Goal: Task Accomplishment & Management: Use online tool/utility

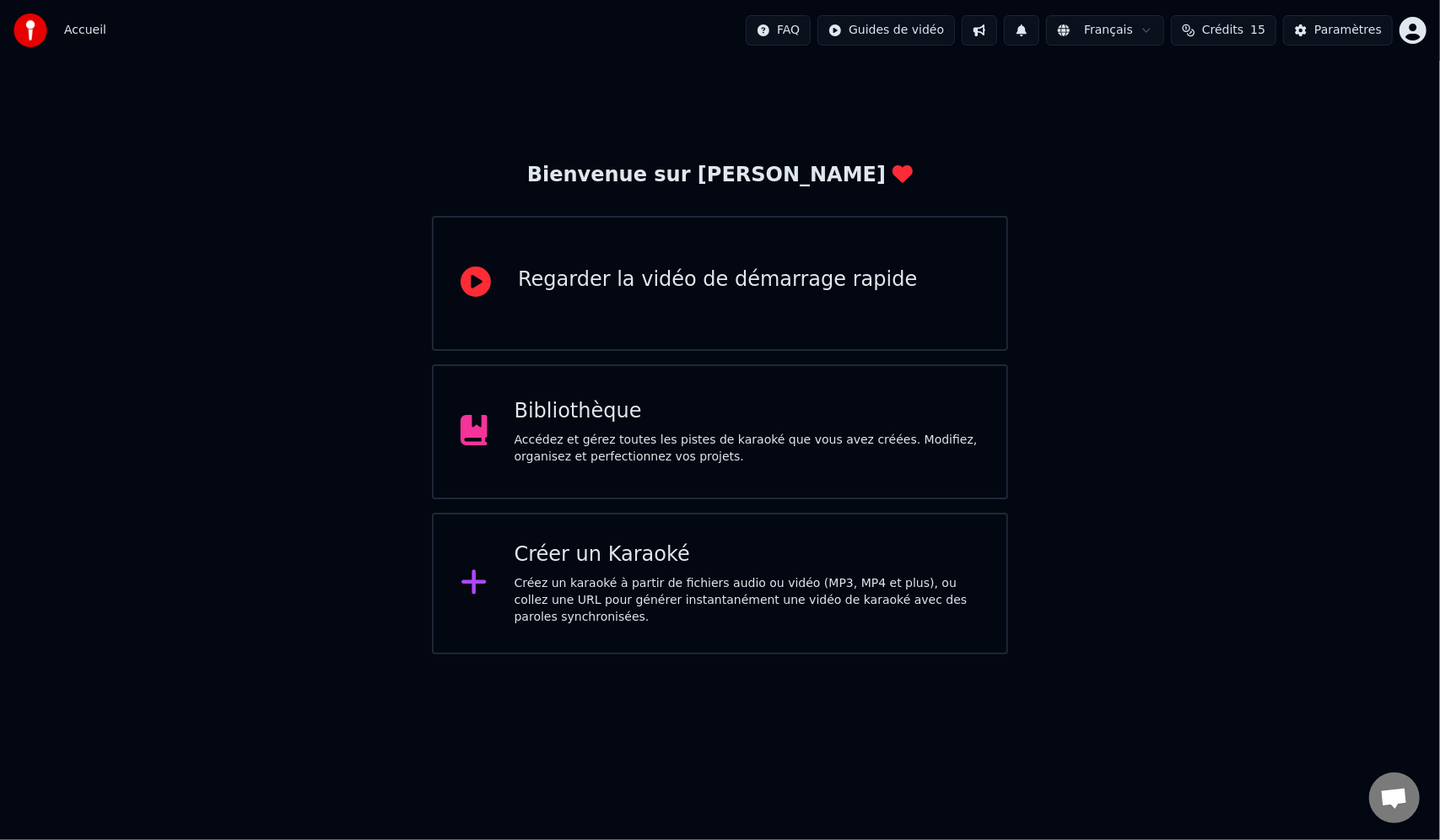
click at [709, 581] on div "Créez un karaoké à partir de fichiers audio ou vidéo (MP3, MP4 et plus), ou col…" at bounding box center [747, 601] width 465 height 51
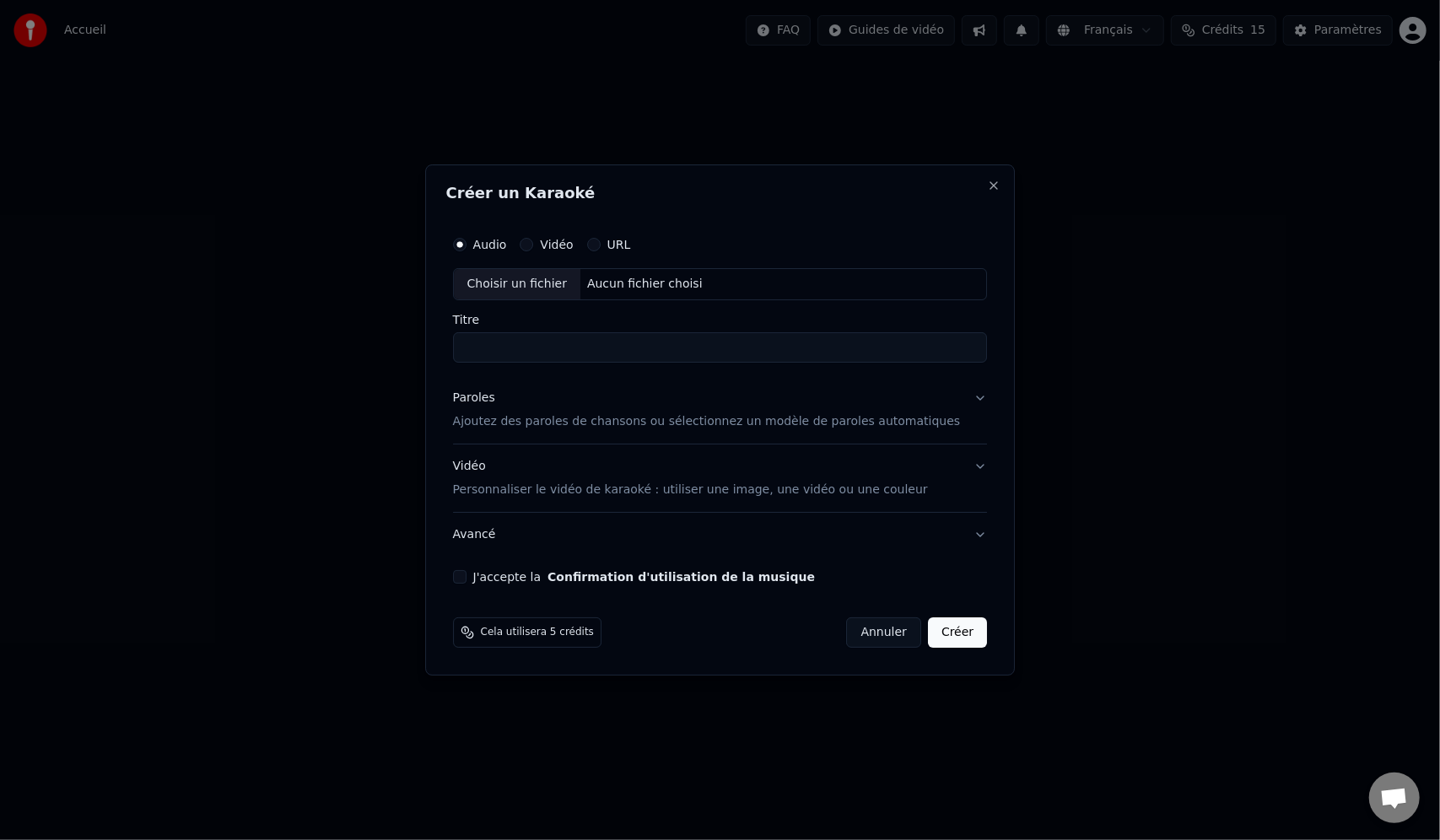
click at [633, 287] on div "Aucun fichier choisi" at bounding box center [645, 284] width 129 height 17
click at [622, 241] on div "URL" at bounding box center [609, 245] width 44 height 14
click at [601, 248] on button "URL" at bounding box center [594, 245] width 14 height 14
click at [661, 277] on input "text" at bounding box center [720, 284] width 535 height 34
paste input "**********"
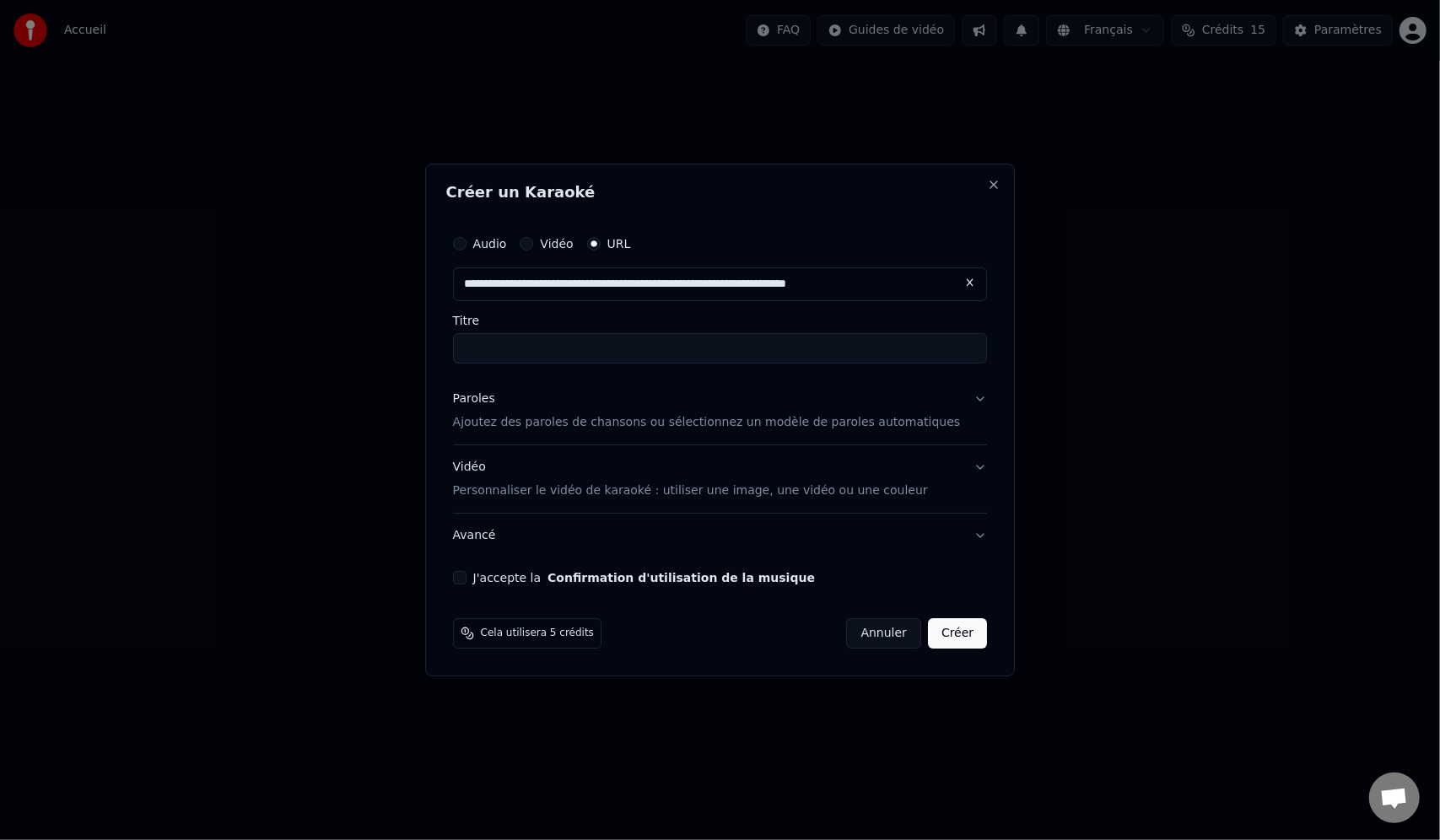
type input "**********"
drag, startPoint x: 686, startPoint y: 327, endPoint x: 671, endPoint y: 328, distance: 15.0
click at [686, 326] on label "Titre" at bounding box center [720, 321] width 535 height 12
click at [686, 333] on input "Titre" at bounding box center [720, 348] width 535 height 30
type input "**********"
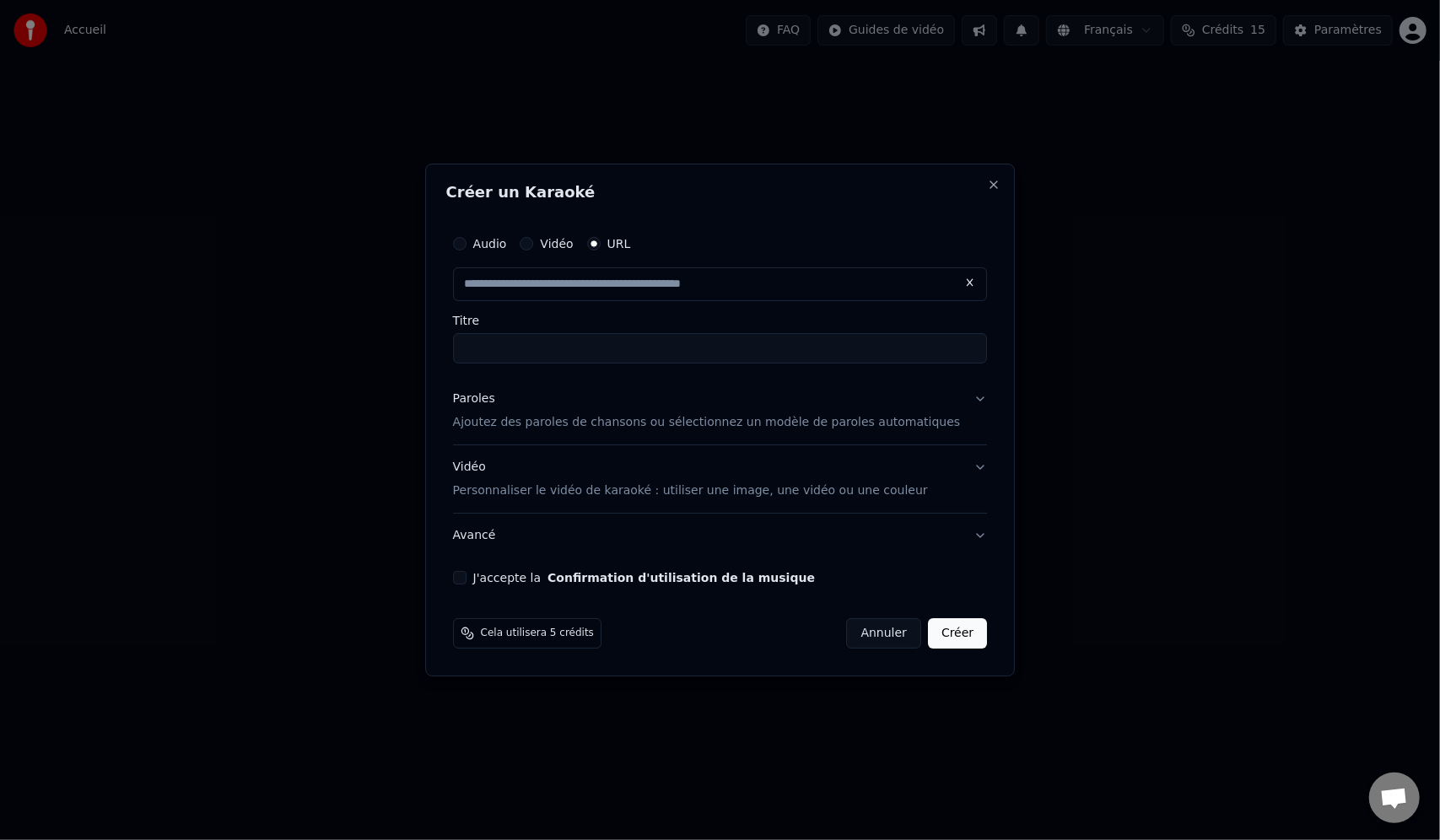
type input "**********"
click at [654, 349] on input "**********" at bounding box center [720, 348] width 535 height 30
click at [648, 435] on button "Paroles Ajoutez des paroles de chansons ou sélectionnez un modèle de paroles au…" at bounding box center [720, 410] width 535 height 67
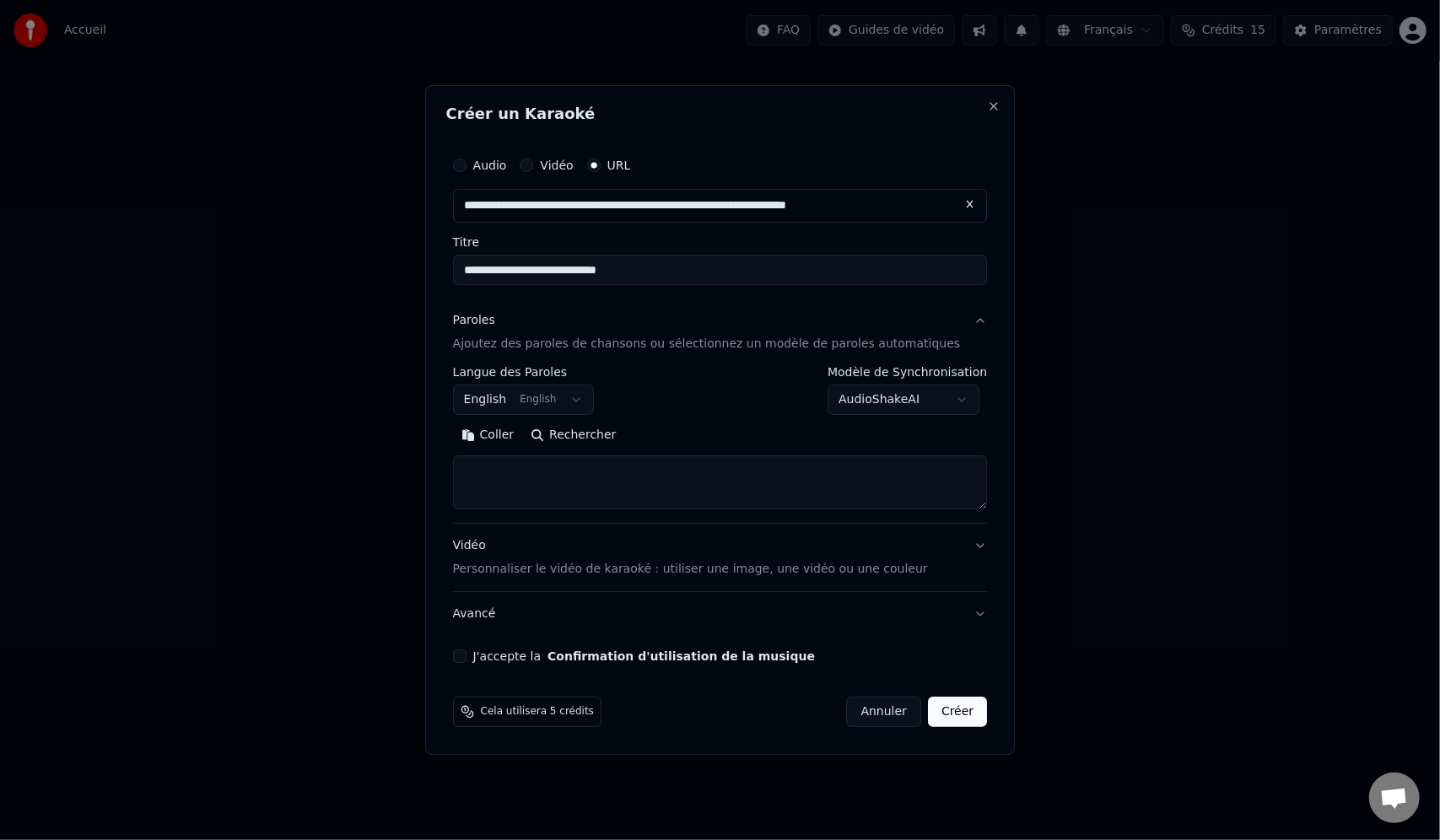
click at [554, 338] on p "Ajoutez des paroles de chansons ou sélectionnez un modèle de paroles automatiqu…" at bounding box center [707, 343] width 508 height 17
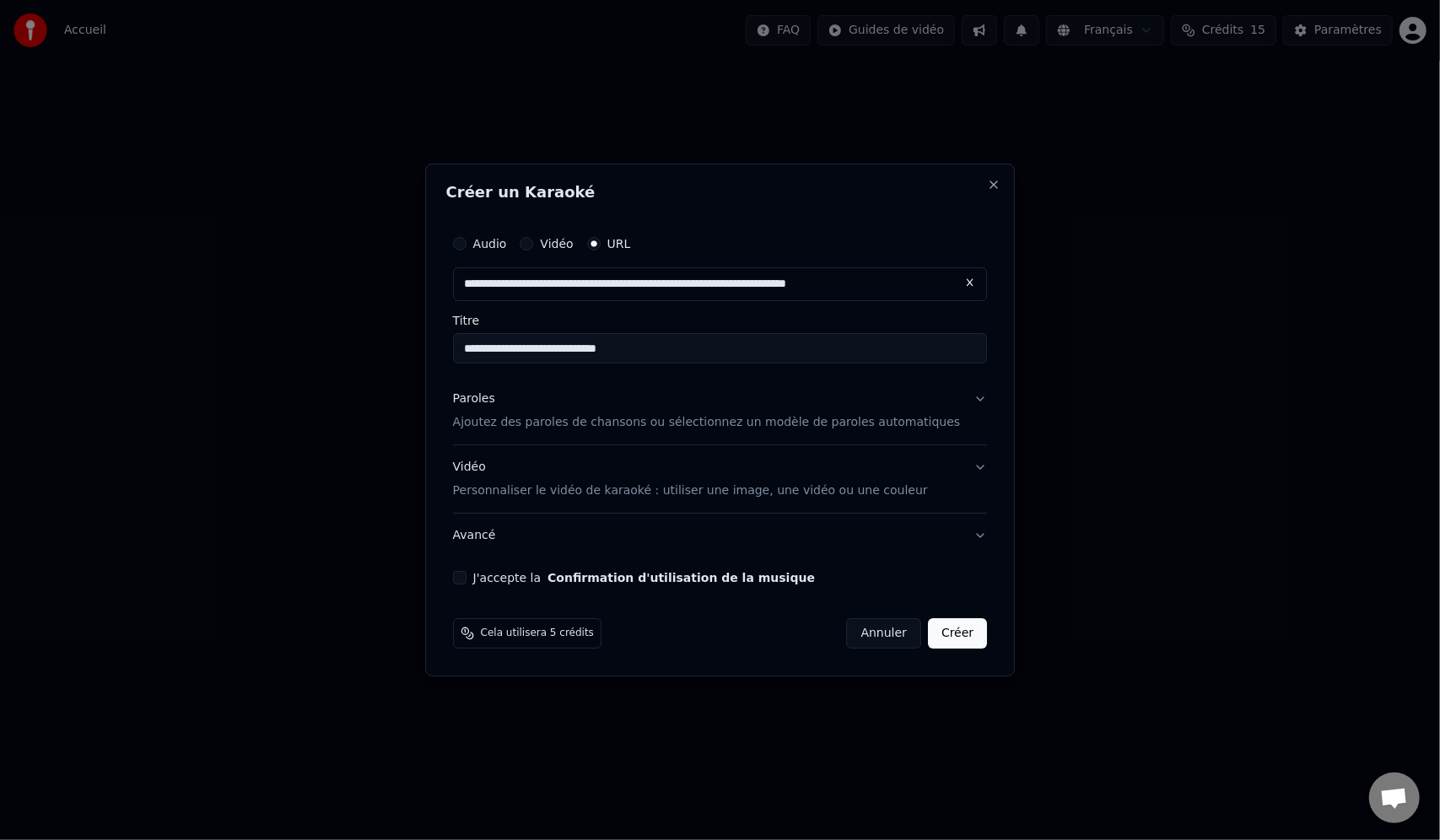
click at [551, 422] on p "Ajoutez des paroles de chansons ou sélectionnez un modèle de paroles automatiqu…" at bounding box center [707, 422] width 508 height 17
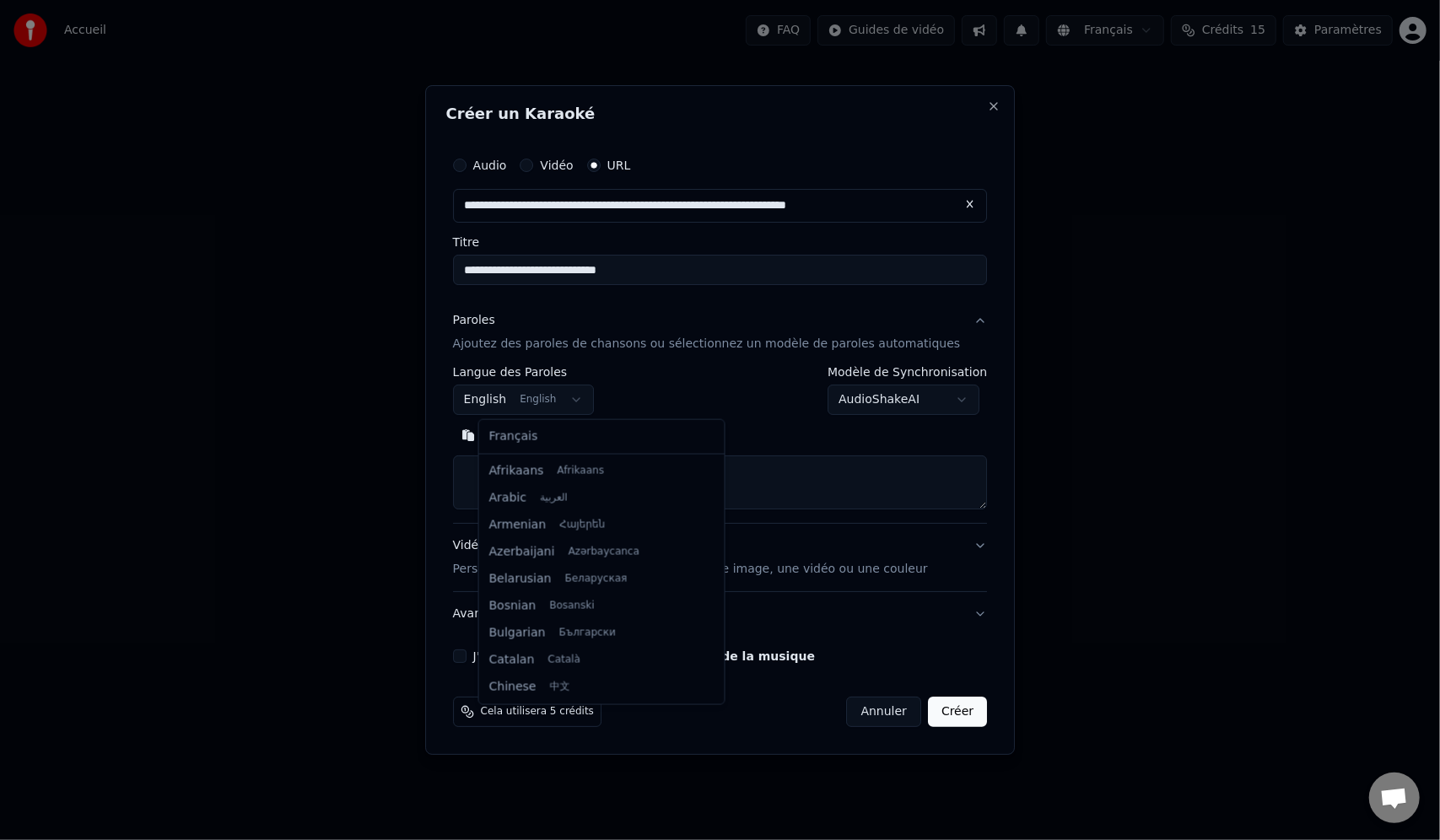
click at [554, 400] on body "**********" at bounding box center [720, 327] width 1440 height 654
select select "**"
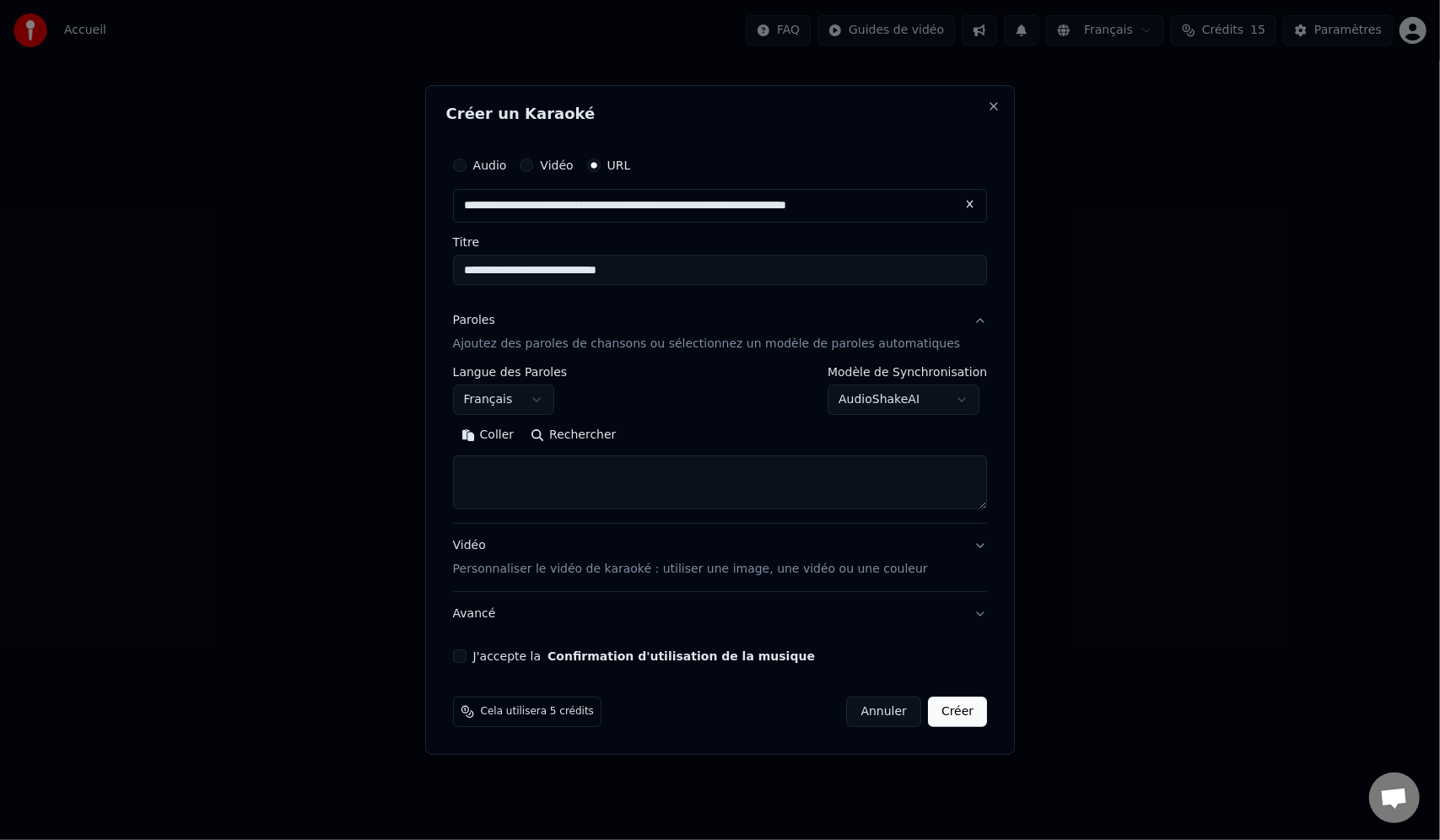
click at [553, 469] on textarea at bounding box center [720, 483] width 535 height 54
paste textarea "**********"
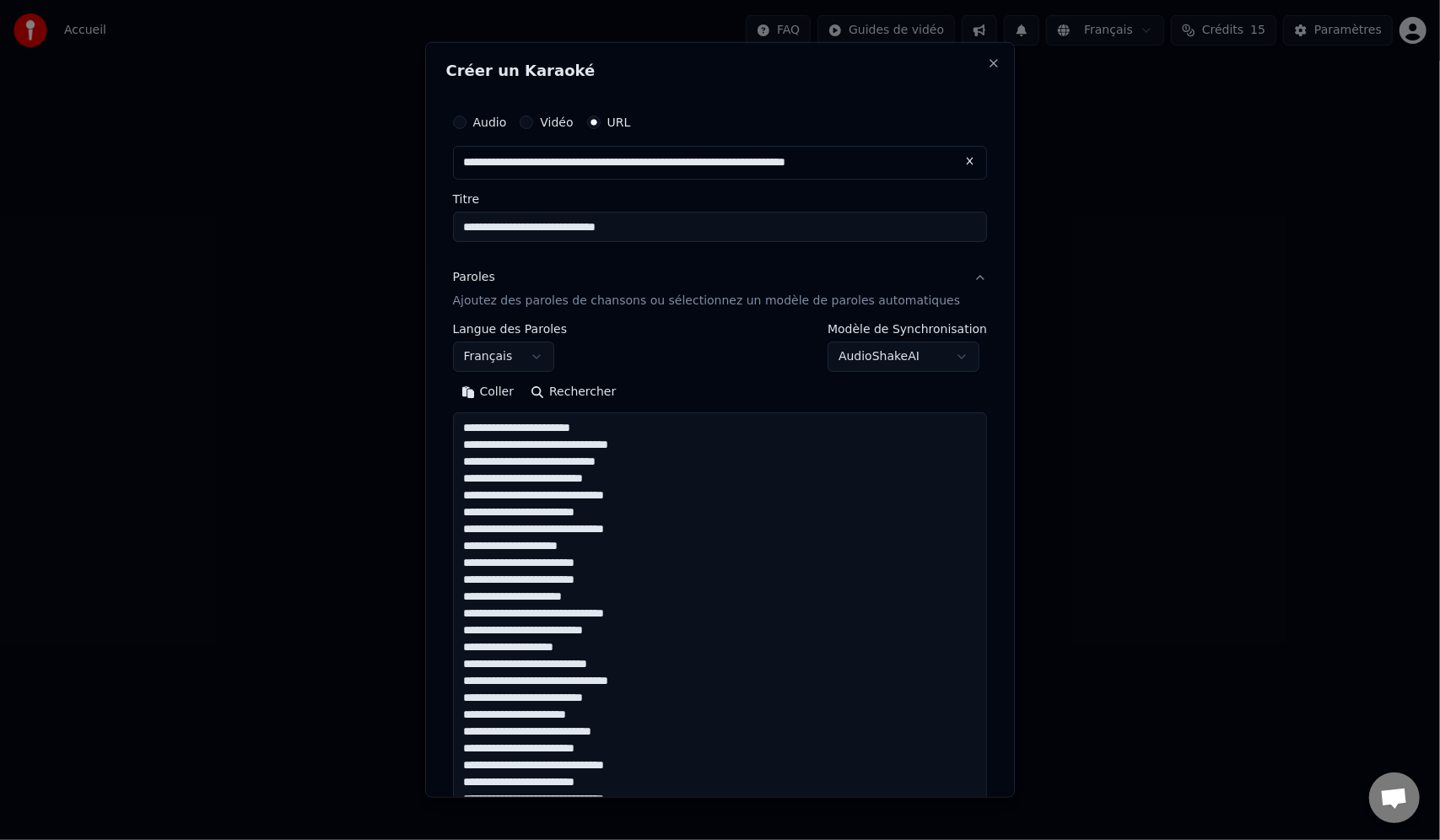
scroll to position [628, 0]
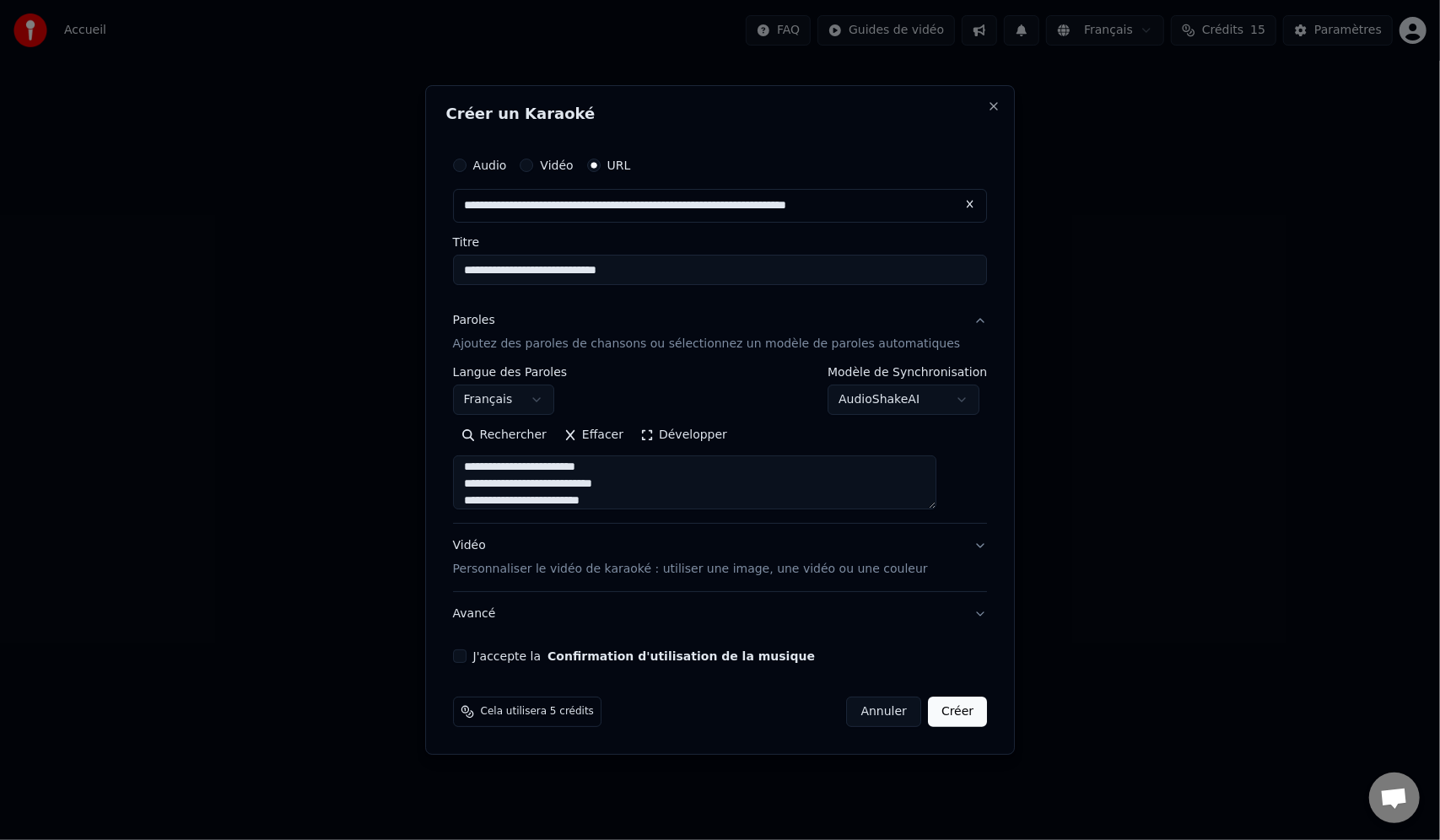
type textarea "**********"
click at [589, 560] on div "Vidéo Personnaliser le vidéo de karaoké : utiliser une image, une vidéo ou une …" at bounding box center [690, 558] width 474 height 41
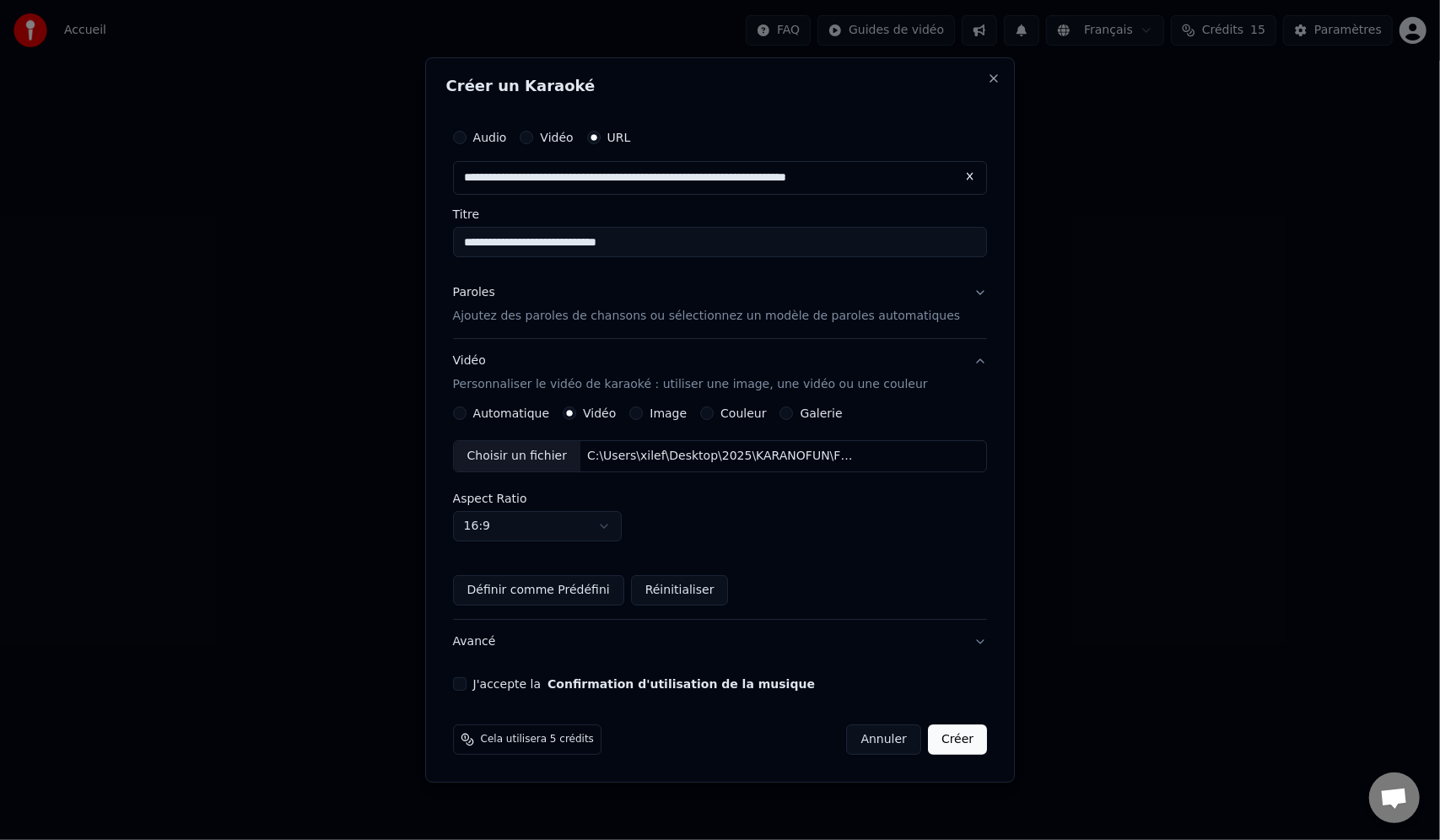
click at [778, 512] on div "Aspect Ratio 16:9 **** **** *** *** ***" at bounding box center [720, 517] width 535 height 49
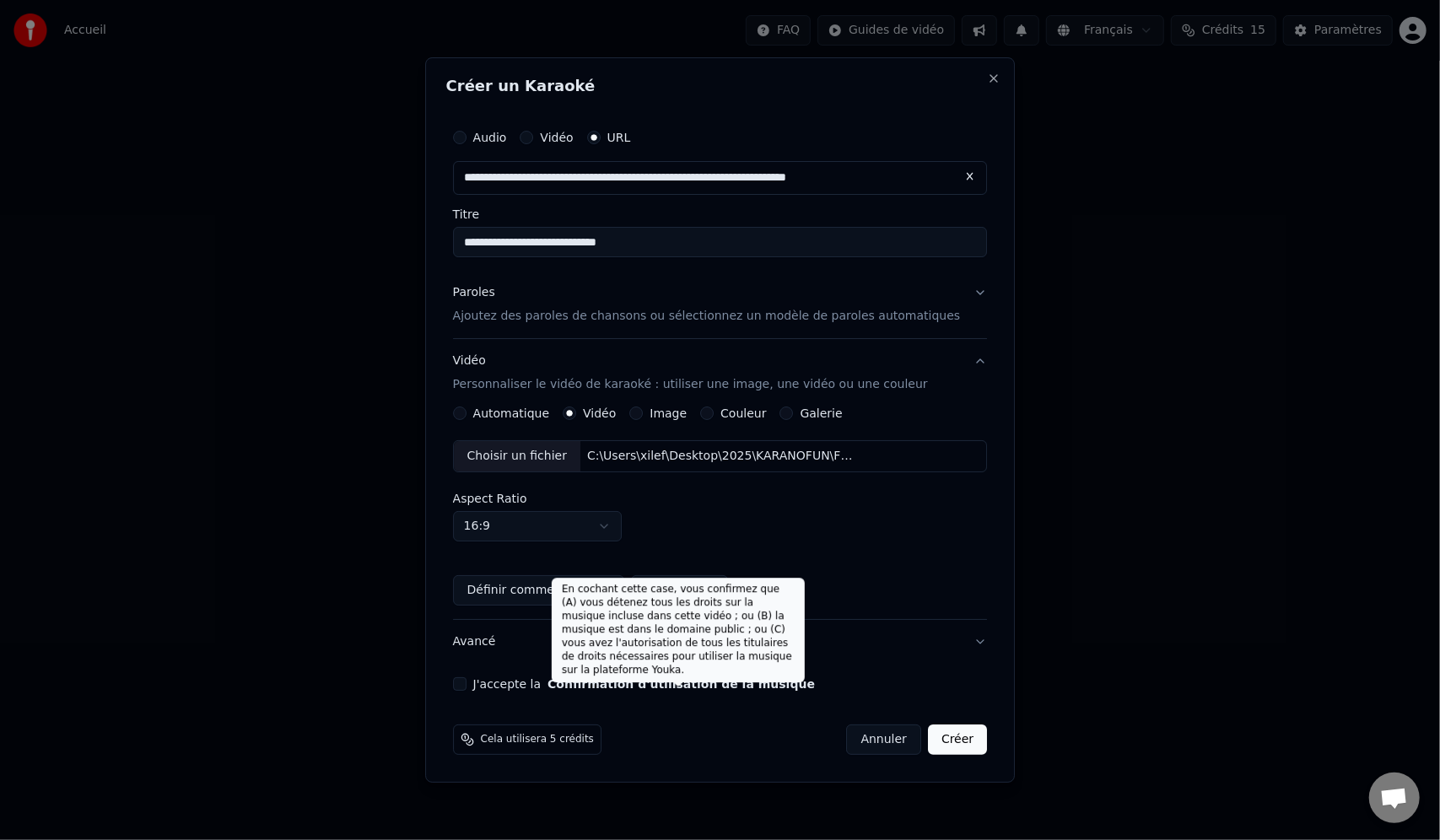
click at [648, 680] on button "Confirmation d'utilisation de la musique" at bounding box center [681, 684] width 267 height 12
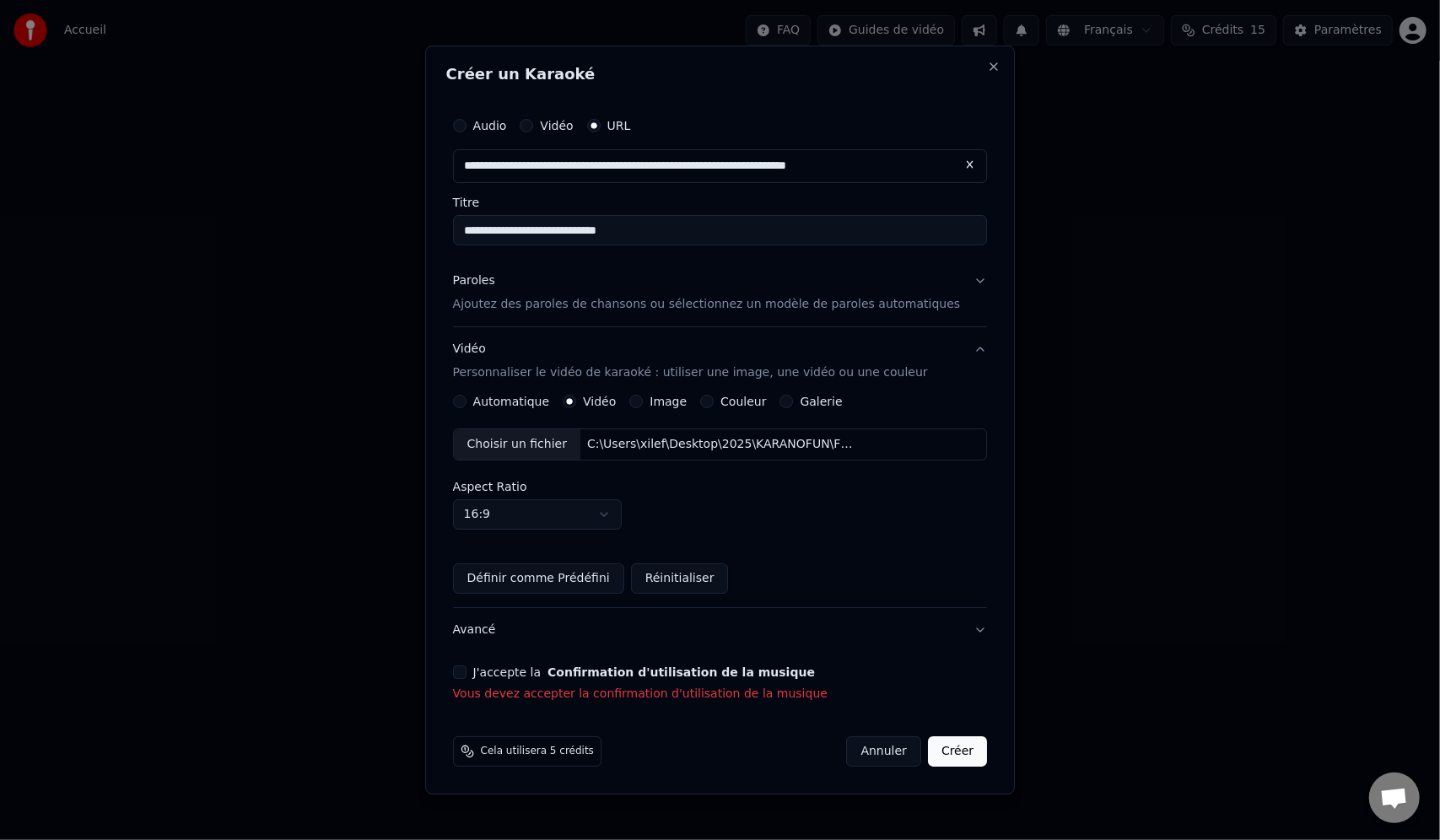
click at [467, 667] on button "J'accepte la Confirmation d'utilisation de la musique" at bounding box center [460, 673] width 14 height 14
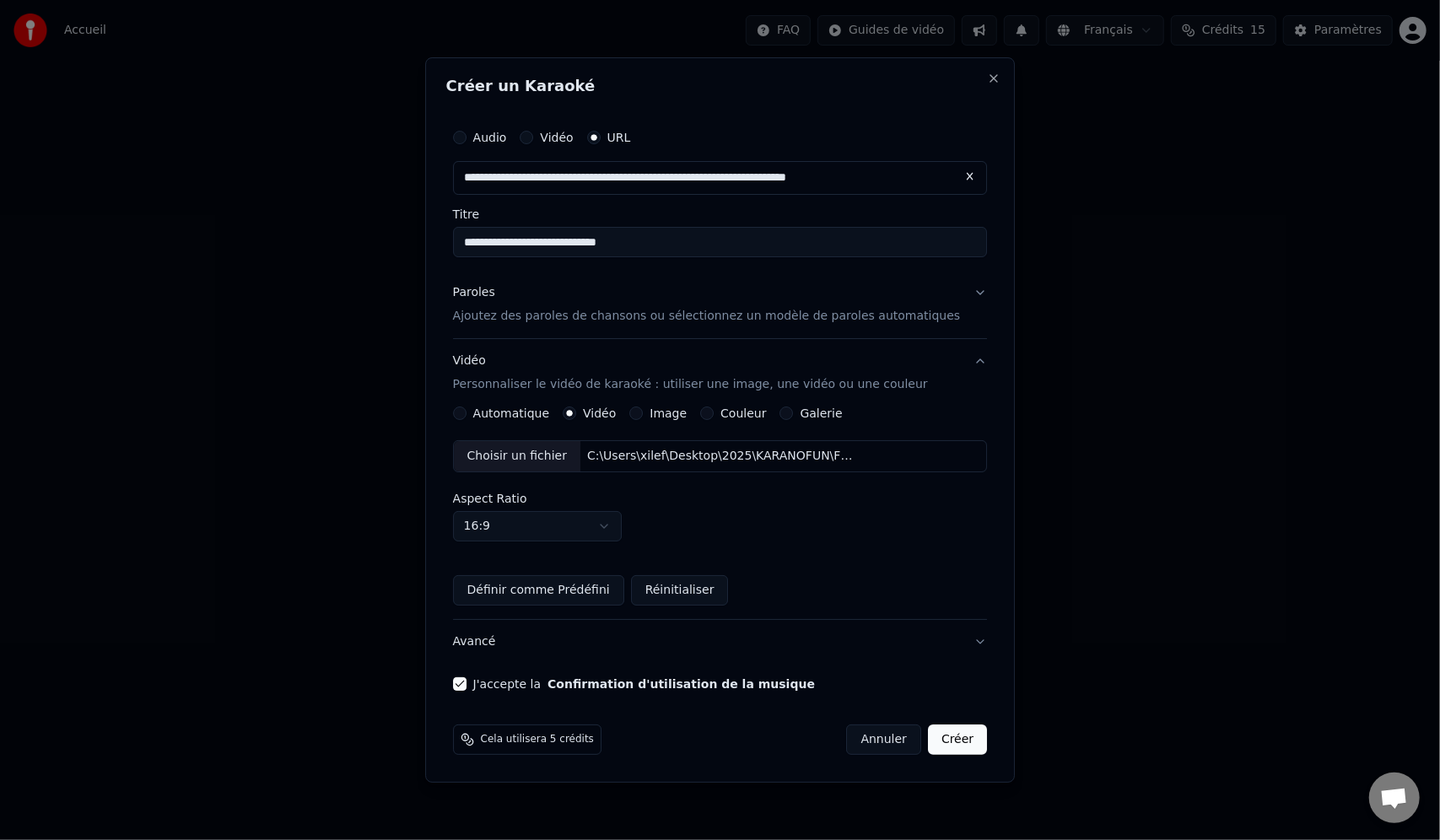
click at [943, 743] on button "Créer" at bounding box center [957, 739] width 59 height 30
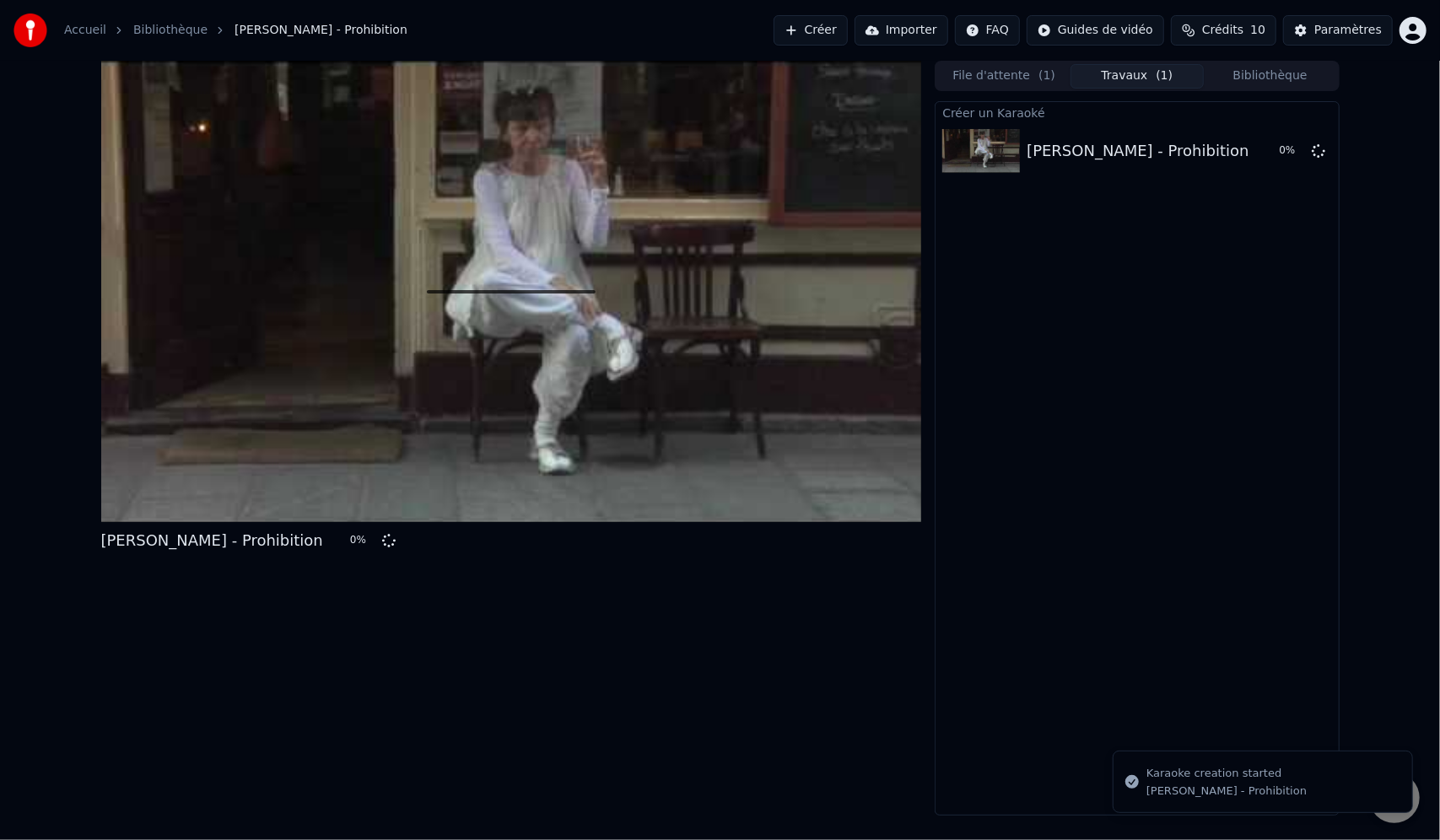
click at [848, 27] on button "Créer" at bounding box center [811, 30] width 74 height 30
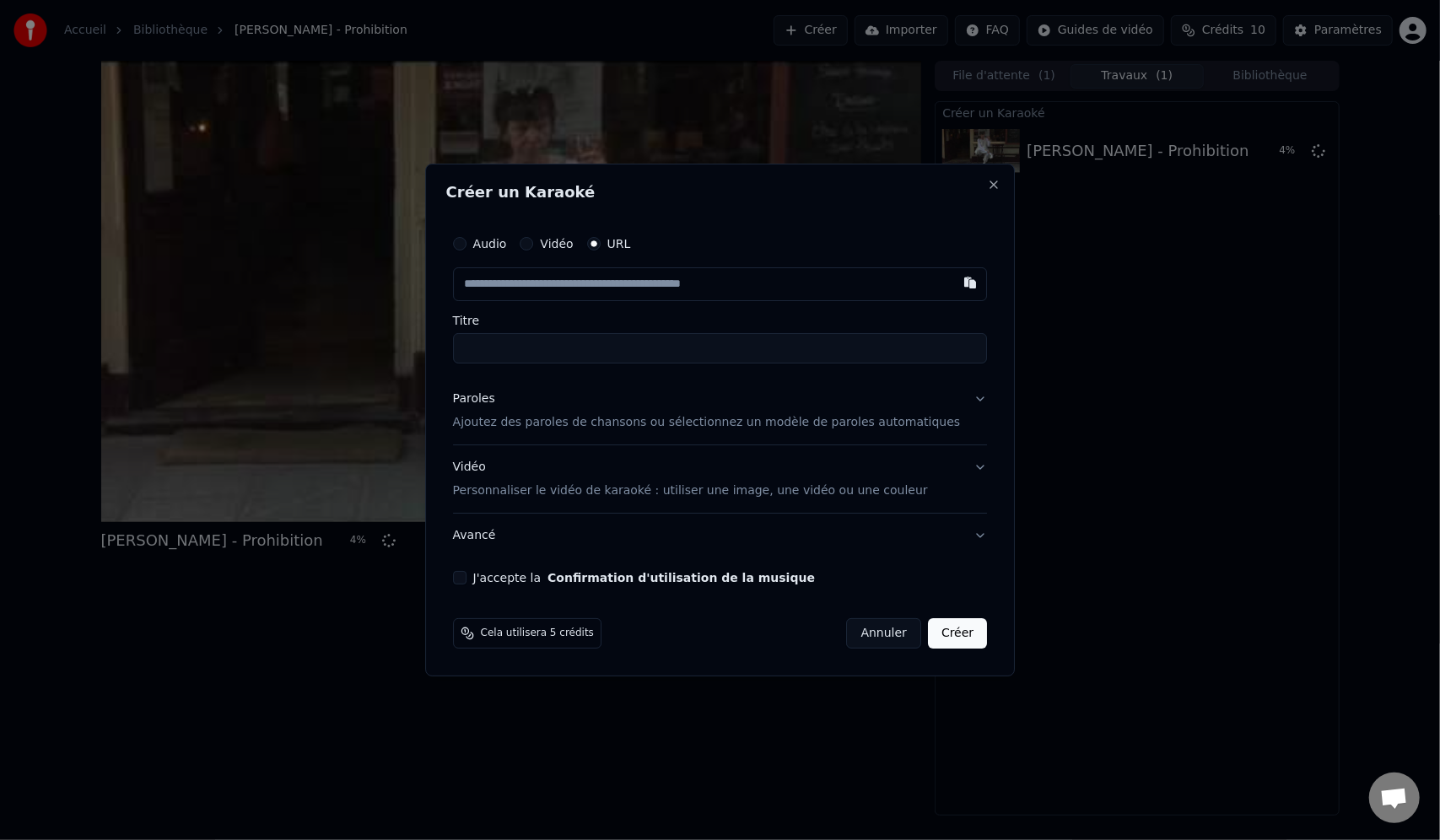
click at [589, 290] on input "text" at bounding box center [720, 284] width 535 height 34
paste input "**********"
type input "**********"
click at [596, 322] on label "Titre" at bounding box center [720, 321] width 535 height 12
click at [596, 333] on input "Titre" at bounding box center [720, 348] width 535 height 30
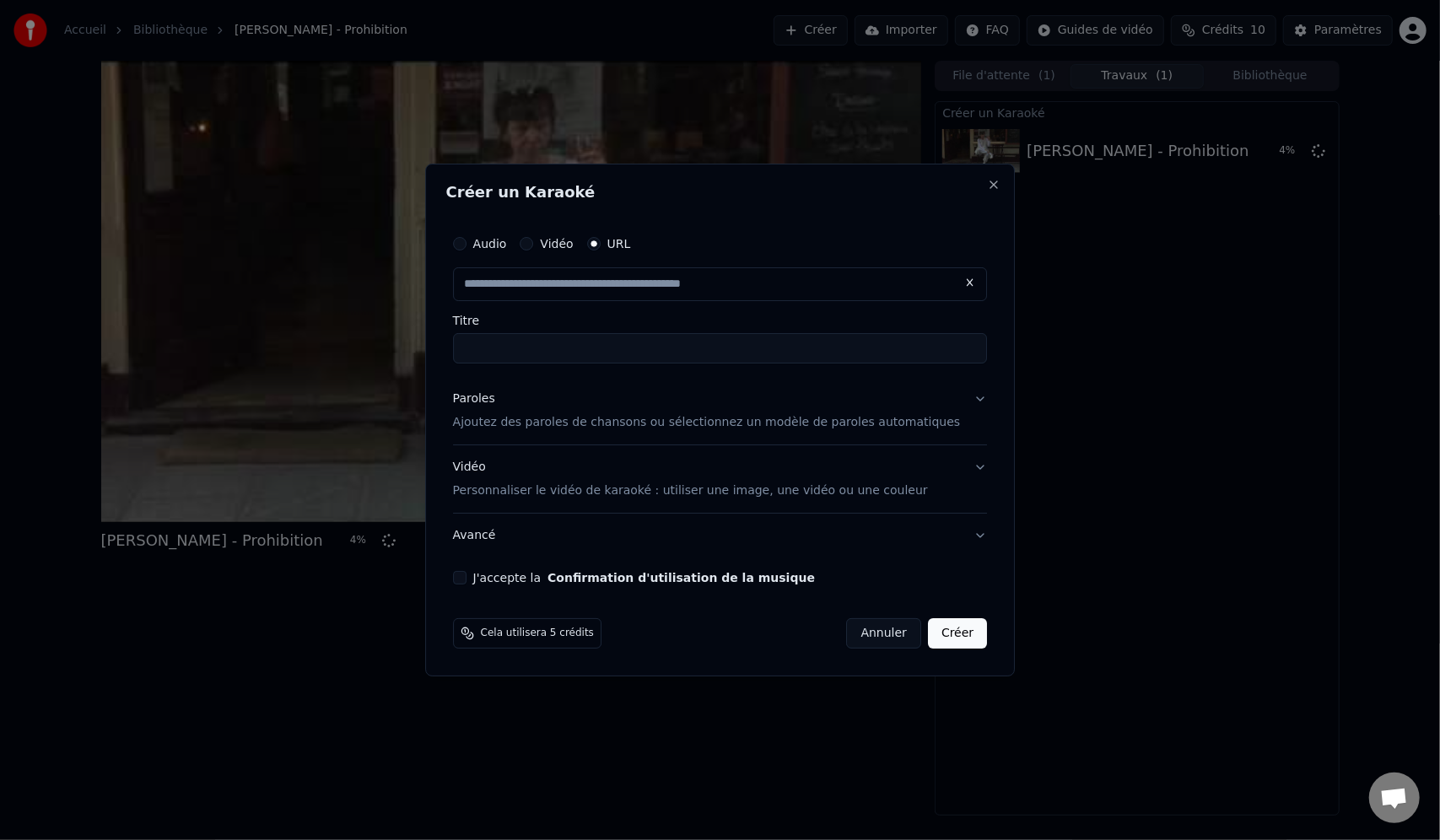
type input "**********"
click at [492, 349] on input "*********" at bounding box center [720, 348] width 535 height 30
type input "**********"
click at [532, 404] on div "Paroles Ajoutez des paroles de chansons ou sélectionnez un modèle de paroles au…" at bounding box center [707, 411] width 508 height 41
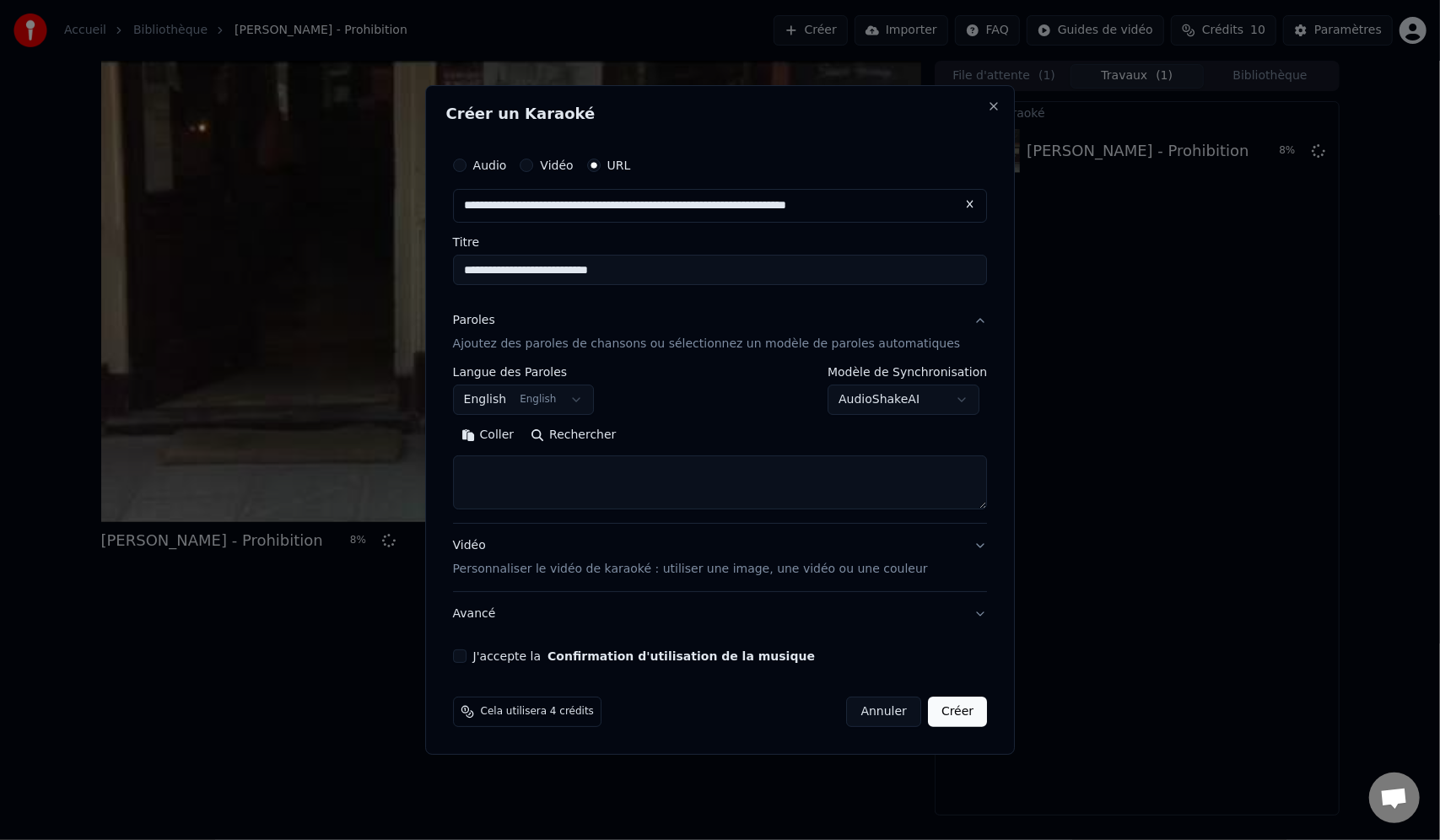
click at [526, 473] on textarea at bounding box center [720, 483] width 535 height 54
click at [526, 392] on button "English English" at bounding box center [524, 400] width 142 height 30
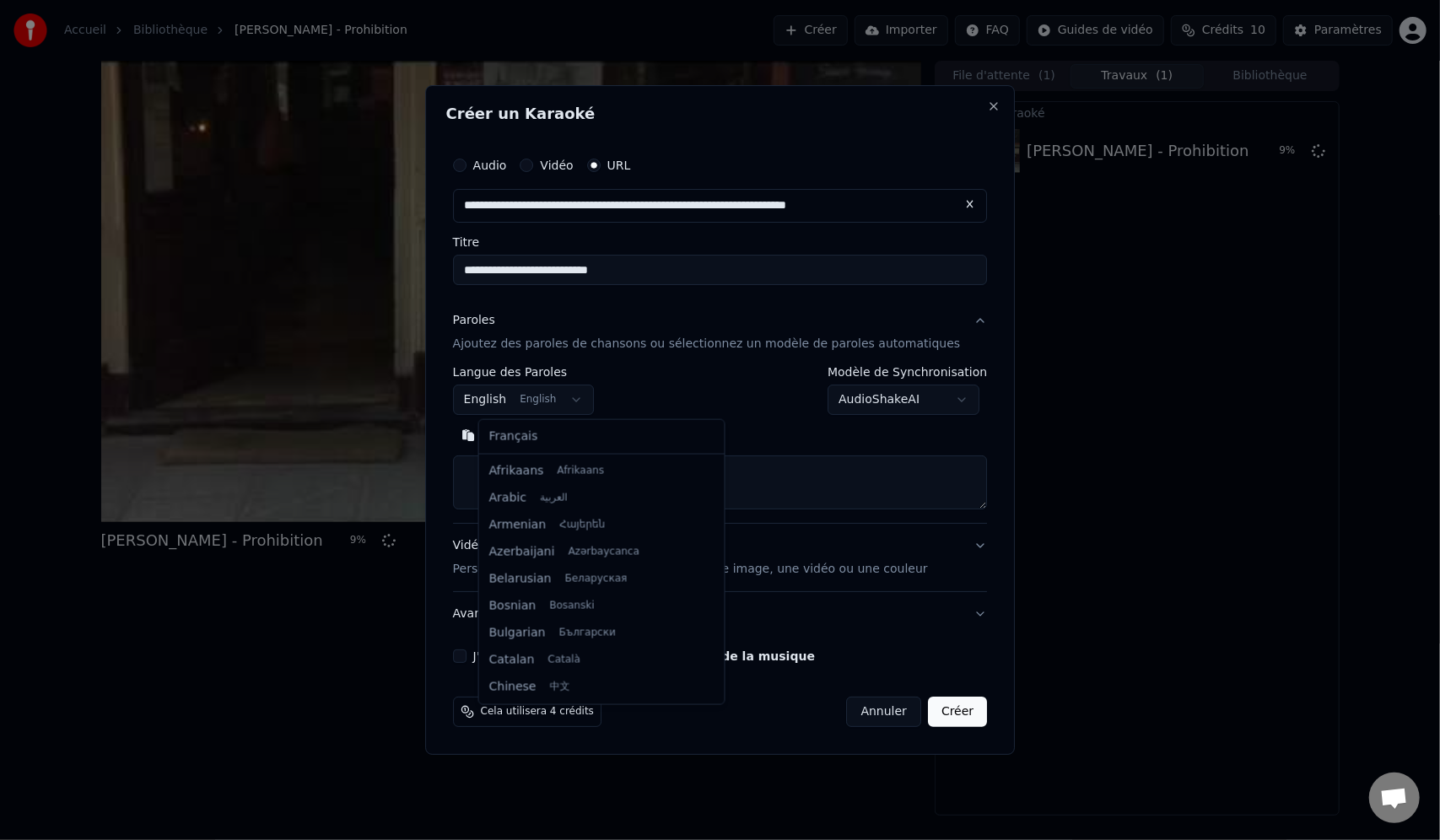
scroll to position [135, 0]
select select "**"
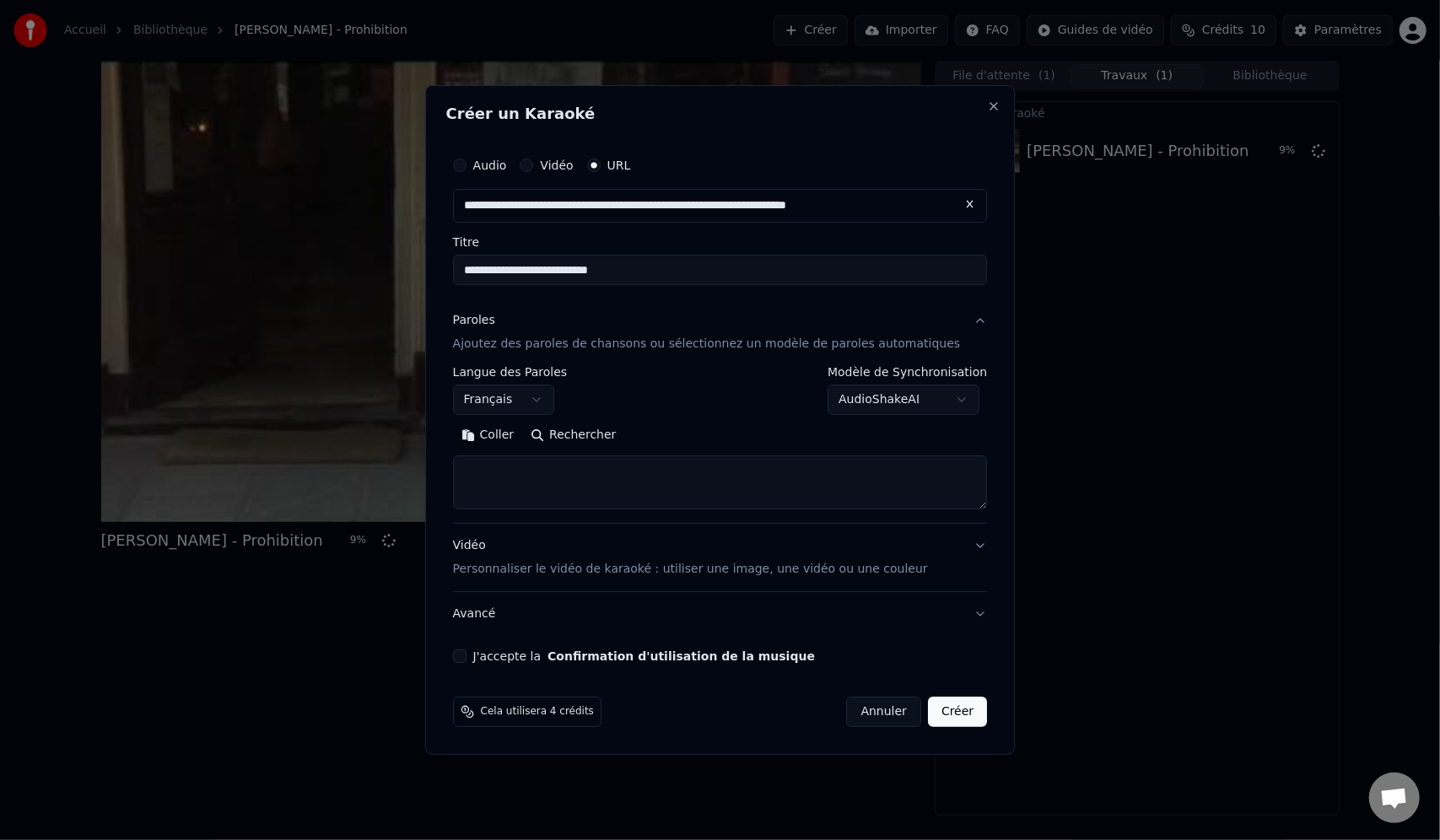
click at [539, 478] on textarea at bounding box center [720, 483] width 535 height 54
paste textarea "**********"
type textarea "**********"
click at [540, 551] on div "Vidéo Personnaliser le vidéo de karaoké : utiliser une image, une vidéo ou une …" at bounding box center [690, 558] width 474 height 41
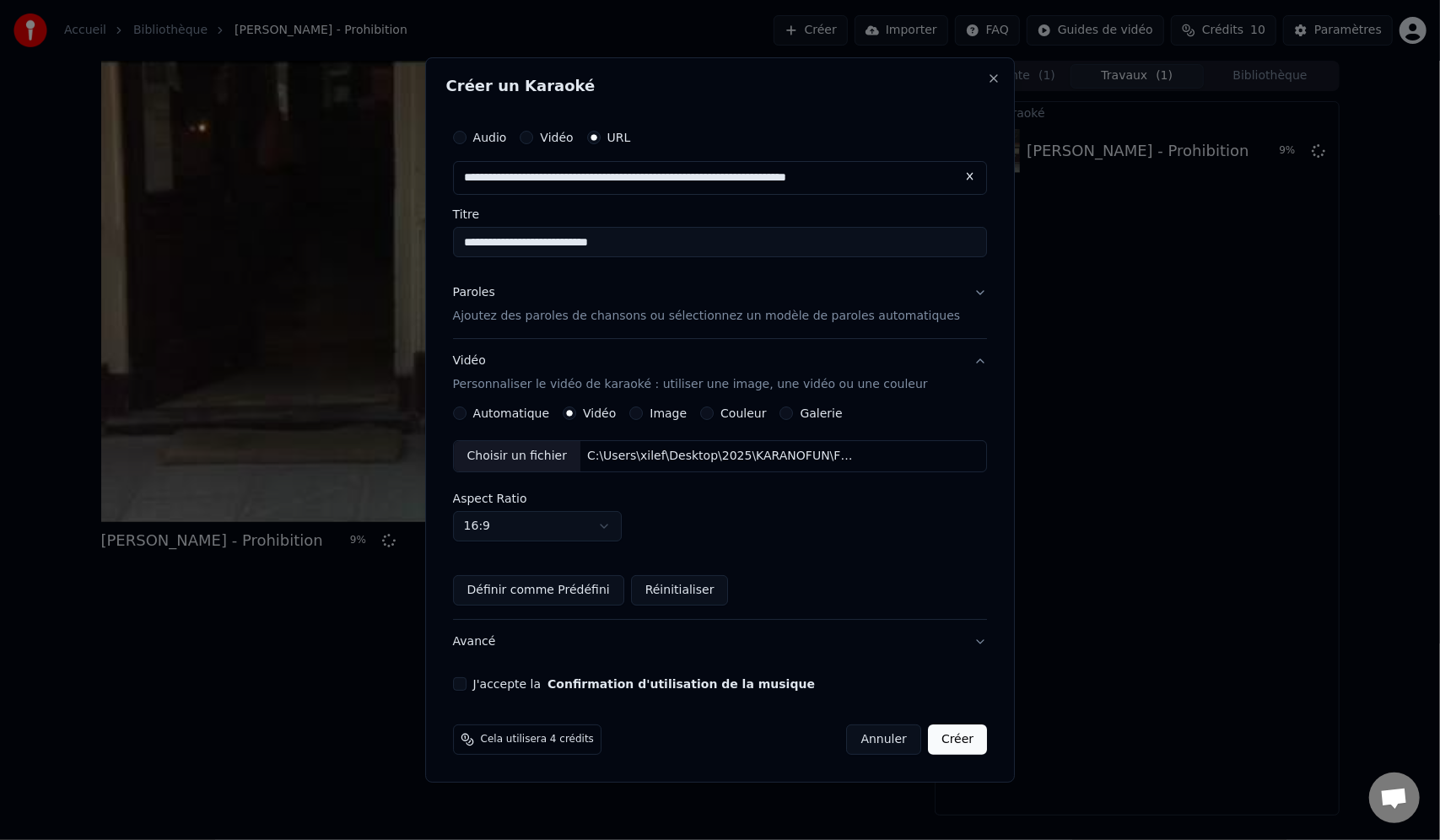
click at [688, 534] on div "Aspect Ratio 16:9 **** **** *** *** ***" at bounding box center [720, 517] width 535 height 49
click at [606, 599] on button "Définir comme Prédéfini" at bounding box center [539, 590] width 171 height 30
click at [467, 683] on button "J'accepte la Confirmation d'utilisation de la musique" at bounding box center [460, 684] width 14 height 14
click at [936, 742] on button "Créer" at bounding box center [957, 739] width 59 height 30
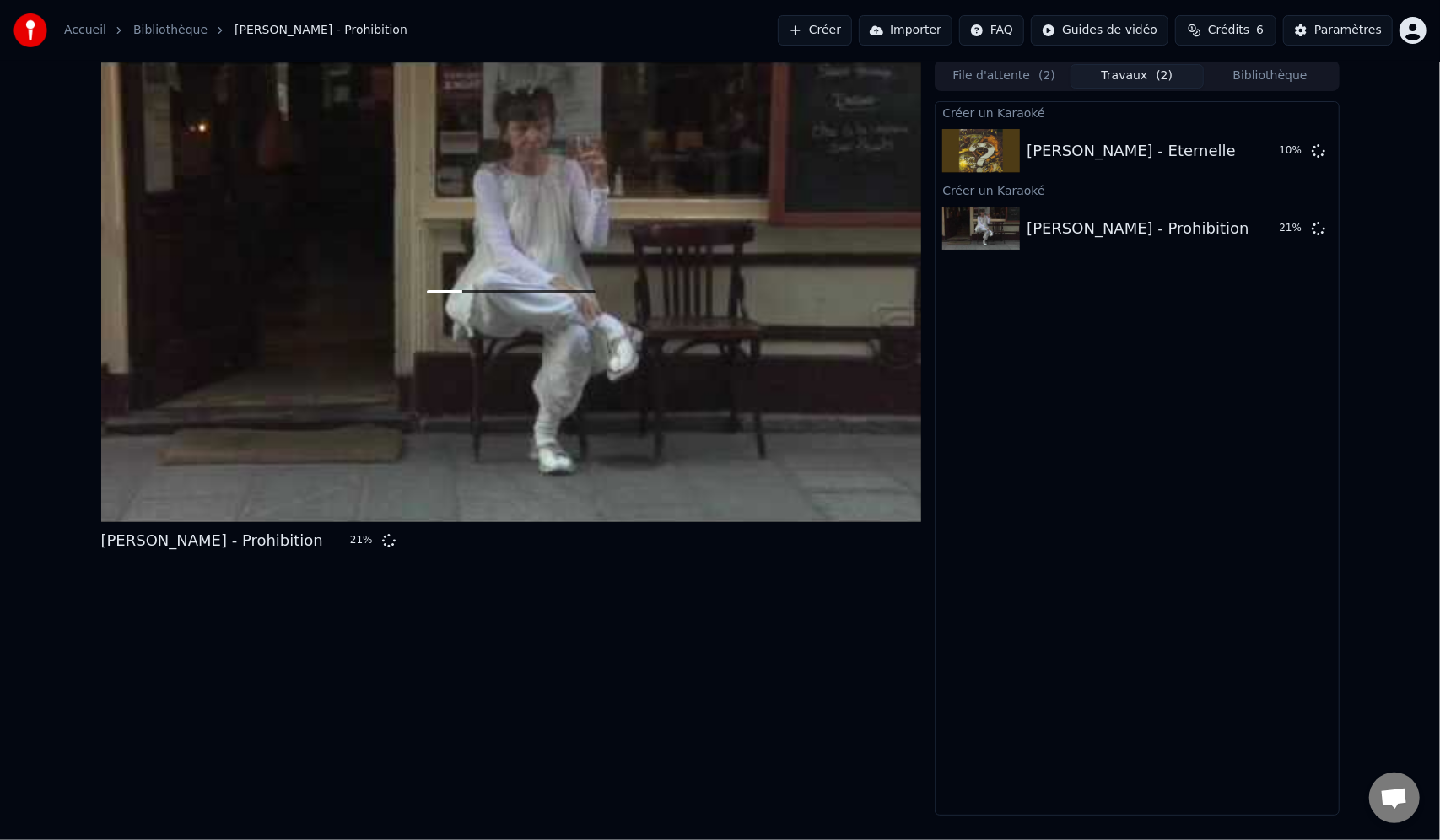
click at [815, 23] on button "Créer" at bounding box center [815, 30] width 74 height 30
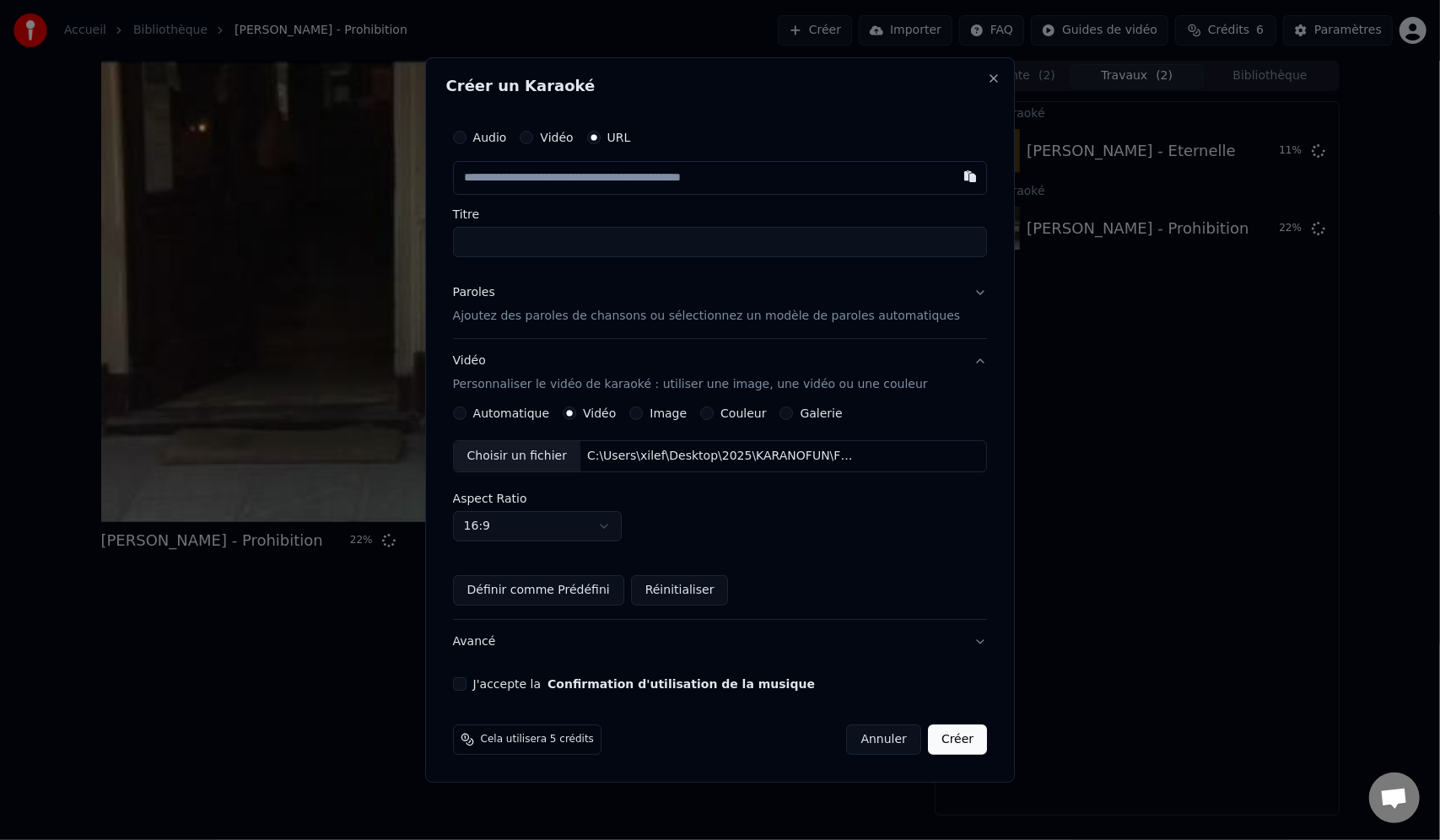
click at [530, 179] on input "text" at bounding box center [720, 178] width 535 height 34
type input "**********"
click at [553, 320] on p "Ajoutez des paroles de chansons ou sélectionnez un modèle de paroles automatiqu…" at bounding box center [707, 316] width 508 height 17
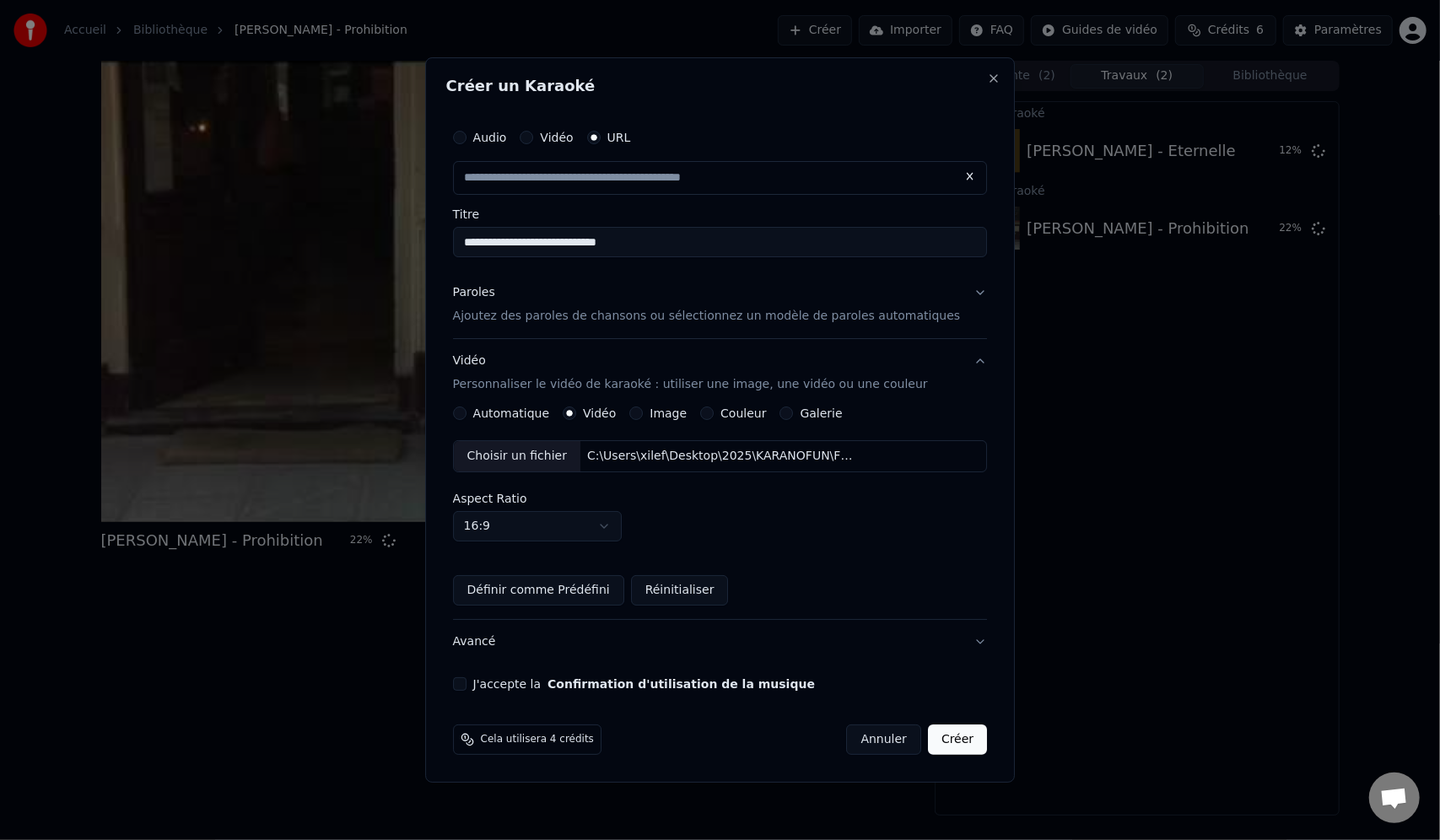
type input "**********"
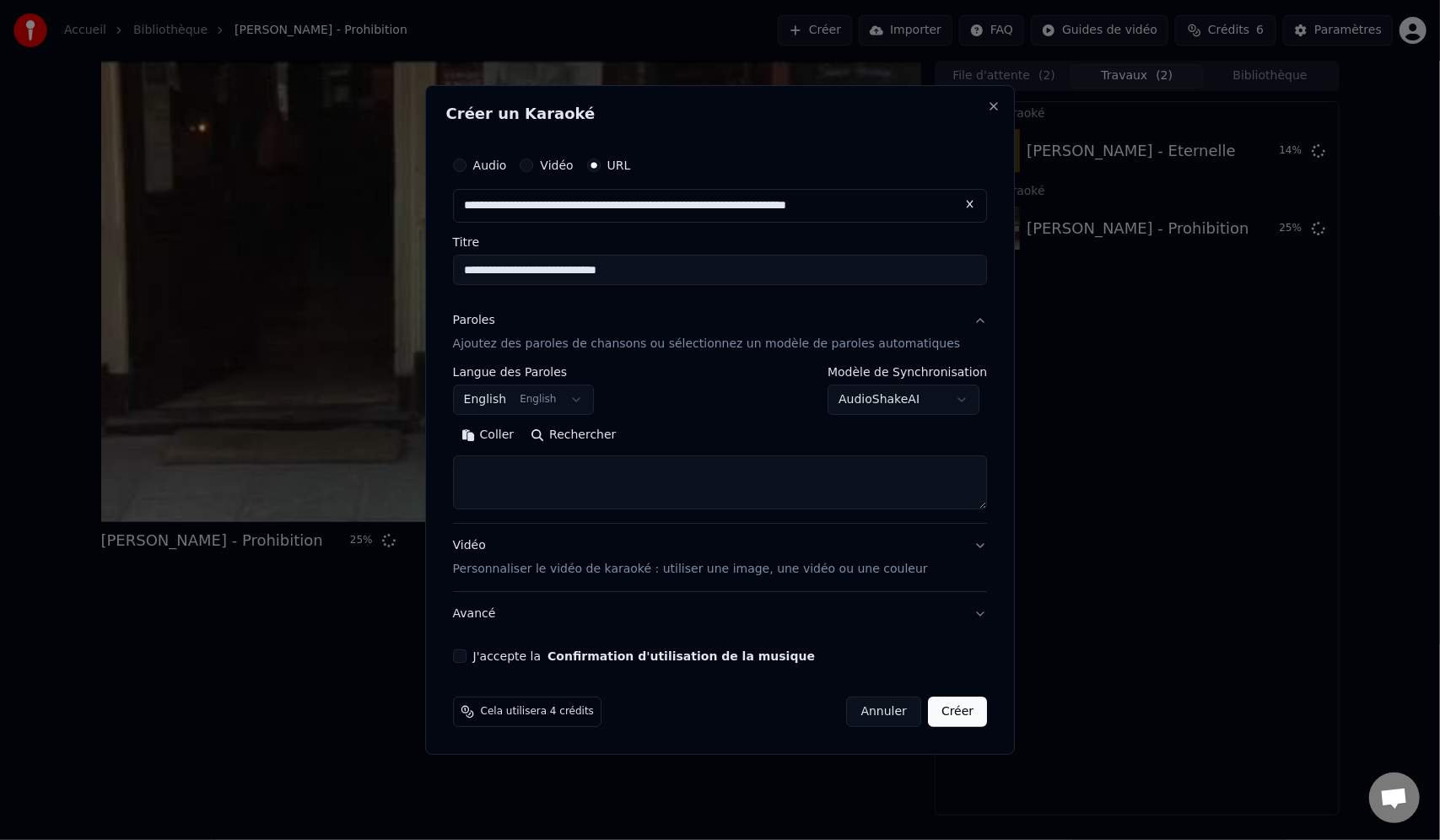
click at [513, 399] on body "**********" at bounding box center [720, 420] width 1440 height 840
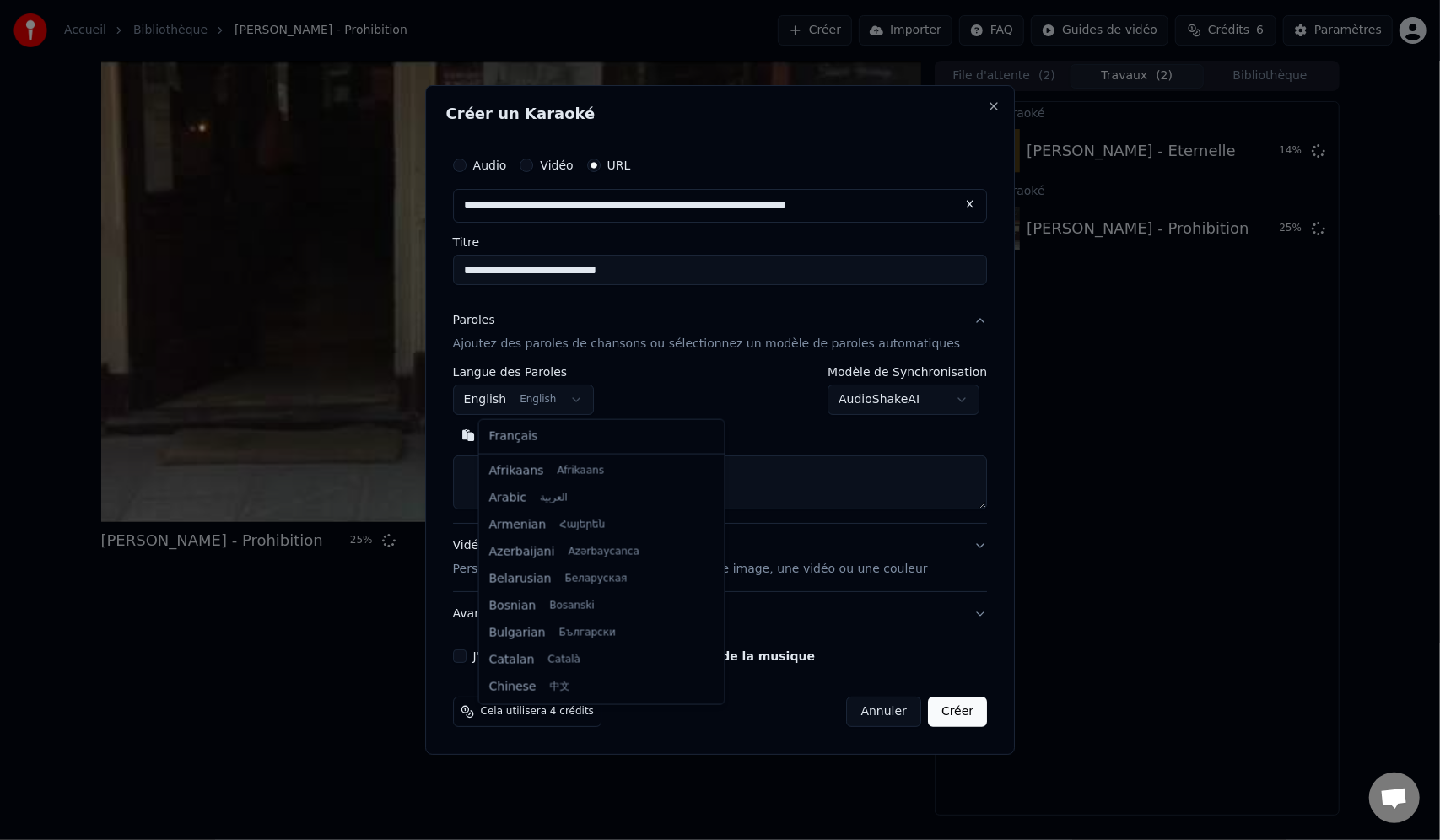
scroll to position [135, 0]
select select "**"
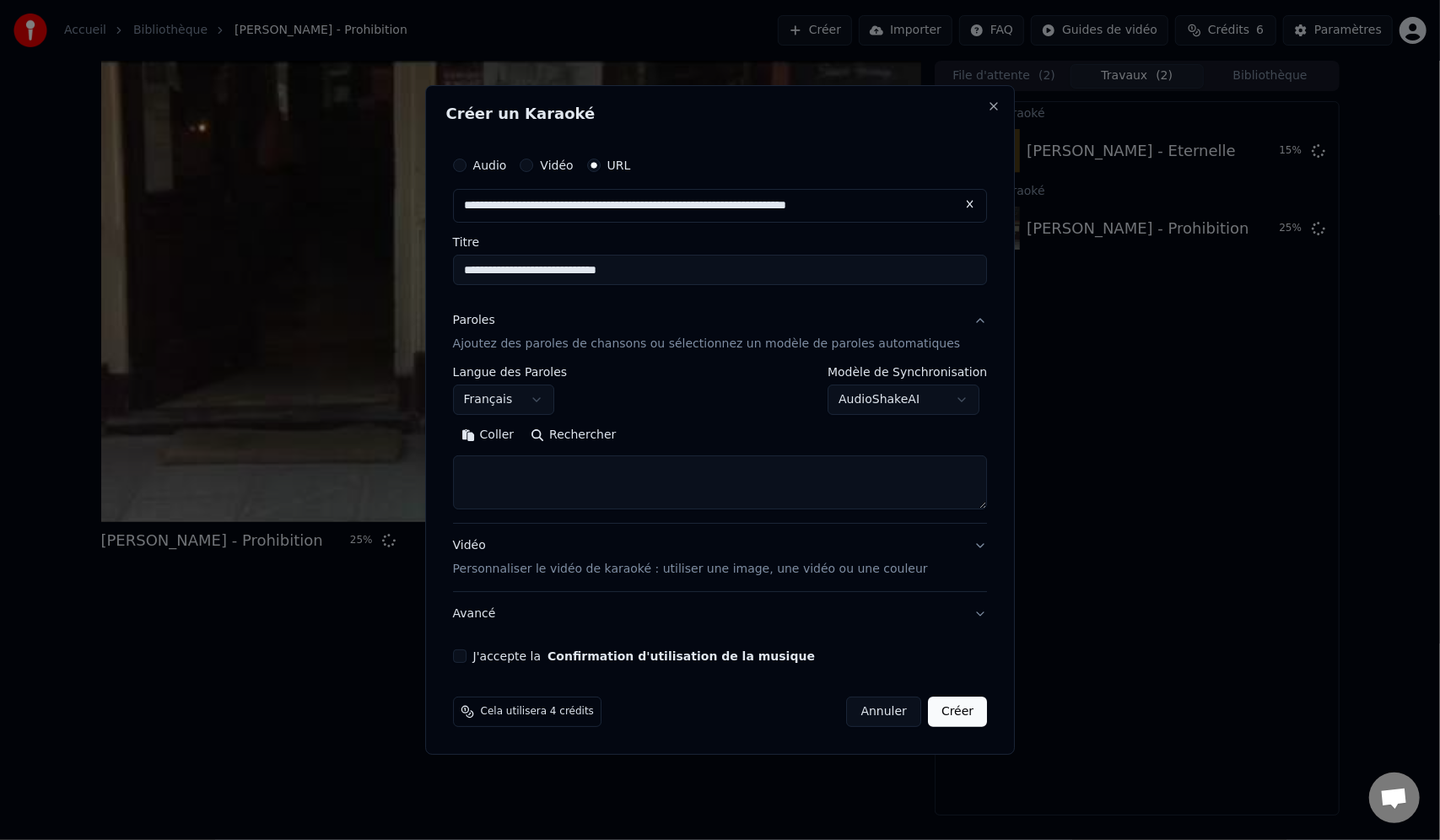
click at [550, 465] on textarea at bounding box center [720, 483] width 535 height 54
paste textarea "**********"
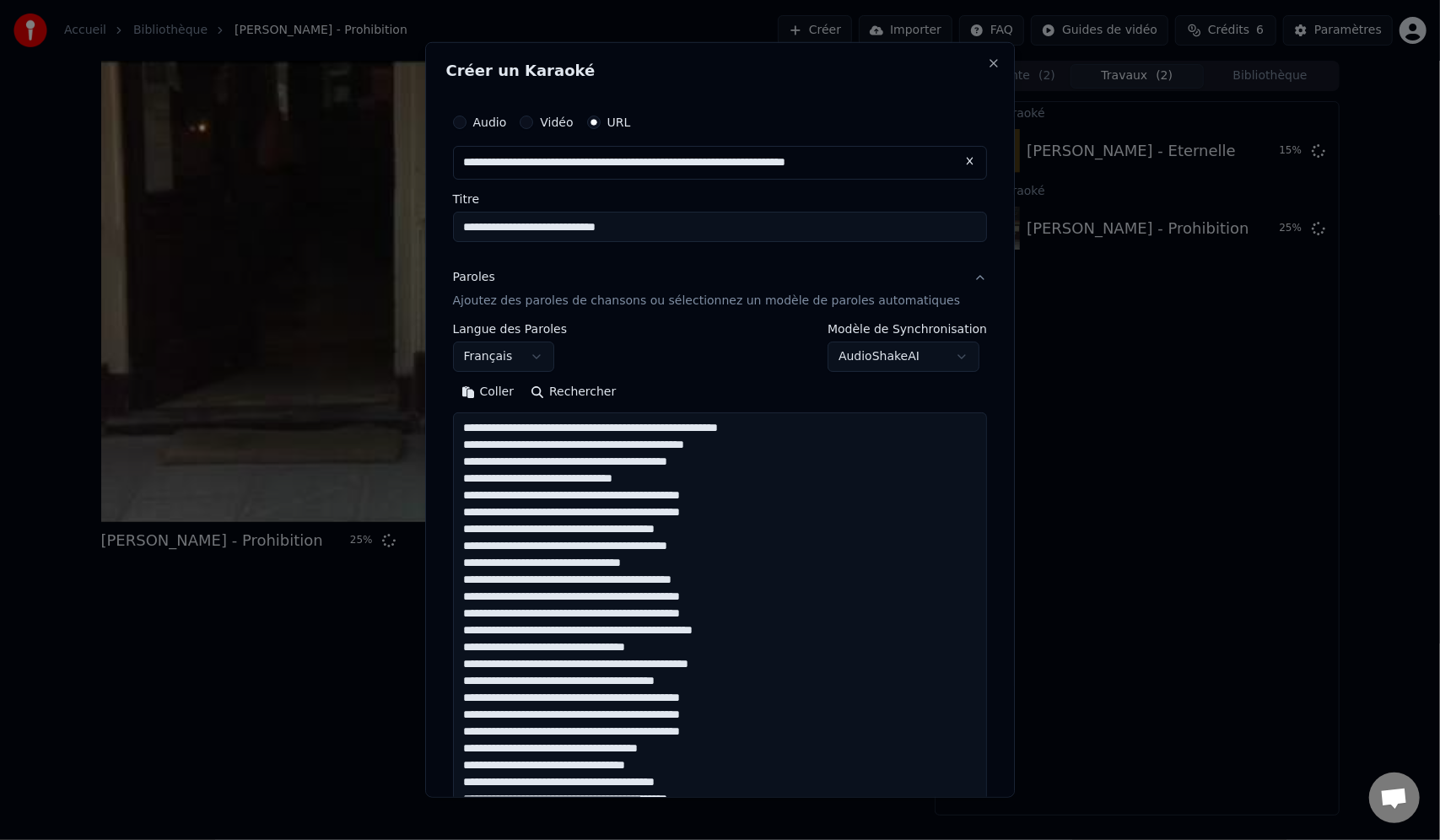
scroll to position [425, 0]
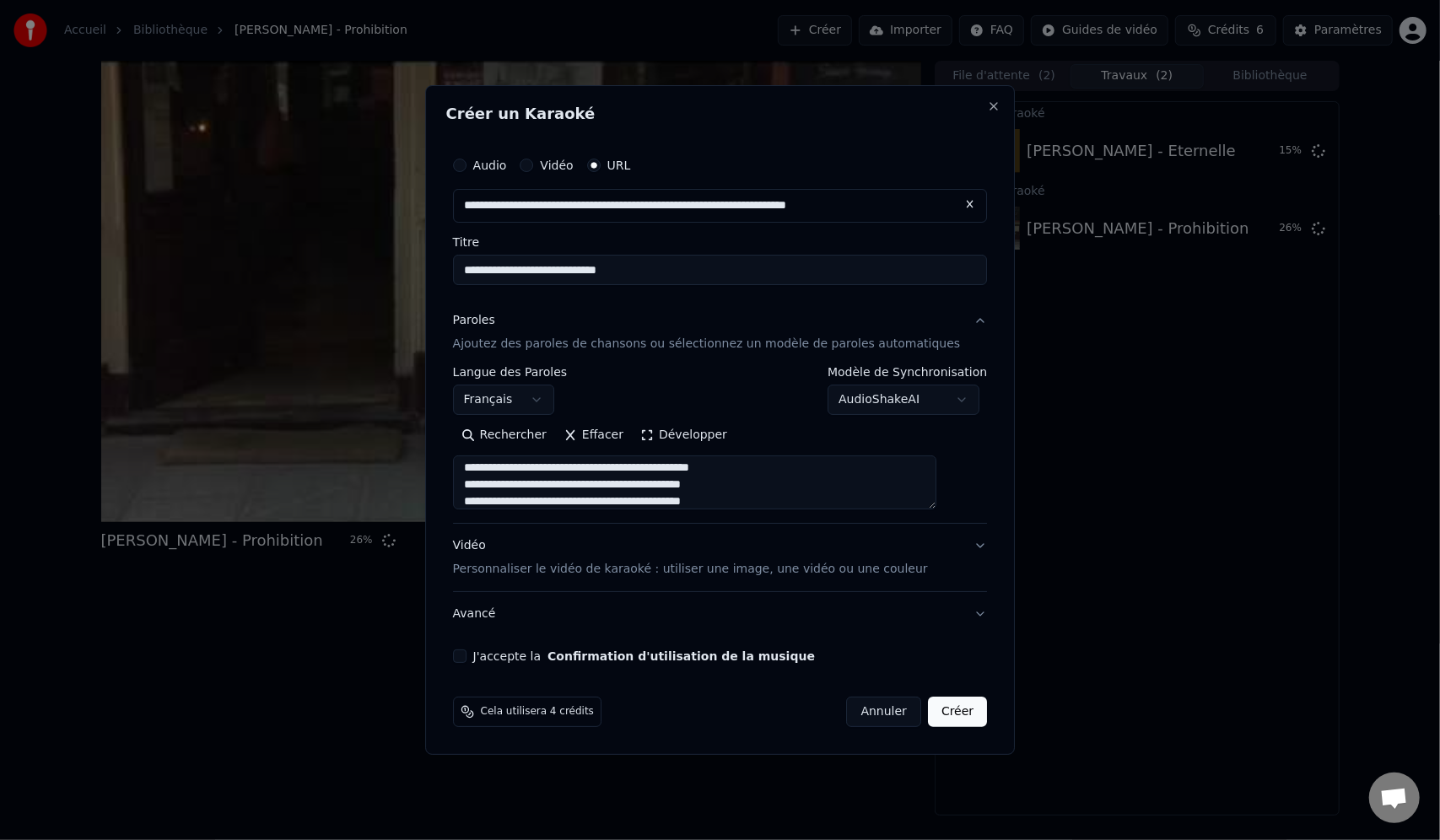
type textarea "**********"
click at [579, 567] on p "Personnaliser le vidéo de karaoké : utiliser une image, une vidéo ou une couleur" at bounding box center [690, 569] width 474 height 17
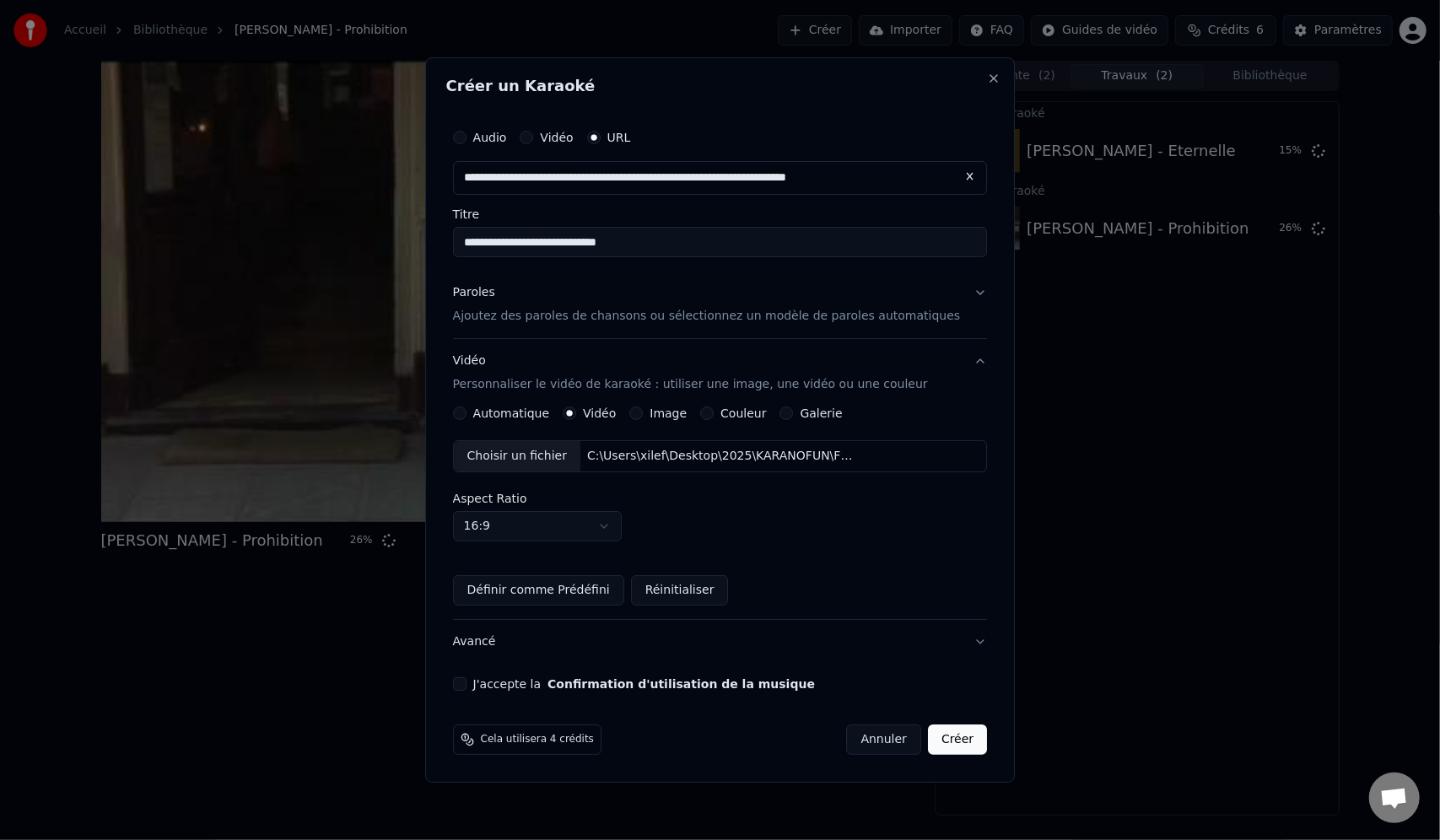
click at [751, 513] on div "Aspect Ratio 16:9 **** **** *** *** ***" at bounding box center [720, 517] width 535 height 49
click at [467, 683] on button "J'accepte la Confirmation d'utilisation de la musique" at bounding box center [460, 684] width 14 height 14
click at [939, 746] on button "Créer" at bounding box center [957, 739] width 59 height 30
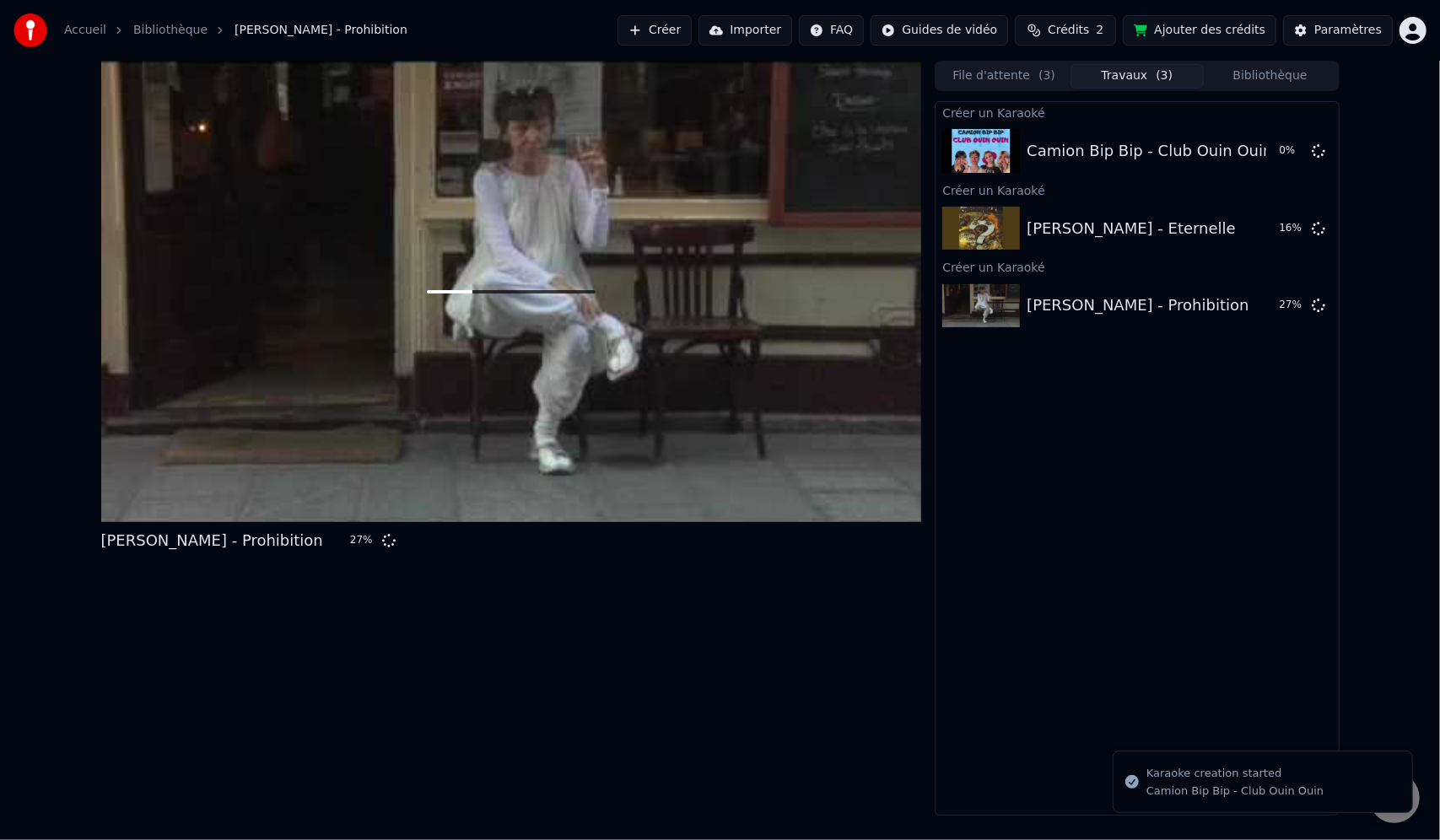
click at [1138, 450] on div "Créer un Karaoké Camion Bip Bip - Club Ouin Ouin 0 % Créer un Karaoké [PERSON_N…" at bounding box center [1137, 458] width 404 height 715
click at [1208, 42] on button "Ajouter des crédits" at bounding box center [1200, 30] width 154 height 30
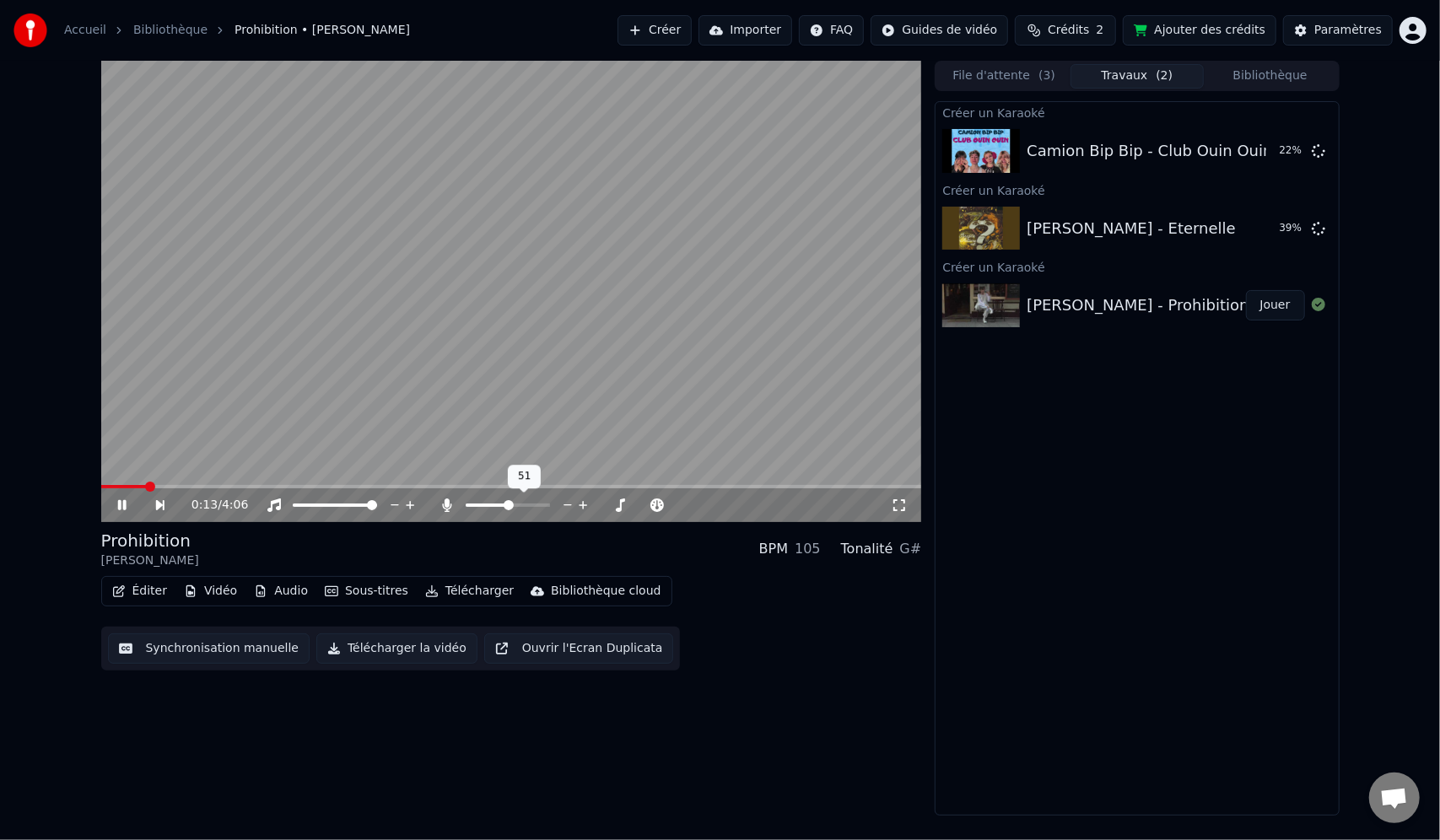
click at [513, 503] on span at bounding box center [509, 506] width 10 height 10
click at [502, 510] on span at bounding box center [503, 506] width 10 height 10
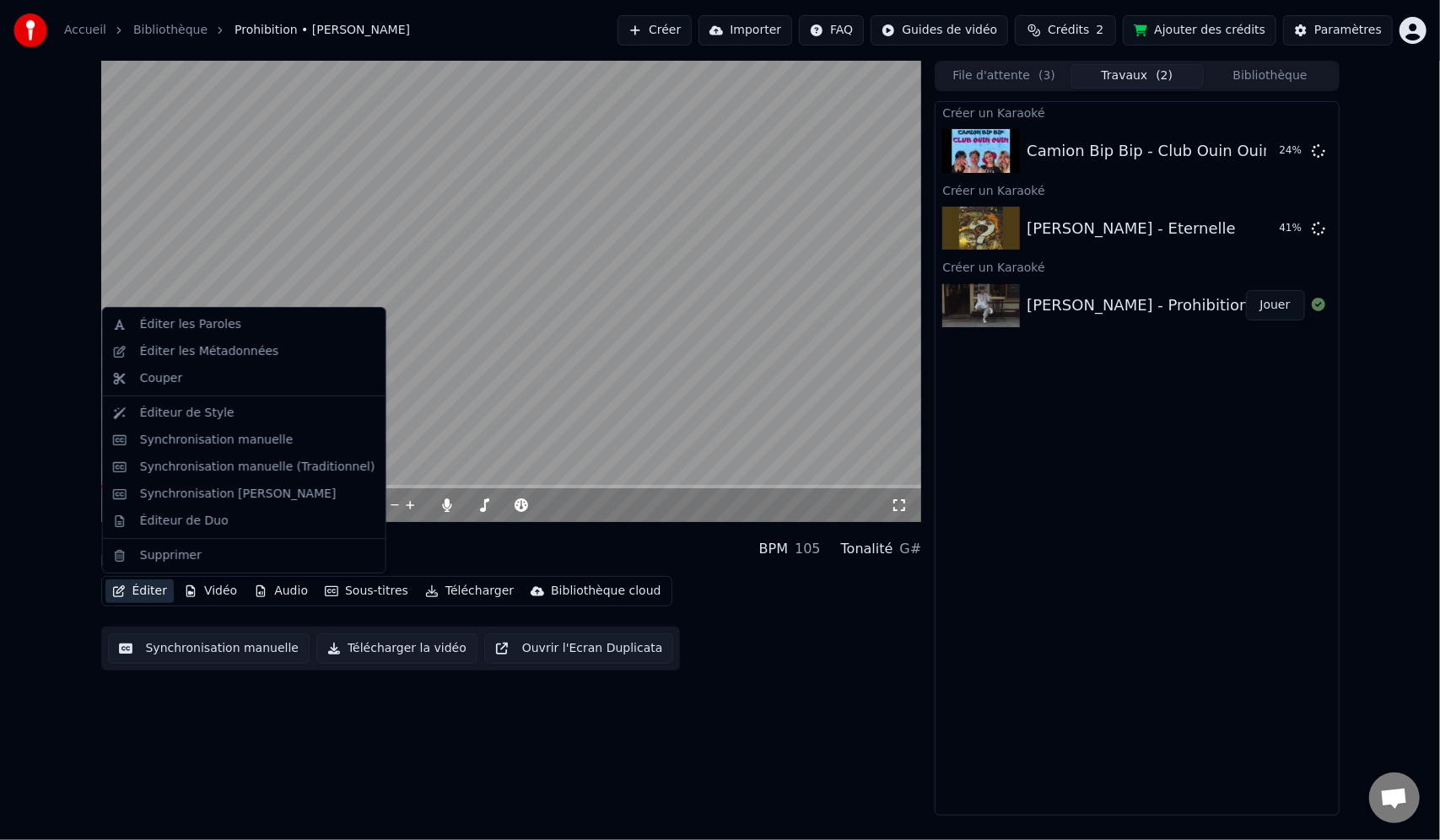
click at [143, 585] on button "Éditer" at bounding box center [139, 591] width 68 height 23
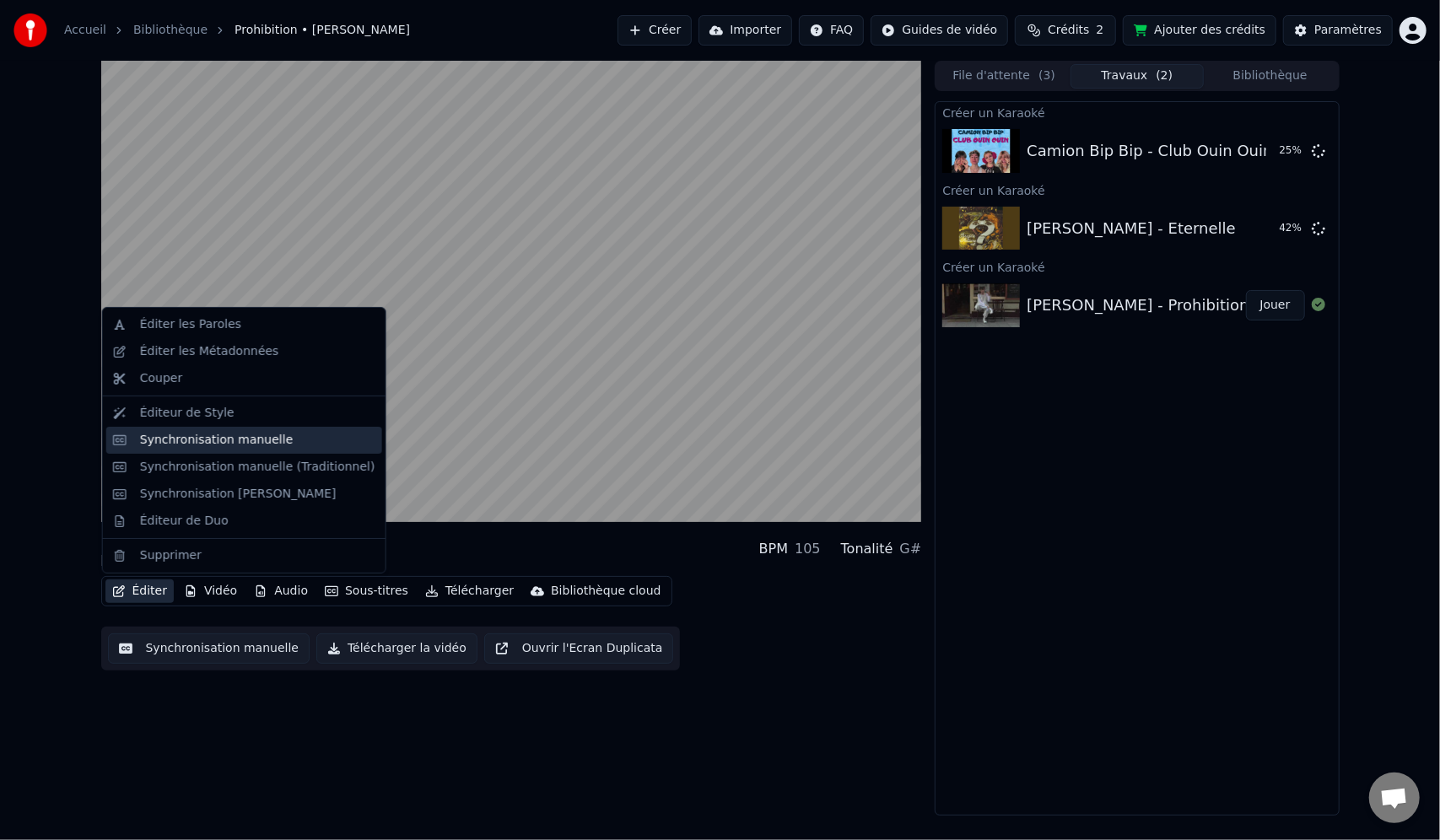
click at [168, 443] on div "Synchronisation manuelle" at bounding box center [217, 439] width 154 height 17
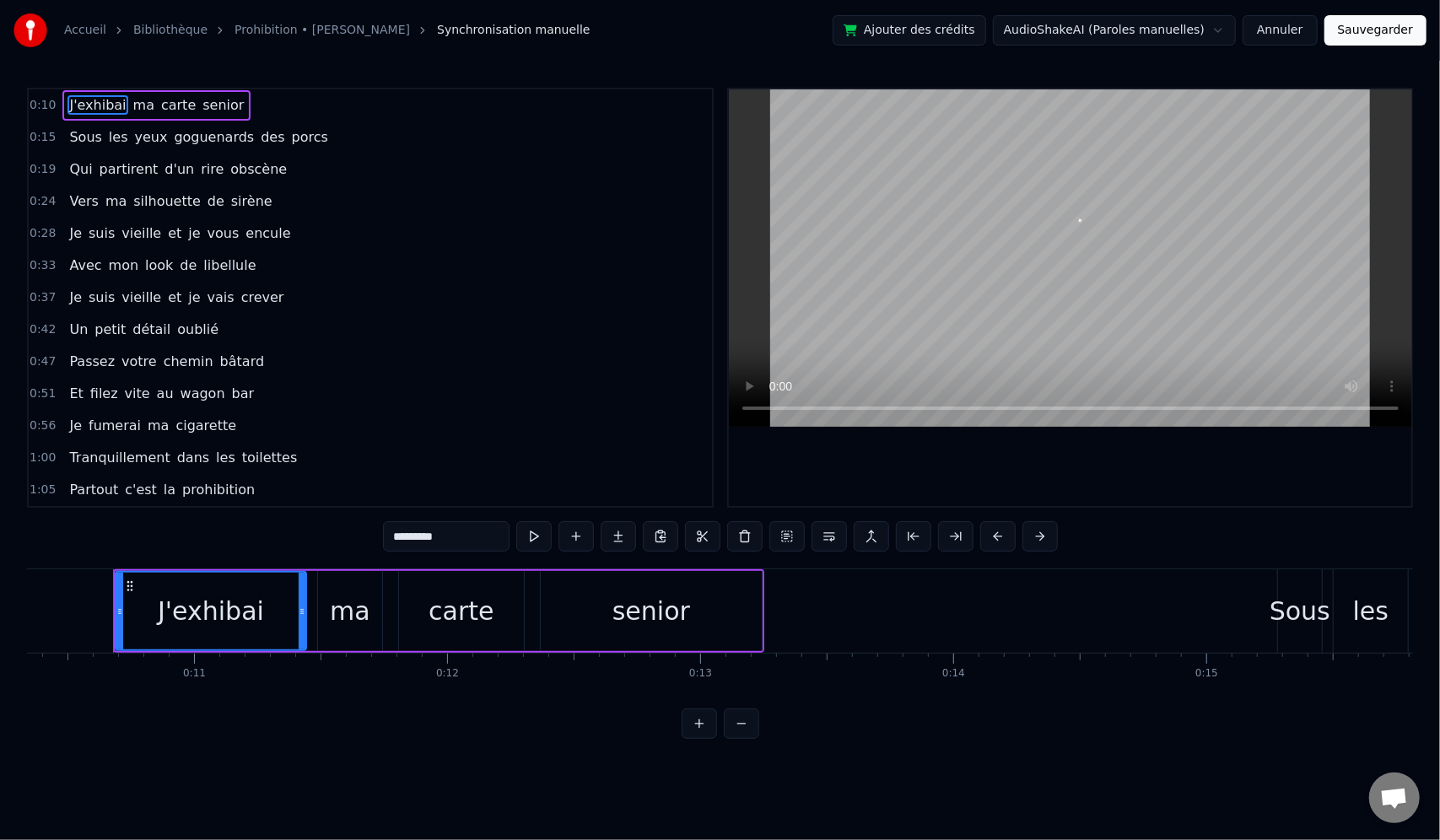
scroll to position [0, 2618]
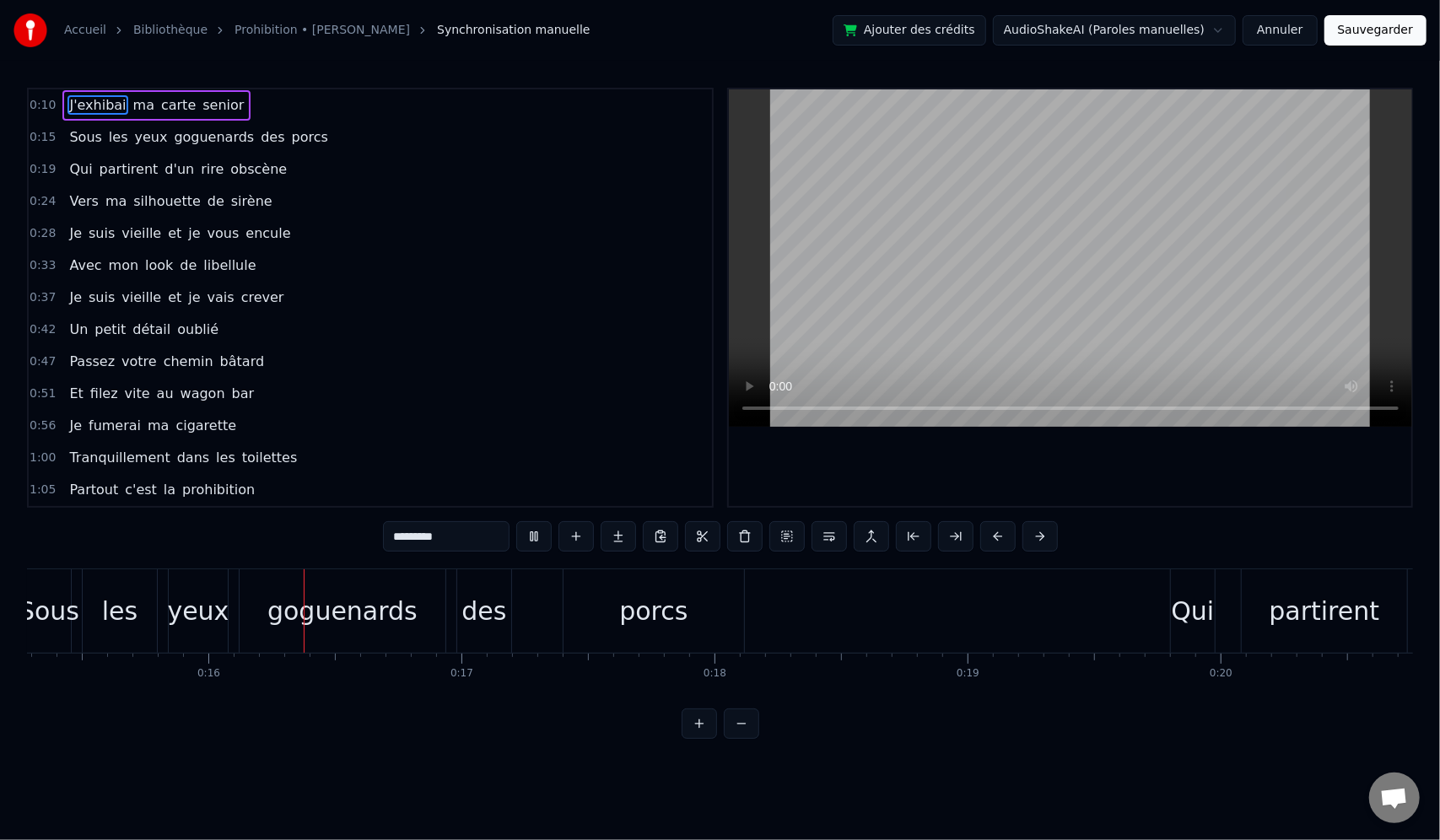
click at [1367, 30] on button "Sauvegarder" at bounding box center [1375, 30] width 102 height 30
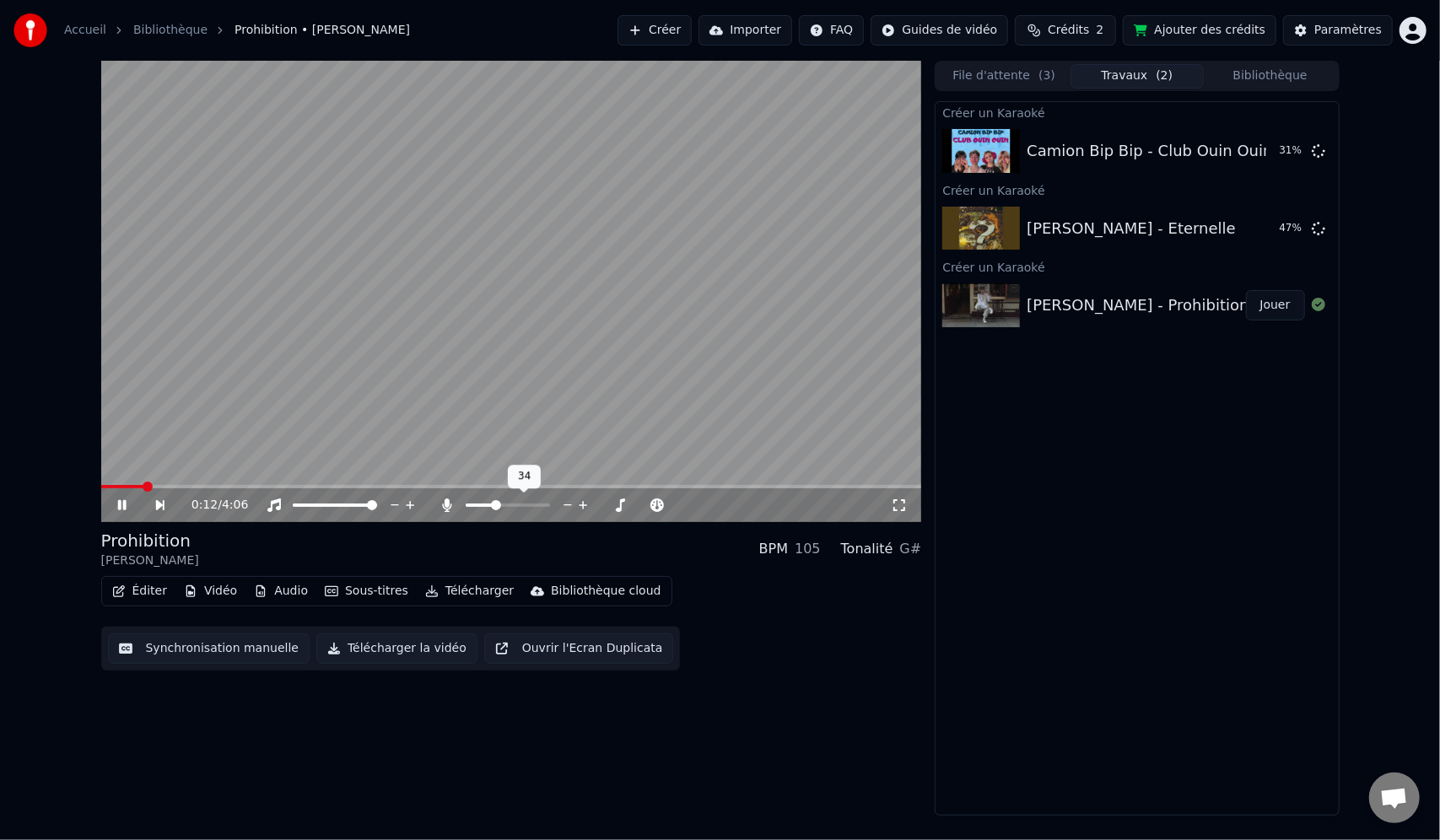
click at [494, 505] on span at bounding box center [479, 505] width 28 height 3
click at [491, 507] on span at bounding box center [493, 506] width 10 height 10
click at [487, 508] on span at bounding box center [490, 506] width 10 height 10
click at [140, 592] on button "Éditer" at bounding box center [139, 591] width 68 height 23
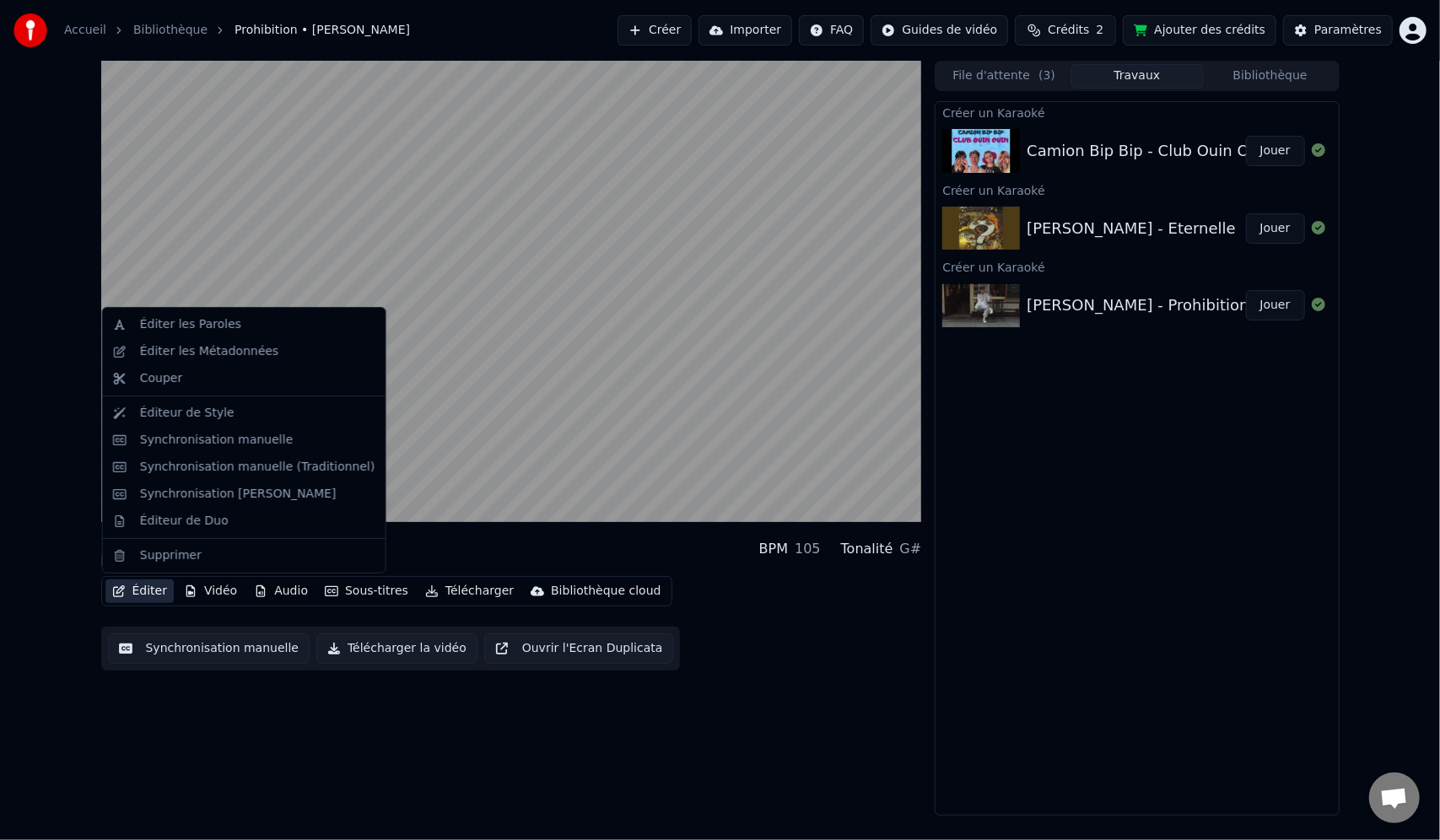
click at [131, 577] on div "Éditer Vidéo Audio Sous-titres Télécharger Bibliothèque cloud" at bounding box center [386, 591] width 571 height 30
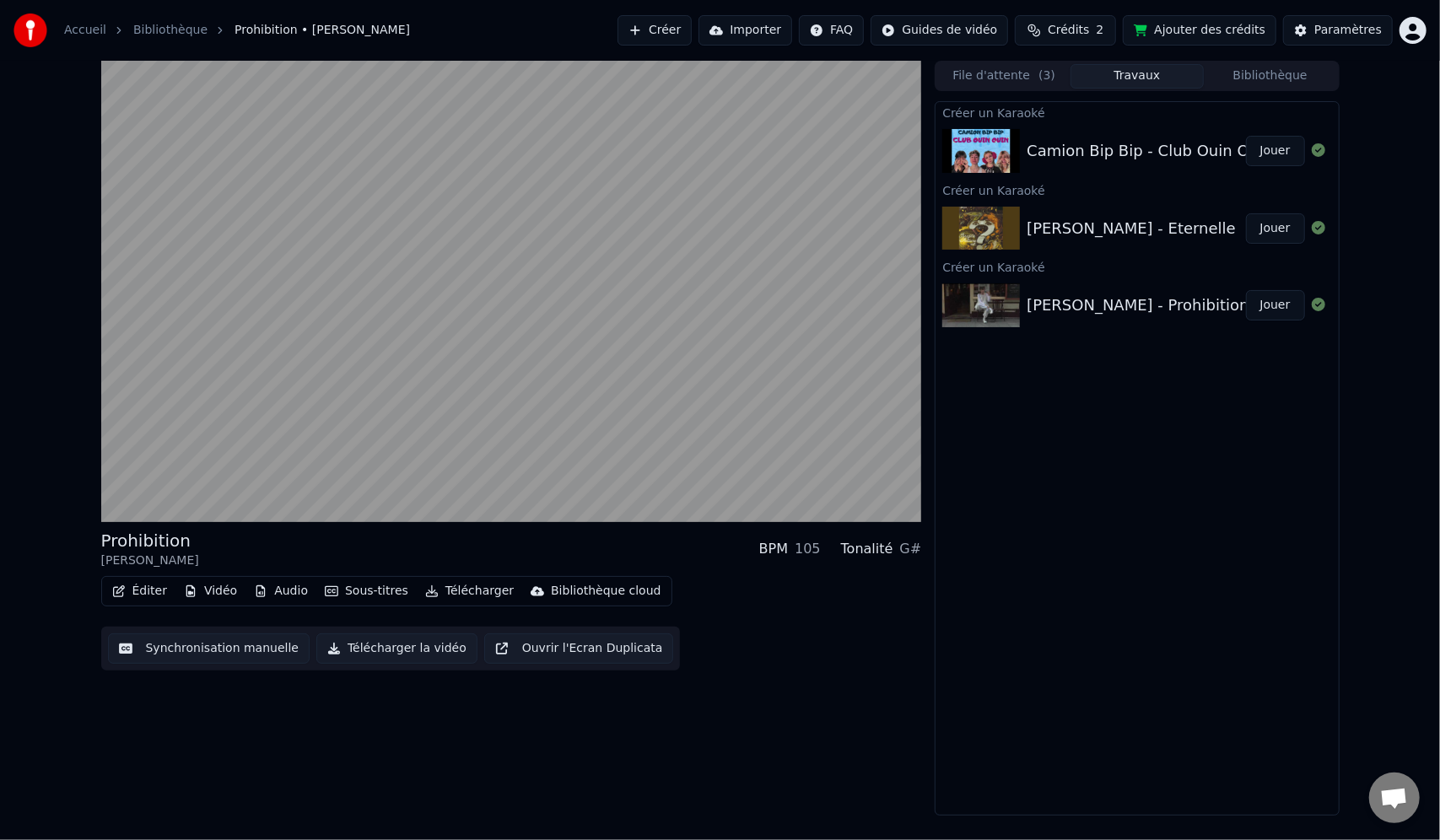
click at [137, 585] on button "Éditer" at bounding box center [139, 591] width 68 height 23
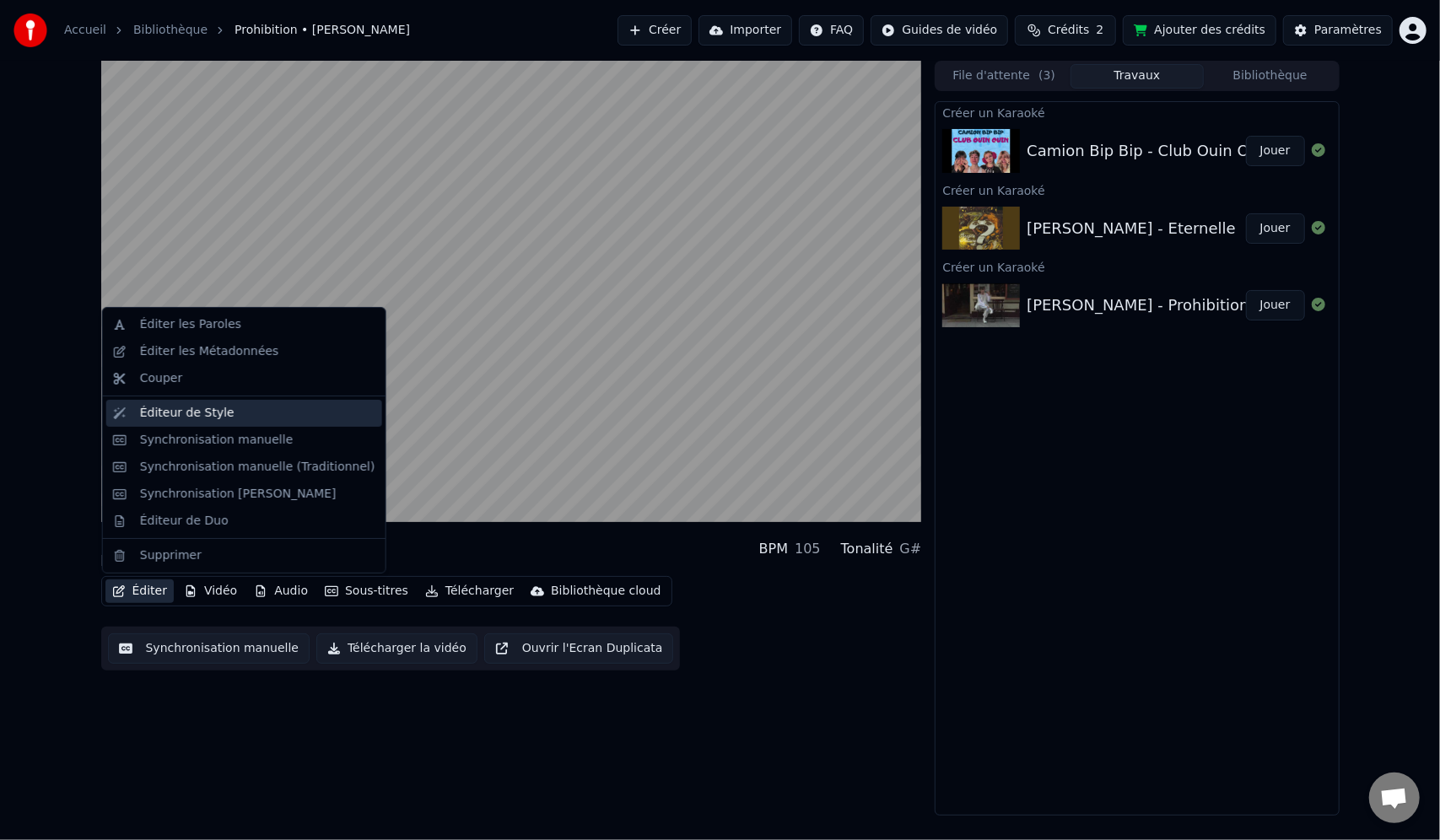
click at [257, 404] on div "Éditeur de Style" at bounding box center [258, 412] width 235 height 17
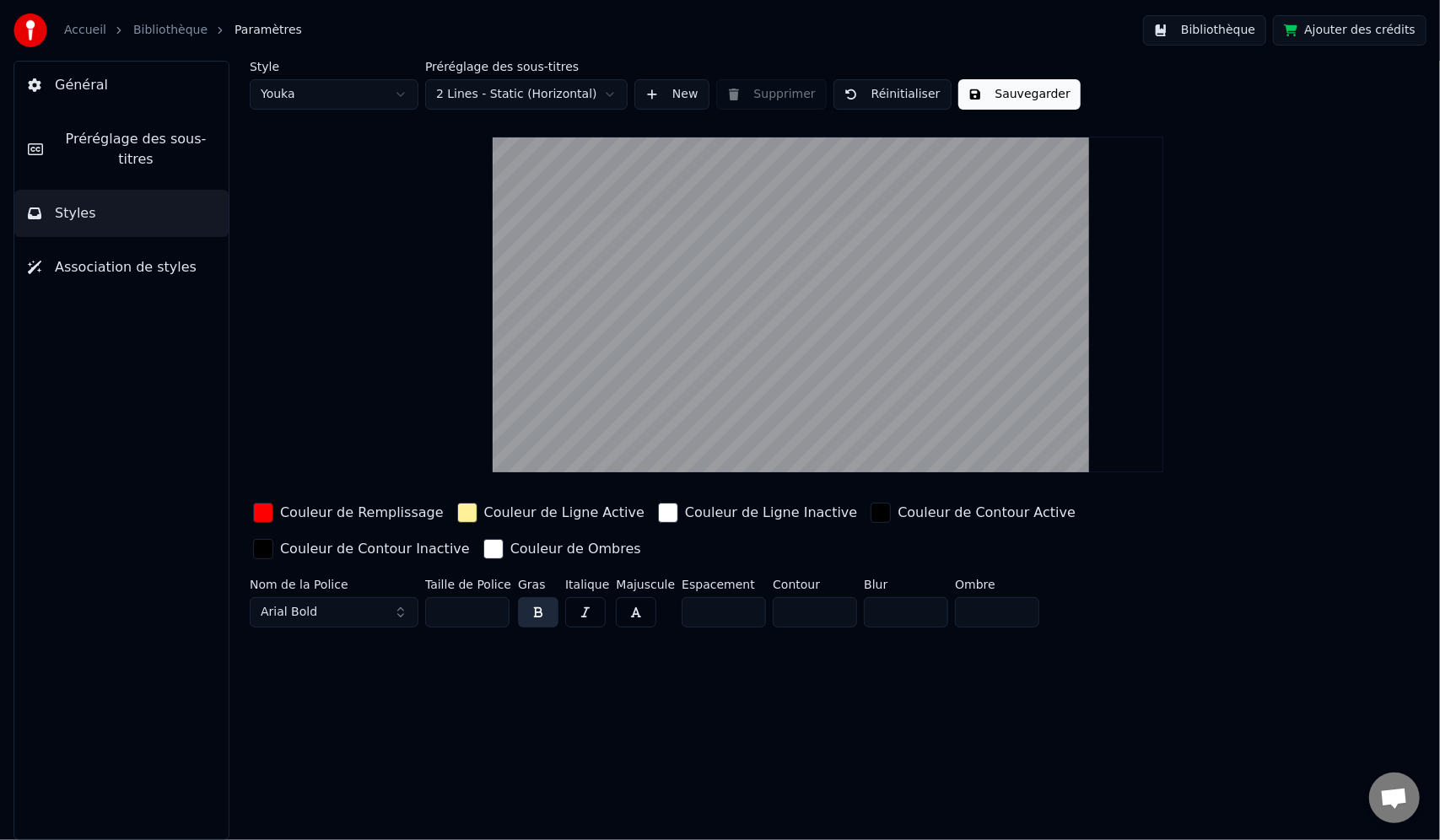
click at [123, 147] on span "Préréglage des sous-titres" at bounding box center [135, 150] width 158 height 41
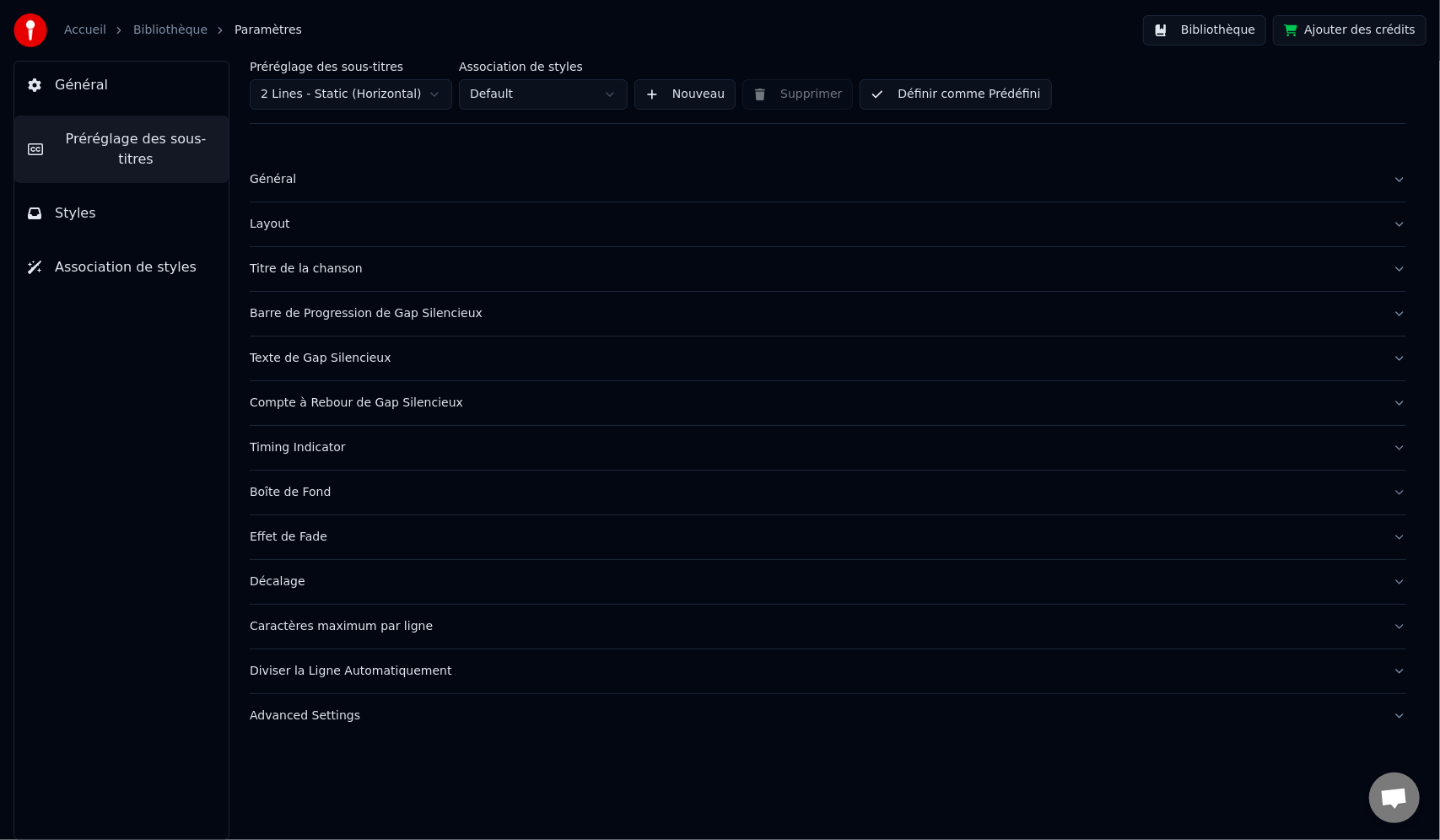
click at [275, 175] on div "Général" at bounding box center [815, 179] width 1130 height 17
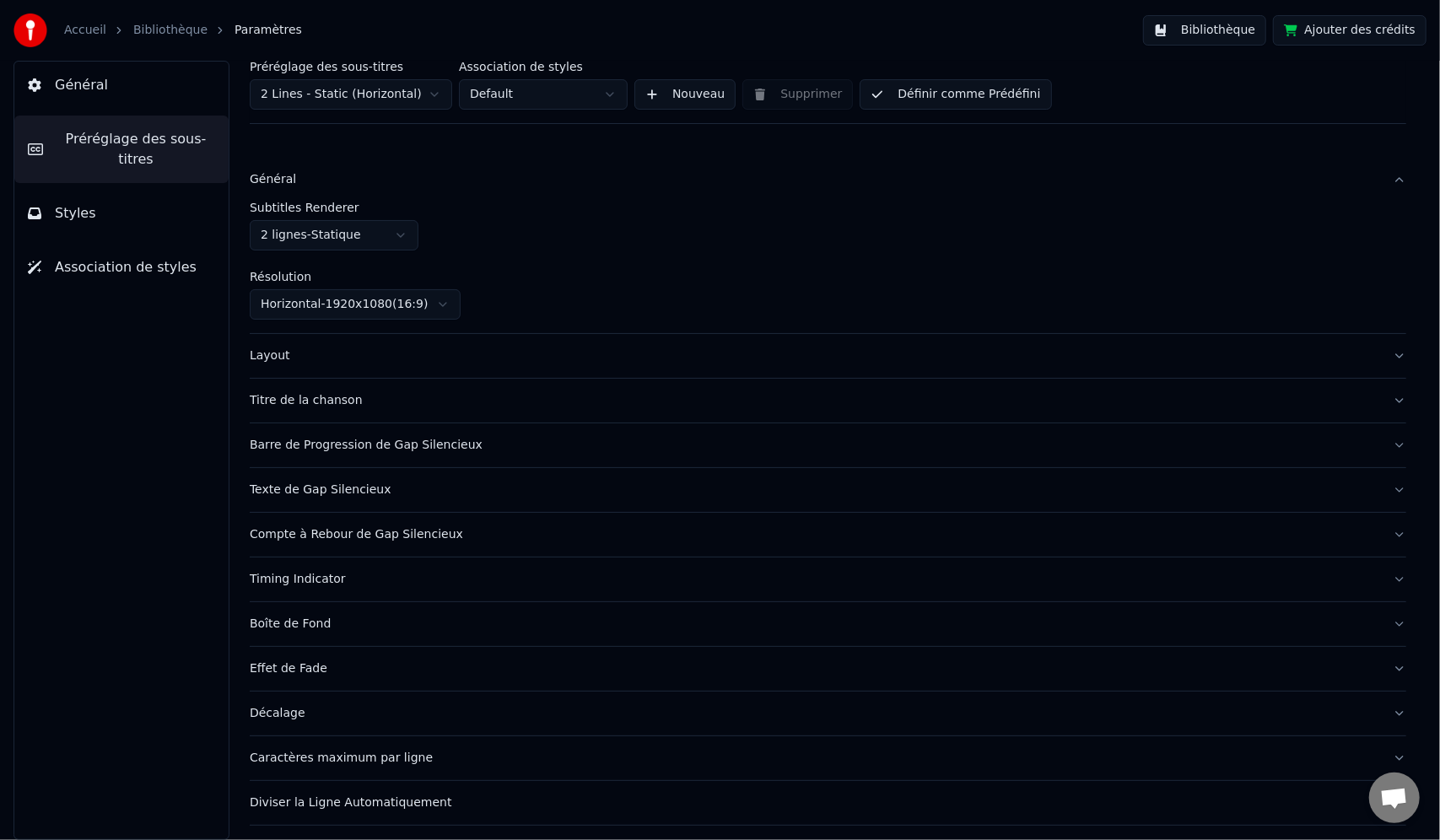
drag, startPoint x: 277, startPoint y: 176, endPoint x: 277, endPoint y: 189, distance: 13.0
click at [277, 177] on div "Général" at bounding box center [815, 179] width 1130 height 17
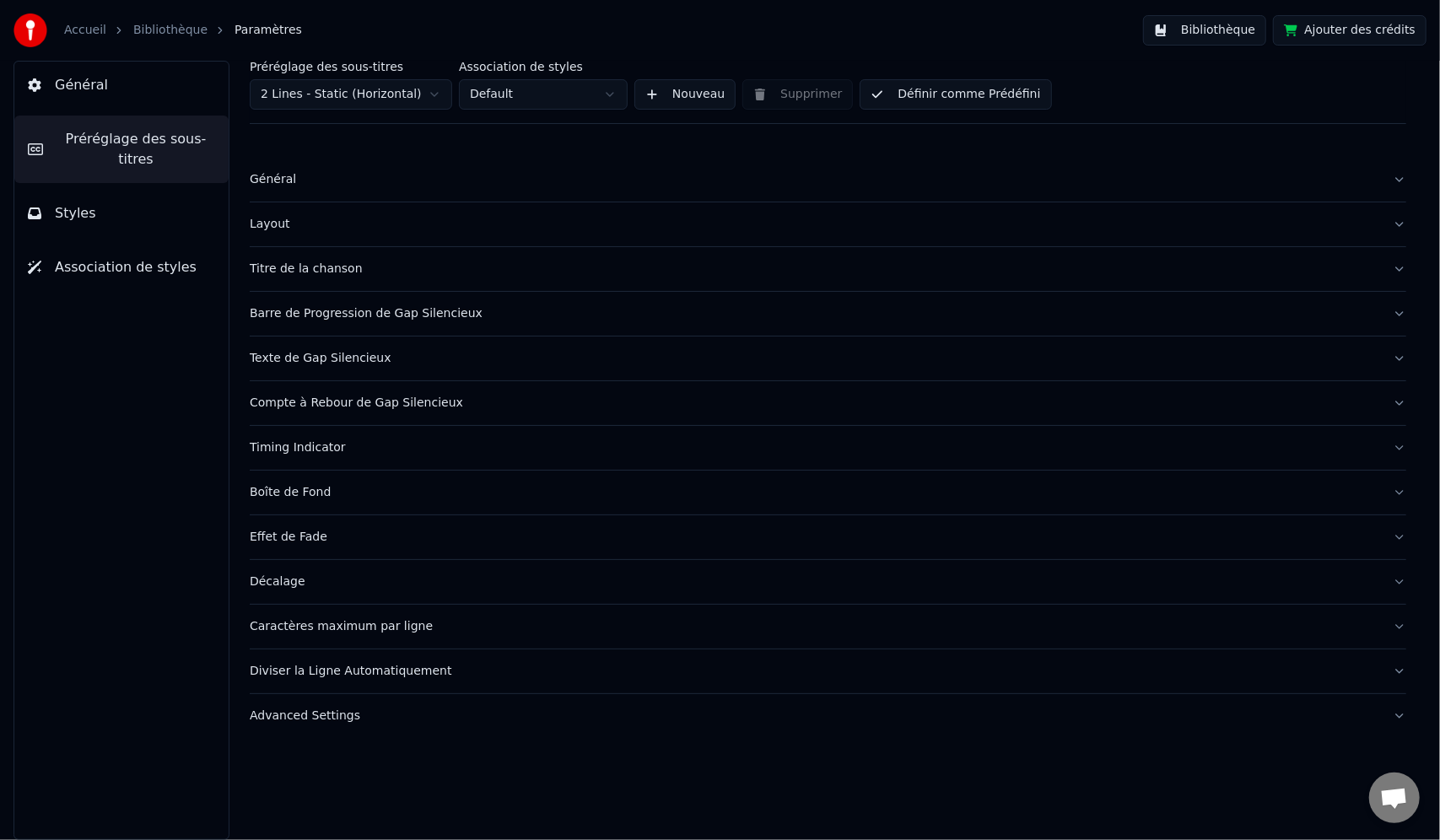
click at [285, 270] on div "Titre de la chanson" at bounding box center [815, 268] width 1130 height 17
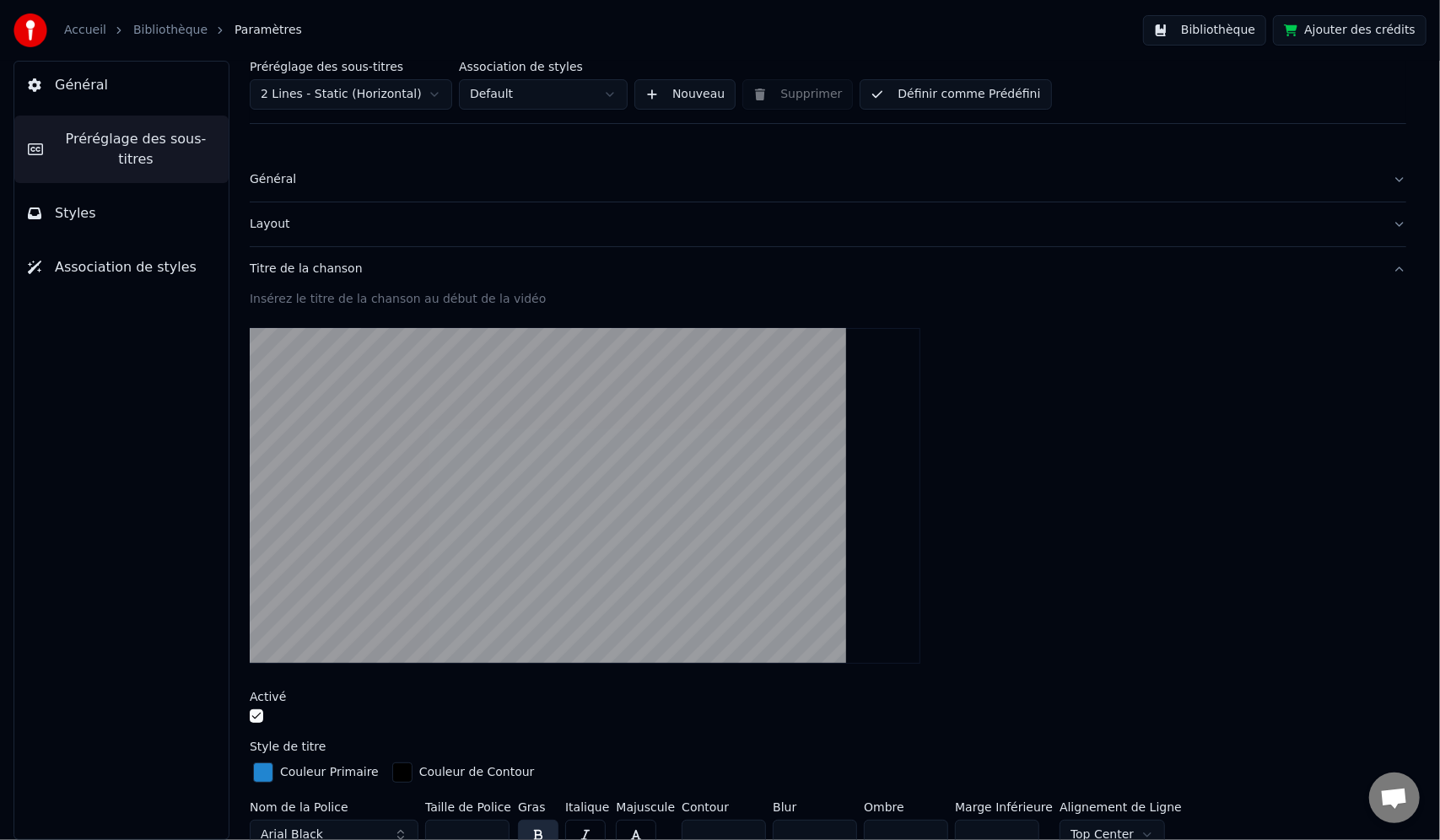
scroll to position [253, 0]
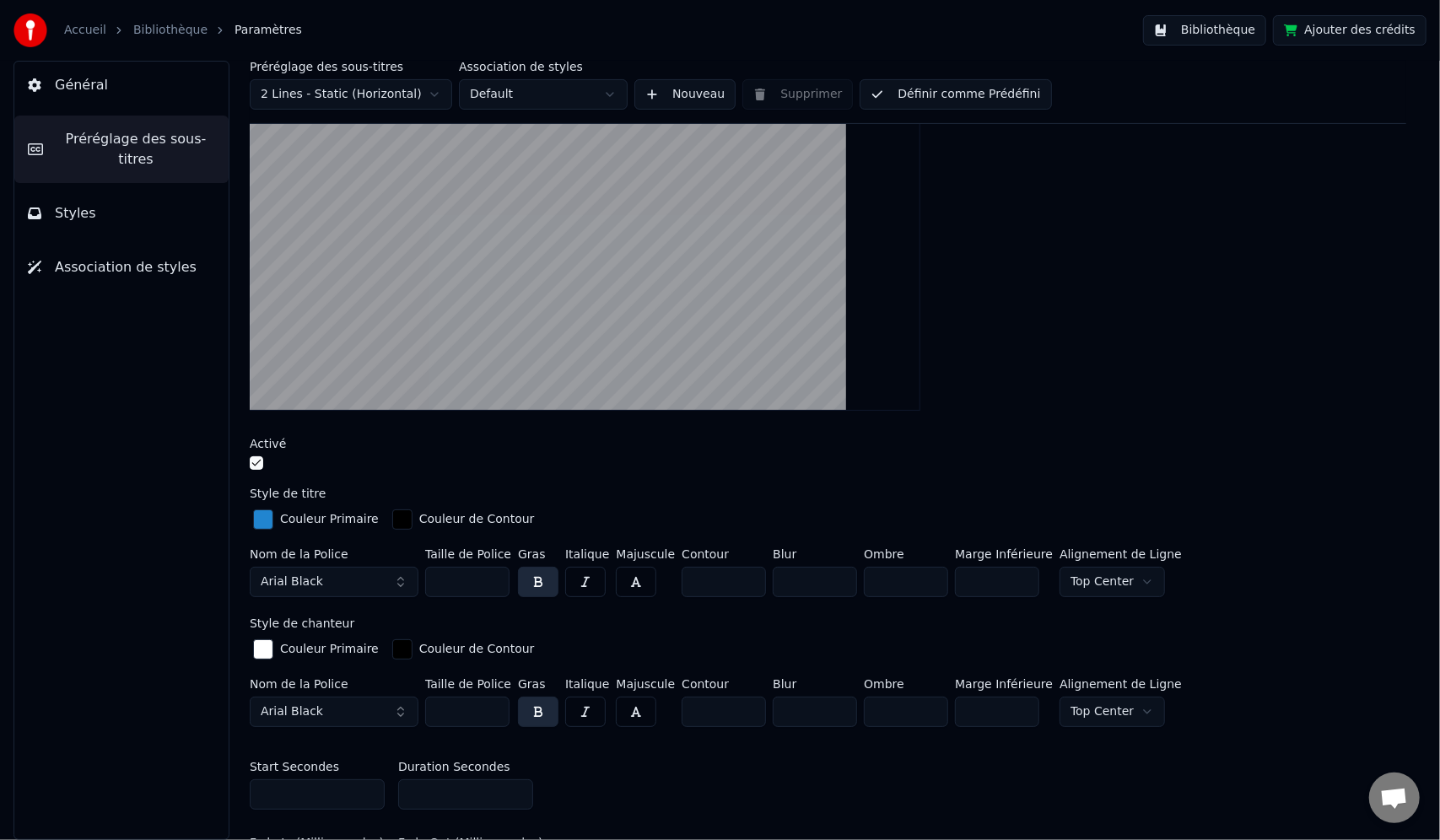
click at [271, 516] on div "button" at bounding box center [263, 519] width 20 height 20
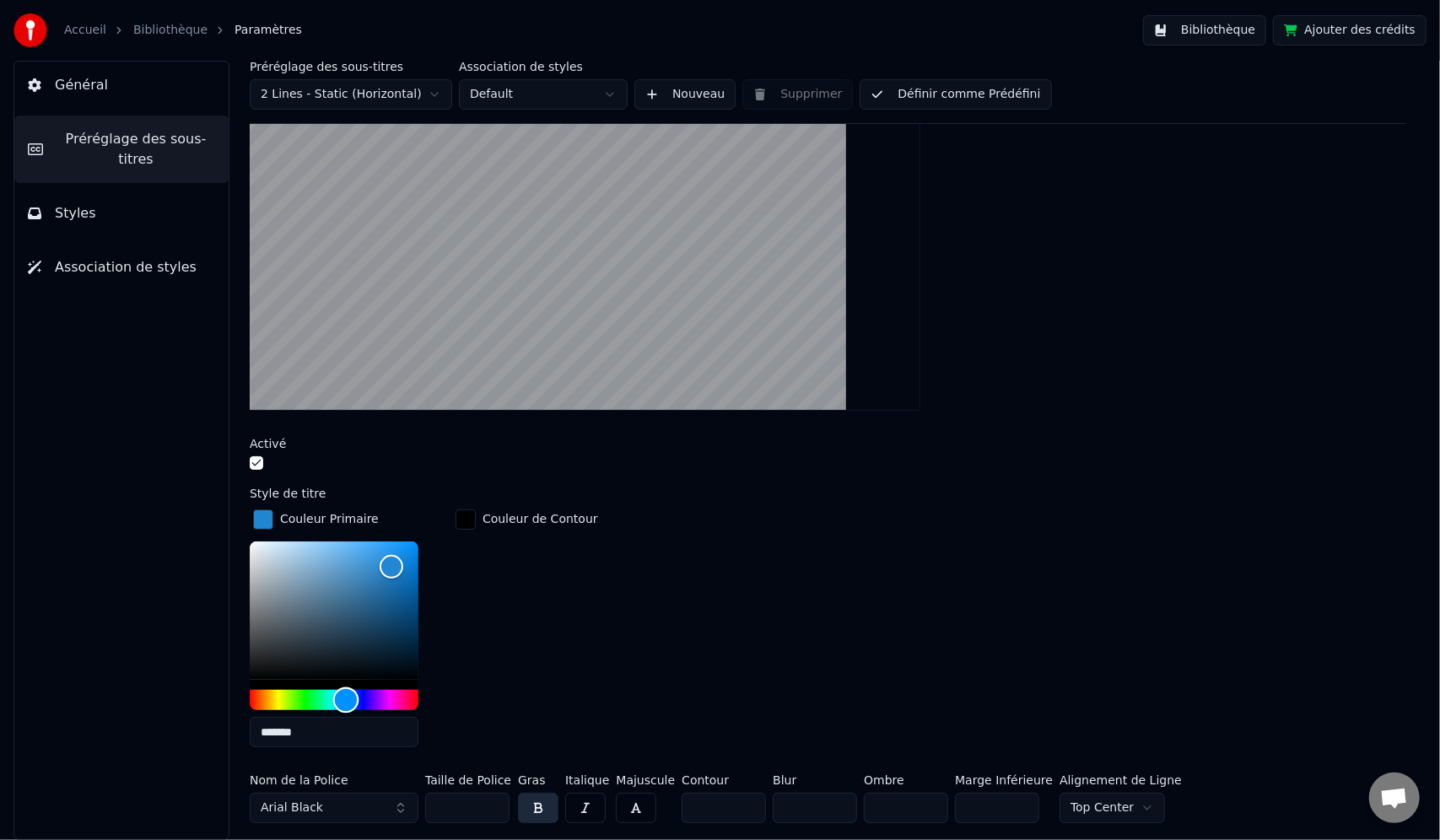
drag, startPoint x: 406, startPoint y: 695, endPoint x: 496, endPoint y: 668, distance: 94.0
click at [496, 677] on div "Couleur Primaire ******* Couleur de Contour" at bounding box center [828, 634] width 1157 height 255
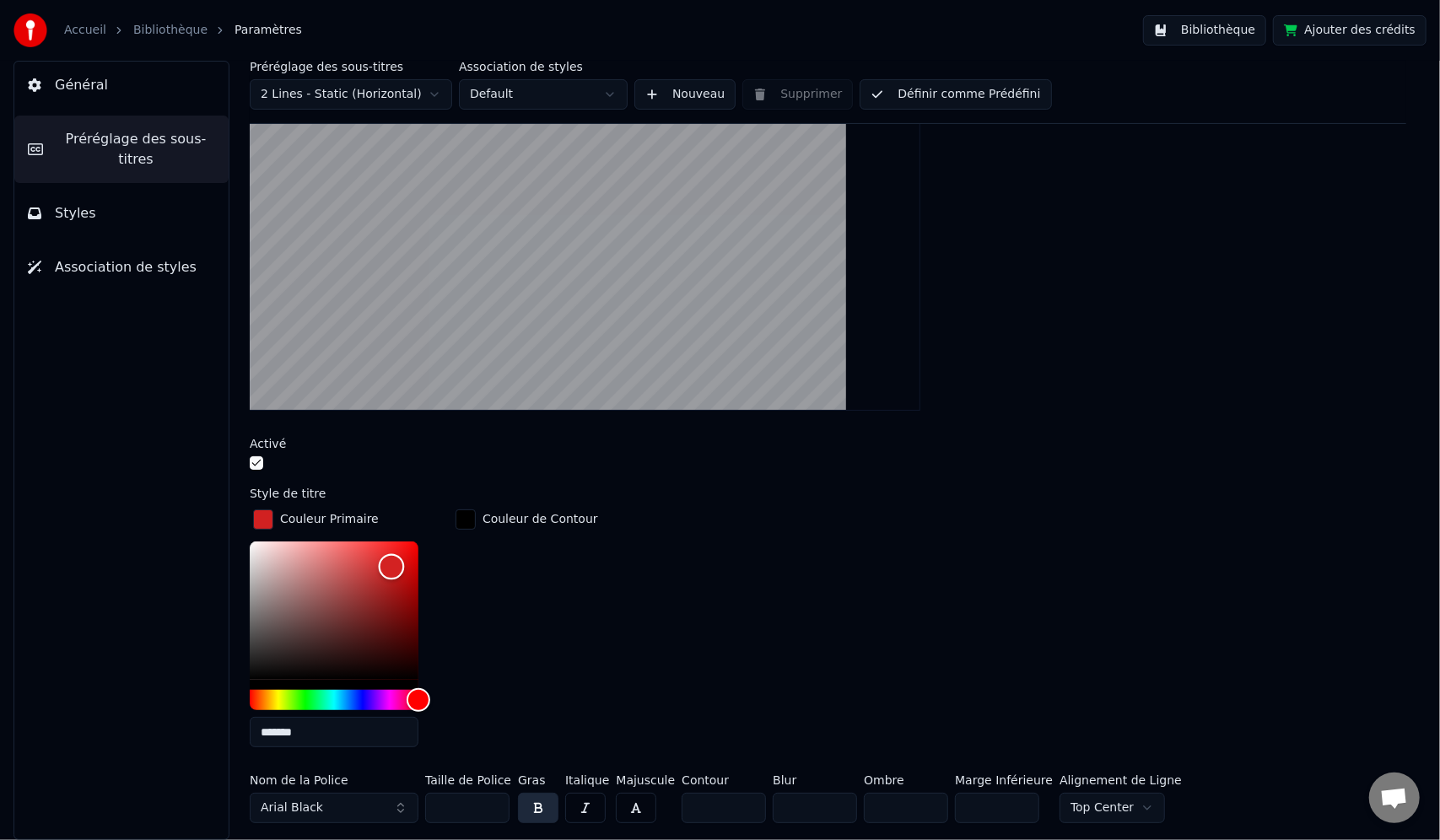
type input "*******"
drag, startPoint x: 477, startPoint y: 506, endPoint x: 559, endPoint y: 494, distance: 82.9
click at [528, 487] on div "Style de titre Couleur Primaire ******* Couleur de Contour Nom de la Police Ari…" at bounding box center [828, 658] width 1157 height 342
click at [840, 626] on div "Couleur Primaire ******* Couleur de Contour" at bounding box center [828, 634] width 1157 height 255
click at [842, 596] on div "Couleur Primaire ******* Couleur de Contour" at bounding box center [828, 634] width 1157 height 255
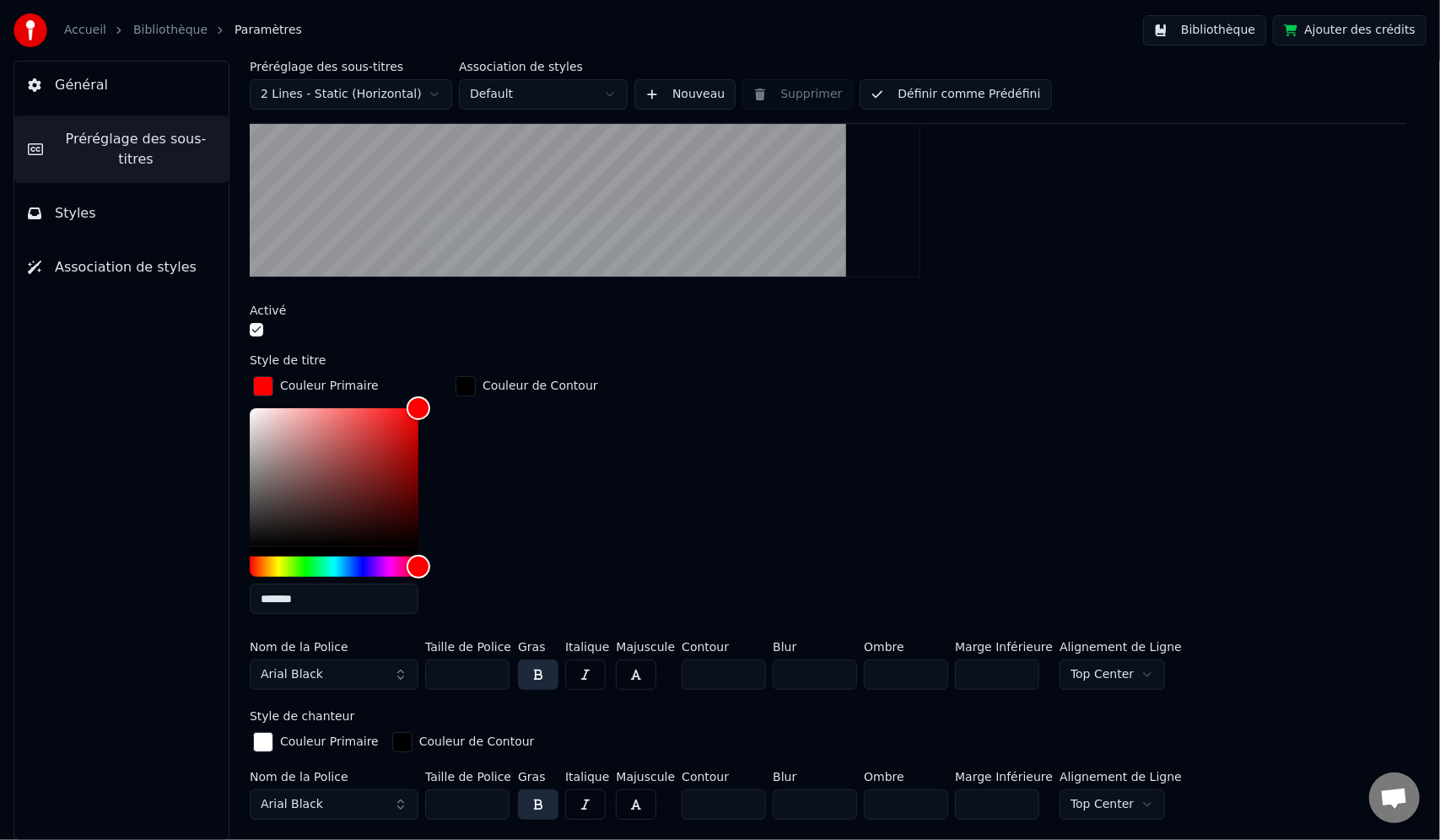
scroll to position [0, 0]
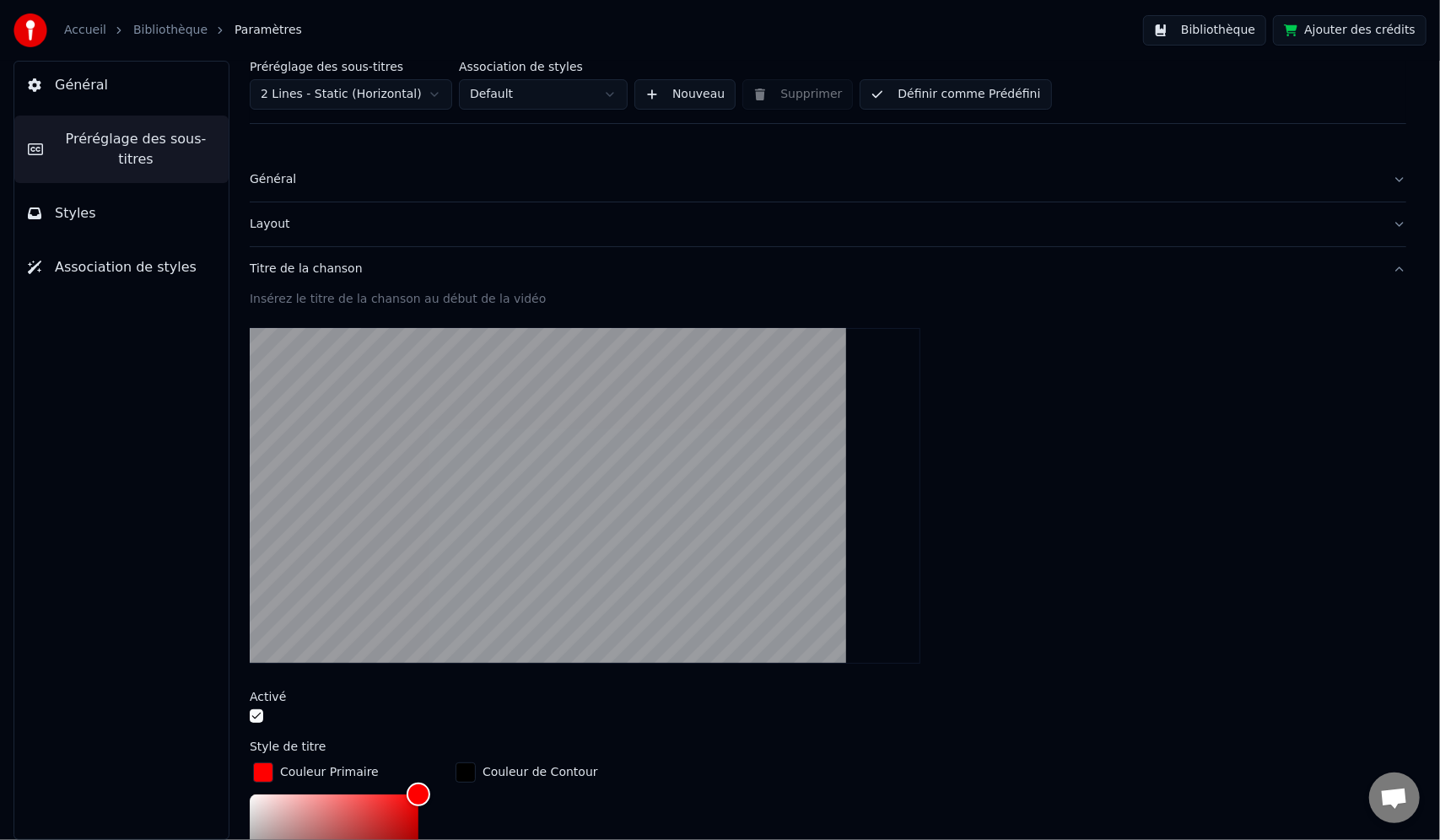
click at [60, 81] on span "Général" at bounding box center [81, 85] width 53 height 20
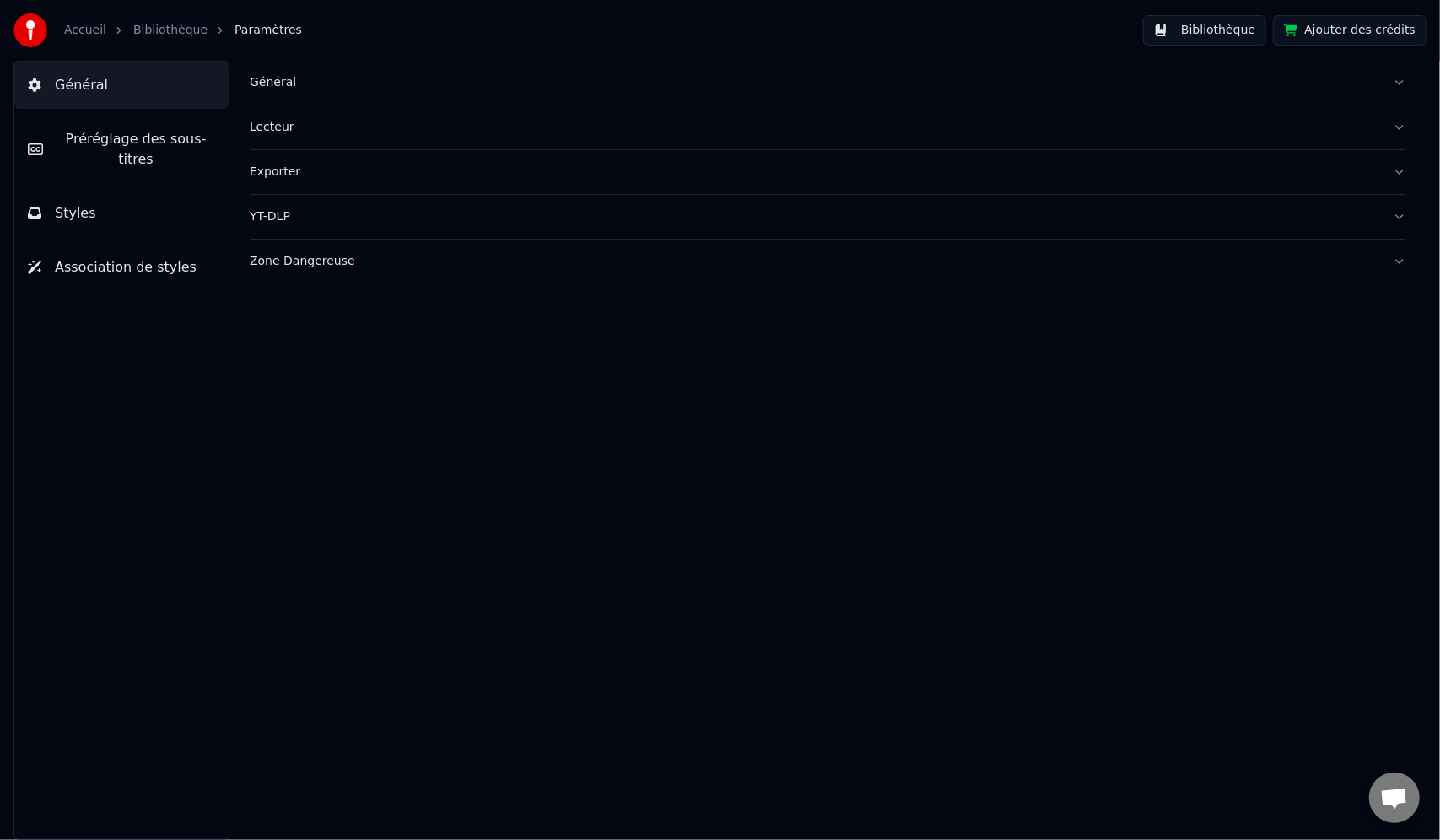
click at [149, 29] on link "Bibliothèque" at bounding box center [170, 30] width 74 height 17
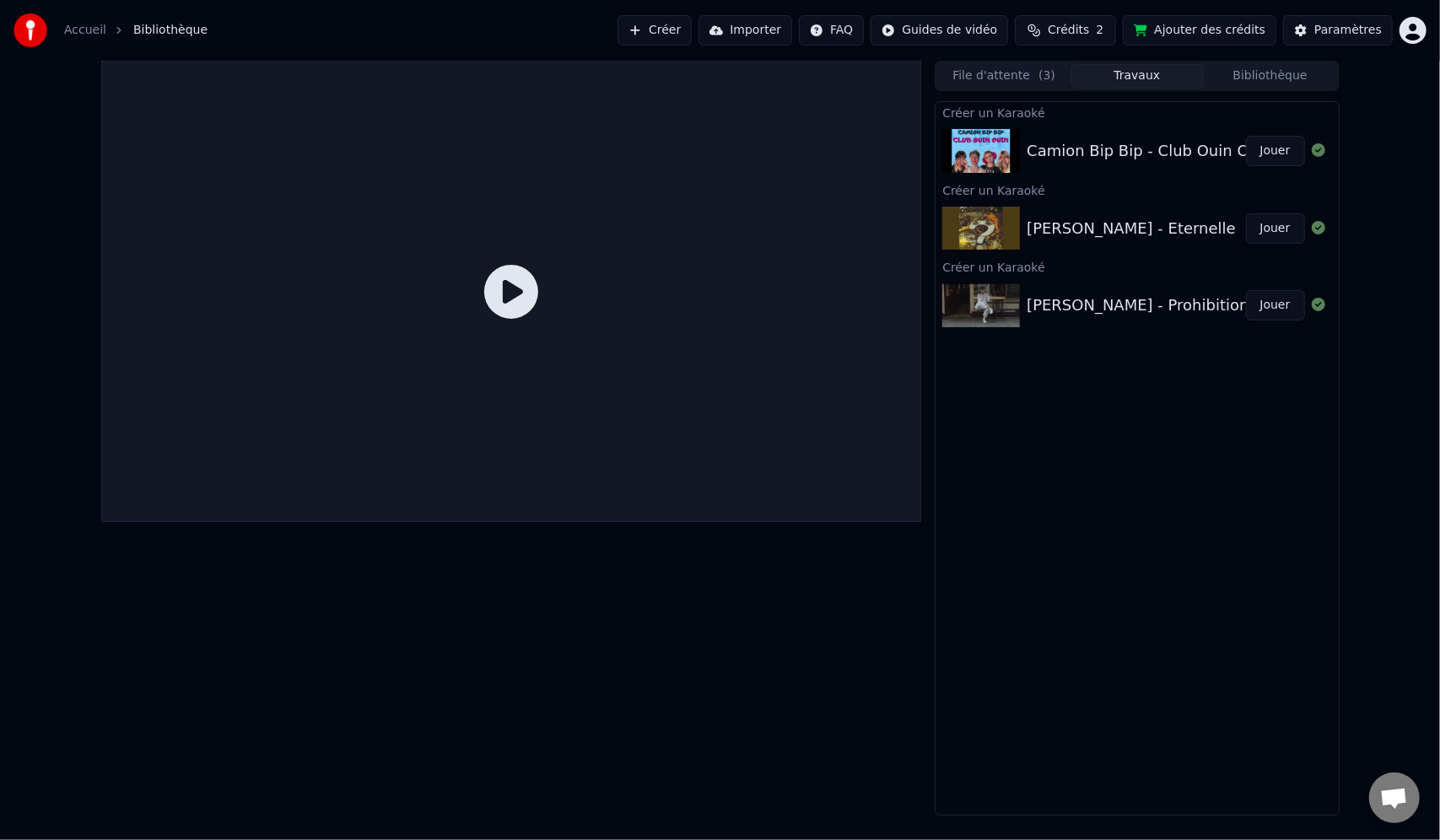
click at [497, 294] on icon at bounding box center [511, 292] width 54 height 54
click at [1284, 307] on button "Jouer" at bounding box center [1276, 304] width 59 height 30
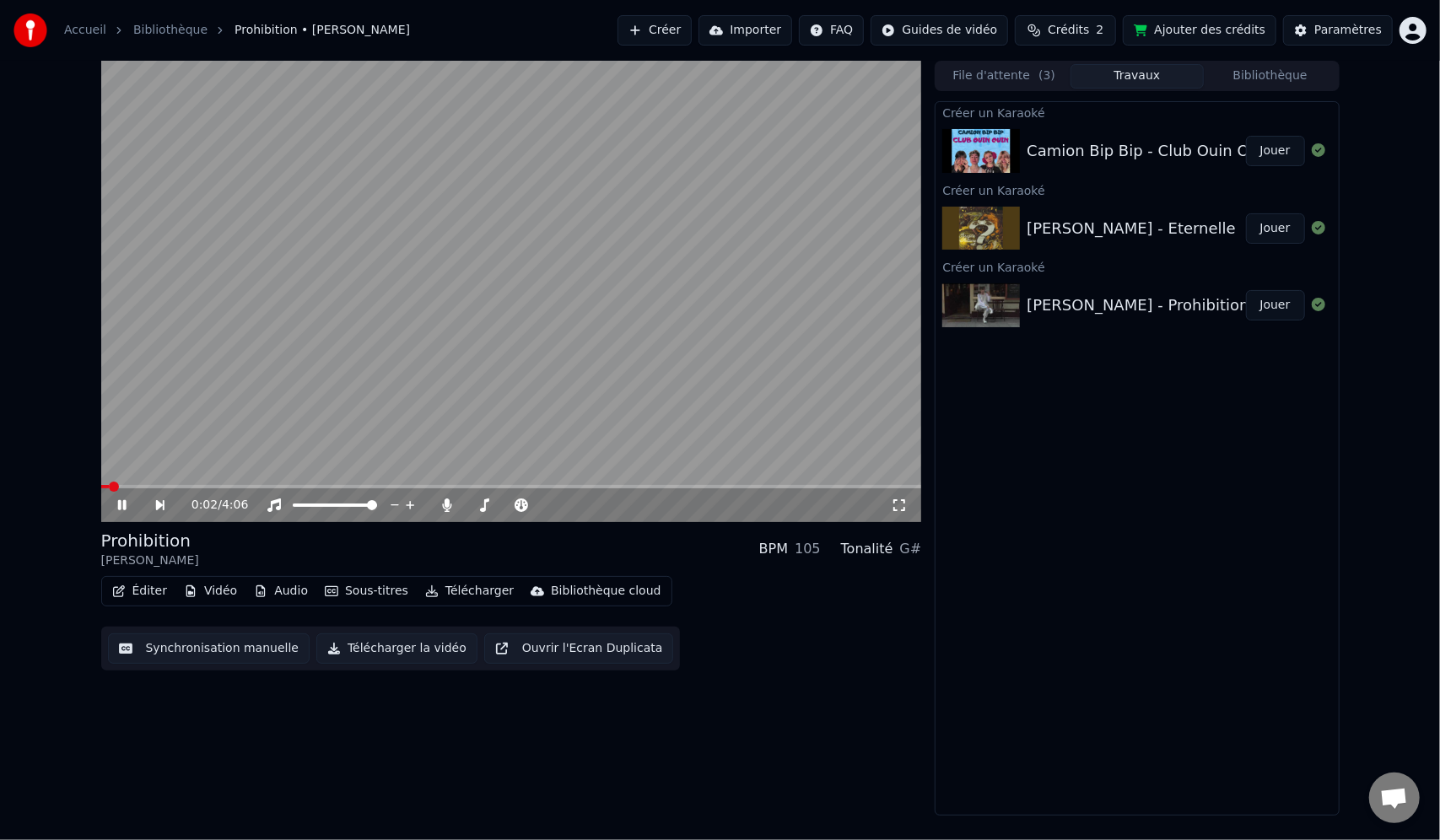
drag, startPoint x: 157, startPoint y: 483, endPoint x: 169, endPoint y: 486, distance: 12.4
click at [158, 483] on video at bounding box center [511, 291] width 821 height 462
click at [186, 486] on span at bounding box center [511, 486] width 821 height 3
click at [120, 508] on icon at bounding box center [122, 506] width 10 height 12
click at [123, 505] on icon at bounding box center [122, 506] width 9 height 10
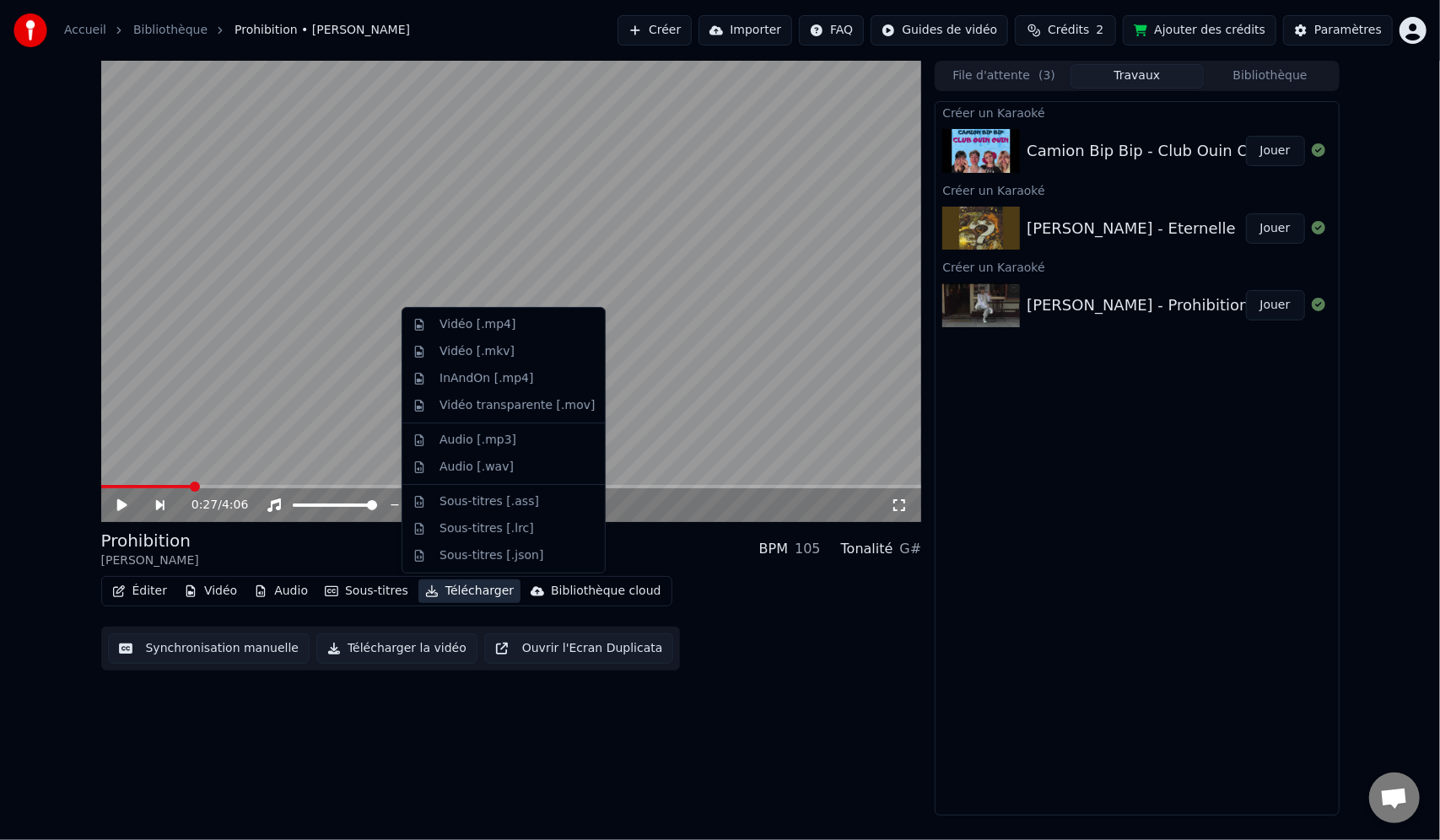
click at [468, 589] on button "Télécharger" at bounding box center [469, 591] width 102 height 23
click at [509, 320] on div "Vidéo [.mp4]" at bounding box center [517, 324] width 156 height 17
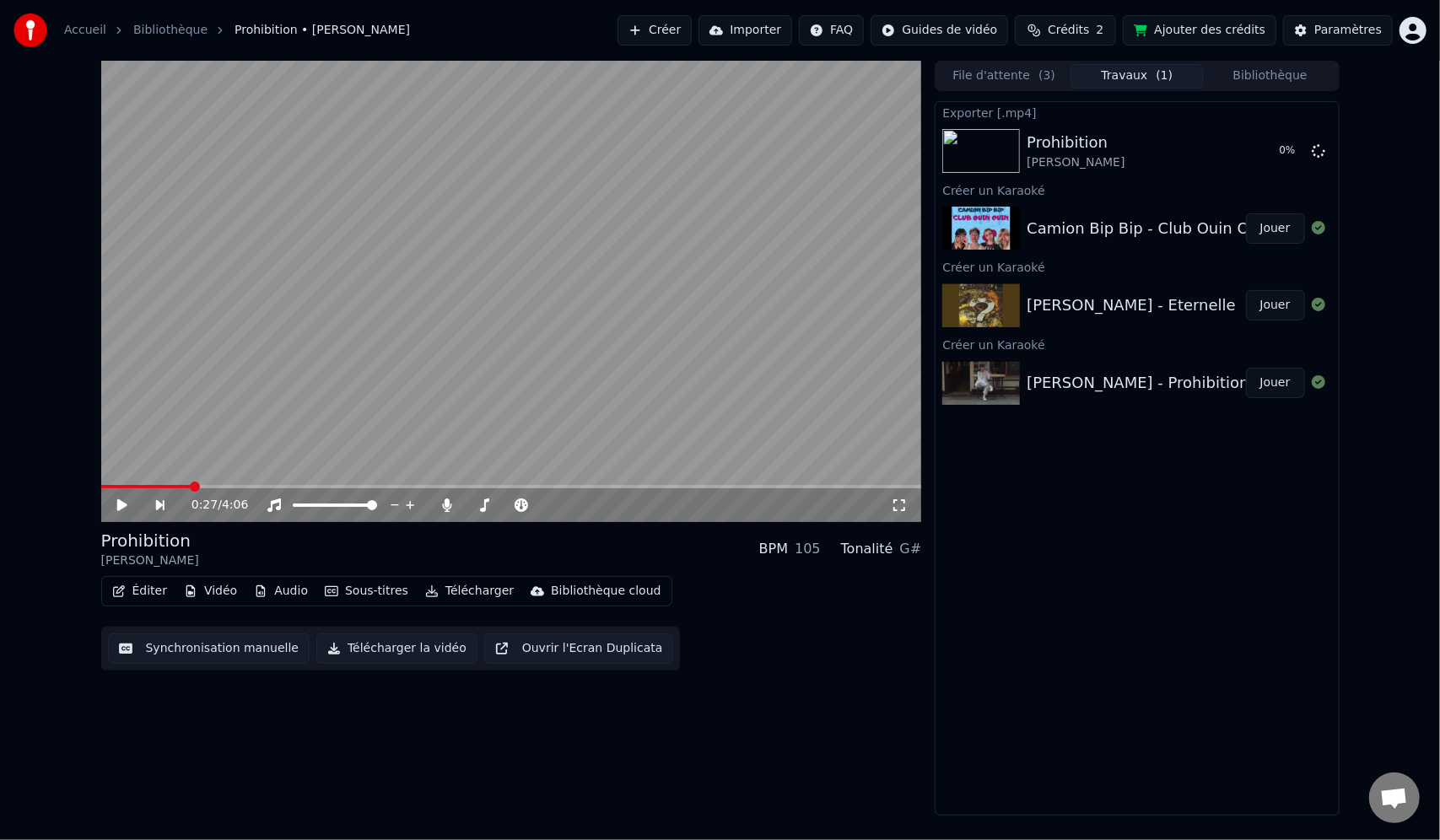
click at [1049, 311] on div "[PERSON_NAME] - Eternelle" at bounding box center [1131, 305] width 209 height 23
click at [1269, 309] on button "Jouer" at bounding box center [1276, 304] width 59 height 30
click at [17, 508] on div "0:13 / 2:28 [PERSON_NAME] BPM 154 Tonalité Am Éditer Vidéo Audio Sous-titres Té…" at bounding box center [720, 438] width 1440 height 755
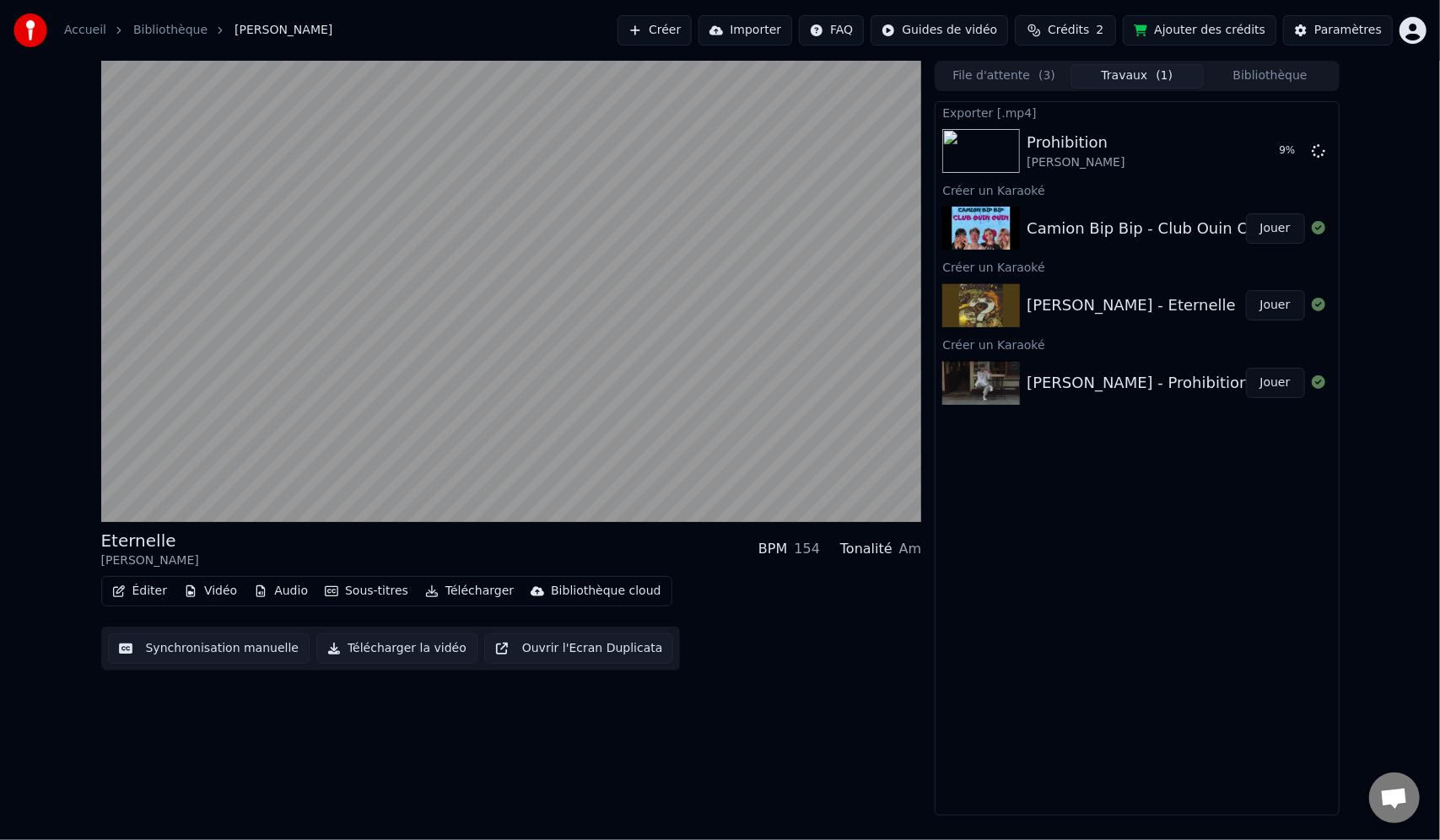
click at [140, 589] on button "Éditer" at bounding box center [139, 591] width 68 height 23
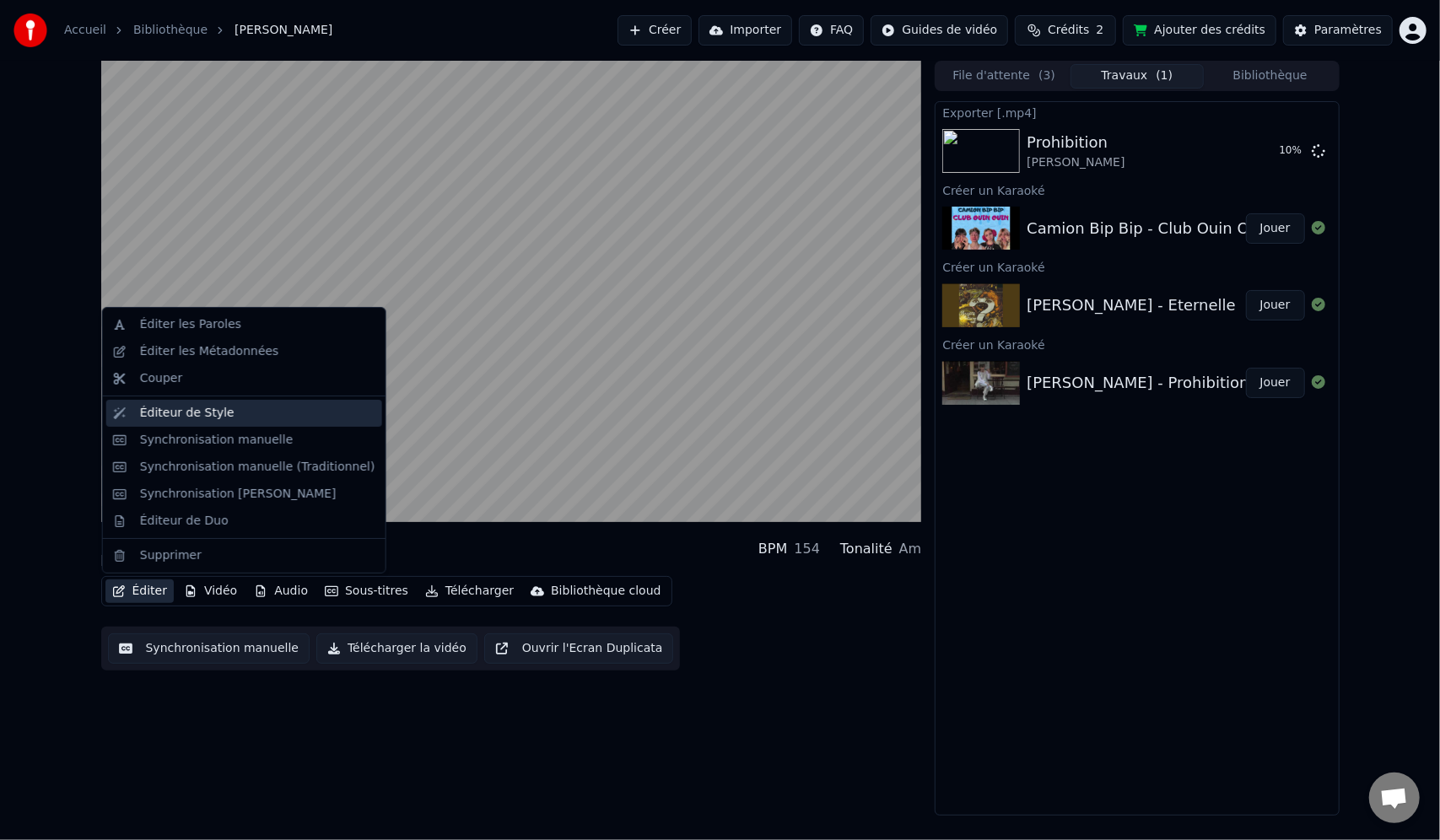
click at [184, 420] on div "Éditeur de Style" at bounding box center [187, 412] width 94 height 17
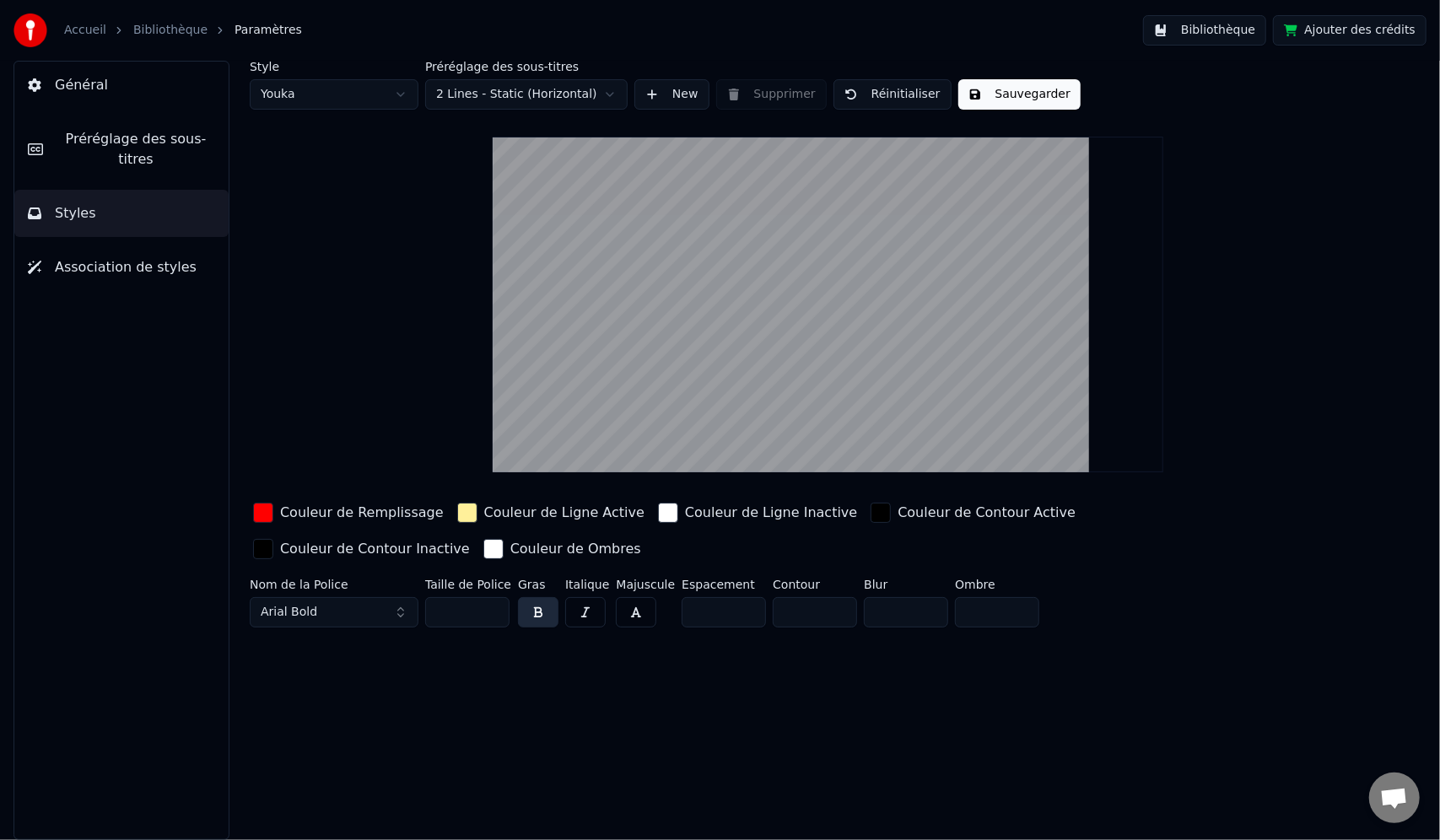
click at [113, 142] on span "Préréglage des sous-titres" at bounding box center [135, 150] width 158 height 41
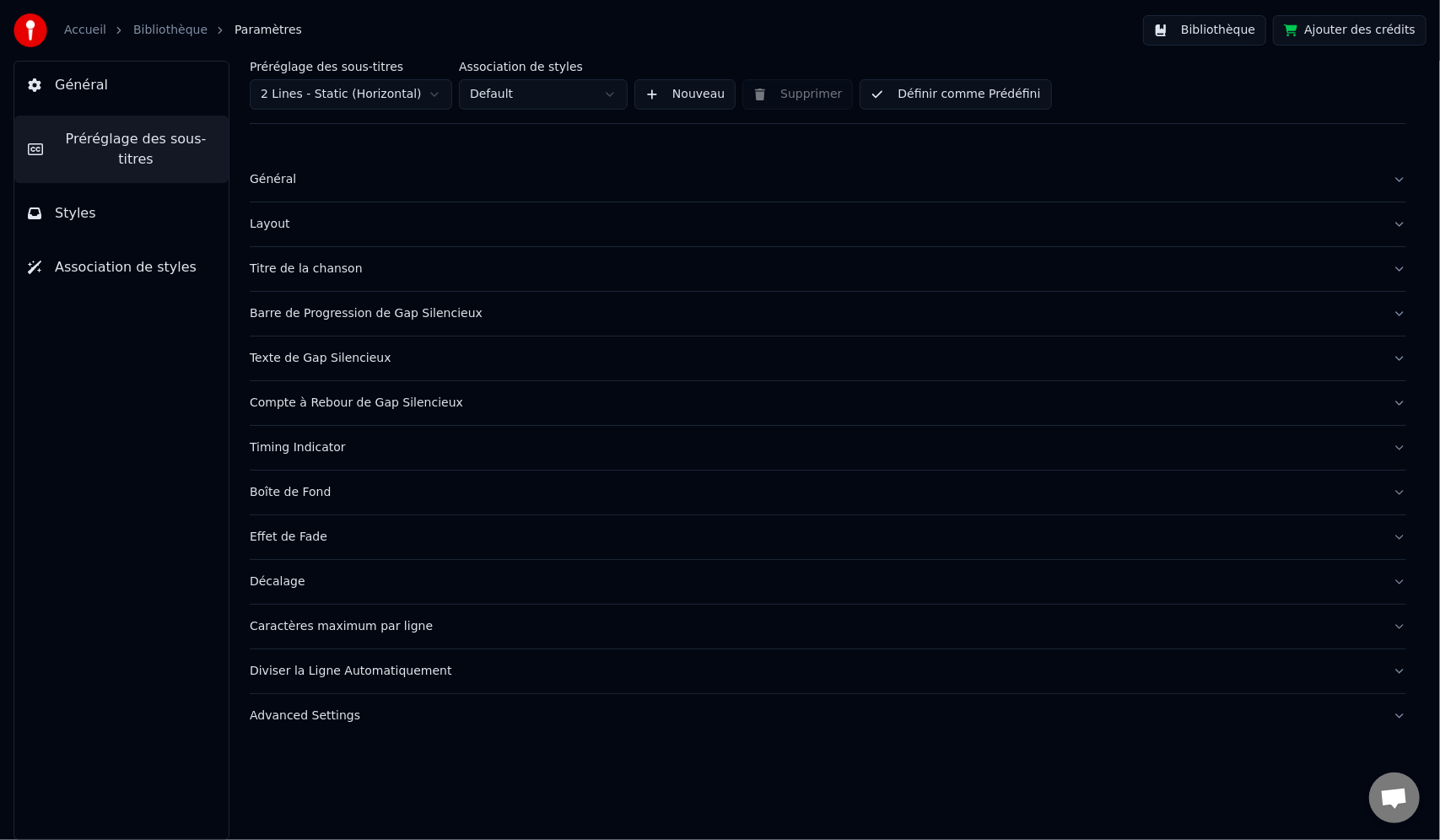
click at [292, 226] on div "Layout" at bounding box center [815, 224] width 1130 height 17
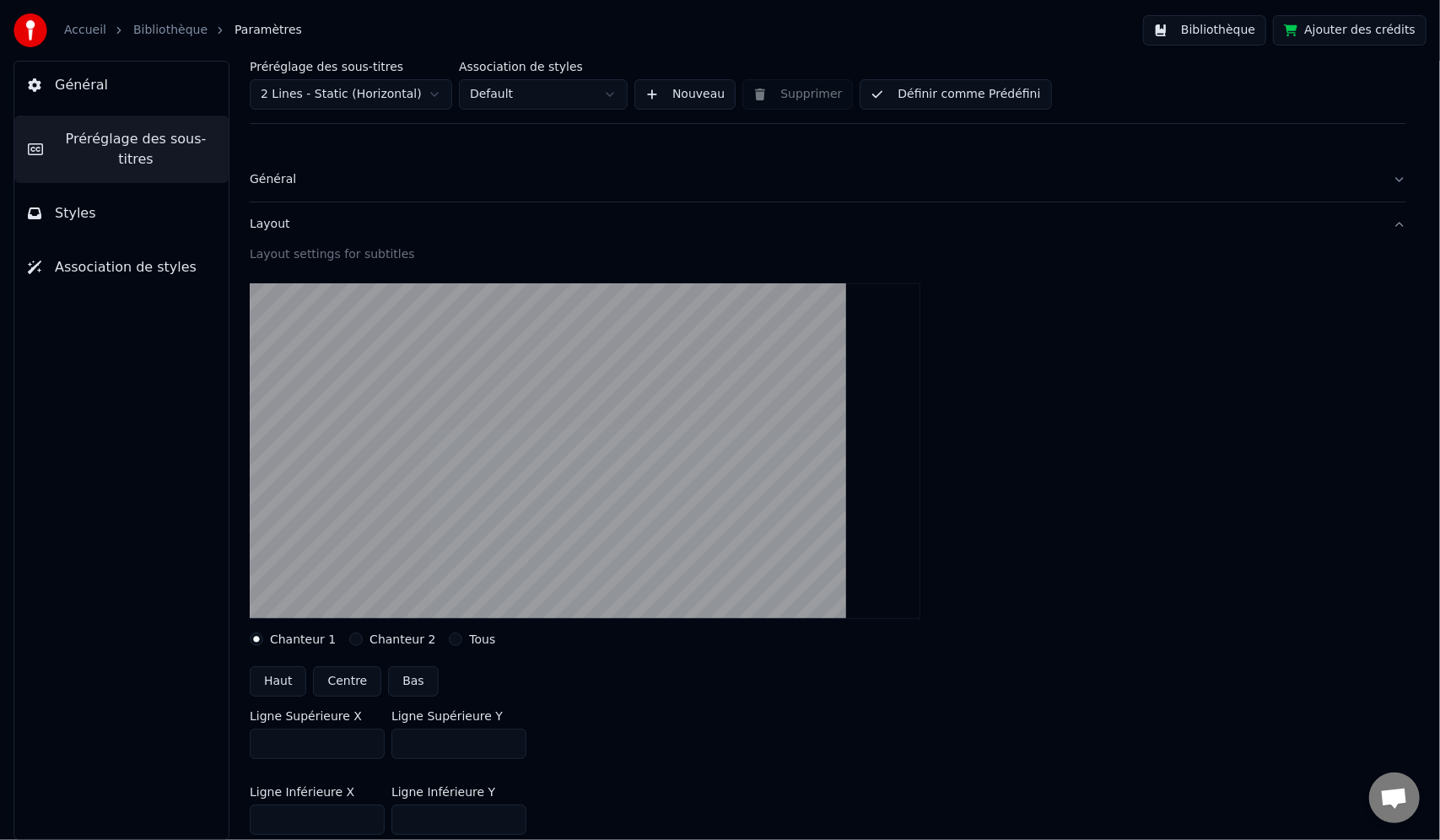
click at [329, 654] on div "Layout settings for subtitles Chanteur 1 Chanteur 2 Tous Haut Centre Bas Ligne …" at bounding box center [828, 573] width 1157 height 653
click at [337, 695] on button "Centre" at bounding box center [347, 681] width 68 height 30
type input "***"
click at [84, 97] on button "Général" at bounding box center [122, 85] width 214 height 48
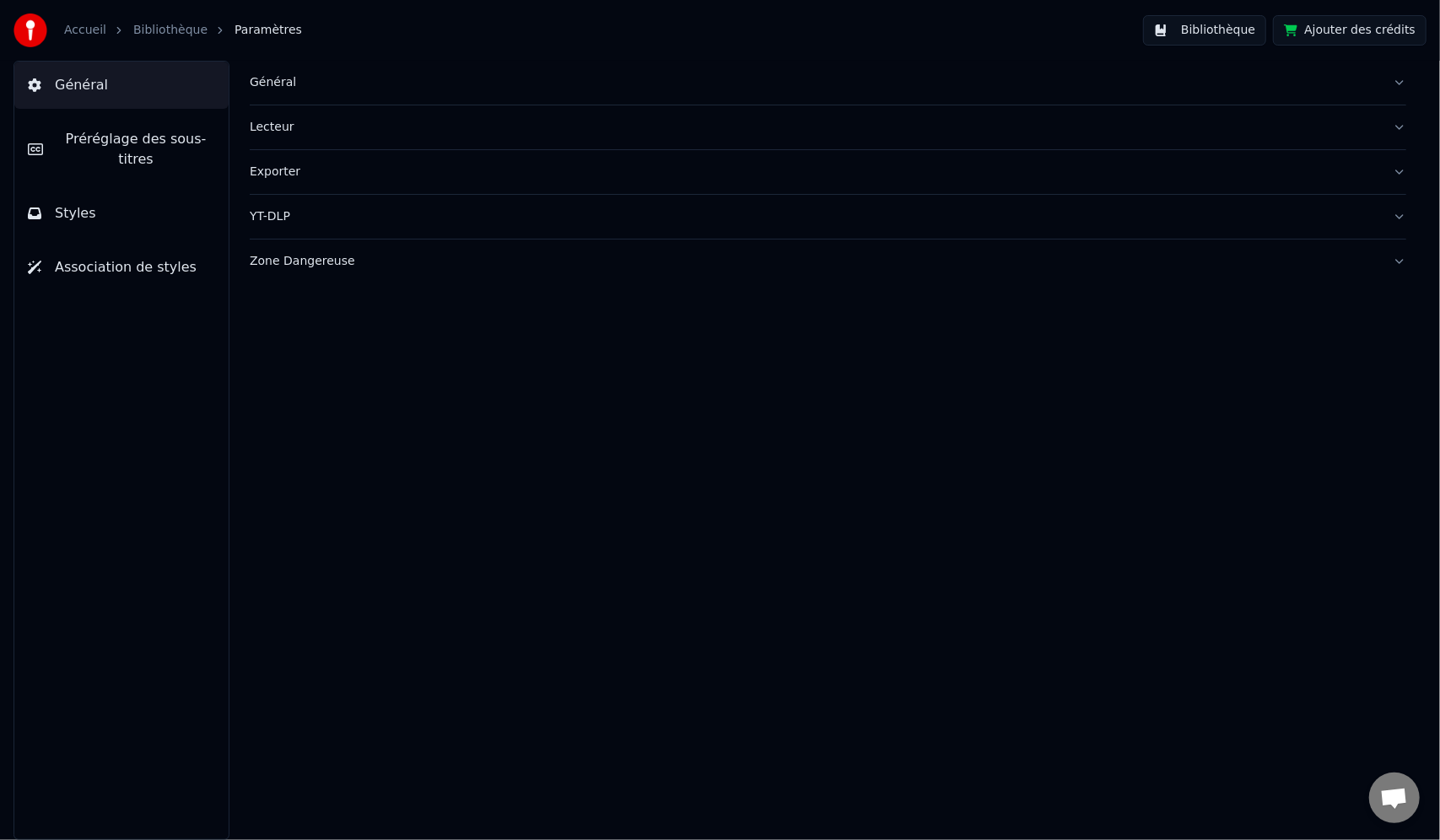
click at [165, 27] on link "Bibliothèque" at bounding box center [170, 30] width 74 height 17
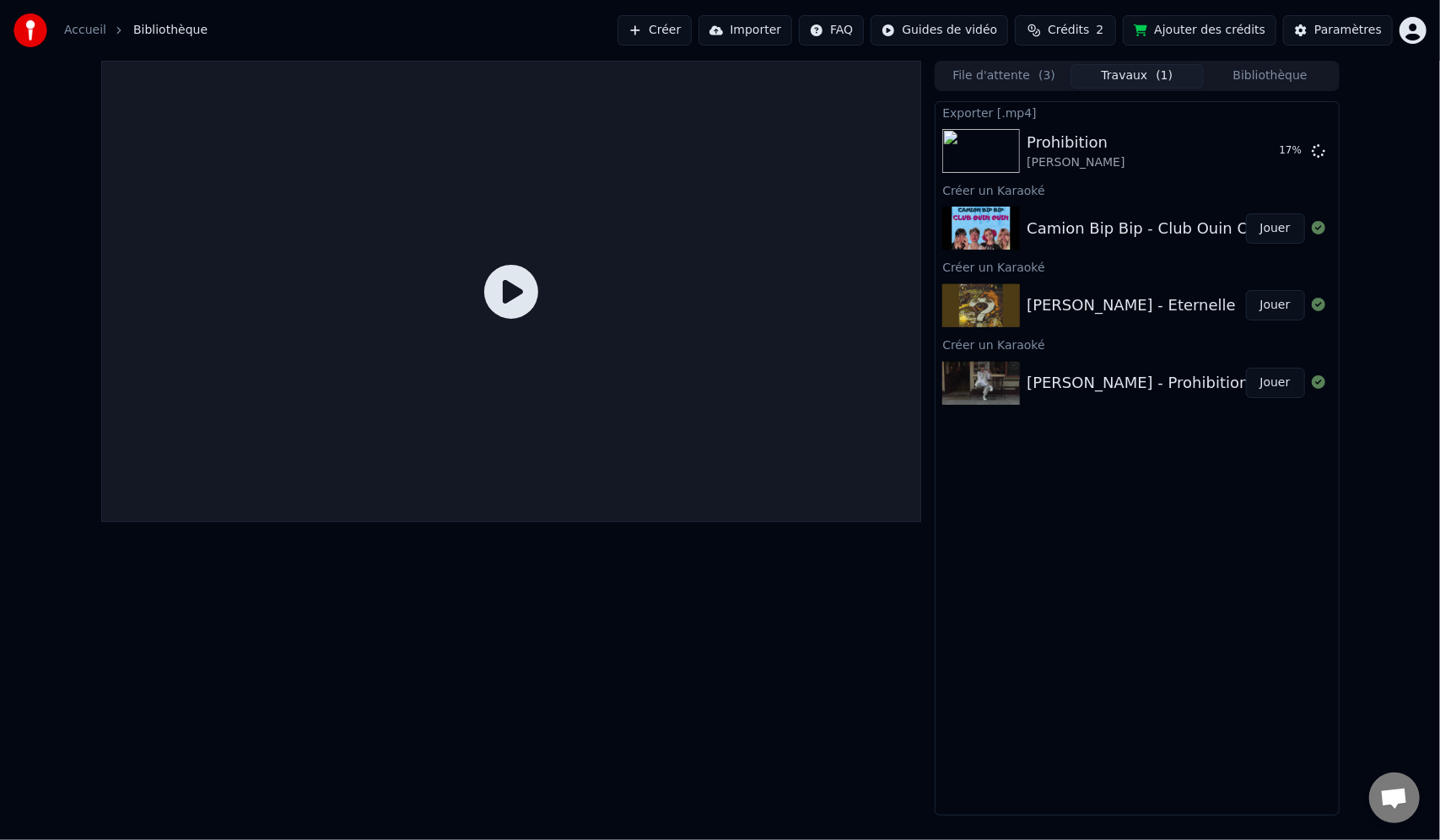
click at [1085, 310] on div "[PERSON_NAME] - Eternelle" at bounding box center [1131, 305] width 209 height 23
click at [1265, 303] on button "Jouer" at bounding box center [1276, 304] width 59 height 30
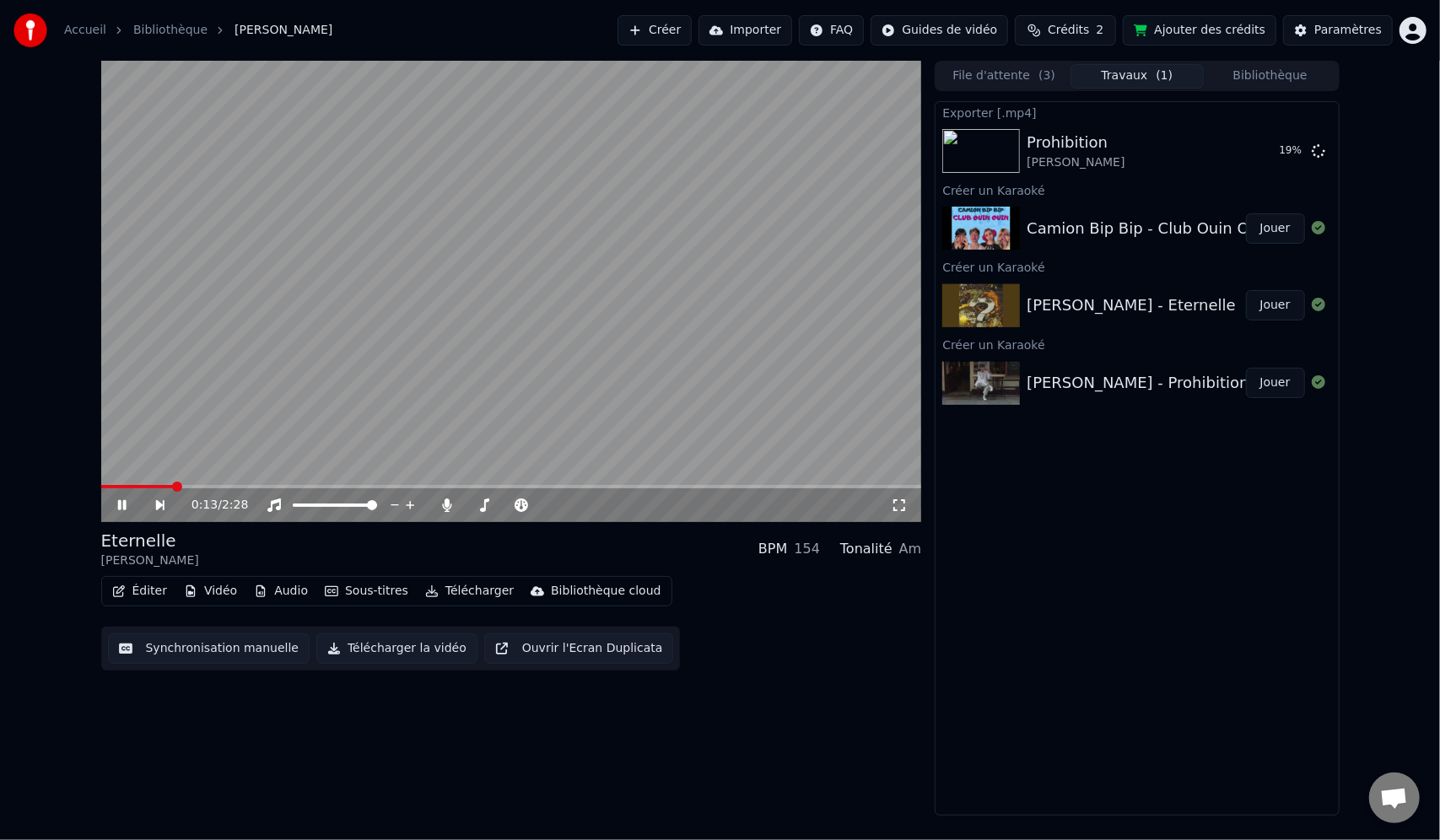
click at [170, 486] on span at bounding box center [511, 486] width 821 height 3
click at [129, 508] on icon at bounding box center [134, 506] width 39 height 14
click at [479, 594] on button "Télécharger" at bounding box center [469, 591] width 102 height 23
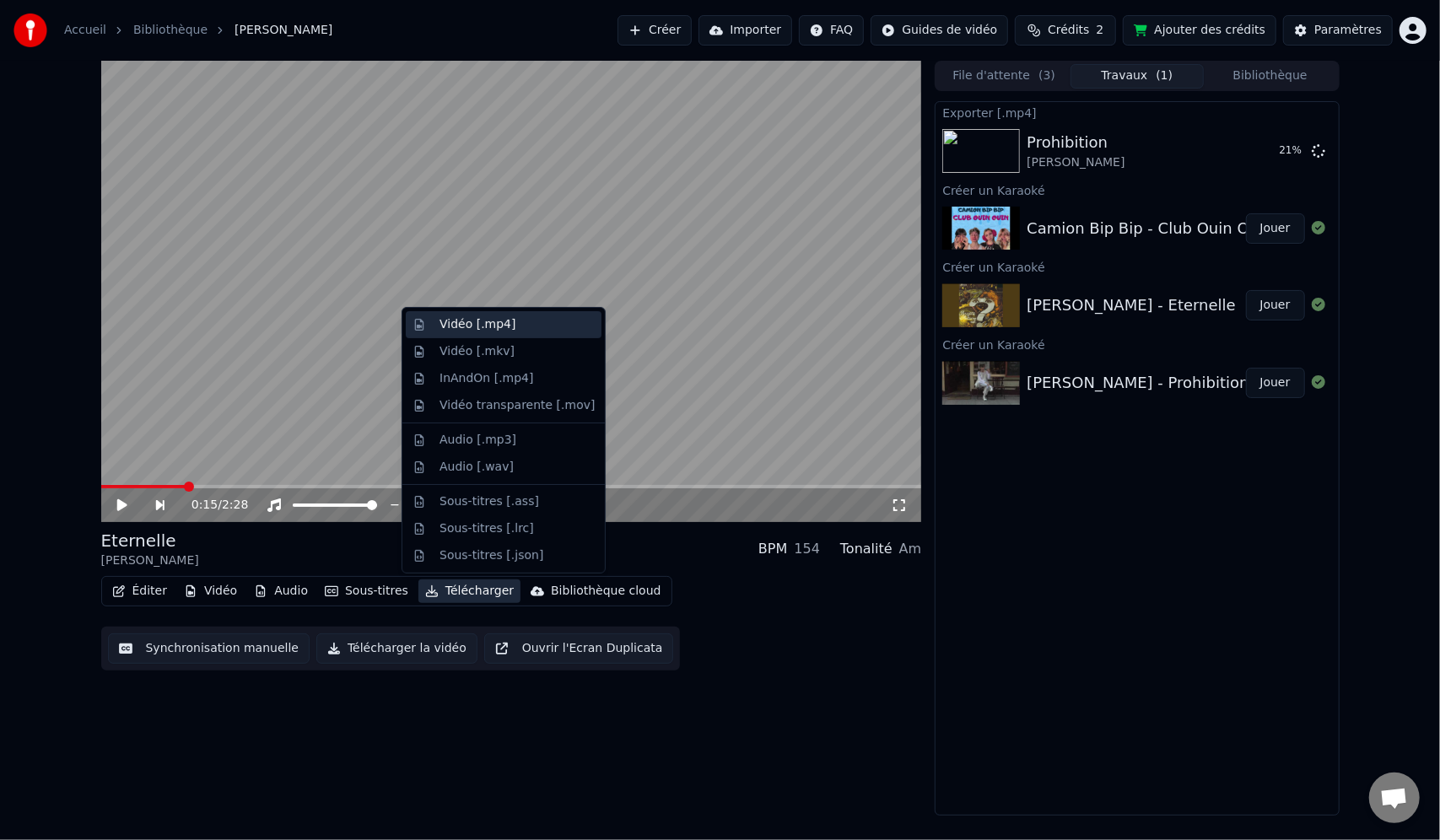
click at [503, 321] on div "Vidéo [.mp4]" at bounding box center [477, 324] width 76 height 17
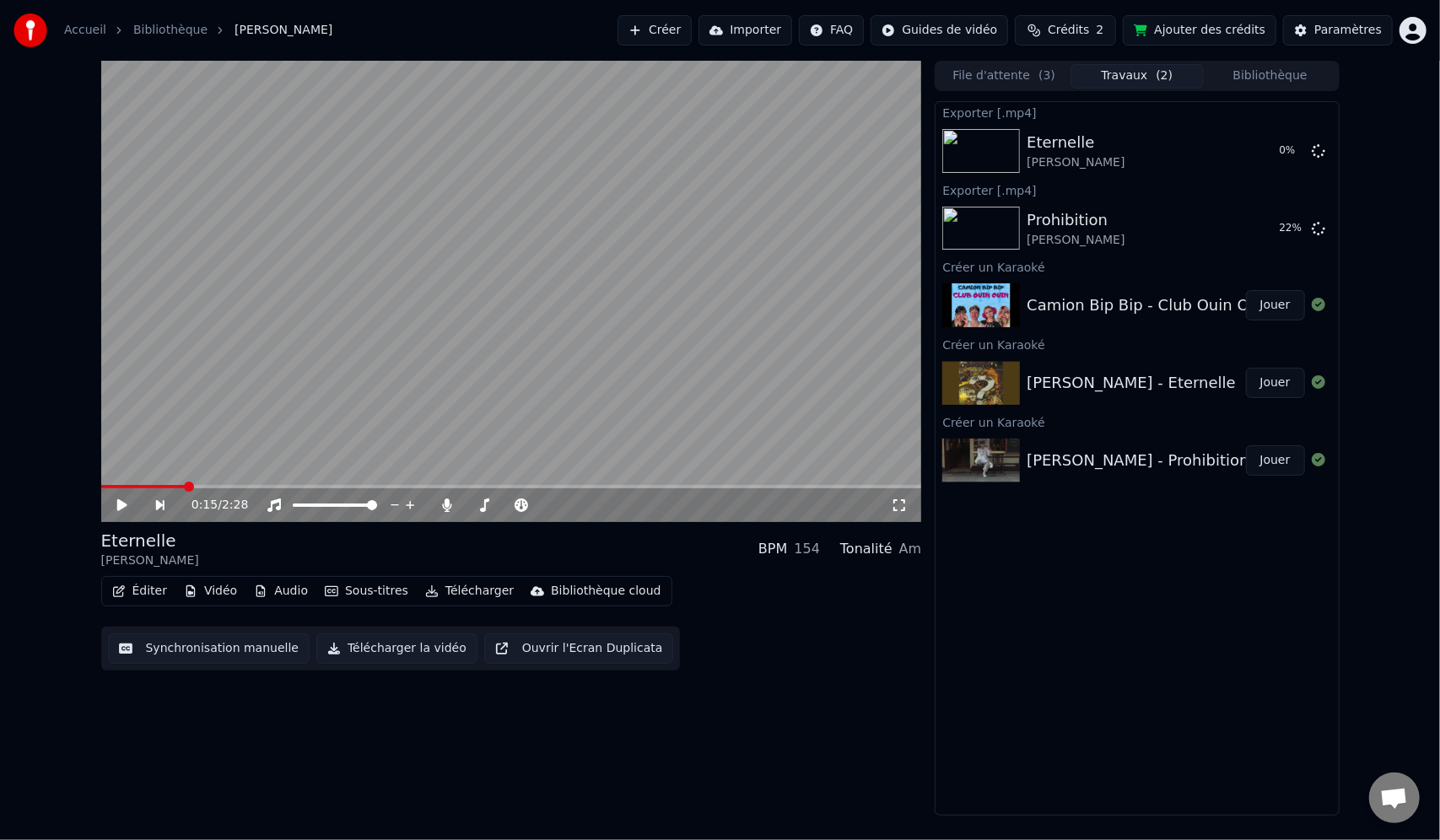
click at [1288, 299] on button "Jouer" at bounding box center [1276, 304] width 59 height 30
click at [457, 502] on span at bounding box center [459, 506] width 10 height 10
click at [125, 487] on span at bounding box center [115, 486] width 27 height 3
click at [147, 589] on button "Éditer" at bounding box center [139, 591] width 68 height 23
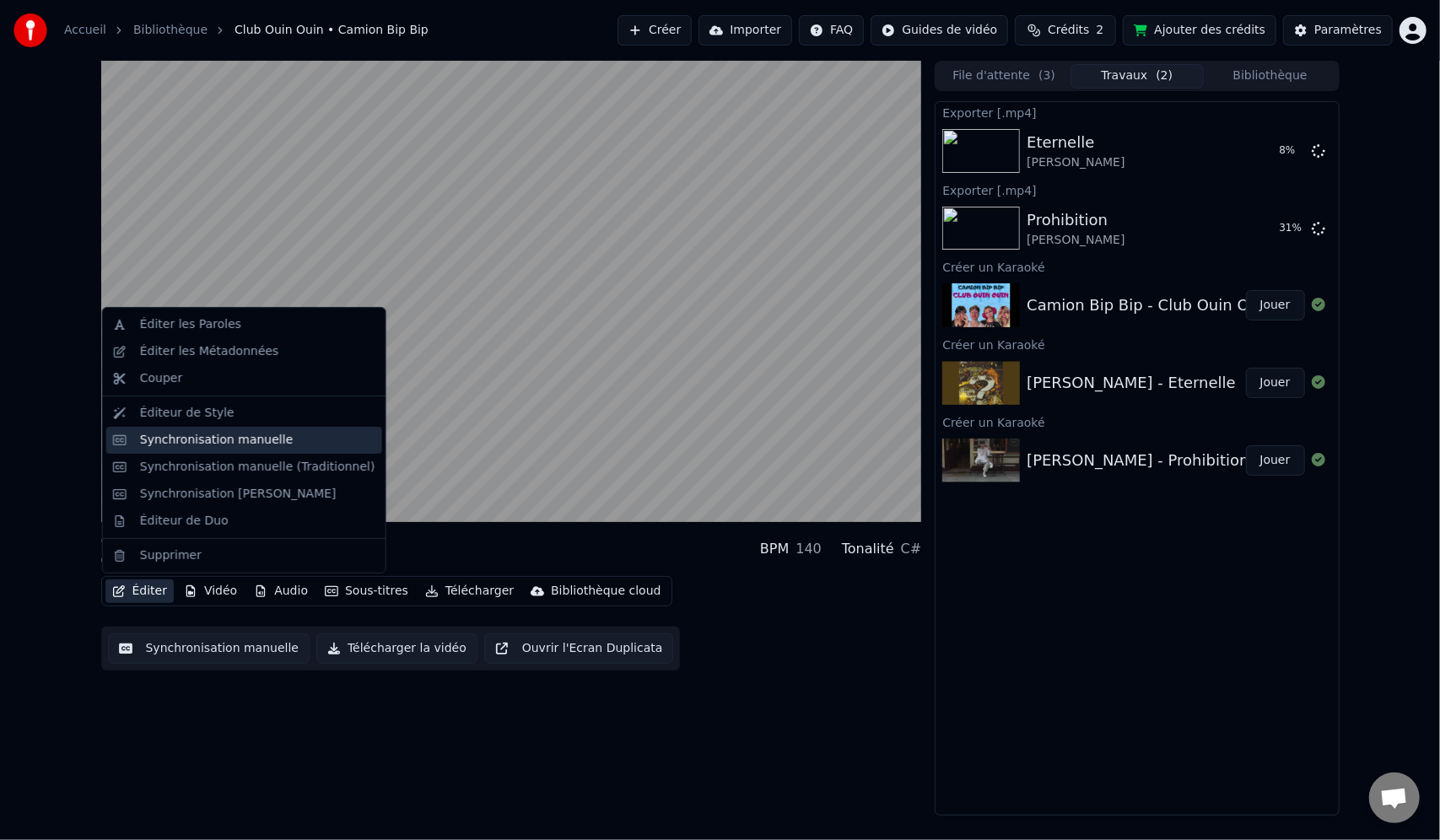
click at [201, 448] on div "Synchronisation manuelle" at bounding box center [244, 440] width 276 height 27
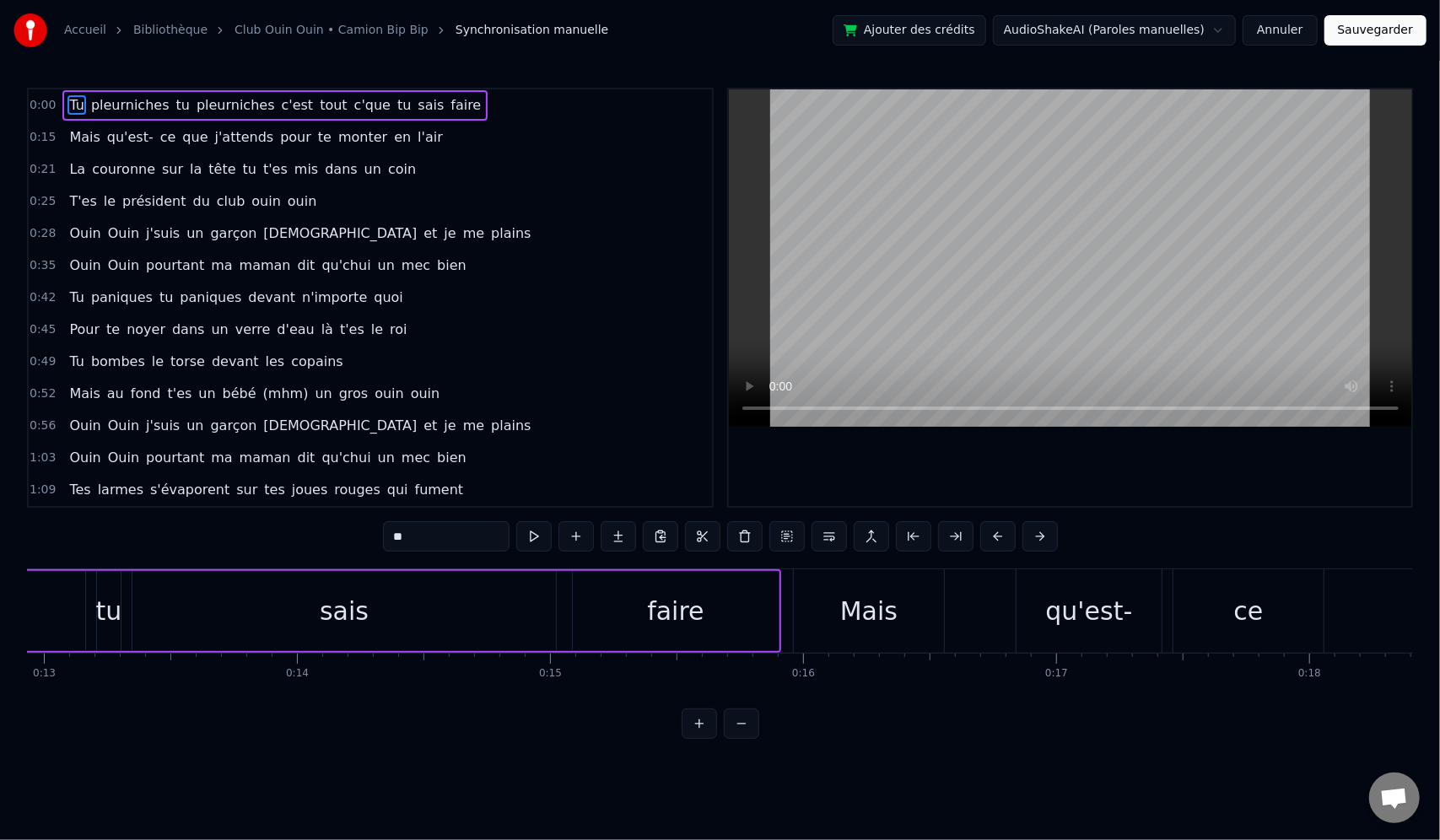
scroll to position [0, 7933]
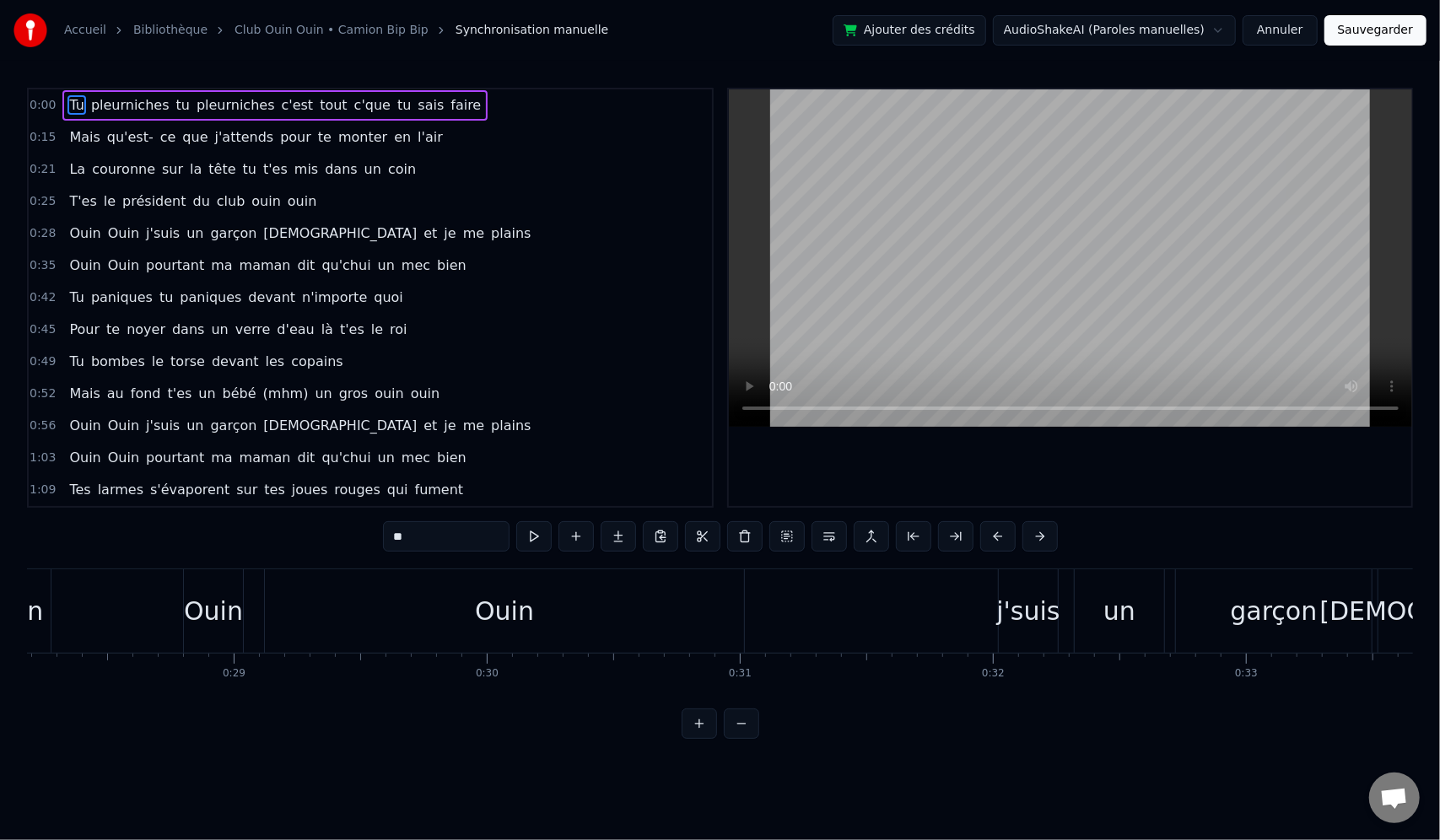
drag, startPoint x: 311, startPoint y: 636, endPoint x: 1049, endPoint y: 625, distance: 738.1
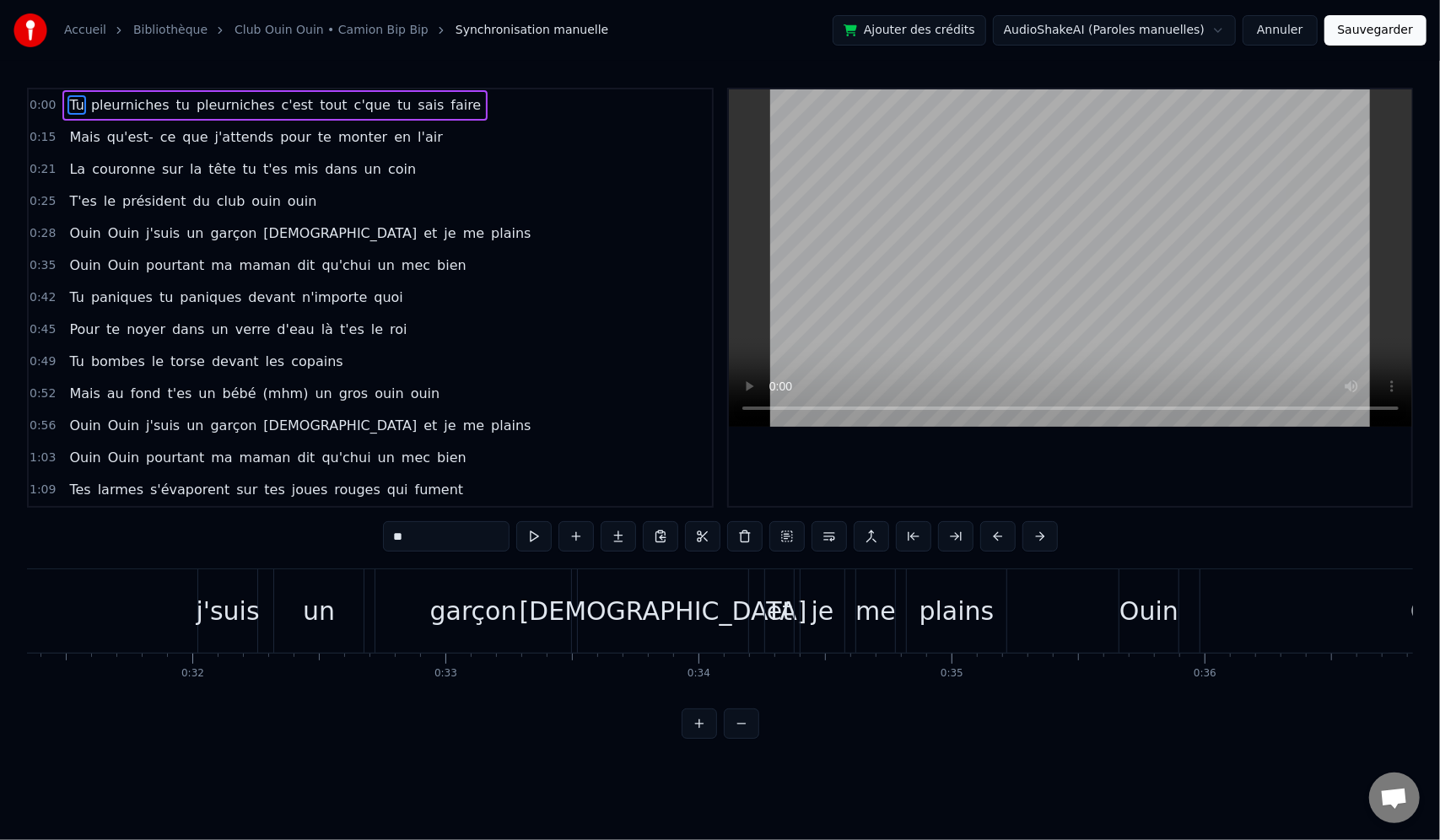
click at [1309, 21] on button "Annuler" at bounding box center [1280, 30] width 74 height 30
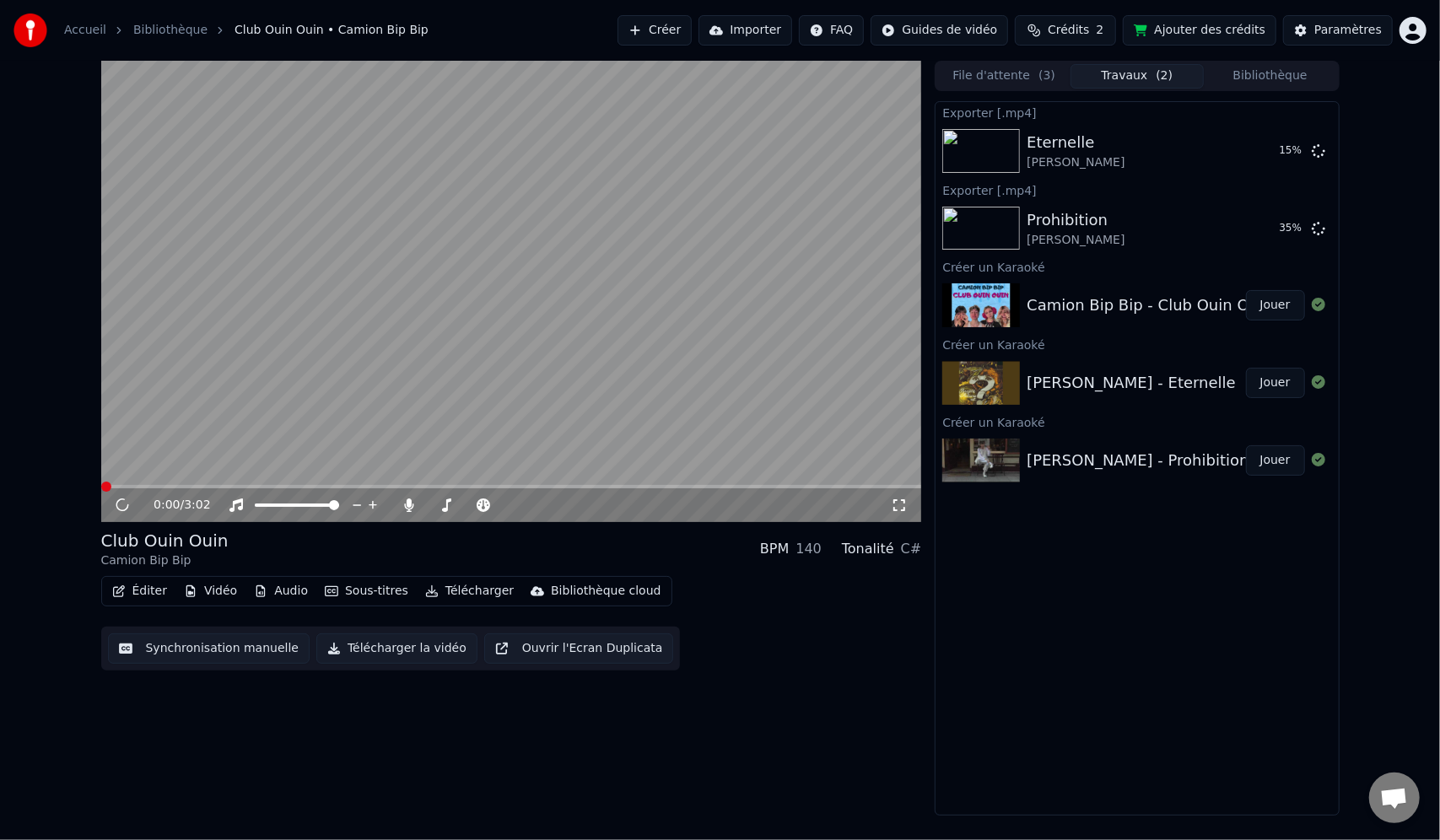
click at [145, 585] on button "Éditer" at bounding box center [139, 591] width 68 height 23
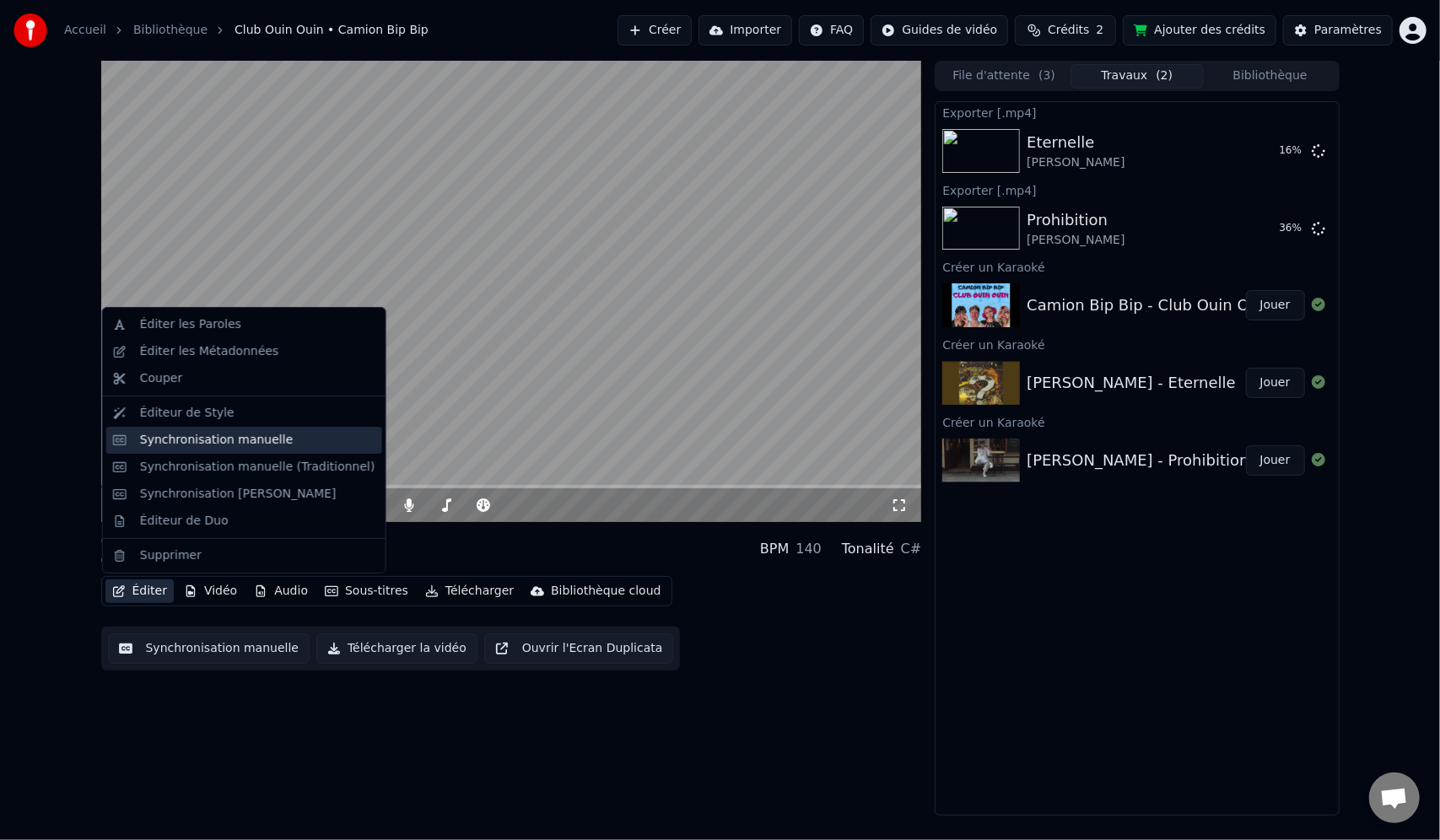
click at [185, 445] on div "Synchronisation manuelle" at bounding box center [217, 439] width 154 height 17
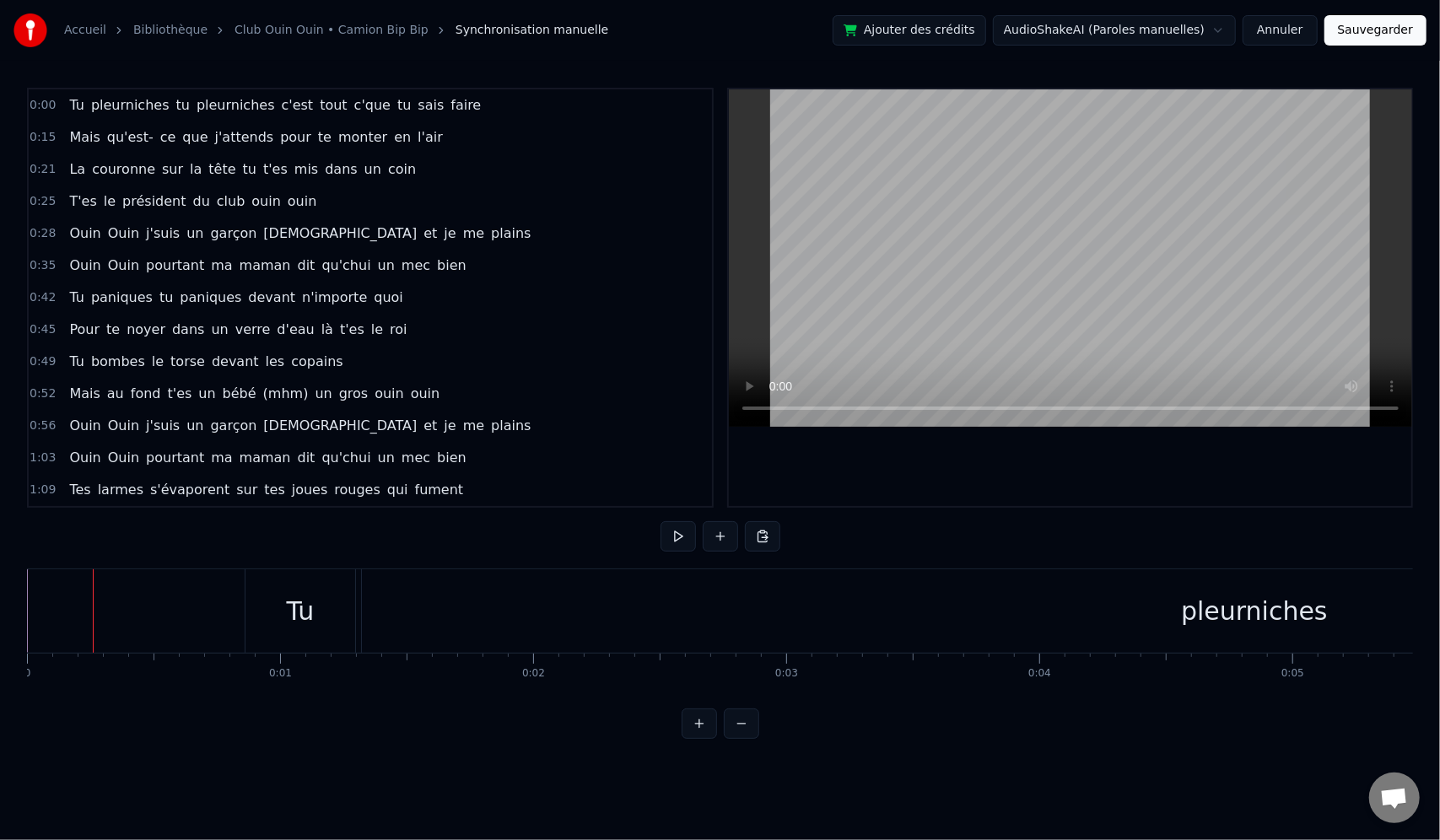
click at [347, 616] on div "Tu" at bounding box center [299, 612] width 110 height 84
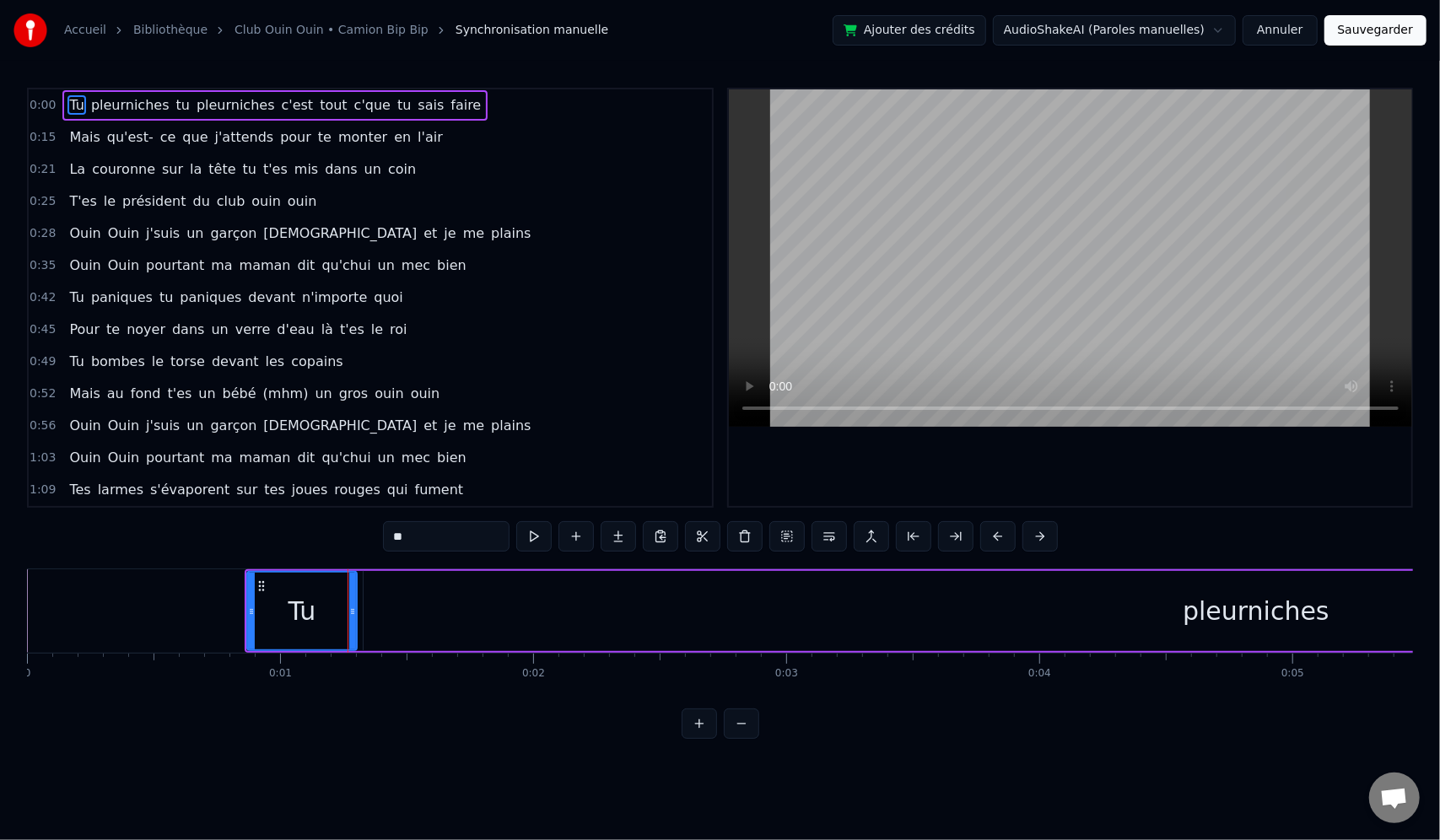
drag, startPoint x: 314, startPoint y: 609, endPoint x: 564, endPoint y: 618, distance: 250.2
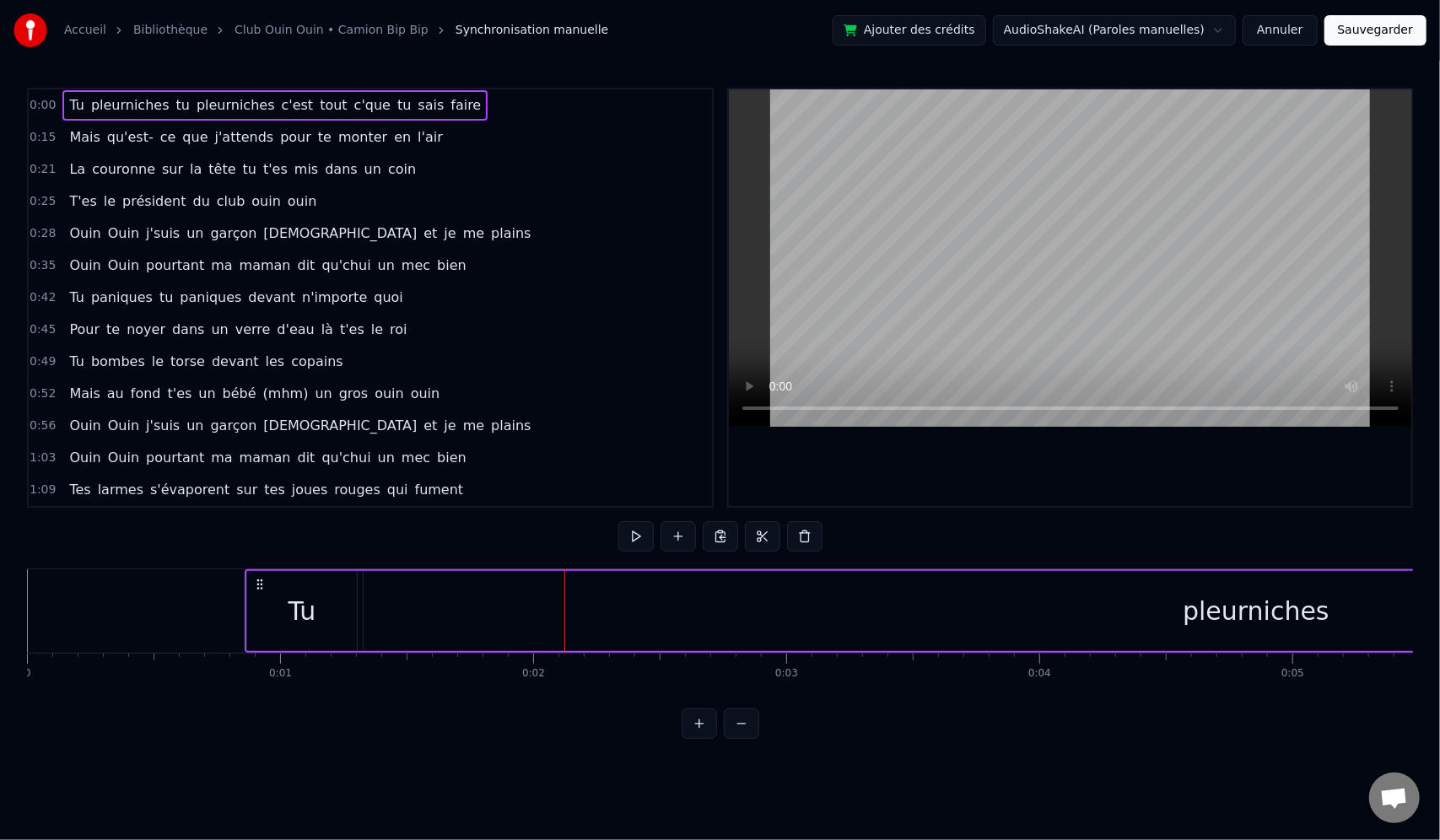
click at [314, 613] on div "Tu" at bounding box center [302, 611] width 28 height 38
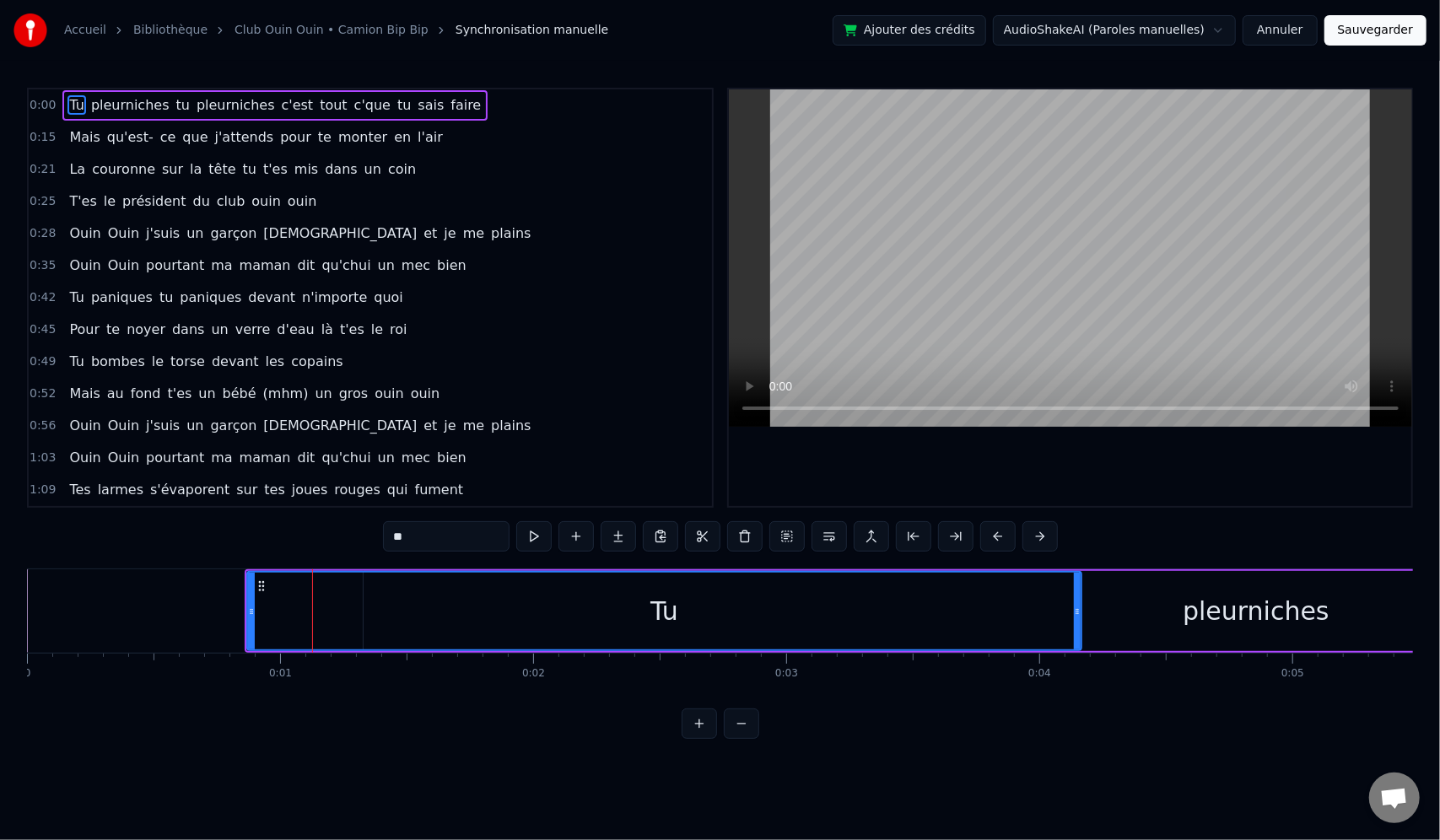
drag, startPoint x: 354, startPoint y: 611, endPoint x: 1080, endPoint y: 608, distance: 726.0
click at [1080, 608] on icon at bounding box center [1077, 612] width 7 height 14
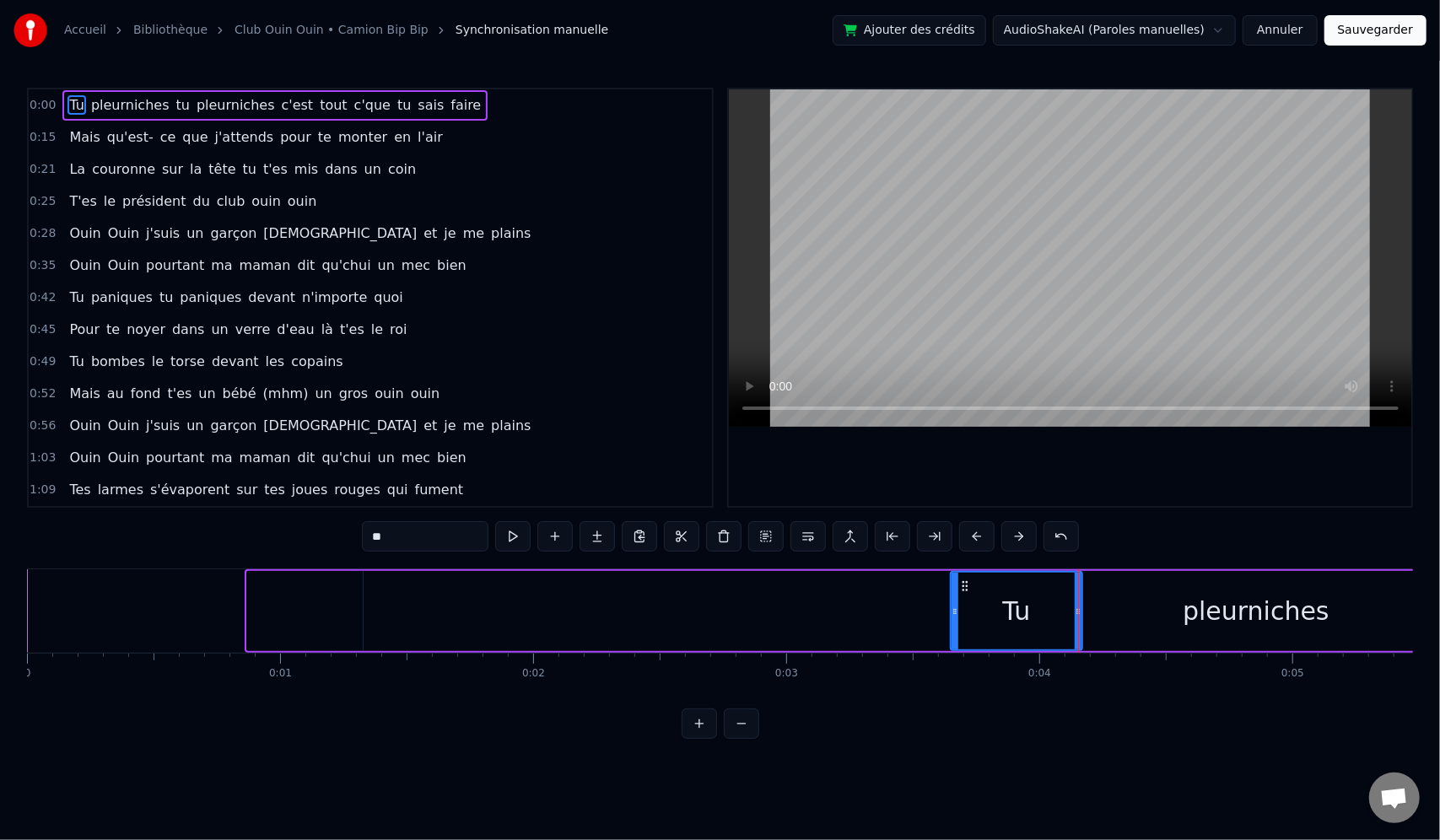
drag, startPoint x: 250, startPoint y: 613, endPoint x: 953, endPoint y: 636, distance: 703.4
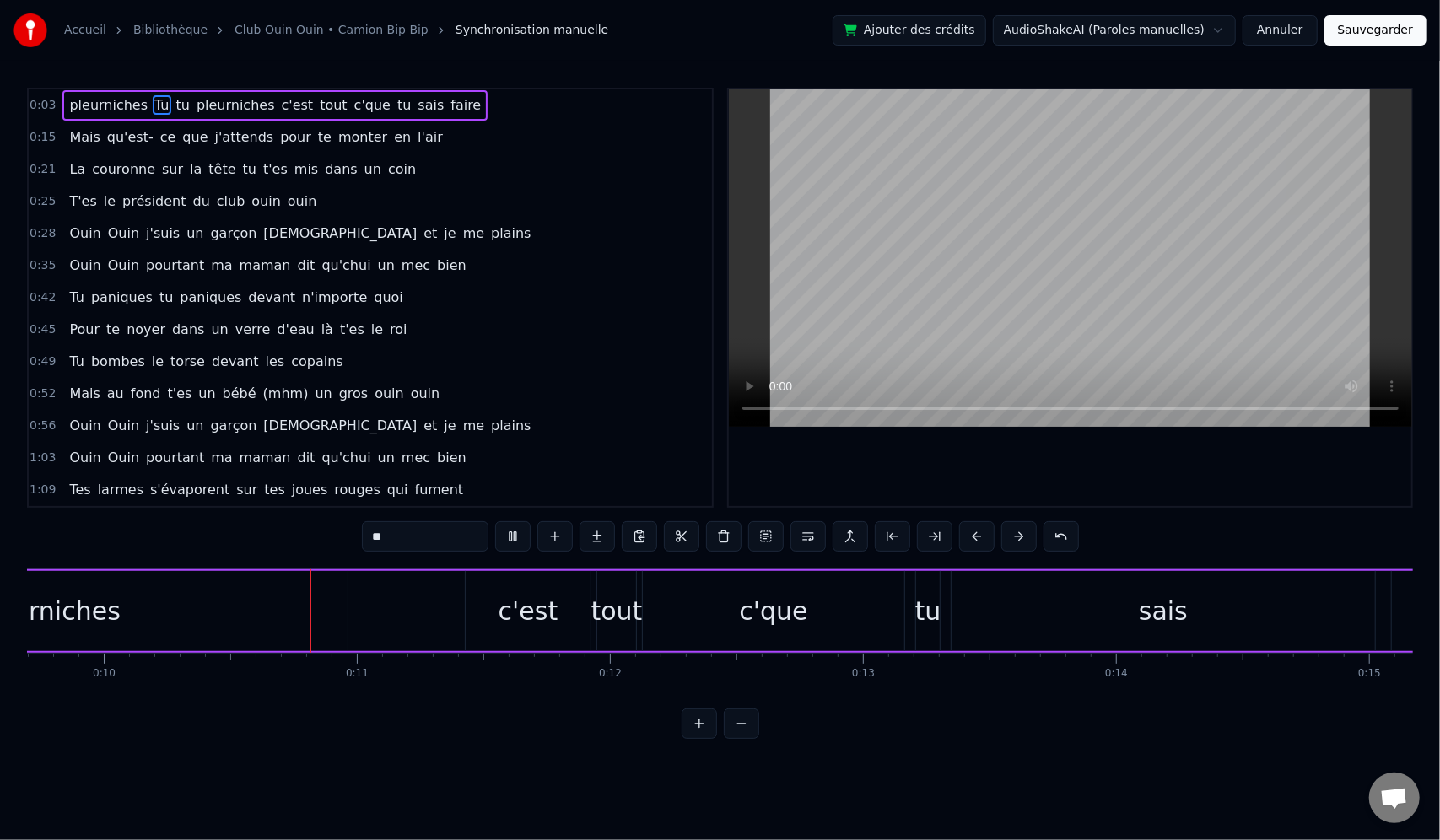
scroll to position [0, 2474]
click at [49, 105] on span "0:03" at bounding box center [42, 105] width 26 height 17
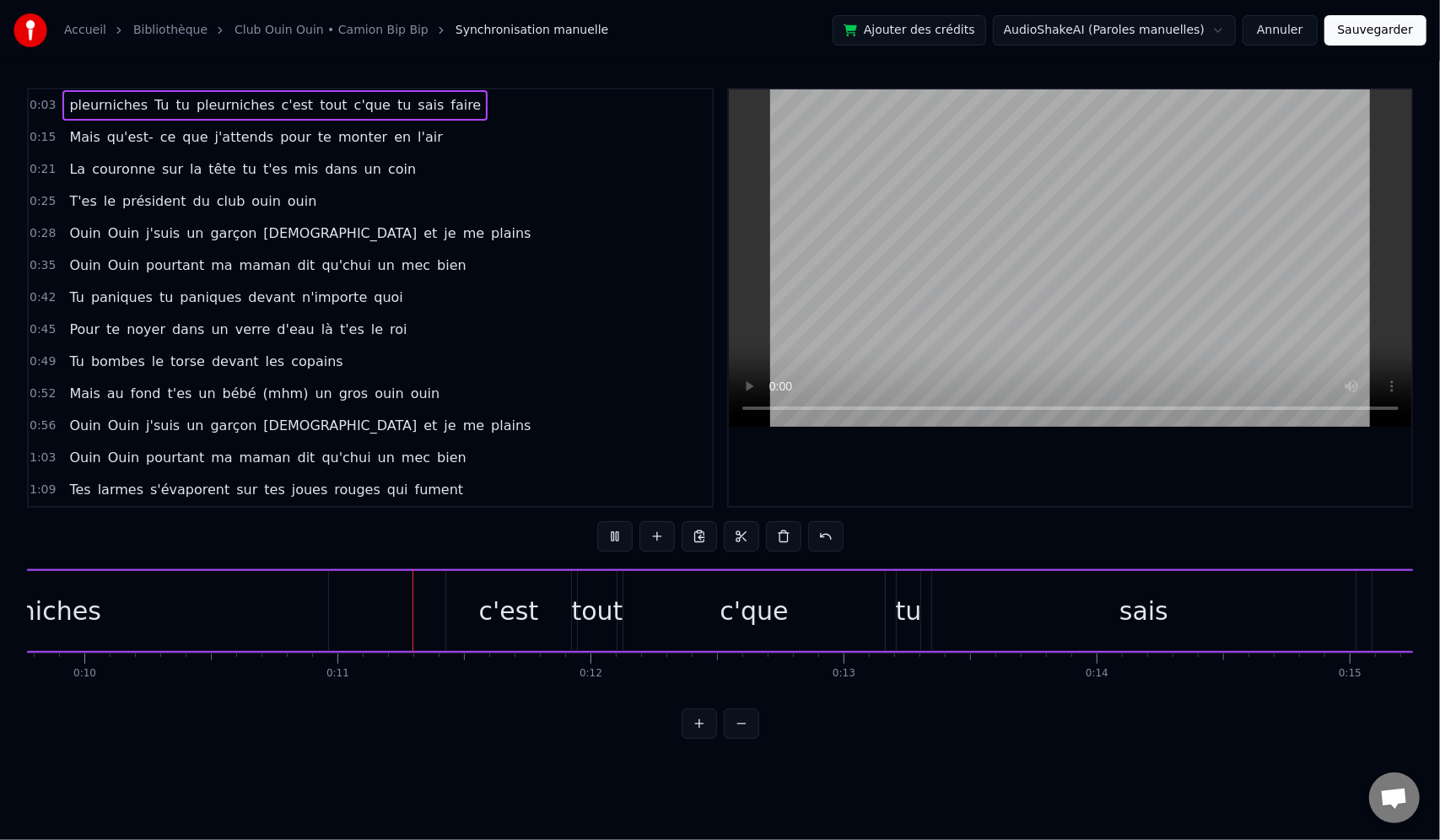
click at [39, 106] on span "0:03" at bounding box center [42, 105] width 26 height 17
click at [104, 108] on span "pleurniches" at bounding box center [108, 105] width 82 height 19
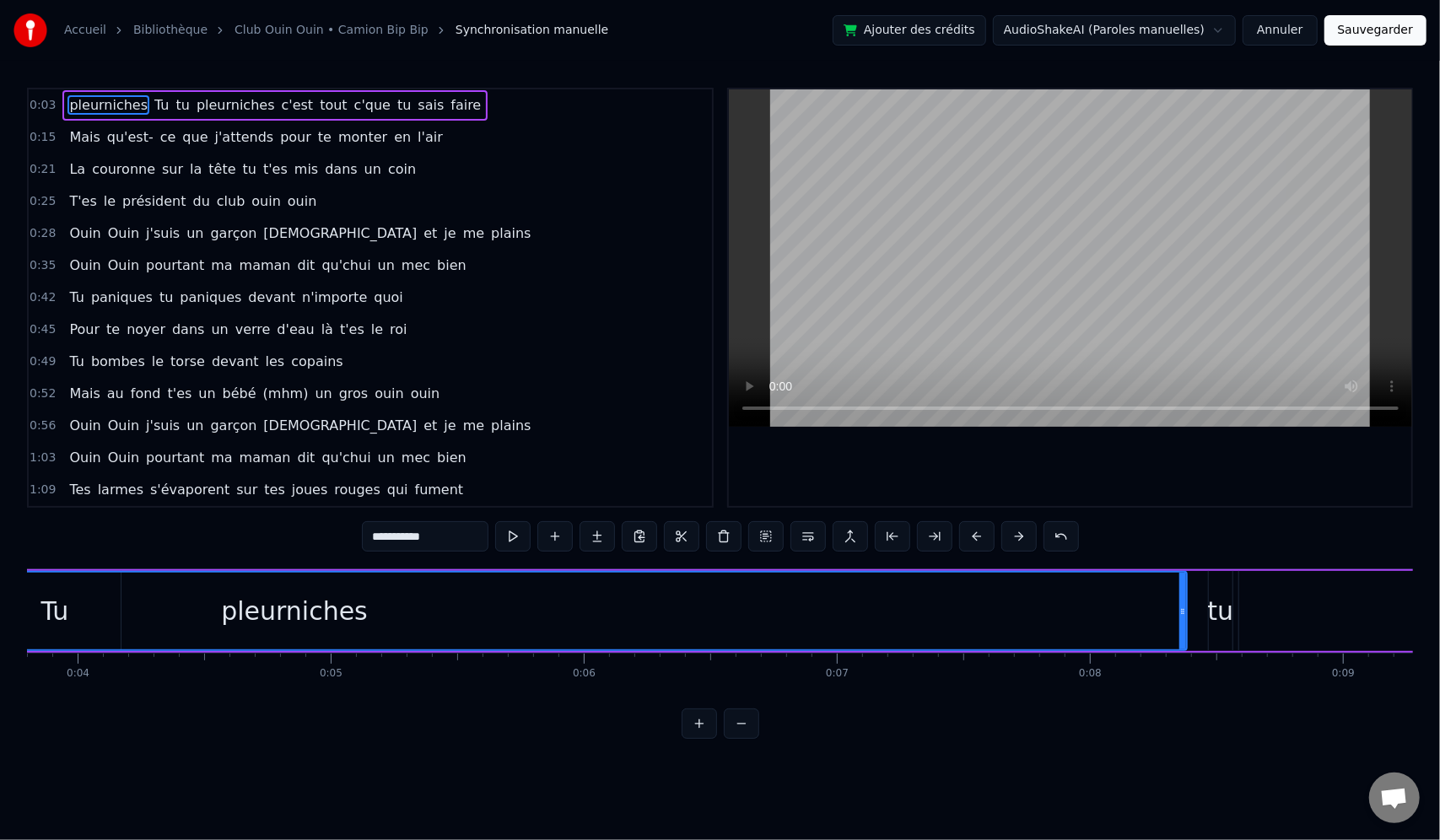
click at [156, 108] on div "pleurniches Tu tu pleurniches c'est tout c'que tu sais faire" at bounding box center [274, 105] width 425 height 30
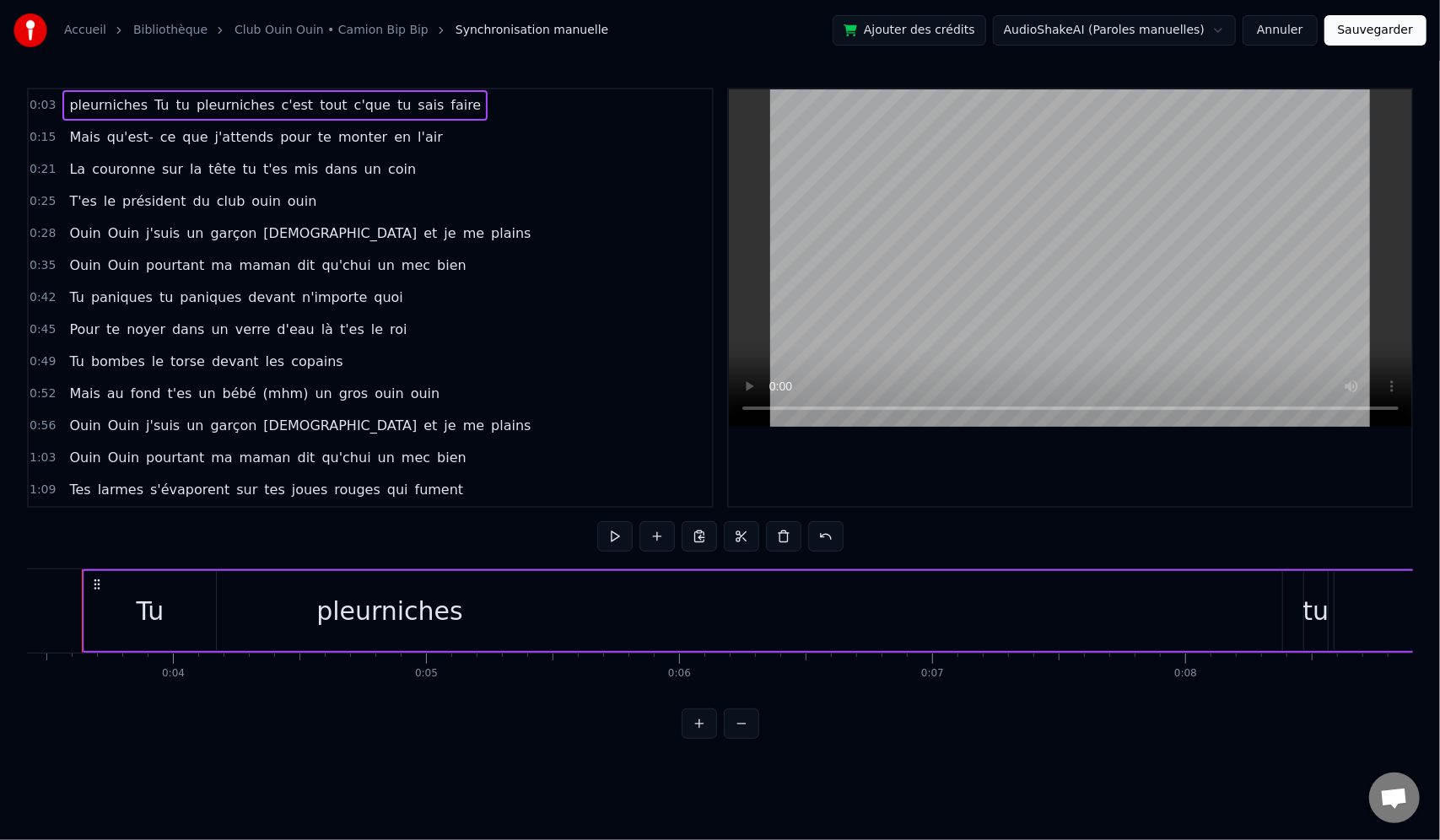
scroll to position [0, 837]
click at [153, 108] on span "Tu" at bounding box center [161, 105] width 18 height 19
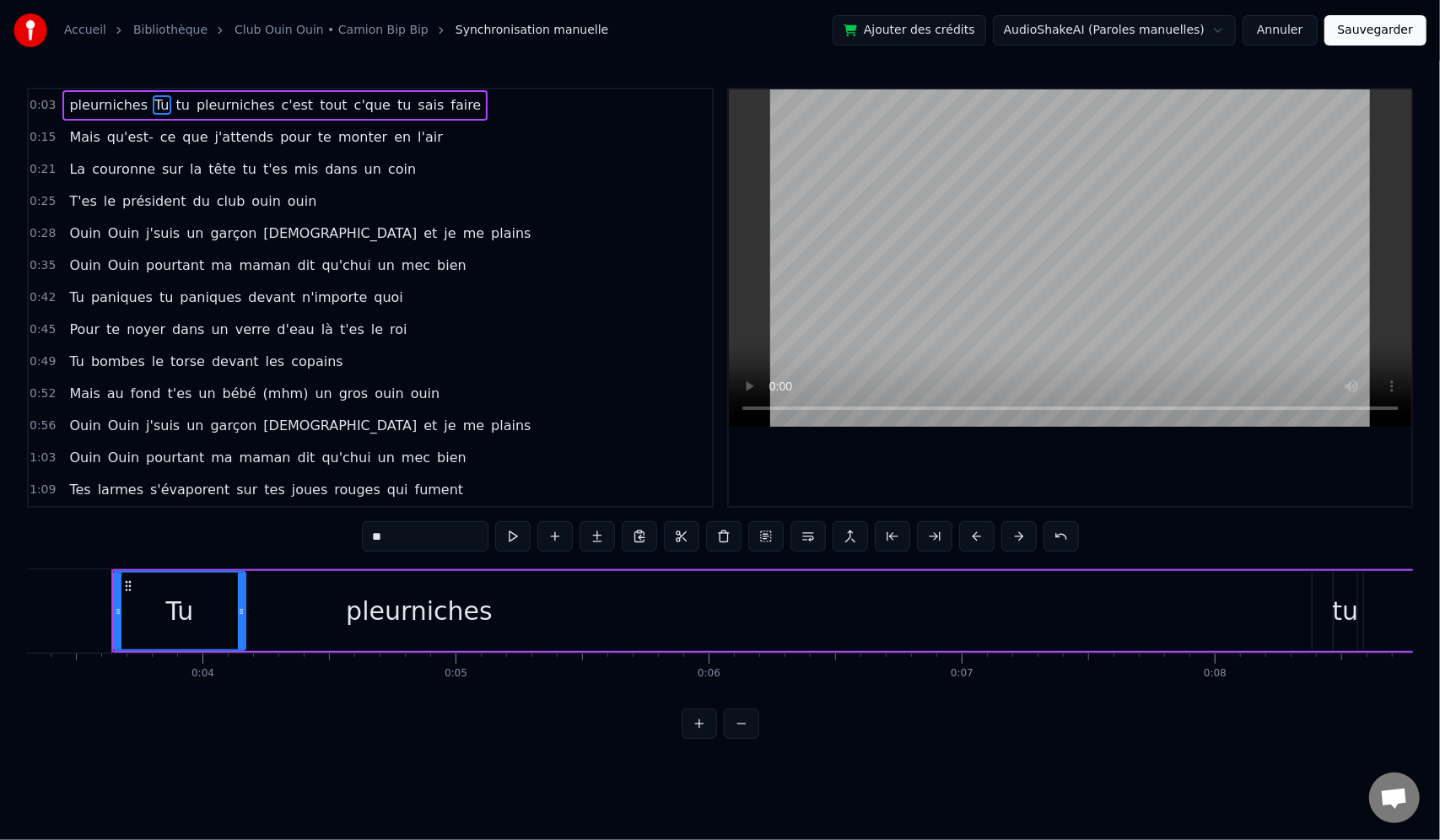
drag, startPoint x: 147, startPoint y: 105, endPoint x: 66, endPoint y: 104, distance: 81.0
click at [66, 104] on div "pleurniches Tu tu pleurniches c'est tout c'que tu sais faire" at bounding box center [274, 105] width 425 height 30
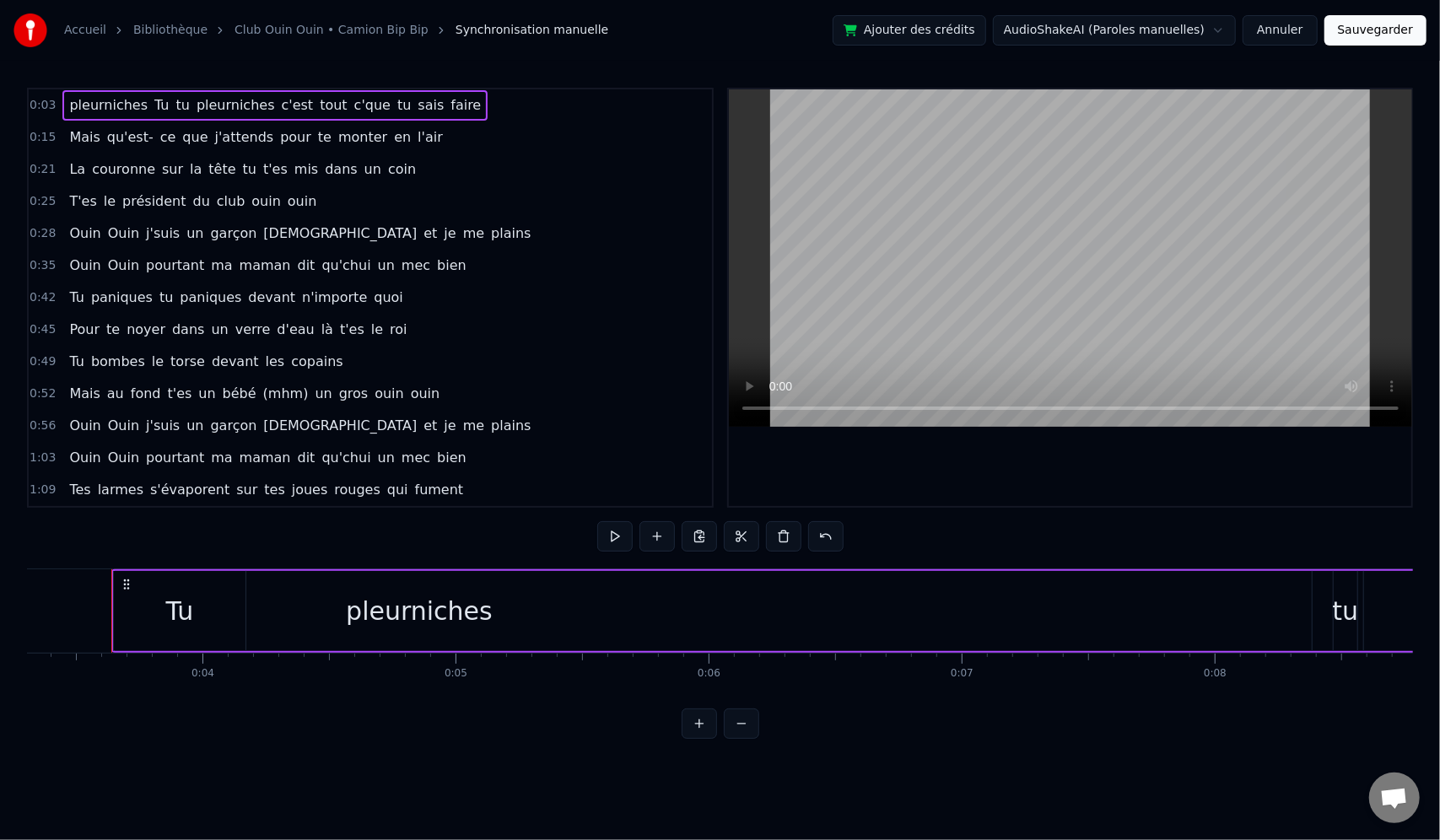
drag, startPoint x: 143, startPoint y: 106, endPoint x: 77, endPoint y: 106, distance: 66.0
click at [77, 106] on div "pleurniches Tu tu pleurniches c'est tout c'que tu sais faire" at bounding box center [274, 105] width 425 height 30
click at [1284, 37] on button "Annuler" at bounding box center [1280, 30] width 74 height 30
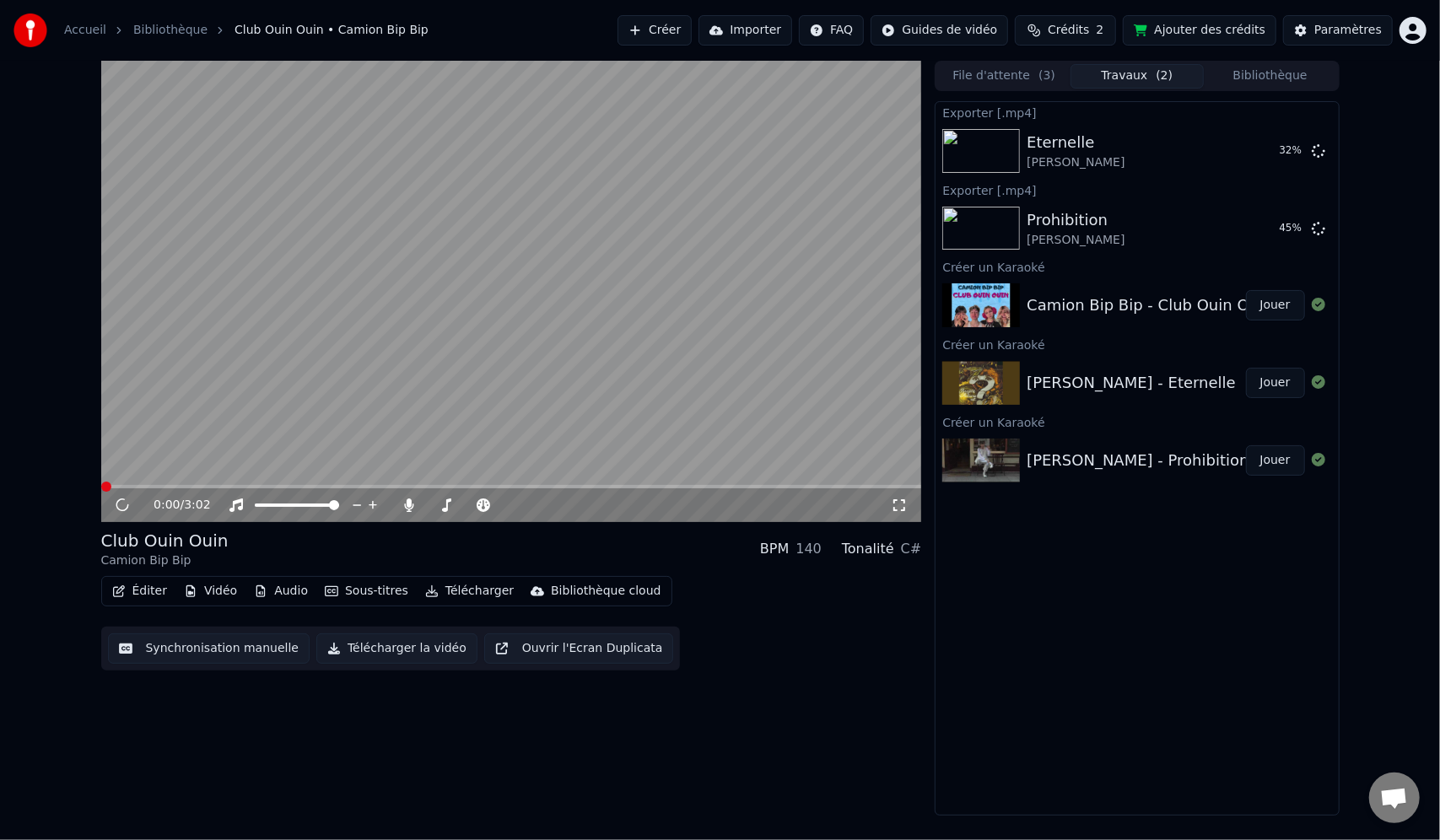
click at [142, 602] on button "Éditer" at bounding box center [139, 591] width 68 height 23
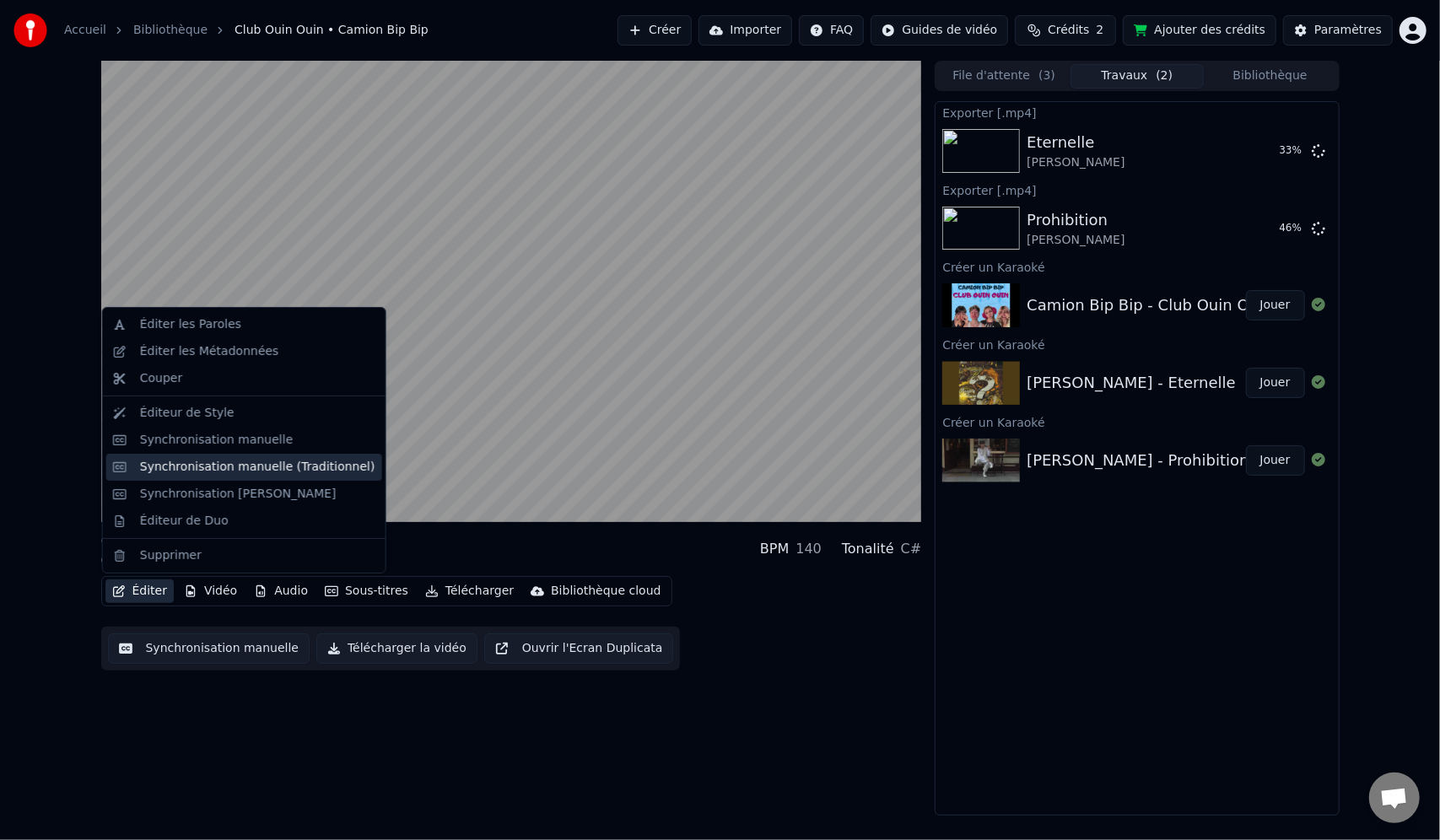
click at [179, 474] on div "Synchronisation manuelle (Traditionnel)" at bounding box center [258, 467] width 235 height 17
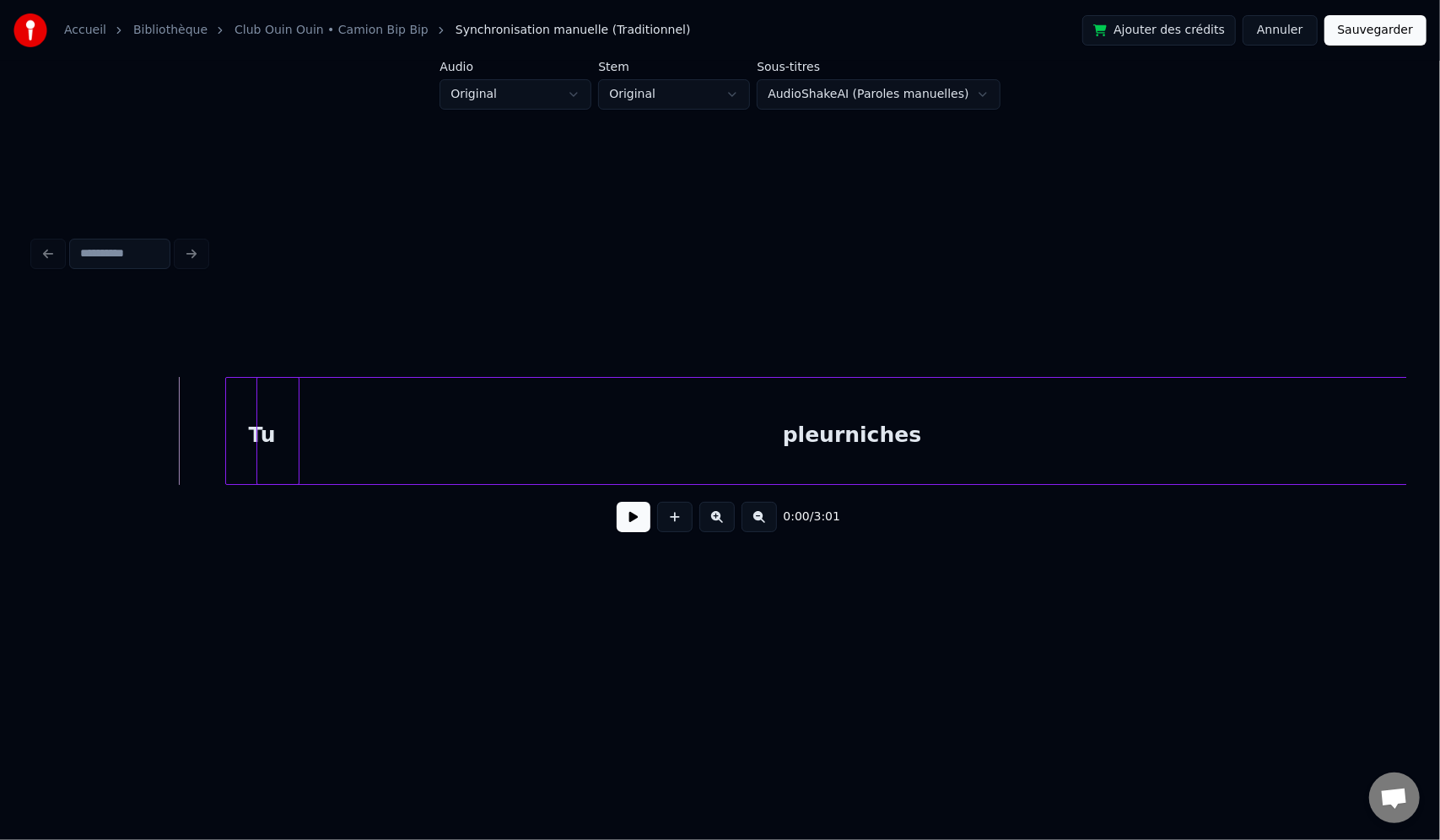
click at [241, 438] on div "Tu" at bounding box center [263, 436] width 73 height 115
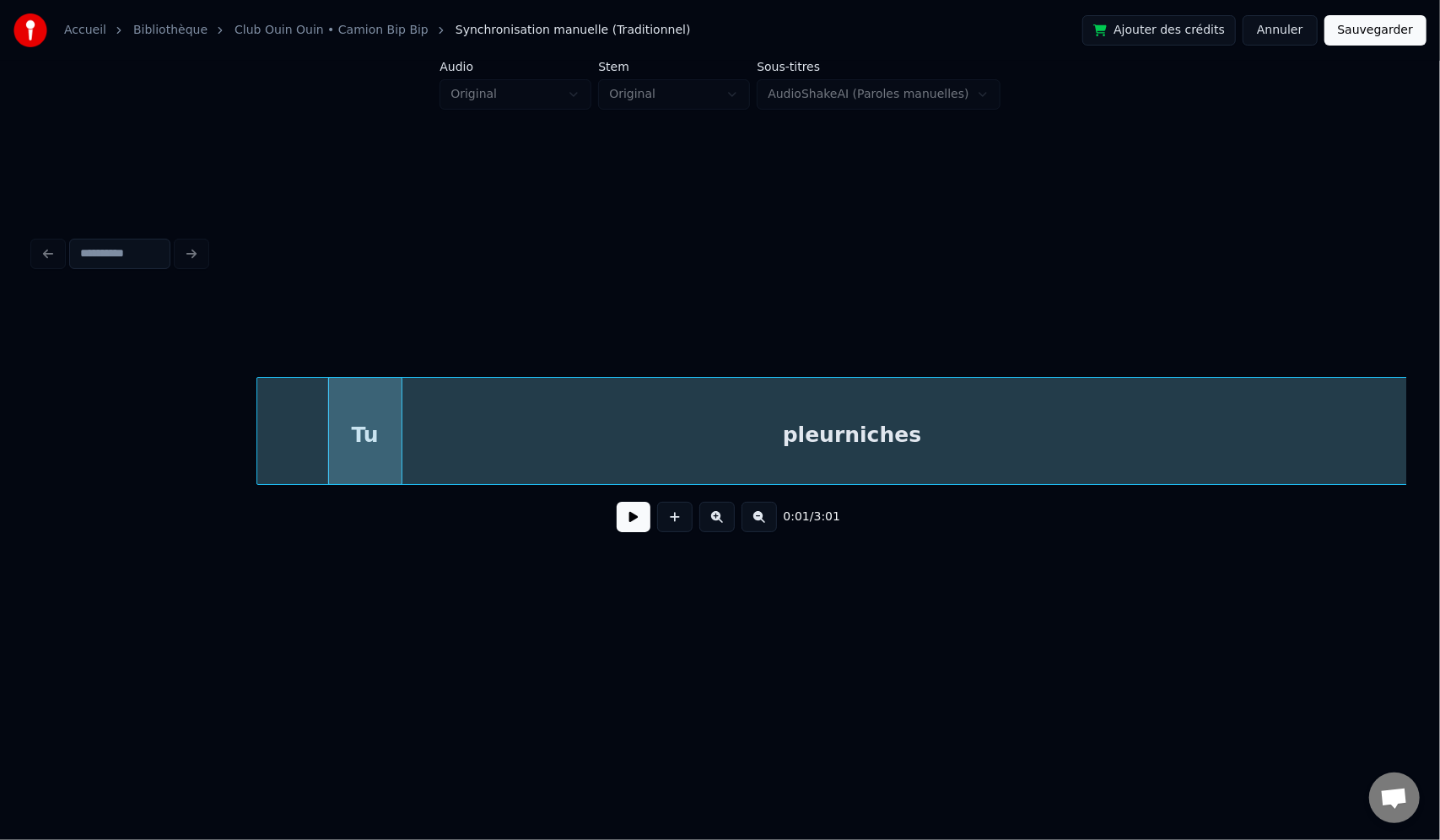
click at [525, 444] on div "pleurniches" at bounding box center [852, 436] width 1189 height 115
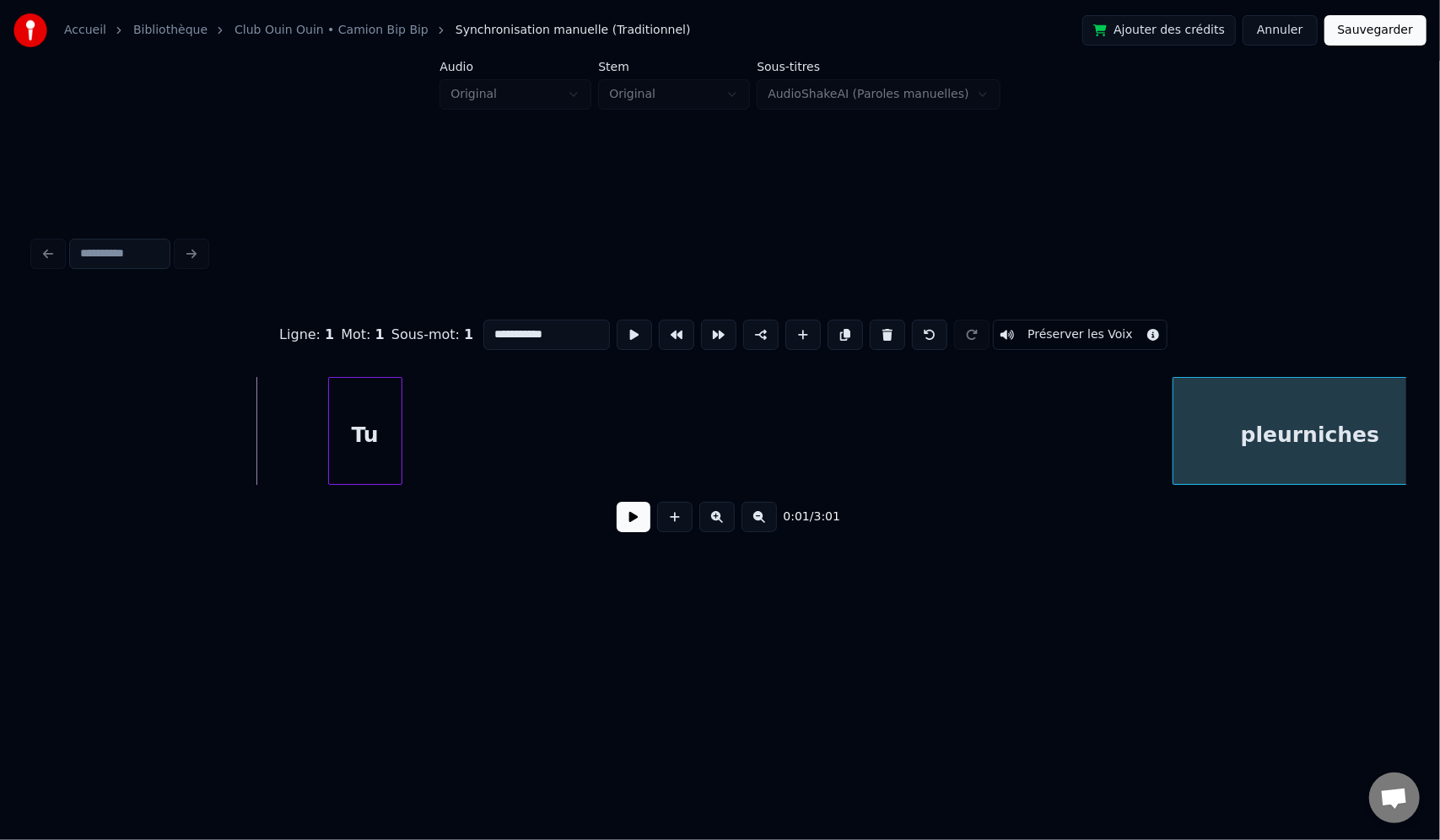
click at [1178, 442] on div at bounding box center [1176, 431] width 5 height 106
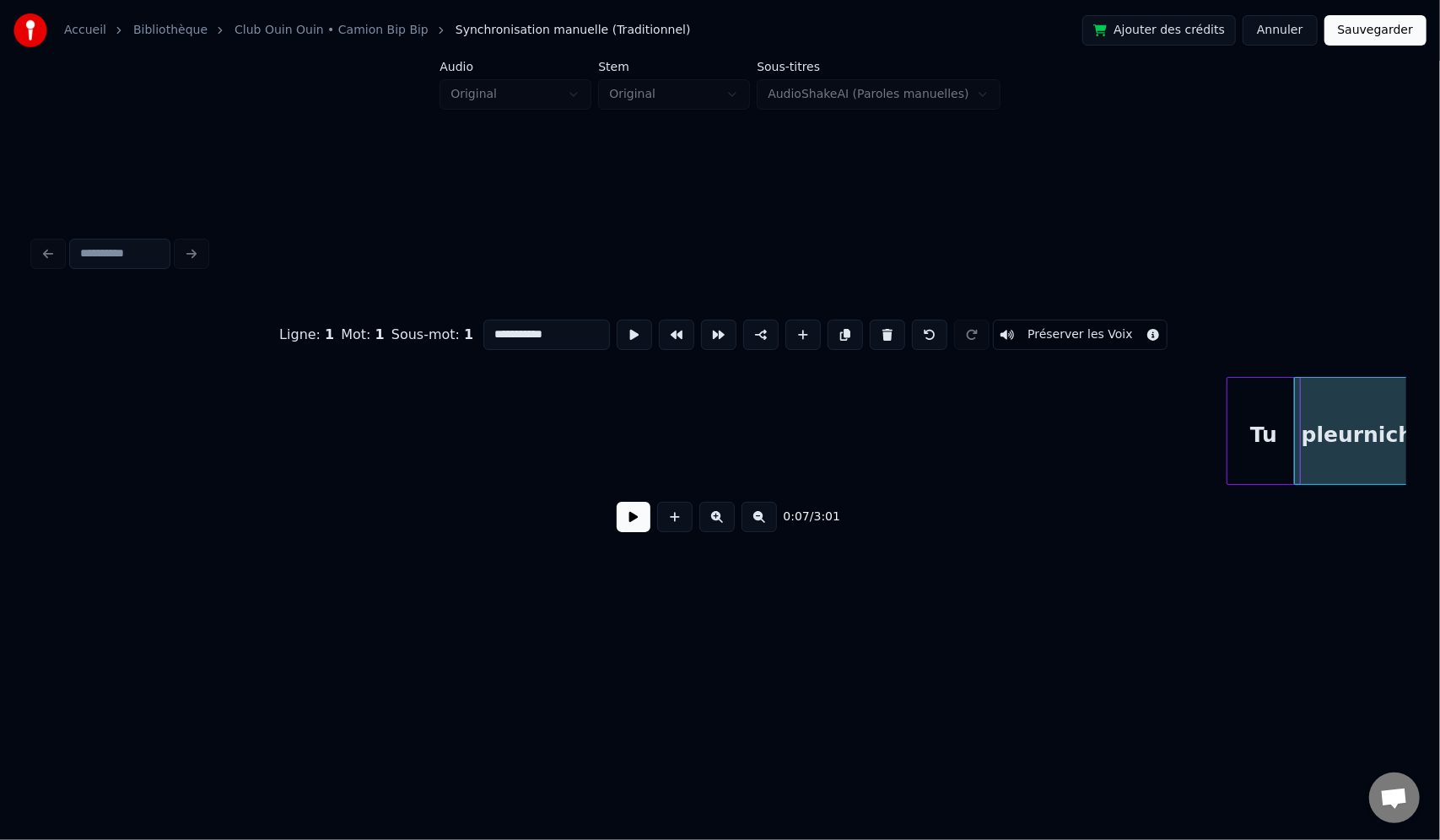
click at [1276, 452] on div "Tu" at bounding box center [1263, 436] width 73 height 115
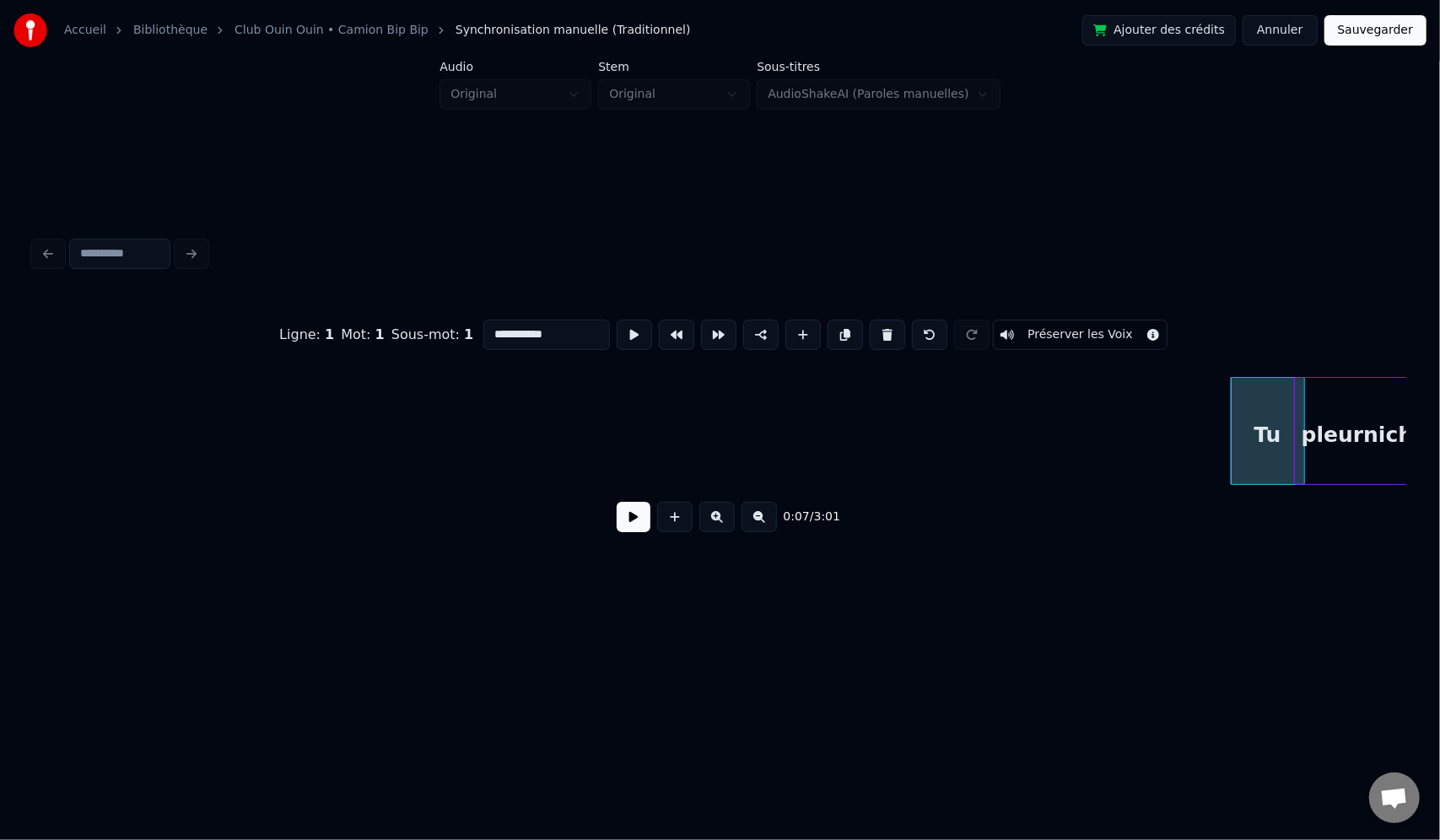
click at [1284, 21] on button "Annuler" at bounding box center [1280, 30] width 74 height 30
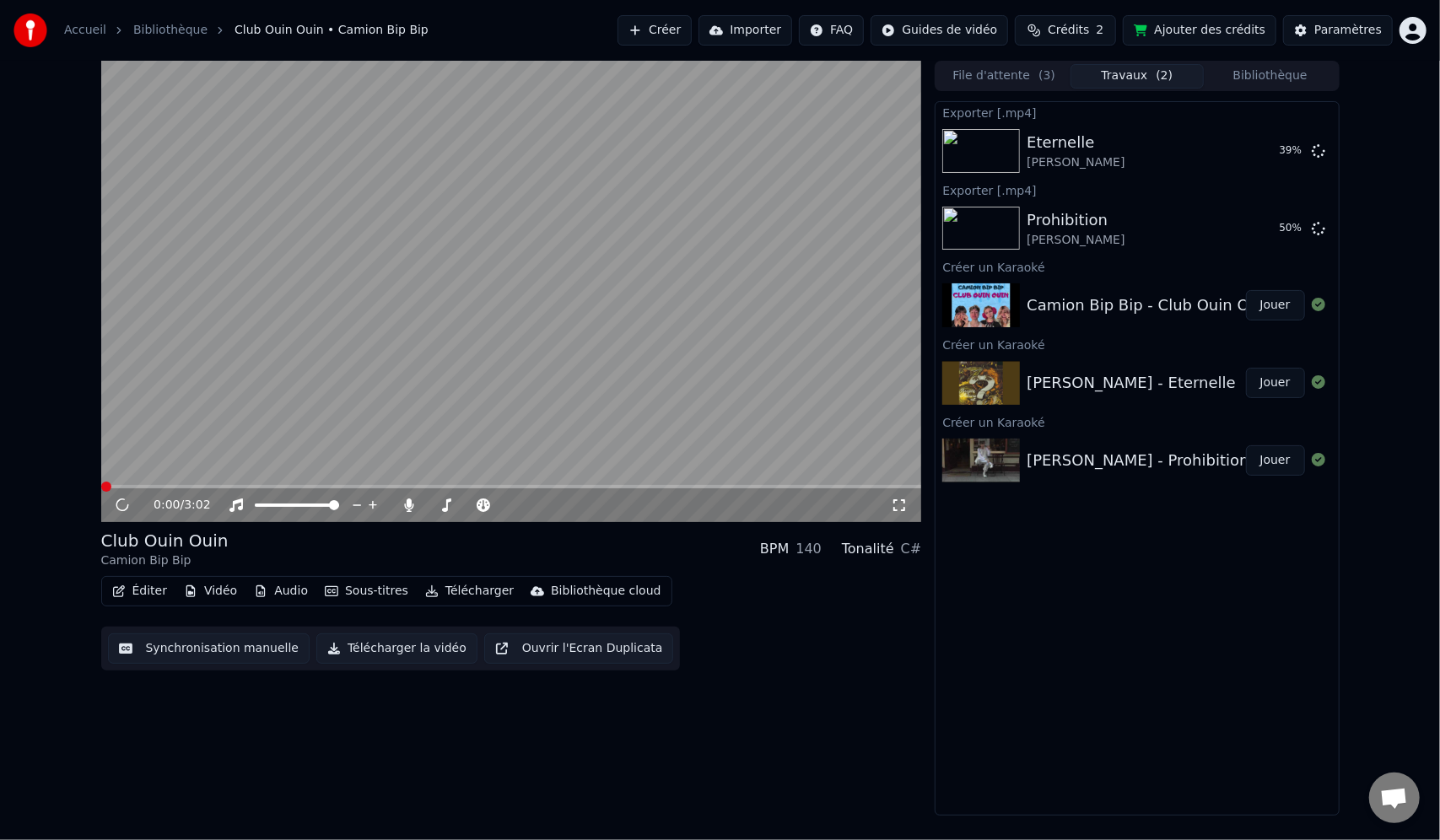
click at [140, 588] on button "Éditer" at bounding box center [139, 591] width 68 height 23
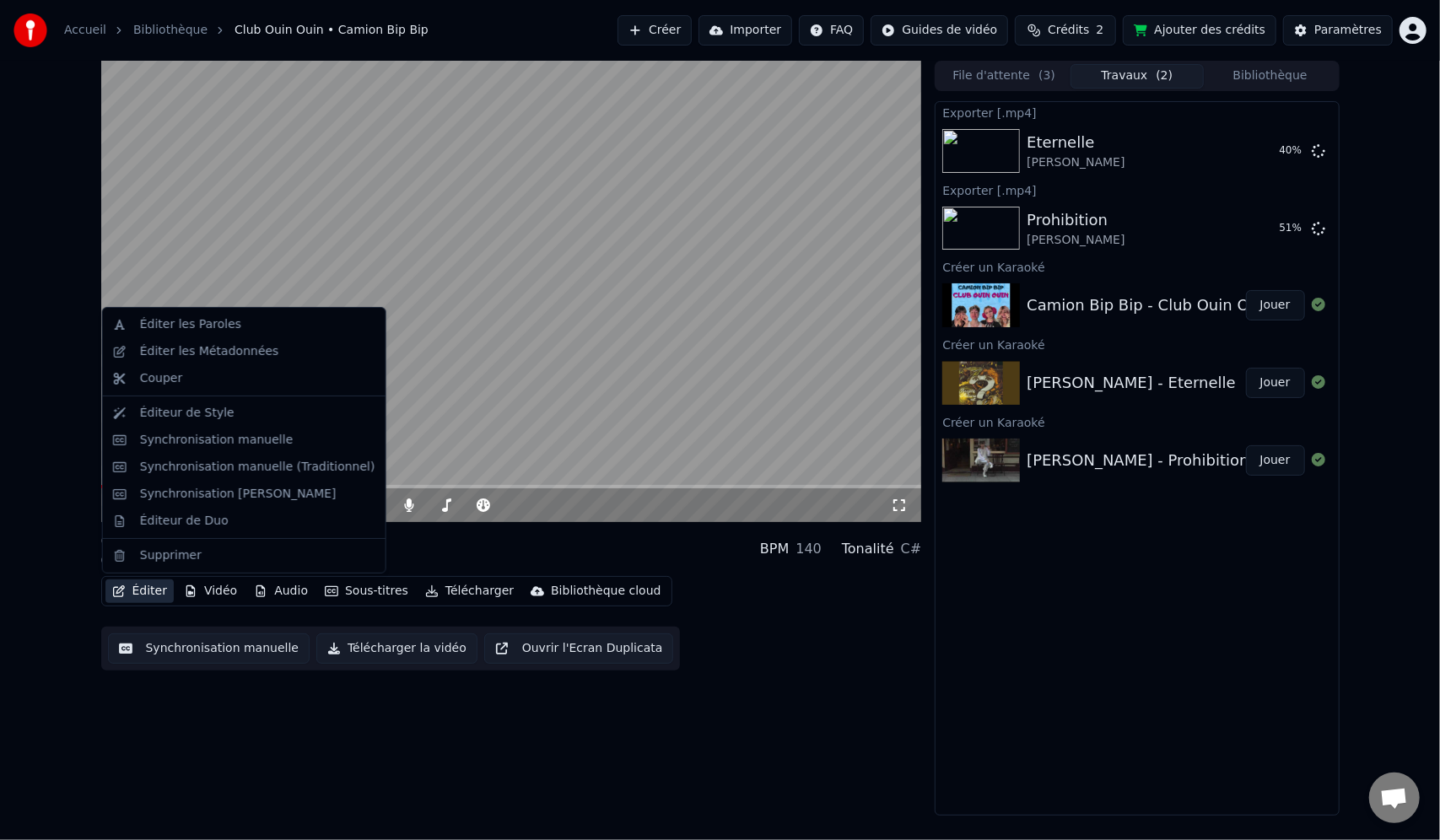
drag, startPoint x: 169, startPoint y: 456, endPoint x: 175, endPoint y: 444, distance: 13.4
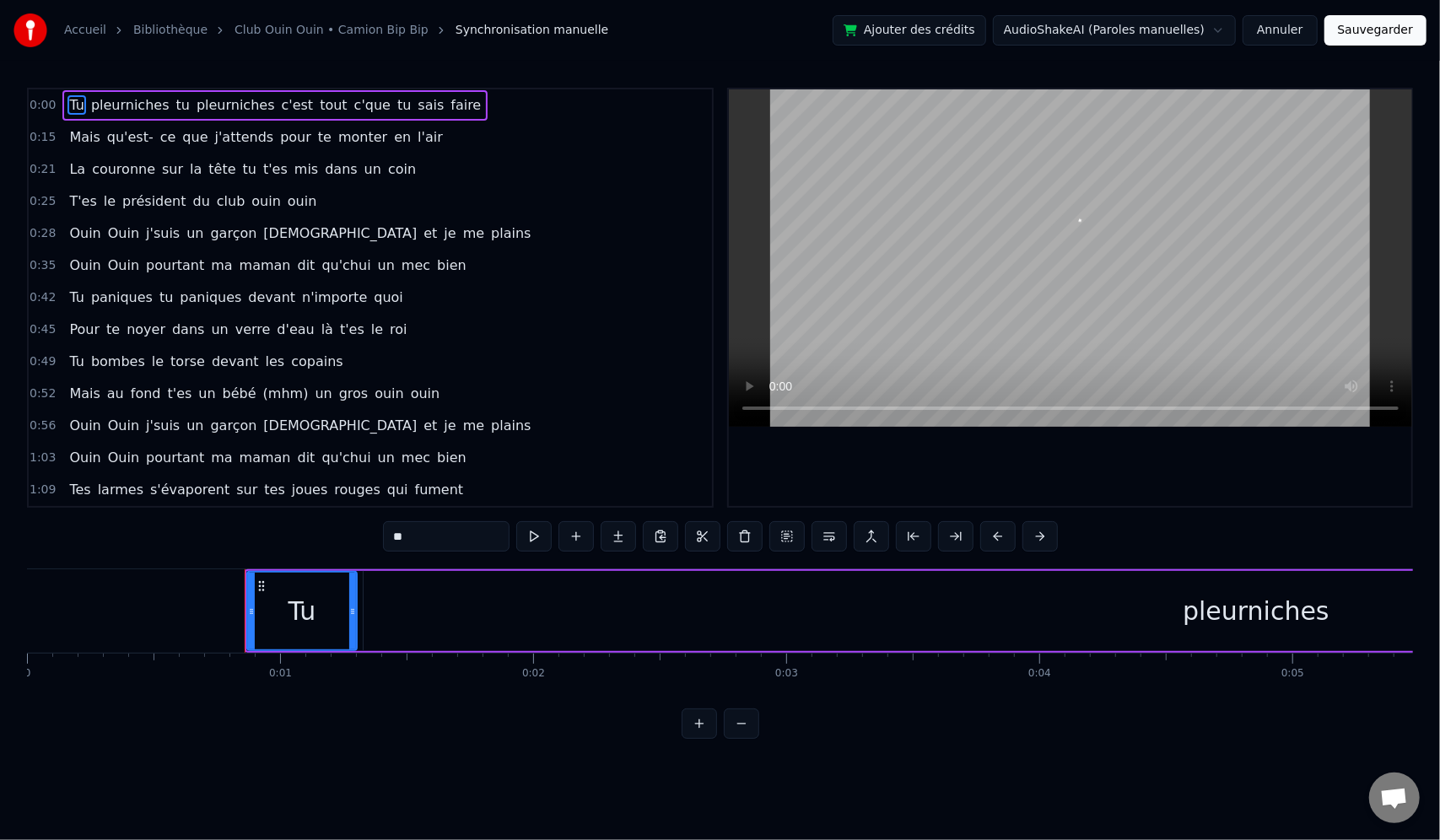
click at [371, 618] on div "pleurniches" at bounding box center [1256, 611] width 1785 height 80
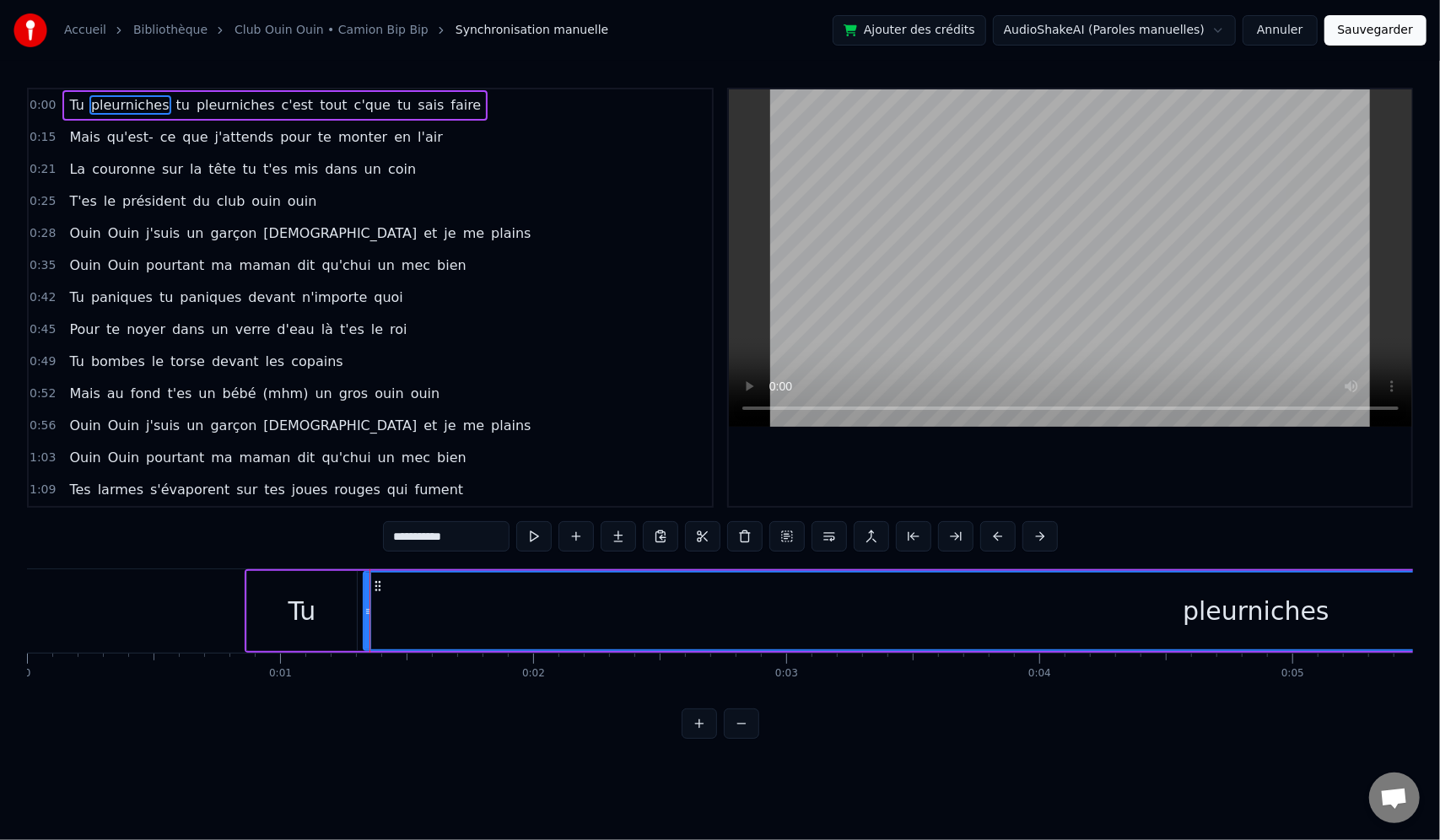
type input "**********"
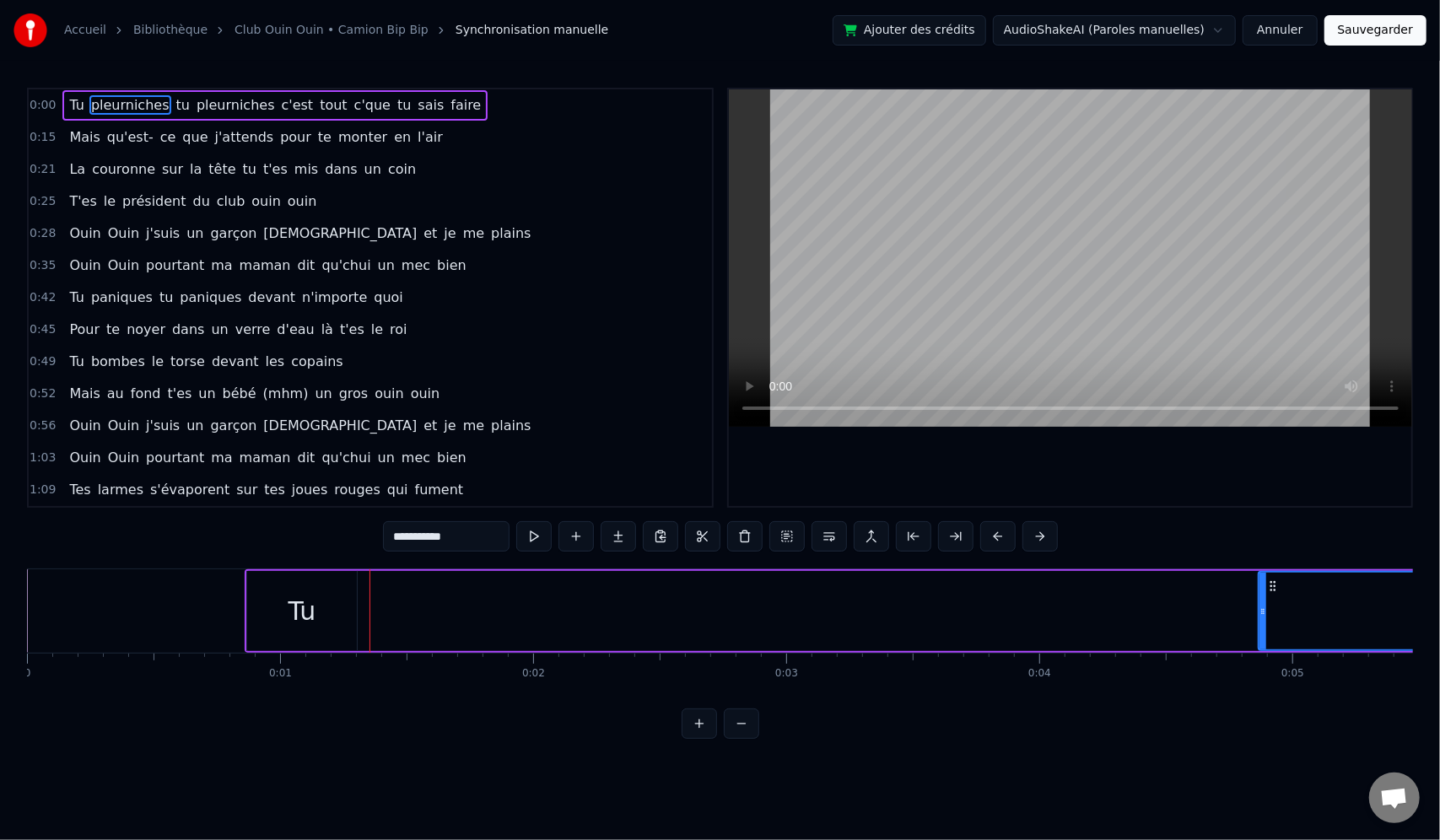
drag, startPoint x: 366, startPoint y: 618, endPoint x: 1210, endPoint y: 682, distance: 846.4
click at [1263, 611] on div at bounding box center [1262, 611] width 7 height 77
click at [730, 737] on button at bounding box center [741, 723] width 35 height 30
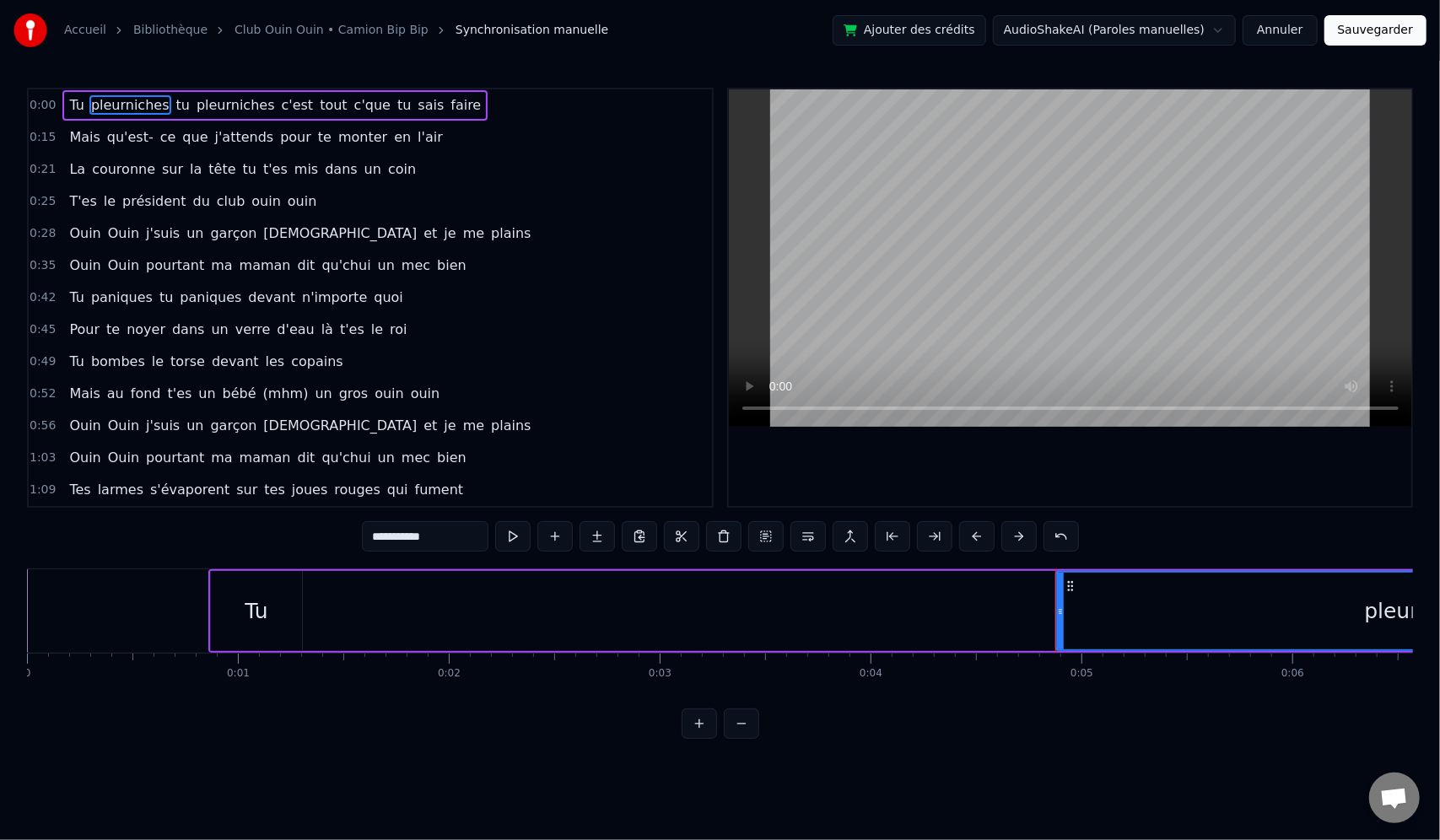
click at [730, 737] on button at bounding box center [741, 723] width 35 height 30
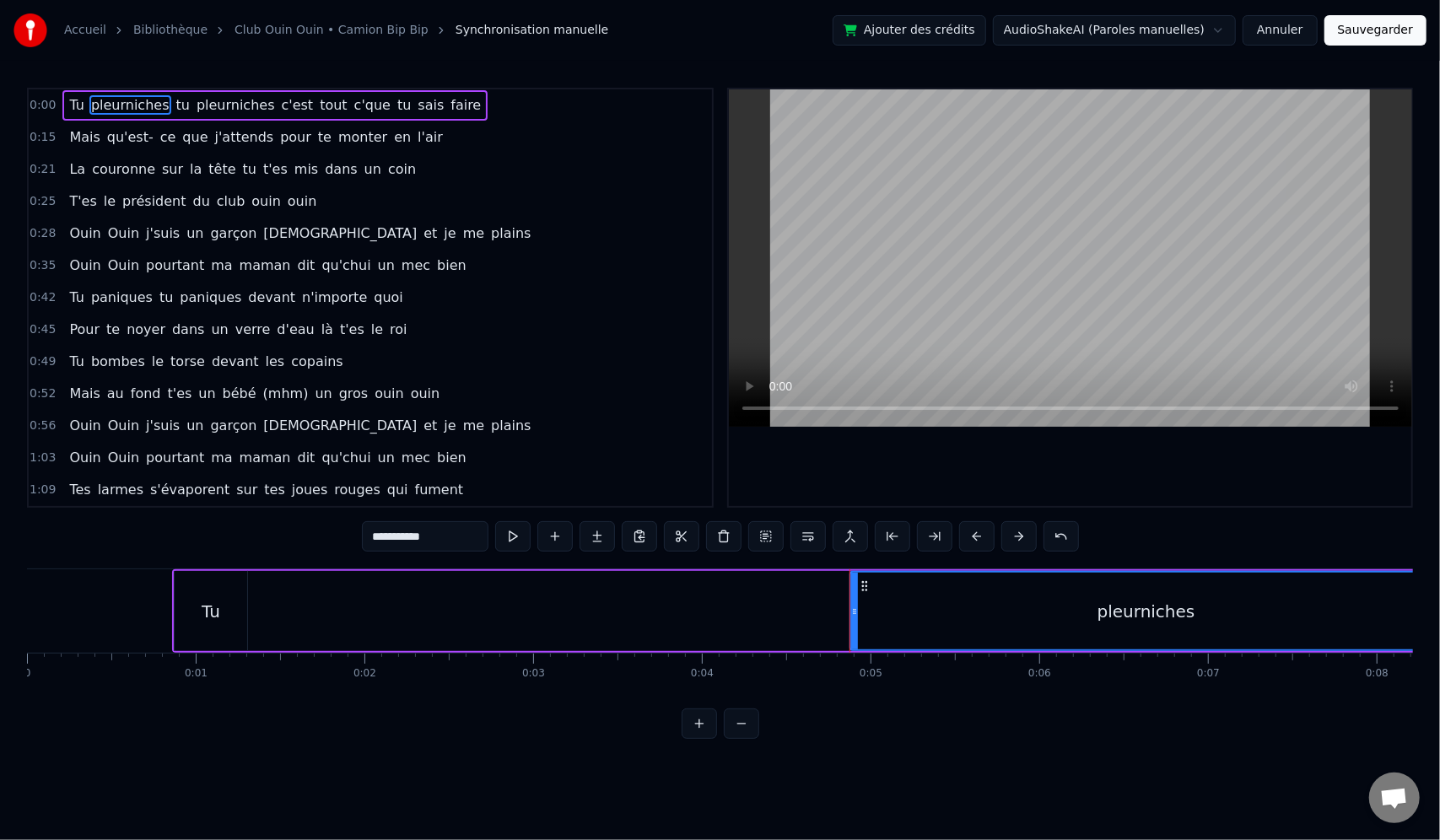
click at [730, 737] on button at bounding box center [741, 723] width 35 height 30
click at [730, 737] on div at bounding box center [720, 723] width 78 height 30
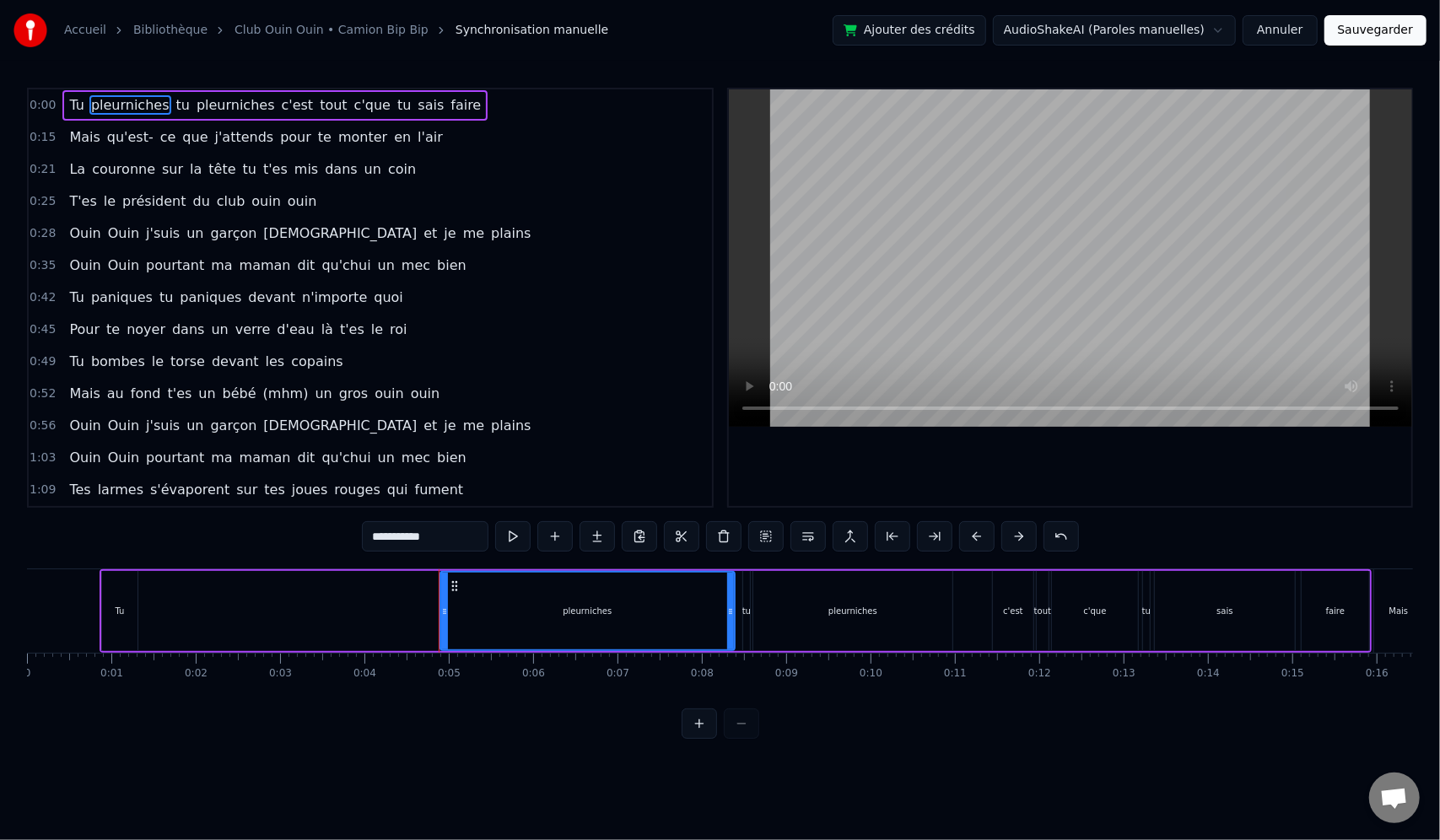
click at [730, 737] on div at bounding box center [720, 723] width 78 height 30
click at [404, 602] on div "Tu pleurniches tu pleurniches c'est tout c'que tu sais faire" at bounding box center [735, 612] width 1272 height 84
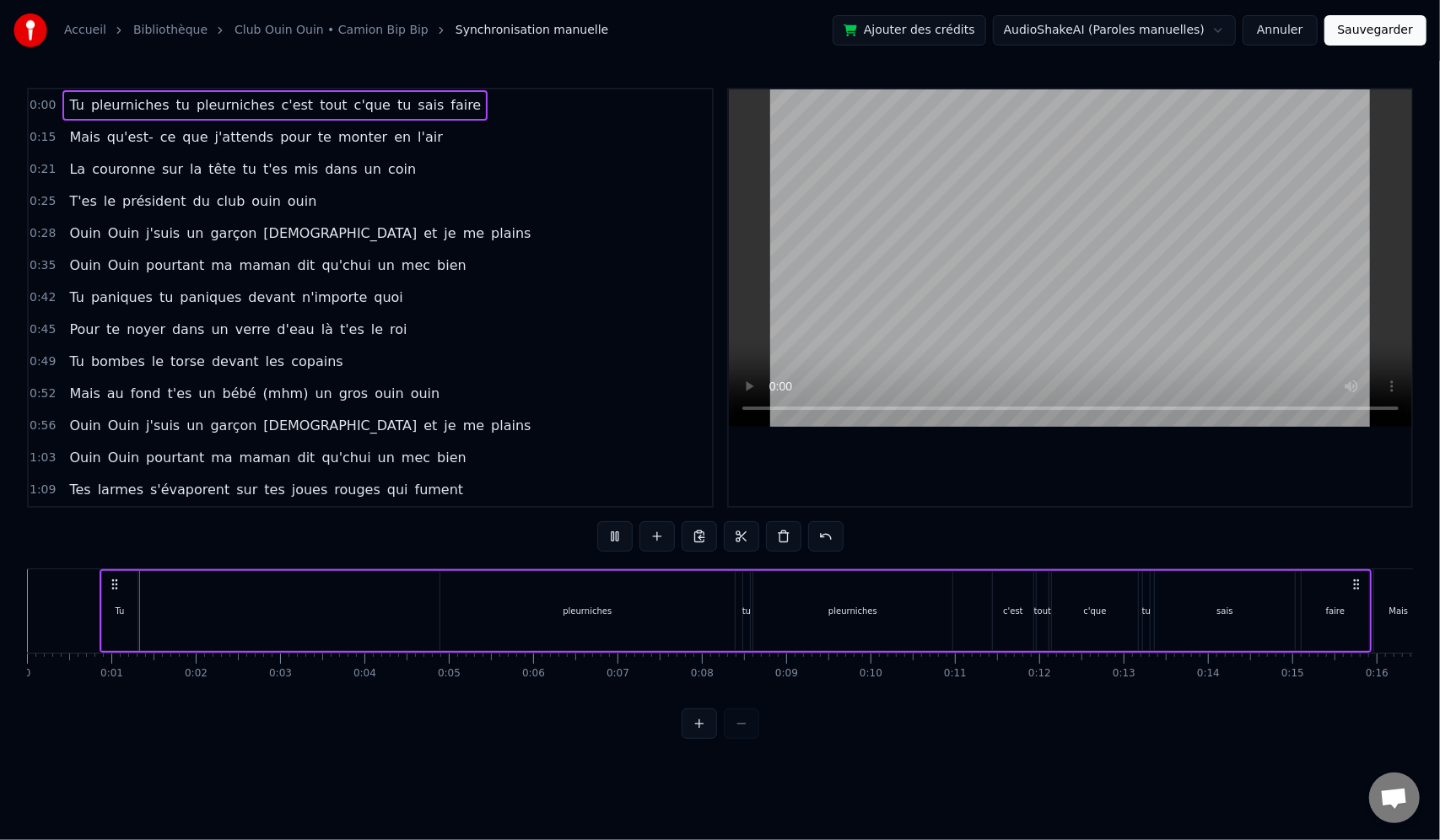
click at [402, 601] on div "Tu pleurniches tu pleurniches c'est tout c'que tu sais faire" at bounding box center [735, 612] width 1272 height 84
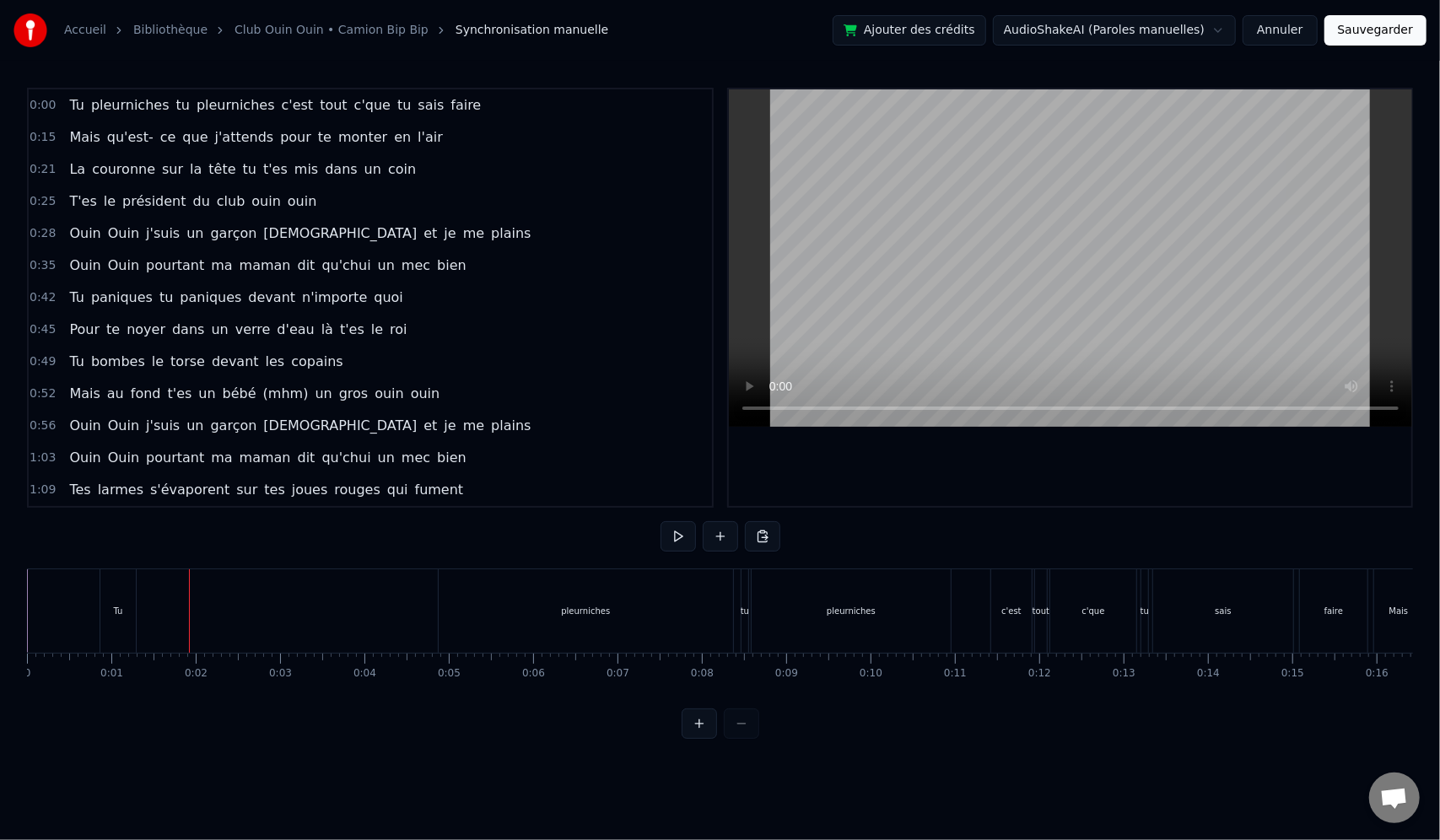
click at [158, 607] on div "Tu pleurniches tu pleurniches c'est tout c'que tu sais faire" at bounding box center [735, 612] width 1272 height 84
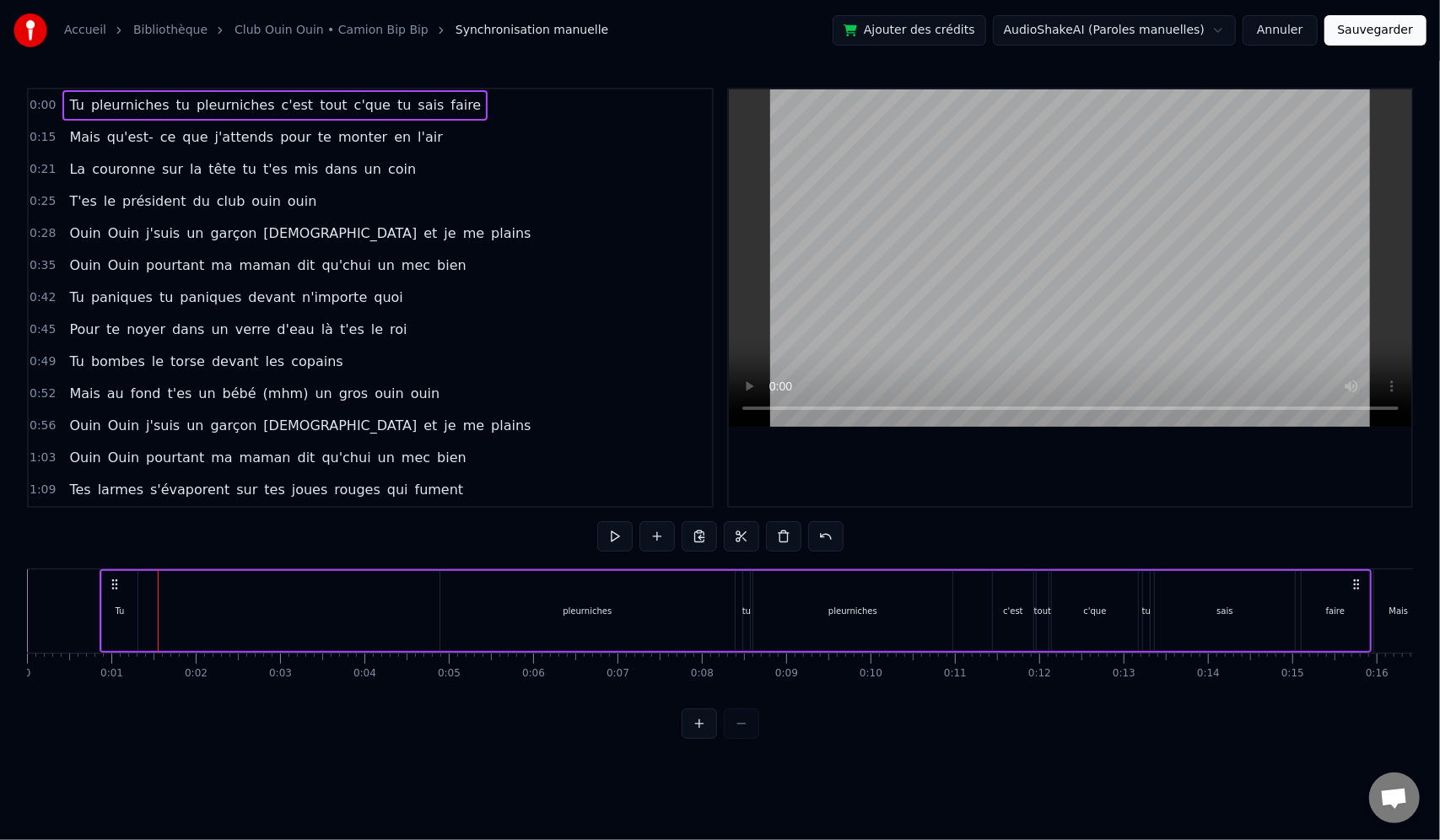
click at [108, 604] on div "Tu" at bounding box center [120, 611] width 35 height 80
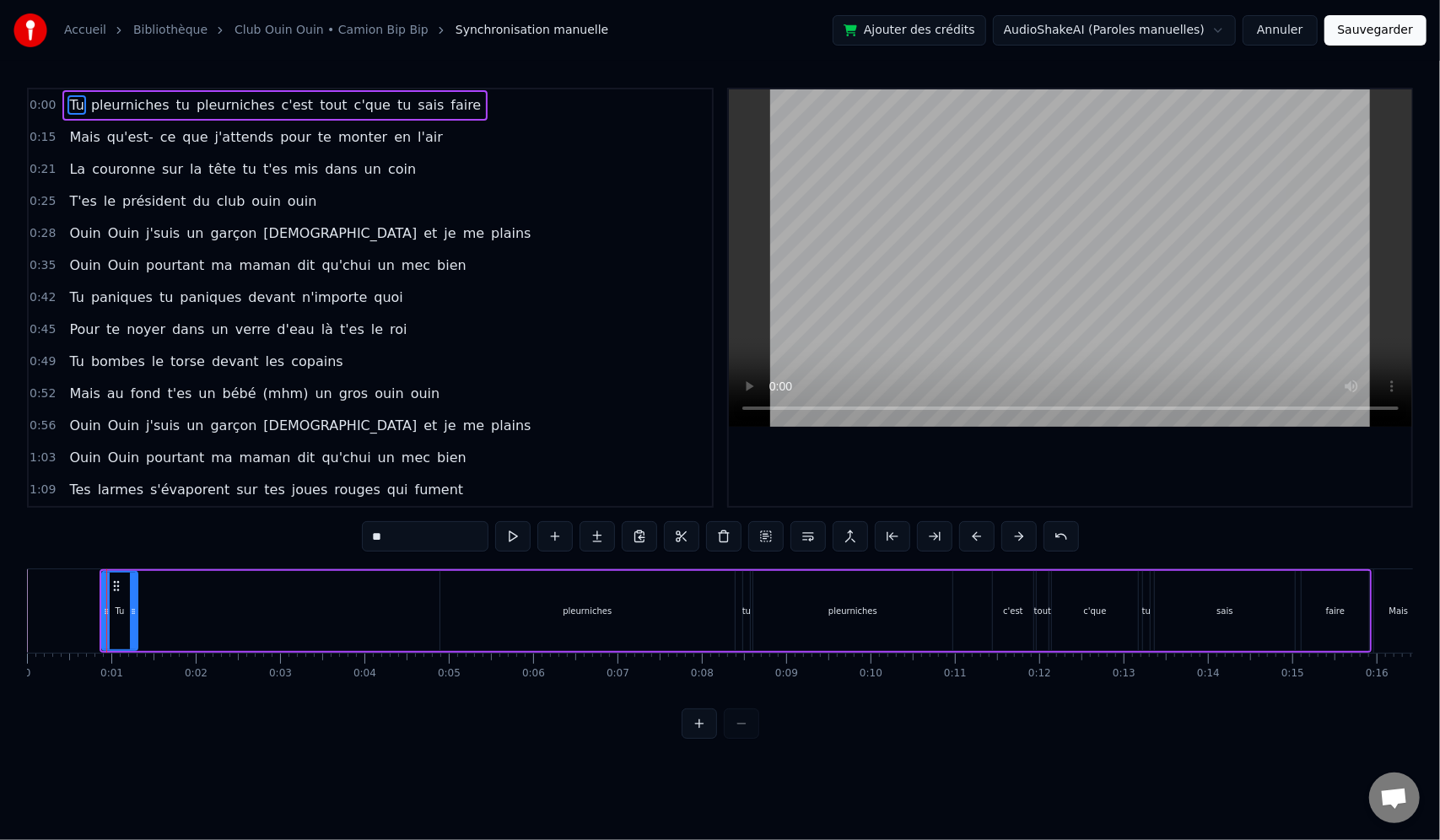
click at [145, 602] on div "Tu pleurniches tu pleurniches c'est tout c'que tu sais faire" at bounding box center [735, 612] width 1272 height 84
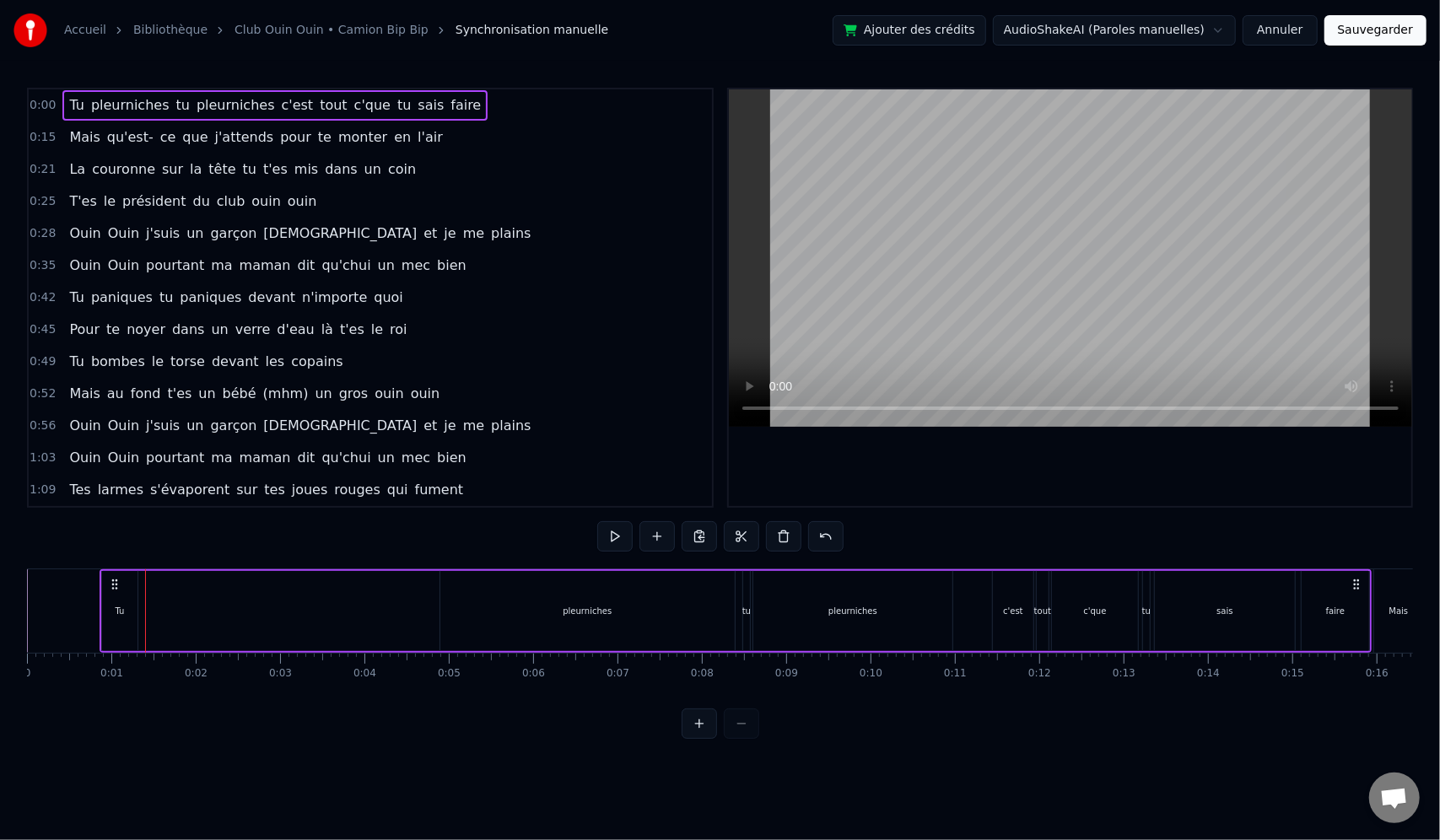
click at [181, 609] on div "Tu pleurniches tu pleurniches c'est tout c'que tu sais faire" at bounding box center [735, 612] width 1272 height 84
click at [581, 612] on div "pleurniches" at bounding box center [587, 611] width 49 height 13
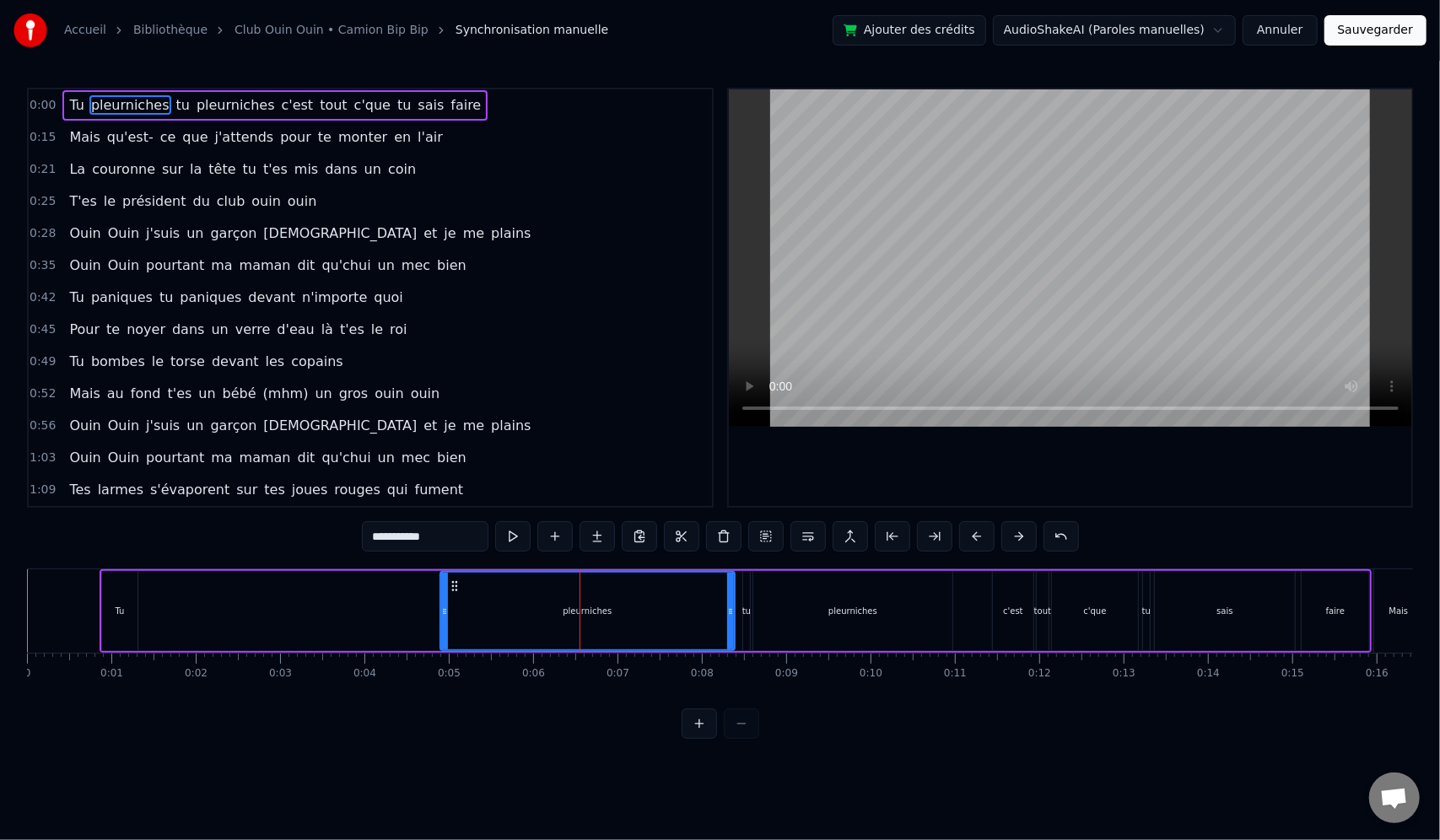
click at [124, 608] on div "Tu" at bounding box center [120, 611] width 35 height 80
type input "**"
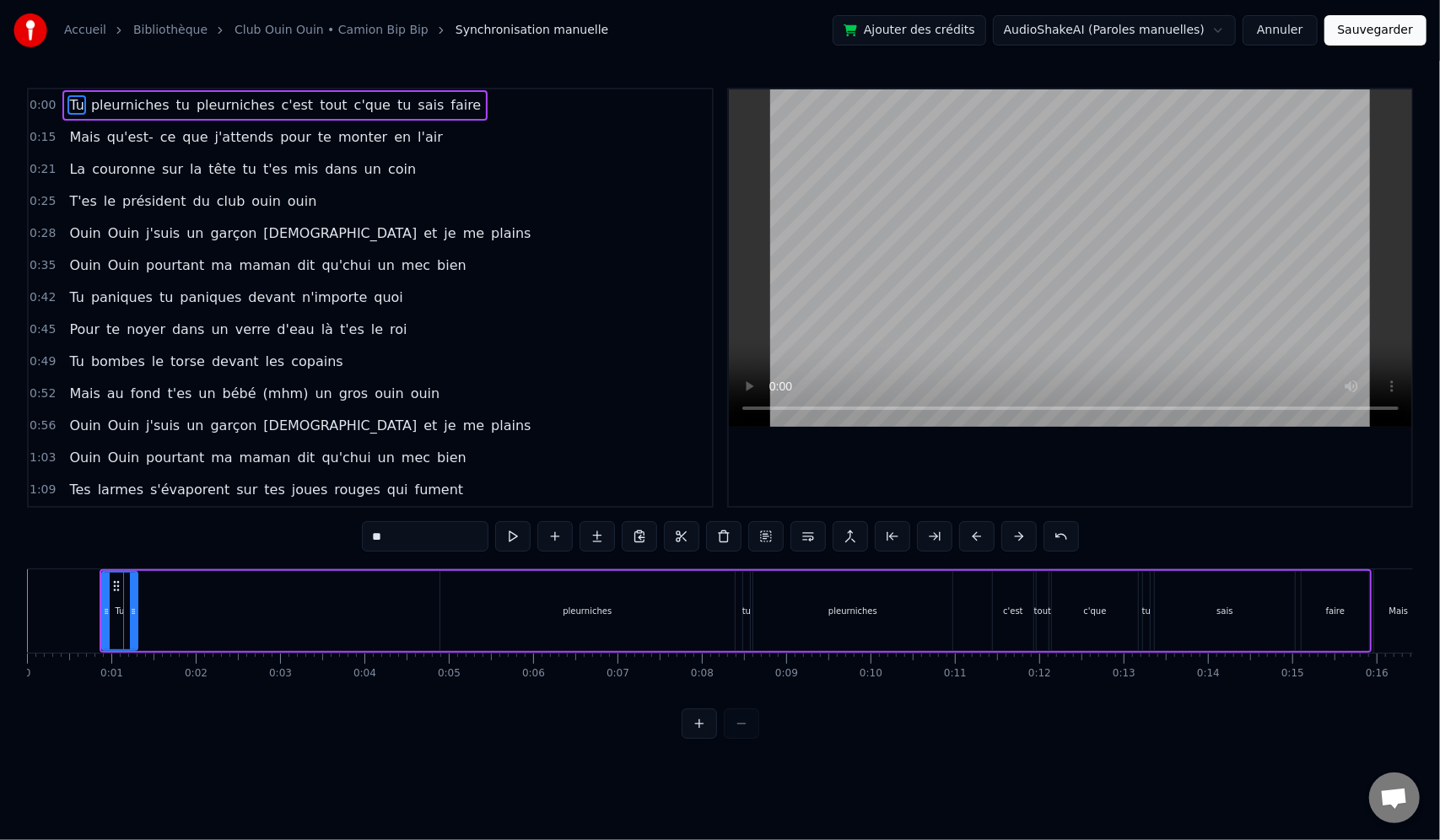
drag, startPoint x: 123, startPoint y: 597, endPoint x: 316, endPoint y: 606, distance: 193.2
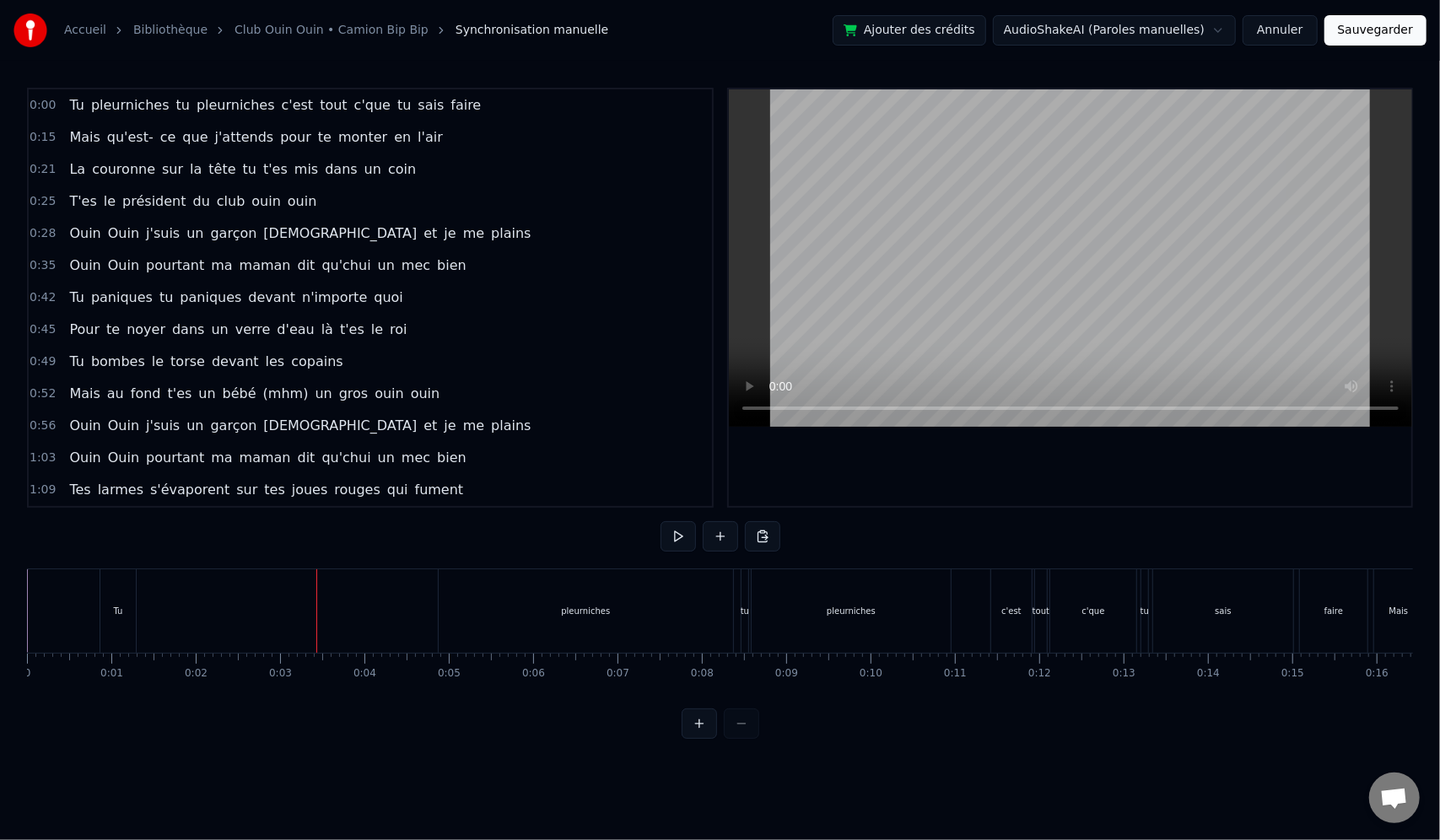
click at [118, 607] on div "Tu" at bounding box center [119, 611] width 10 height 13
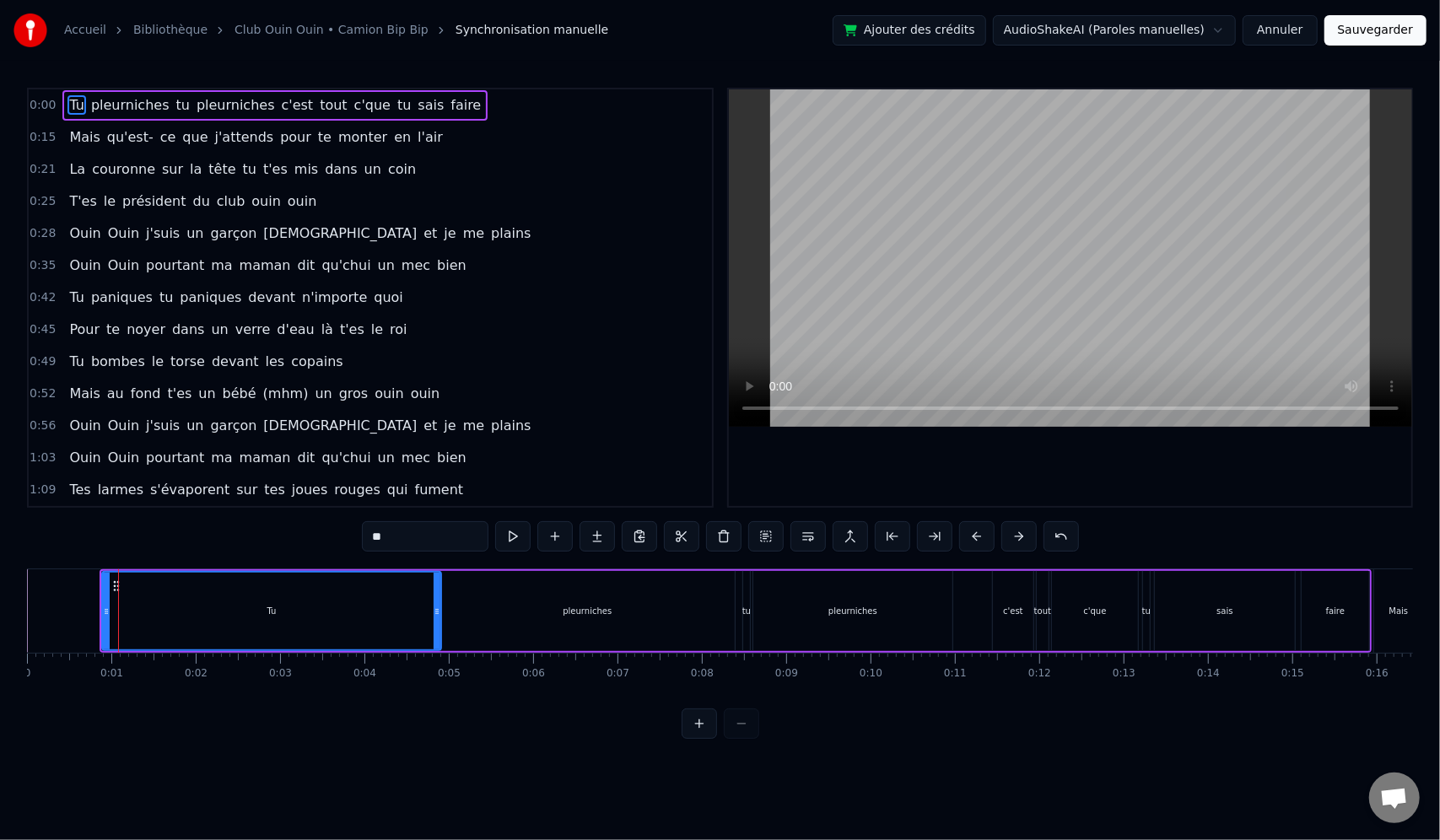
drag, startPoint x: 133, startPoint y: 592, endPoint x: 437, endPoint y: 602, distance: 304.2
click at [437, 602] on div at bounding box center [437, 611] width 7 height 77
drag, startPoint x: 104, startPoint y: 611, endPoint x: 402, endPoint y: 608, distance: 298.0
click at [391, 608] on icon at bounding box center [387, 612] width 7 height 14
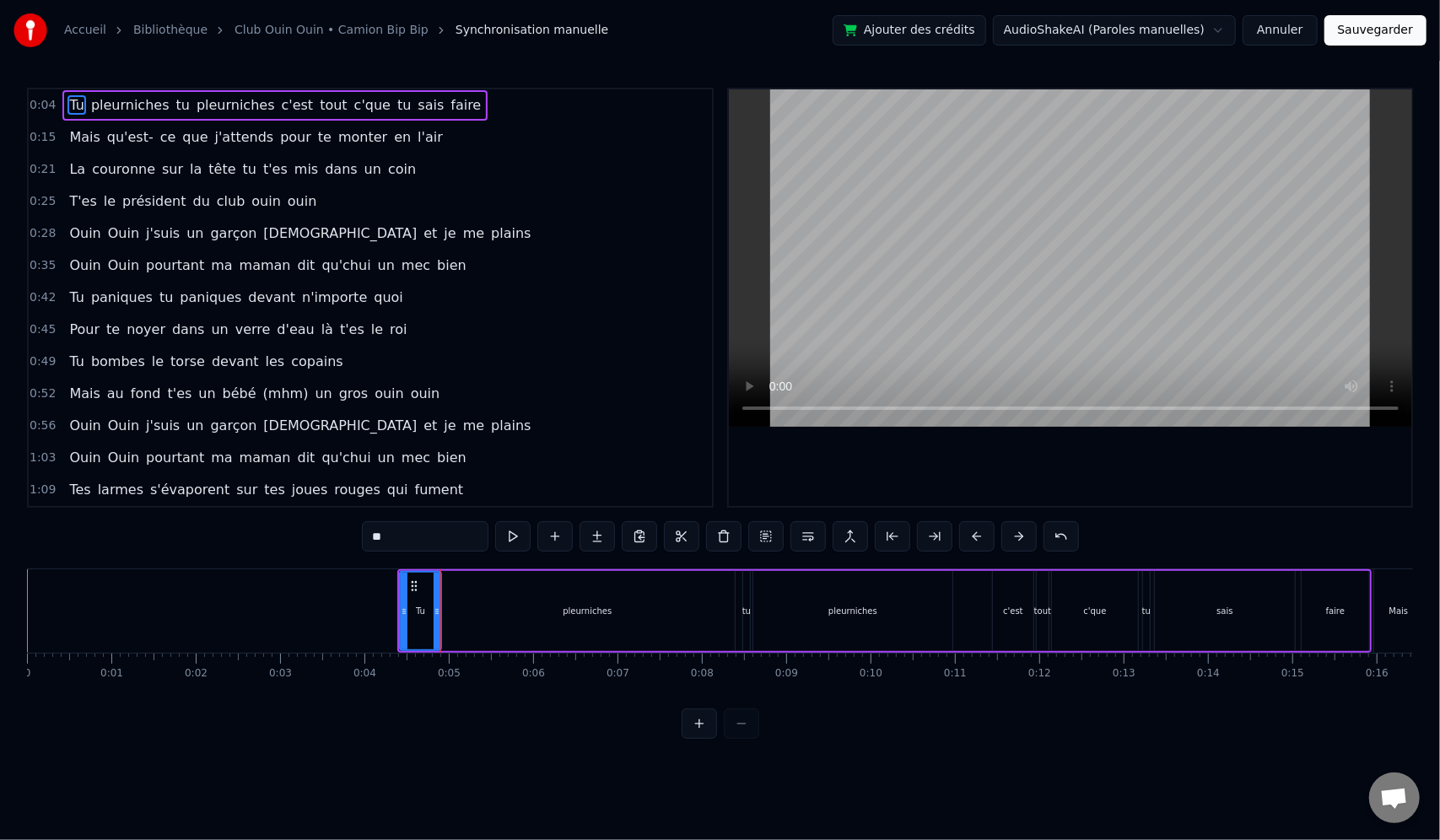
click at [401, 624] on div at bounding box center [404, 611] width 7 height 77
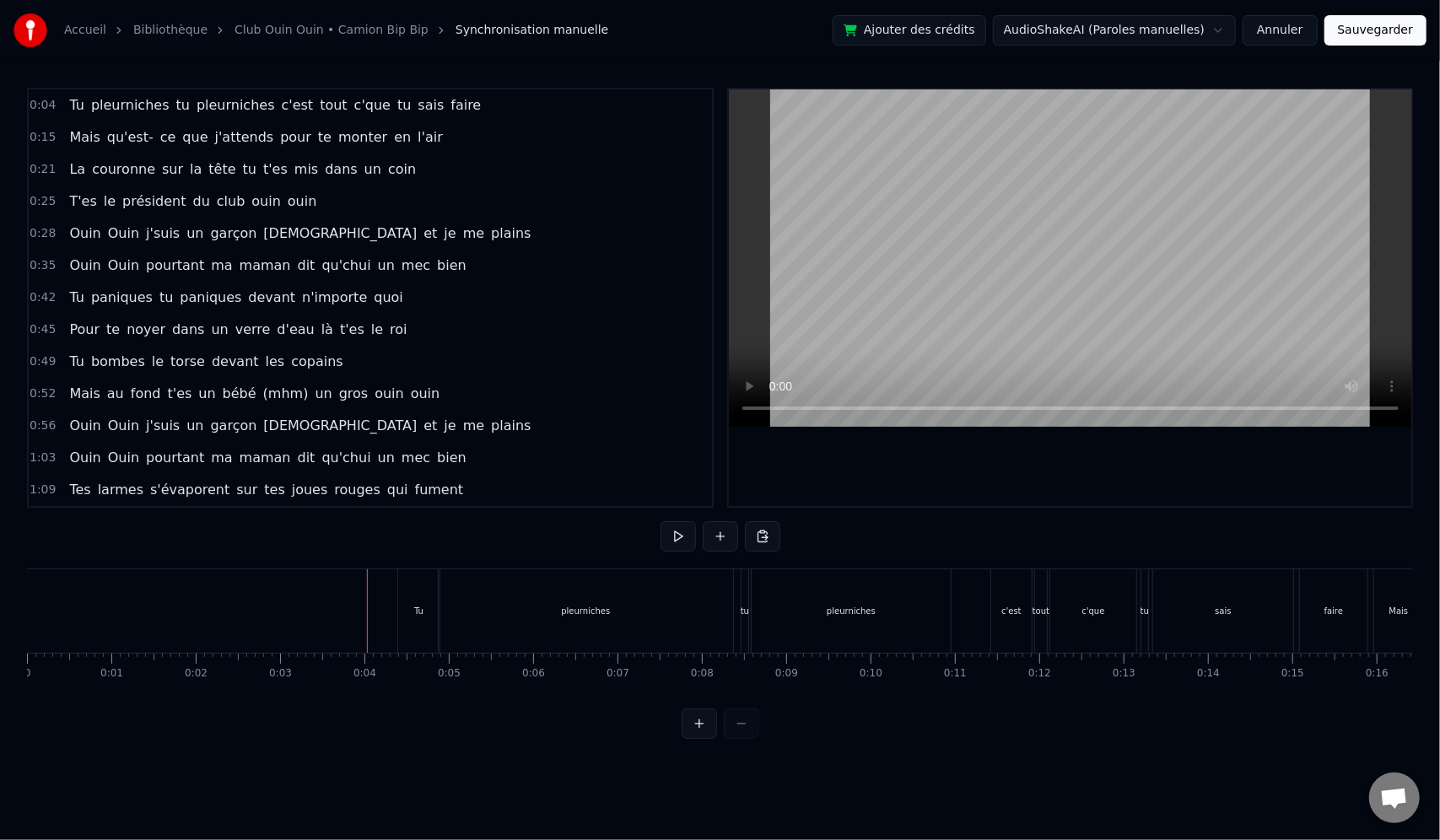
click at [494, 615] on div "pleurniches" at bounding box center [585, 612] width 295 height 84
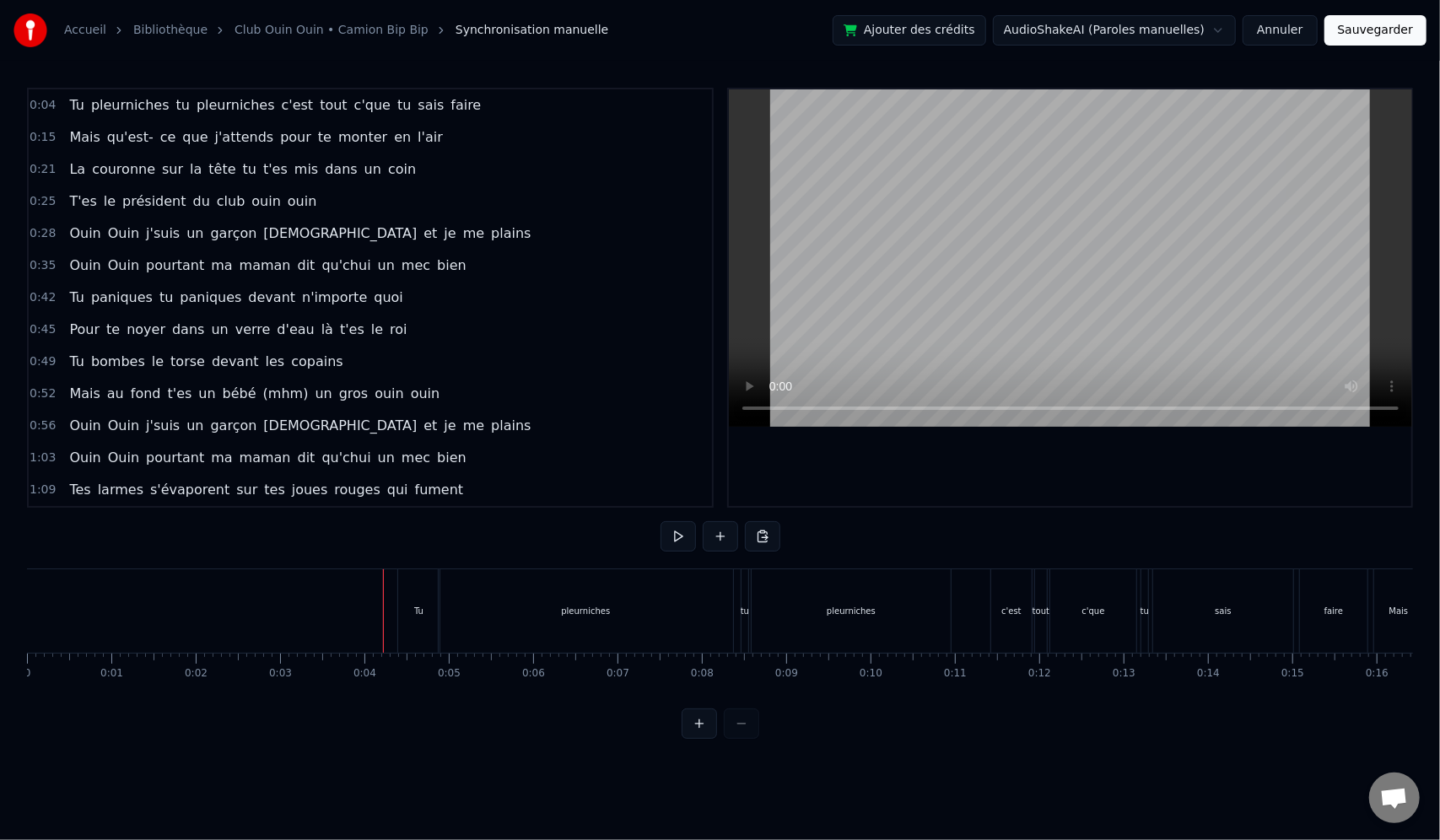
click at [420, 611] on div "Tu" at bounding box center [419, 611] width 10 height 13
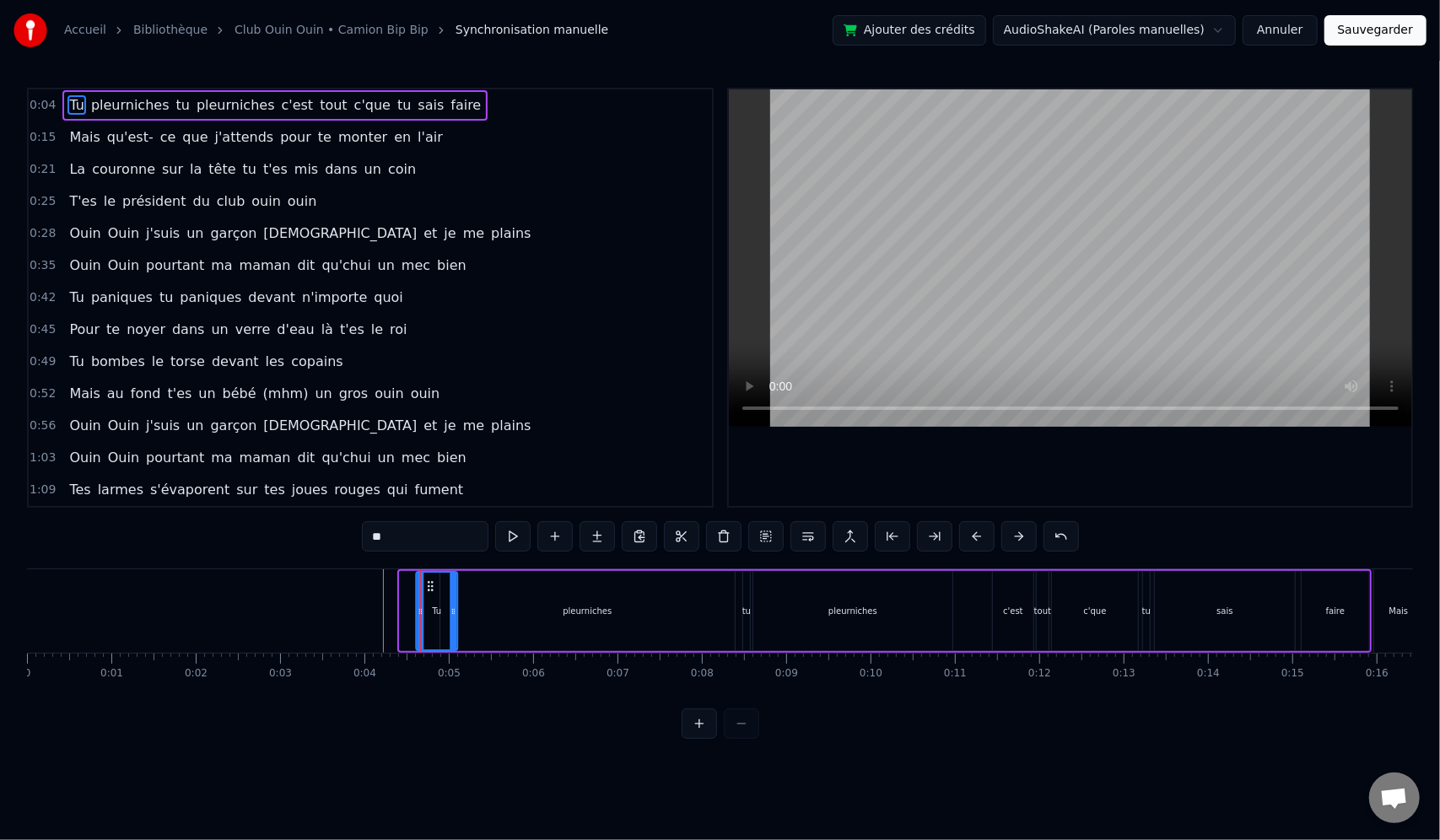
drag, startPoint x: 412, startPoint y: 582, endPoint x: 430, endPoint y: 581, distance: 18.0
click at [430, 582] on circle at bounding box center [429, 582] width 1 height 1
drag, startPoint x: 430, startPoint y: 580, endPoint x: 410, endPoint y: 586, distance: 20.9
click at [410, 586] on icon at bounding box center [412, 586] width 14 height 14
click at [509, 612] on div "pleurniches" at bounding box center [587, 611] width 295 height 80
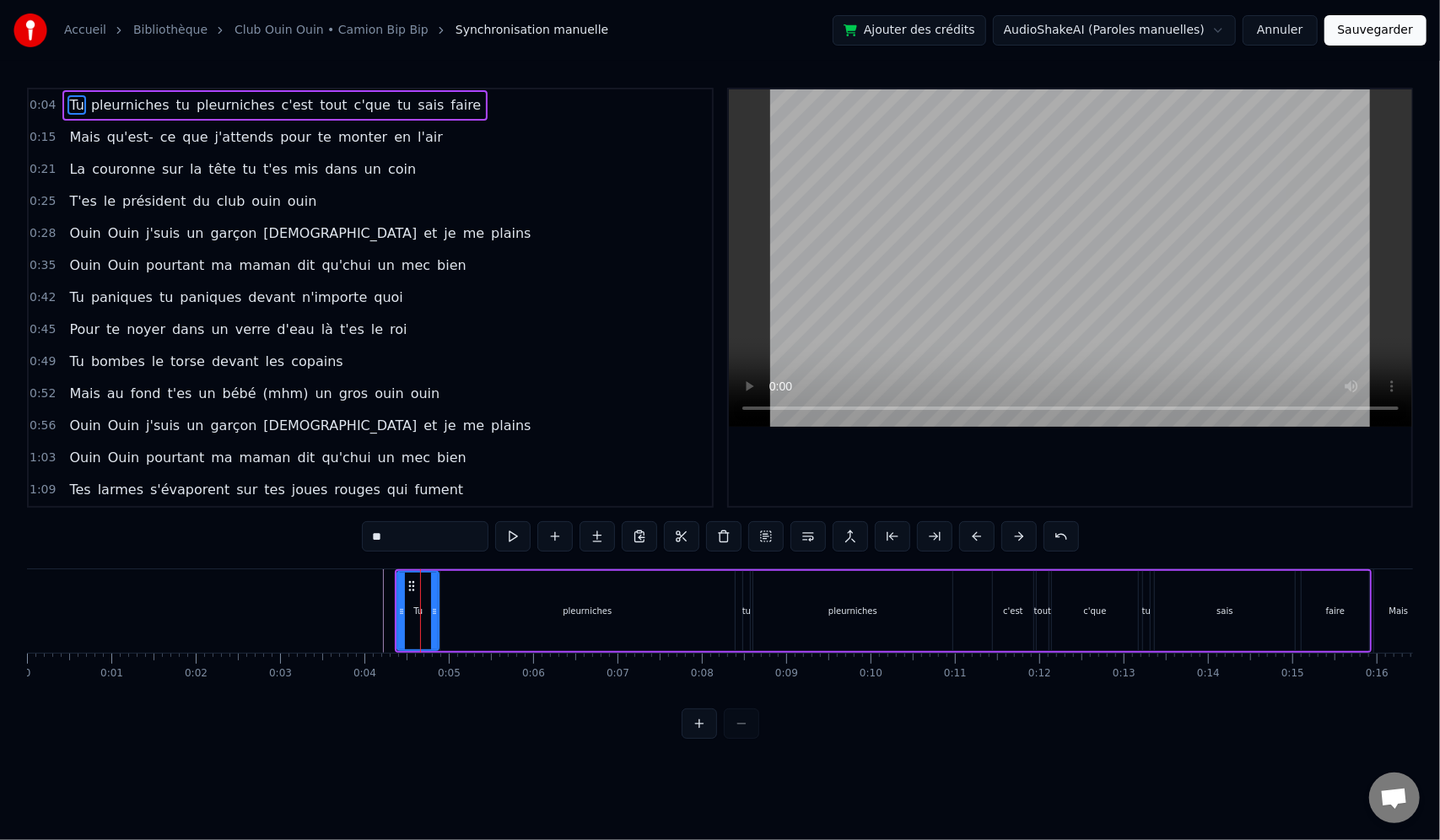
type input "**********"
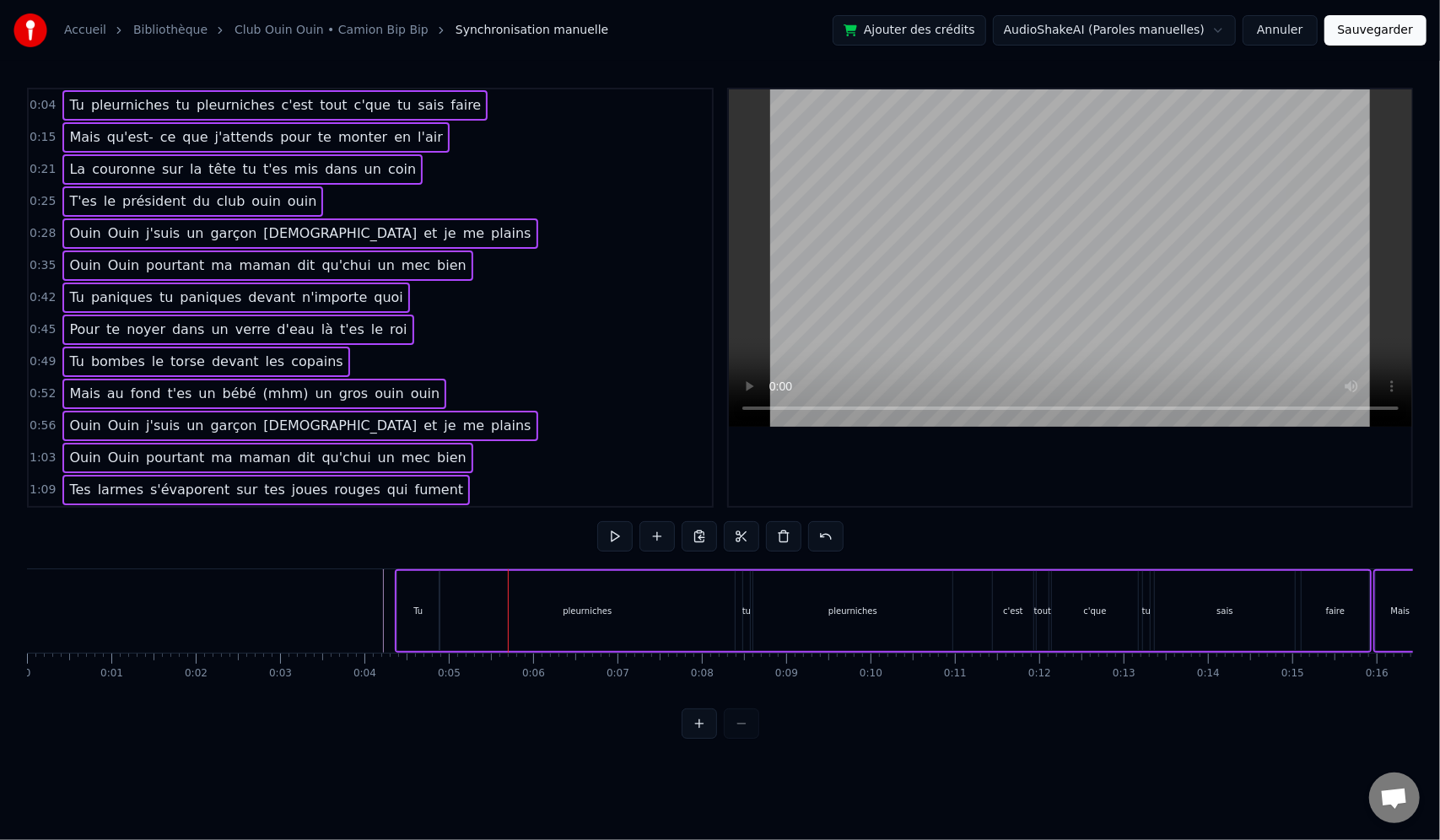
click at [571, 607] on div "pleurniches" at bounding box center [587, 611] width 49 height 13
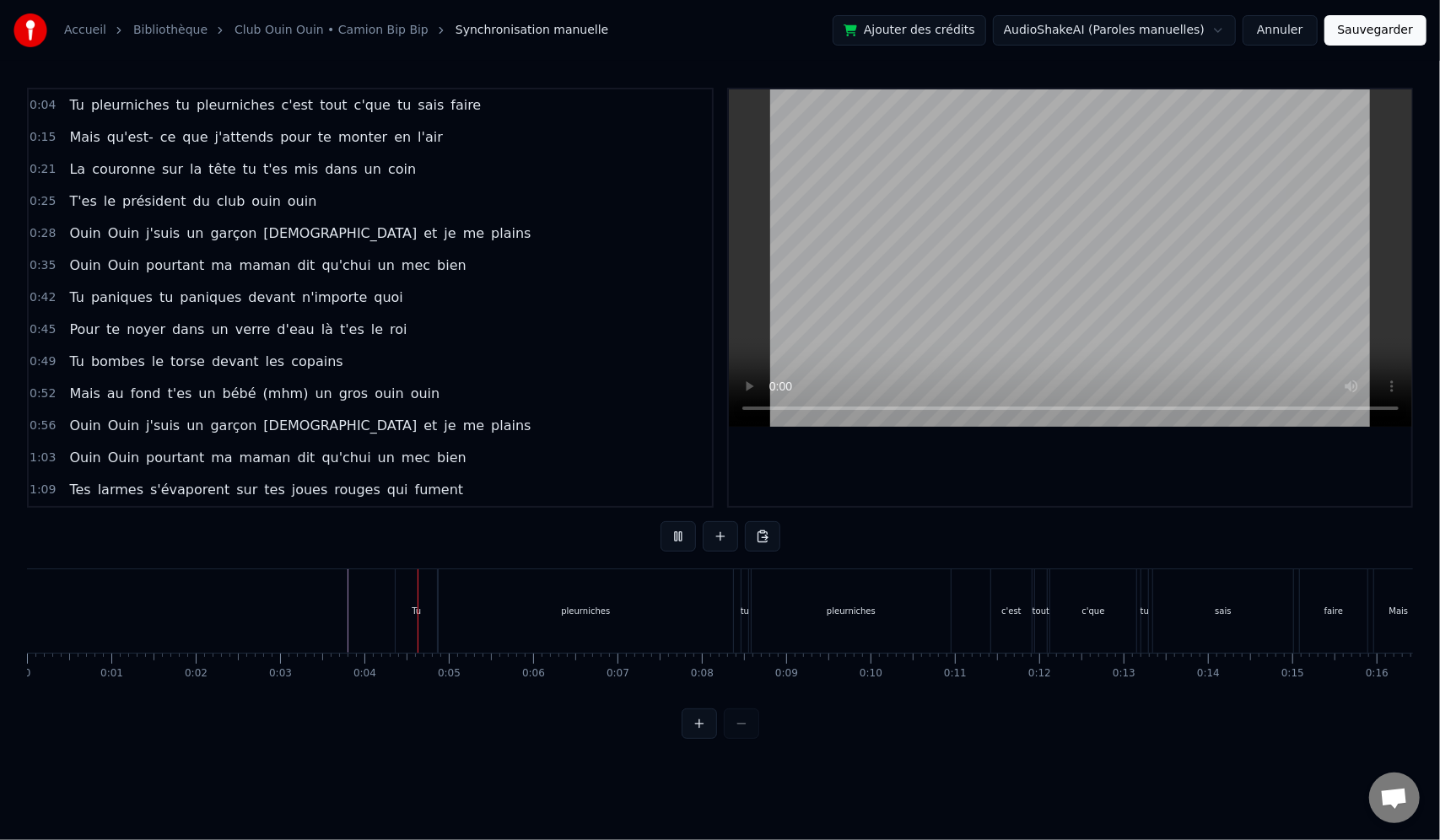
click at [46, 108] on span "0:04" at bounding box center [42, 105] width 26 height 17
click at [46, 107] on span "0:04" at bounding box center [42, 105] width 26 height 17
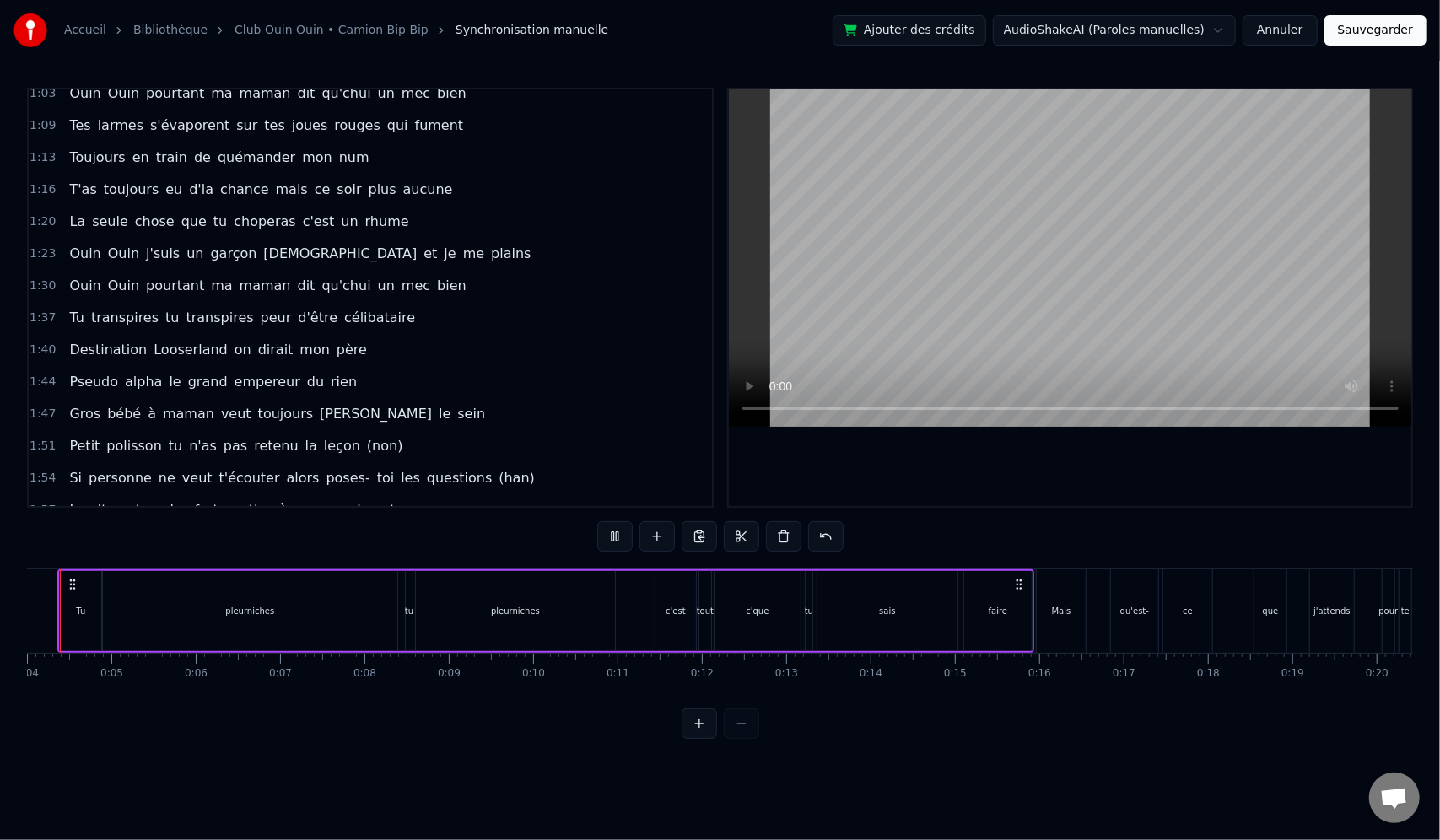
scroll to position [0, 284]
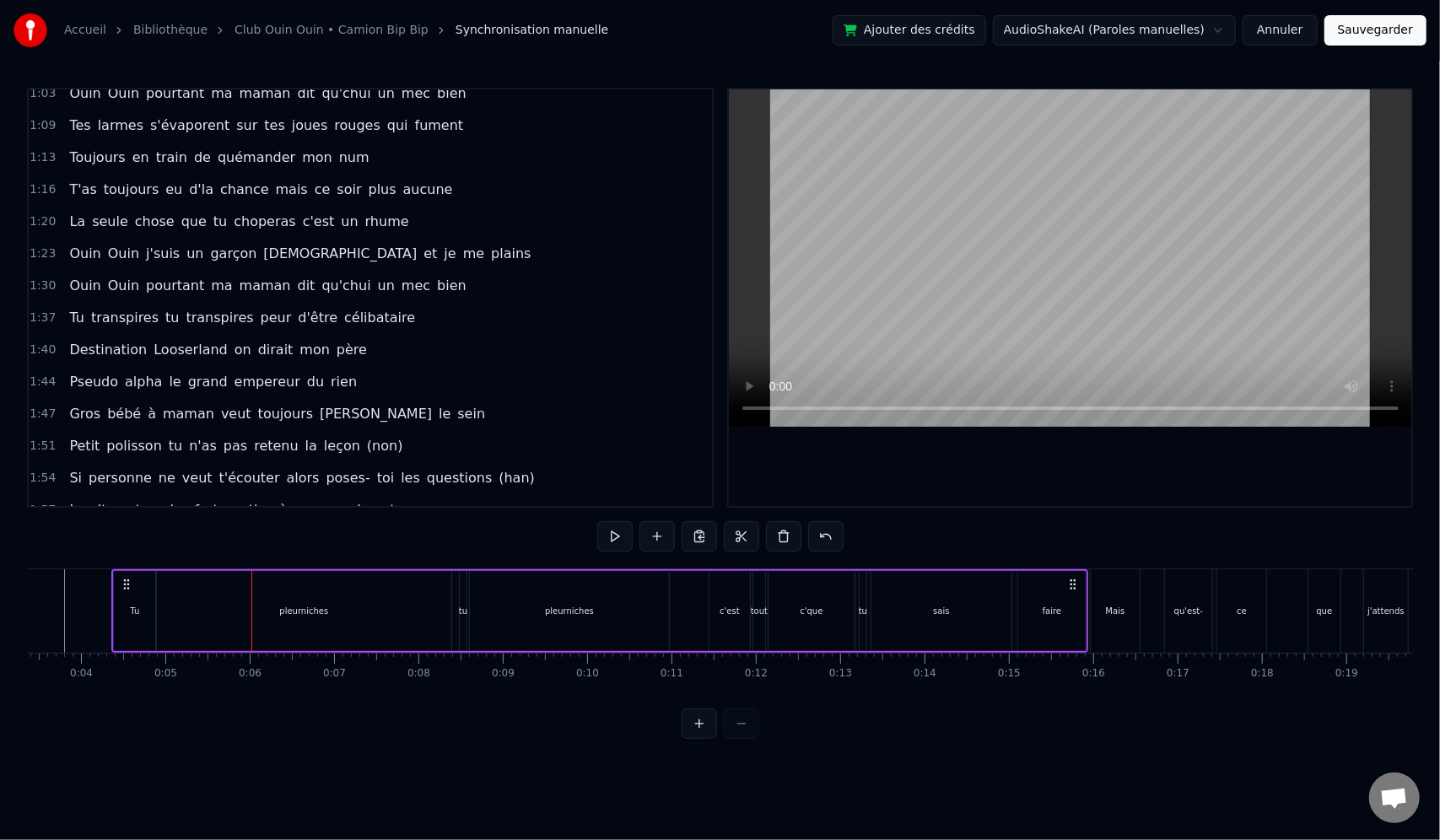
click at [1098, 596] on div "Mais" at bounding box center [1115, 612] width 49 height 84
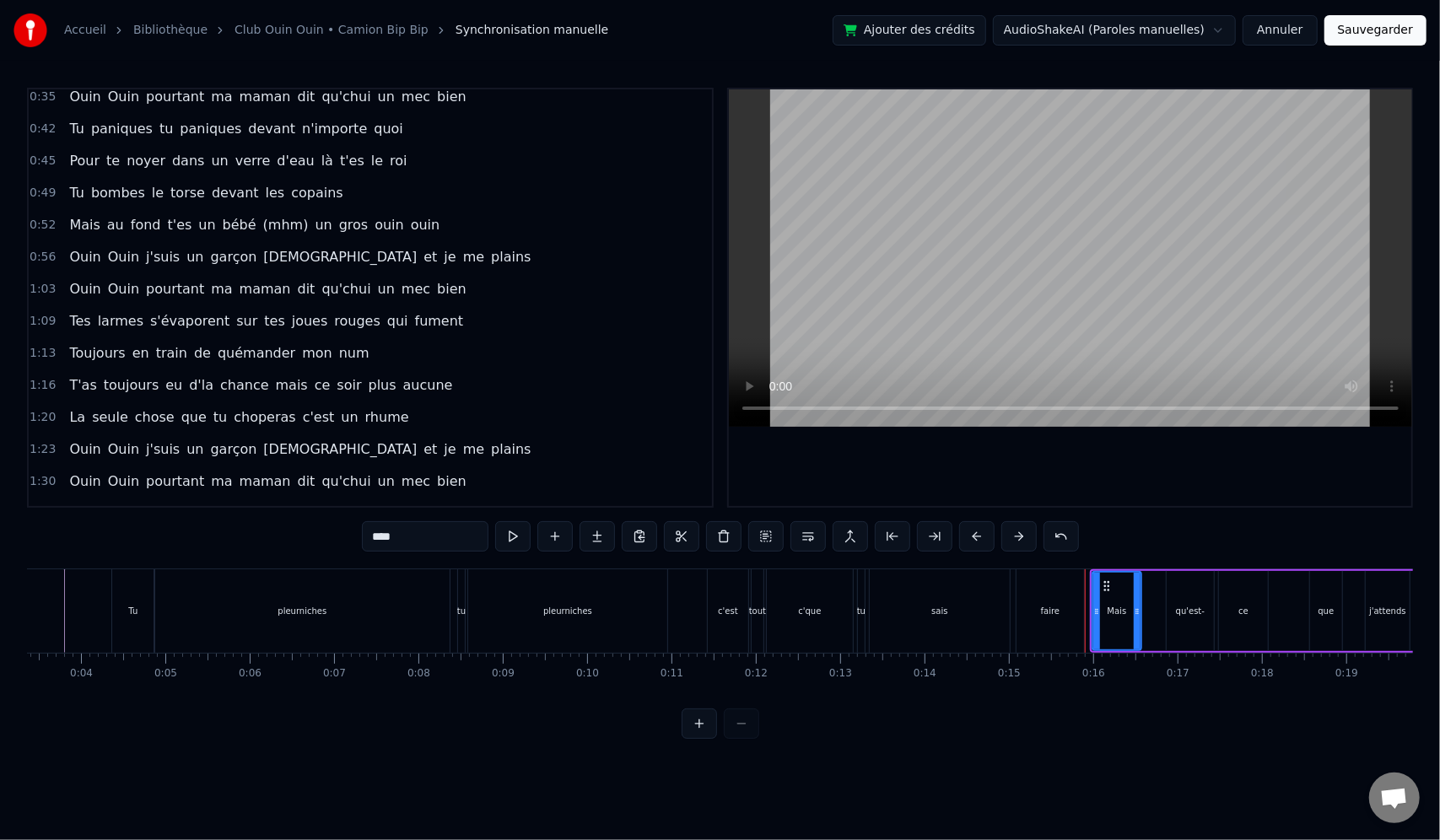
scroll to position [0, 0]
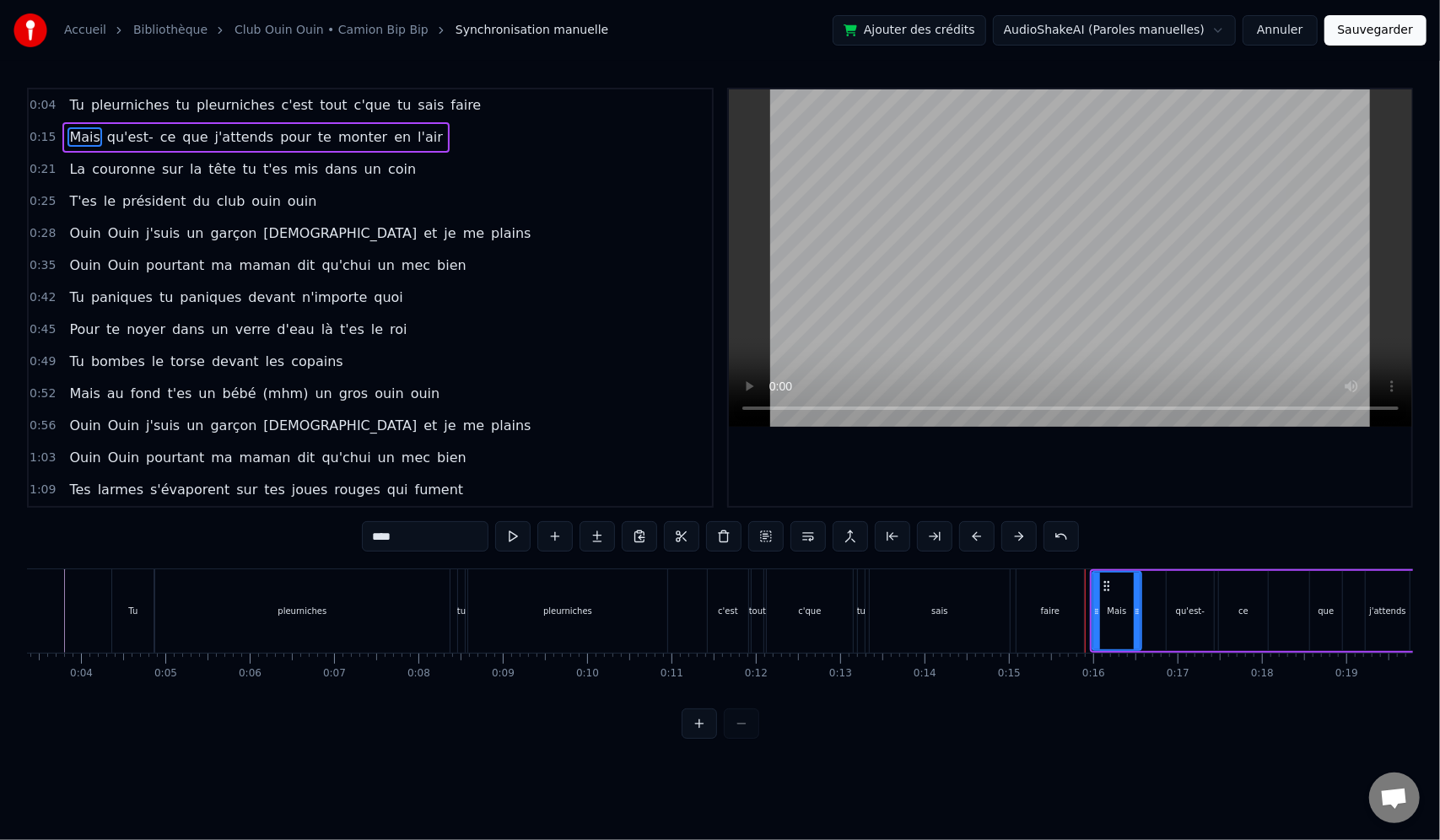
click at [1077, 615] on div "faire" at bounding box center [1050, 612] width 67 height 84
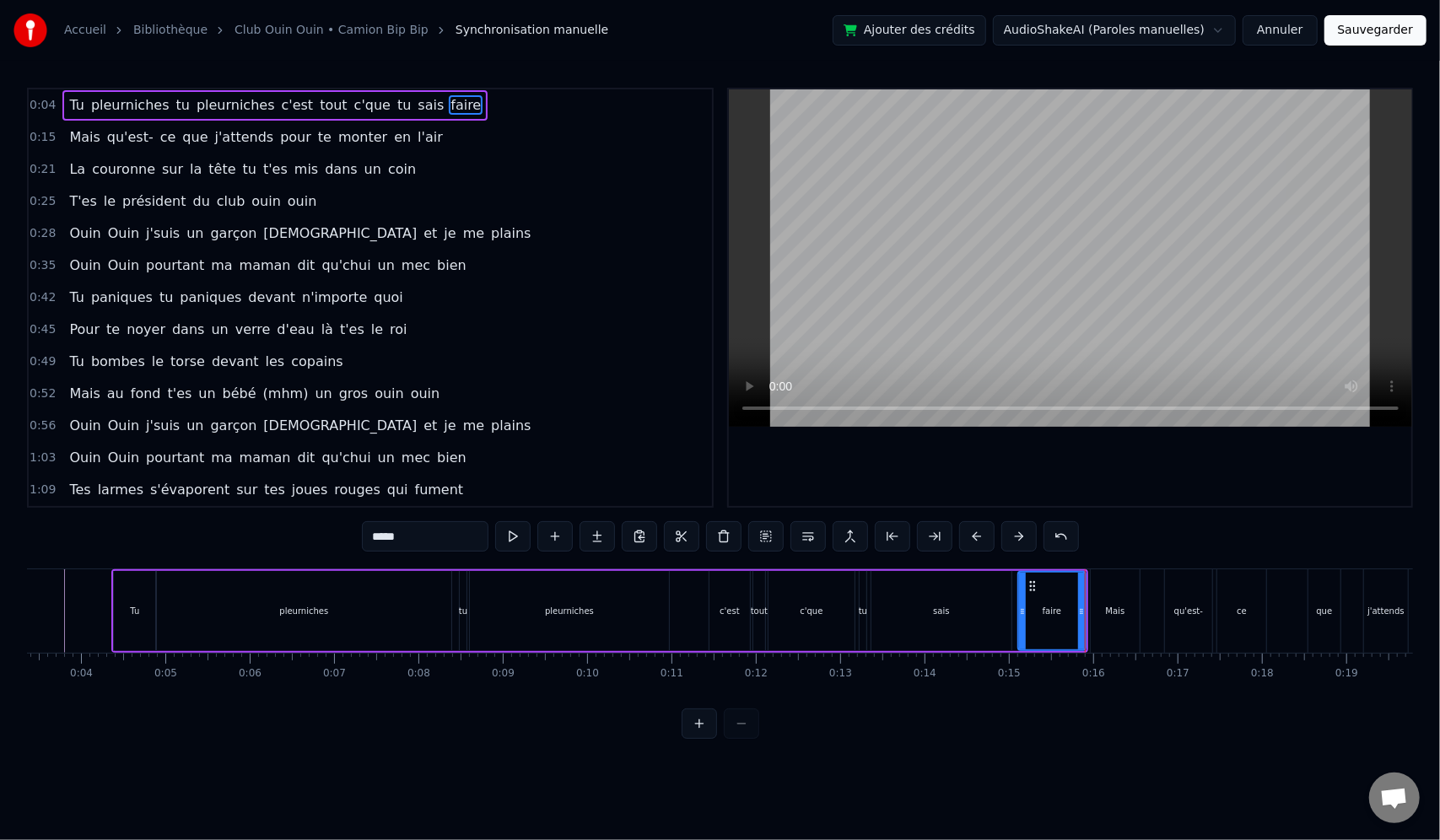
click at [1058, 599] on div "faire" at bounding box center [1052, 611] width 66 height 77
click at [1119, 615] on div "Mais" at bounding box center [1115, 611] width 19 height 13
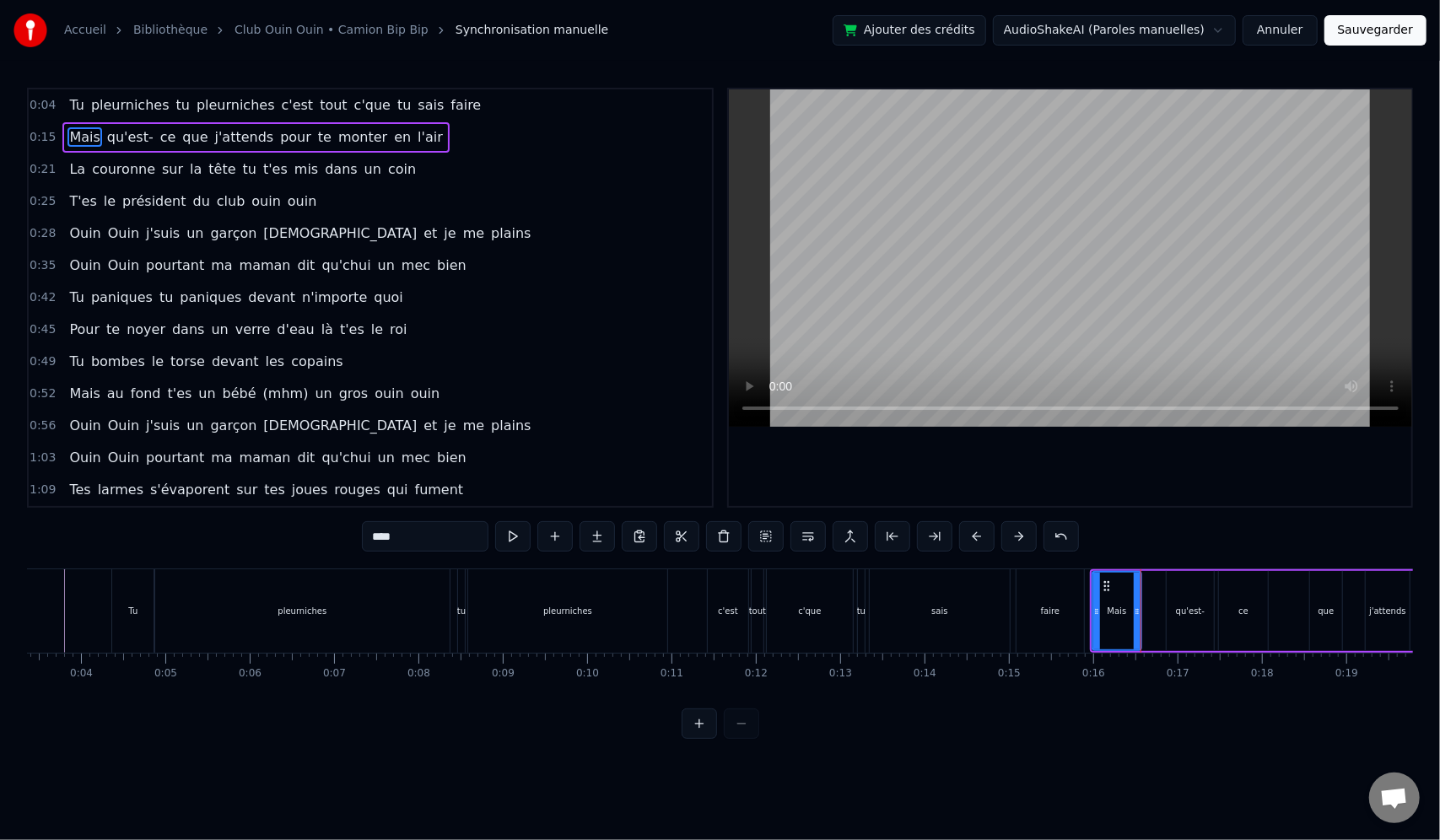
click at [1125, 685] on div "0 0:01 0:02 0:03 0:04 0:05 0:06 0:07 0:08 0:09 0:10 0:11 0:12 0:13 0:14 0:15 0:…" at bounding box center [437, 674] width 1387 height 42
drag, startPoint x: 1132, startPoint y: 749, endPoint x: 1132, endPoint y: 590, distance: 159.0
click at [1132, 739] on div "0:04 Tu pleurniches tu pleurniches c'est tout c'que tu sais faire 0:15 Mais qu'…" at bounding box center [720, 413] width 1387 height 651
click at [1106, 434] on div at bounding box center [1071, 298] width 684 height 417
click at [126, 614] on div "Tu" at bounding box center [132, 612] width 42 height 84
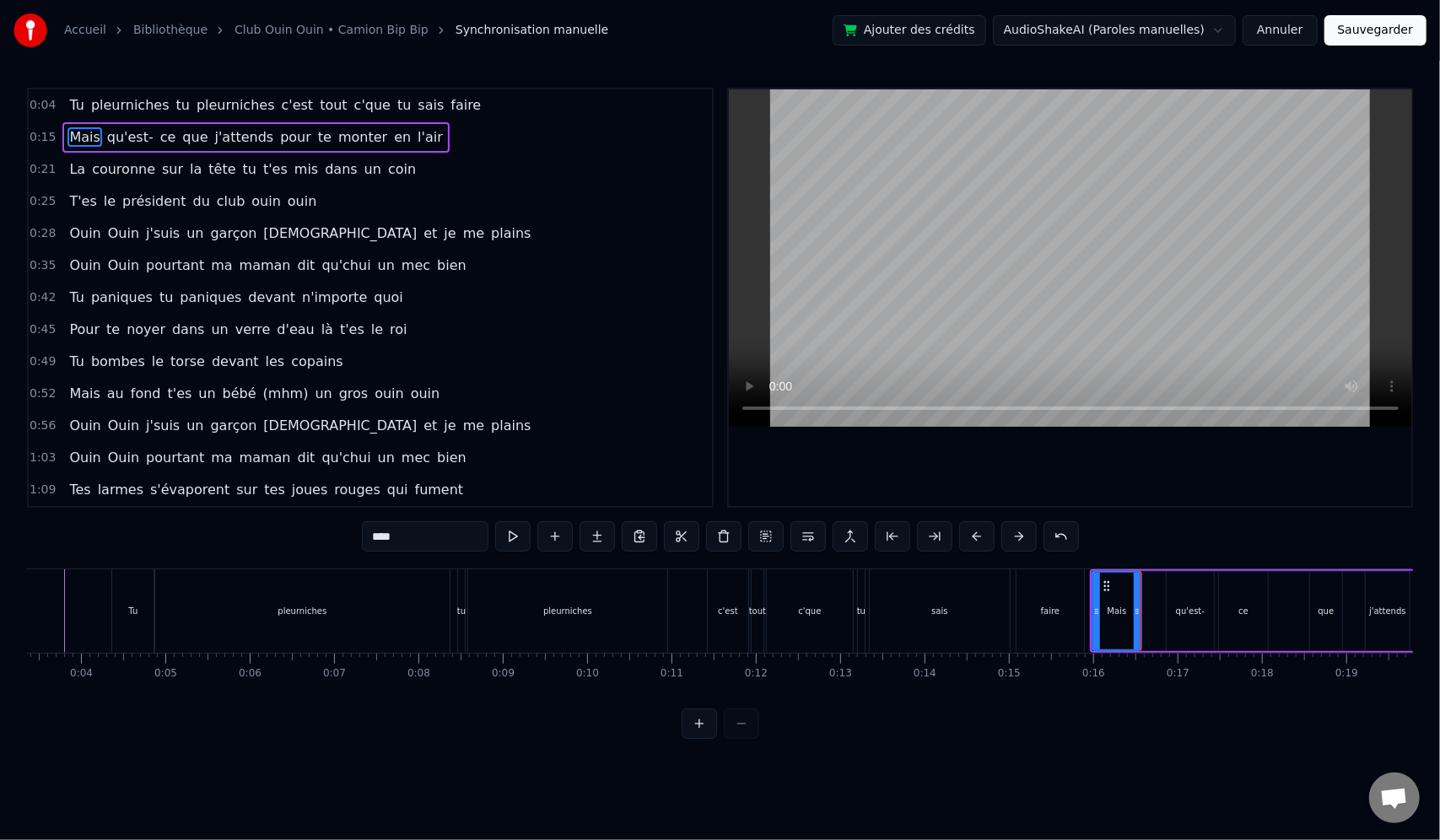
type input "**"
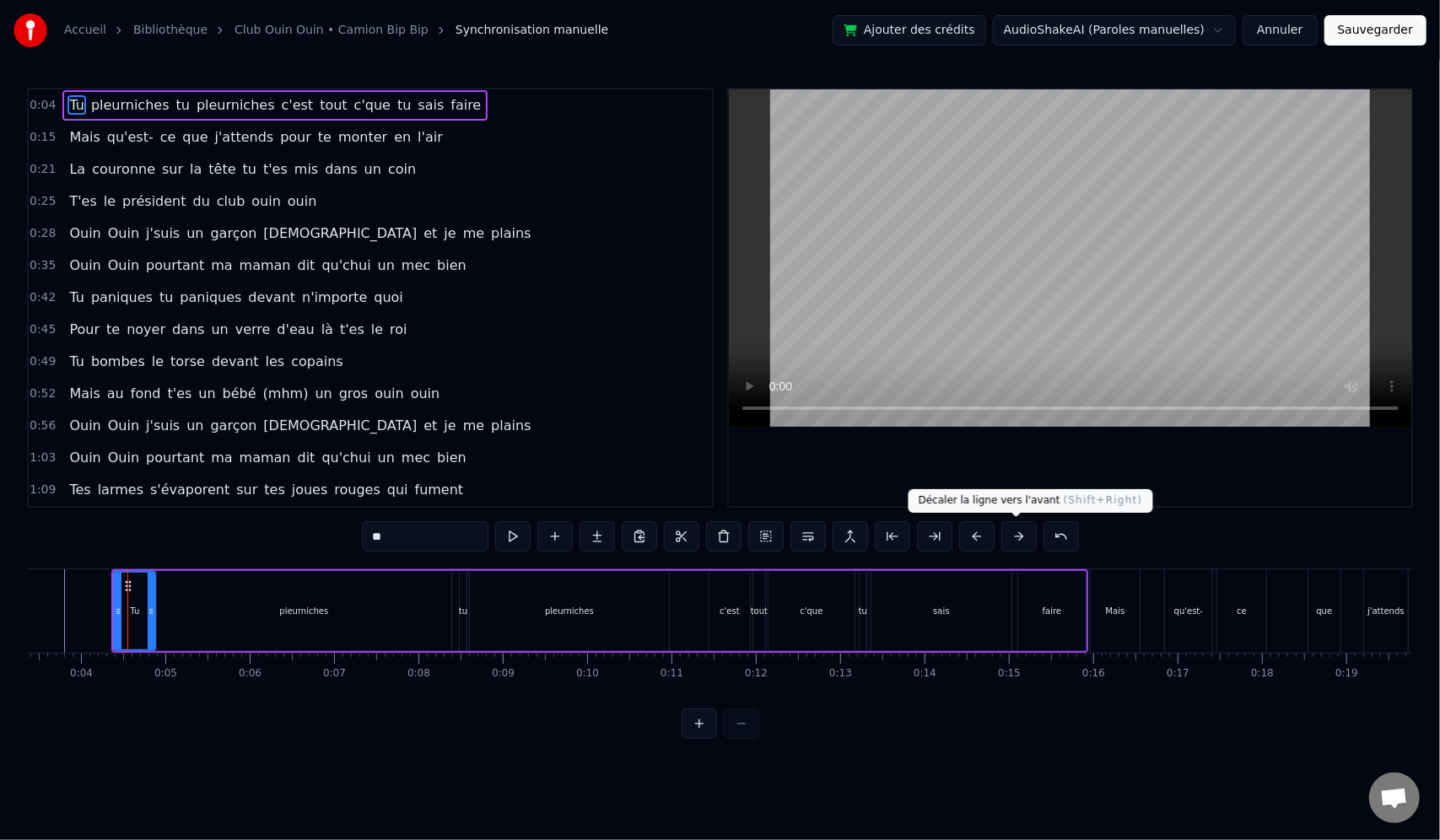
click at [1009, 537] on button at bounding box center [1019, 536] width 35 height 30
click at [1010, 537] on button at bounding box center [1019, 536] width 35 height 30
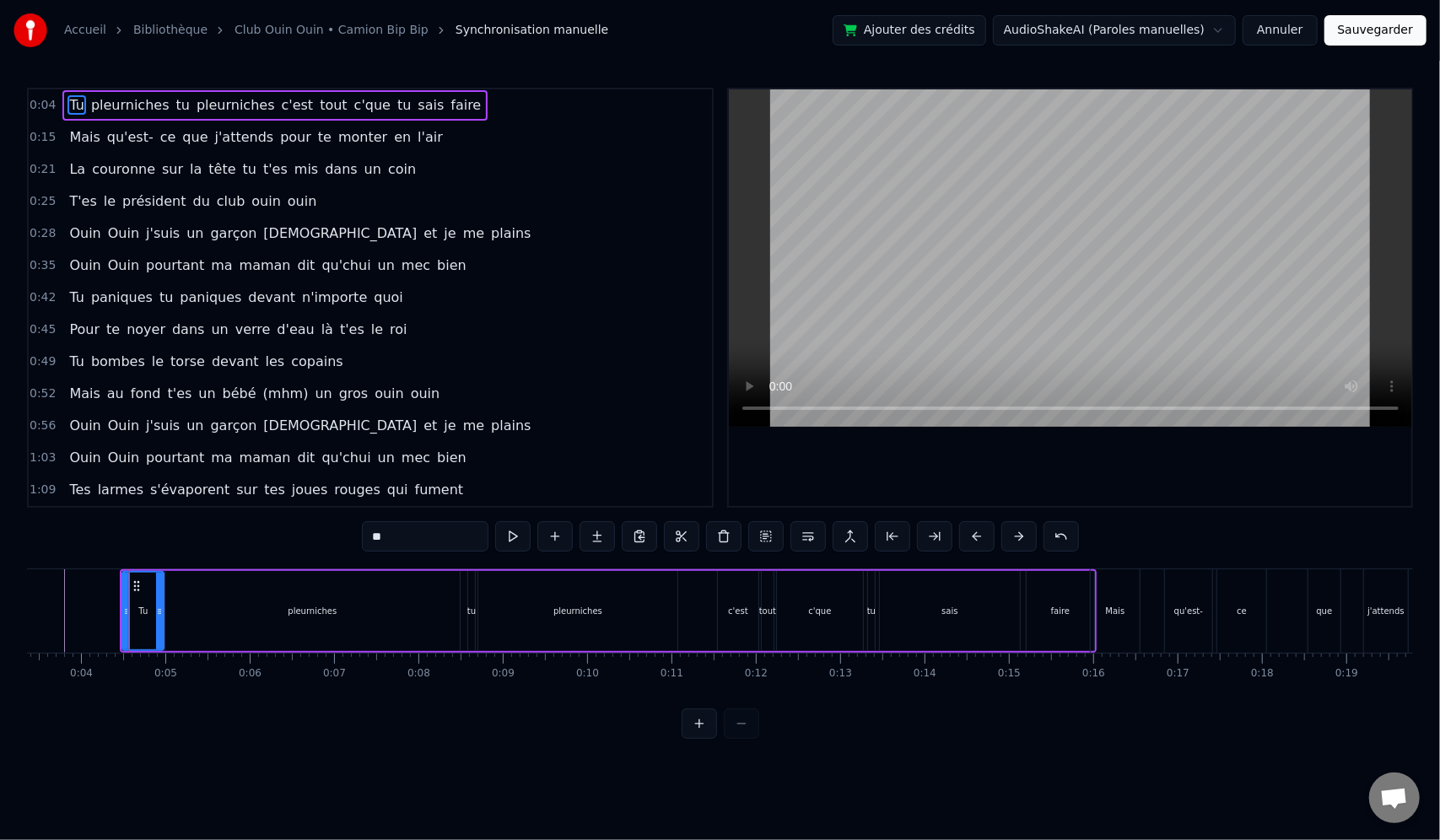
click at [1011, 537] on button at bounding box center [1019, 536] width 35 height 30
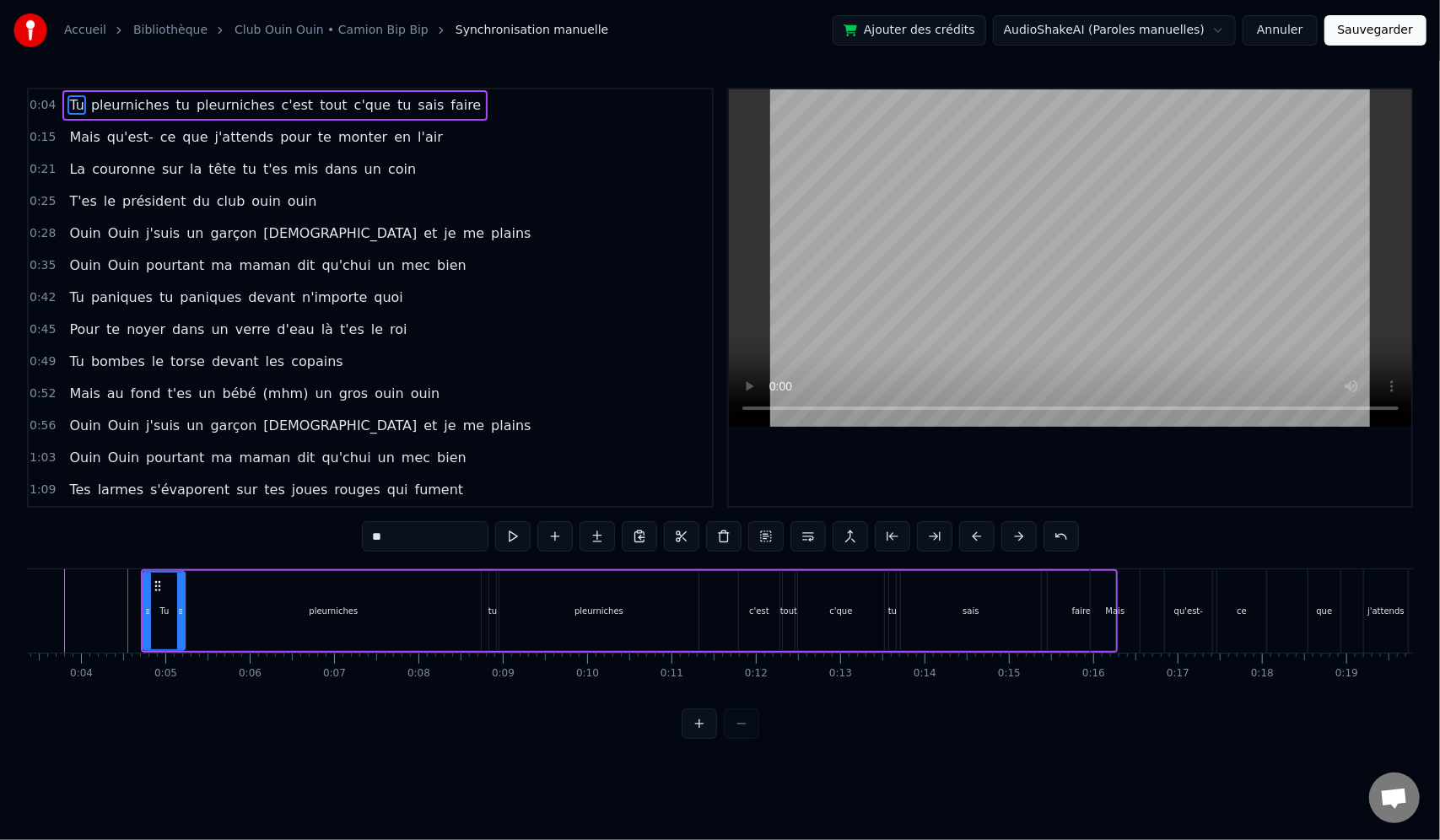
click at [1015, 537] on button at bounding box center [1019, 536] width 35 height 30
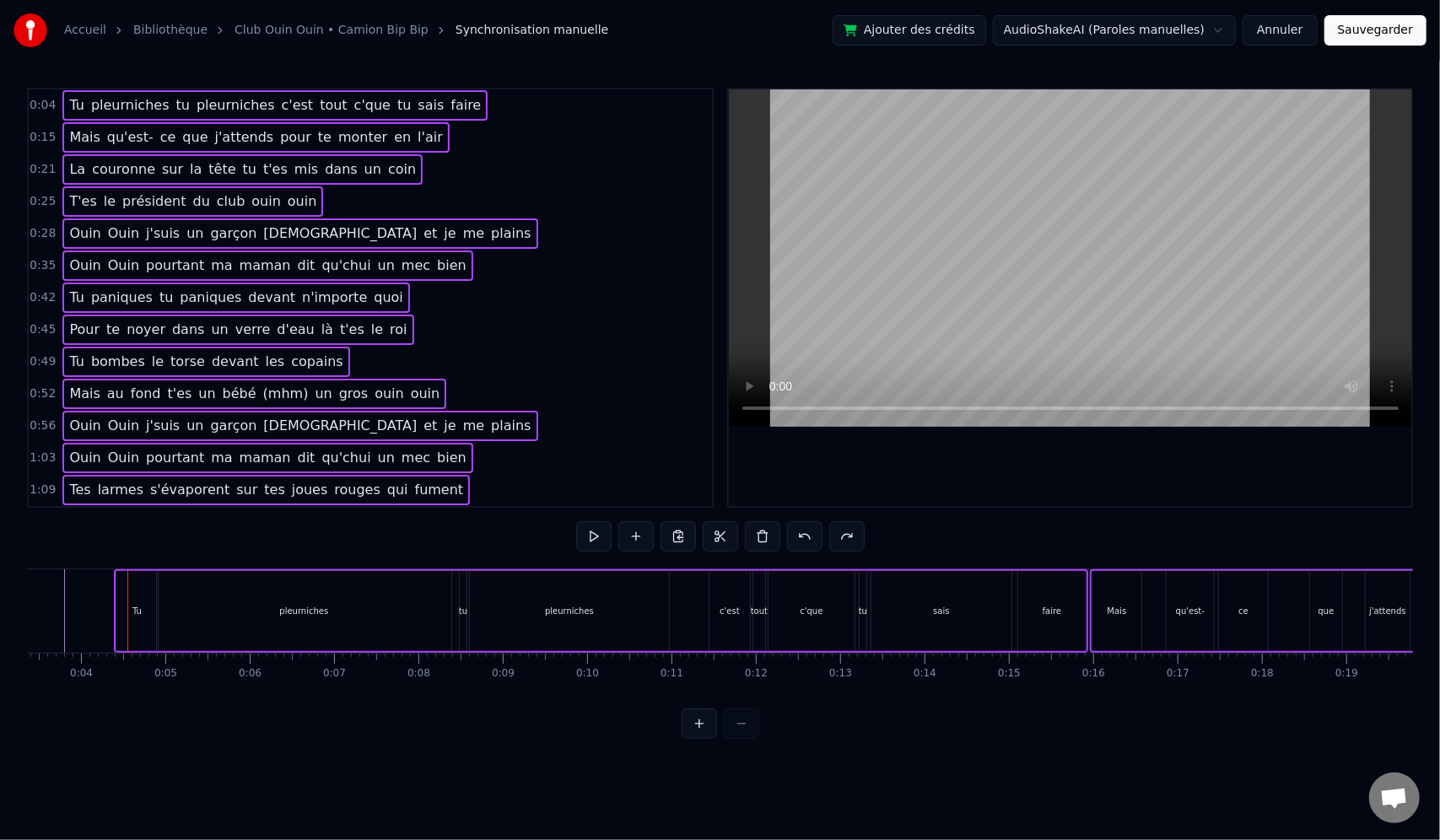
click at [283, 637] on div "pleurniches" at bounding box center [303, 611] width 295 height 80
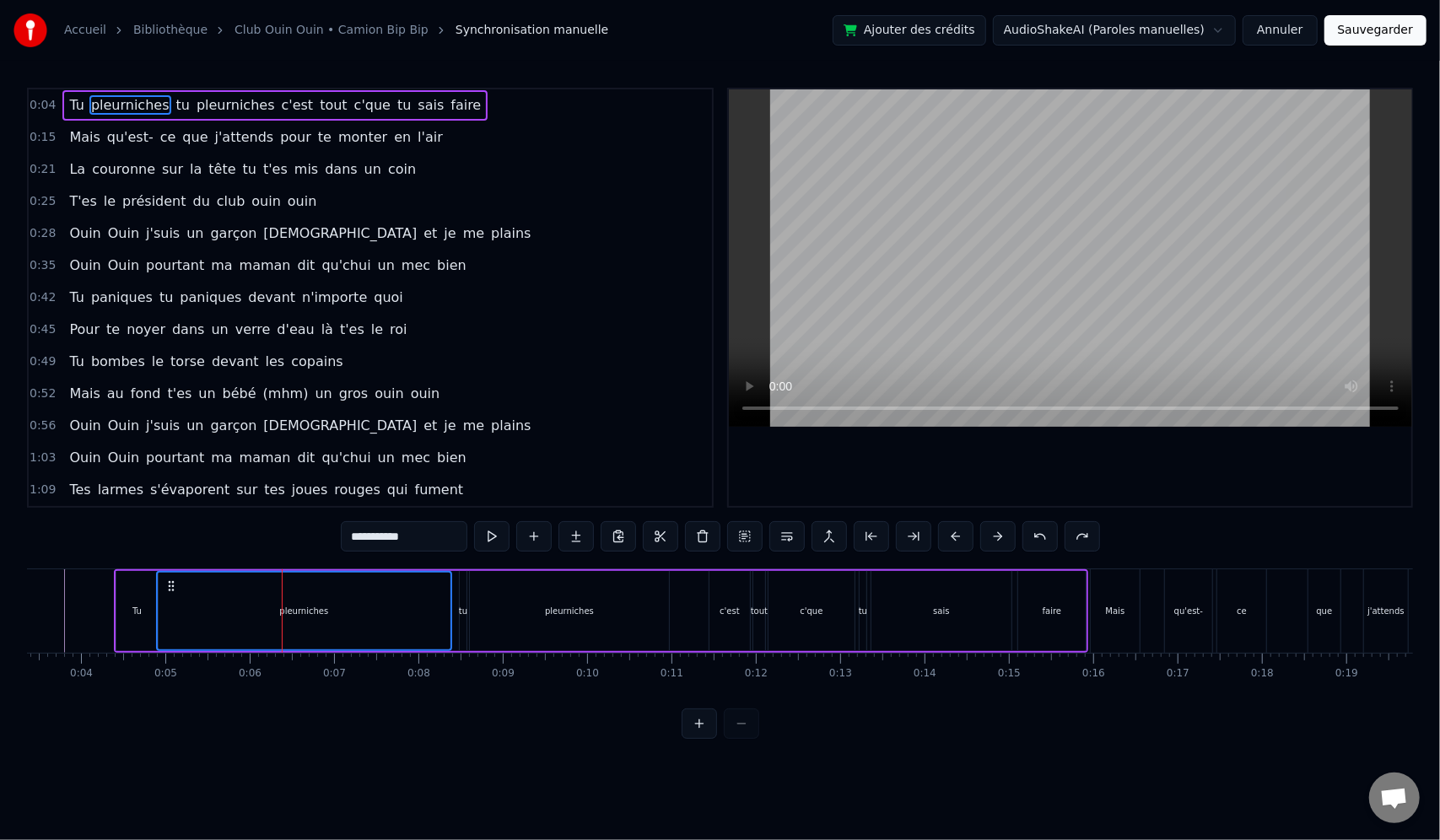
click at [1121, 616] on div "Mais" at bounding box center [1115, 611] width 19 height 13
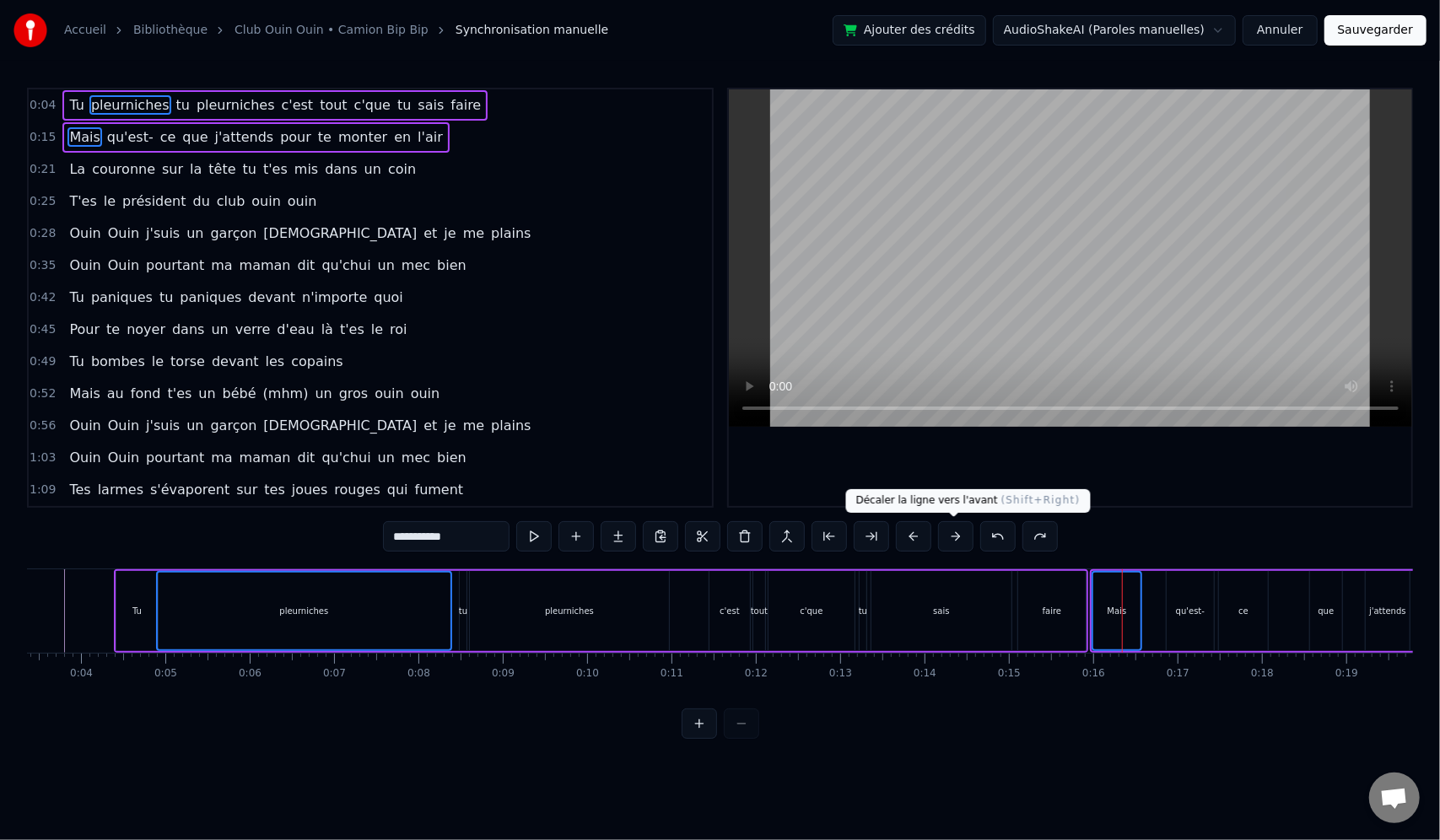
click at [950, 525] on button at bounding box center [956, 536] width 35 height 30
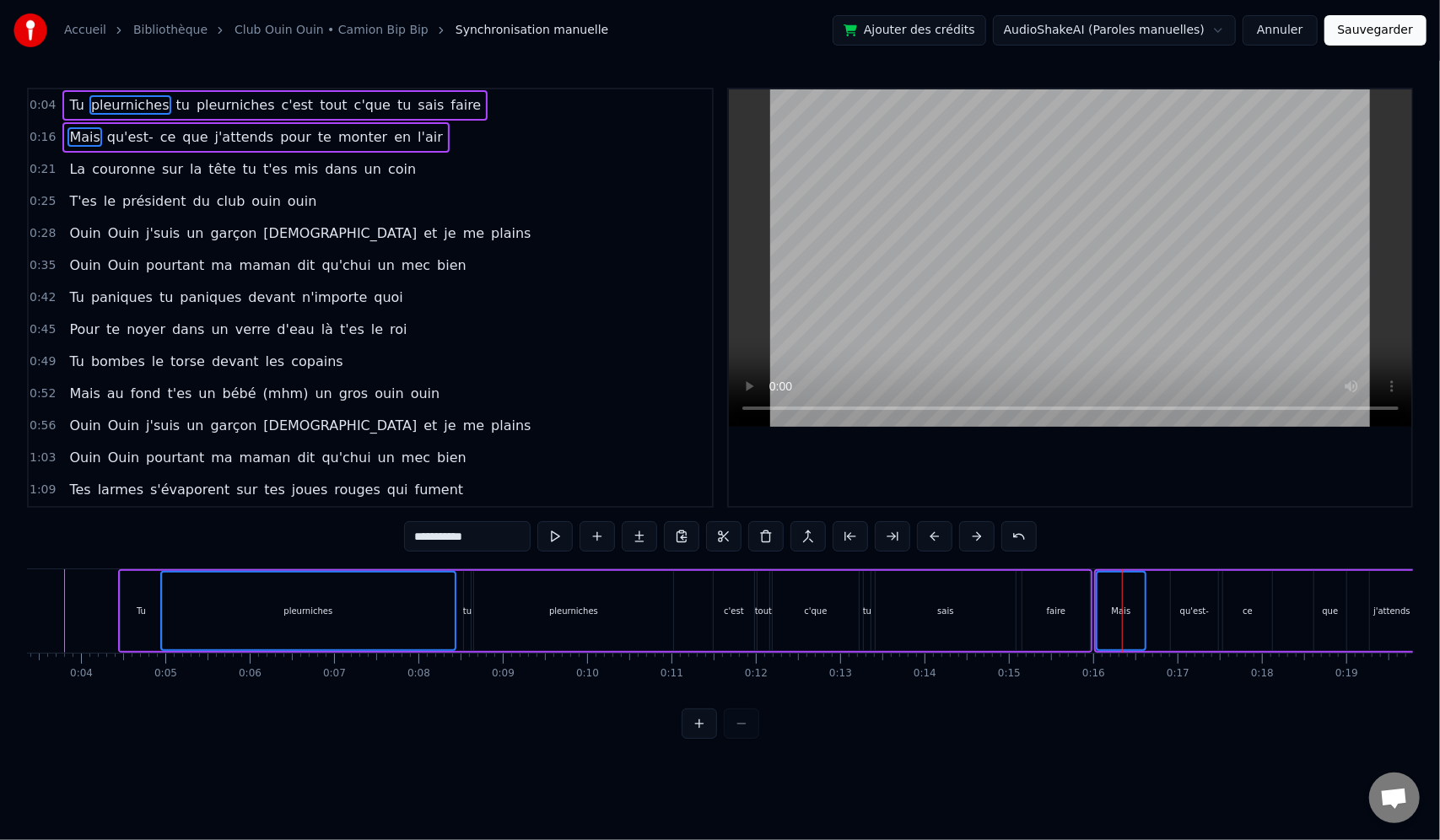
click at [757, 739] on div at bounding box center [720, 723] width 78 height 30
click at [783, 766] on html "Accueil Bibliothèque Club Ouin Ouin • Camion Bip Bip Synchronisation manuelle A…" at bounding box center [720, 383] width 1440 height 766
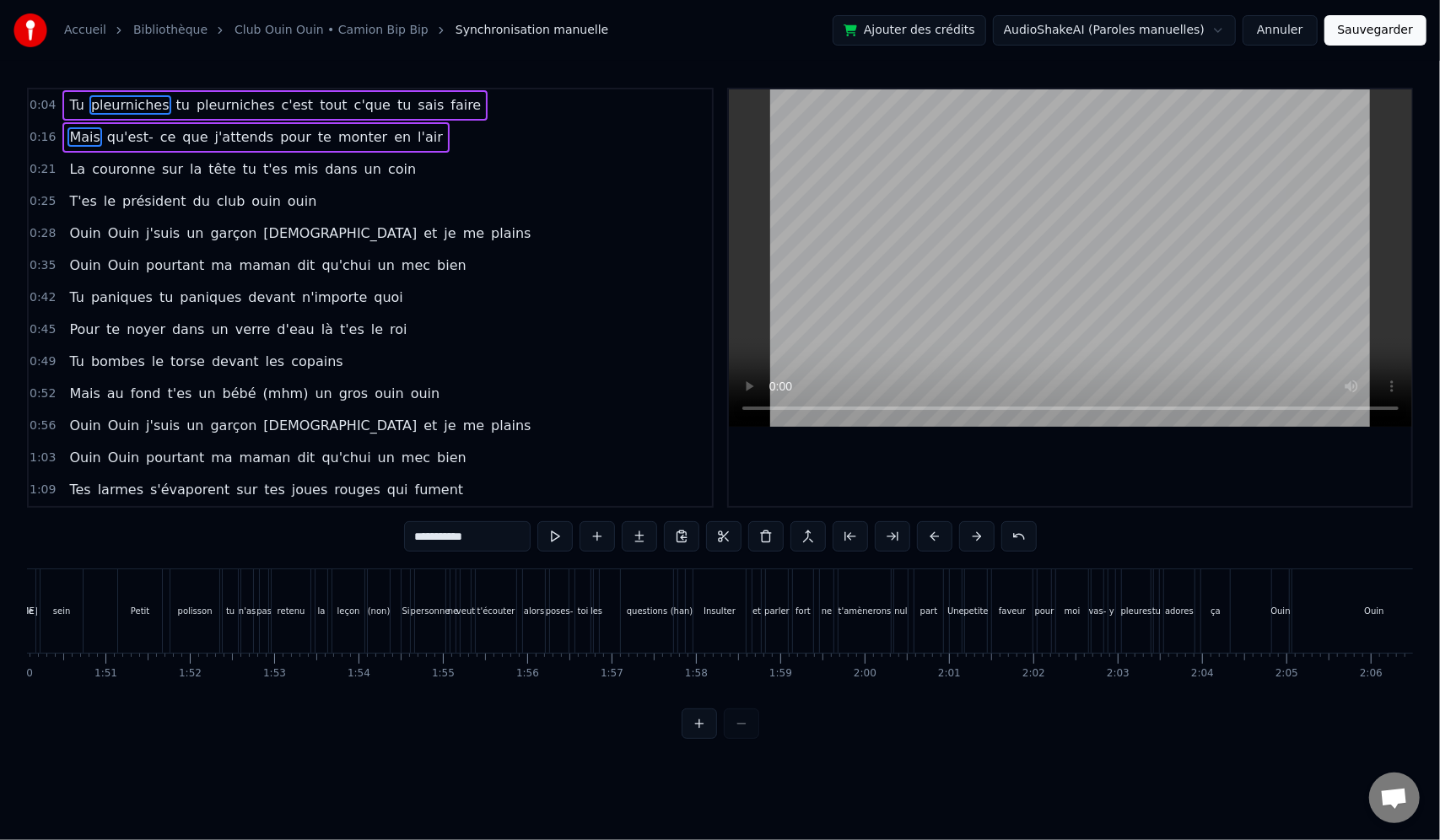
scroll to position [0, 11003]
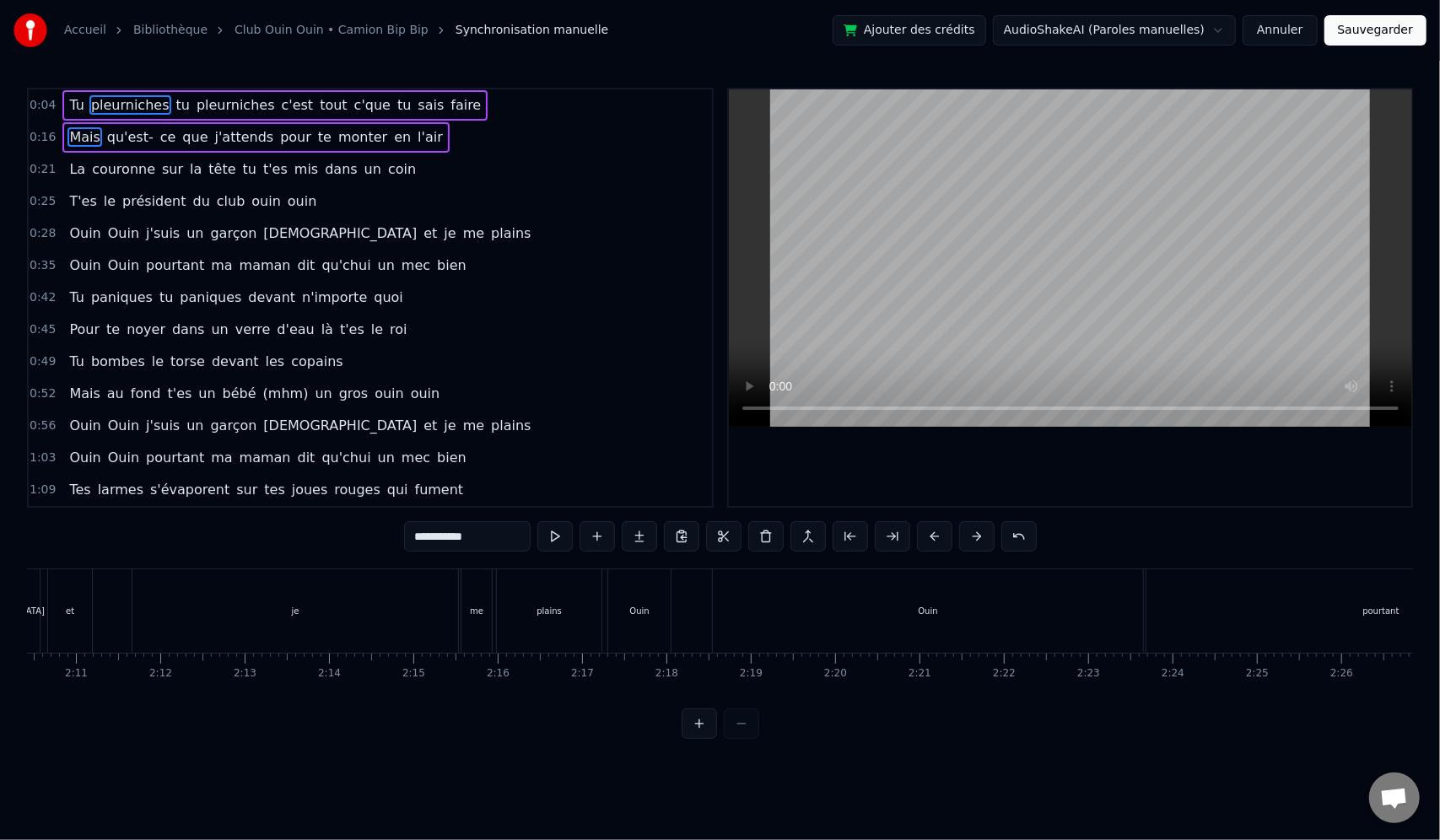
click at [913, 638] on div "Ouin" at bounding box center [928, 612] width 430 height 84
type input "****"
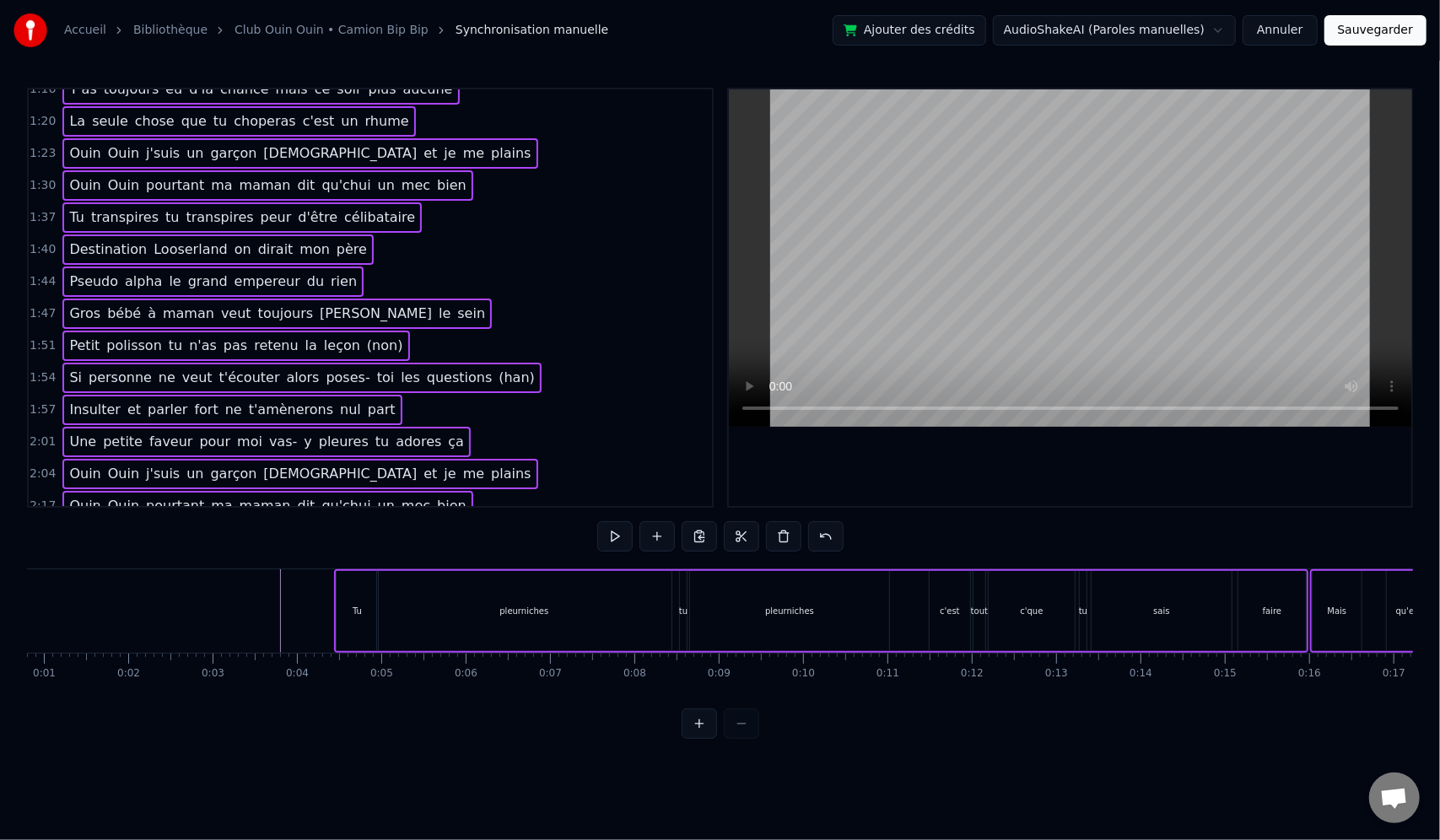
scroll to position [0, 0]
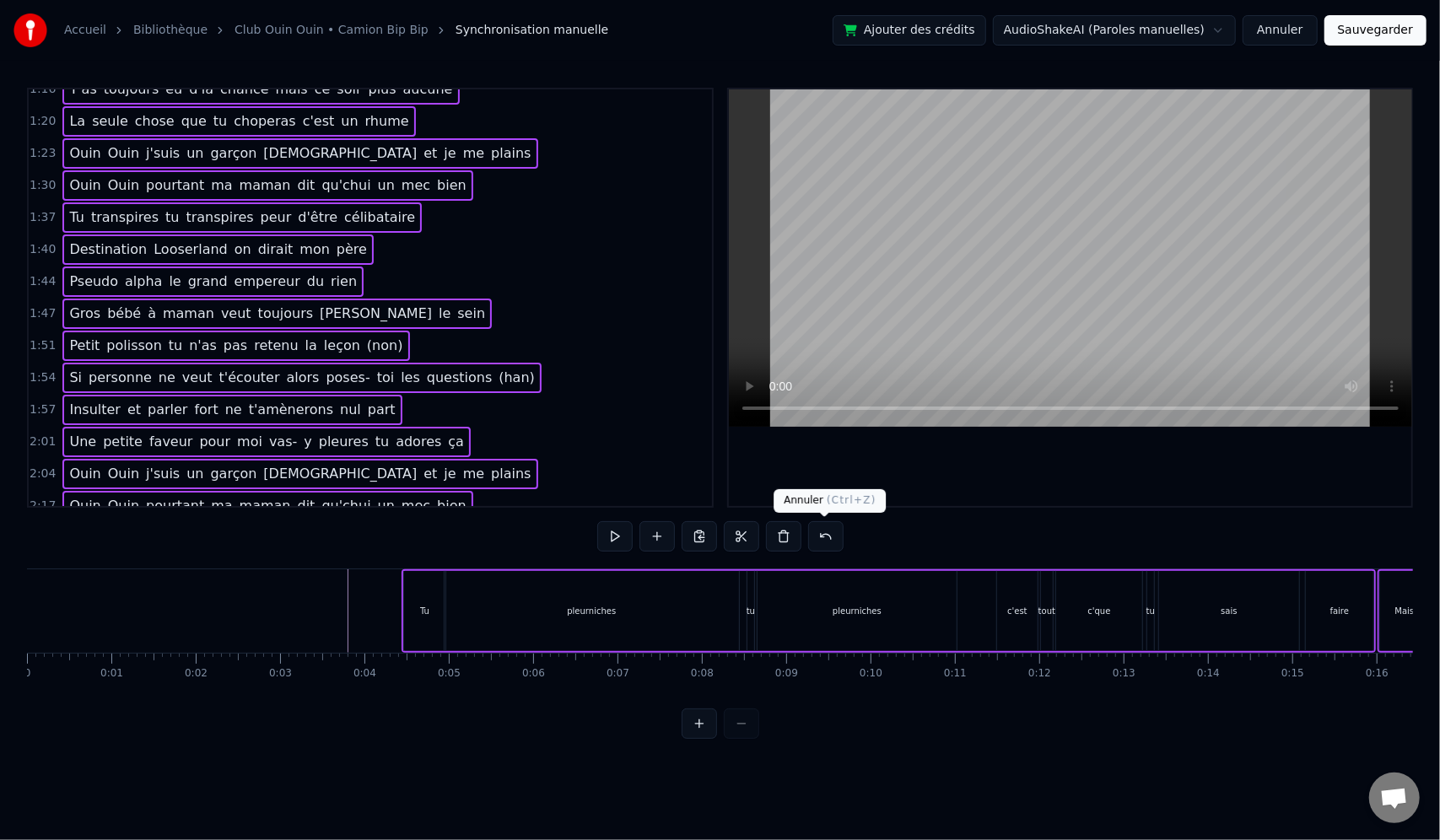
click at [913, 529] on div "0:04 Tu pleurniches tu pleurniches c'est tout c'que tu sais faire 0:16 Mais qu'…" at bounding box center [720, 413] width 1387 height 651
click at [752, 535] on button at bounding box center [741, 536] width 35 height 30
click at [754, 539] on button at bounding box center [741, 536] width 35 height 30
click at [743, 540] on button at bounding box center [741, 536] width 35 height 30
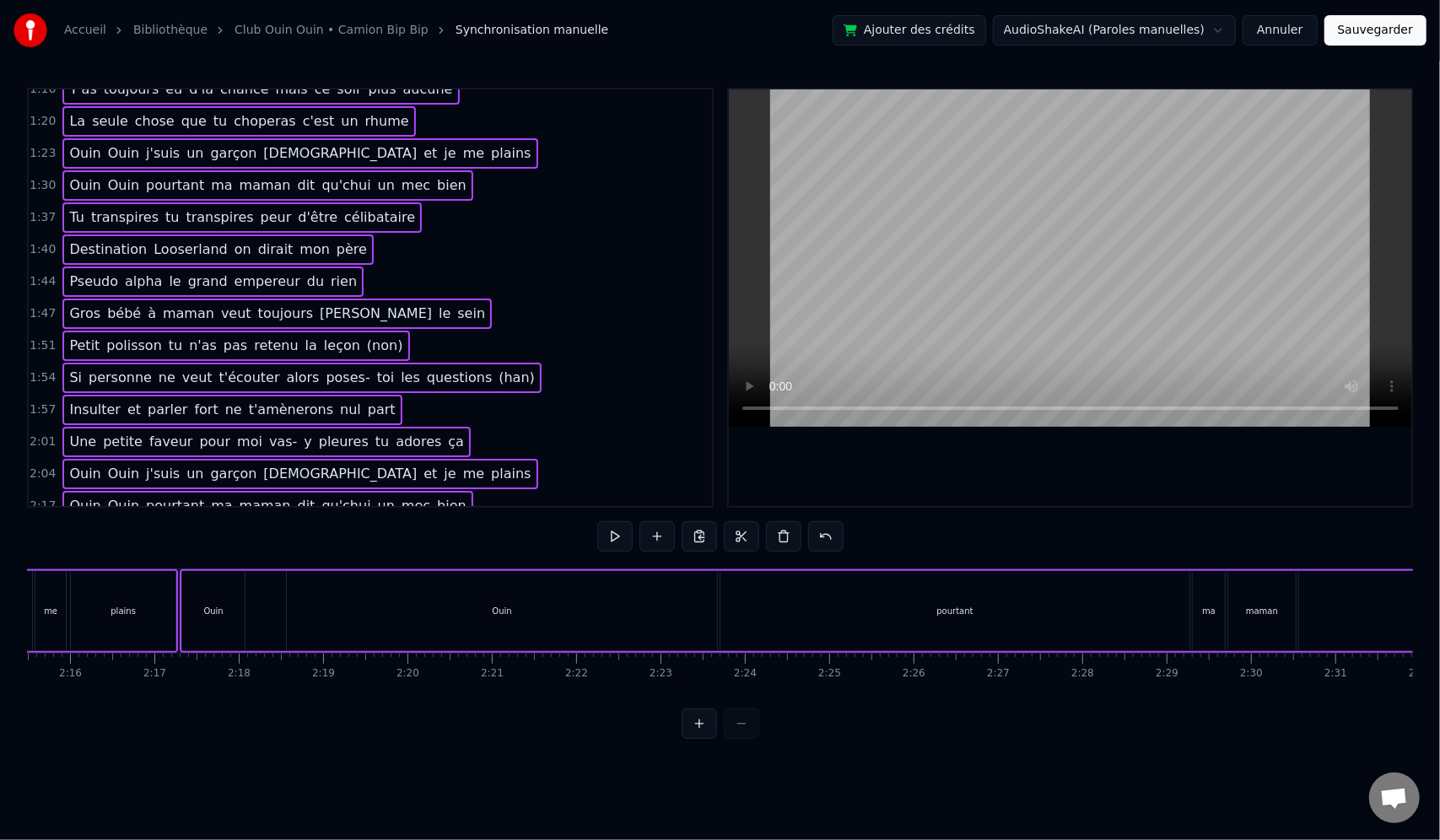
scroll to position [0, 11298]
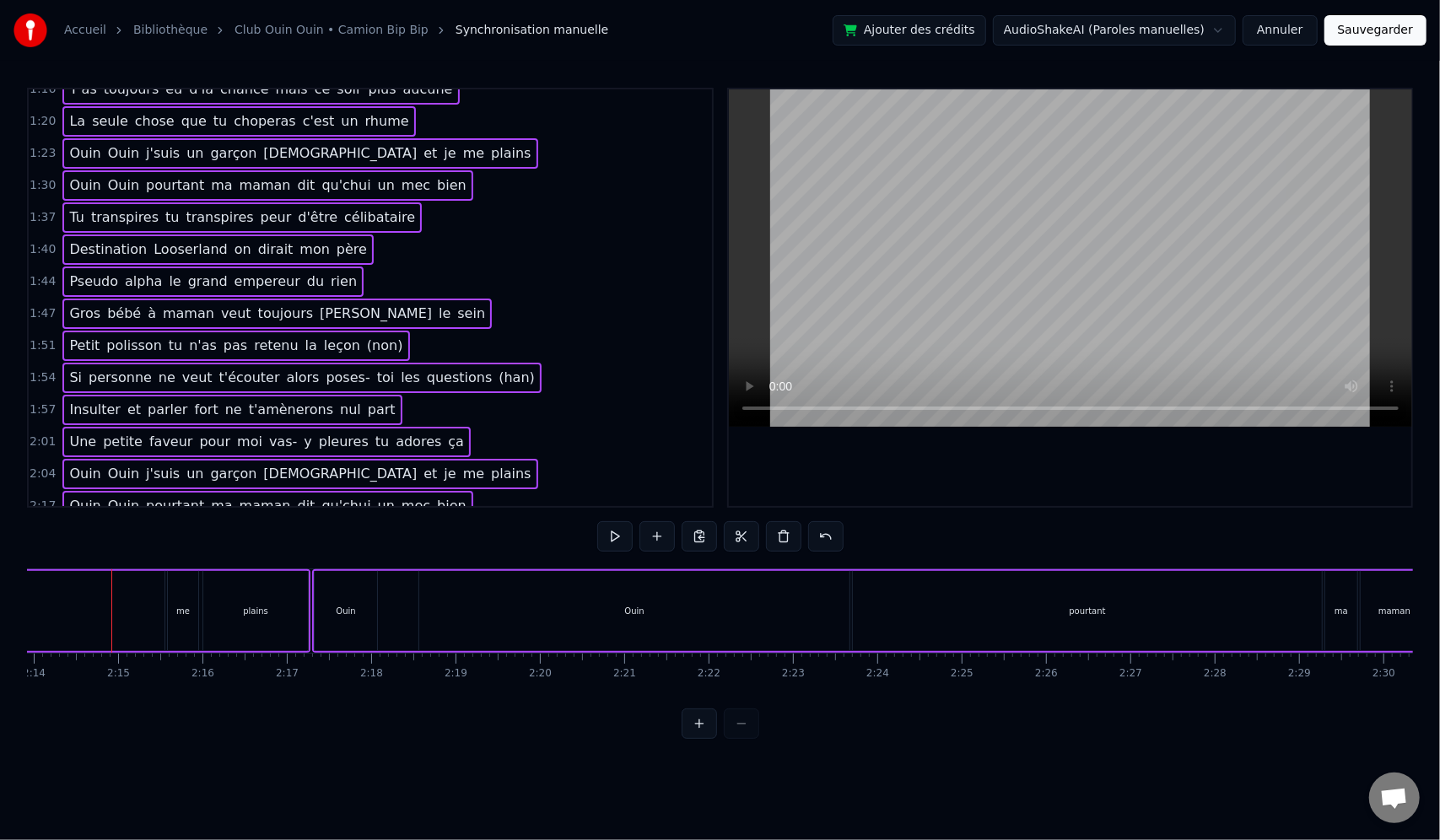
click at [723, 521] on button at bounding box center [741, 536] width 35 height 30
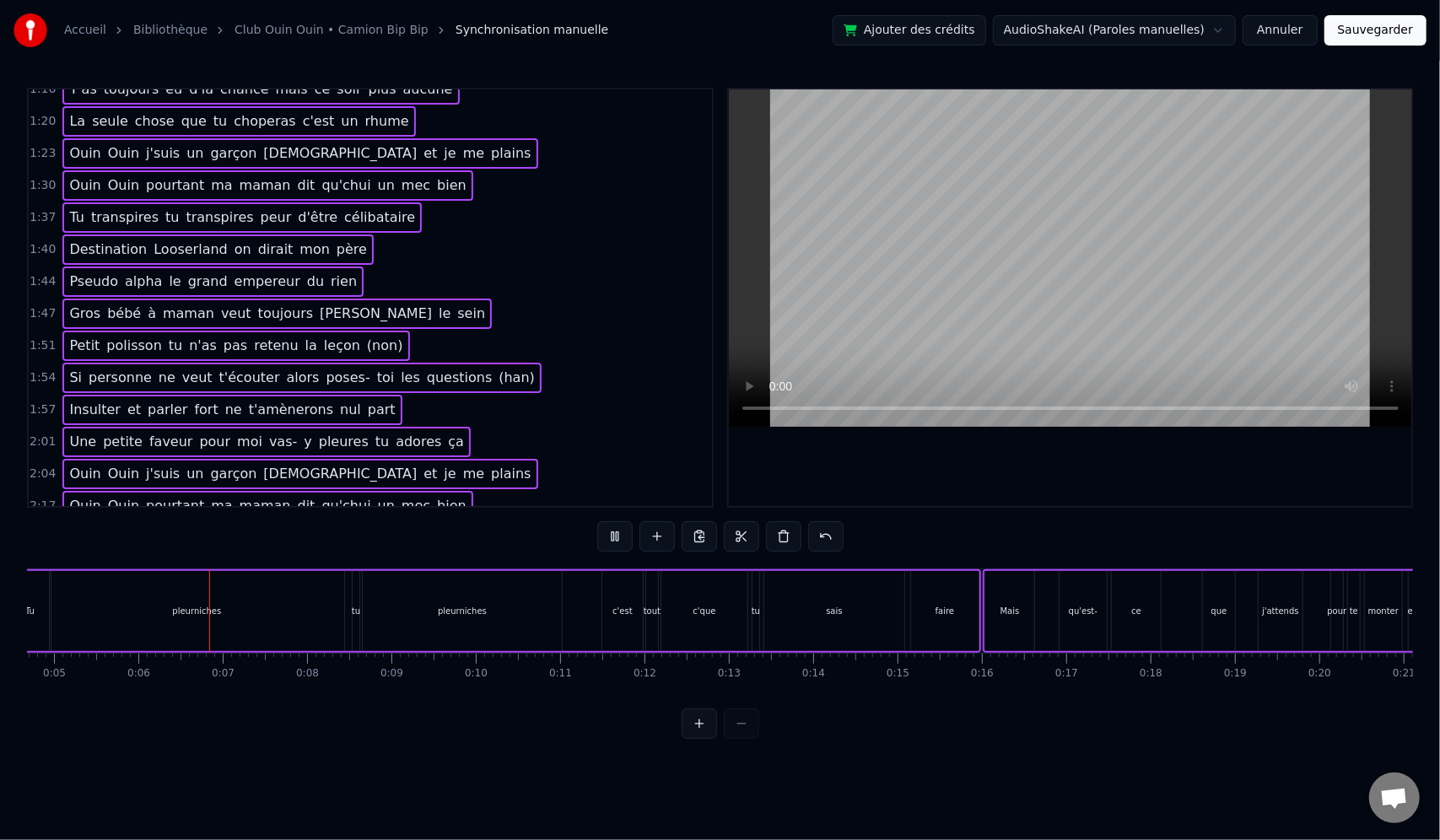
click at [1289, 27] on button "Annuler" at bounding box center [1280, 30] width 74 height 30
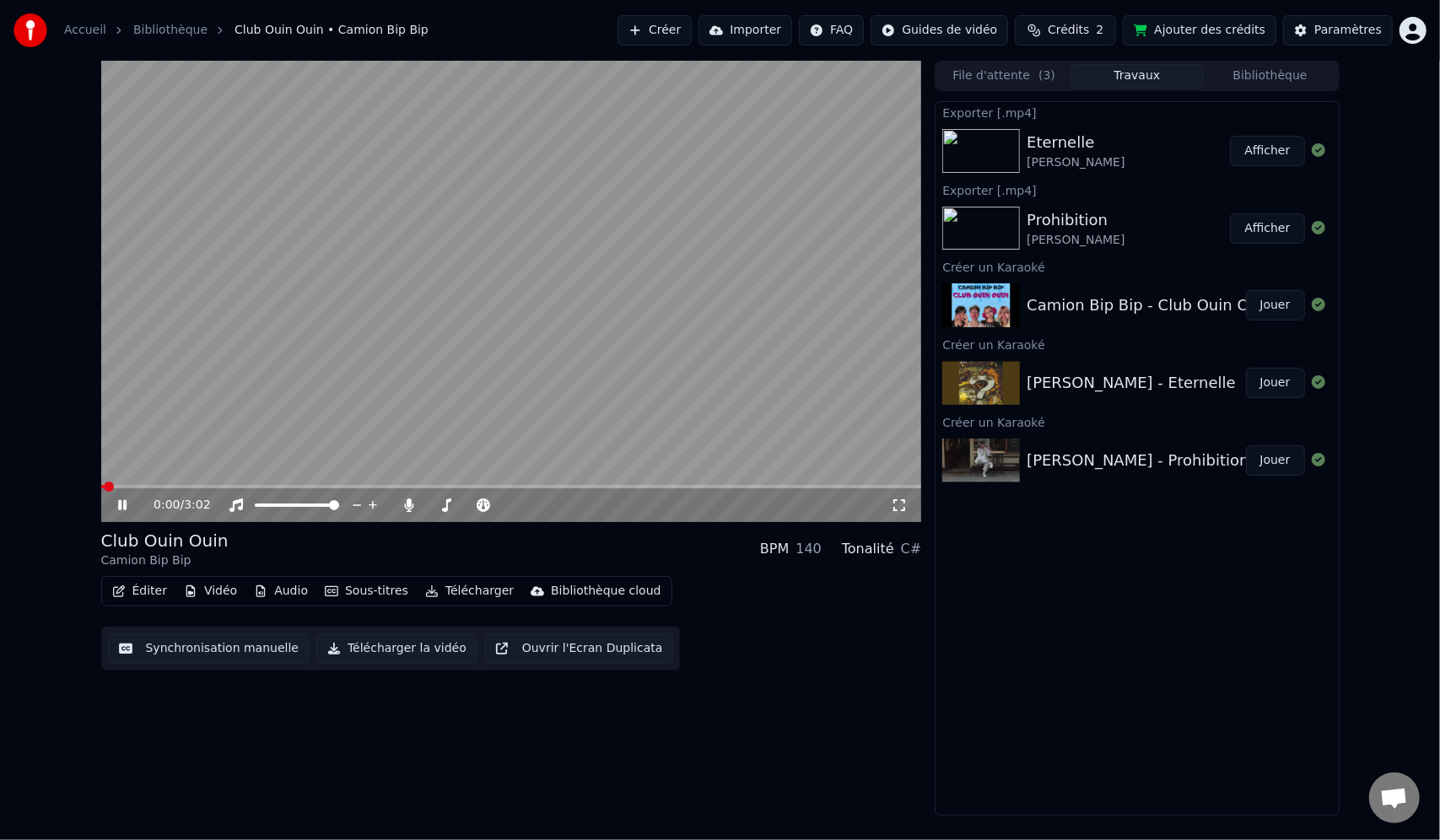
click at [143, 591] on button "Éditer" at bounding box center [139, 591] width 68 height 23
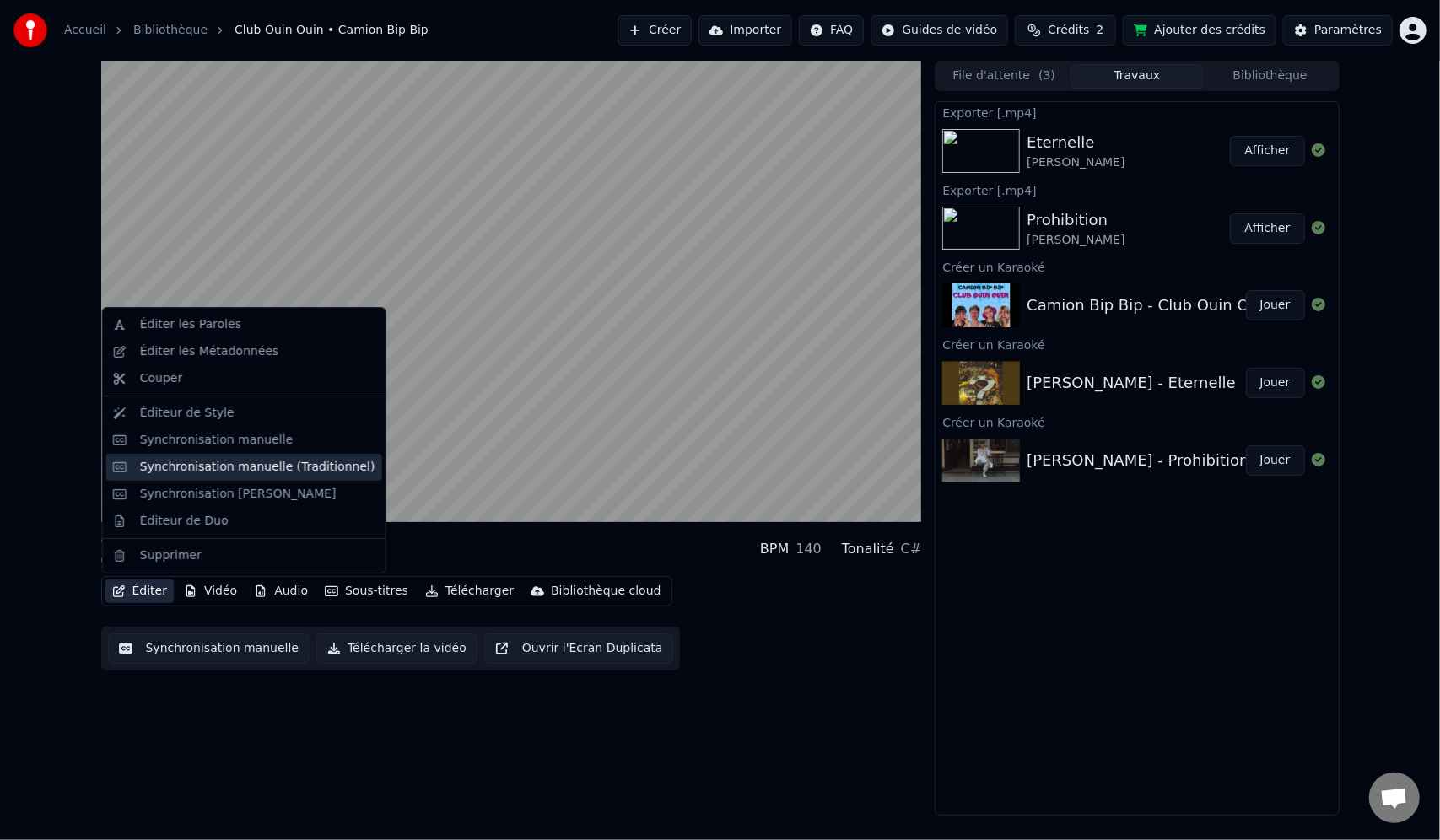
click at [256, 456] on div "Synchronisation manuelle (Traditionnel)" at bounding box center [244, 468] width 276 height 27
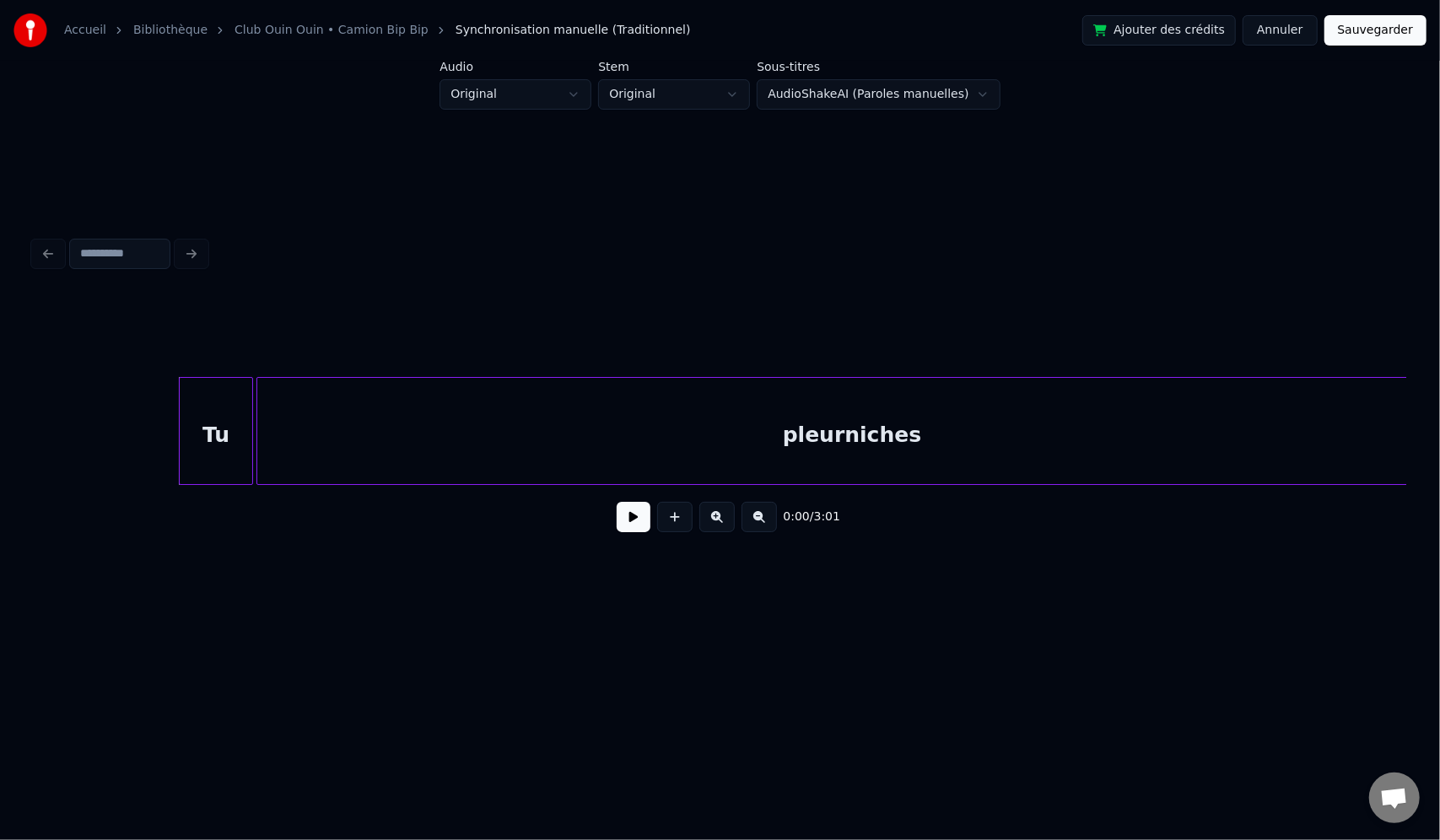
click at [1303, 22] on button "Annuler" at bounding box center [1280, 30] width 74 height 30
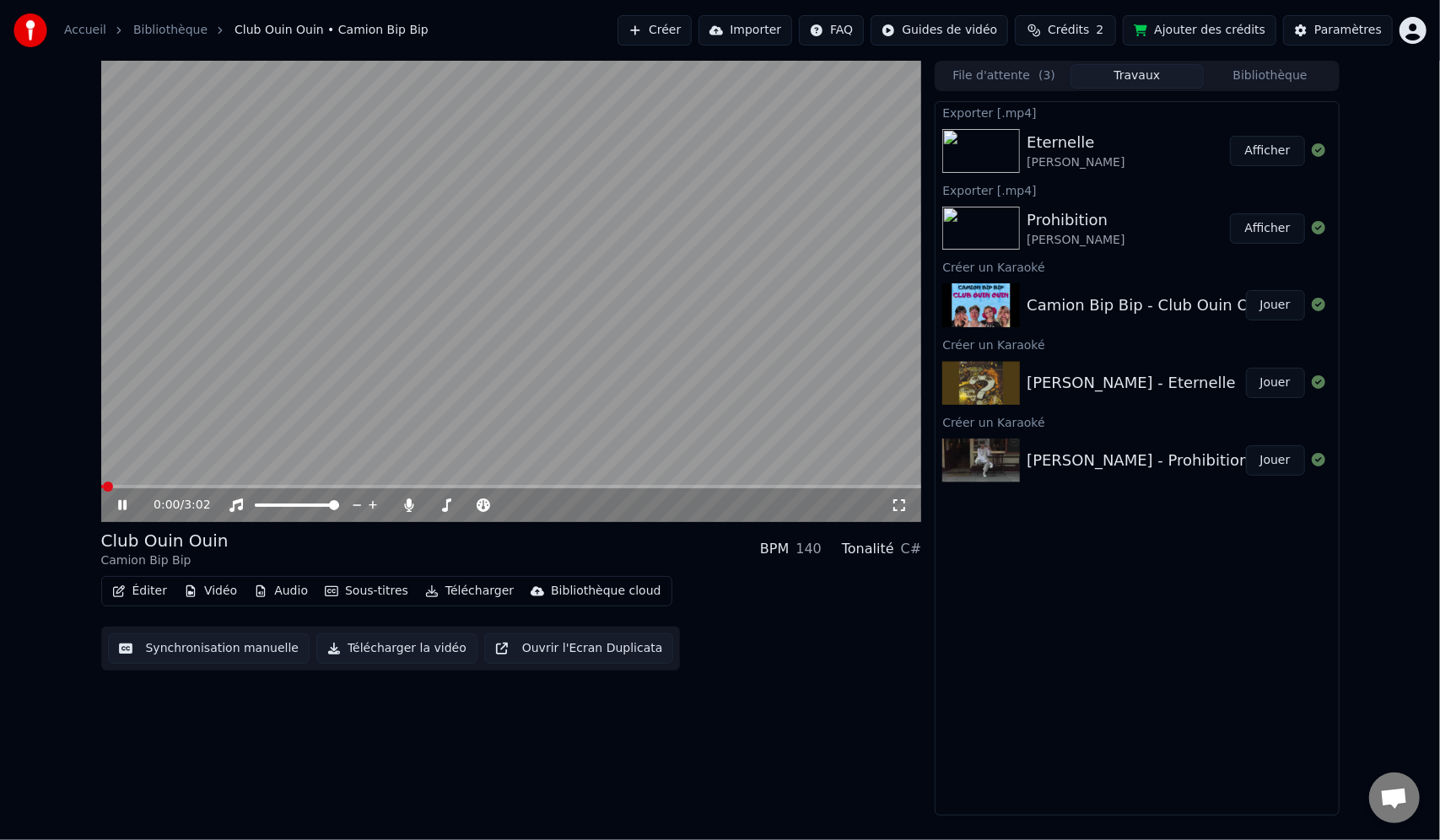
click at [158, 593] on button "Éditer" at bounding box center [139, 591] width 68 height 23
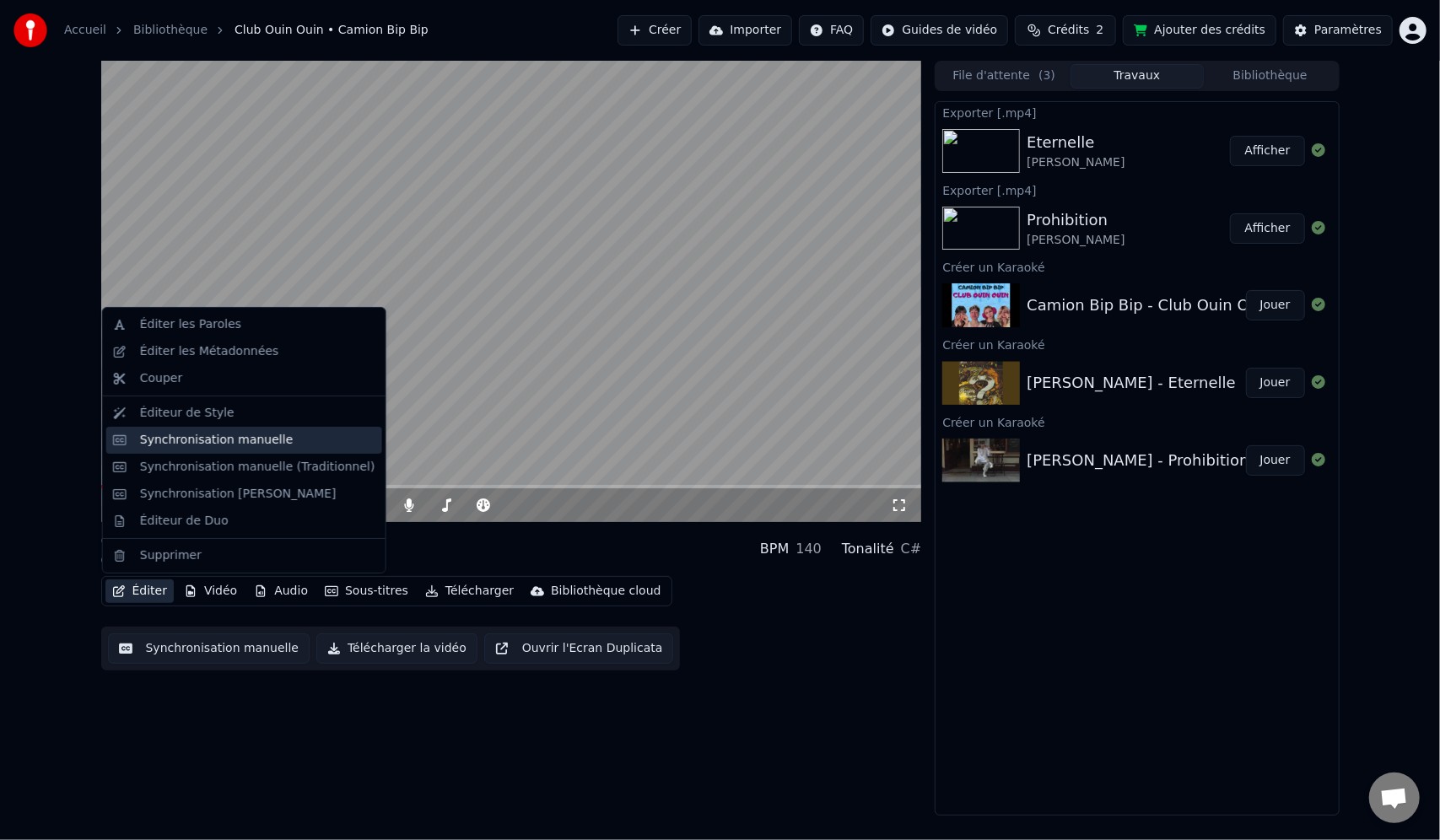
click at [220, 440] on div "Synchronisation manuelle" at bounding box center [217, 439] width 154 height 17
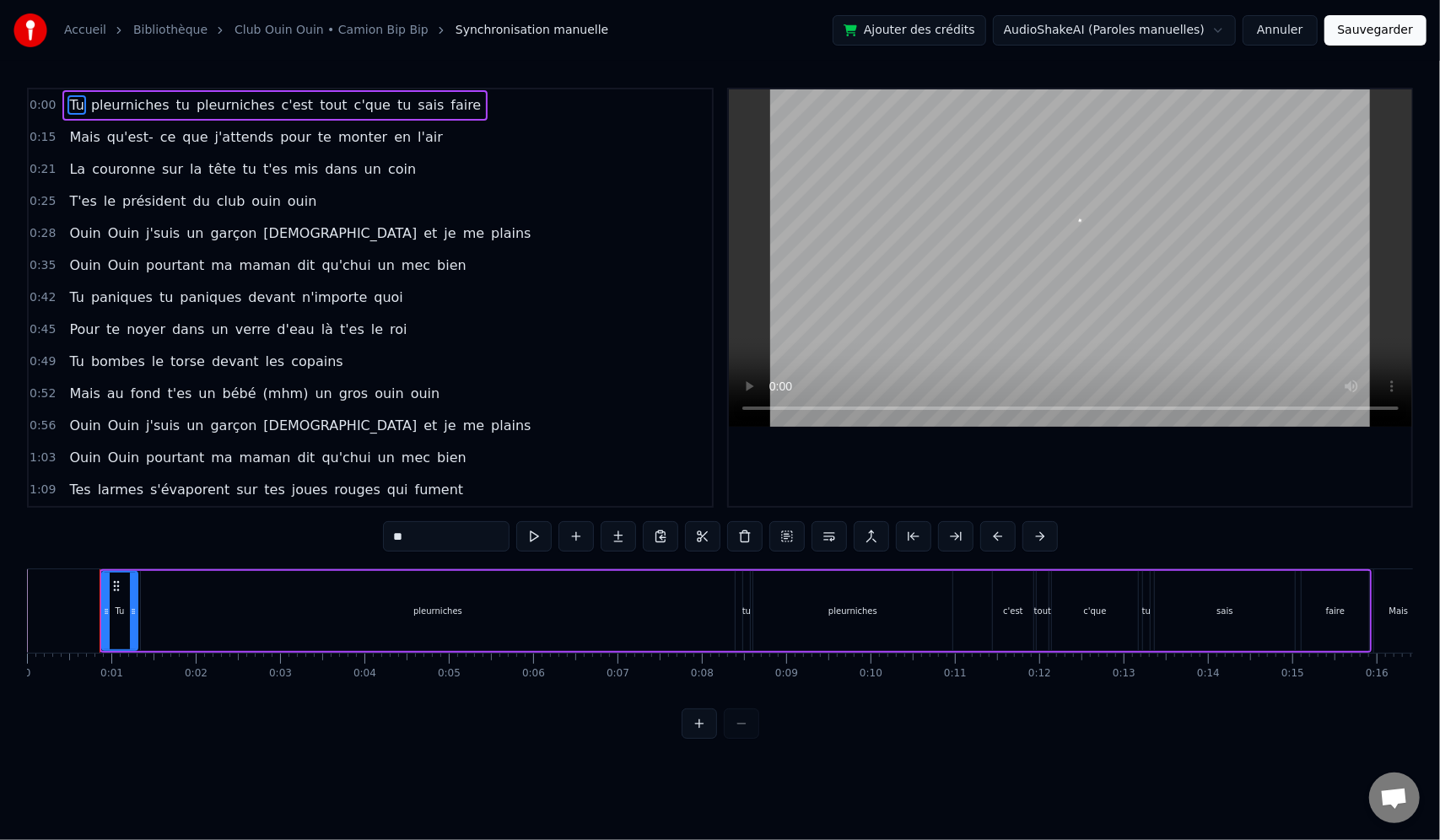
click at [1187, 28] on html "Accueil Bibliothèque Club Ouin Ouin • Camion Bip Bip Synchronisation manuelle A…" at bounding box center [720, 383] width 1440 height 766
click at [1030, 533] on button at bounding box center [1040, 536] width 35 height 30
click at [1030, 533] on button at bounding box center [1019, 536] width 35 height 30
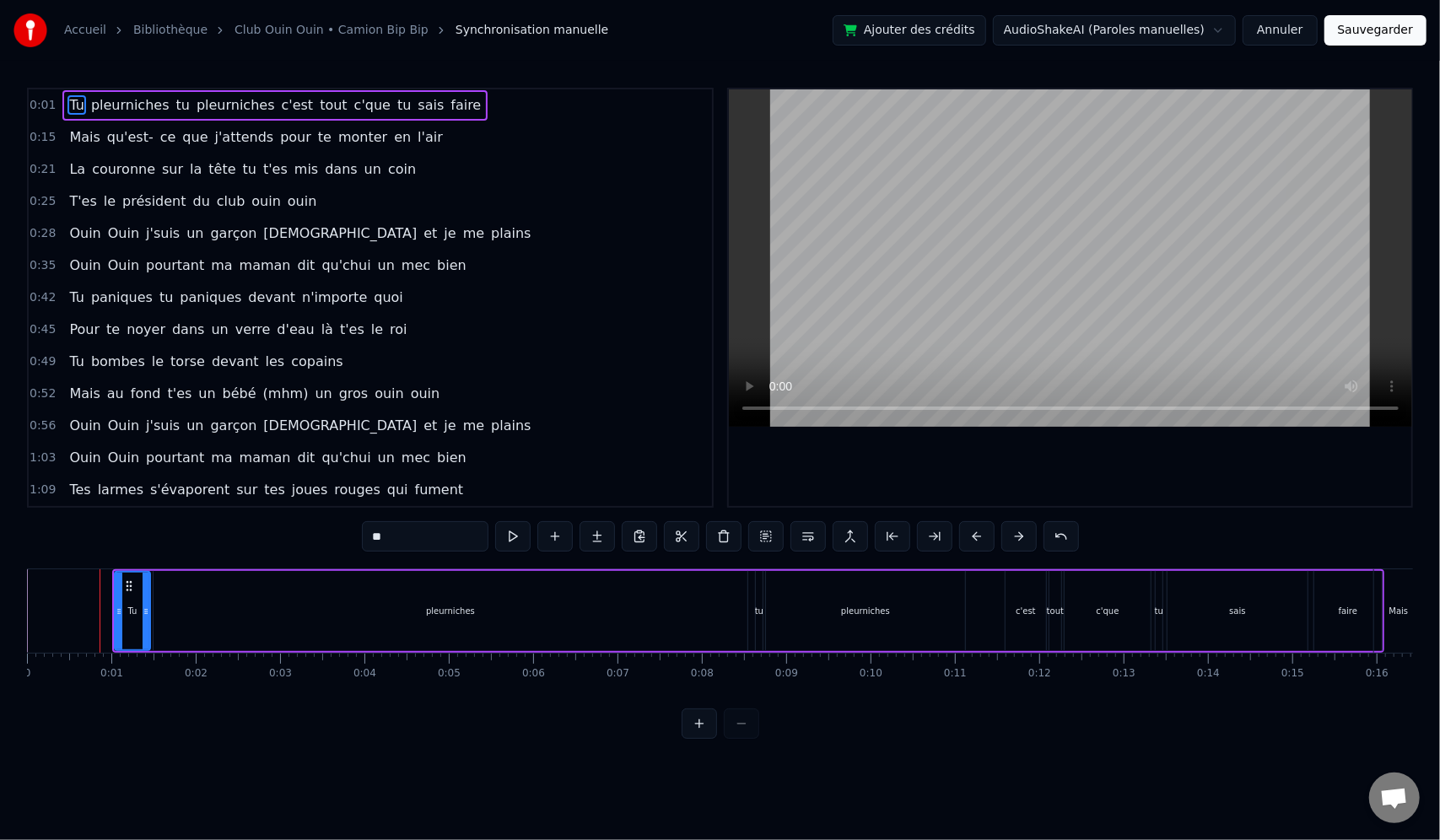
click at [1030, 533] on button at bounding box center [1019, 536] width 35 height 30
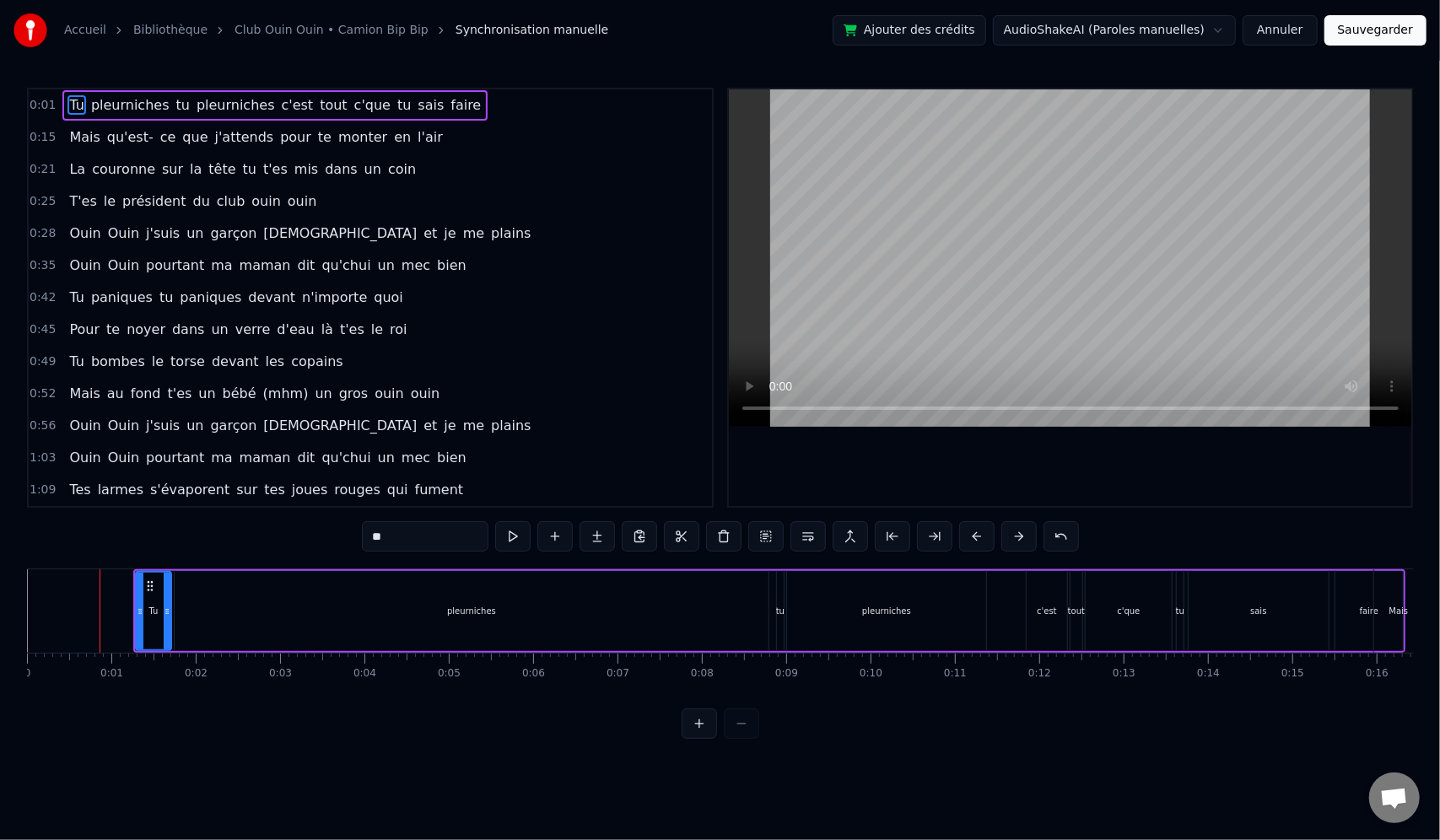
click at [1030, 533] on button at bounding box center [1019, 536] width 35 height 30
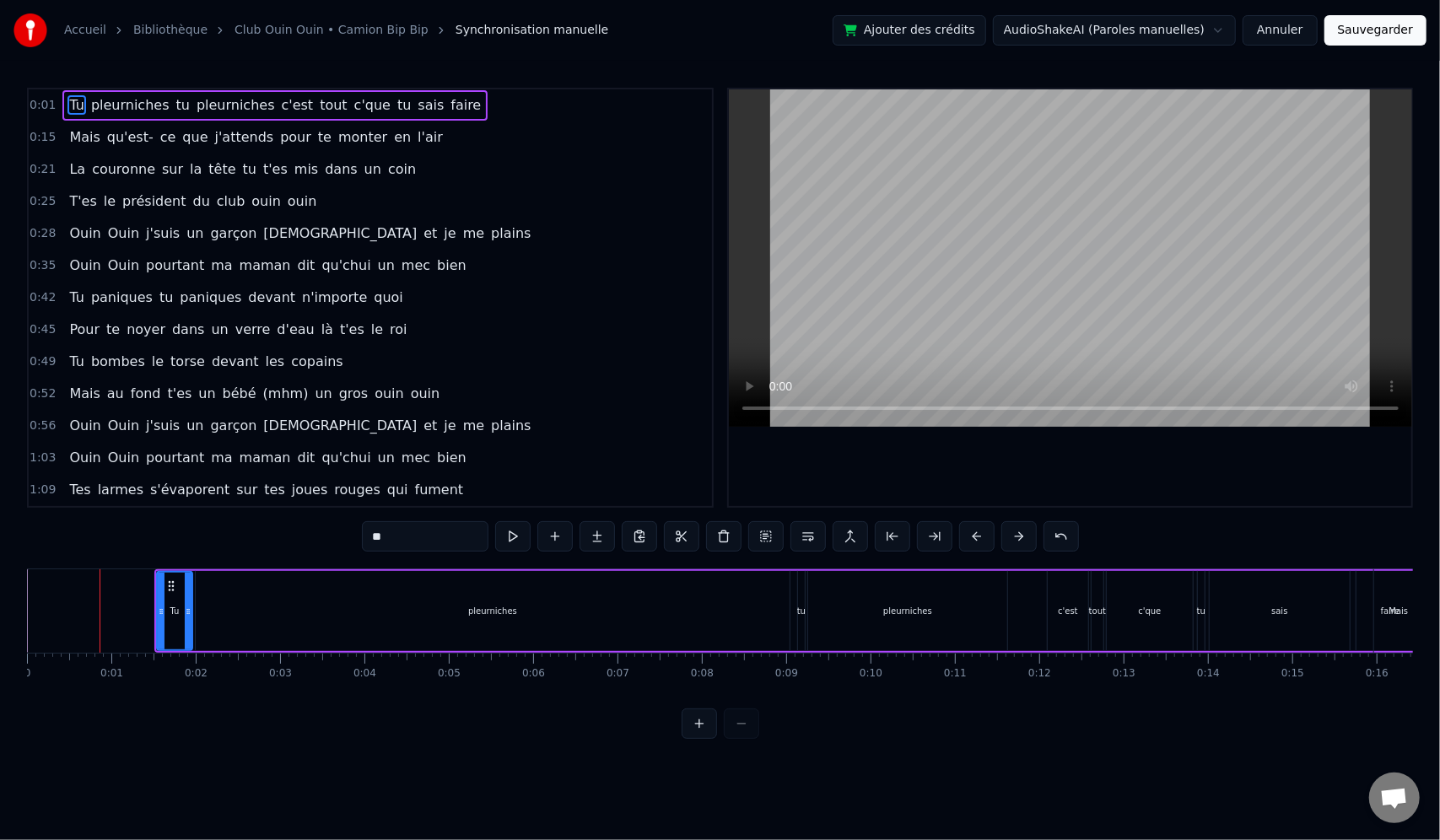
click at [1030, 533] on button at bounding box center [1019, 536] width 35 height 30
click at [1029, 532] on button at bounding box center [1019, 536] width 35 height 30
click at [1028, 532] on button at bounding box center [1019, 536] width 35 height 30
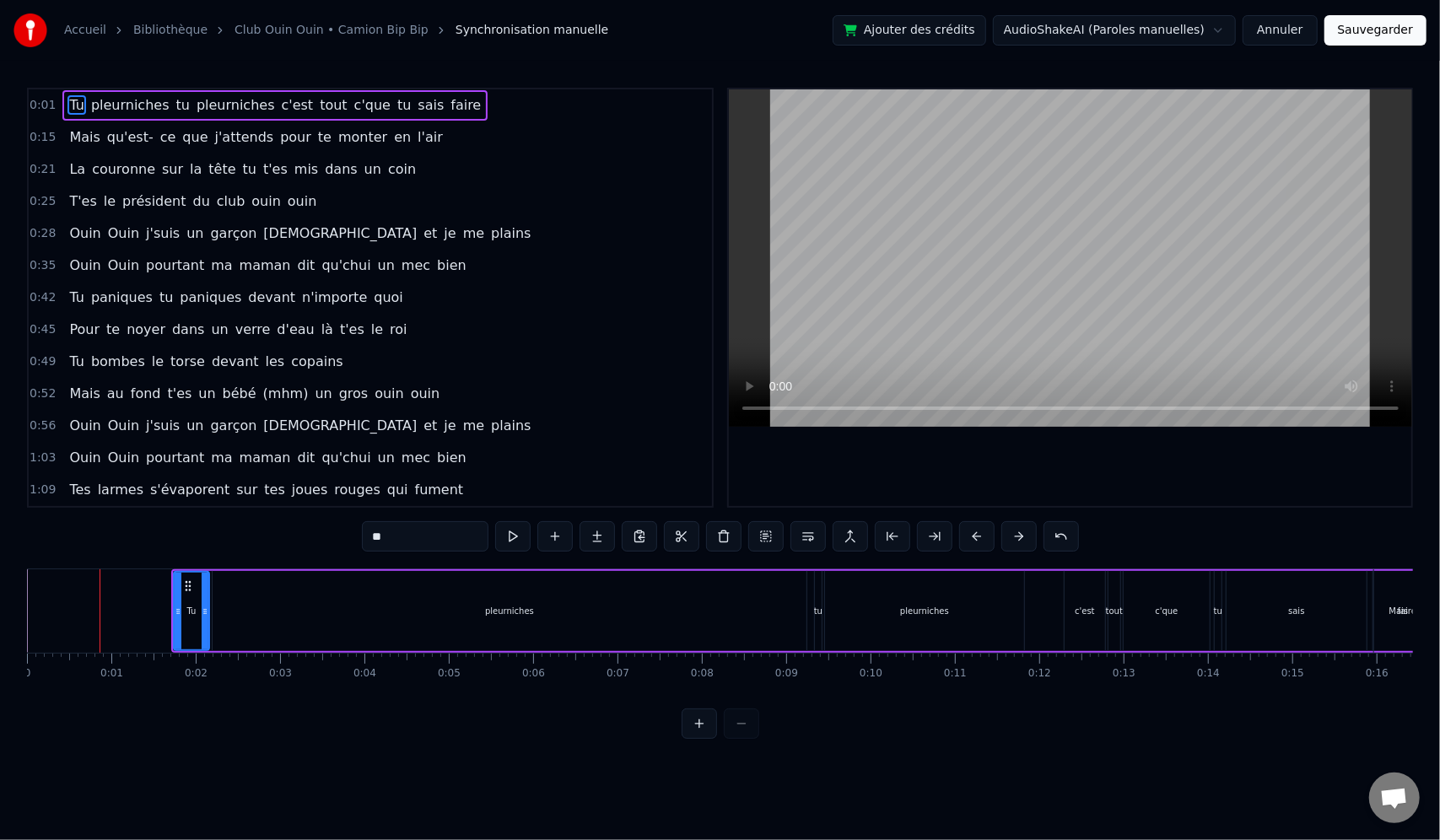
click at [1027, 532] on button at bounding box center [1019, 536] width 35 height 30
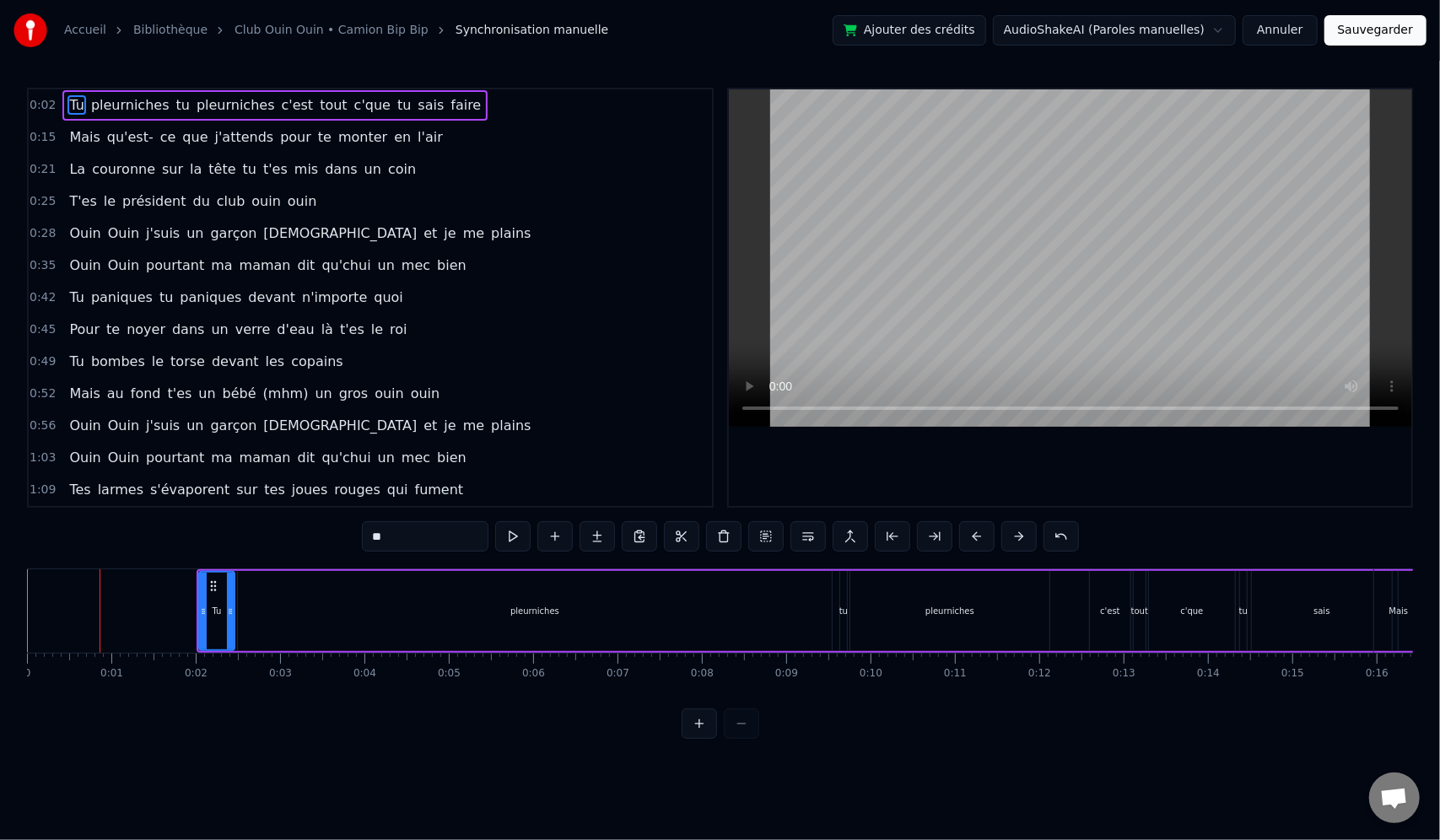
click at [1027, 532] on button at bounding box center [1019, 536] width 35 height 30
click at [1017, 532] on button at bounding box center [1019, 536] width 35 height 30
click at [1020, 532] on button at bounding box center [1019, 536] width 35 height 30
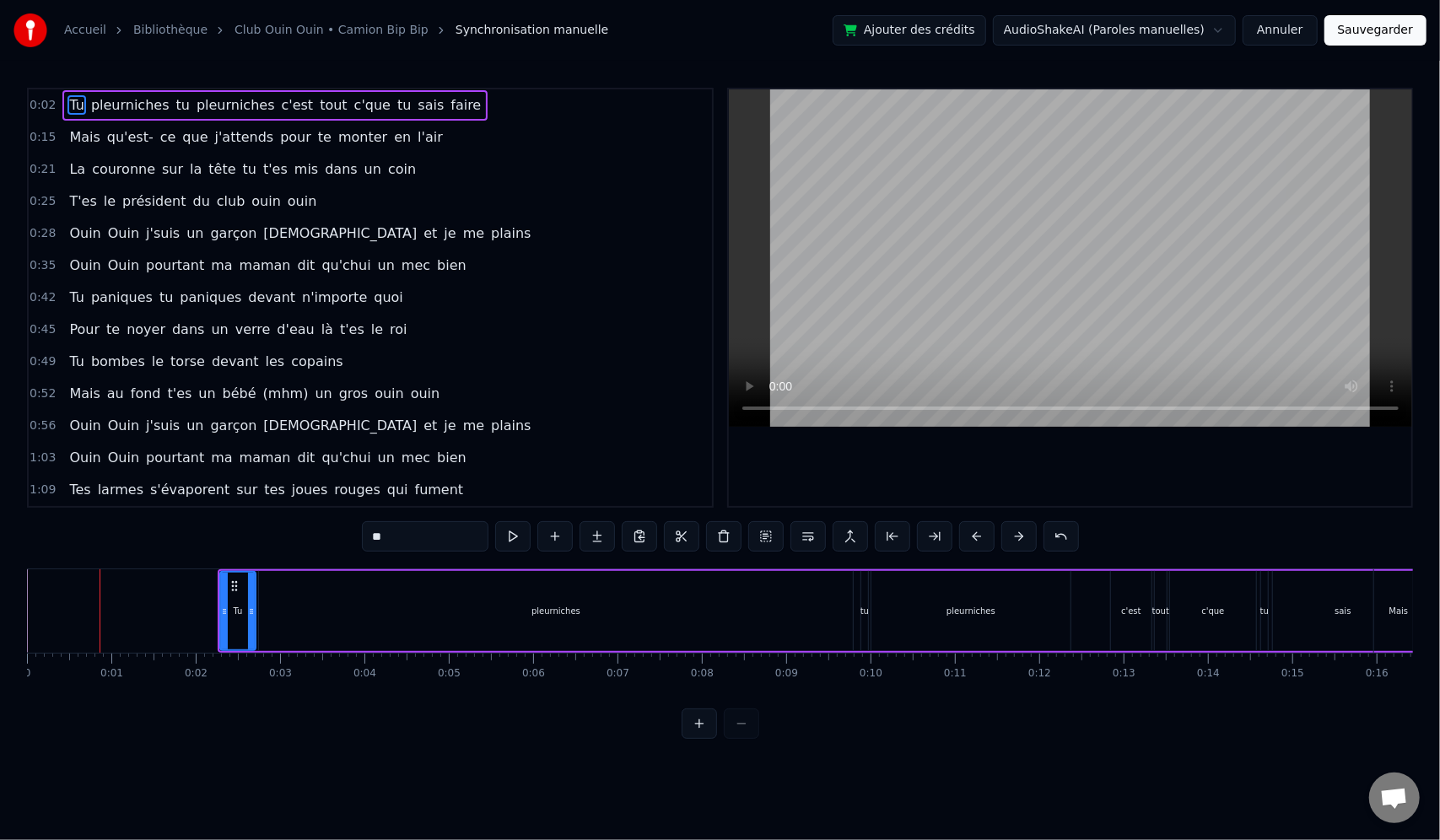
drag, startPoint x: 1030, startPoint y: 532, endPoint x: 1053, endPoint y: 528, distance: 23.3
click at [1039, 531] on div "**" at bounding box center [720, 536] width 717 height 30
click at [1053, 528] on button at bounding box center [1061, 536] width 35 height 30
click at [1053, 528] on button at bounding box center [1040, 536] width 35 height 30
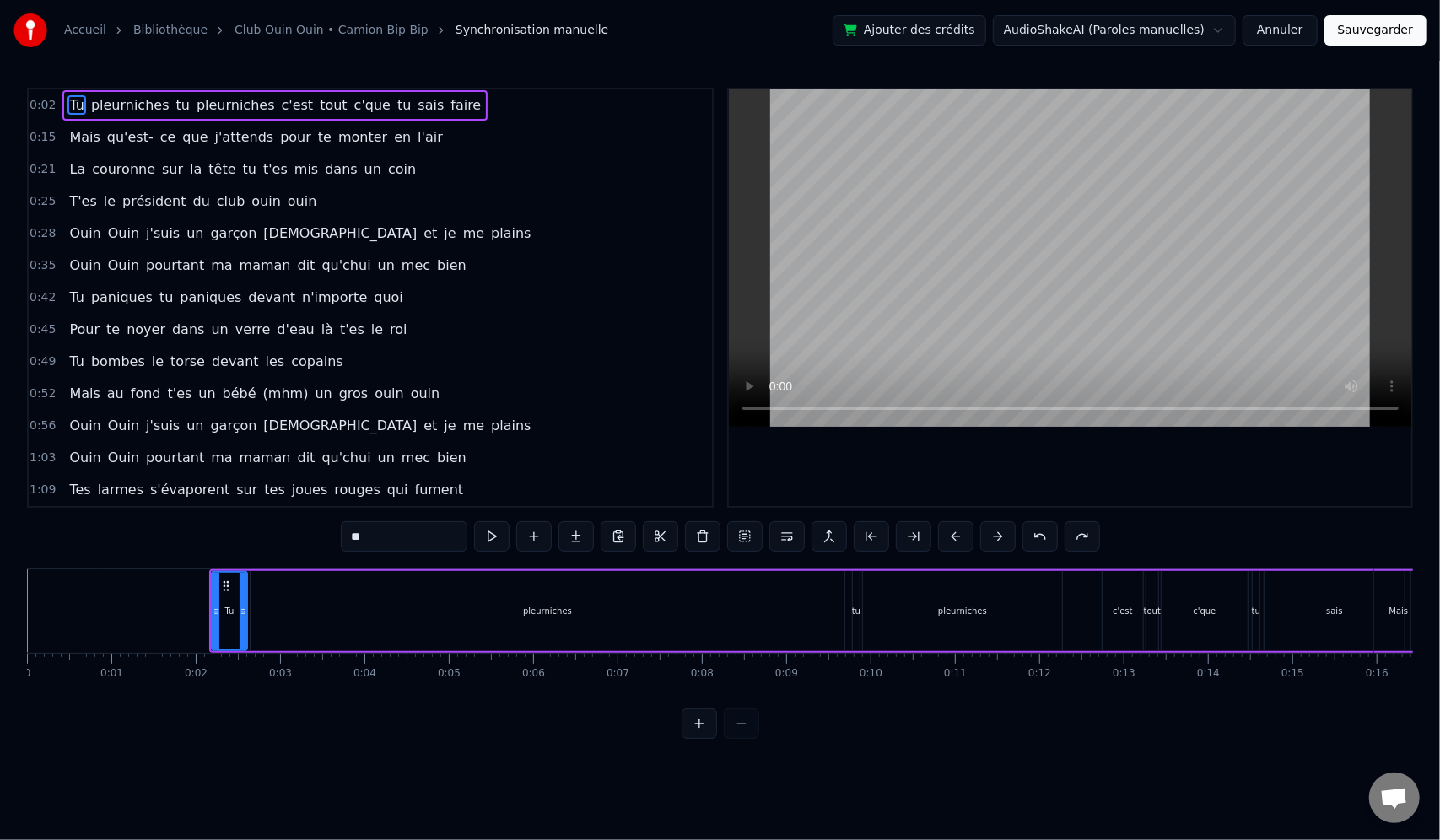
click at [1053, 528] on button at bounding box center [1040, 536] width 35 height 30
click at [1054, 528] on div "**" at bounding box center [720, 536] width 759 height 30
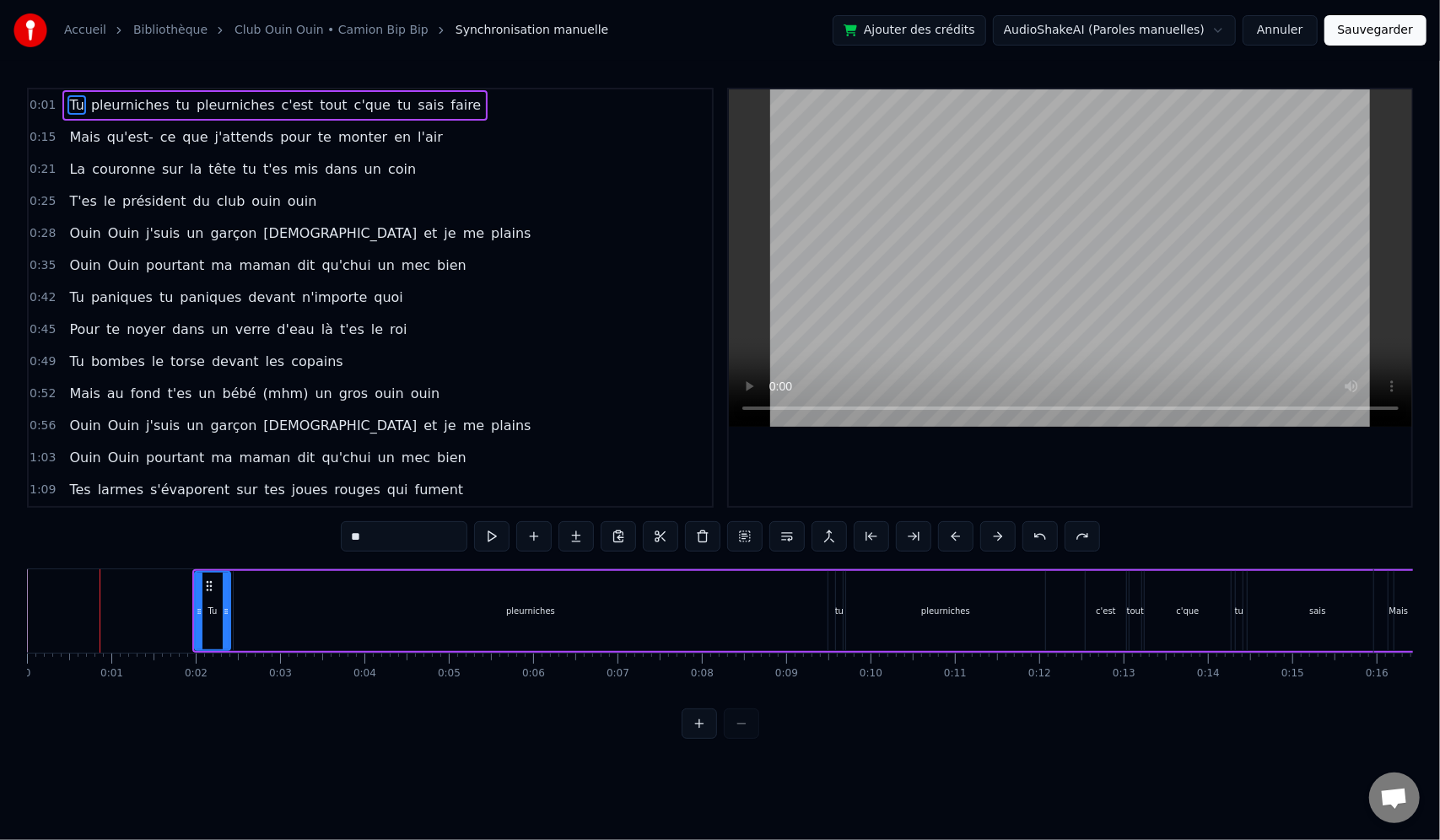
click at [1054, 528] on div "**" at bounding box center [720, 536] width 759 height 30
click at [1007, 539] on button at bounding box center [998, 536] width 35 height 30
click at [1007, 539] on button at bounding box center [1019, 536] width 35 height 30
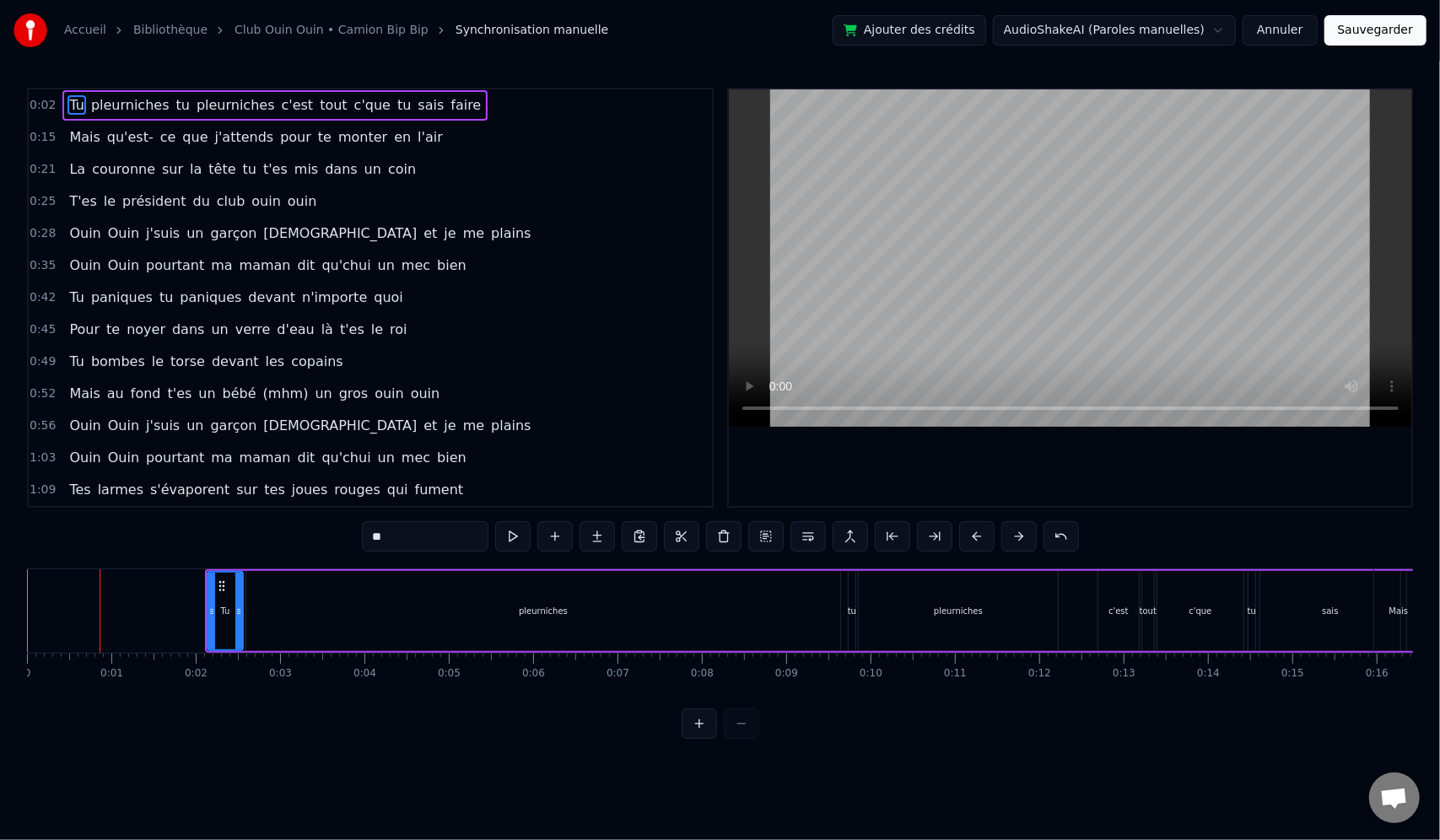
click at [1009, 539] on button at bounding box center [1019, 536] width 35 height 30
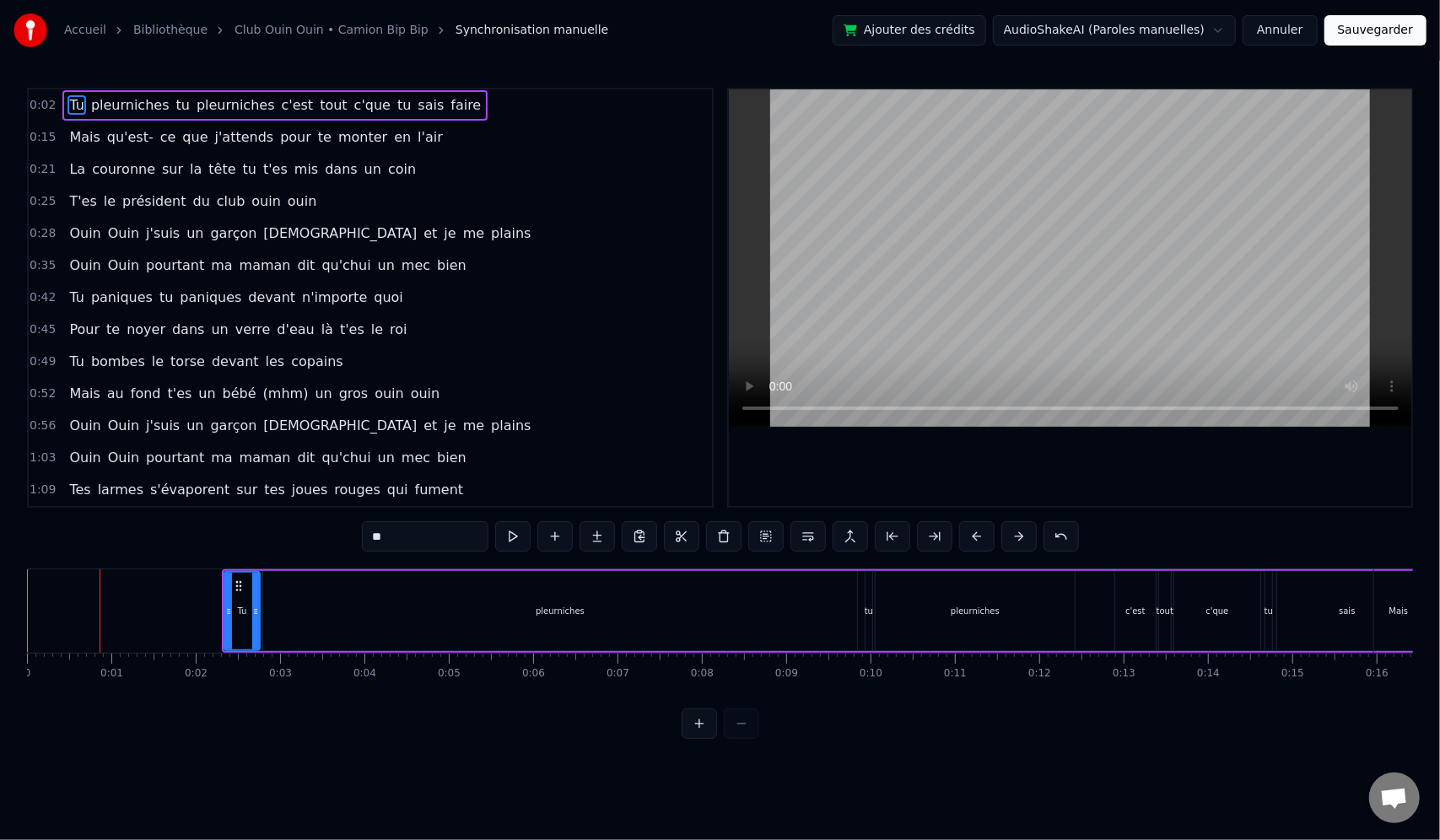
click at [1009, 539] on button at bounding box center [1019, 536] width 35 height 30
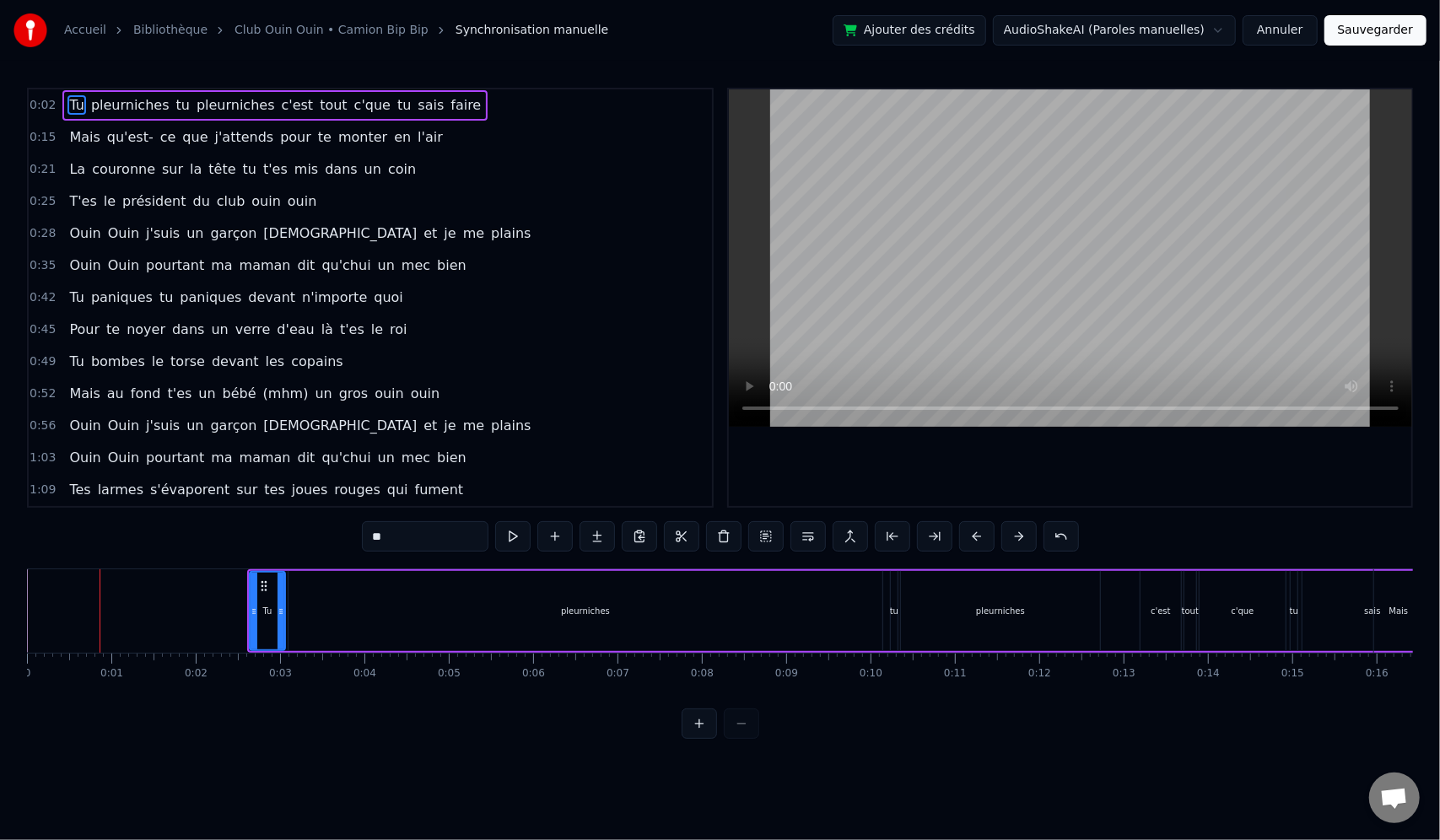
click at [1009, 539] on button at bounding box center [1019, 536] width 35 height 30
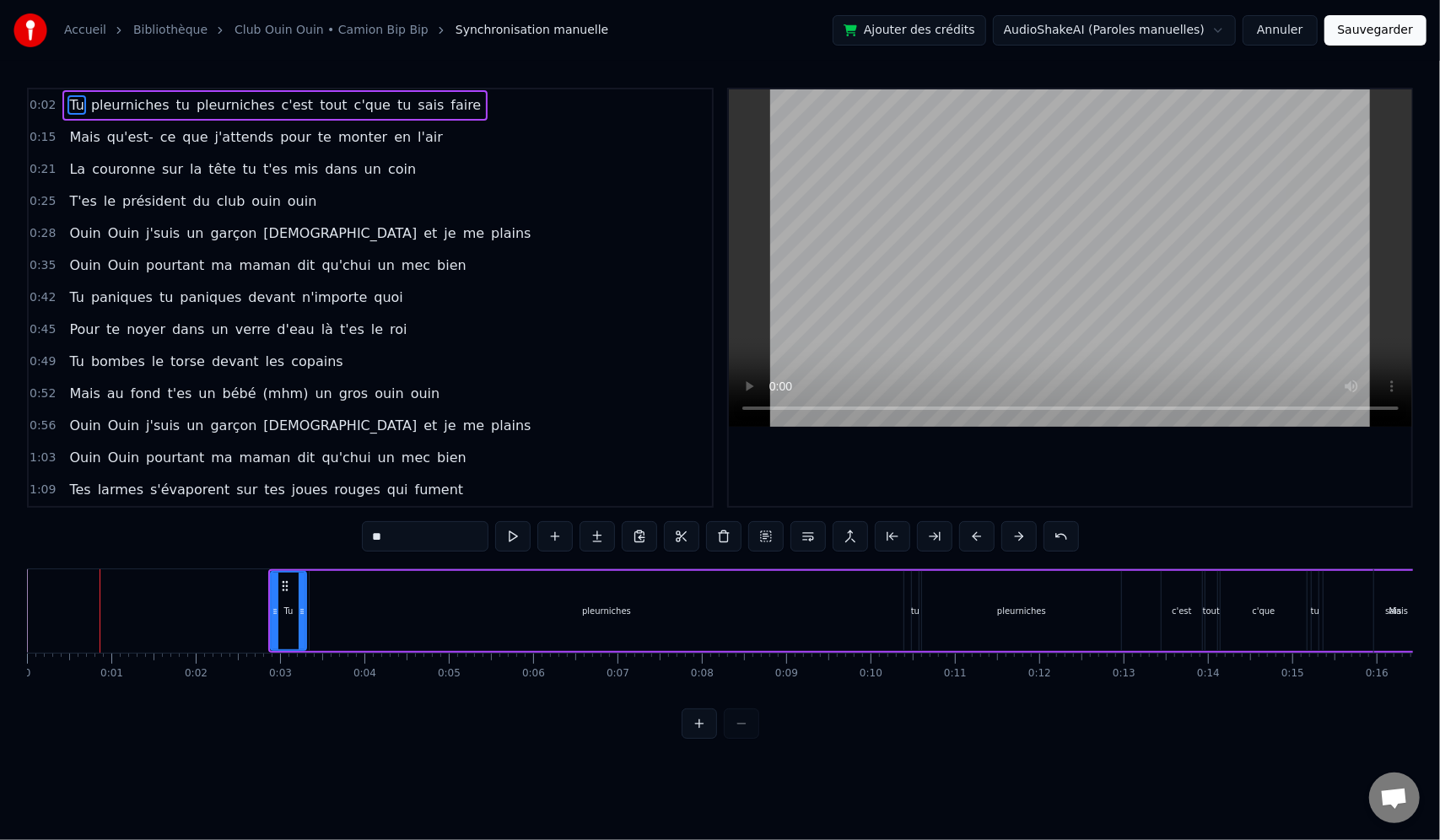
click at [1009, 539] on button at bounding box center [1019, 536] width 35 height 30
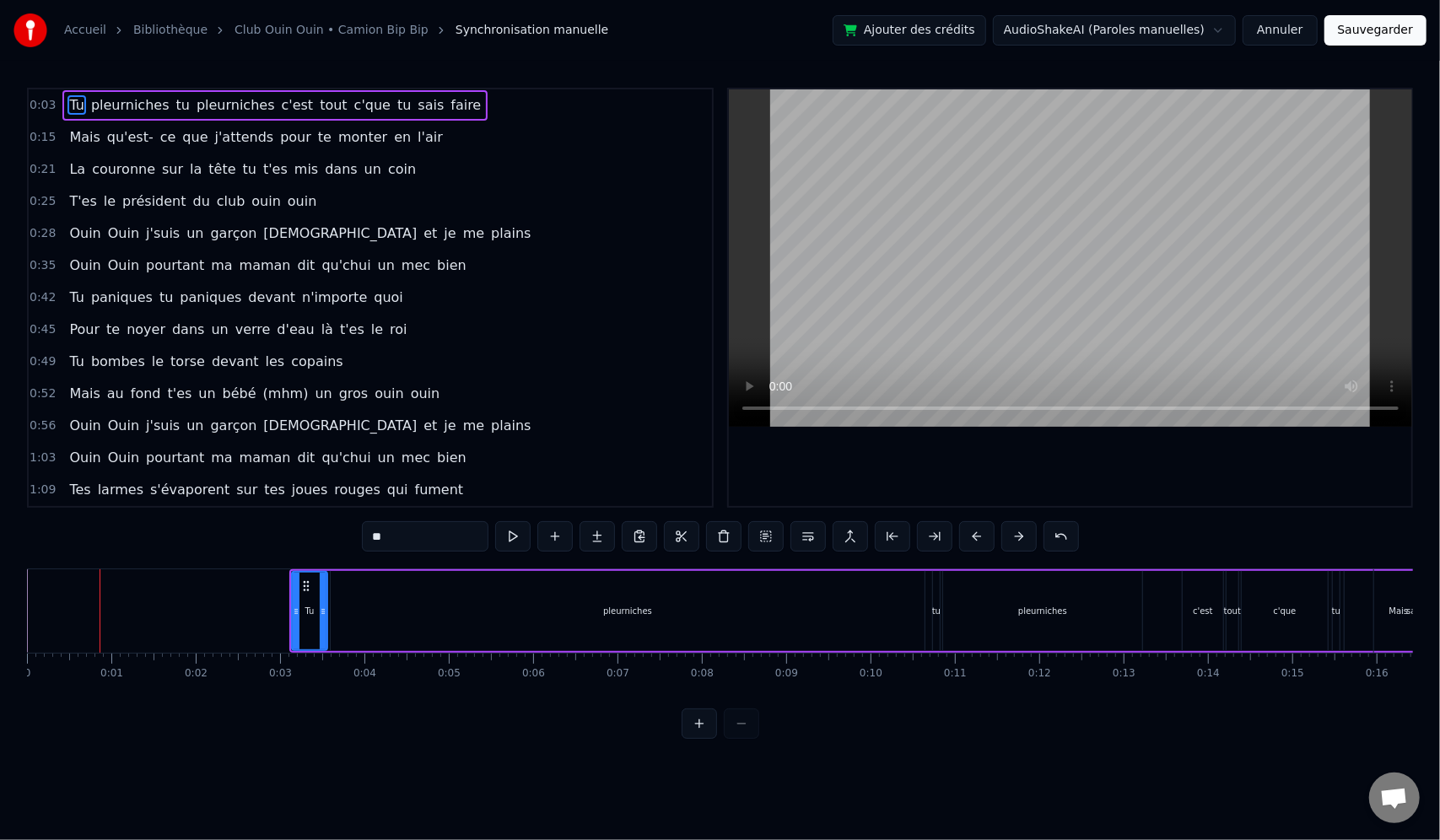
click at [1009, 539] on button at bounding box center [1019, 536] width 35 height 30
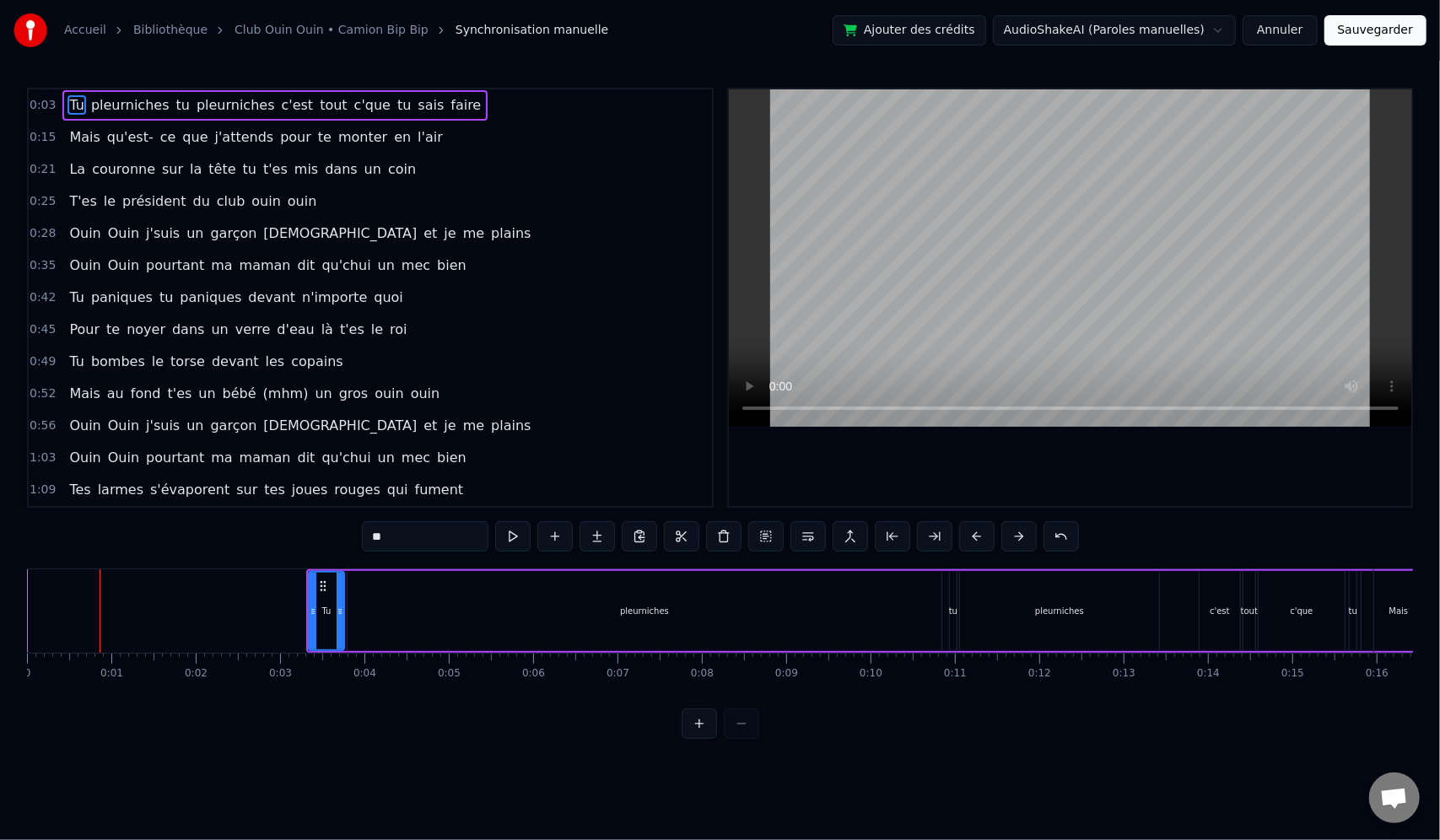
click at [1009, 539] on button at bounding box center [1019, 536] width 35 height 30
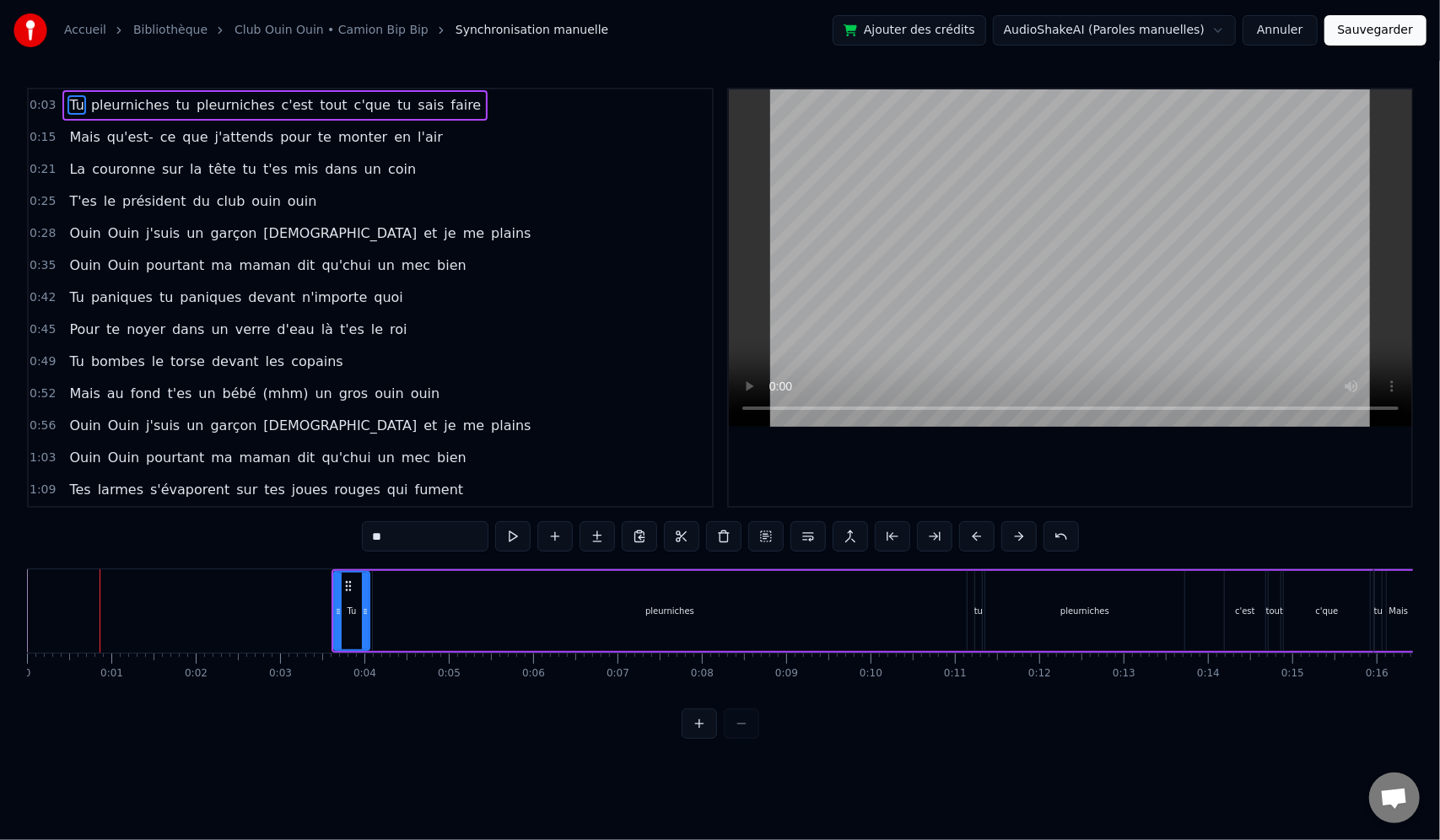
click at [1009, 539] on button at bounding box center [1019, 536] width 35 height 30
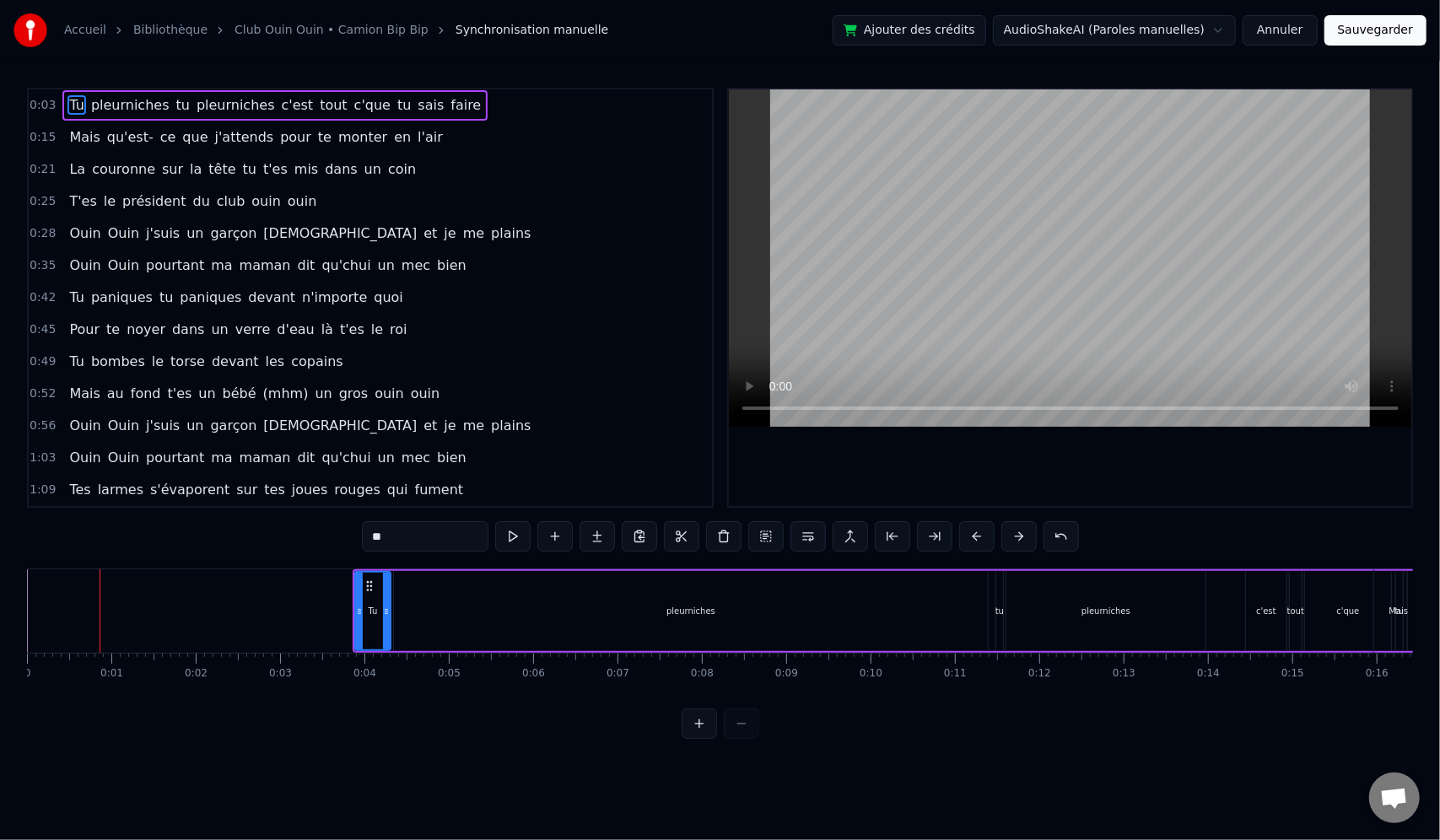
click at [1001, 521] on button at bounding box center [1019, 536] width 35 height 30
click at [1009, 539] on button at bounding box center [1019, 536] width 35 height 30
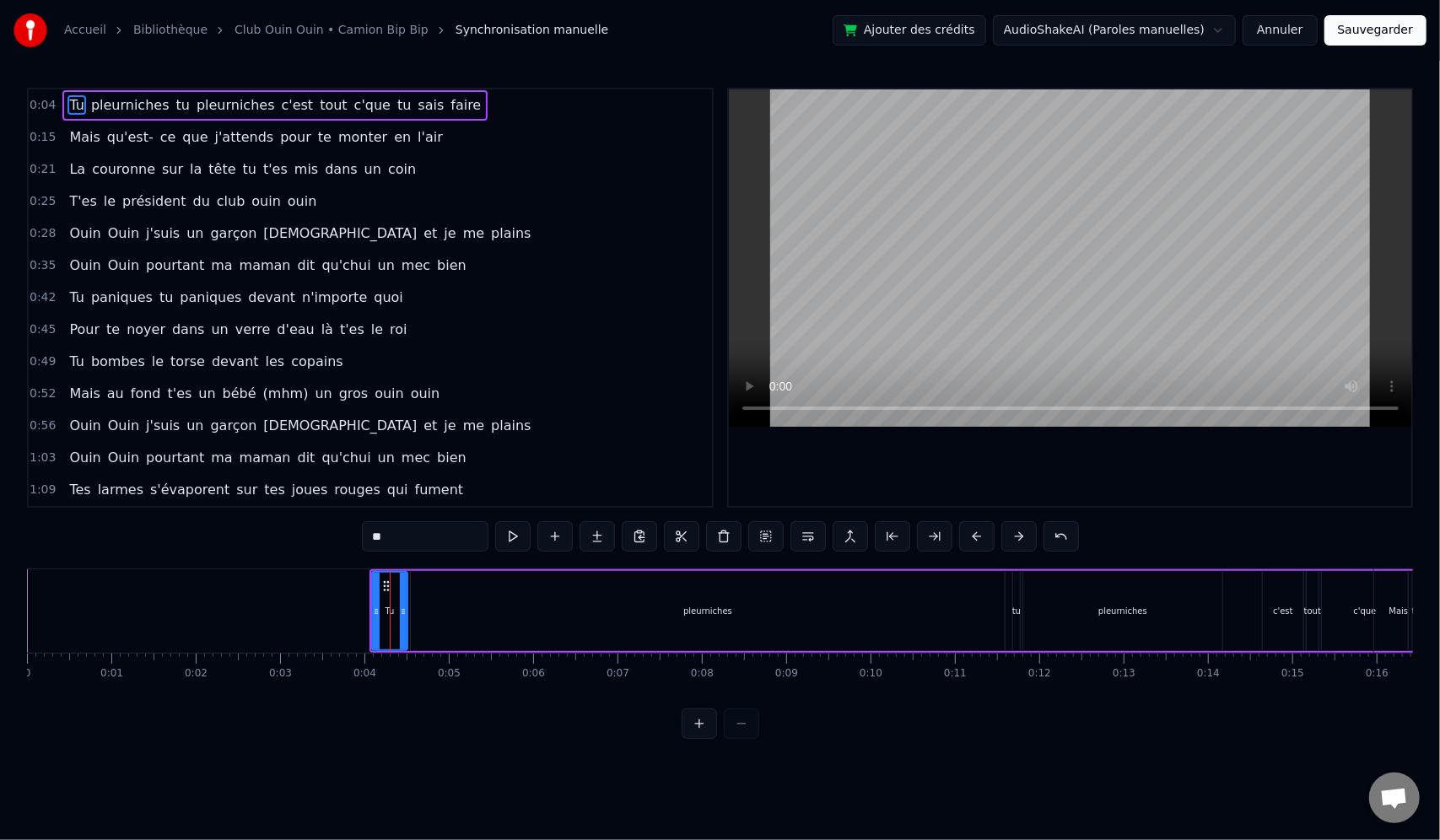
click at [1009, 539] on button at bounding box center [1019, 536] width 35 height 30
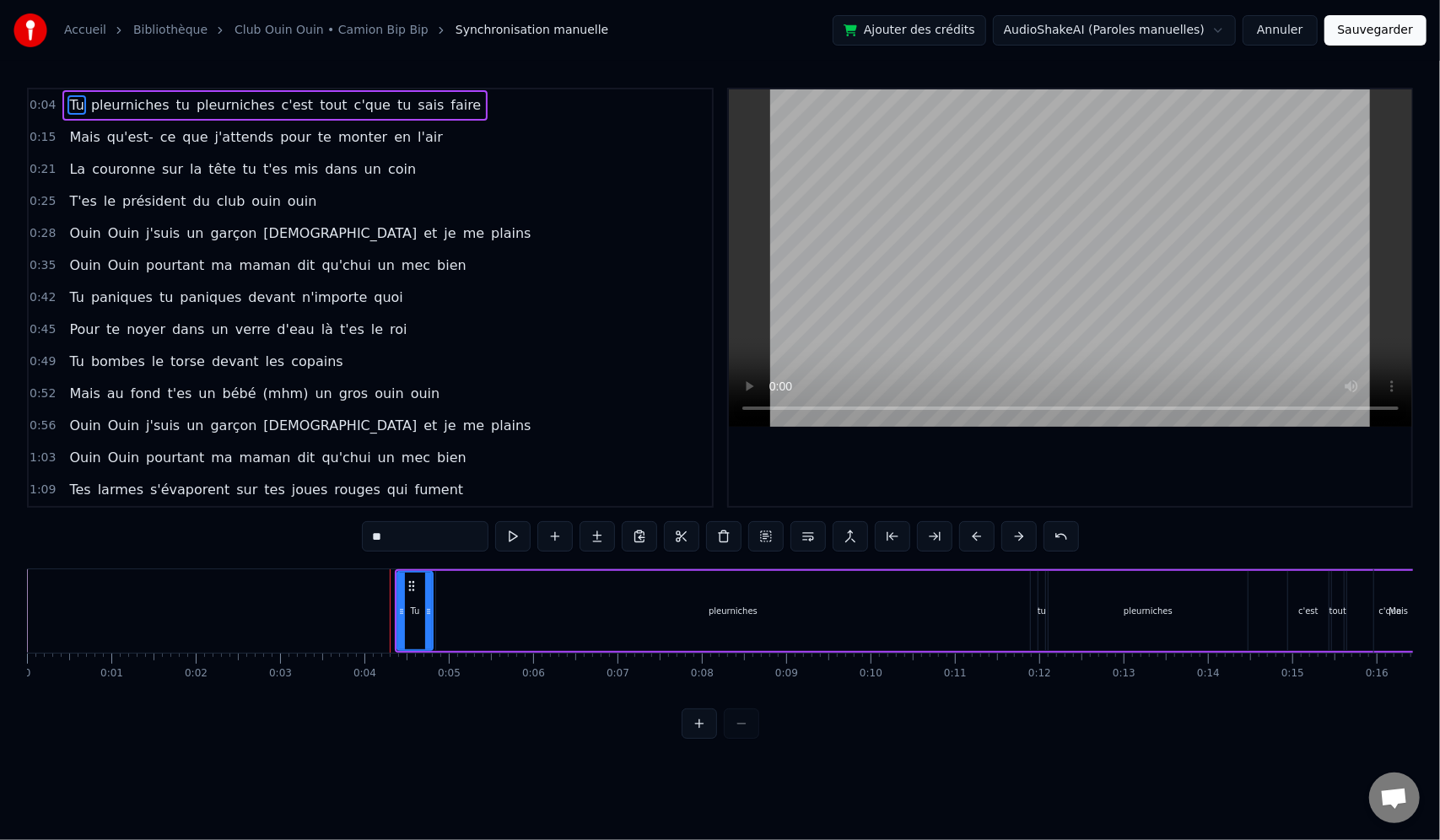
click at [1009, 539] on button at bounding box center [1019, 536] width 35 height 30
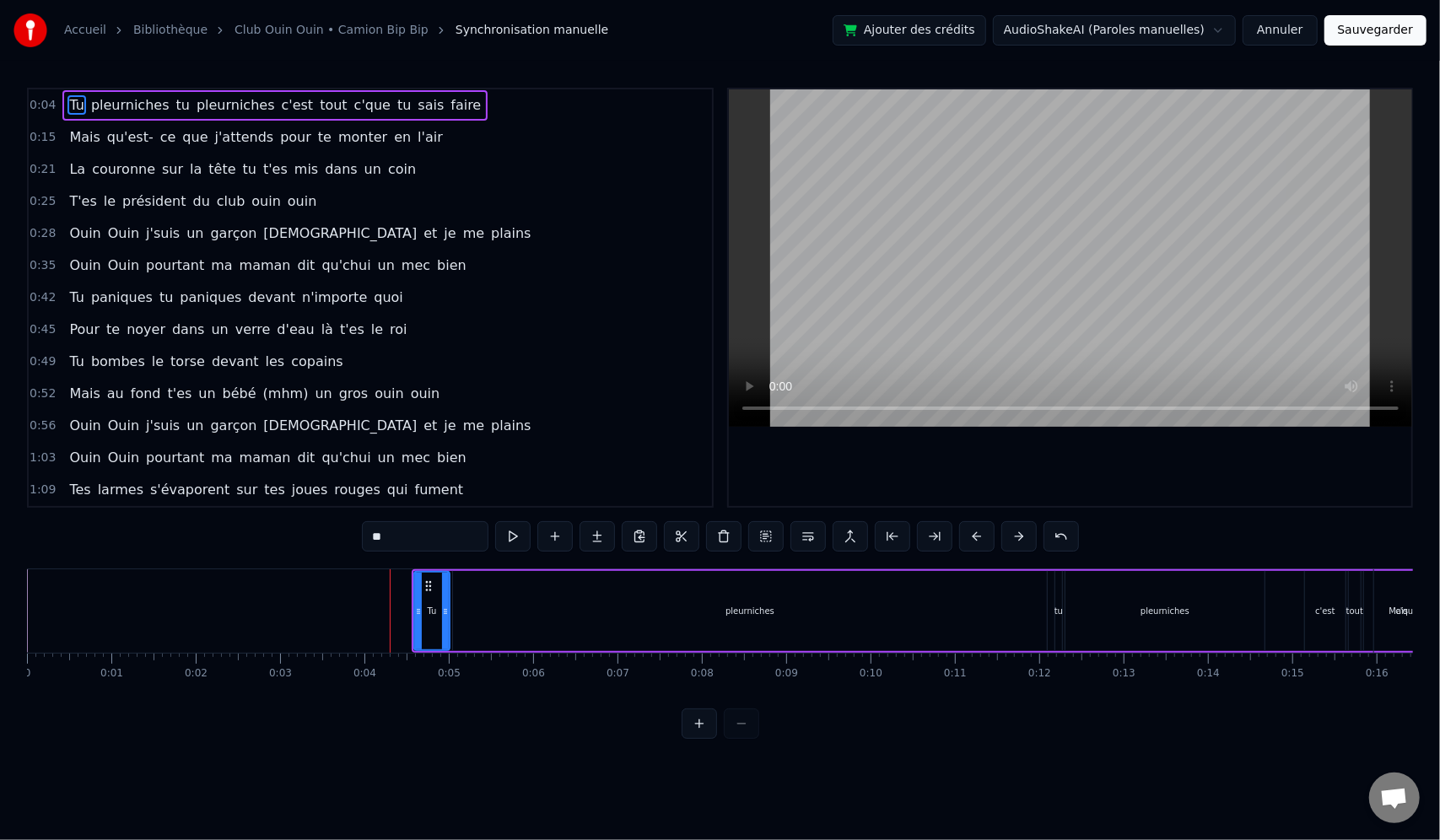
click at [1009, 539] on button at bounding box center [1019, 536] width 35 height 30
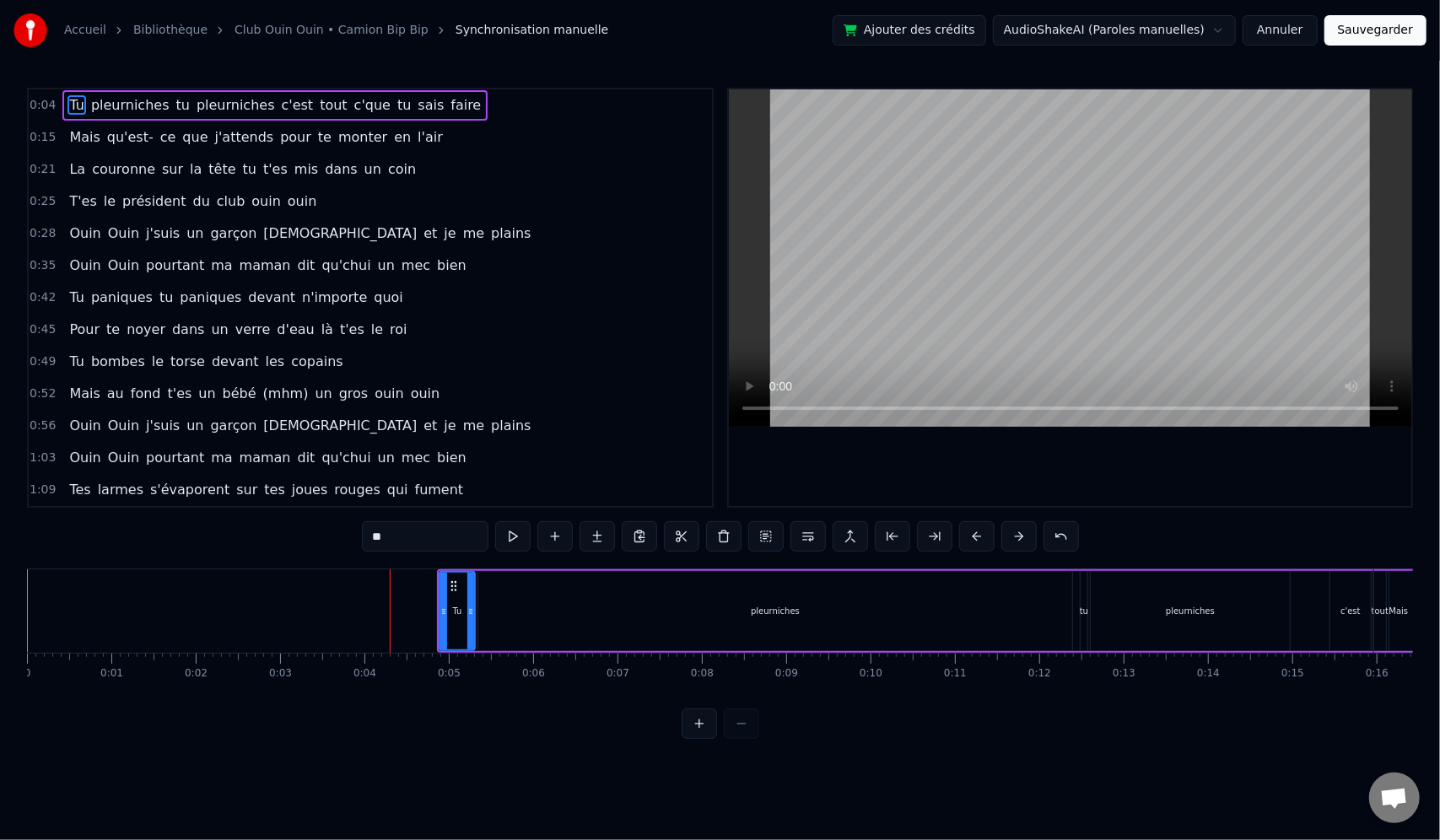
click at [1009, 539] on button at bounding box center [1019, 536] width 35 height 30
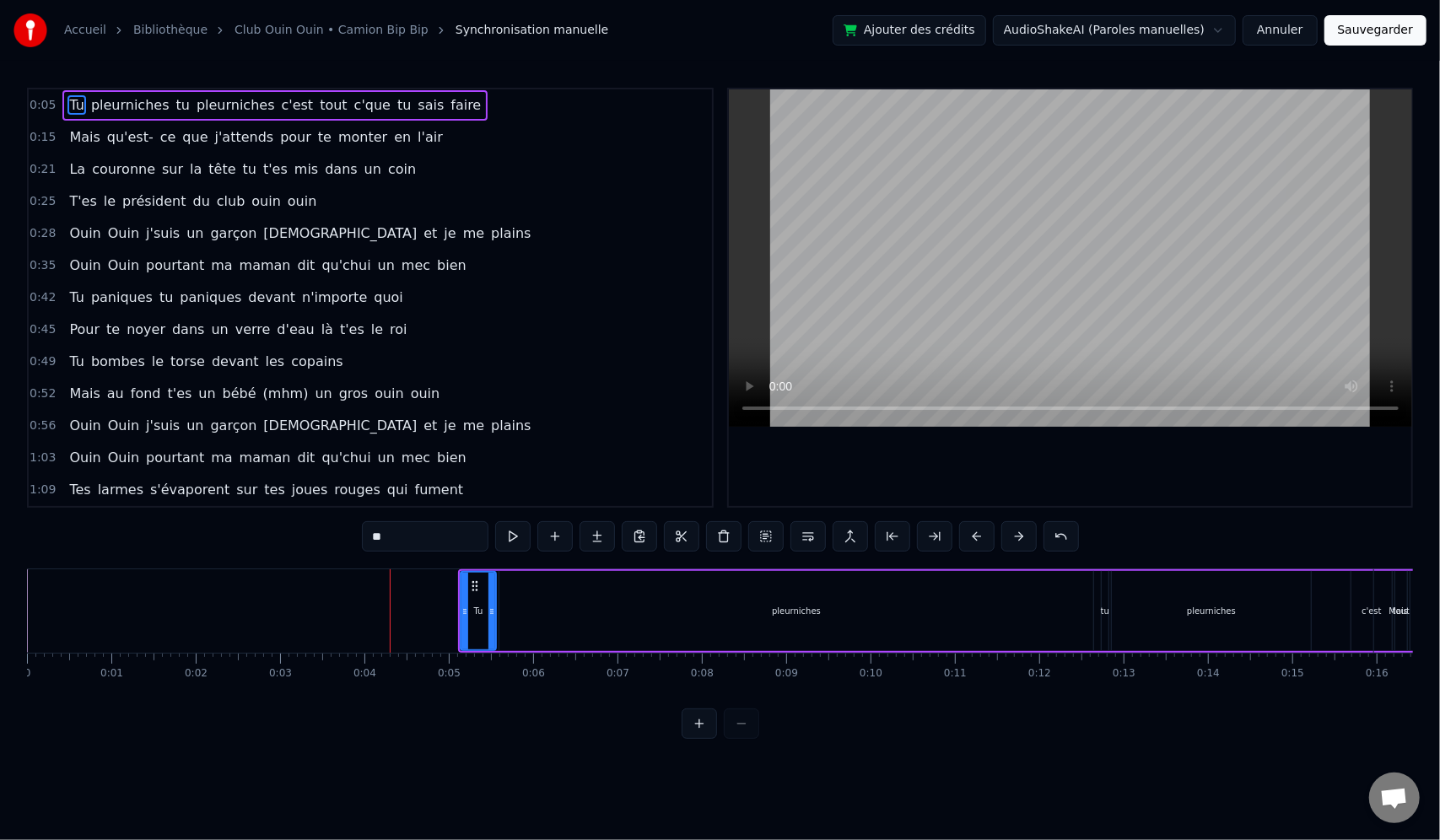
click at [1009, 539] on button at bounding box center [1019, 536] width 35 height 30
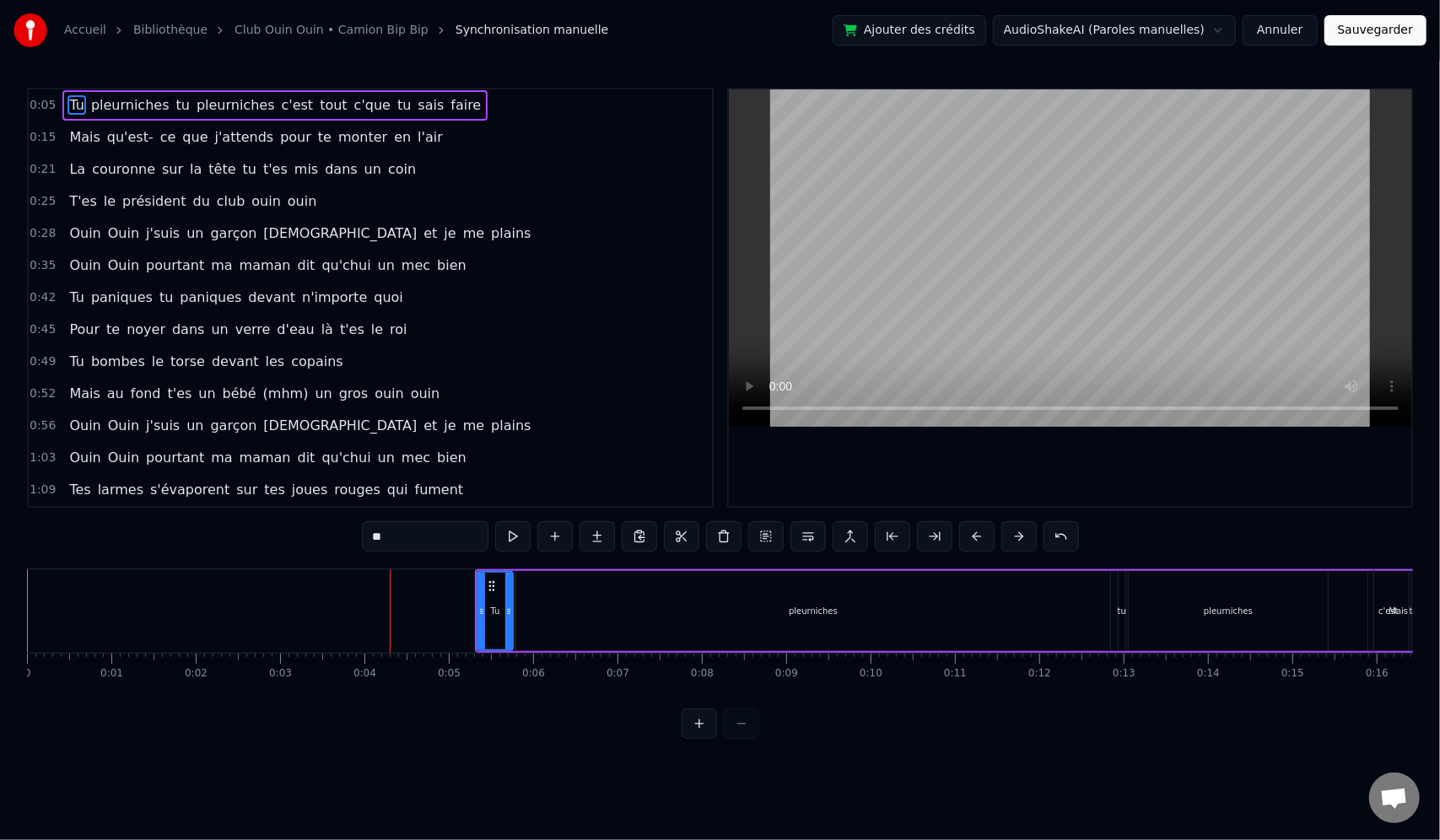
click at [1009, 539] on button at bounding box center [1019, 536] width 35 height 30
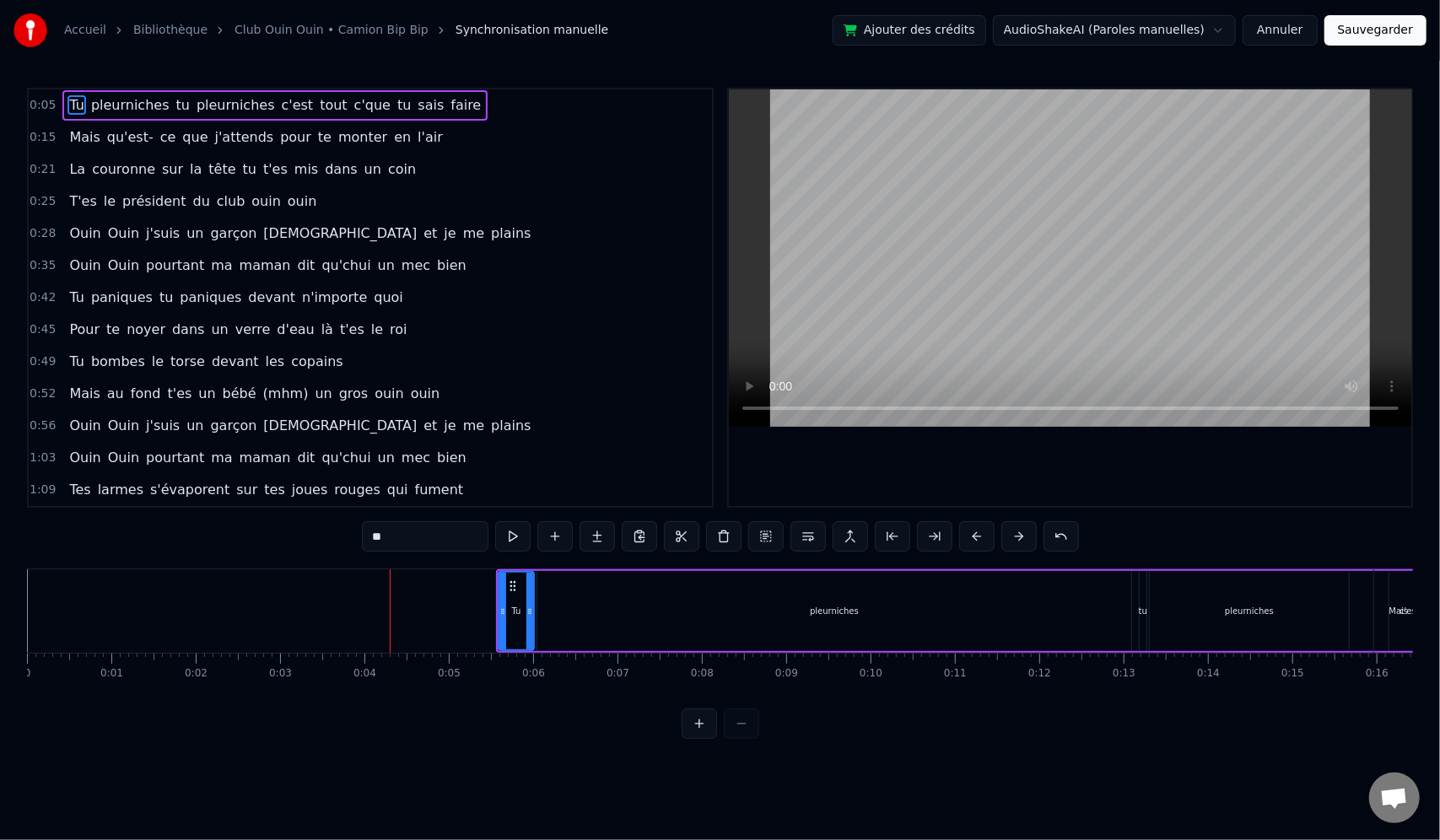
click at [1009, 539] on button at bounding box center [1019, 536] width 35 height 30
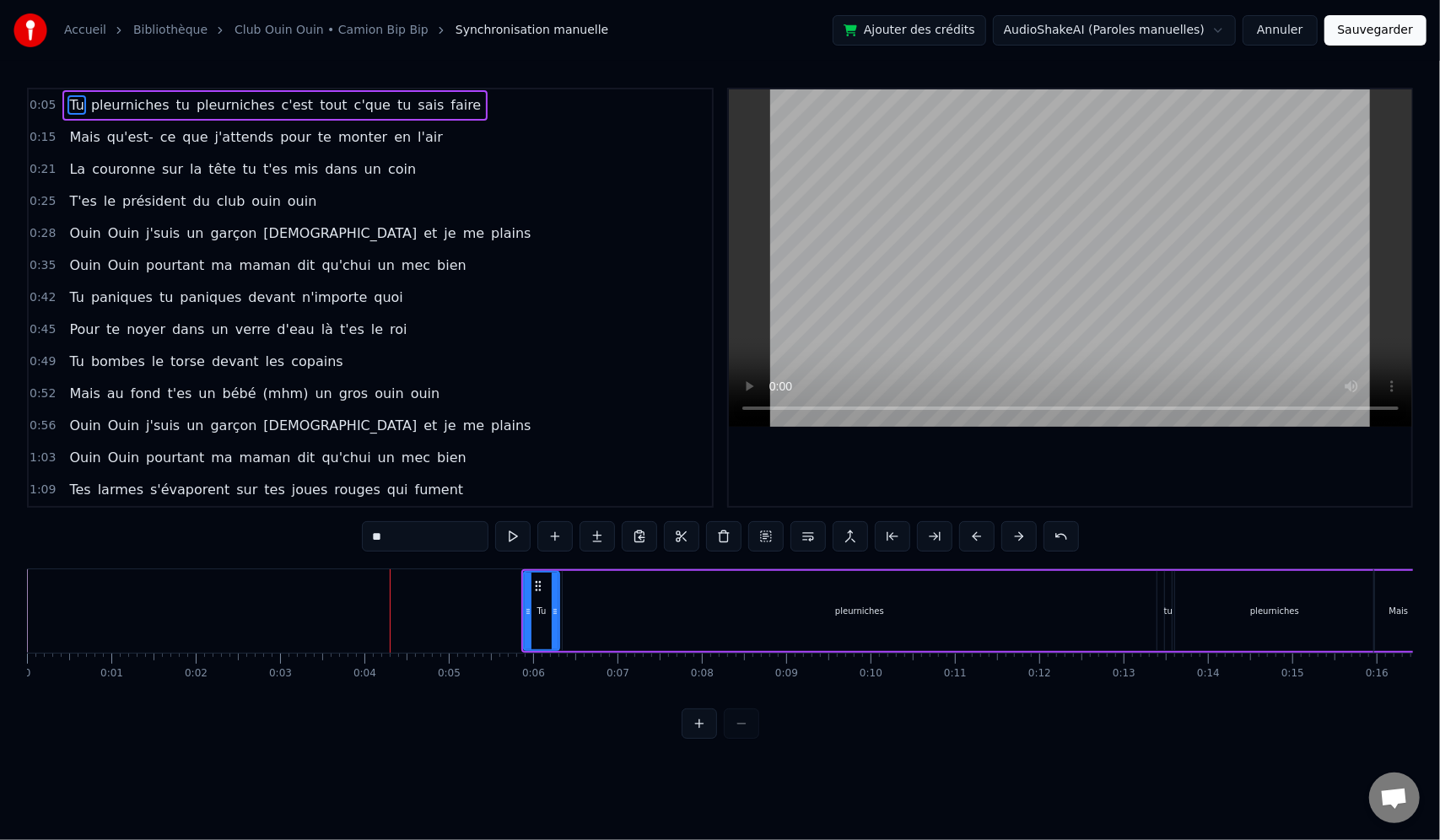
click at [1009, 539] on button at bounding box center [1019, 536] width 35 height 30
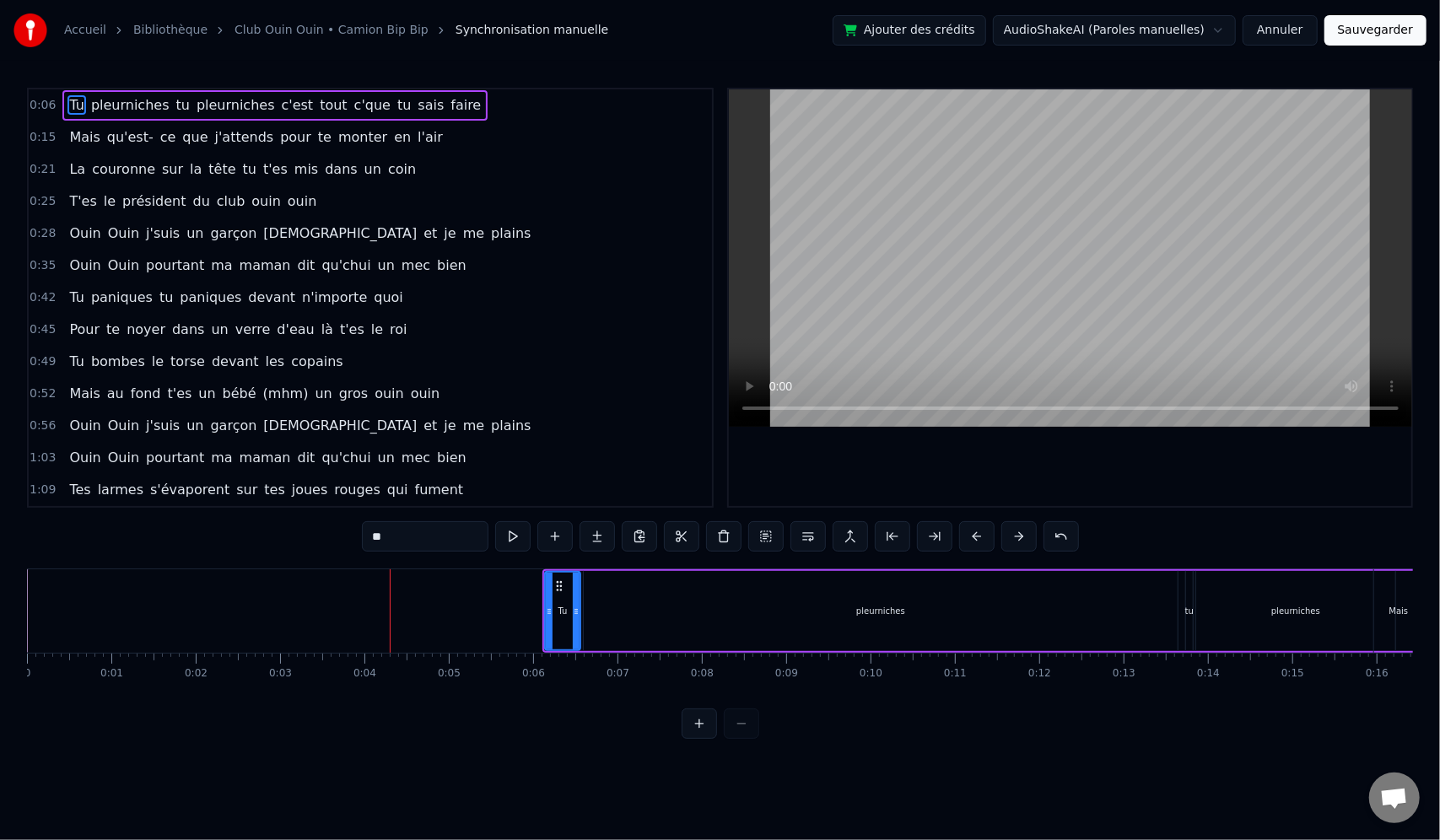
click at [1009, 539] on button at bounding box center [1019, 536] width 35 height 30
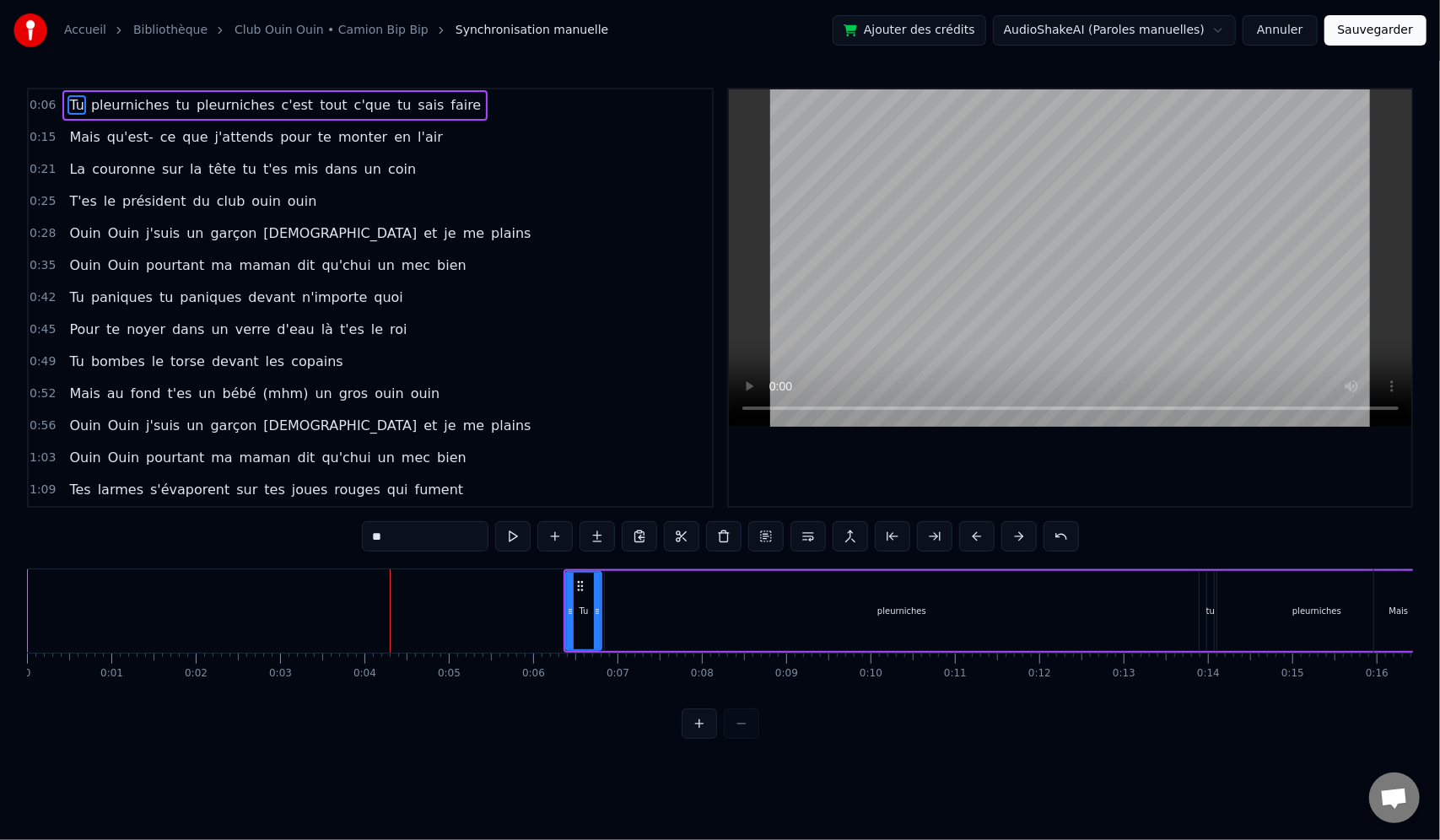
click at [1009, 539] on button at bounding box center [1019, 536] width 35 height 30
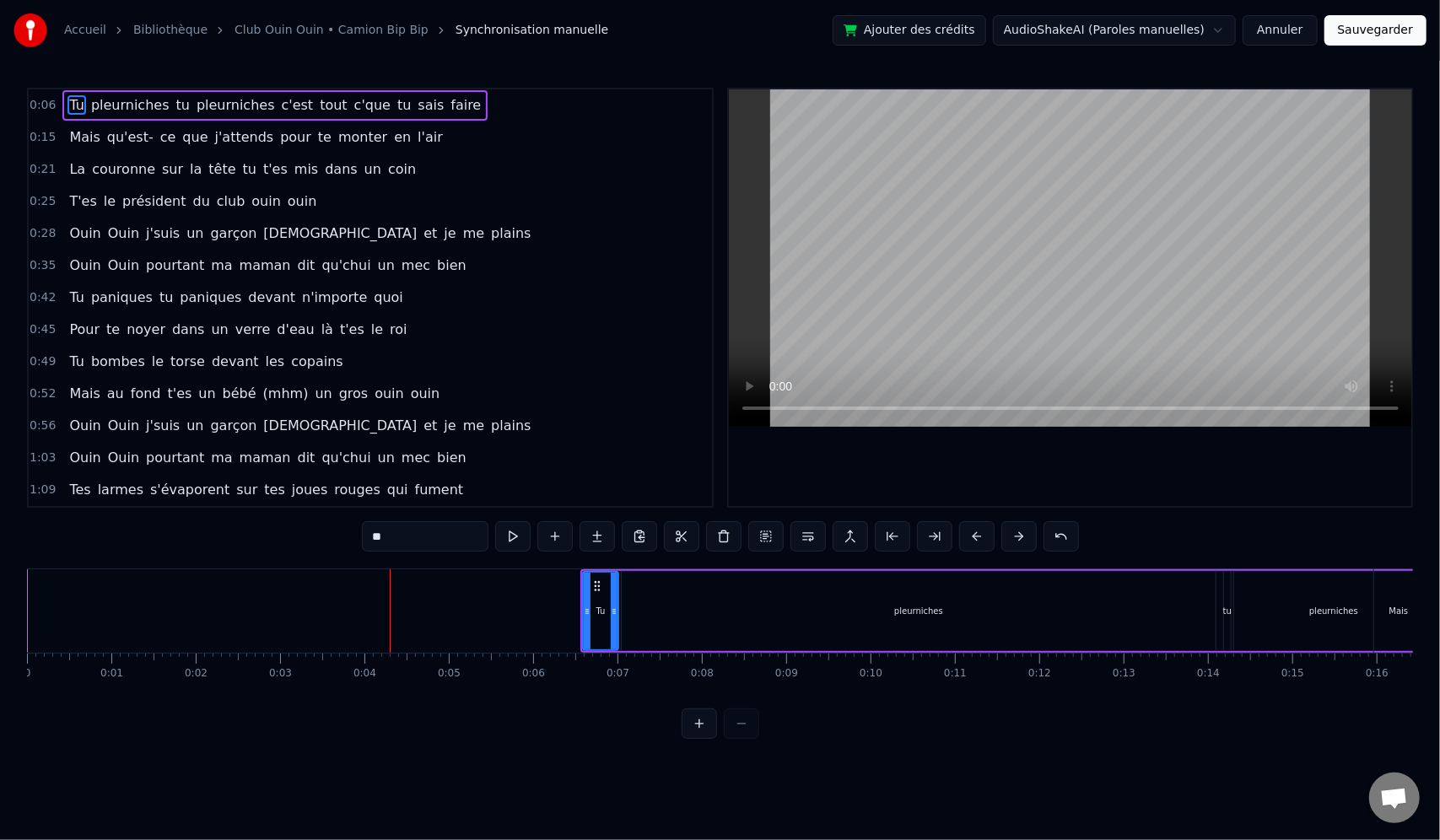
click at [1009, 539] on button at bounding box center [1019, 536] width 35 height 30
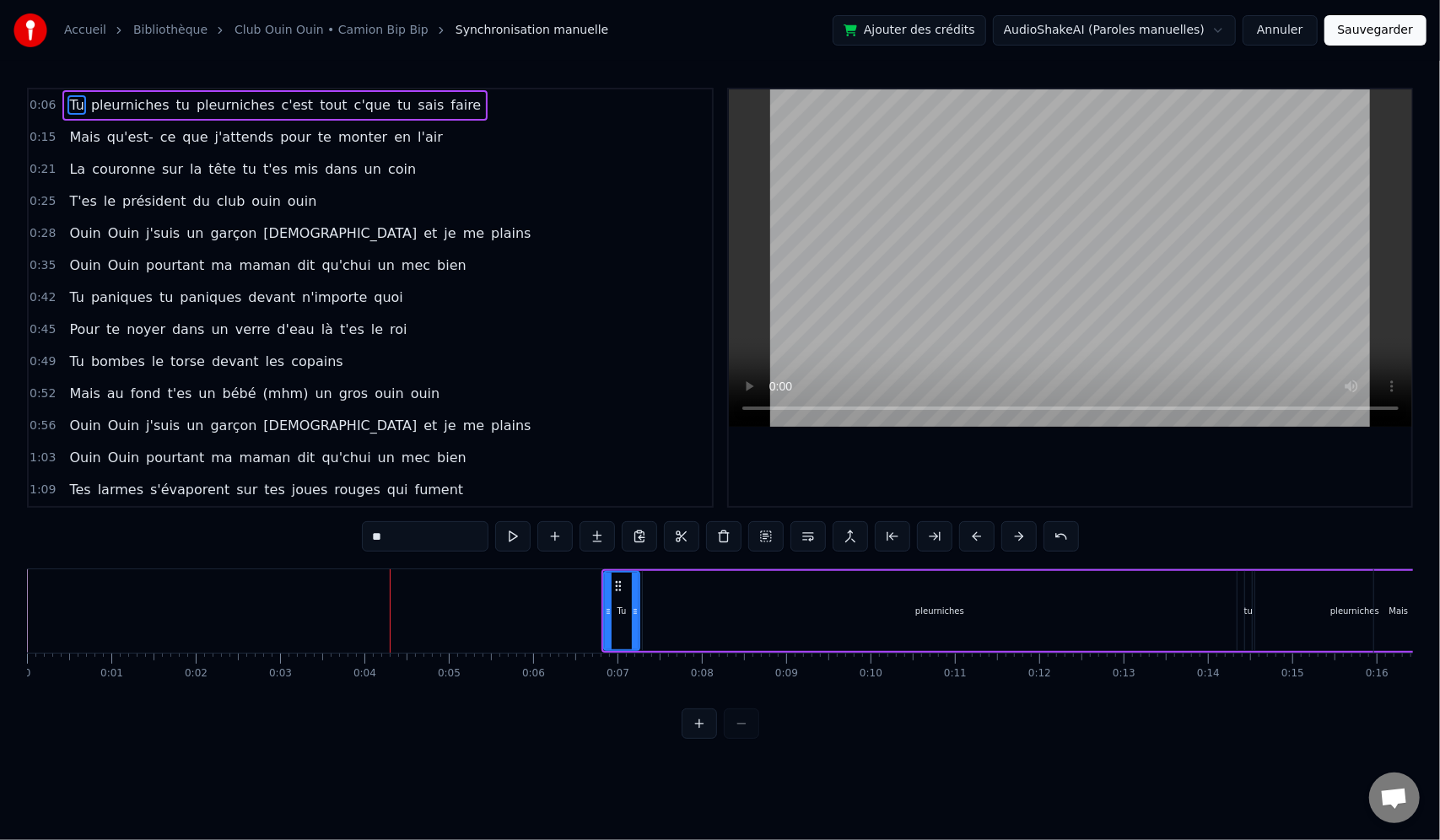
click at [1009, 539] on button at bounding box center [1019, 536] width 35 height 30
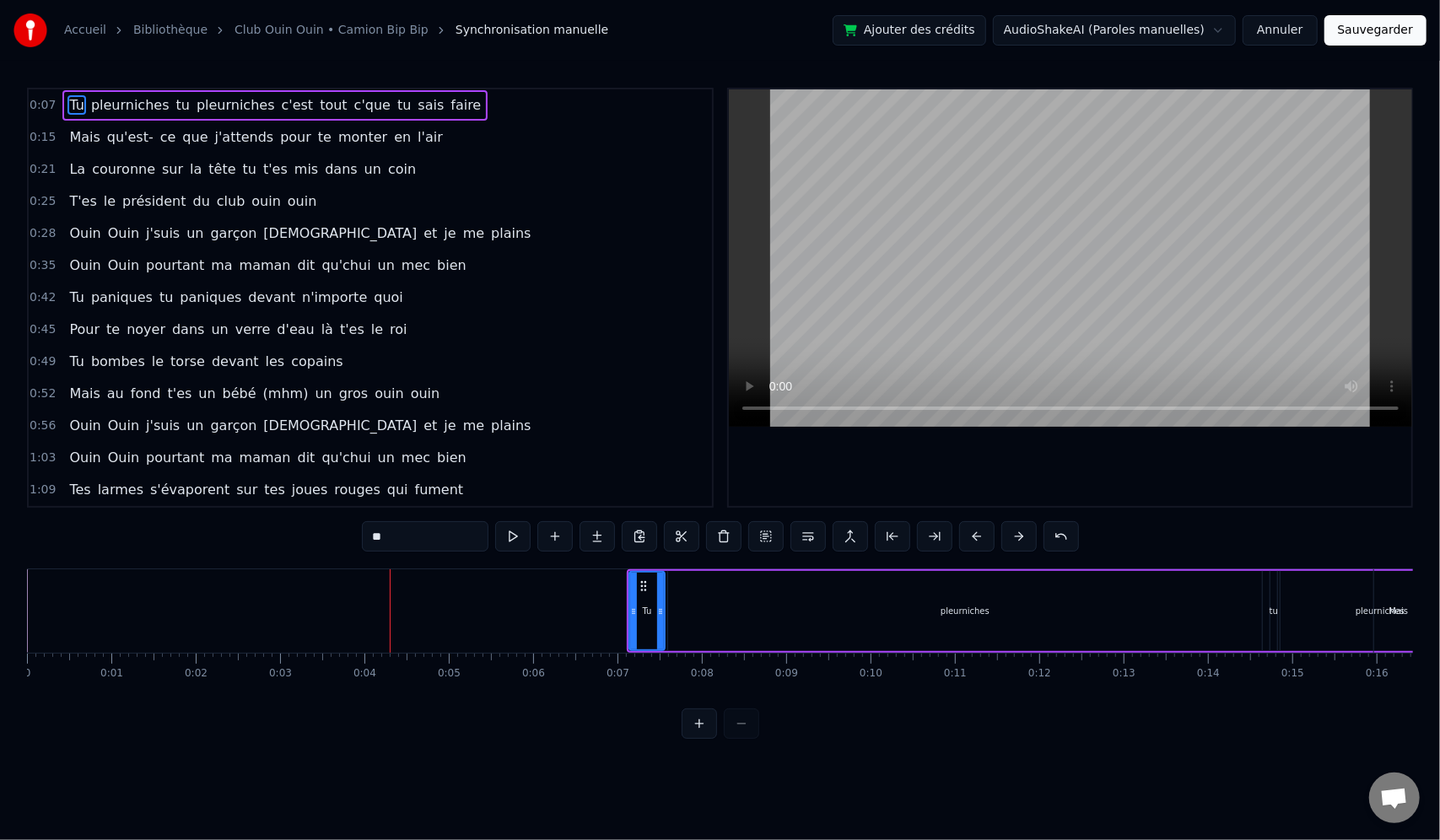
click at [1009, 539] on button at bounding box center [1019, 536] width 35 height 30
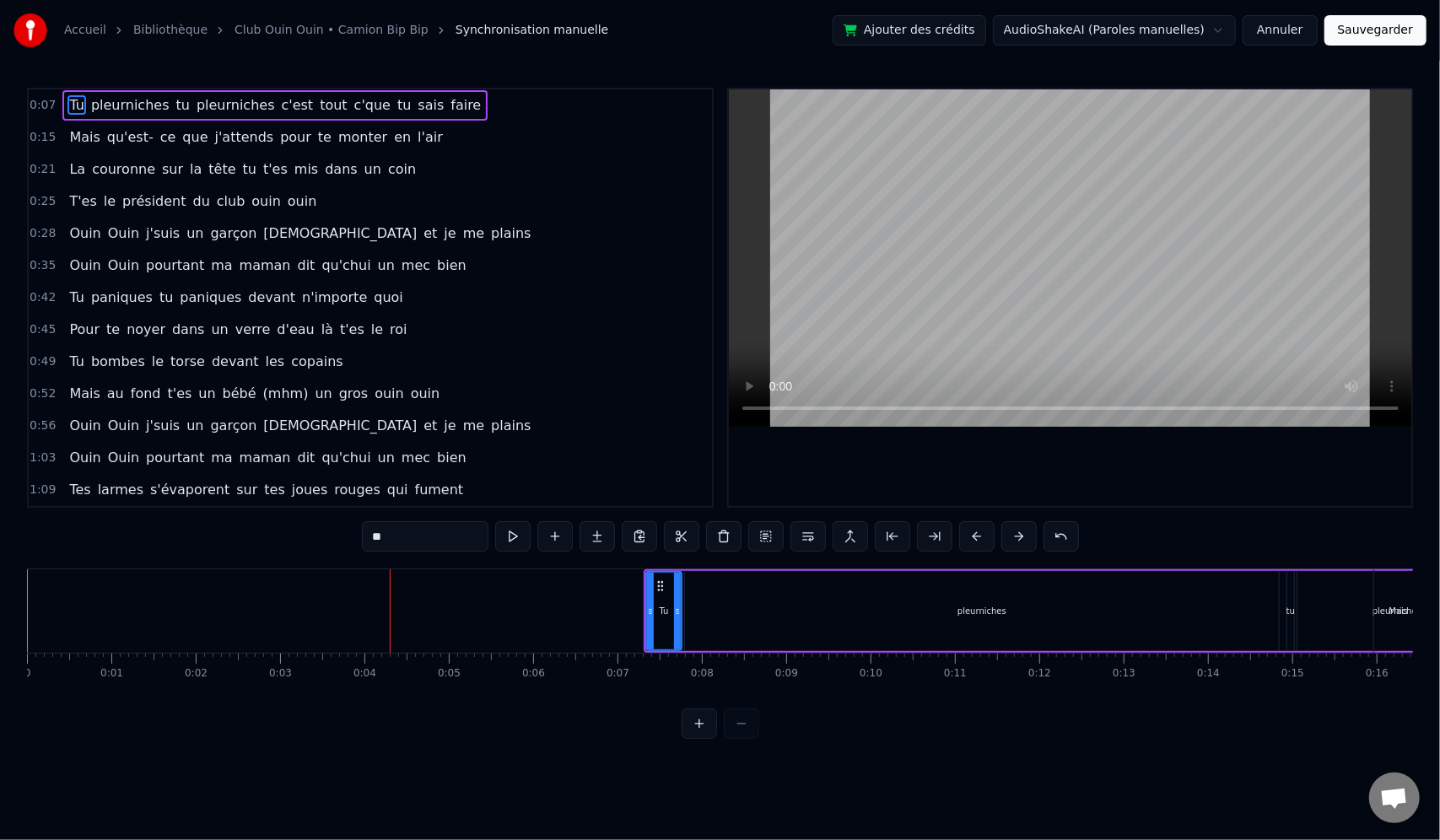
click at [1009, 539] on button at bounding box center [1019, 536] width 35 height 30
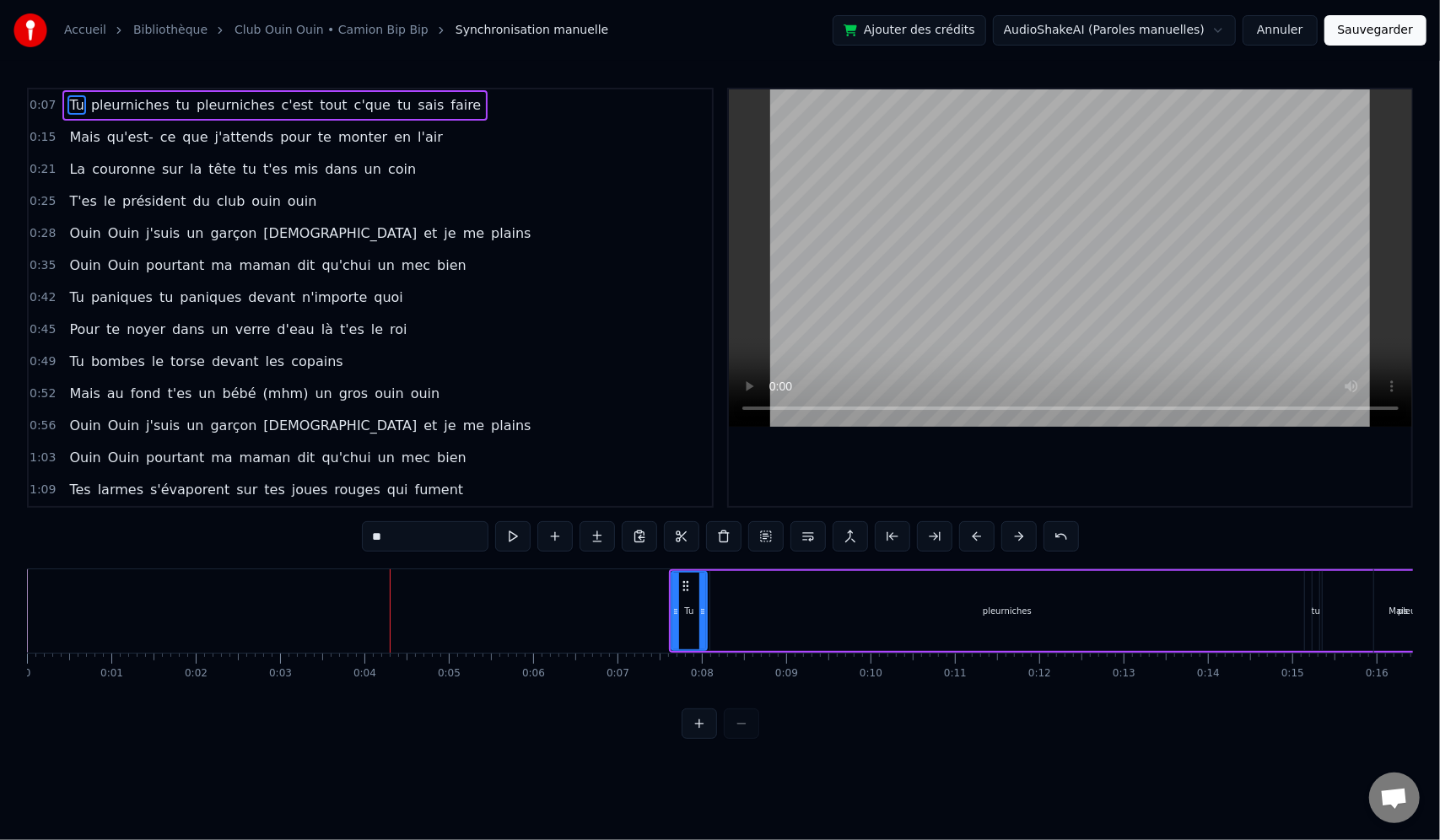
click at [1009, 539] on button at bounding box center [1019, 536] width 35 height 30
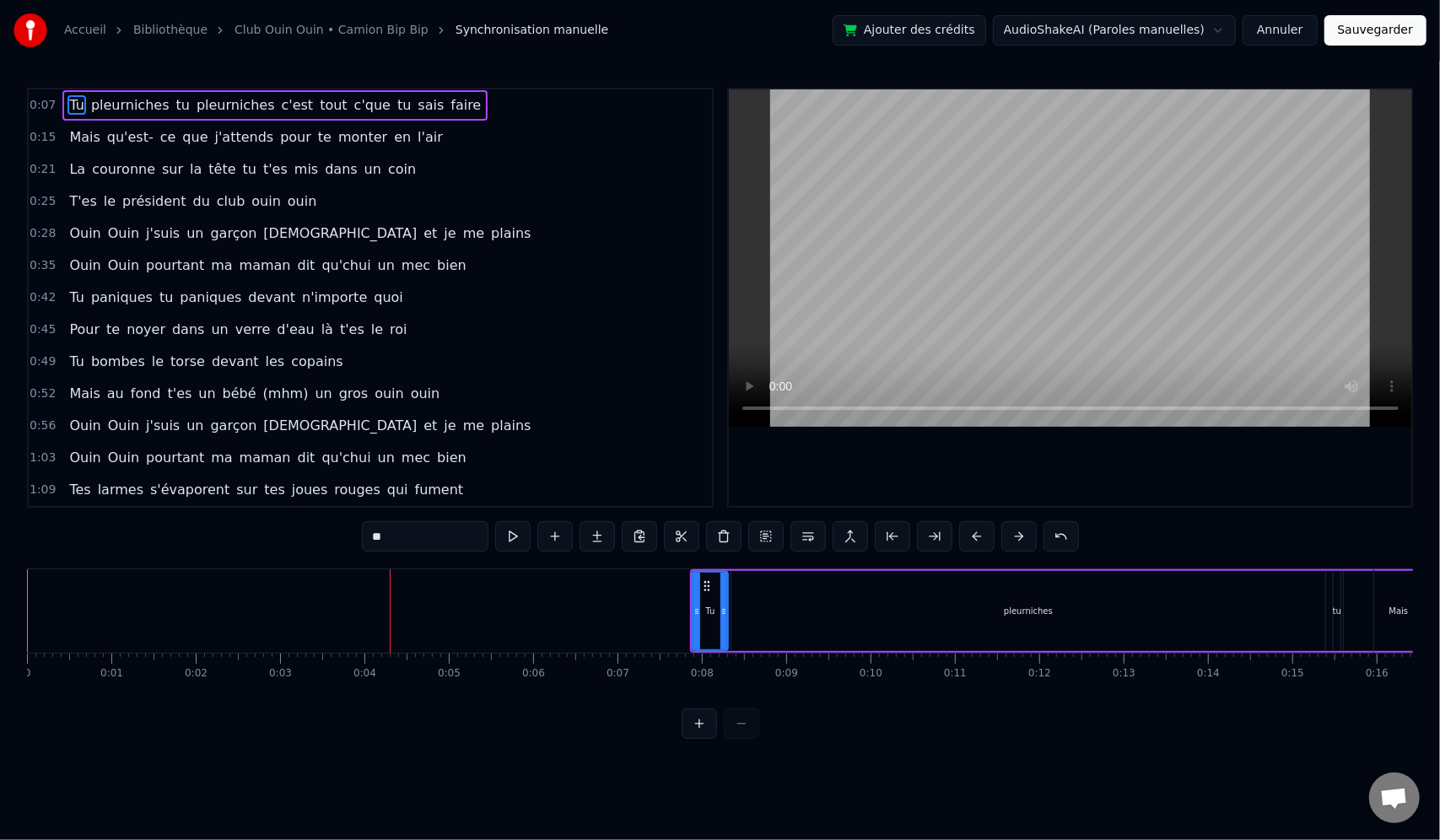
click at [1009, 539] on button at bounding box center [1019, 536] width 35 height 30
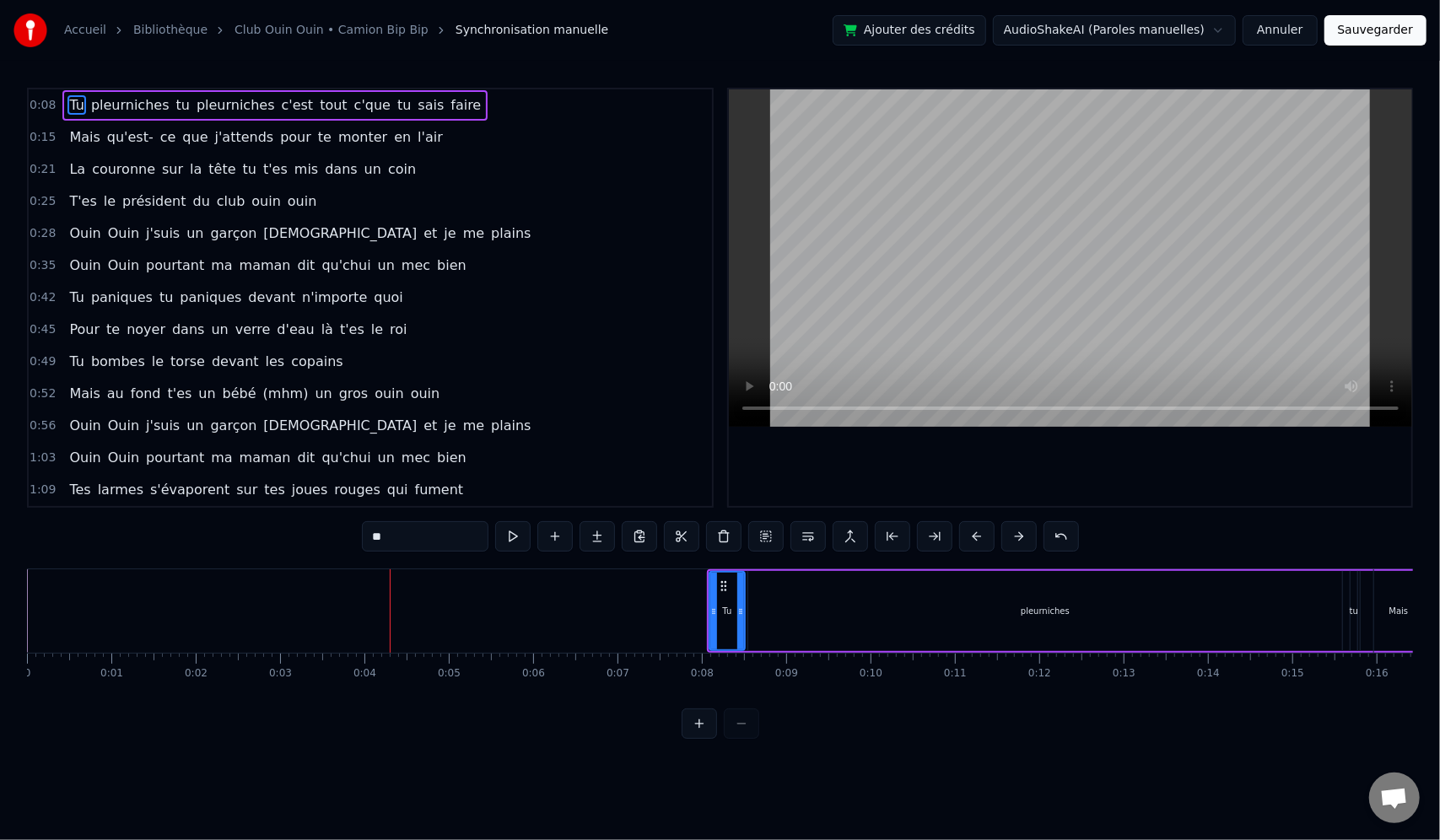
click at [1009, 539] on button at bounding box center [1019, 536] width 35 height 30
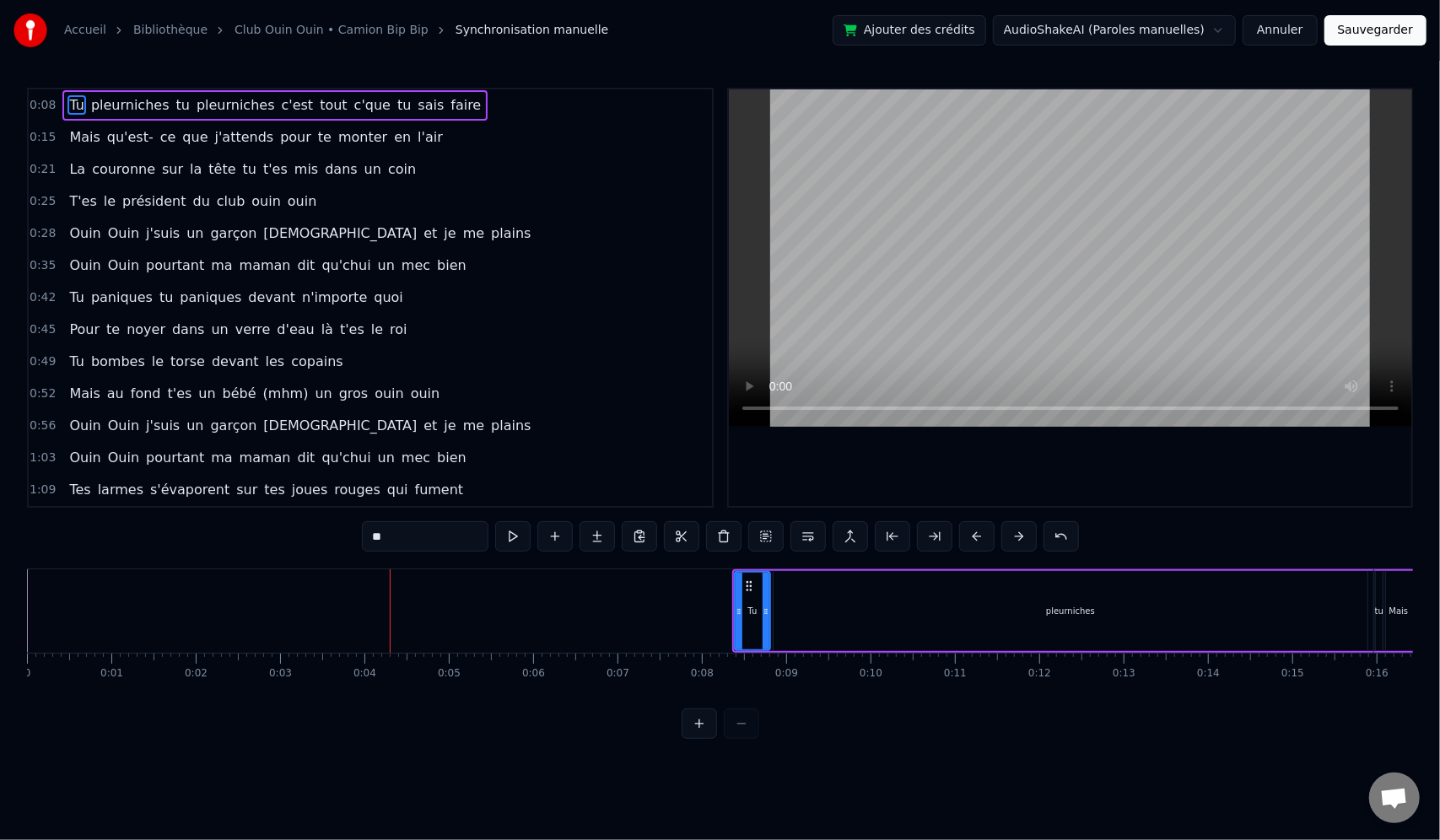
click at [1009, 539] on button at bounding box center [1019, 536] width 35 height 30
click at [1005, 538] on button at bounding box center [1019, 536] width 35 height 30
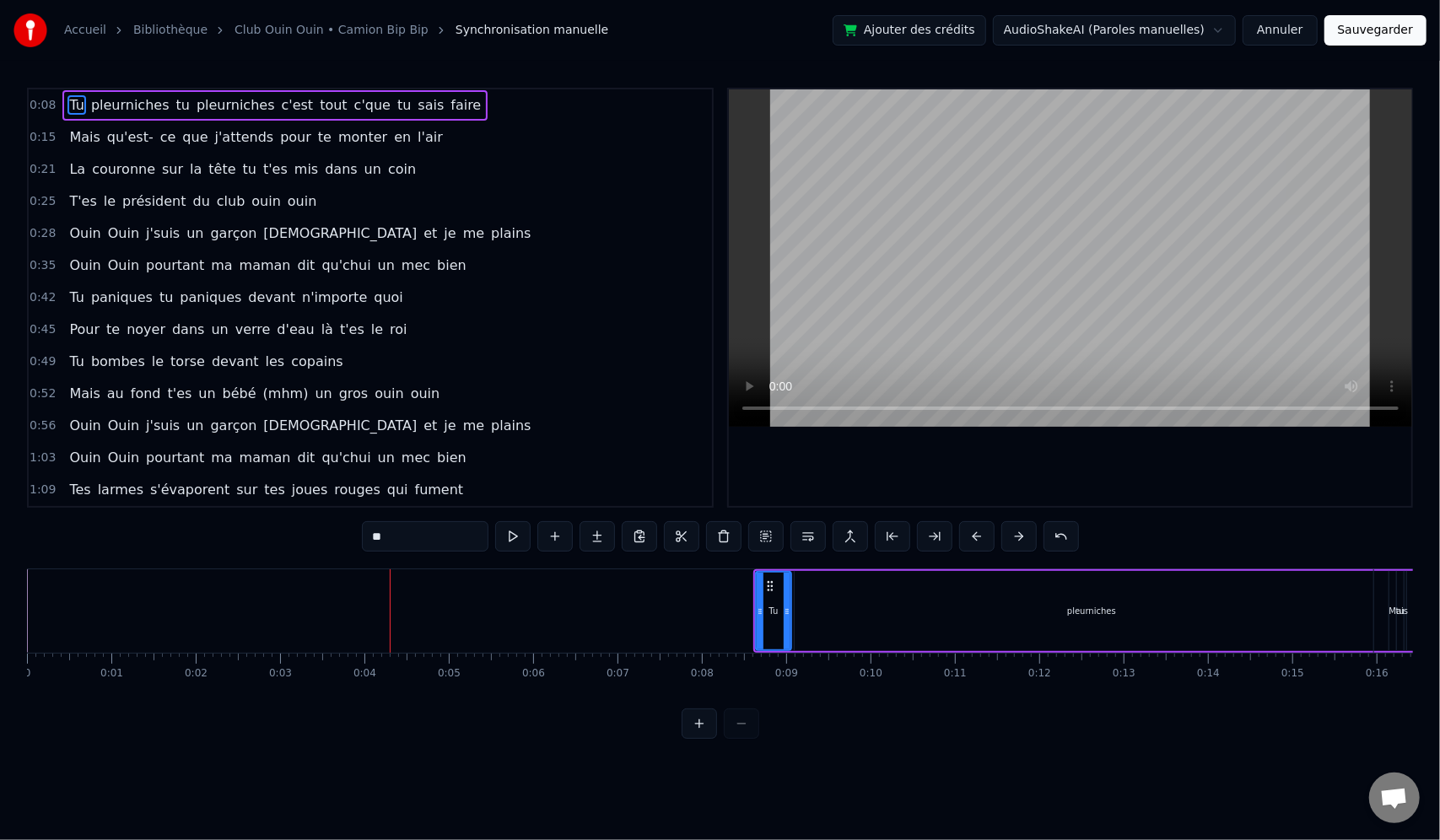
click at [1005, 538] on button at bounding box center [1019, 536] width 35 height 30
drag, startPoint x: 1015, startPoint y: 538, endPoint x: 998, endPoint y: 532, distance: 18.0
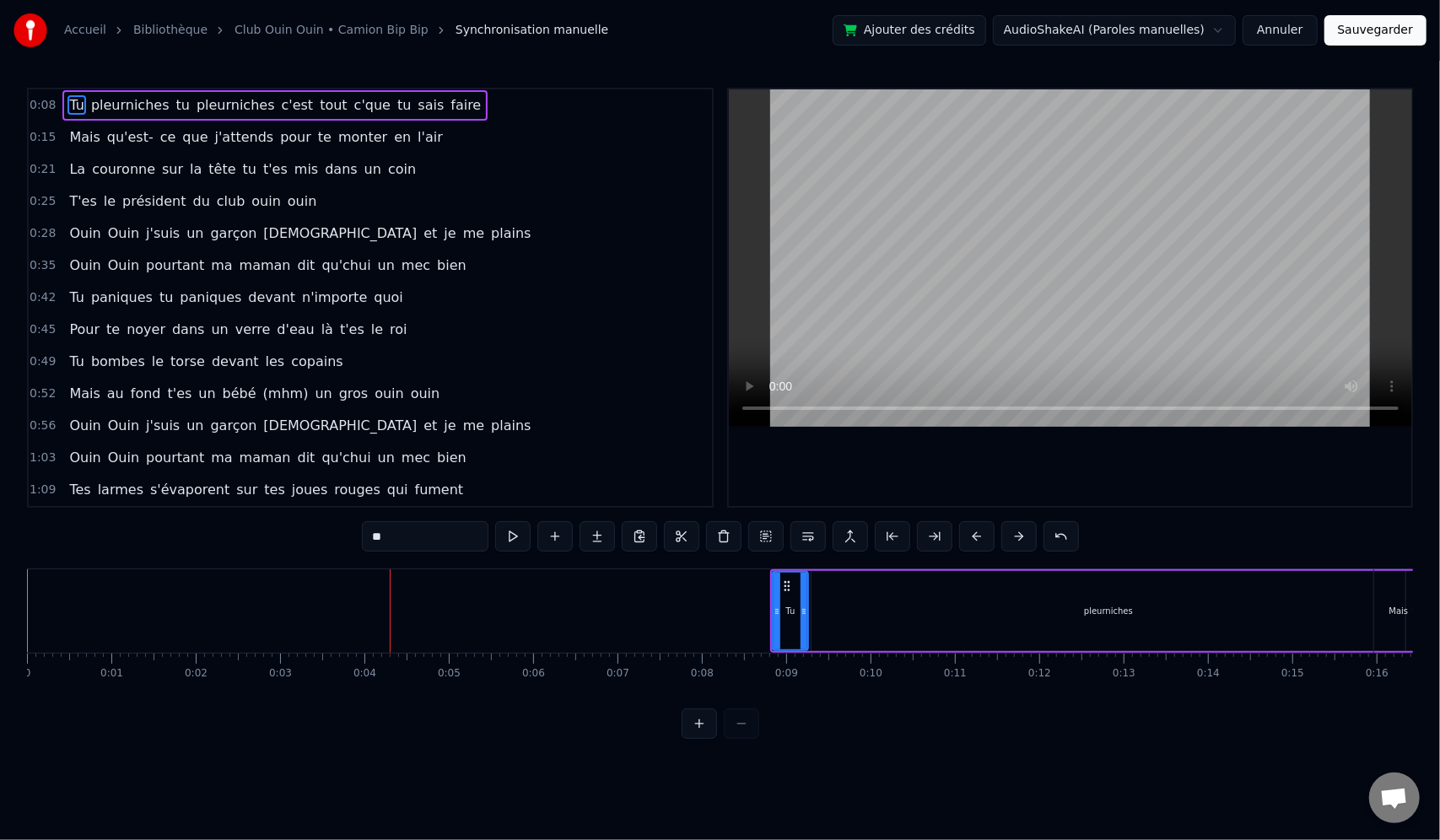
click at [1002, 532] on button at bounding box center [1019, 536] width 35 height 30
click at [1001, 532] on button at bounding box center [1019, 536] width 35 height 30
click at [1005, 532] on button at bounding box center [1019, 536] width 35 height 30
click at [1006, 532] on button at bounding box center [1019, 536] width 35 height 30
click at [1017, 533] on button at bounding box center [1019, 536] width 35 height 30
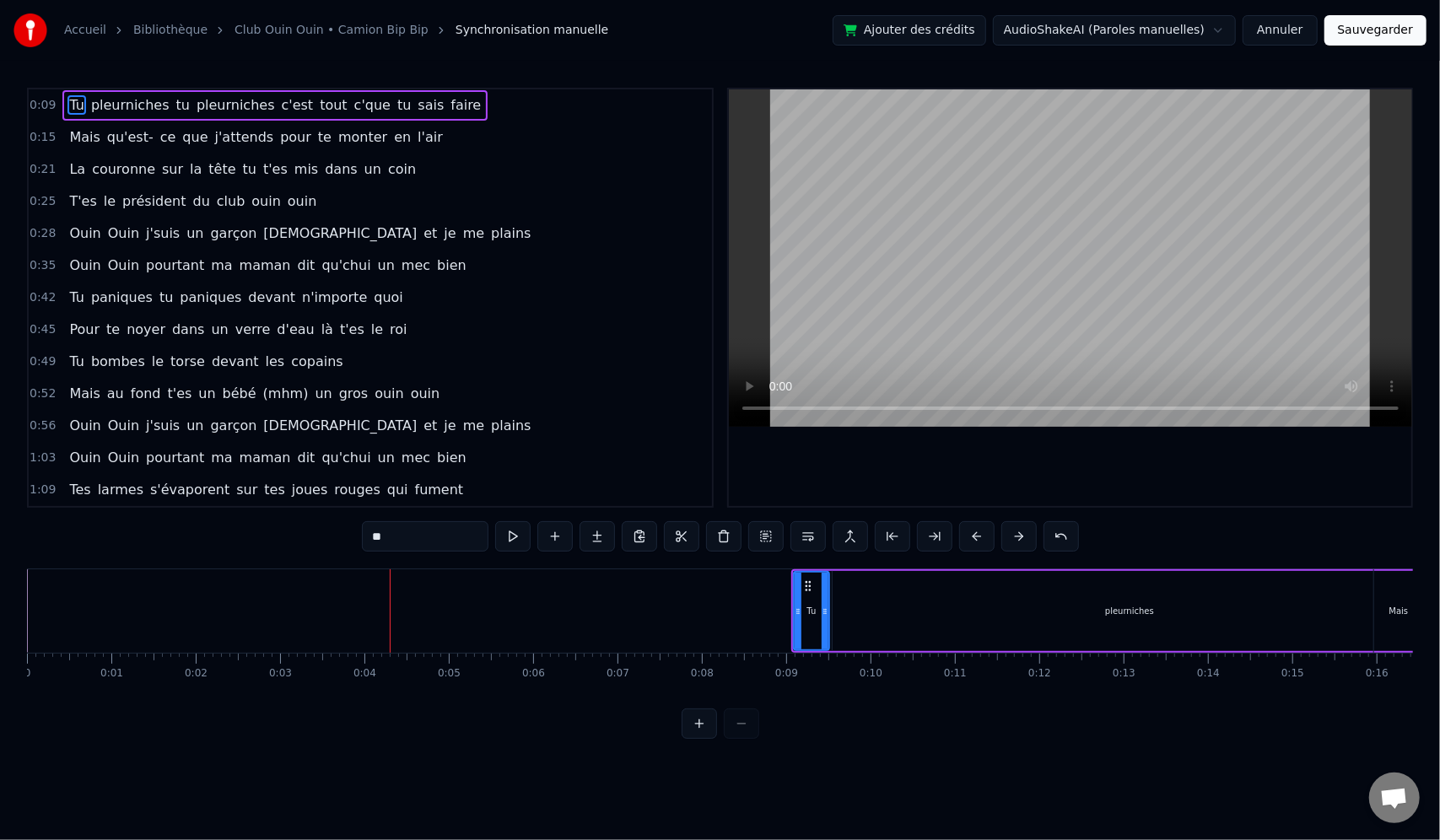
click at [1017, 533] on button at bounding box center [1019, 536] width 35 height 30
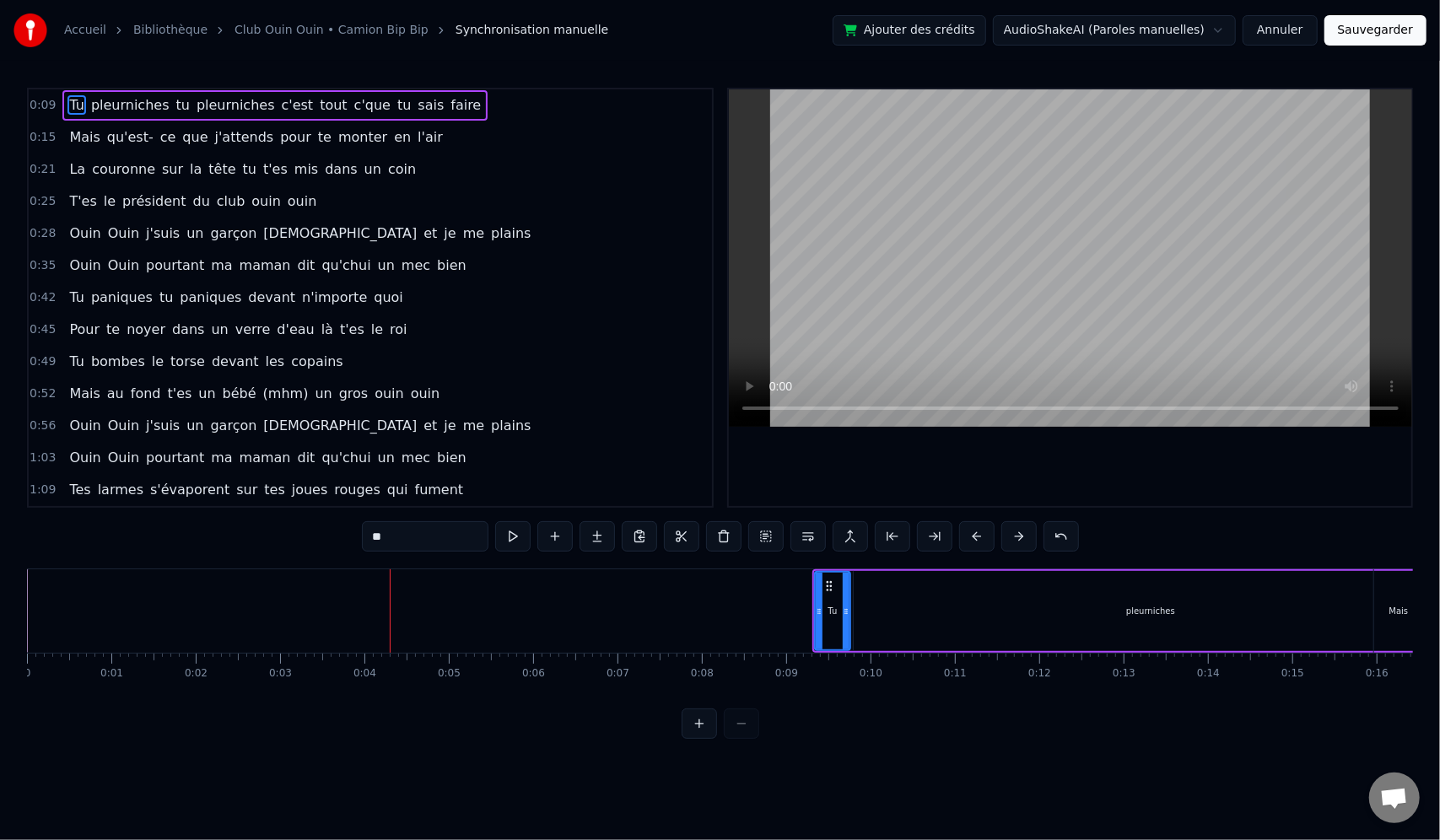
click at [1017, 533] on button at bounding box center [1019, 536] width 35 height 30
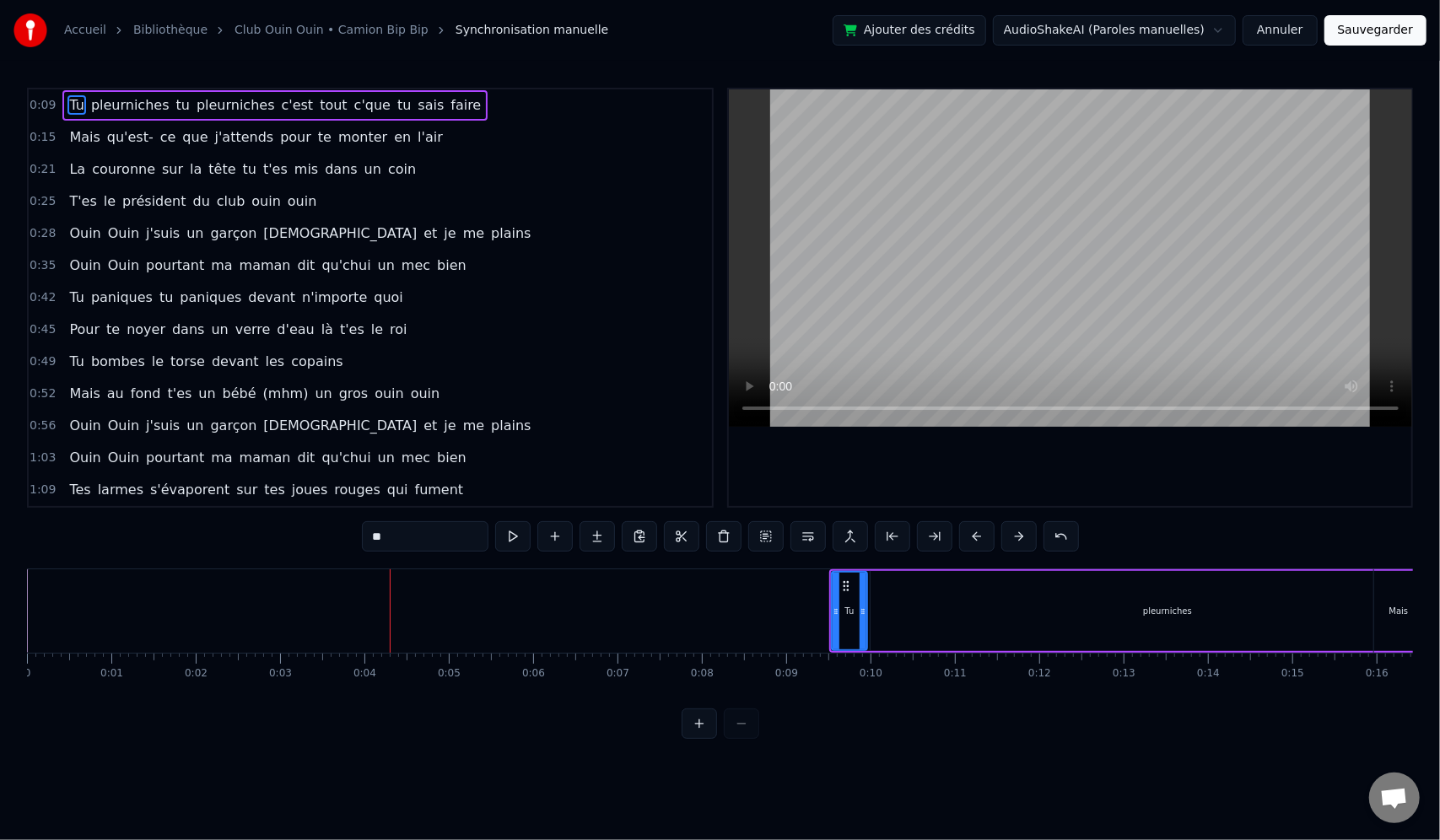
click at [1017, 533] on button at bounding box center [1019, 536] width 35 height 30
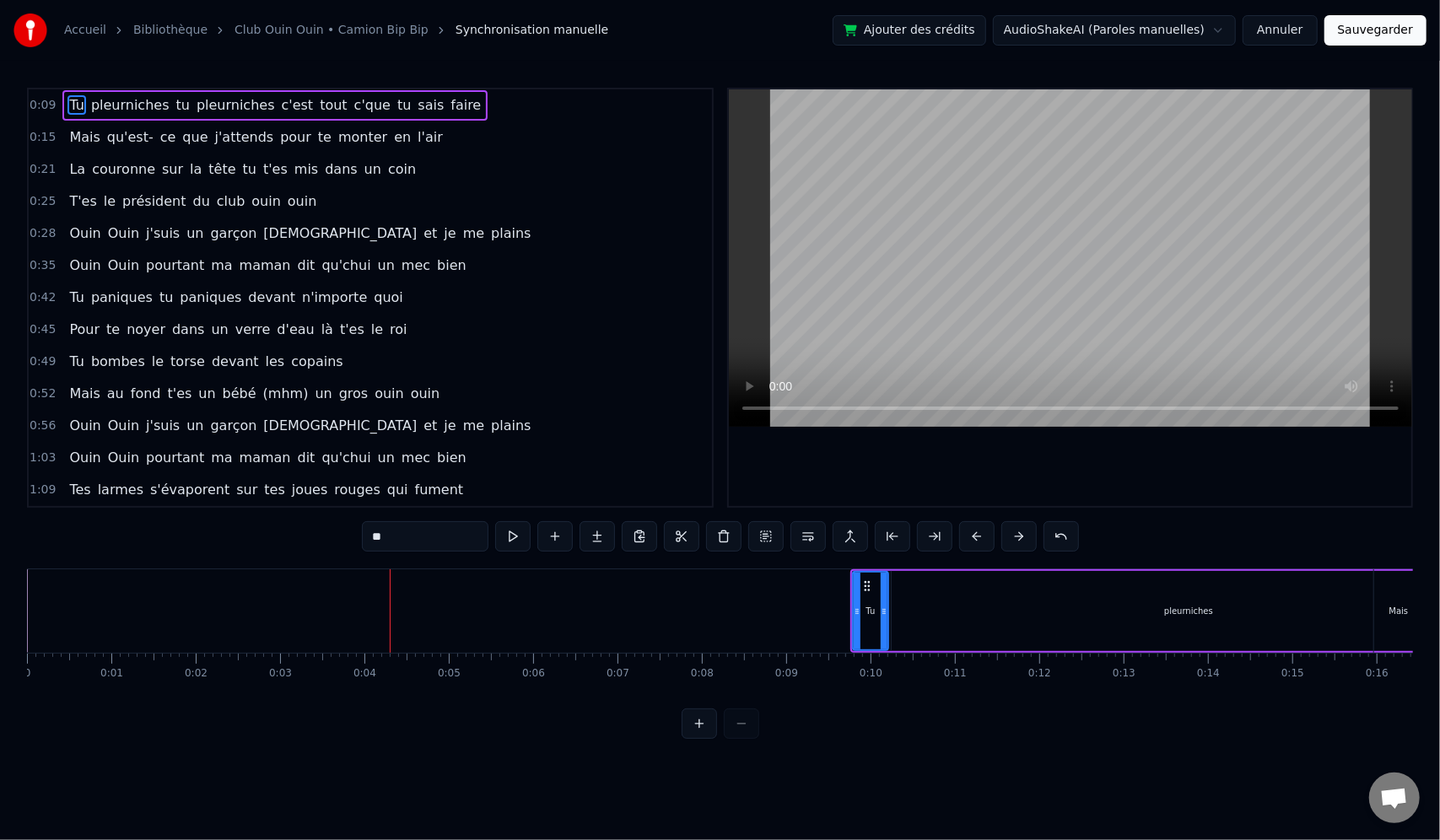
click at [1017, 533] on button at bounding box center [1019, 536] width 35 height 30
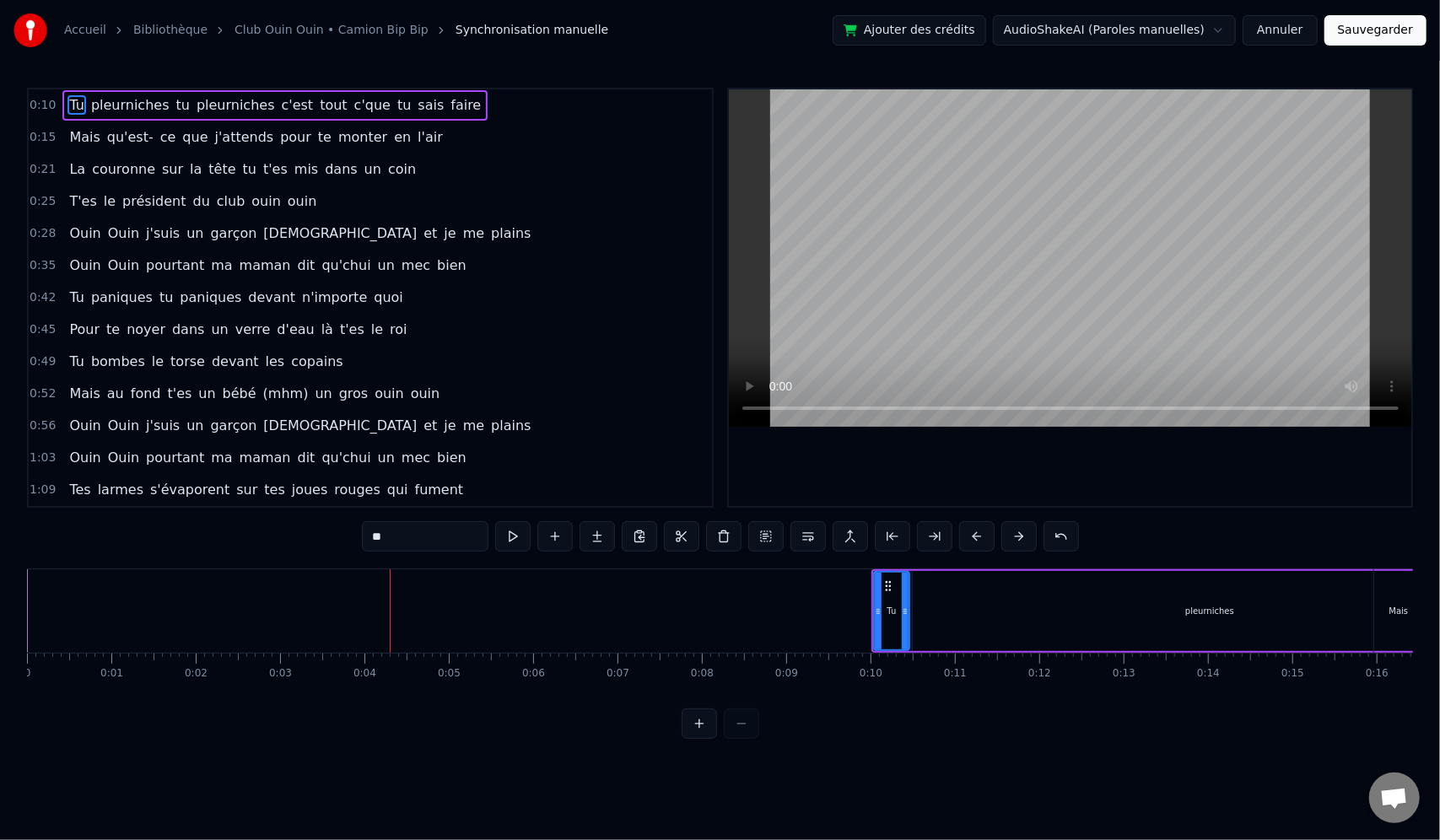
click at [1017, 533] on button at bounding box center [1019, 536] width 35 height 30
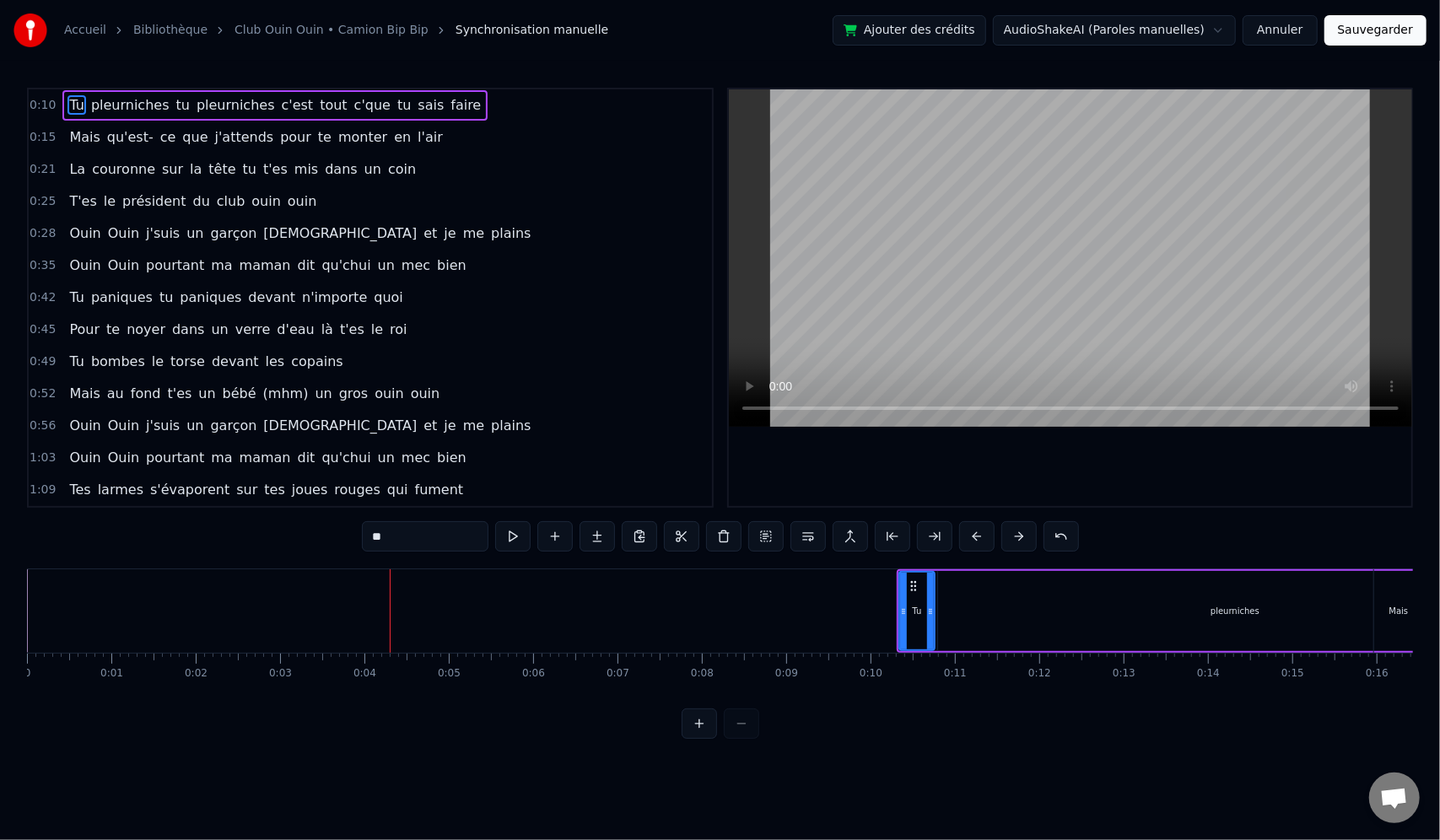
click at [1017, 533] on button at bounding box center [1019, 536] width 35 height 30
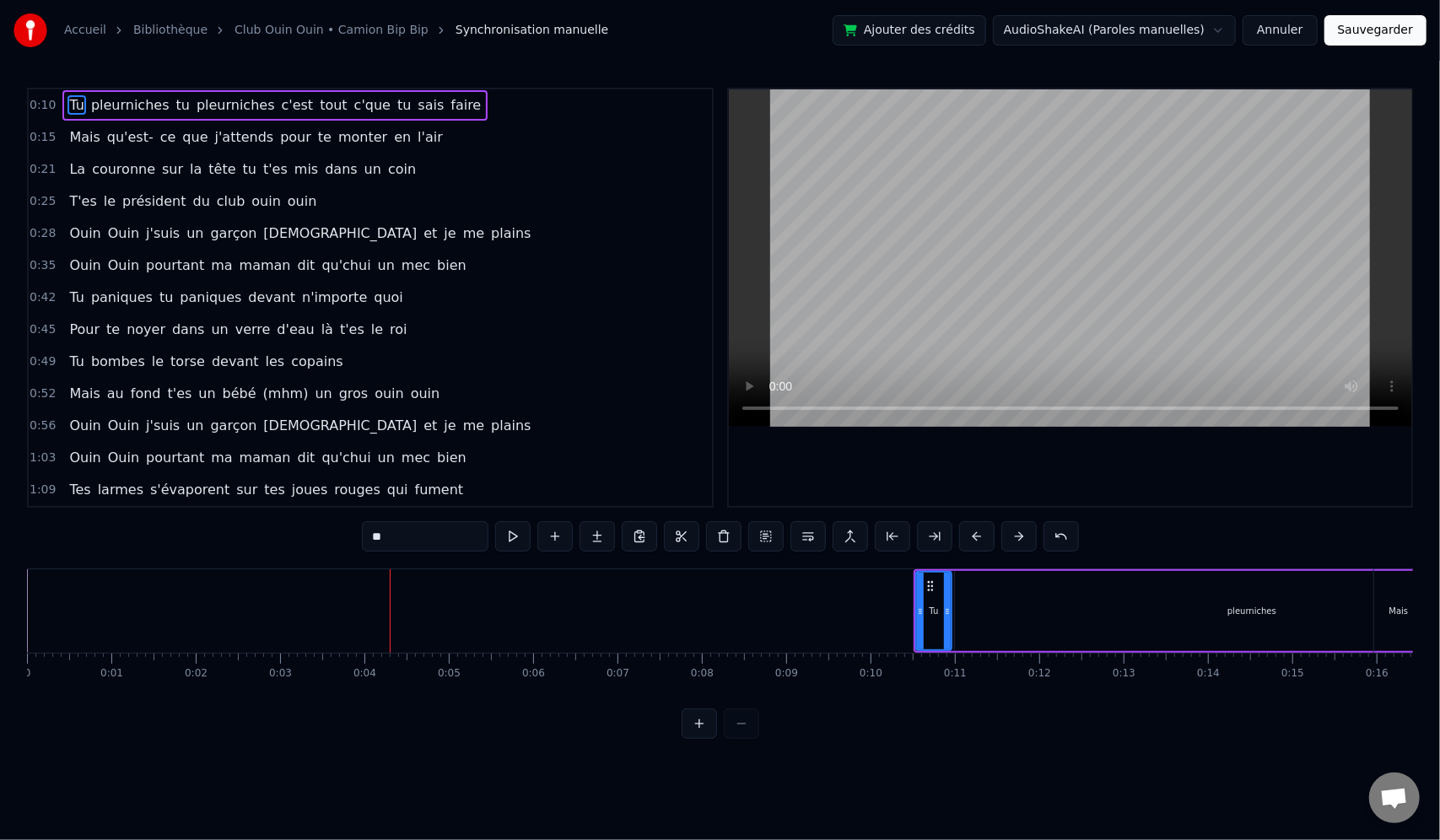
click at [1017, 533] on button at bounding box center [1019, 536] width 35 height 30
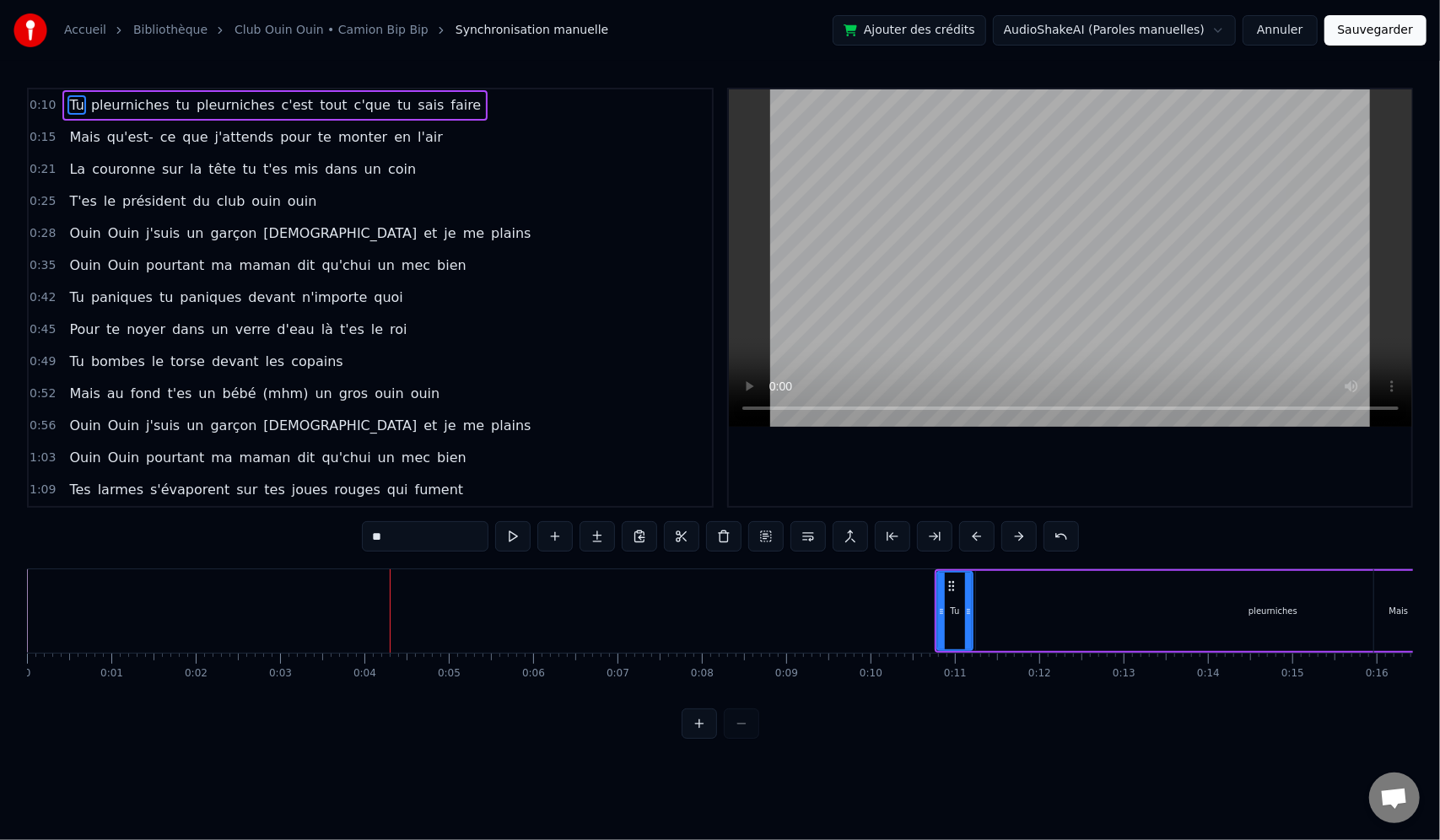
click at [1017, 533] on button at bounding box center [1019, 536] width 35 height 30
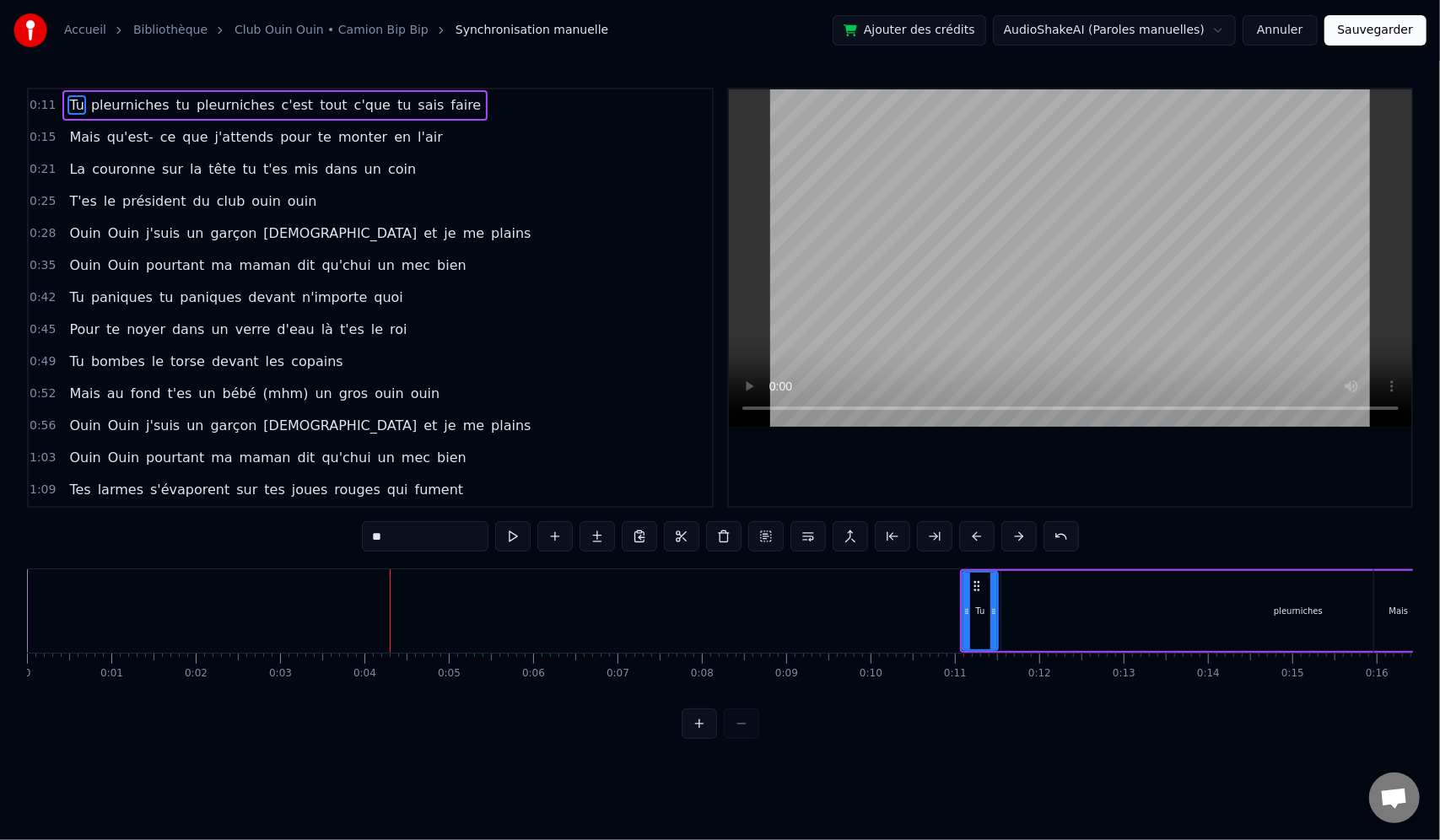
click at [1017, 533] on button at bounding box center [1019, 536] width 35 height 30
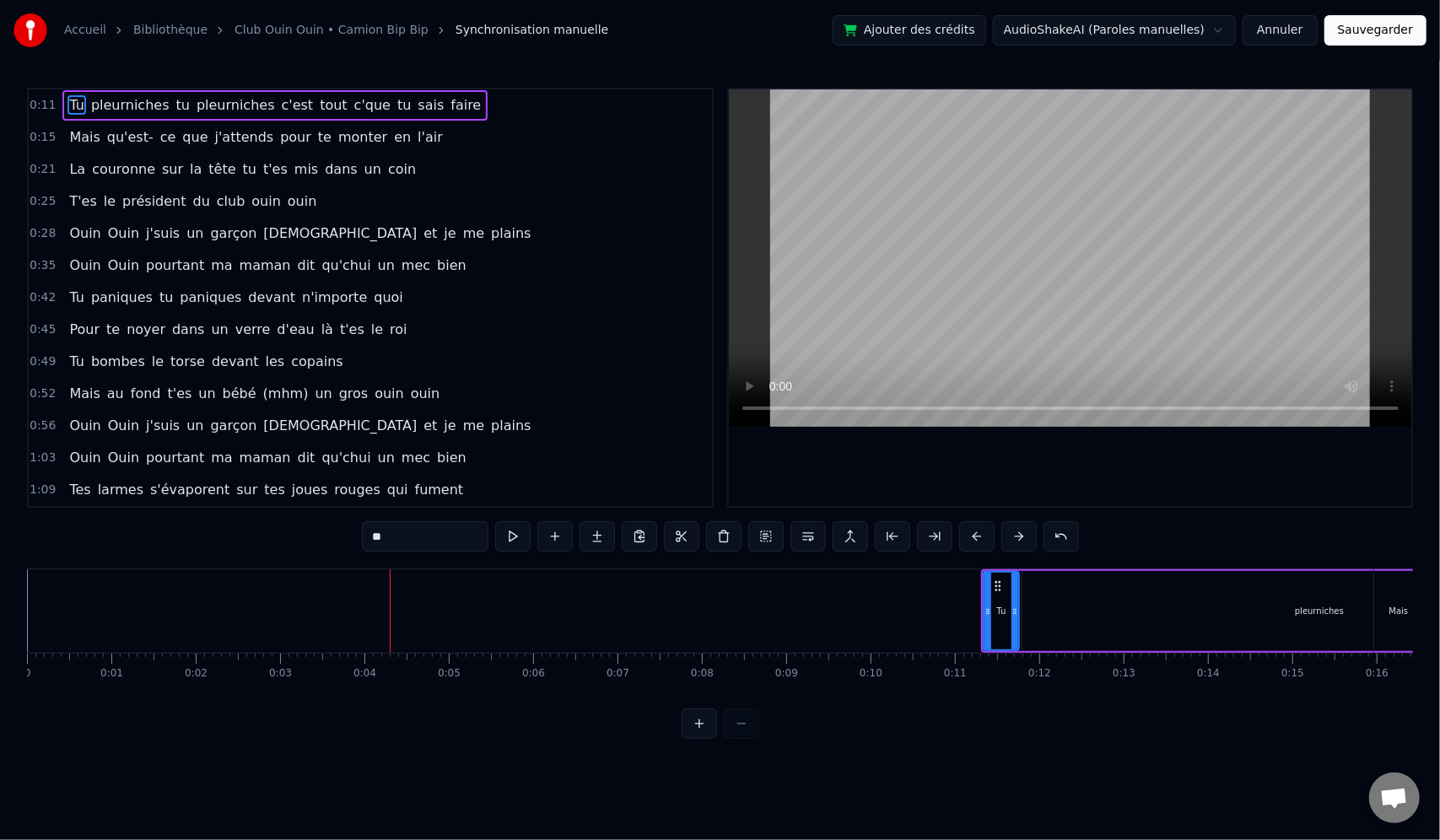
click at [1017, 533] on button at bounding box center [1019, 536] width 35 height 30
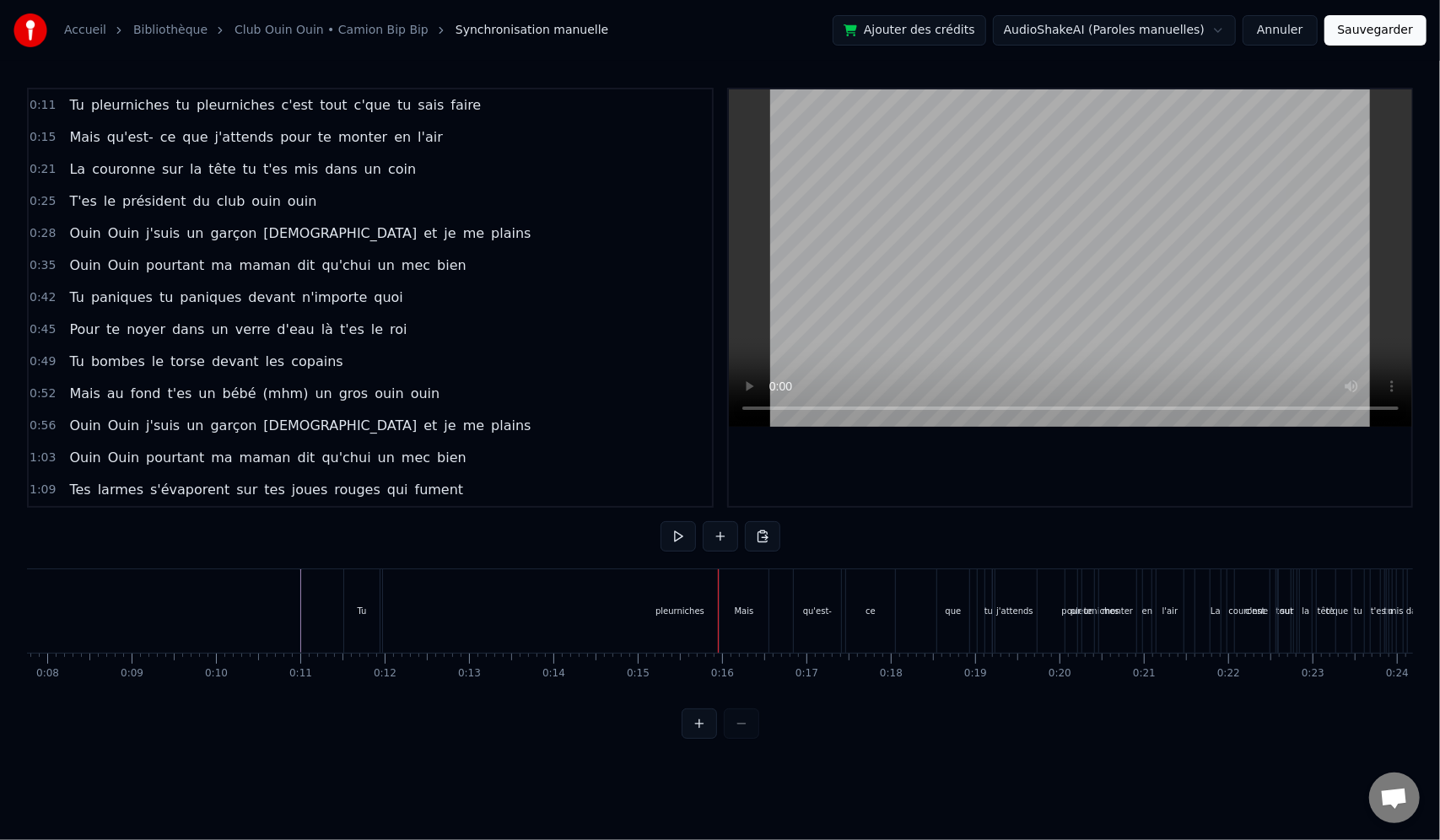
scroll to position [0, 591]
click at [430, 606] on div "Tu" at bounding box center [425, 612] width 35 height 84
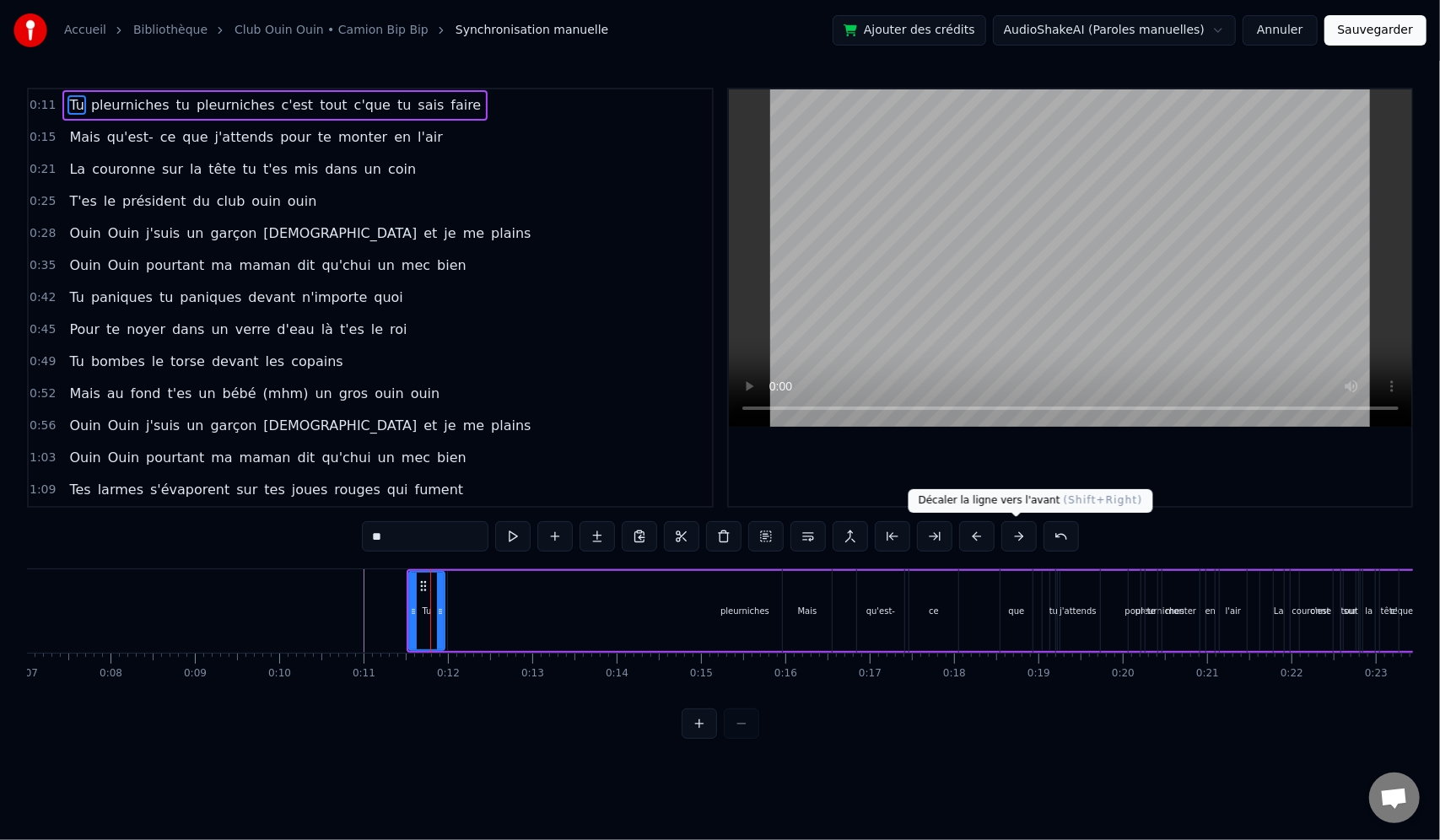
click at [1004, 531] on button at bounding box center [1019, 536] width 35 height 30
click at [1005, 531] on button at bounding box center [1019, 536] width 35 height 30
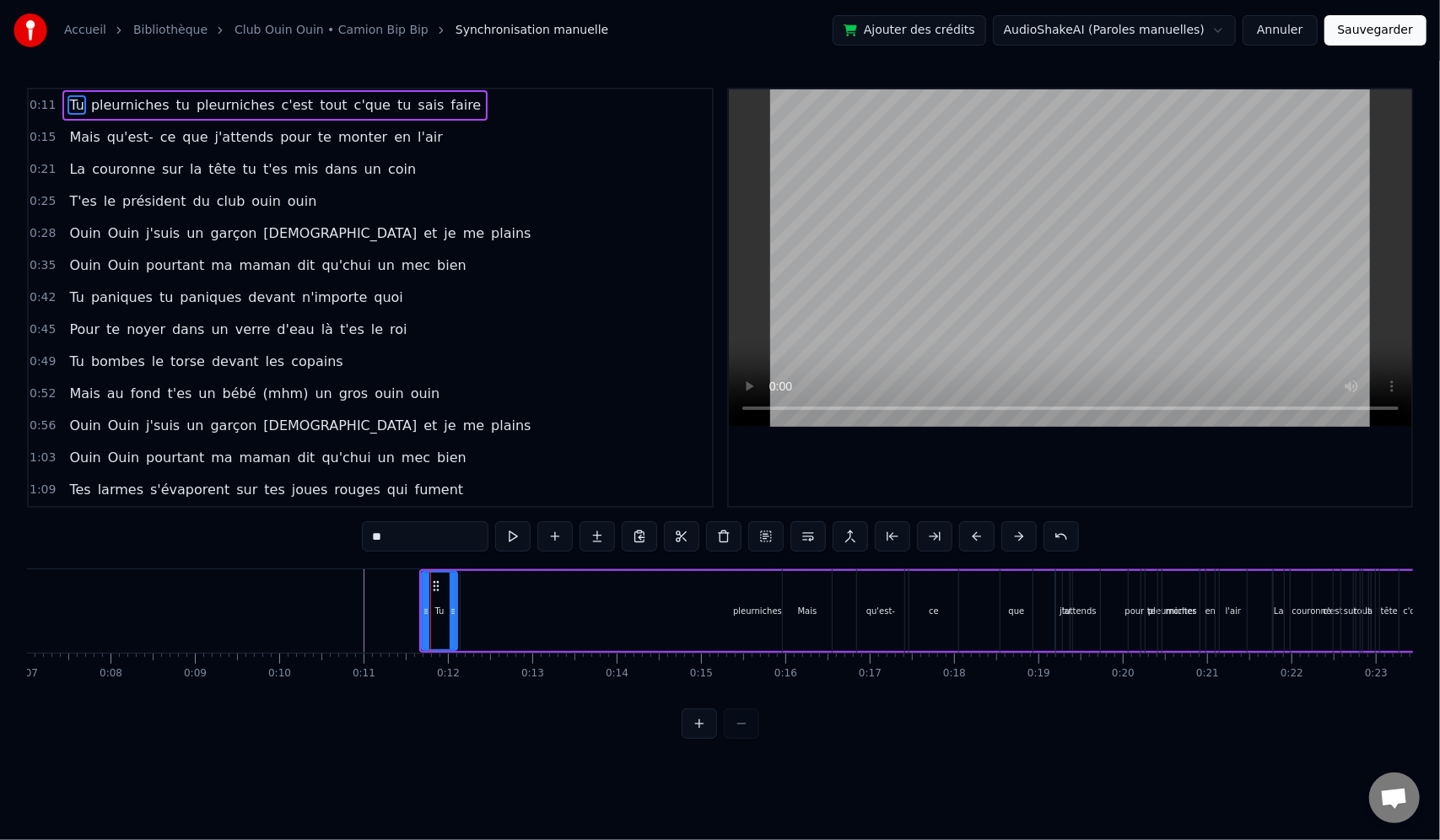
click at [1005, 531] on button at bounding box center [1019, 536] width 35 height 30
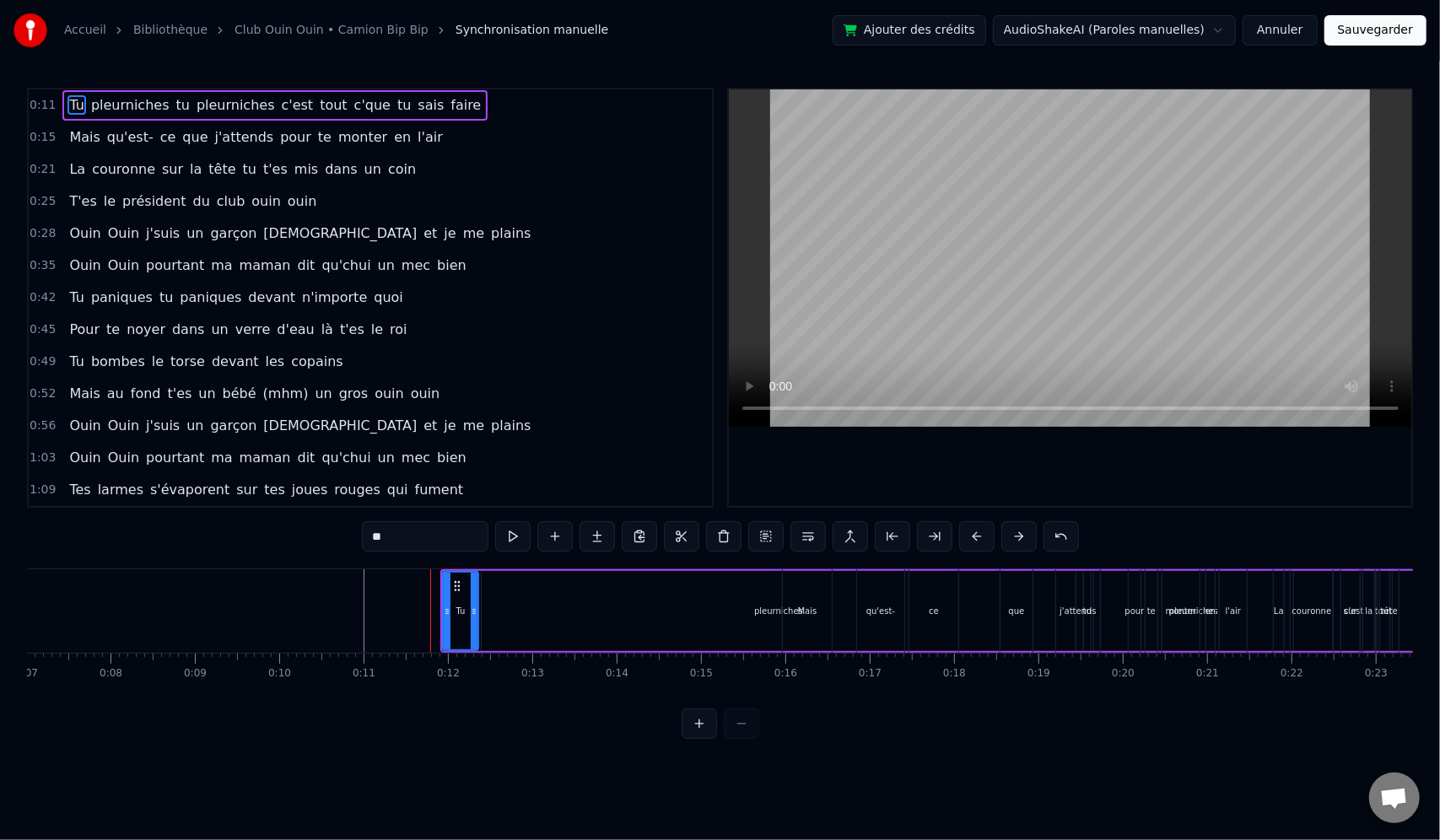
click at [1005, 531] on button at bounding box center [1019, 536] width 35 height 30
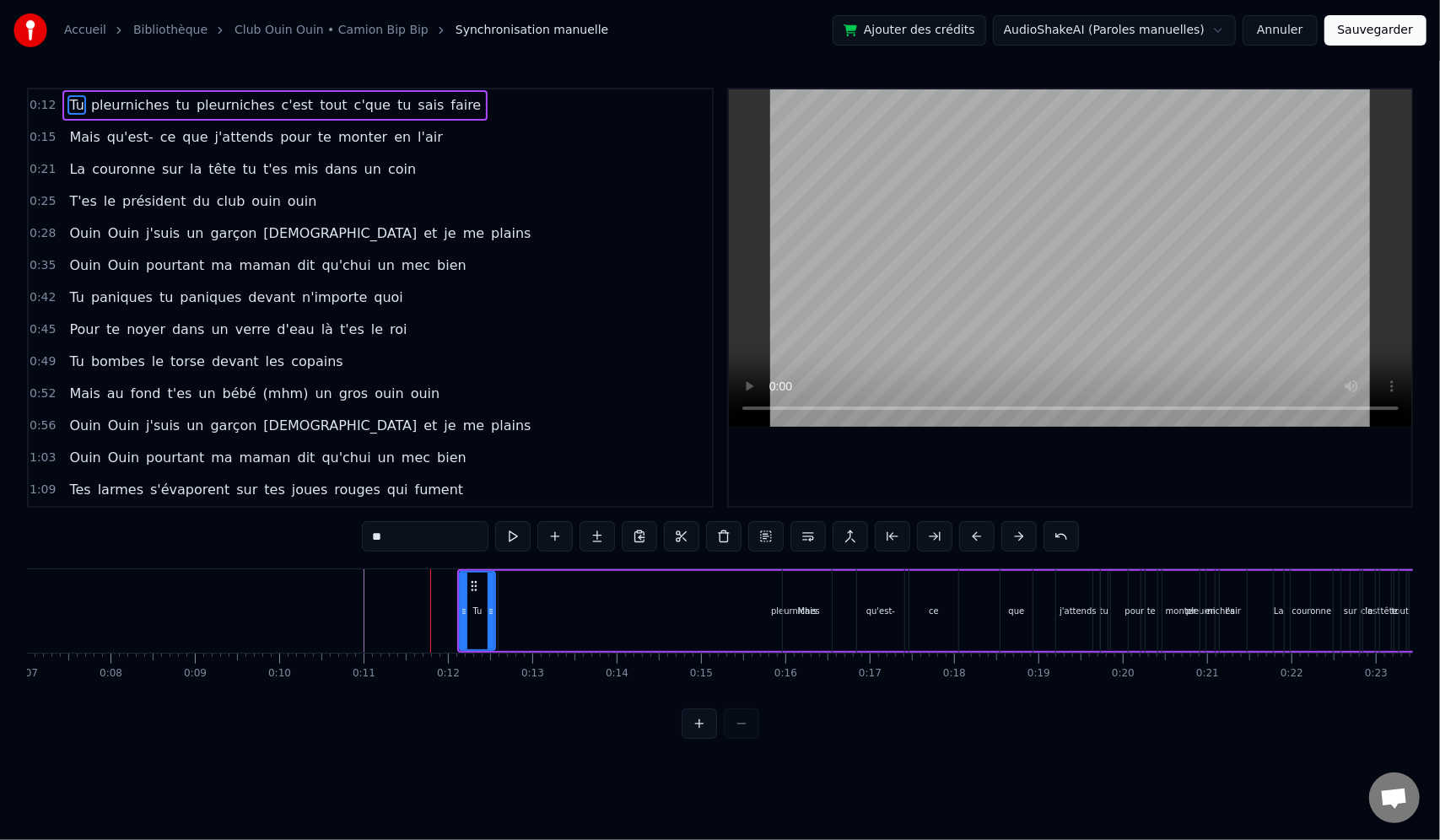
click at [1005, 531] on button at bounding box center [1019, 536] width 35 height 30
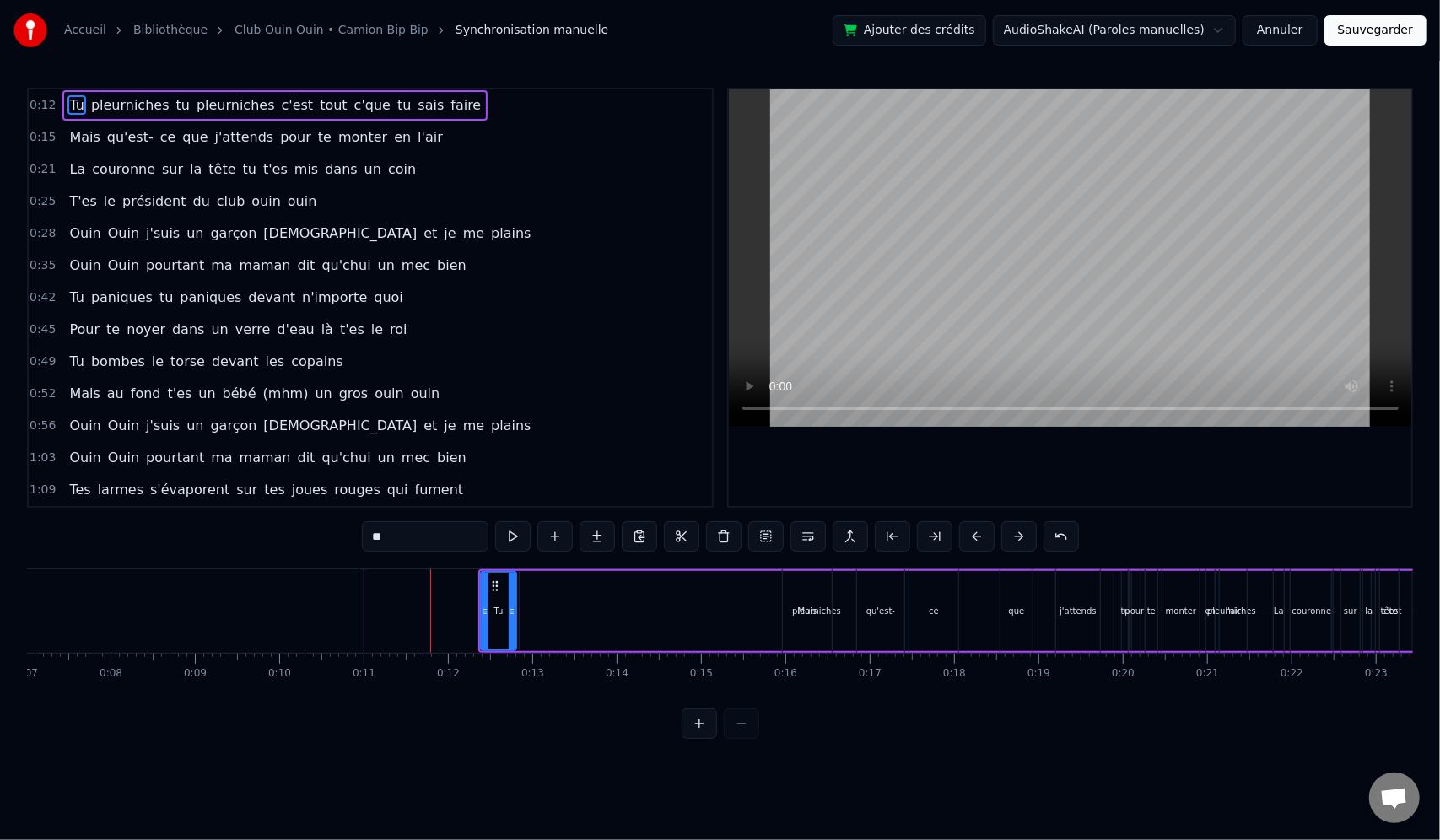
click at [1005, 531] on button at bounding box center [1019, 536] width 35 height 30
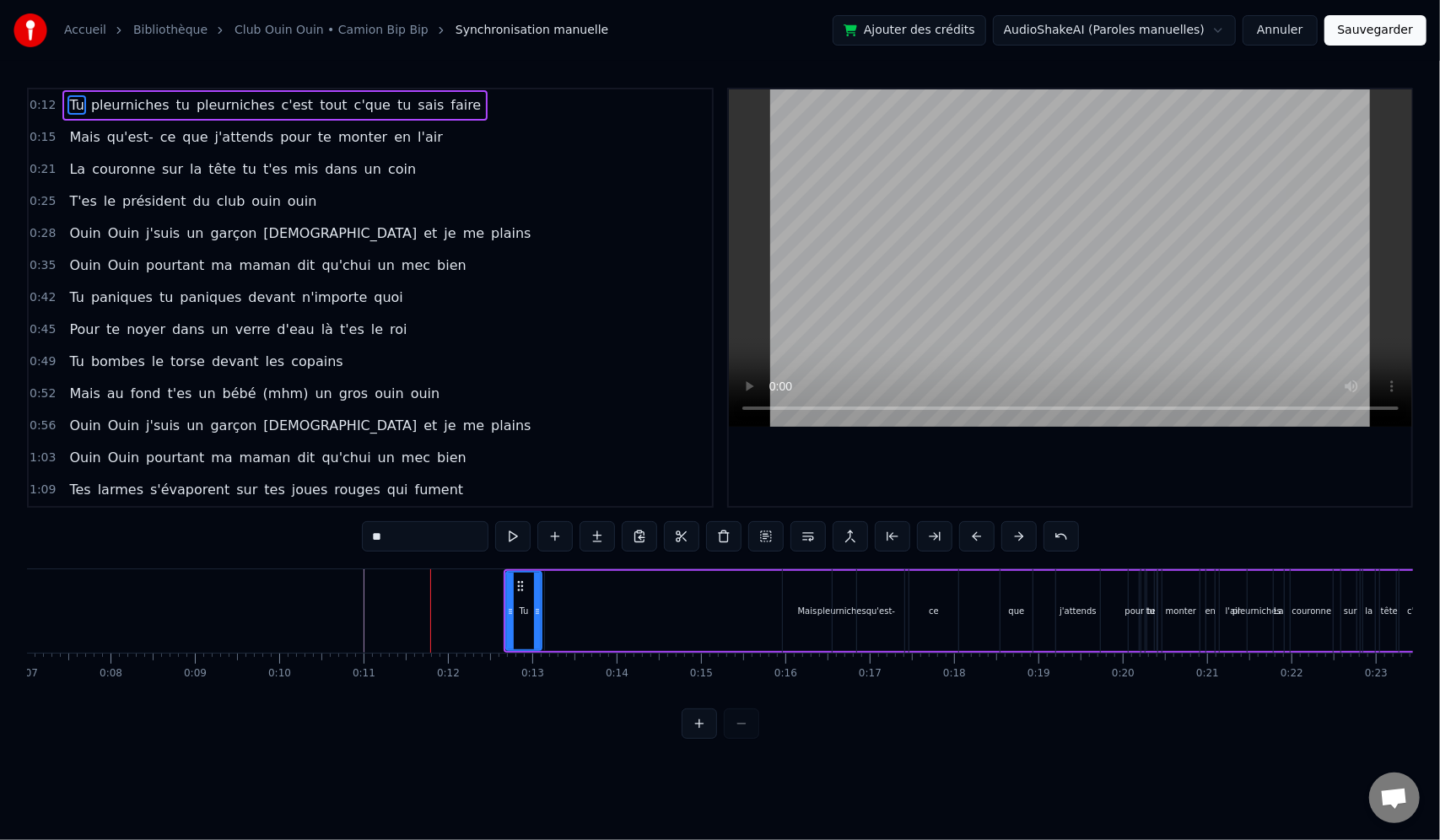
click at [1005, 531] on button at bounding box center [1019, 536] width 35 height 30
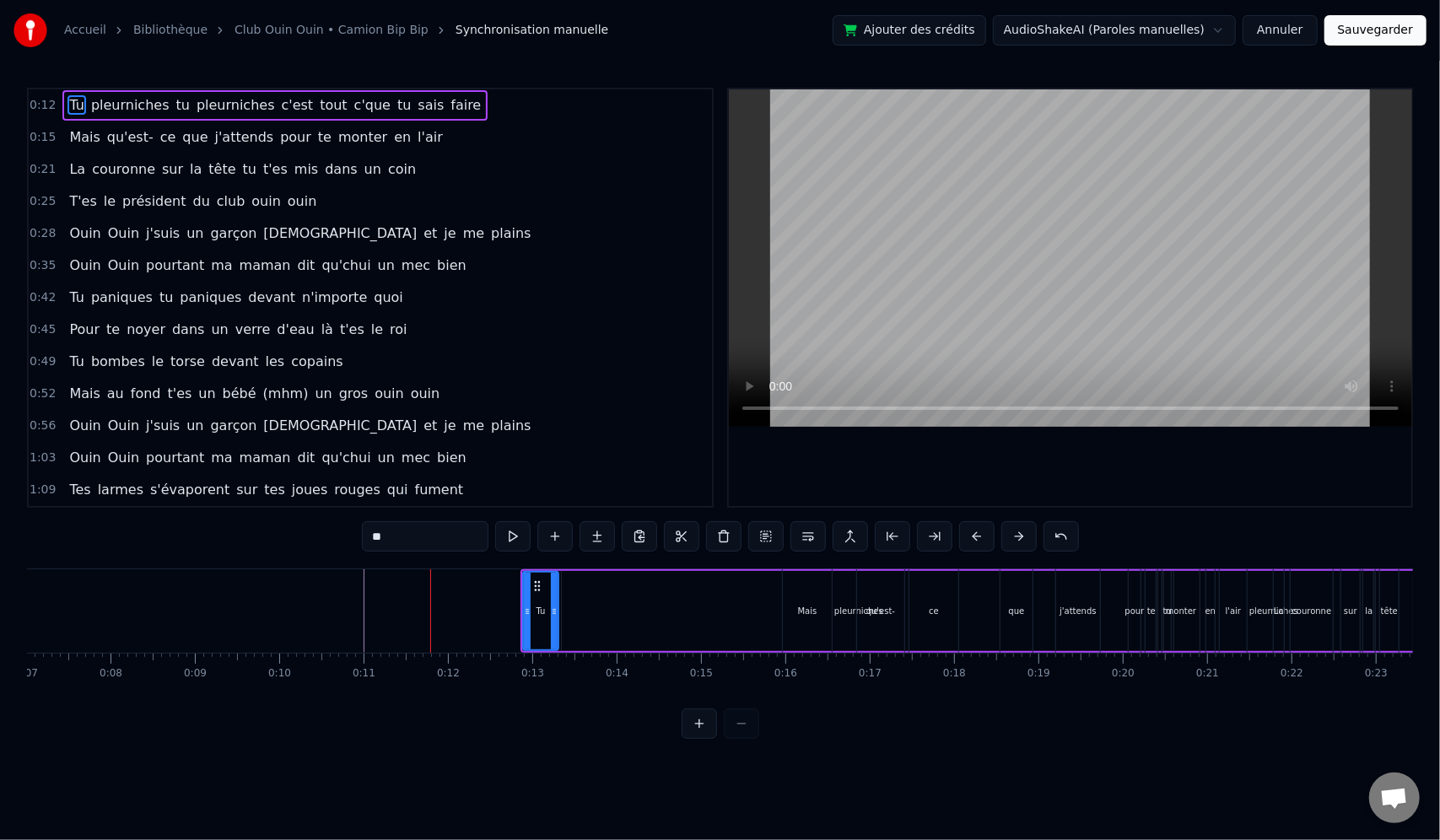
click at [1005, 531] on button at bounding box center [1019, 536] width 35 height 30
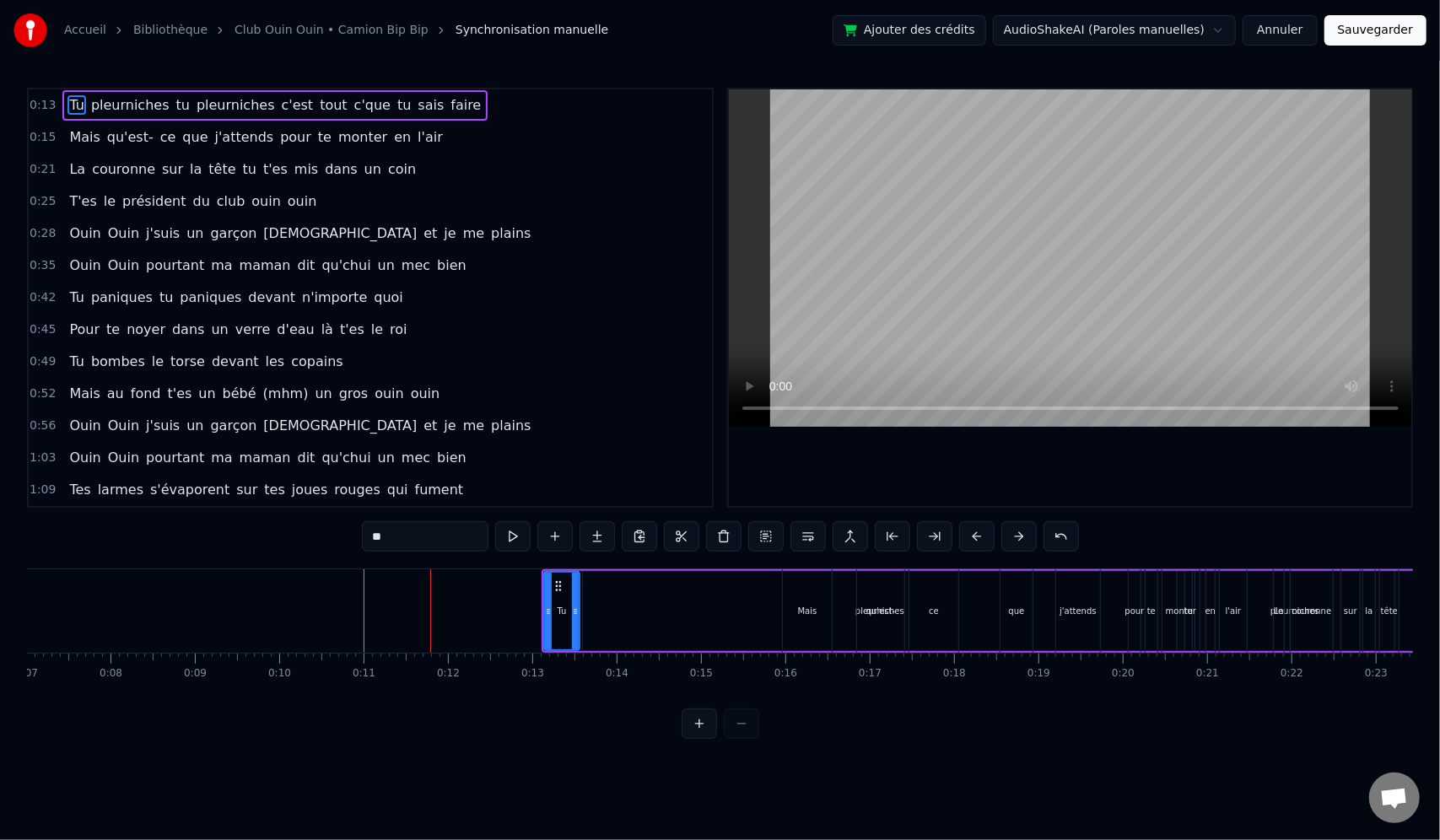
click at [1005, 531] on button at bounding box center [1019, 536] width 35 height 30
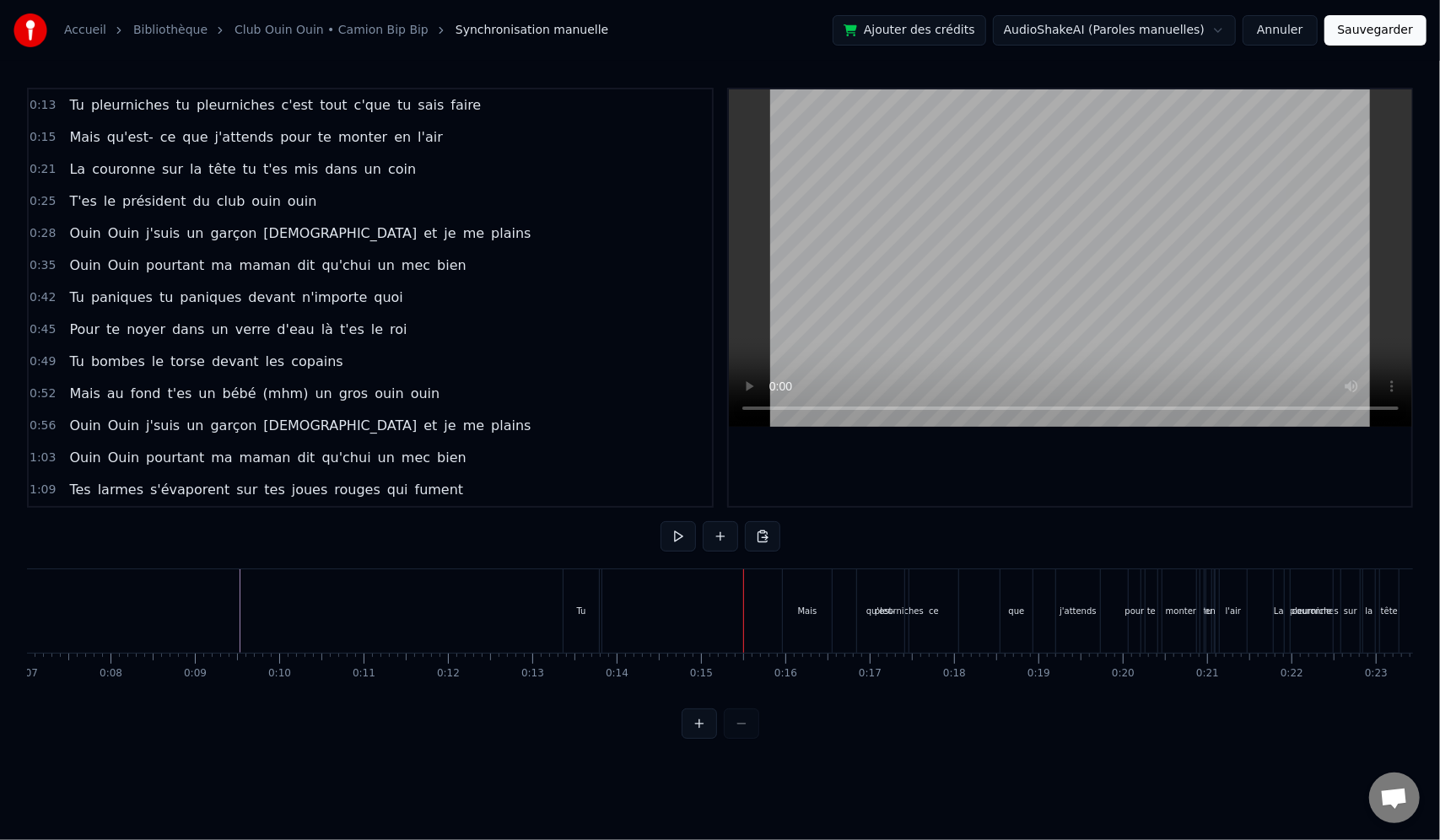
drag, startPoint x: 591, startPoint y: 610, endPoint x: 602, endPoint y: 609, distance: 11.0
click at [591, 611] on div "Tu" at bounding box center [581, 612] width 35 height 84
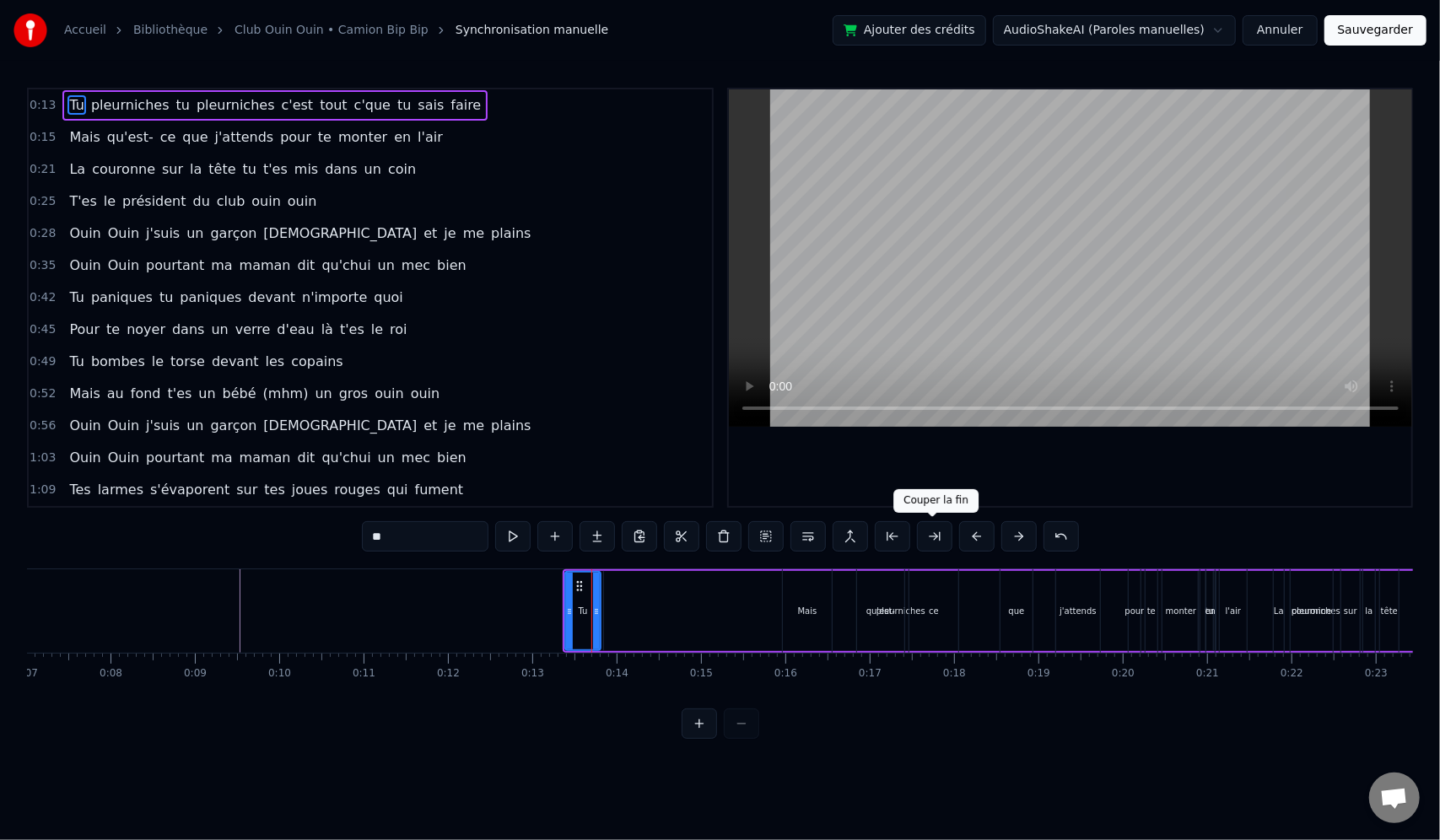
click at [943, 538] on button at bounding box center [934, 536] width 35 height 30
click at [883, 535] on button at bounding box center [893, 536] width 35 height 30
click at [888, 537] on button at bounding box center [893, 536] width 35 height 30
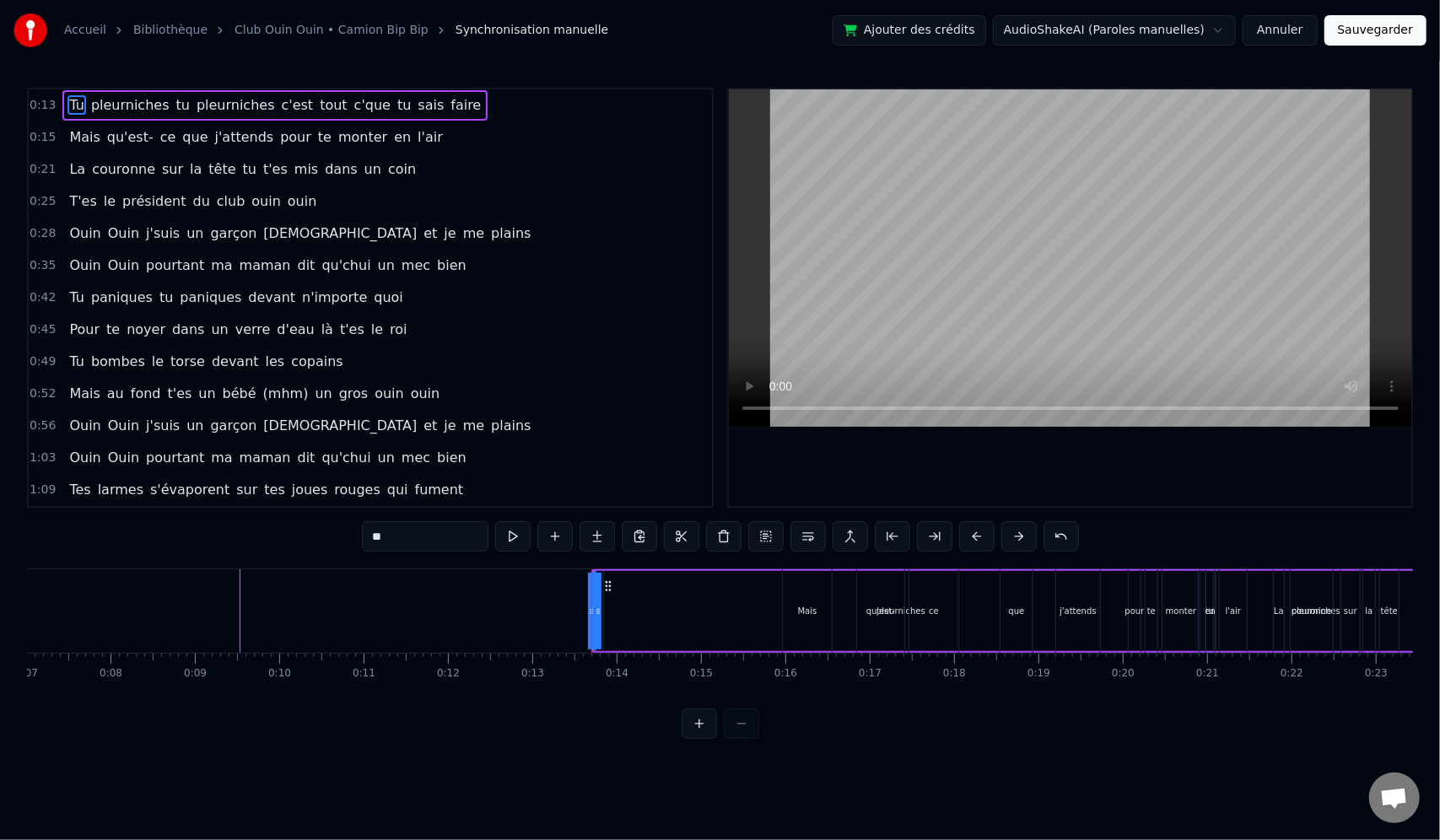
click at [888, 537] on button at bounding box center [893, 536] width 35 height 30
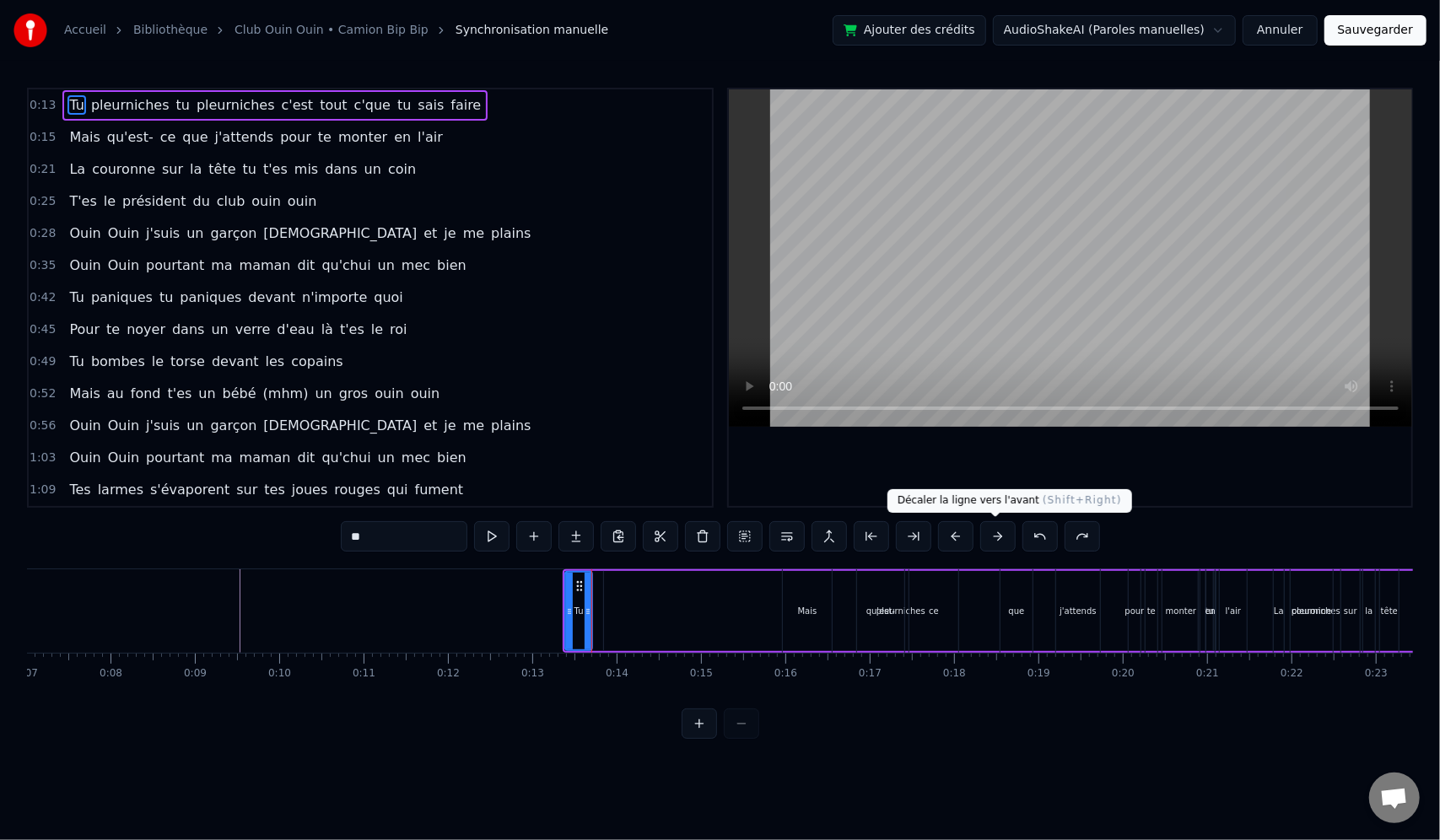
click at [991, 532] on button at bounding box center [998, 536] width 35 height 30
click at [991, 532] on div "**" at bounding box center [720, 536] width 759 height 30
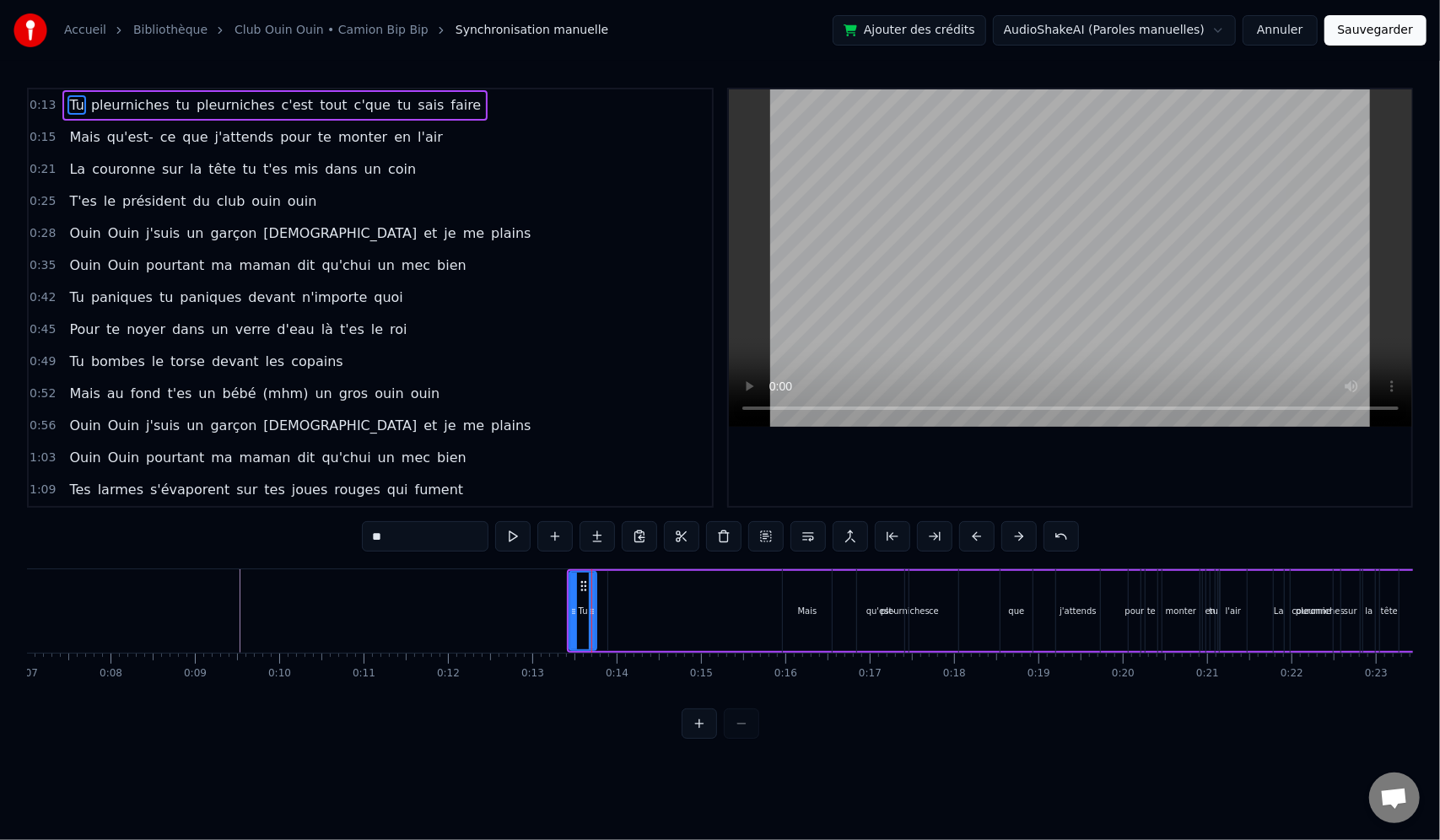
click at [991, 532] on div "**" at bounding box center [720, 536] width 717 height 30
drag, startPoint x: 998, startPoint y: 540, endPoint x: 1016, endPoint y: 538, distance: 18.1
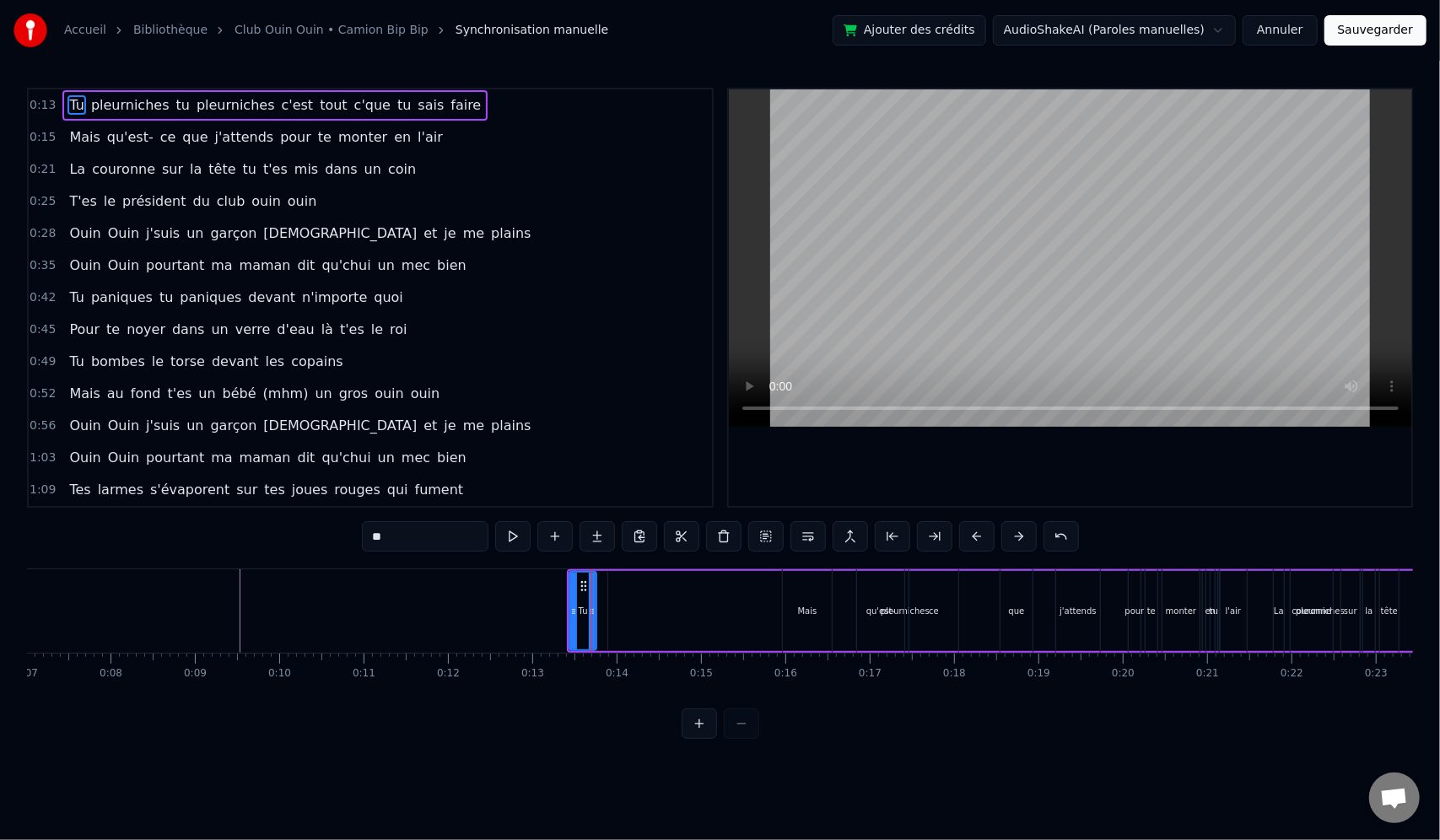
click at [999, 540] on div "**" at bounding box center [720, 536] width 717 height 30
click at [1016, 538] on button at bounding box center [1019, 536] width 35 height 30
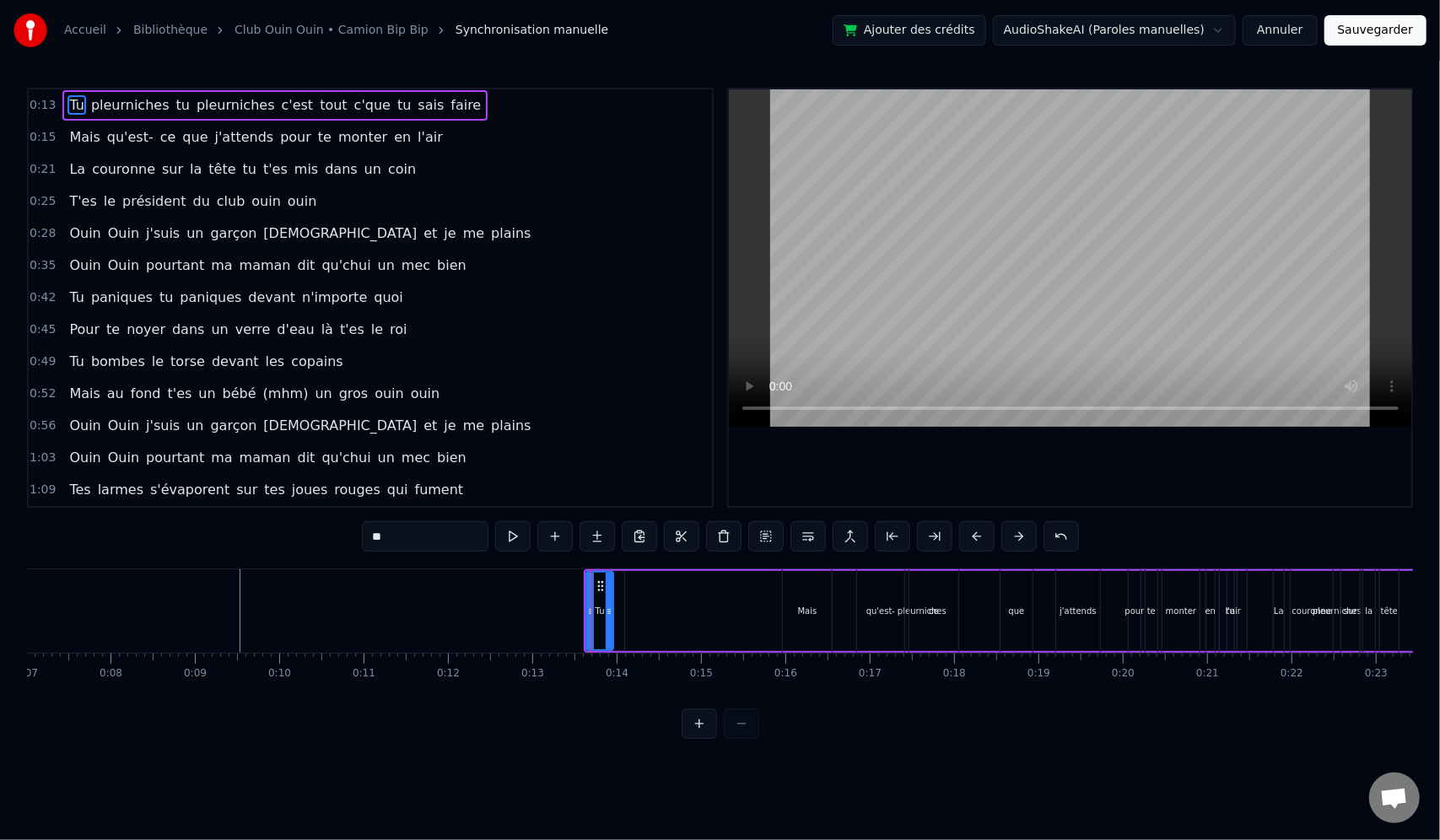
click at [1016, 538] on button at bounding box center [1019, 536] width 35 height 30
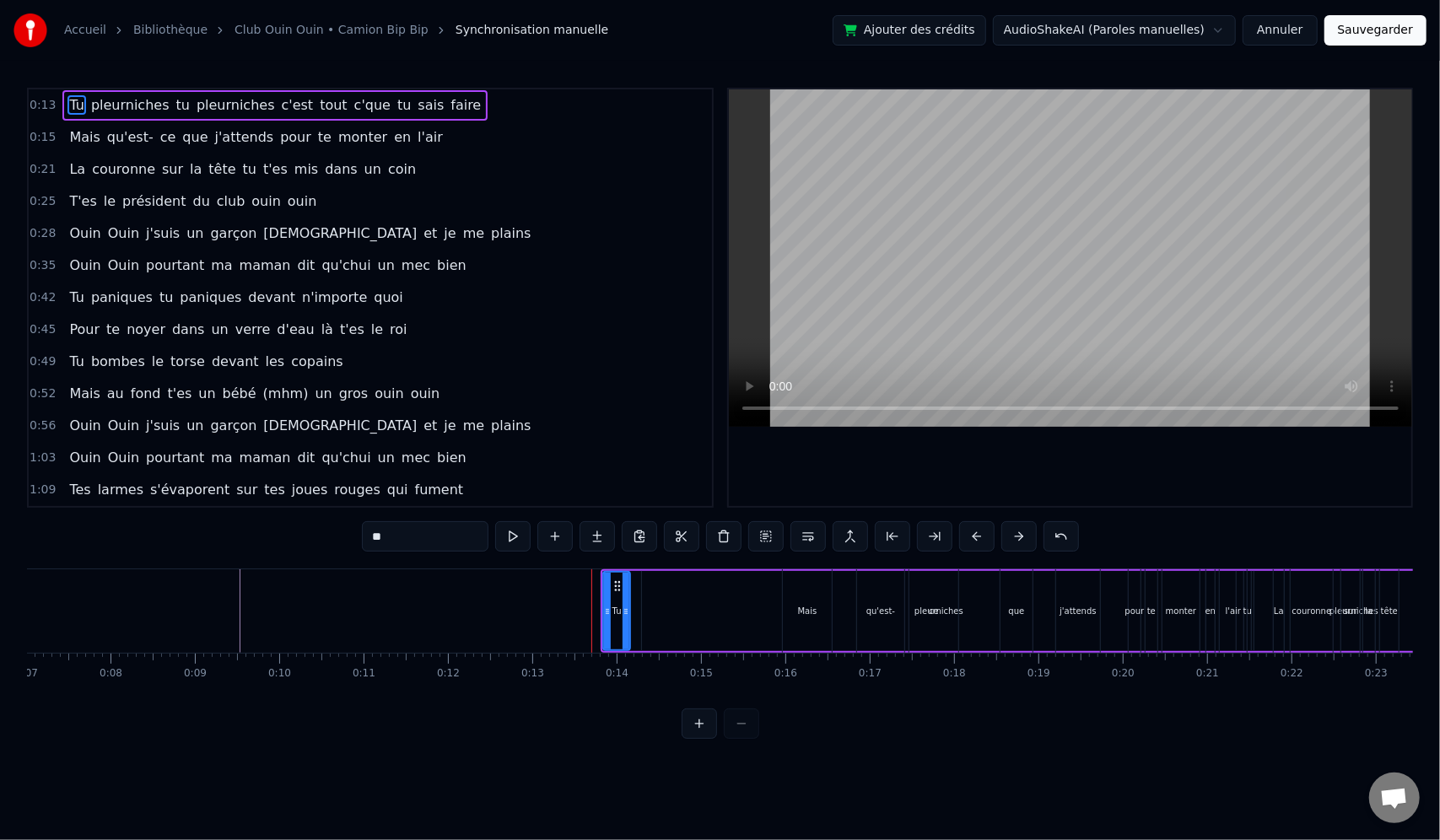
click at [1016, 538] on button at bounding box center [1019, 536] width 35 height 30
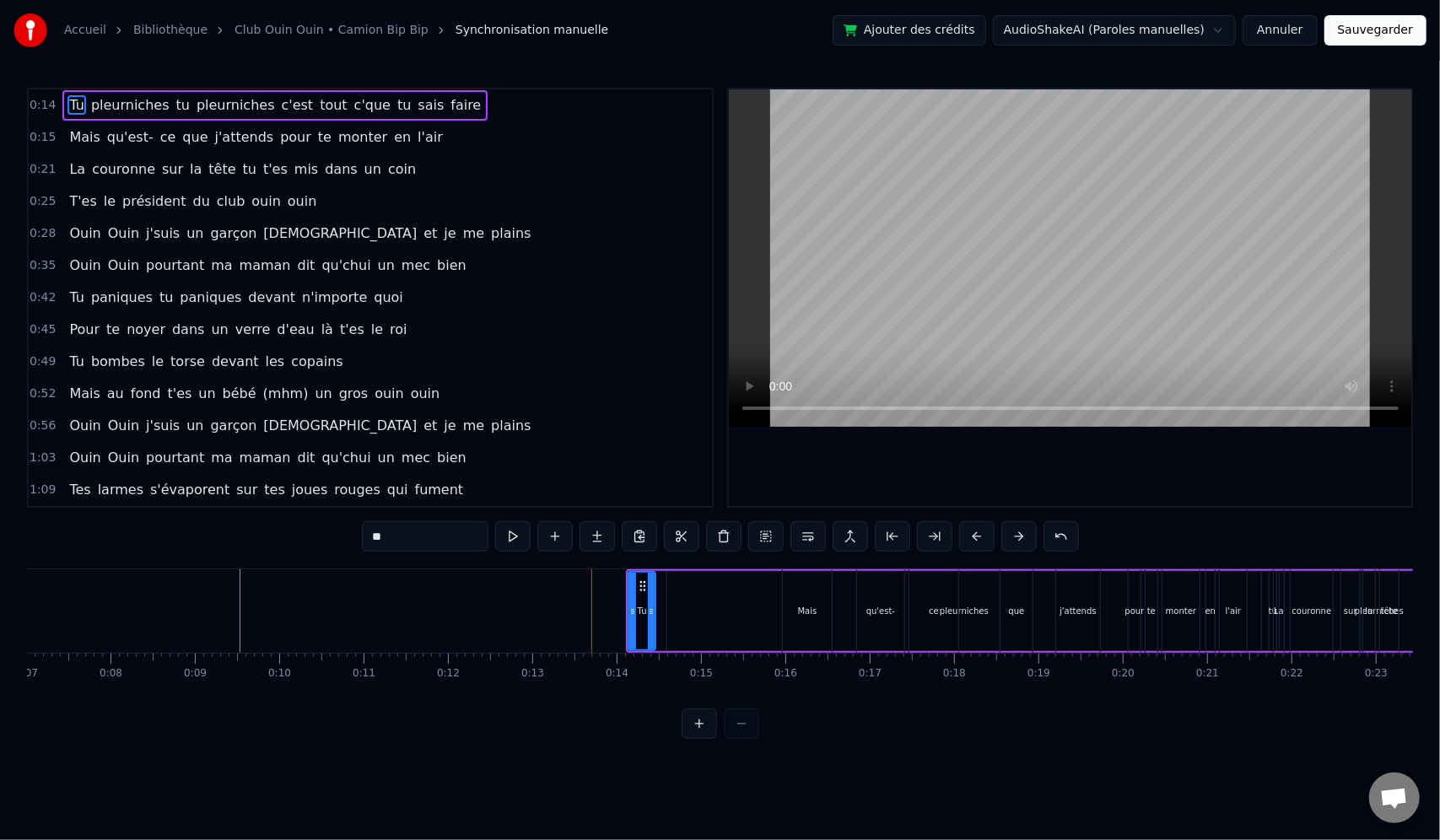
click at [1016, 538] on button at bounding box center [1019, 536] width 35 height 30
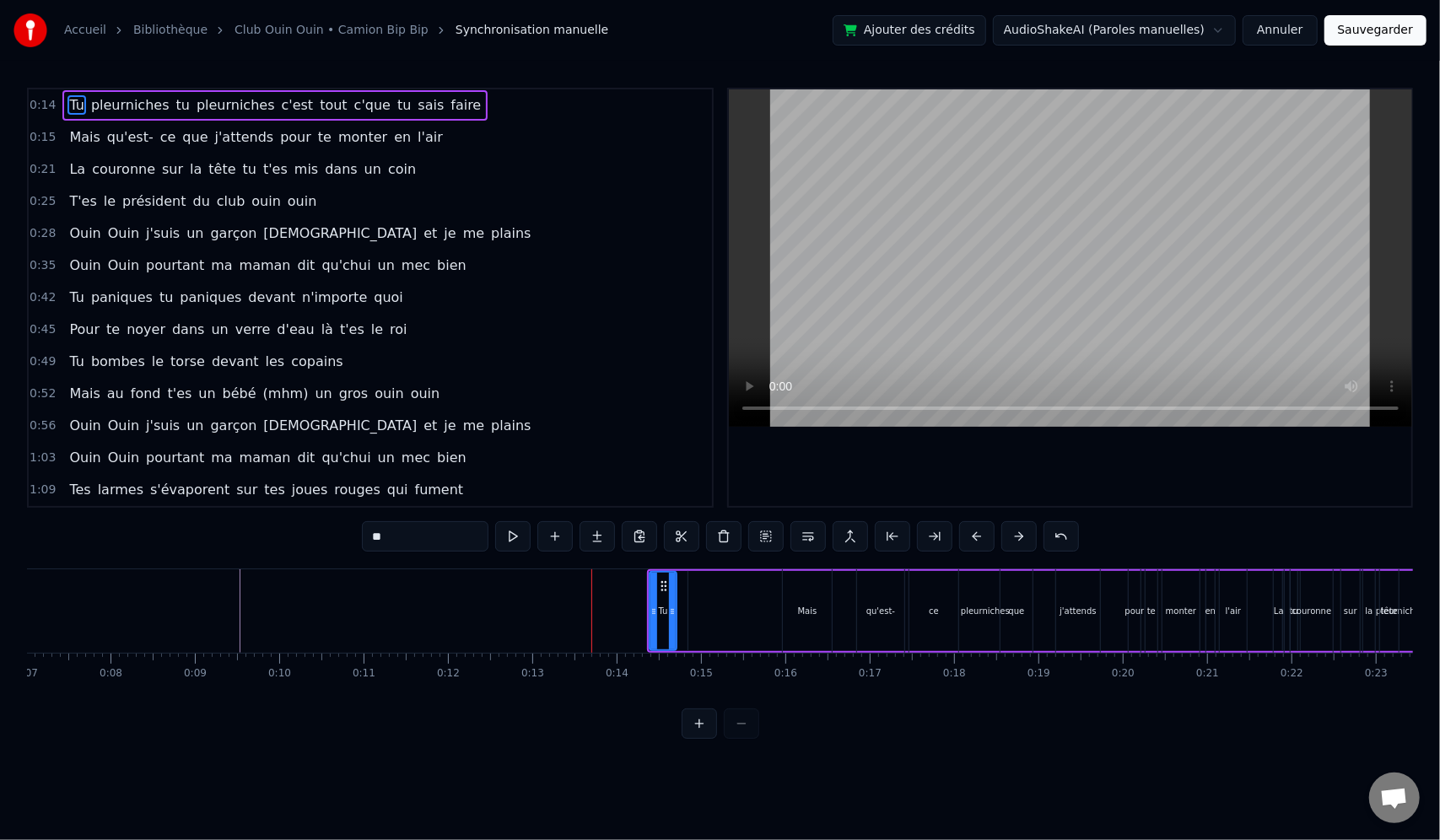
click at [1016, 538] on button at bounding box center [1019, 536] width 35 height 30
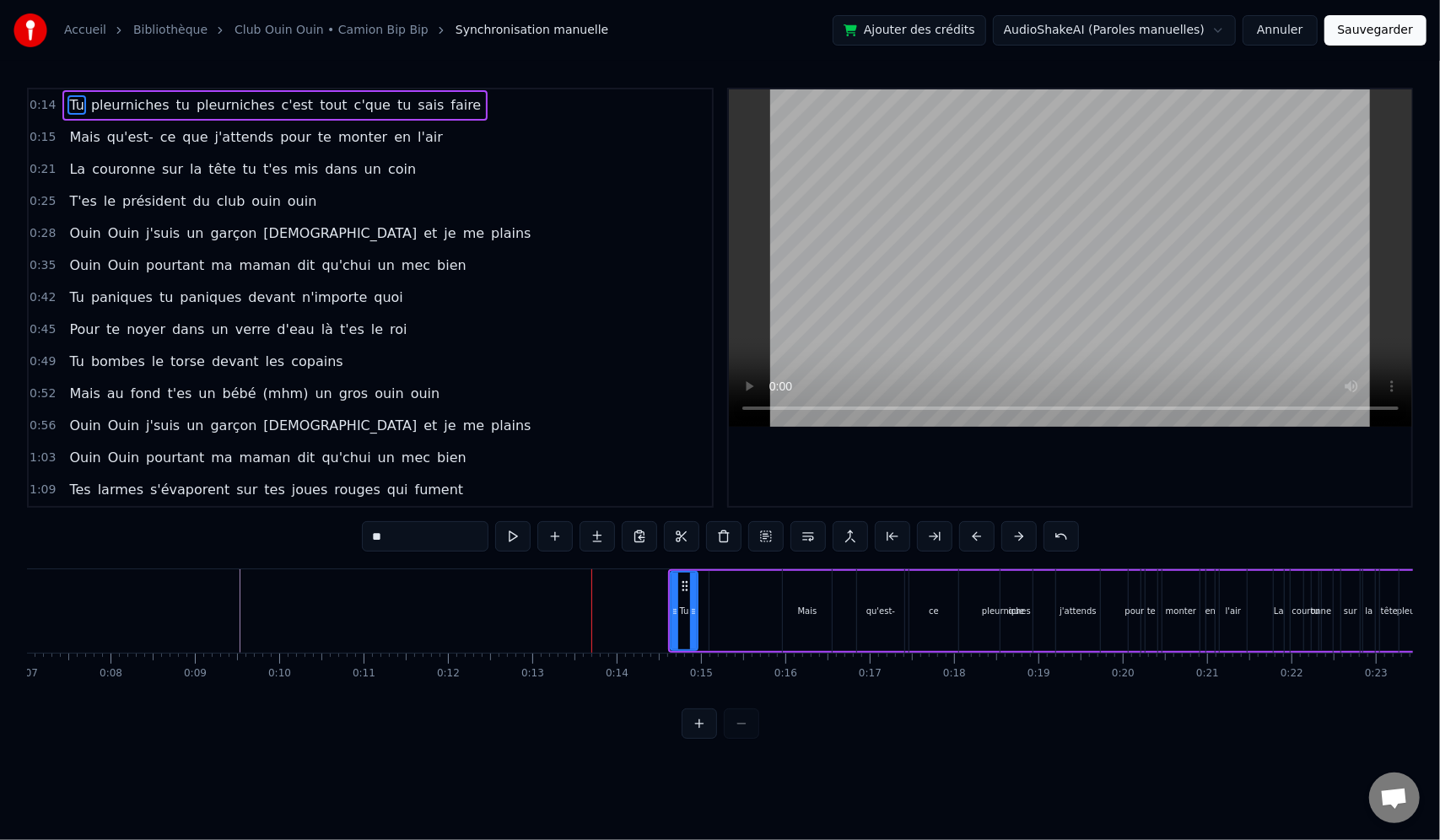
click at [1016, 538] on button at bounding box center [1019, 536] width 35 height 30
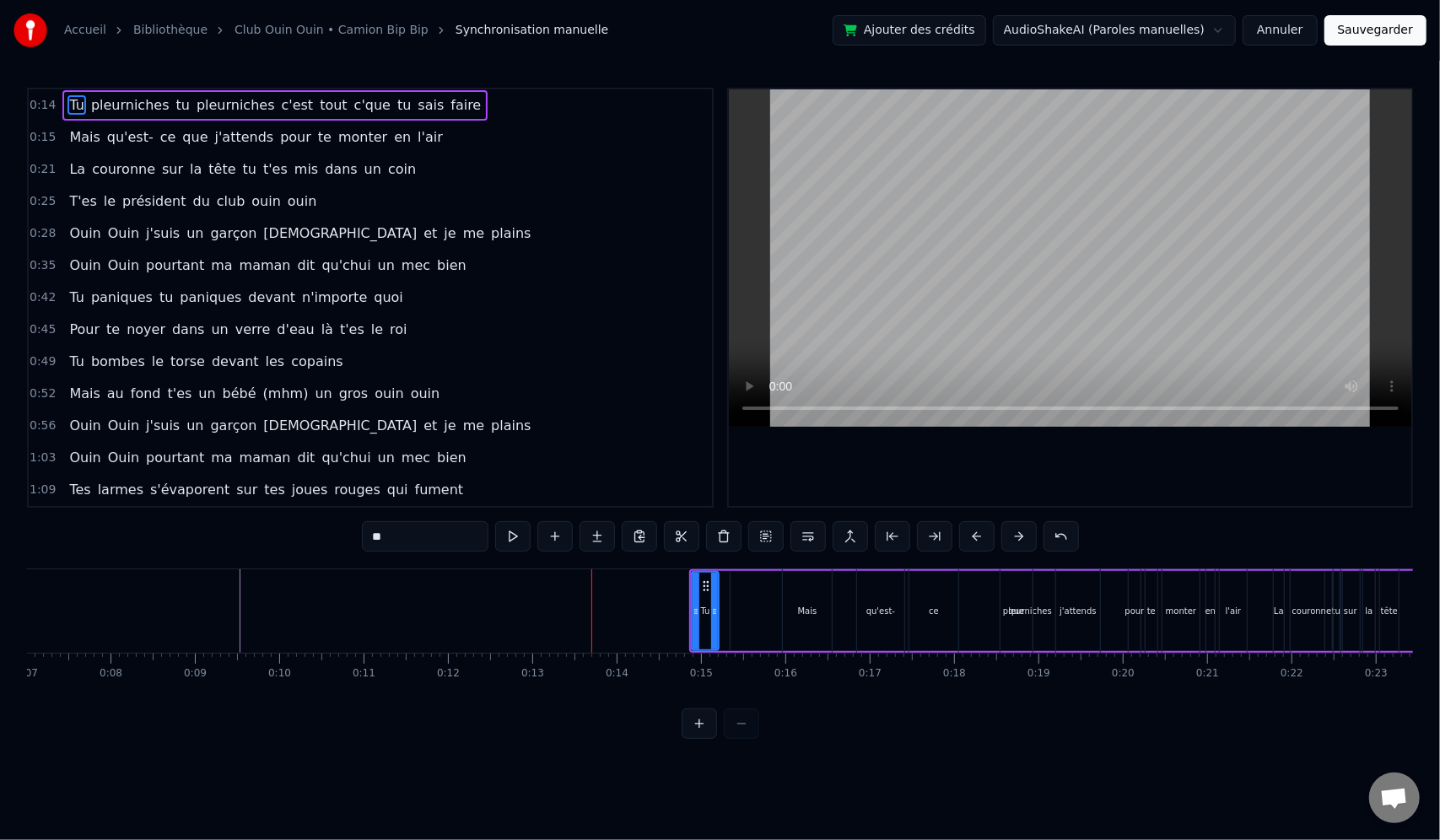
click at [1016, 538] on button at bounding box center [1019, 536] width 35 height 30
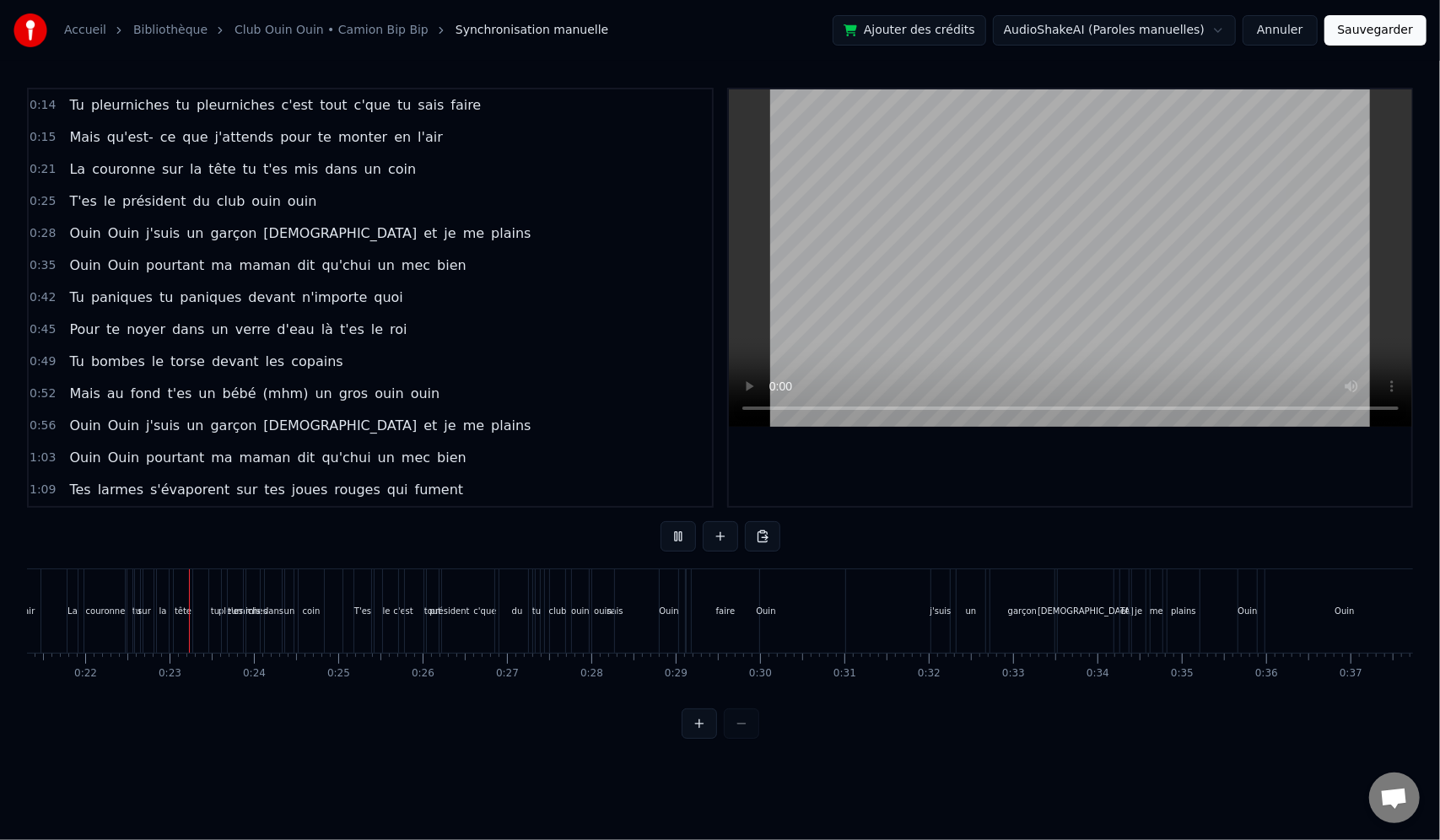
scroll to position [0, 1829]
click at [439, 643] on div "président" at bounding box center [418, 612] width 89 height 84
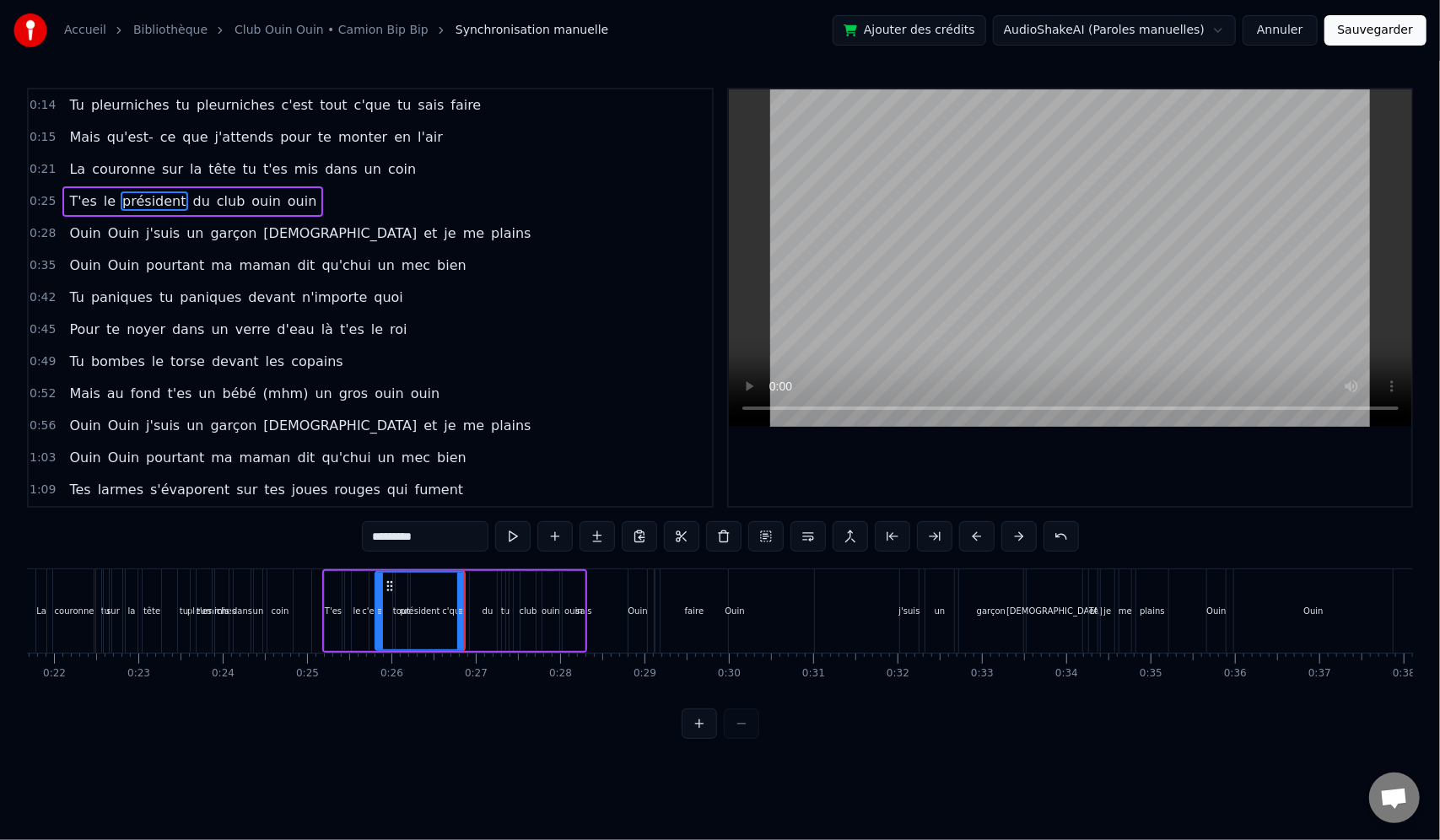
click at [445, 688] on div "Tu pleurniches tu pleurniches c'est tout c'que tu sais faire Mais qu'est- ce qu…" at bounding box center [720, 632] width 1387 height 126
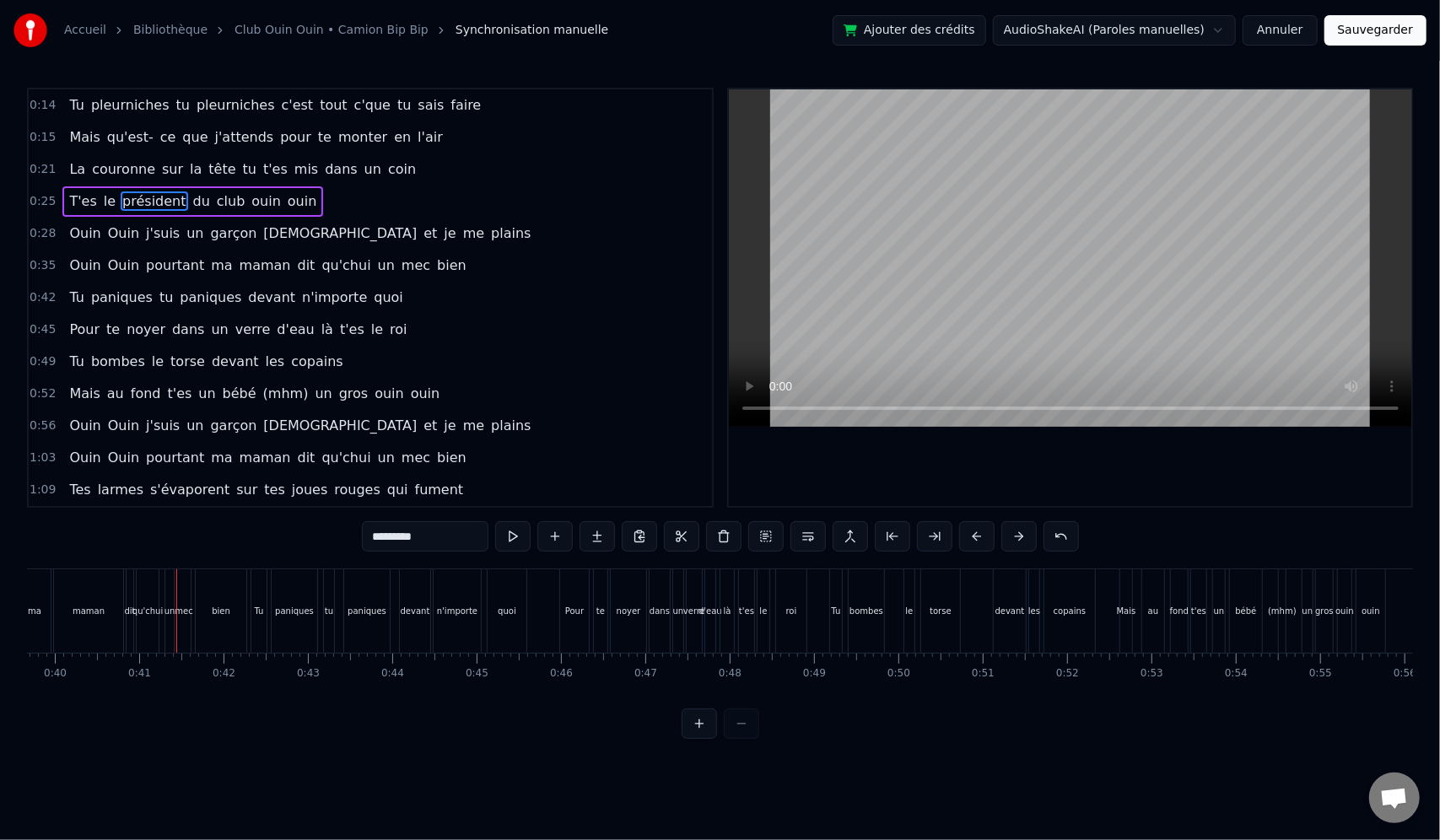
scroll to position [0, 3412]
click at [1365, 28] on button "Sauvegarder" at bounding box center [1375, 30] width 102 height 30
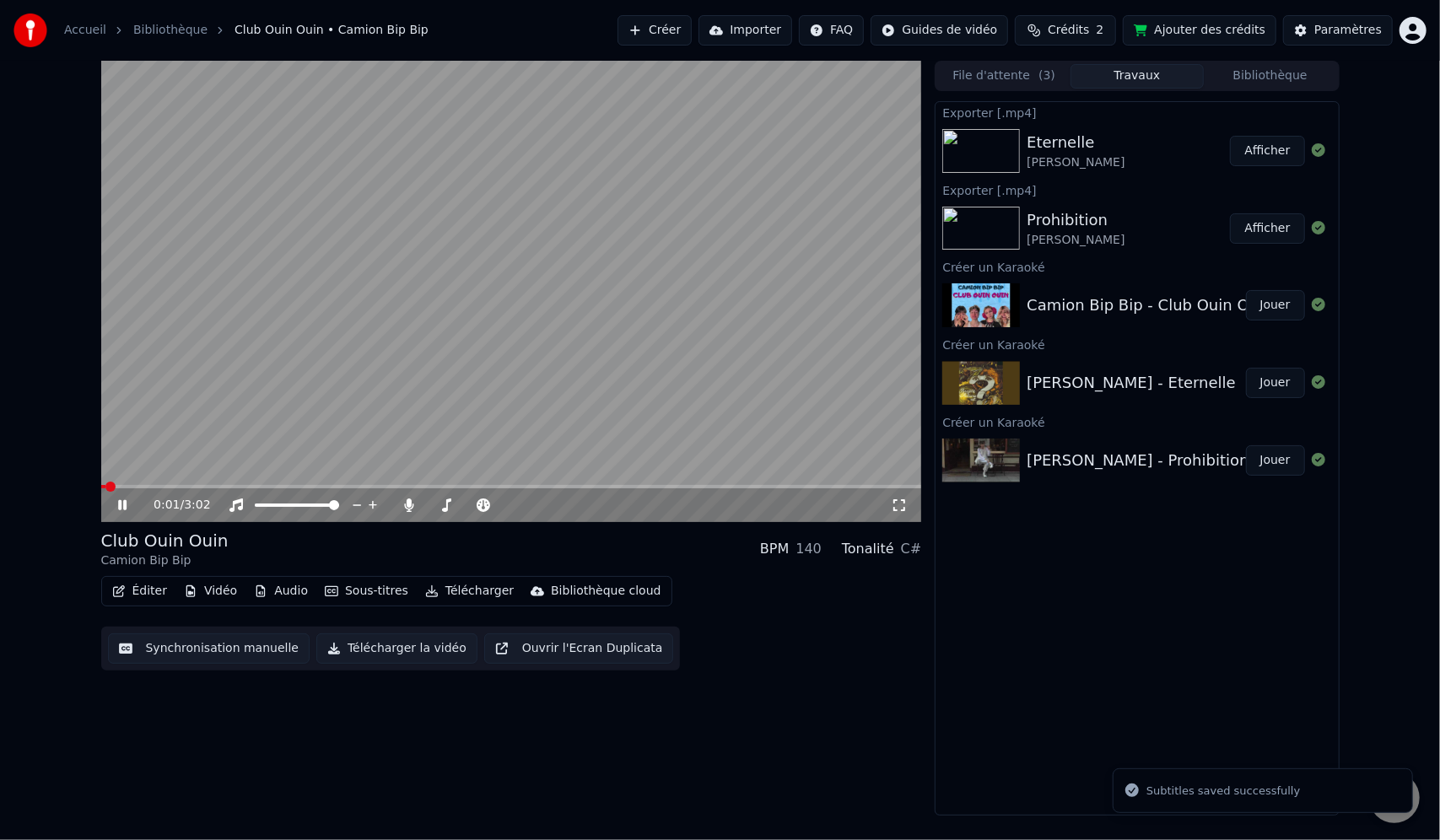
click at [150, 483] on video at bounding box center [511, 291] width 821 height 462
click at [158, 486] on span at bounding box center [511, 486] width 821 height 3
click at [113, 503] on div "0:13 / 3:02" at bounding box center [511, 505] width 807 height 17
click at [118, 507] on icon at bounding box center [123, 506] width 10 height 12
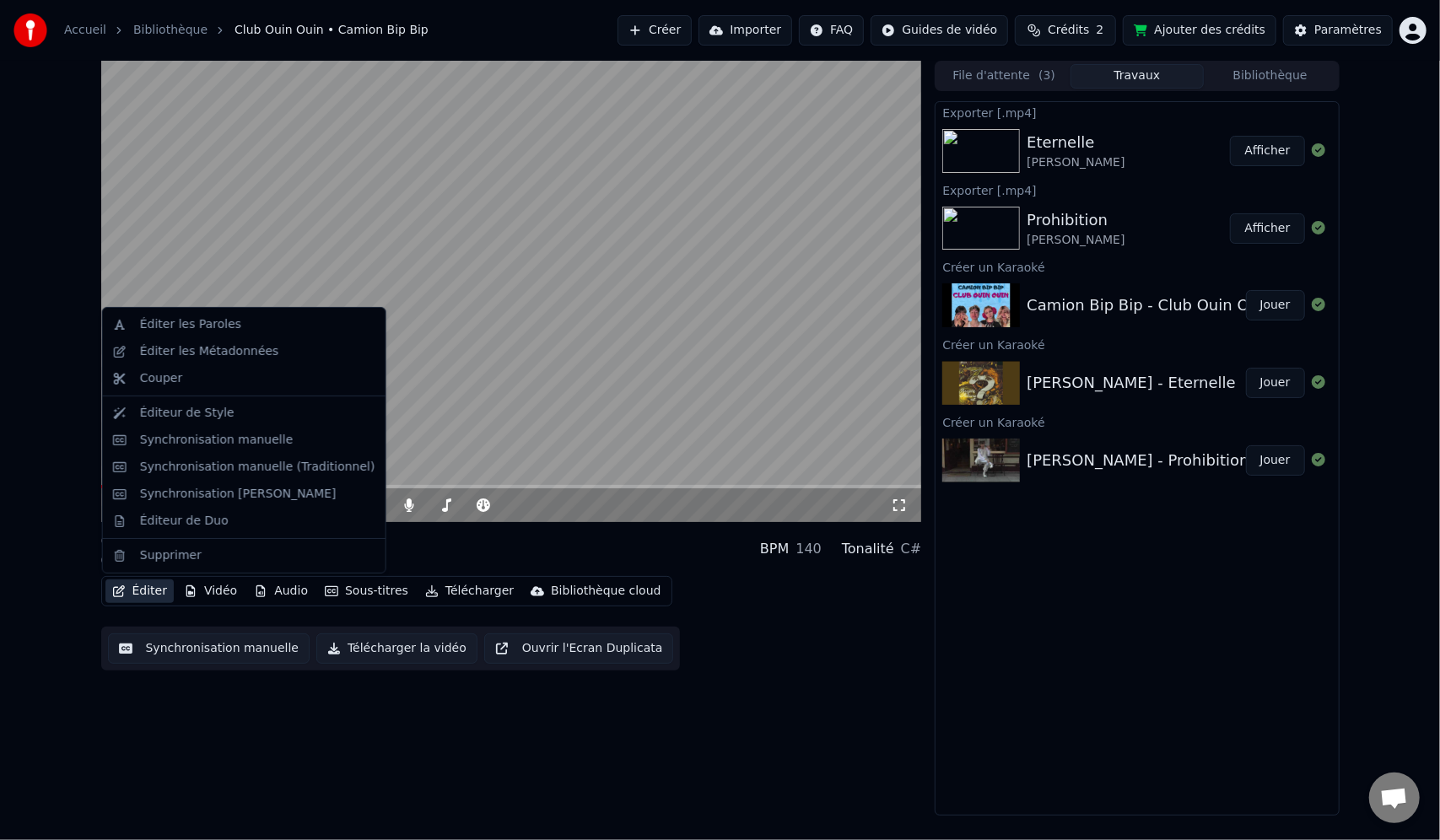
click at [150, 591] on button "Éditer" at bounding box center [139, 591] width 68 height 23
click at [185, 442] on div "Synchronisation manuelle" at bounding box center [217, 439] width 154 height 17
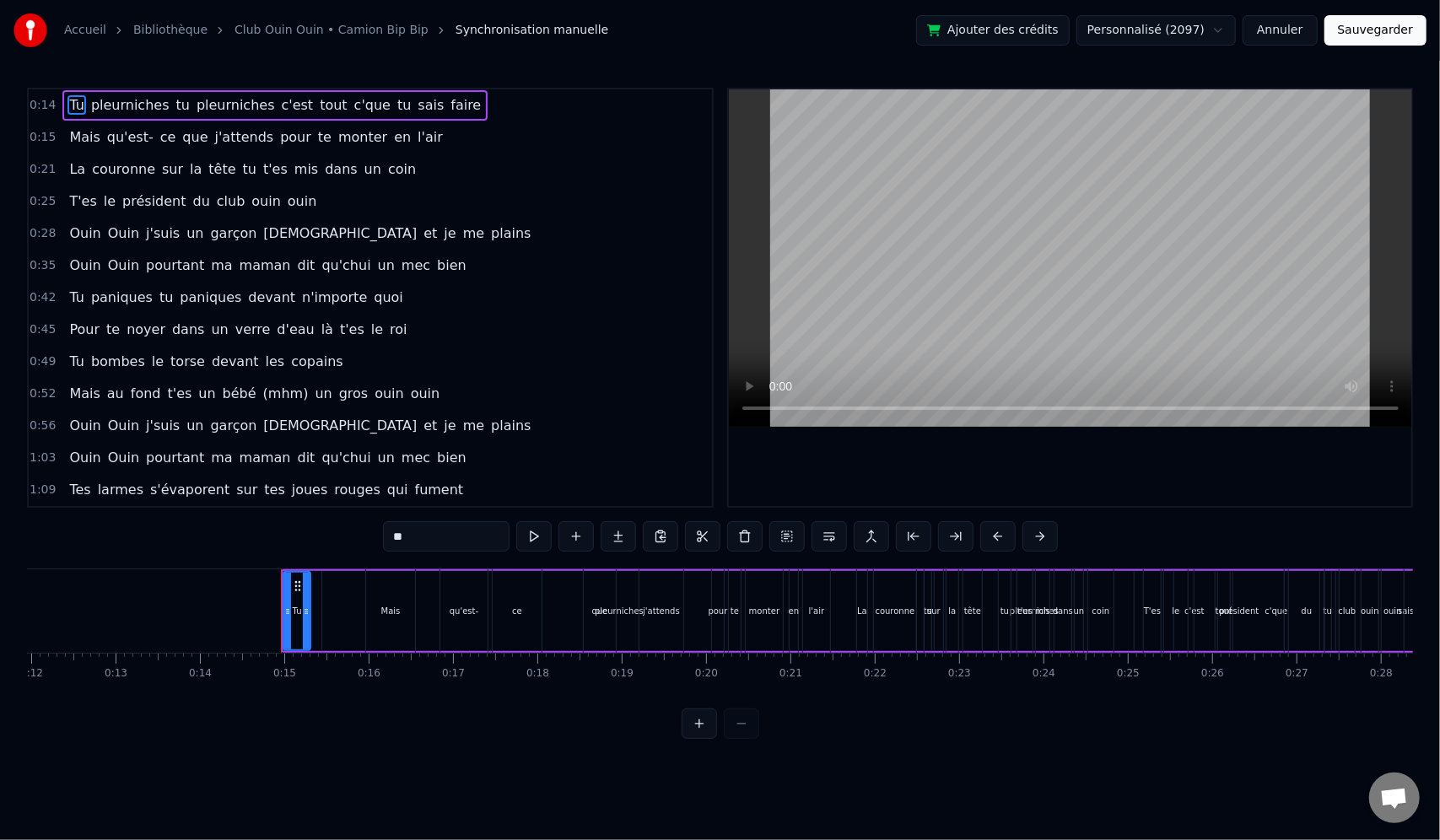
scroll to position [0, 1014]
click at [663, 626] on div "j'attends" at bounding box center [655, 612] width 44 height 84
type input "*********"
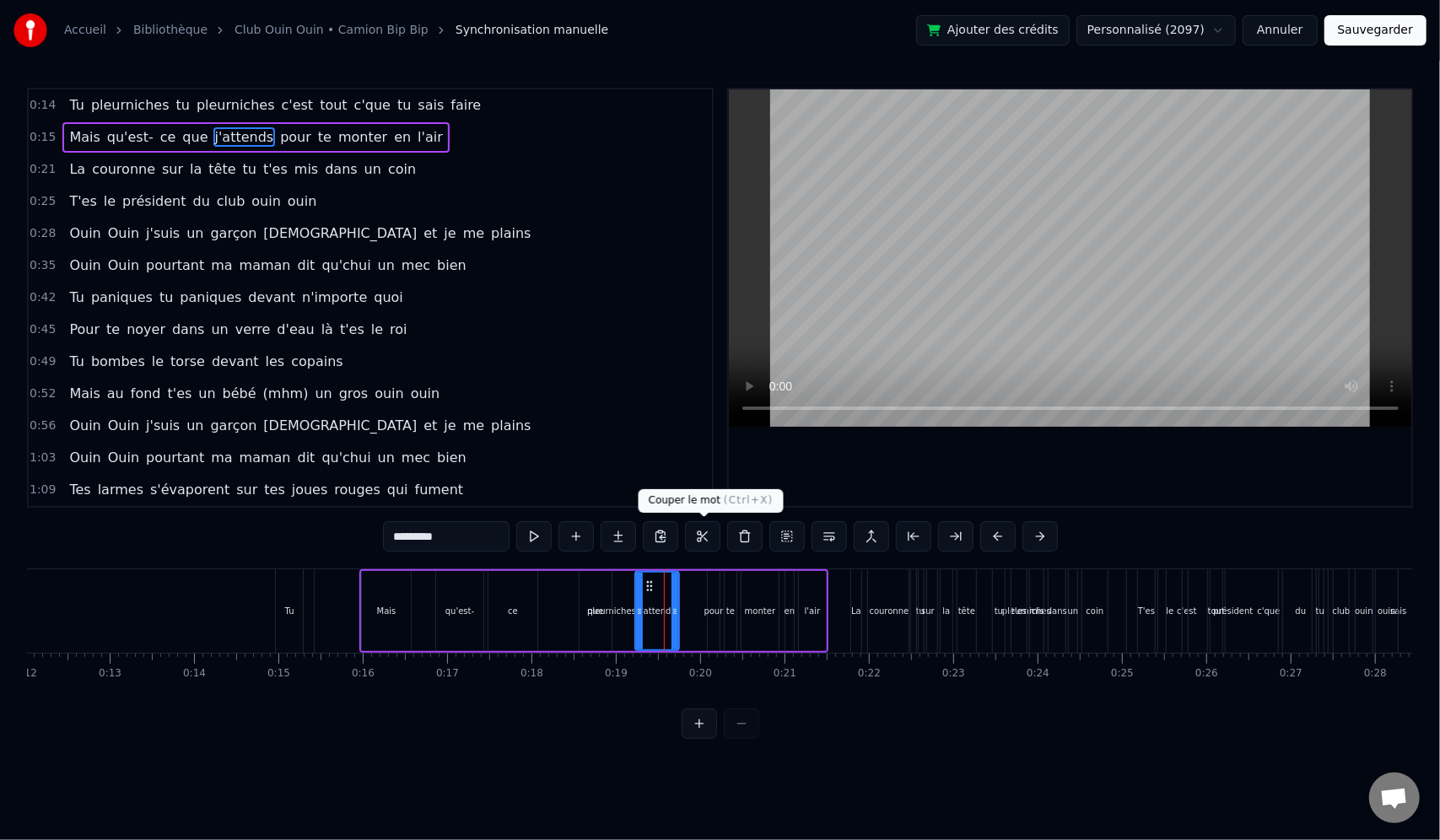
click at [708, 542] on button at bounding box center [703, 536] width 35 height 30
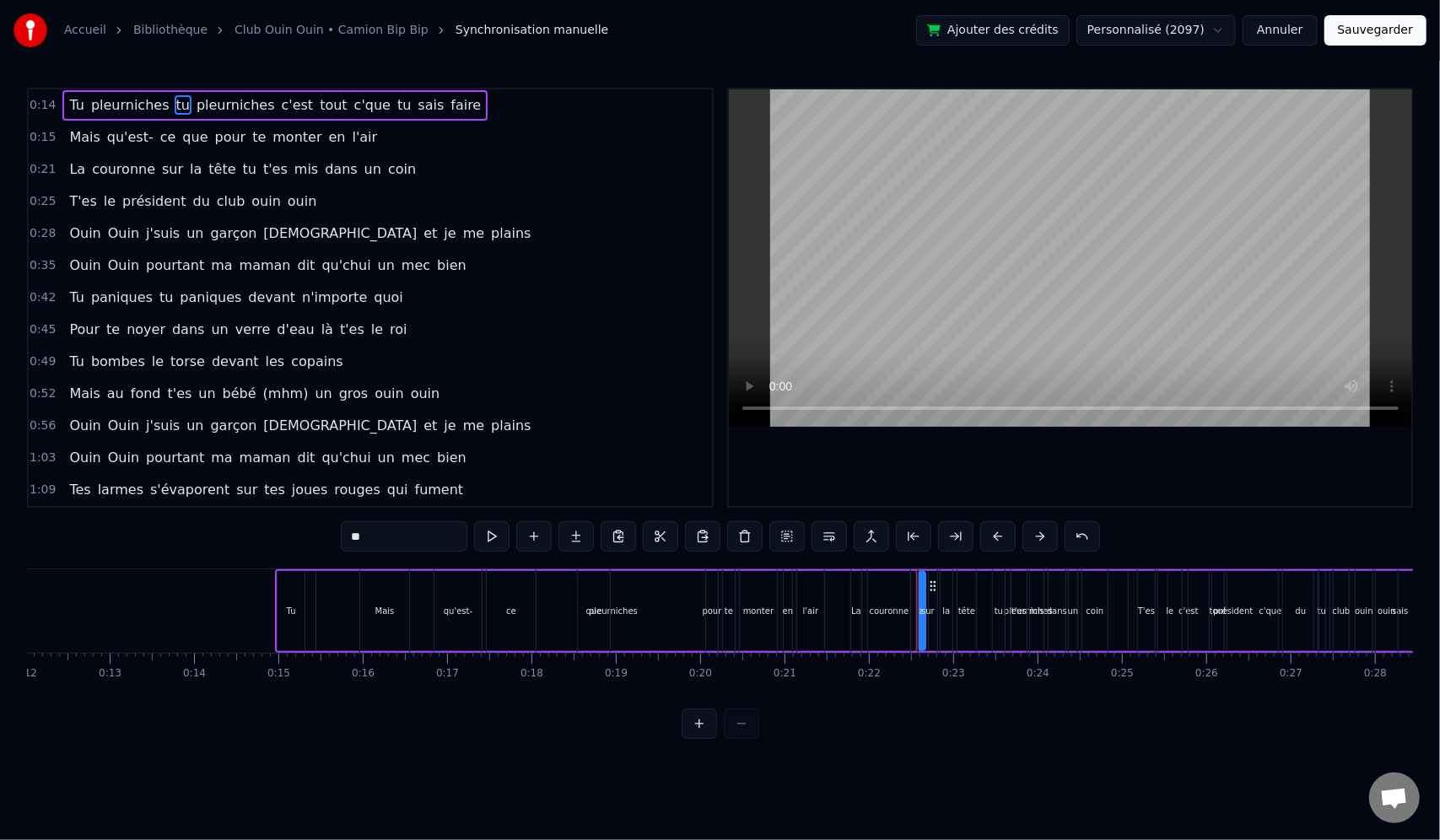
click at [277, 620] on div "Tu" at bounding box center [291, 611] width 28 height 80
type input "**"
click at [424, 739] on div "0:14 Tu pleurniches tu pleurniches c'est tout c'que tu sais faire 0:15 Mais qu'…" at bounding box center [720, 413] width 1387 height 651
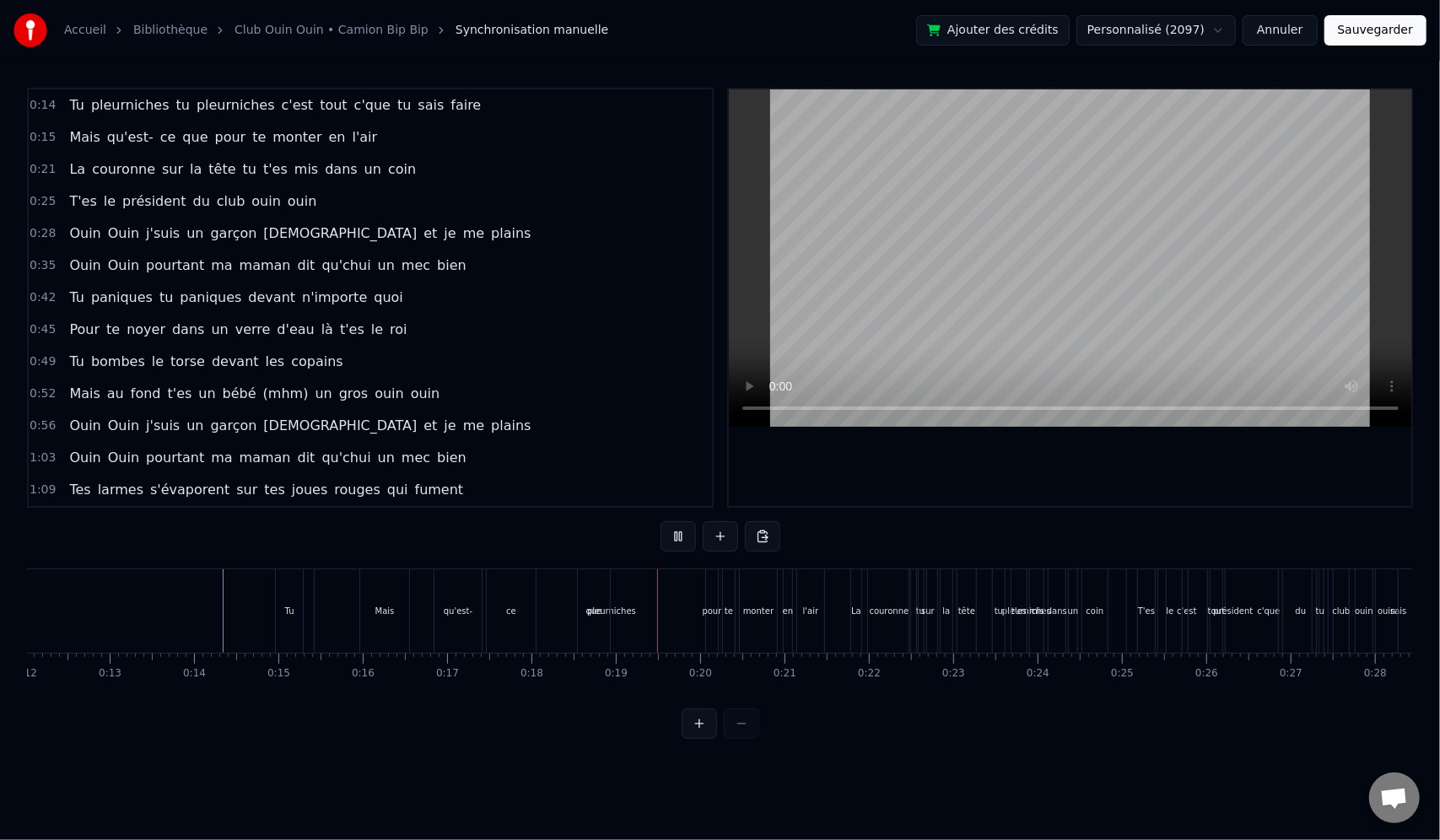
click at [629, 625] on div "Mais qu'est- ce que pour [PERSON_NAME] en l'air" at bounding box center [594, 612] width 469 height 84
click at [653, 631] on div "Mais qu'est- ce que pour [PERSON_NAME] en l'air" at bounding box center [594, 612] width 469 height 84
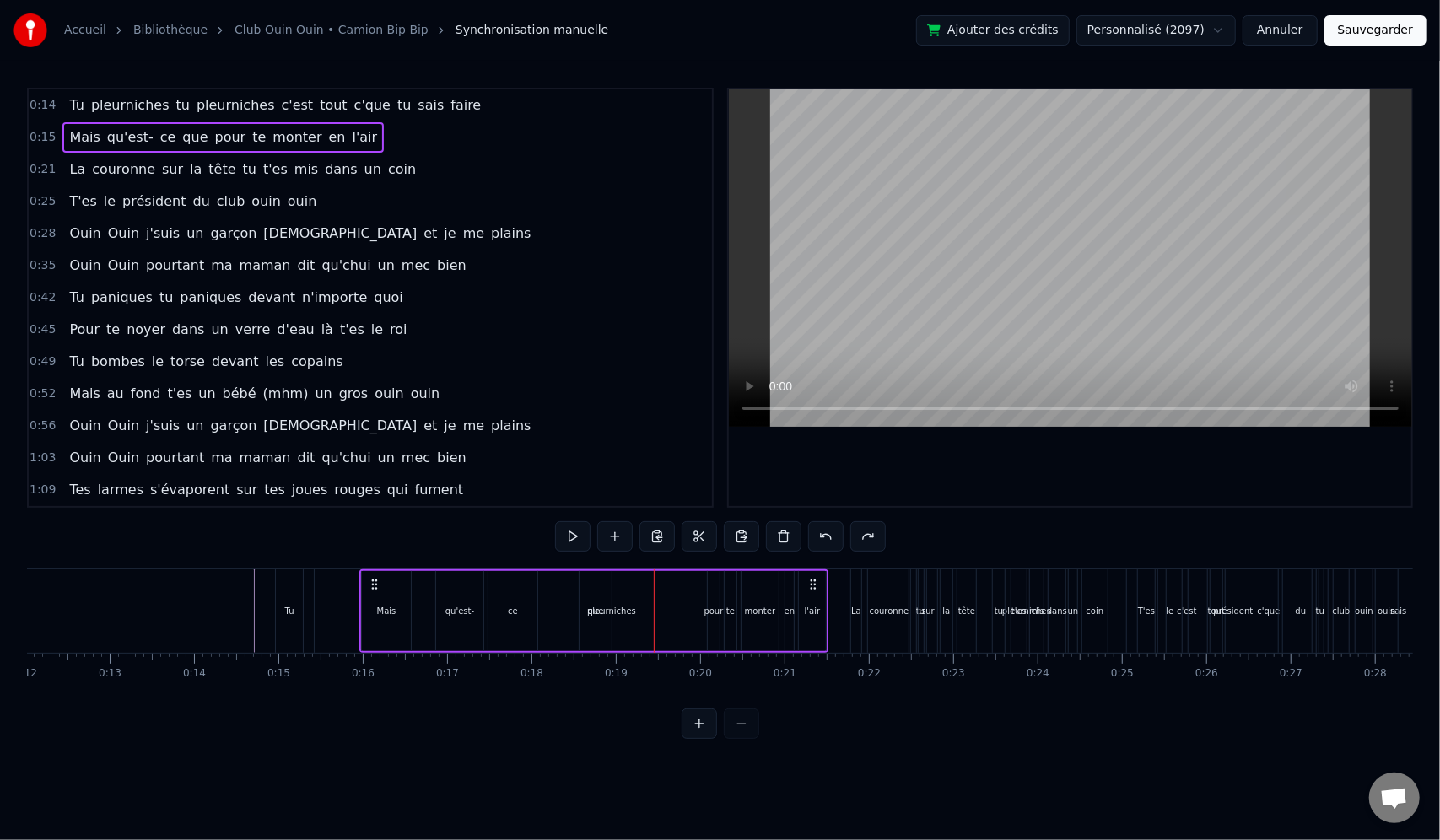
click at [653, 631] on div at bounding box center [653, 612] width 1 height 84
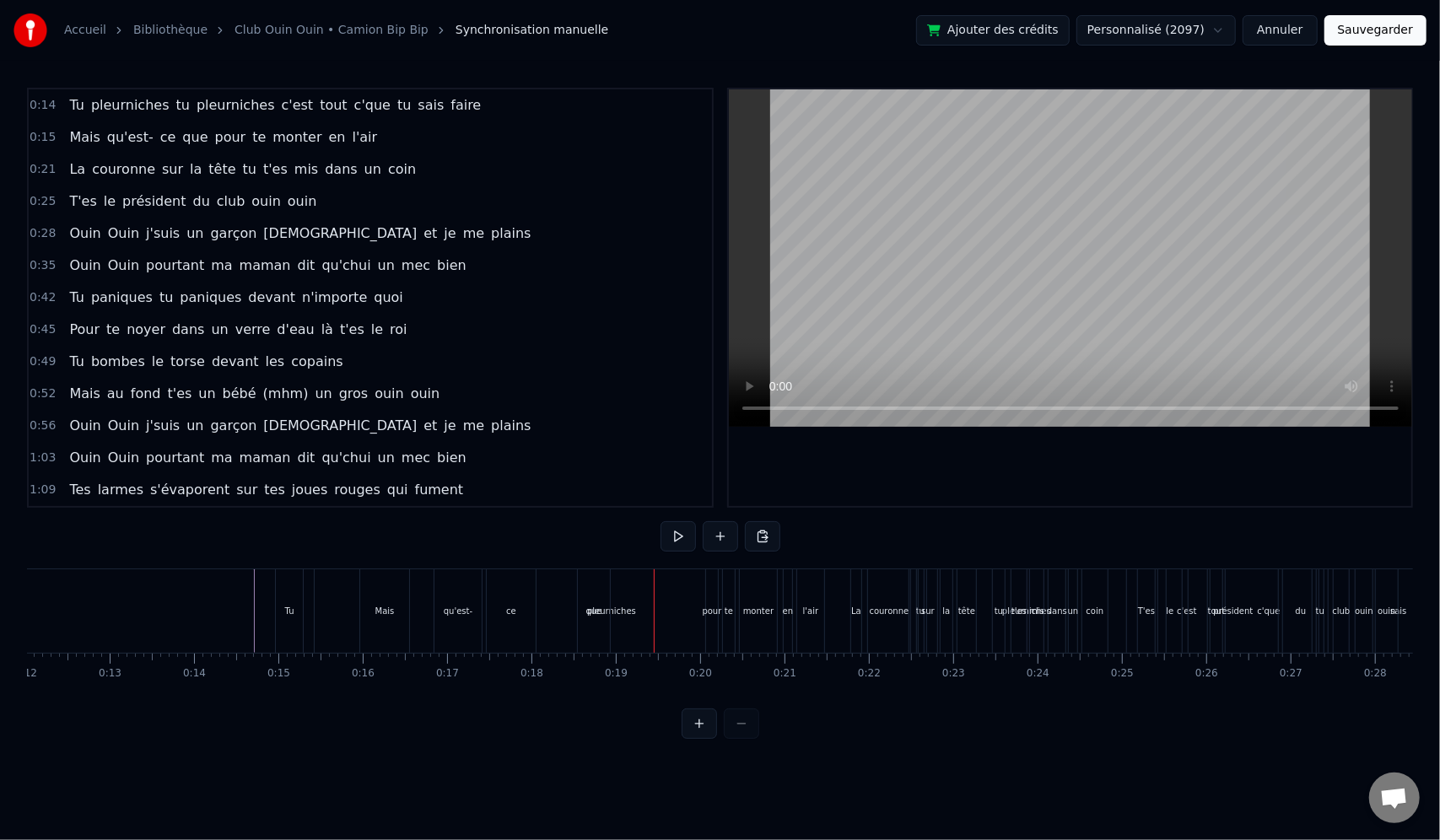
click at [653, 631] on div at bounding box center [653, 612] width 1 height 84
click at [634, 632] on div "Mais qu'est- ce que pour [PERSON_NAME] en l'air" at bounding box center [594, 612] width 469 height 84
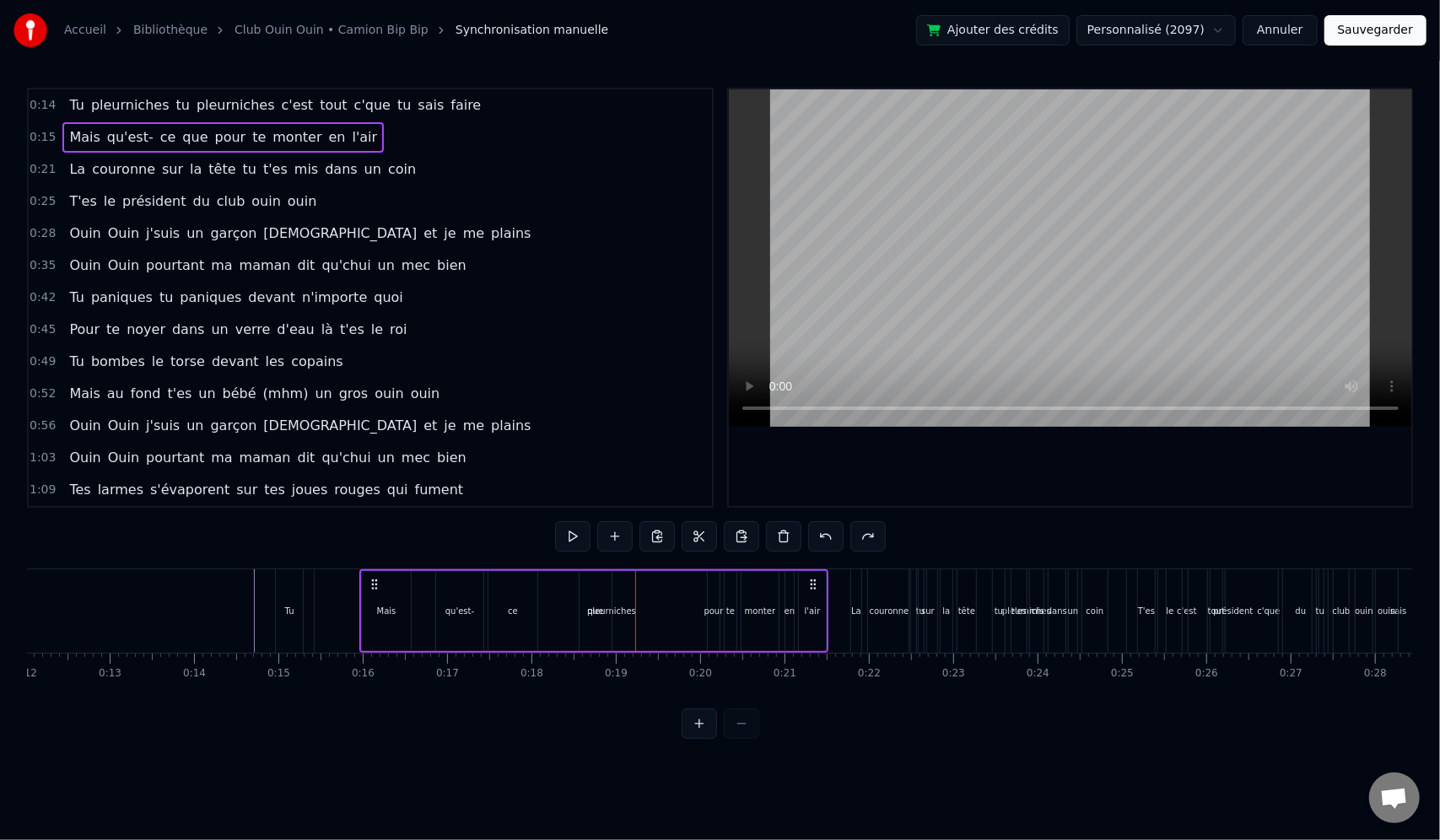
click at [138, 115] on span "pleurniches" at bounding box center [130, 105] width 82 height 19
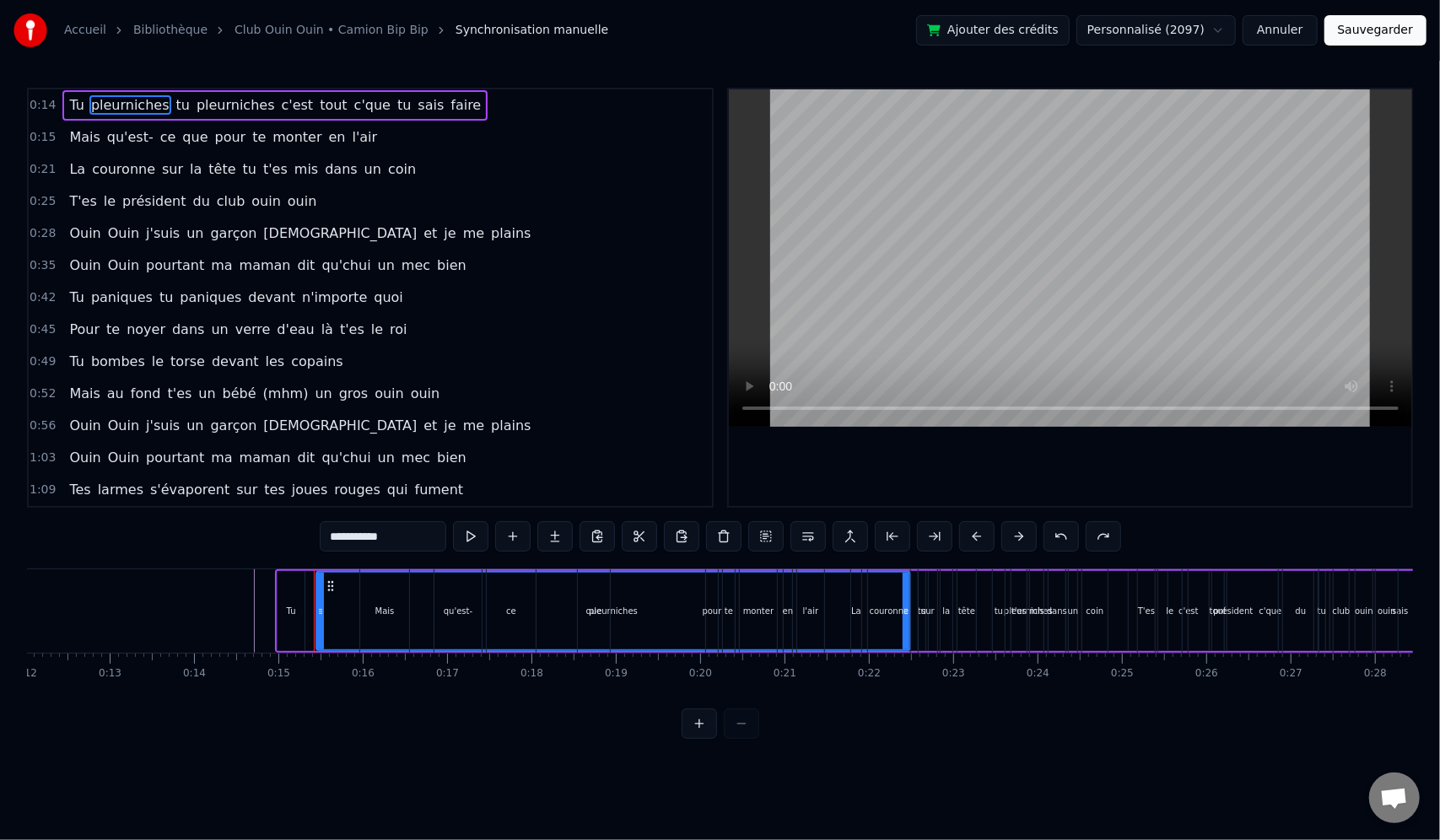
click at [190, 132] on span "que" at bounding box center [194, 137] width 28 height 19
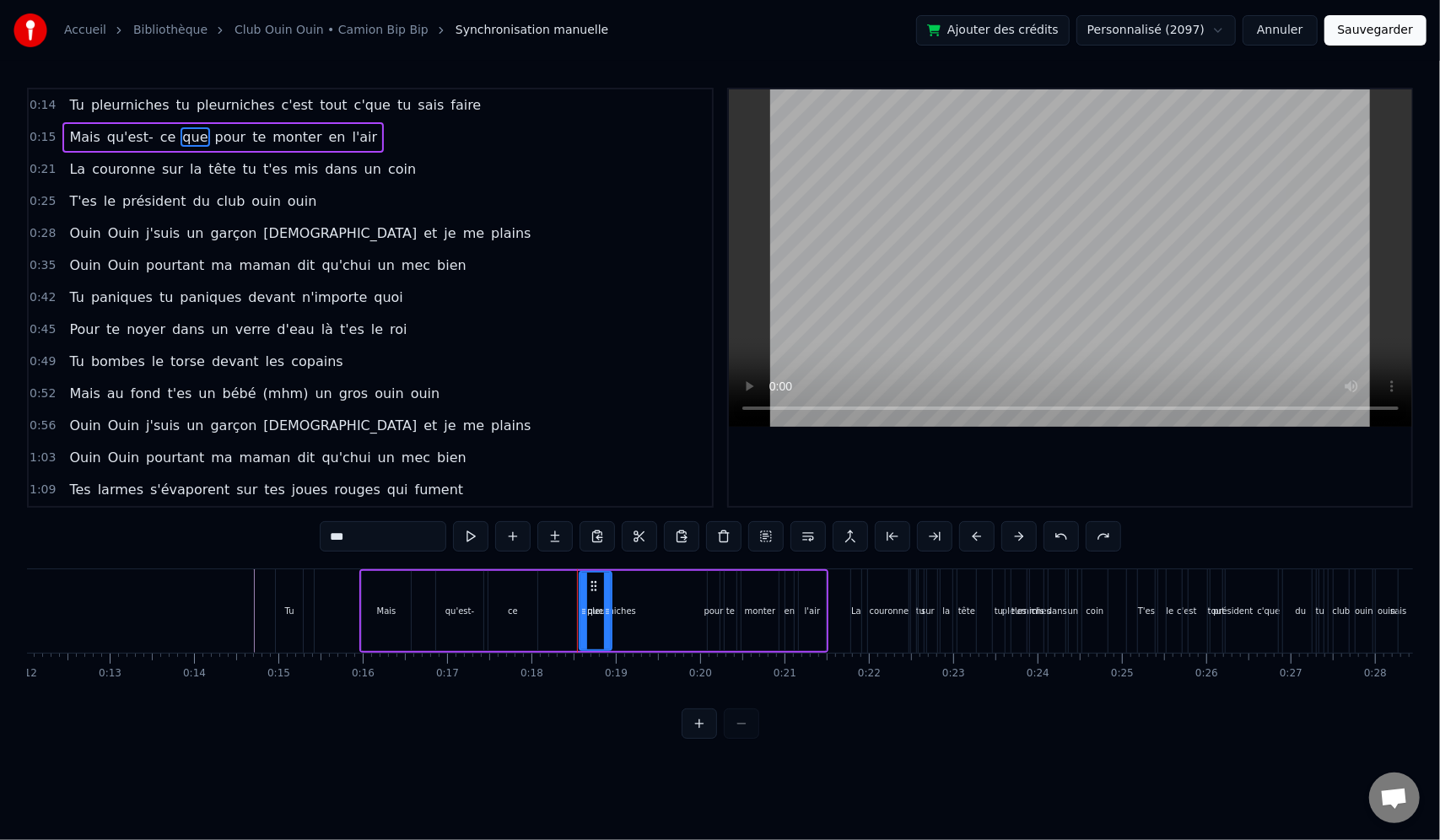
click at [416, 113] on span "sais" at bounding box center [431, 105] width 29 height 19
type input "****"
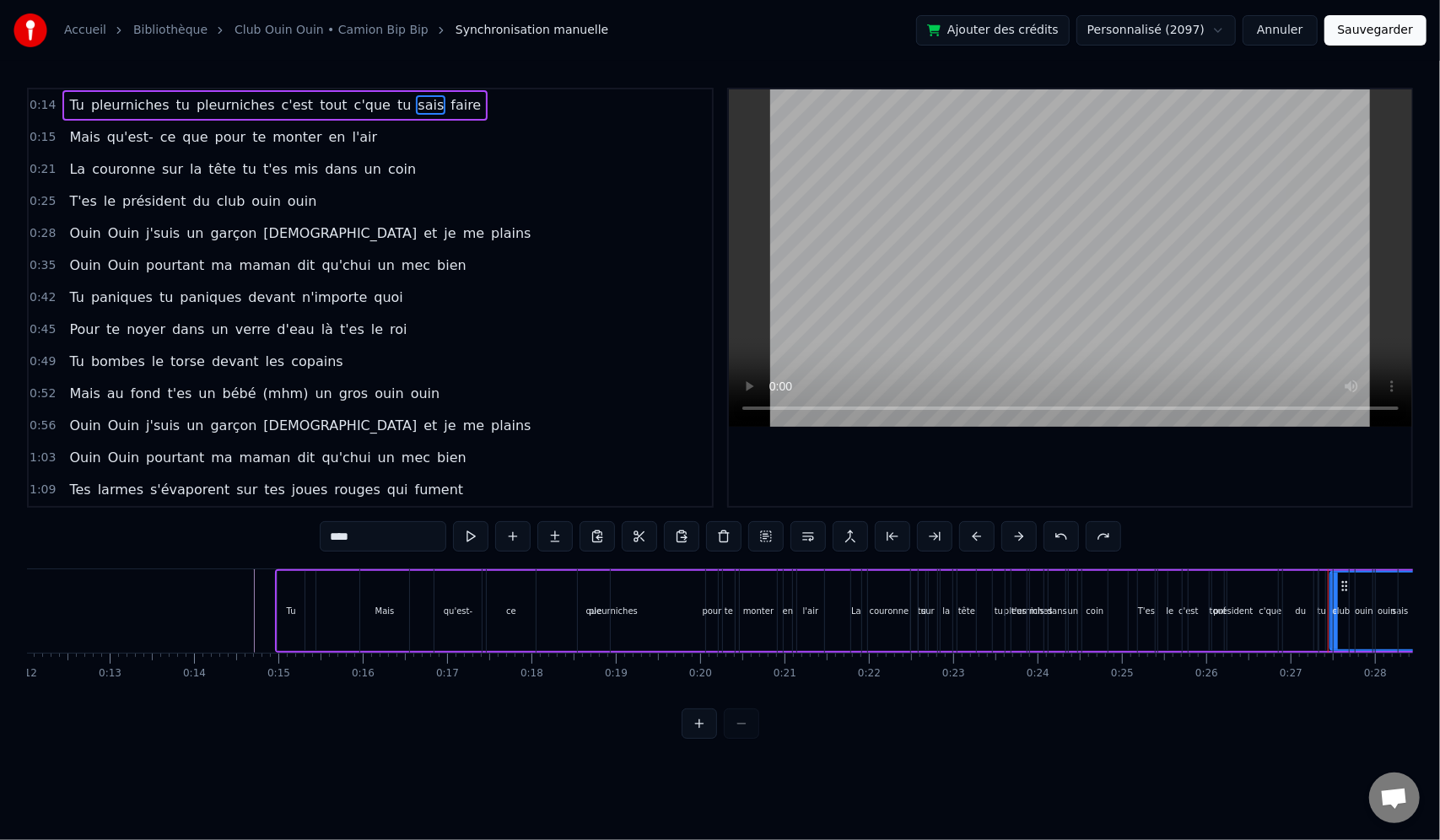
click at [305, 150] on div "Mais qu'est- ce que pour [PERSON_NAME] en l'air" at bounding box center [223, 137] width 322 height 30
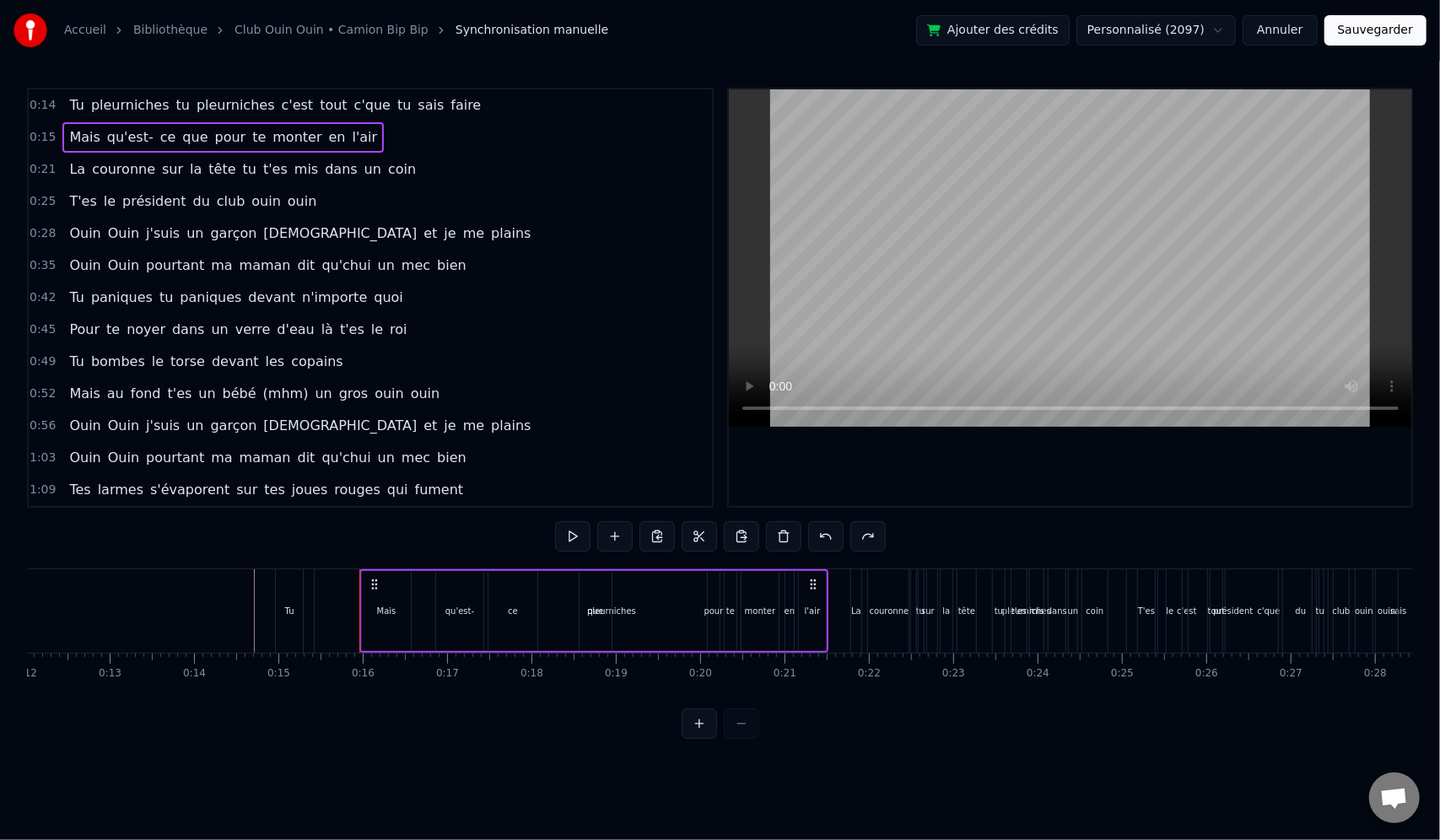
click at [323, 173] on span "dans" at bounding box center [340, 169] width 35 height 20
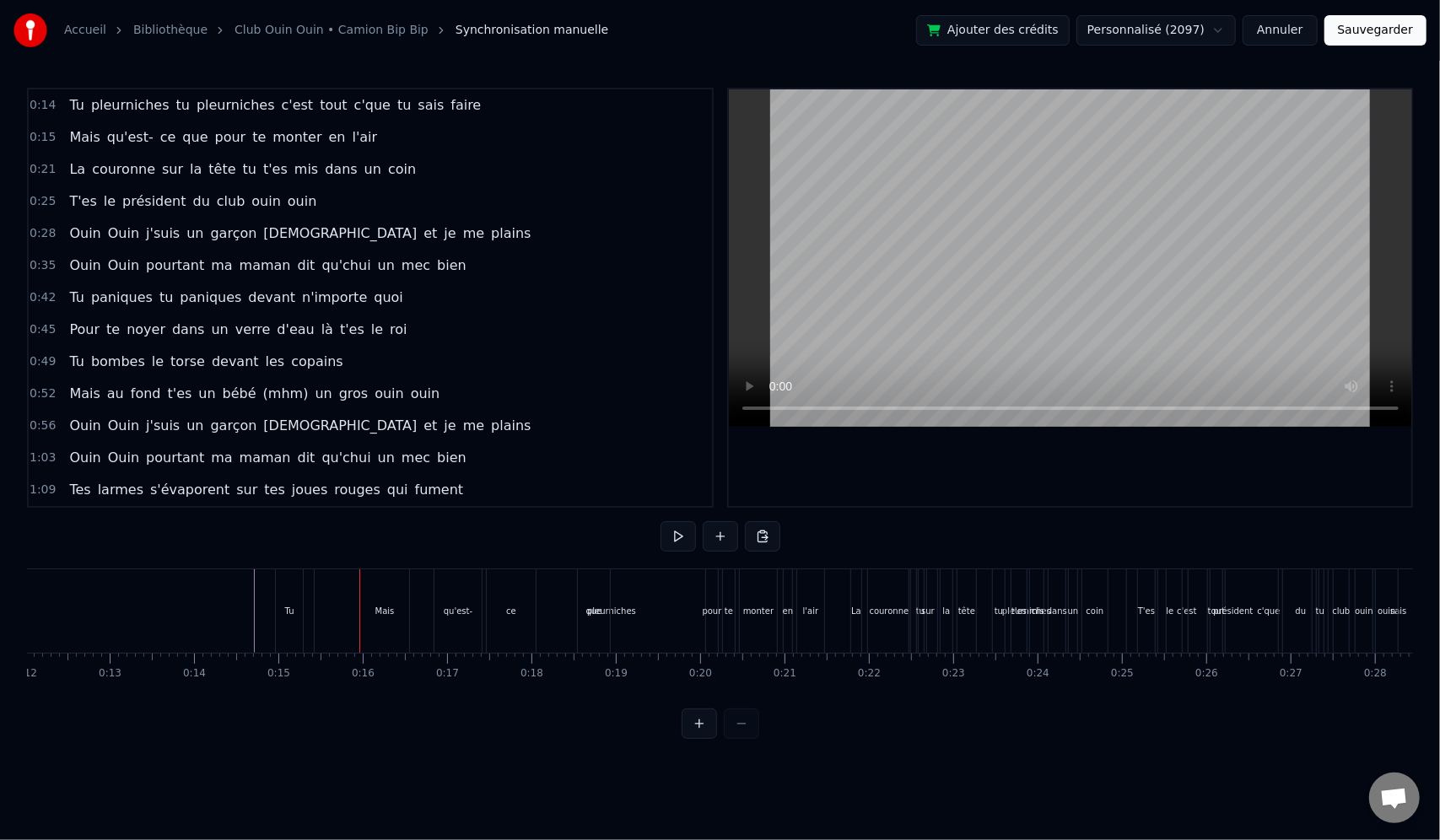
click at [207, 165] on span "tête" at bounding box center [222, 169] width 30 height 19
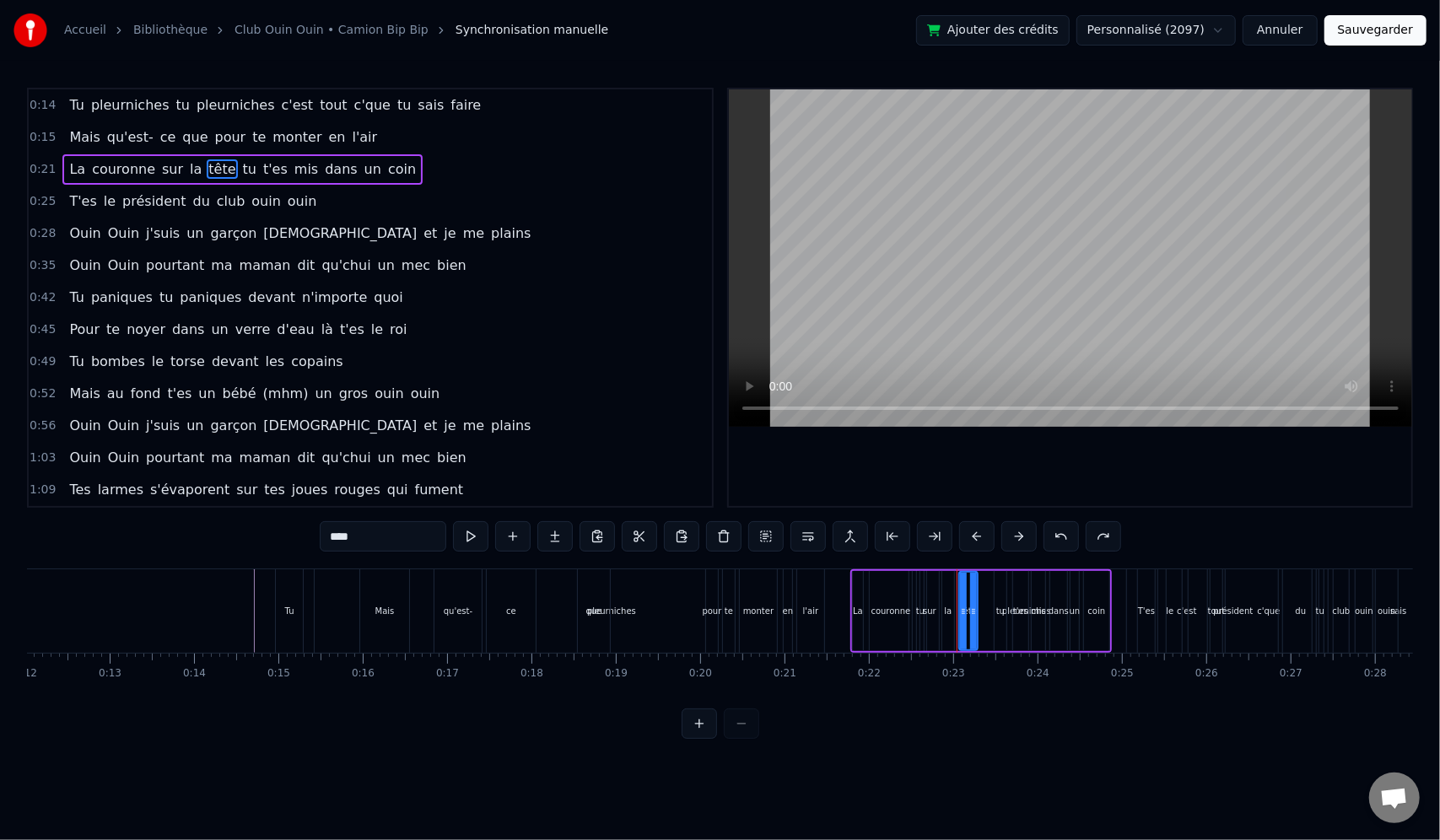
drag, startPoint x: 197, startPoint y: 190, endPoint x: 169, endPoint y: 147, distance: 51.3
click at [215, 192] on span "club" at bounding box center [230, 201] width 32 height 19
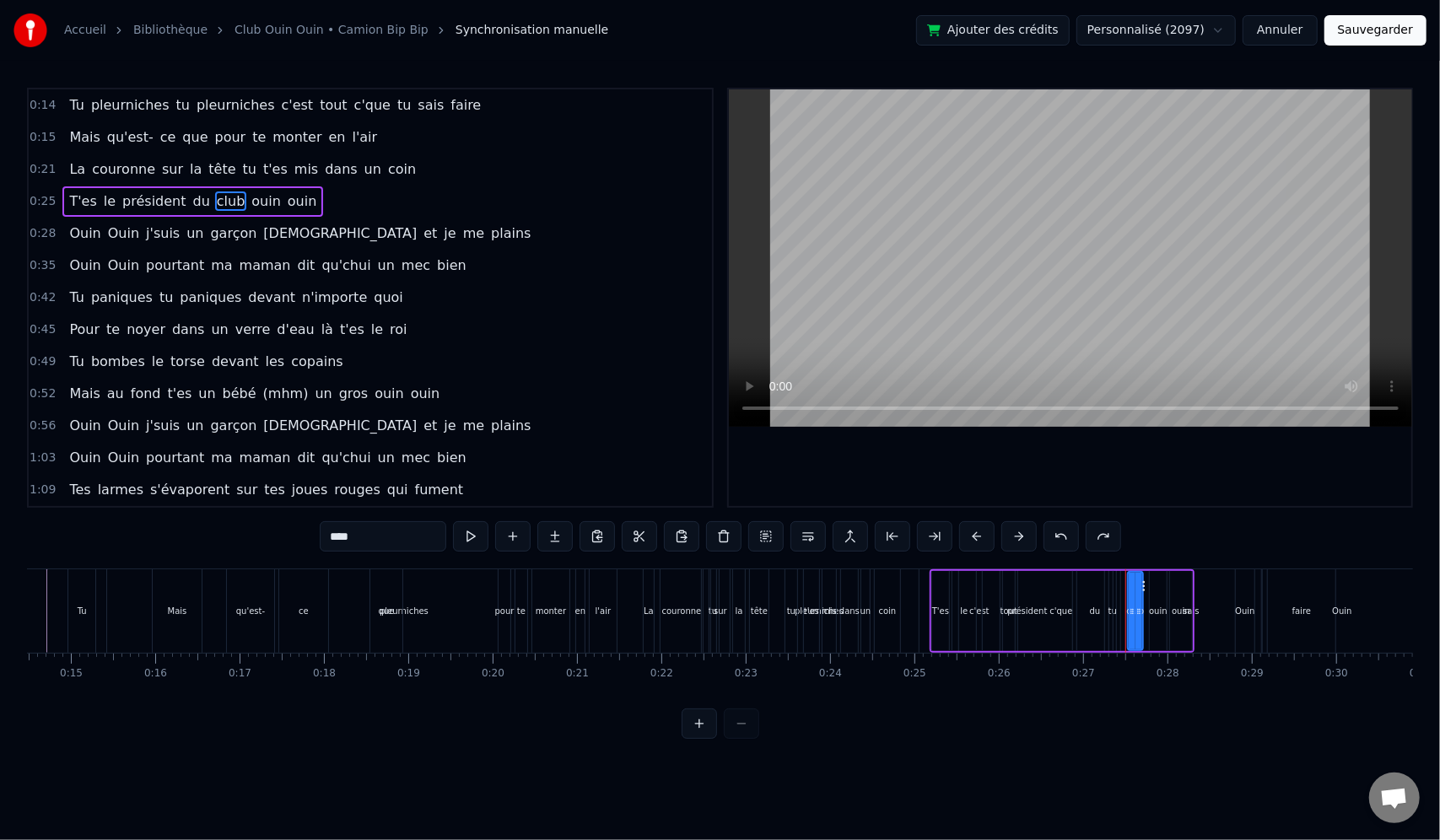
click at [126, 113] on span "pleurniches" at bounding box center [130, 105] width 82 height 19
type input "**********"
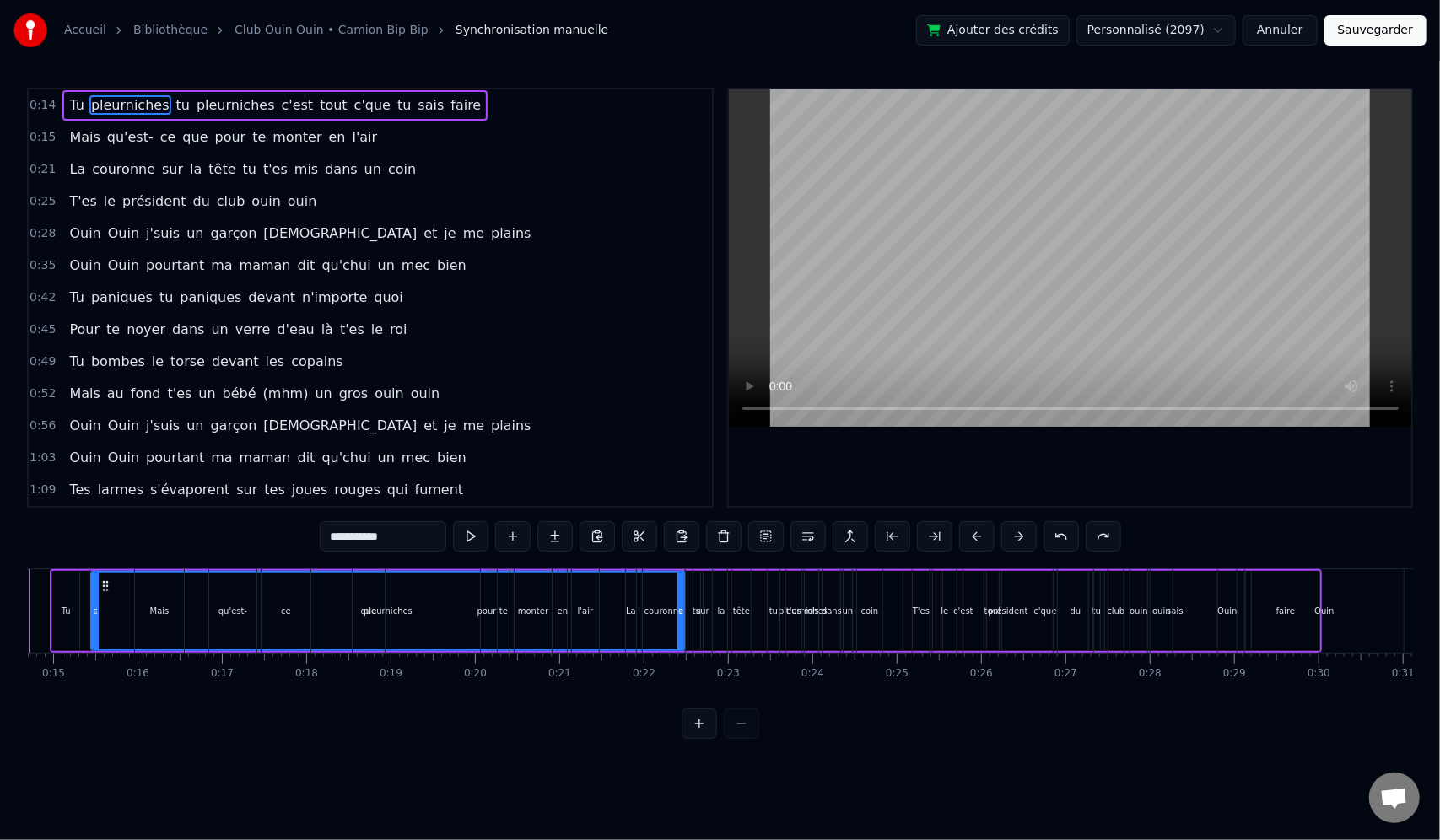
scroll to position [0, 1216]
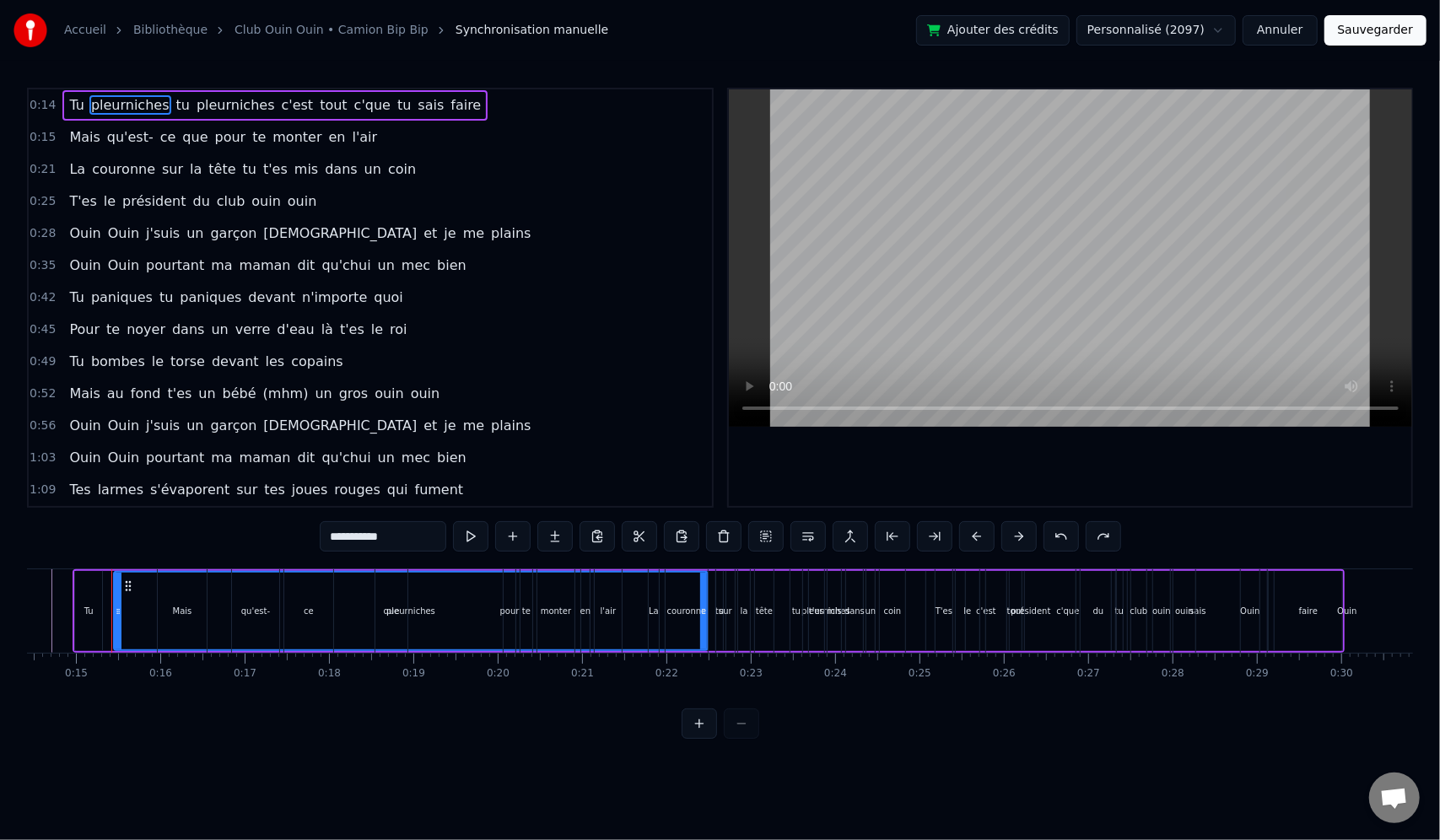
click at [281, 766] on html "Accueil Bibliothèque Club Ouin Ouin • Camion Bip Bip Synchronisation manuelle A…" at bounding box center [720, 383] width 1440 height 766
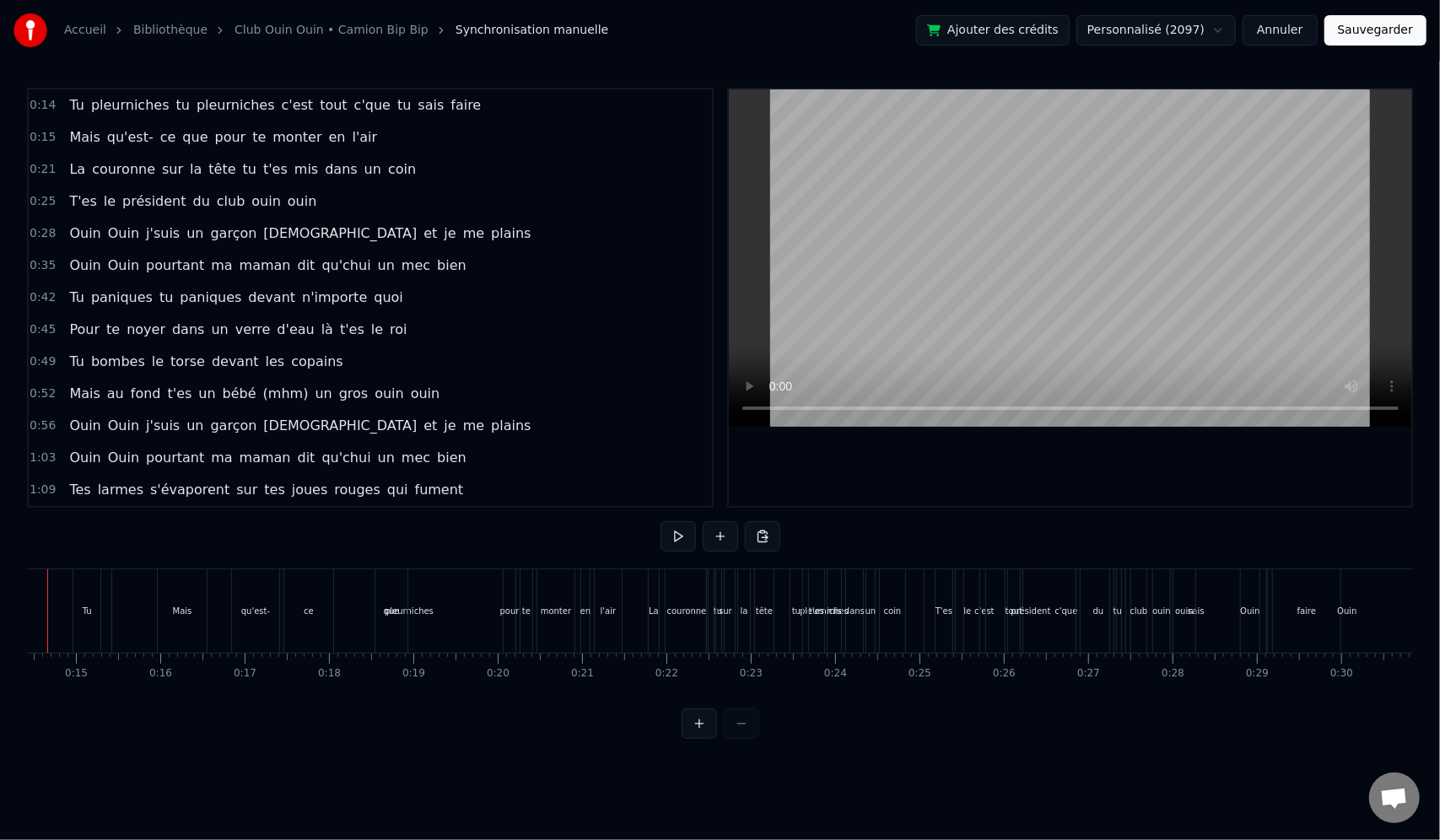
scroll to position [0, 1152]
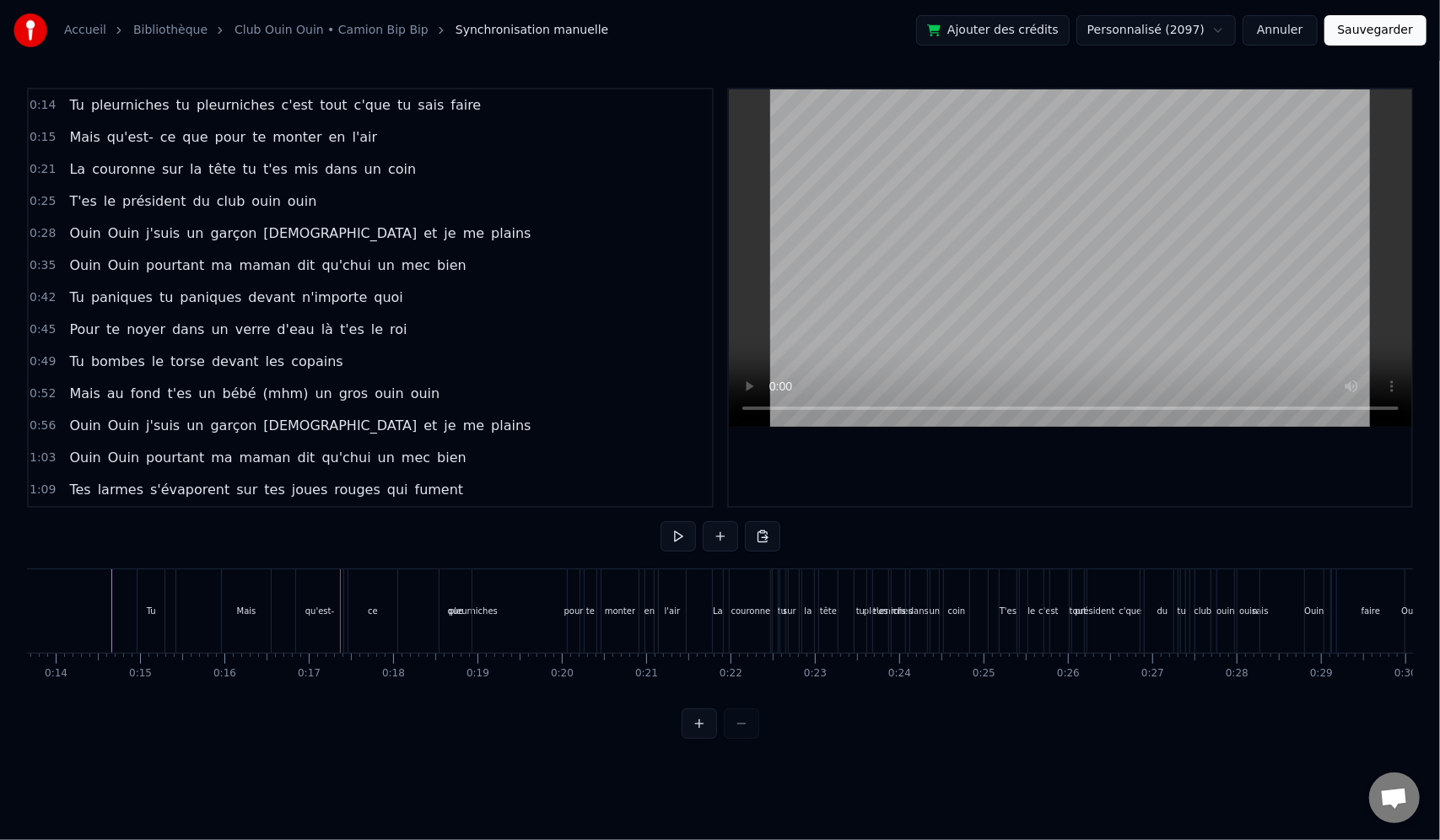
click at [231, 627] on div "Mais" at bounding box center [246, 612] width 49 height 84
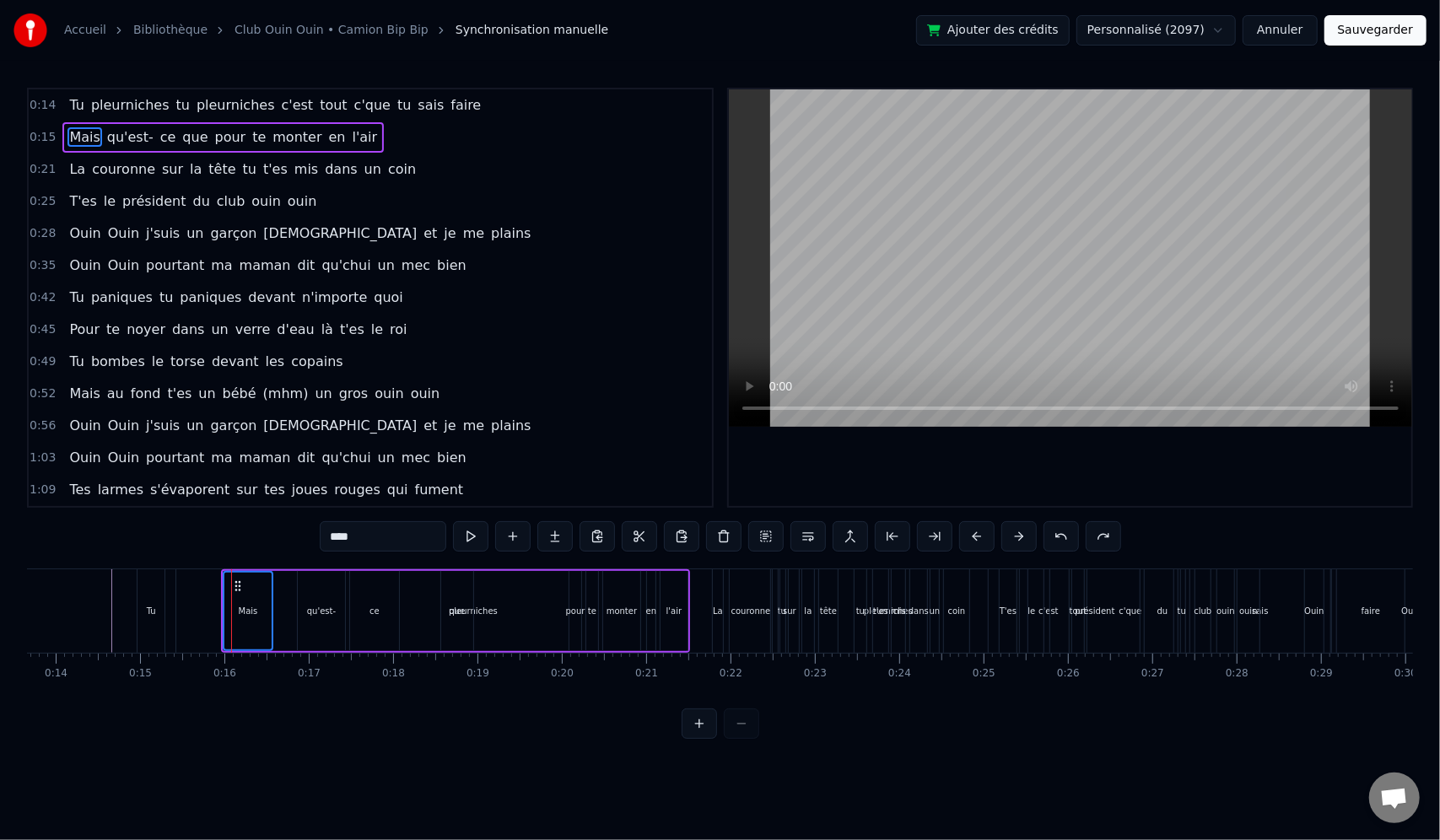
click at [277, 612] on div "Mais qu'est- ce que pour [PERSON_NAME] en l'air" at bounding box center [455, 612] width 469 height 84
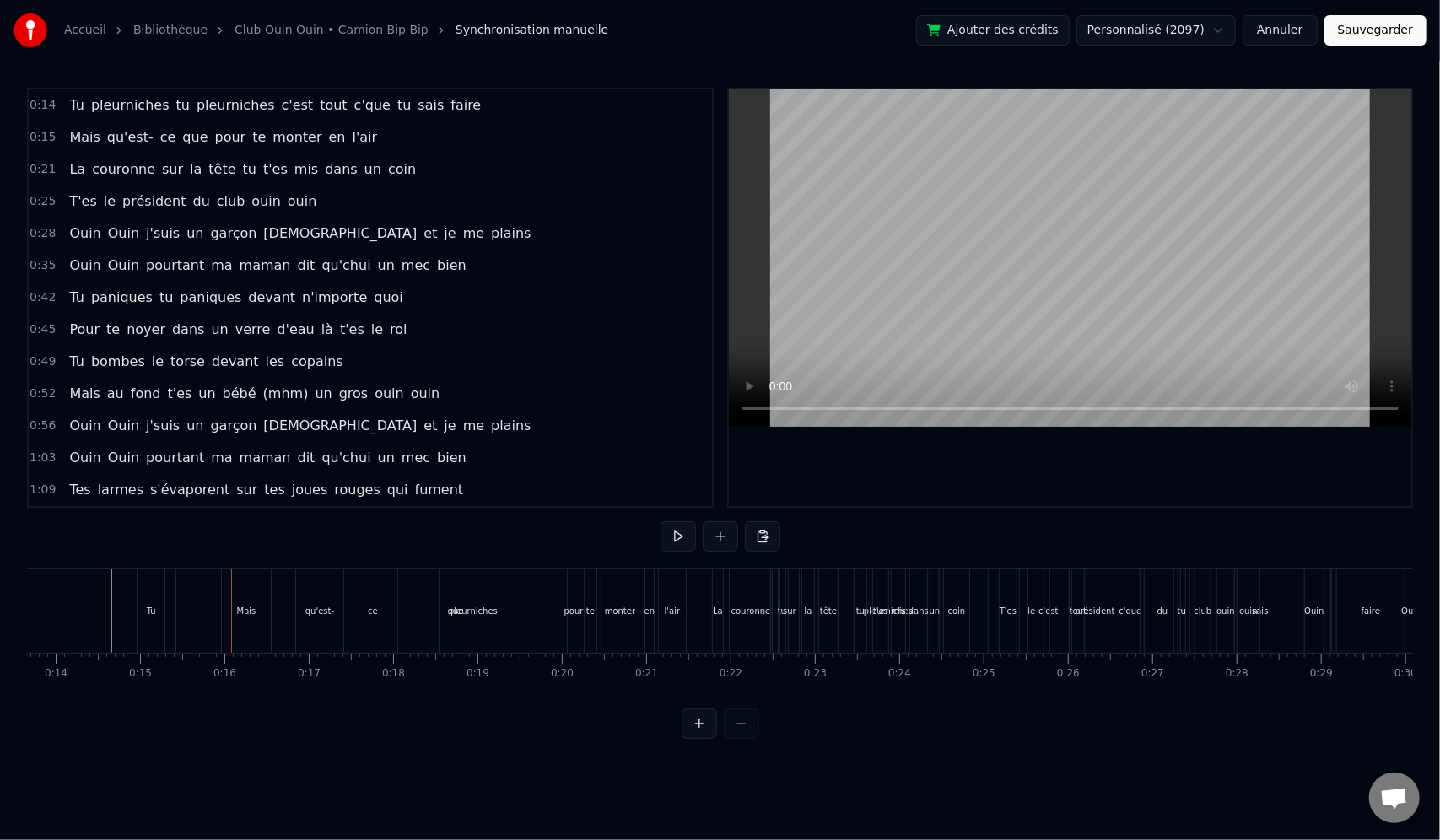
click at [256, 615] on div "Mais" at bounding box center [246, 612] width 49 height 84
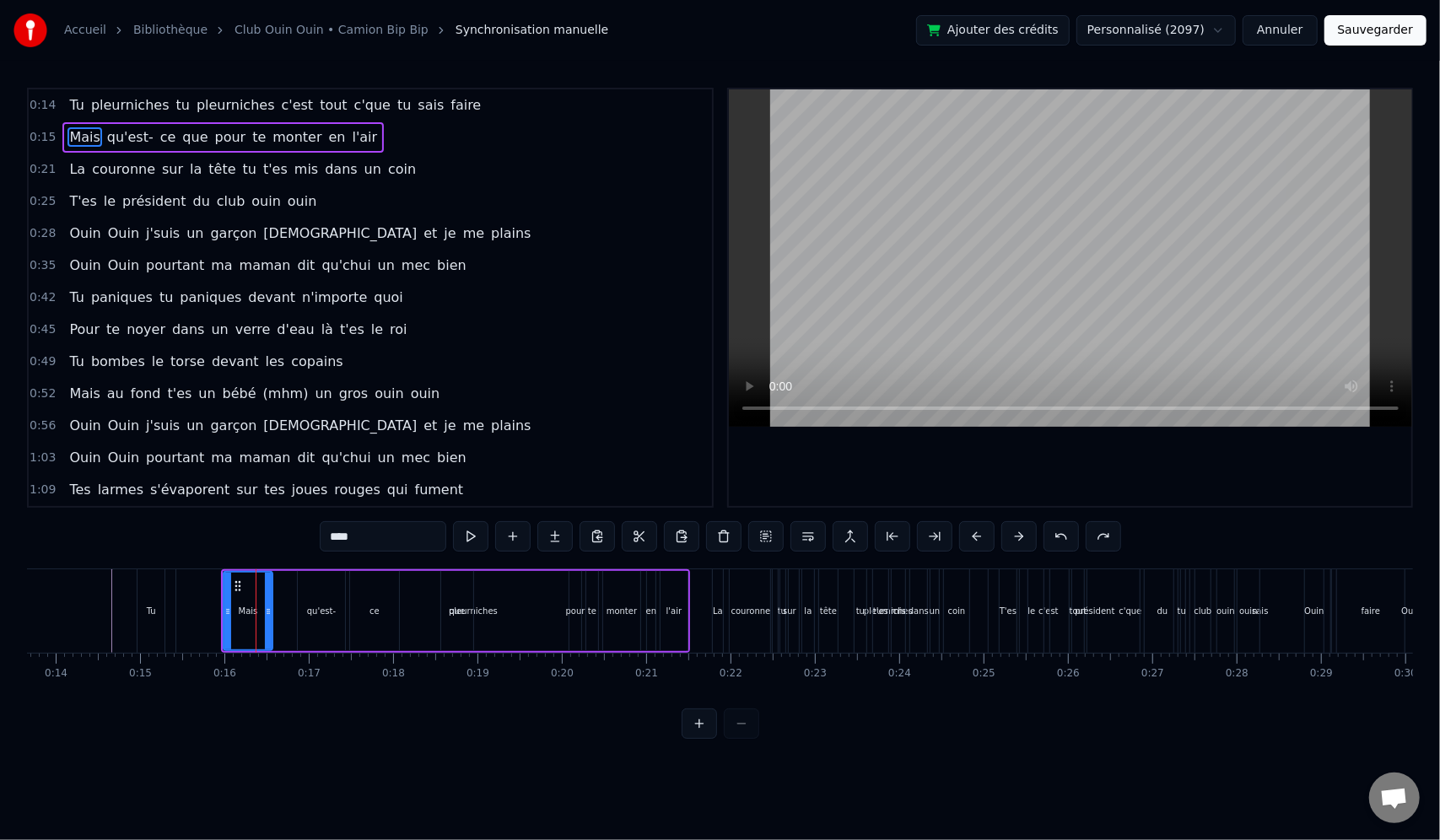
type input "**"
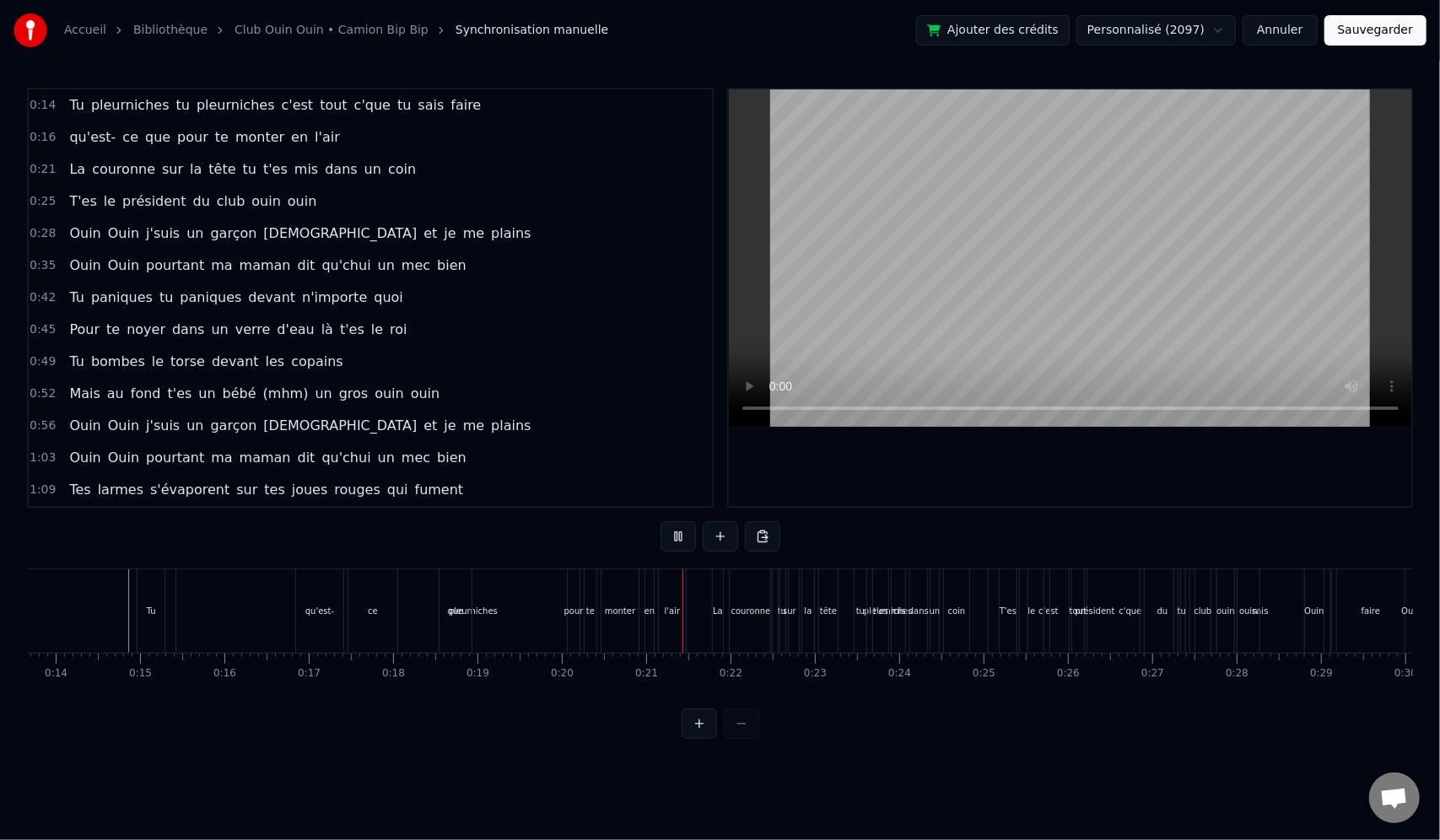
click at [469, 629] on div "que" at bounding box center [455, 612] width 32 height 84
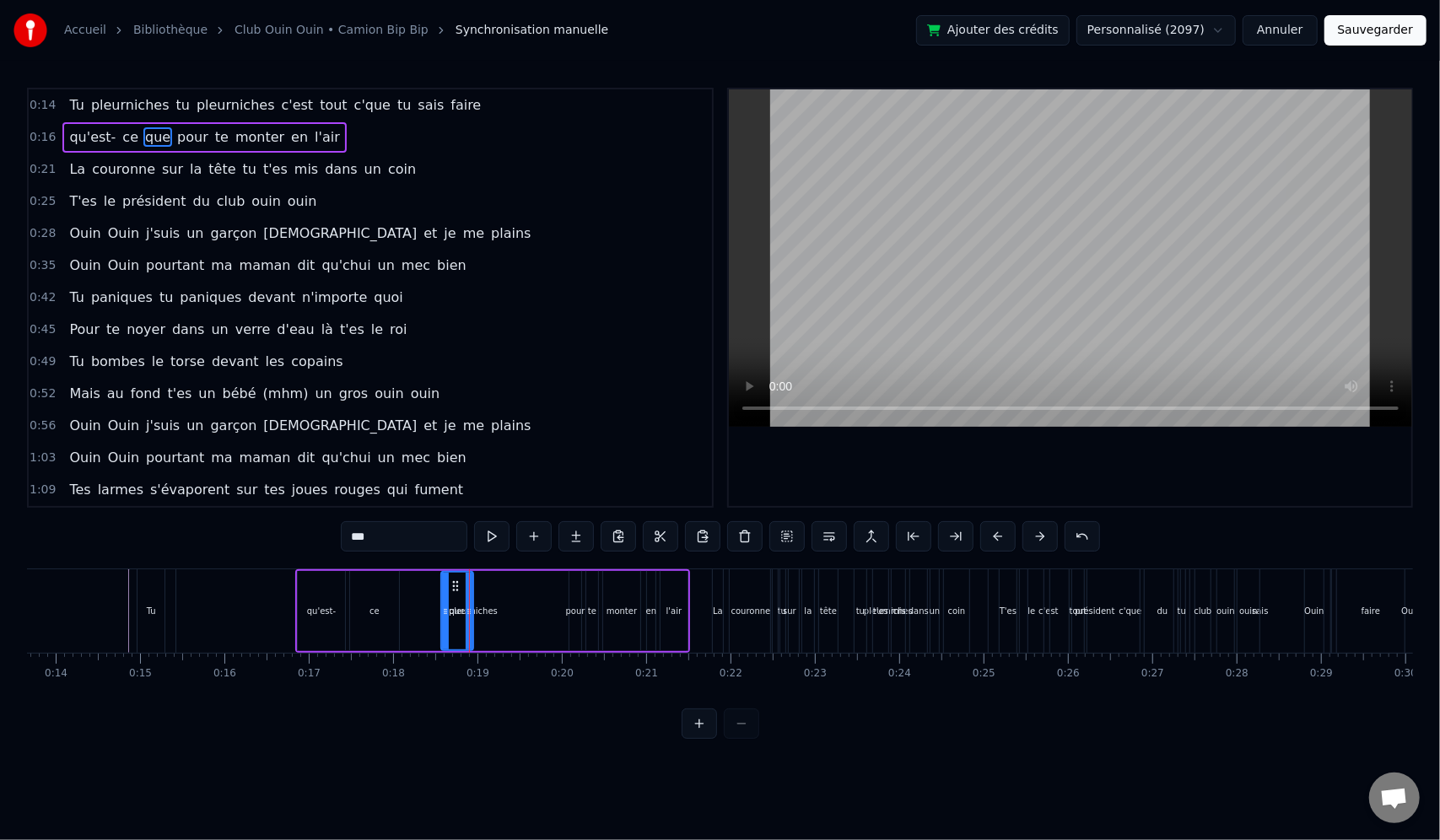
type input "**"
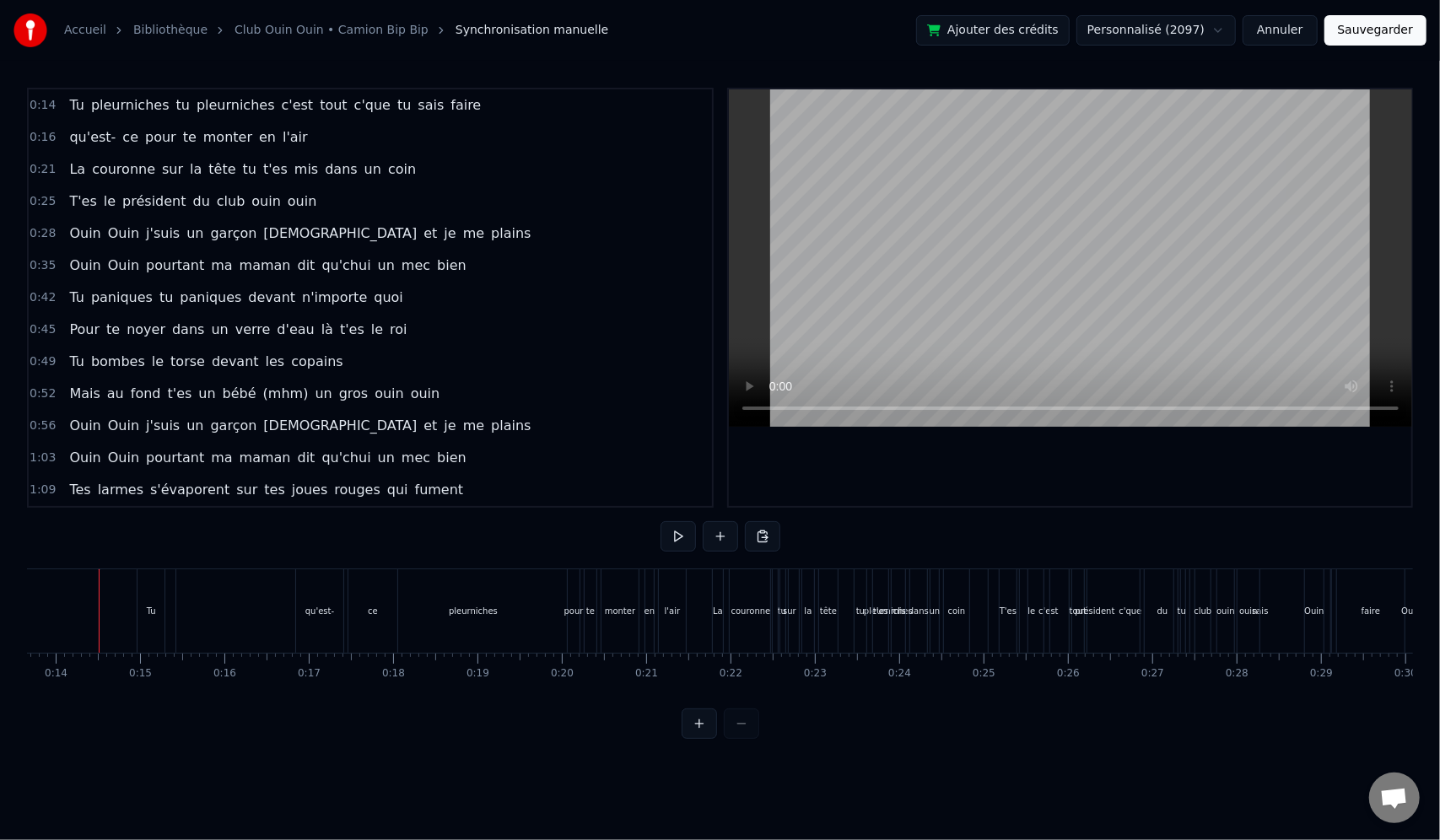
scroll to position [0, 1140]
click at [347, 624] on div "qu'est-" at bounding box center [333, 612] width 48 height 84
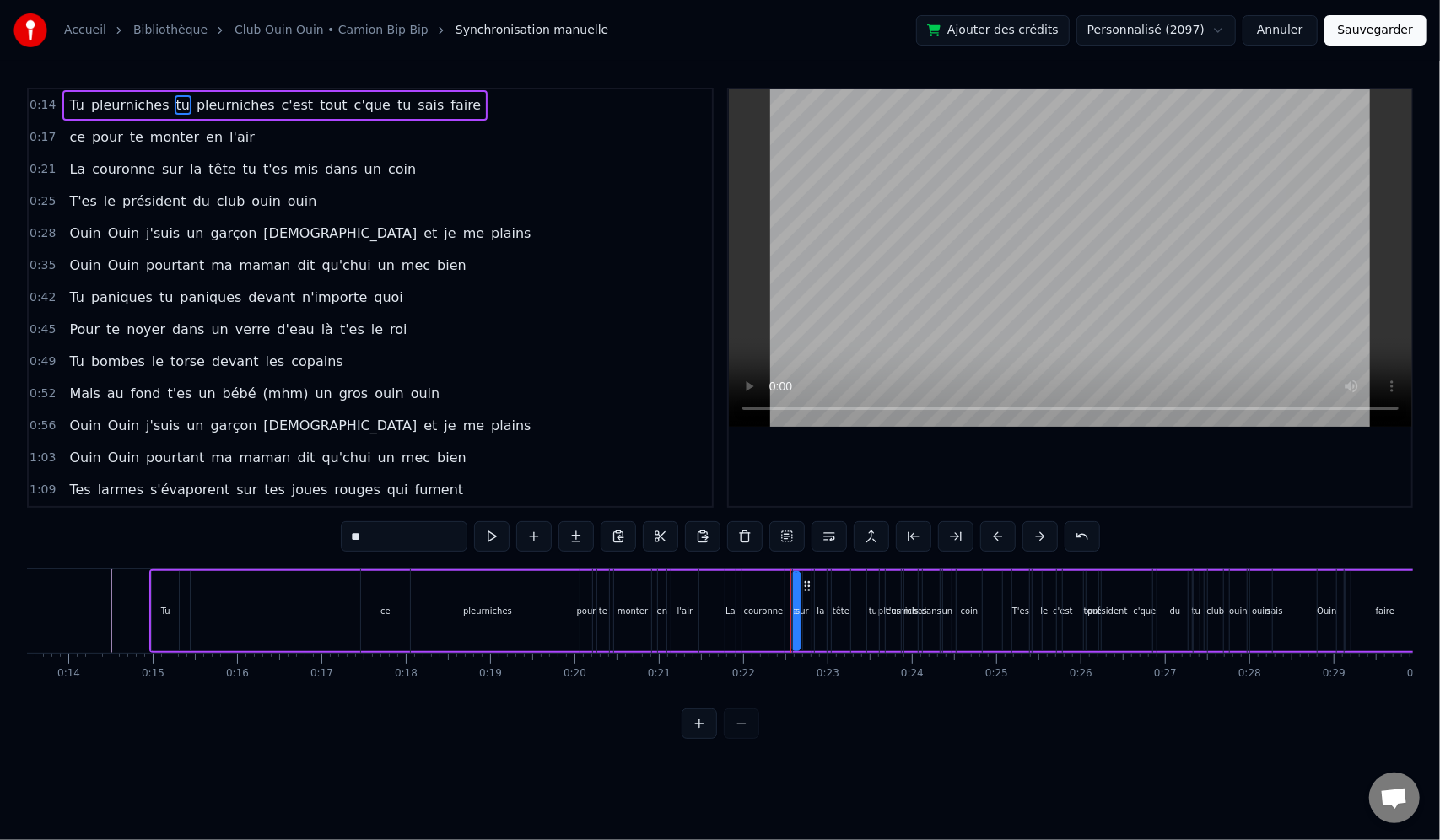
click at [402, 616] on div "ce" at bounding box center [385, 612] width 49 height 84
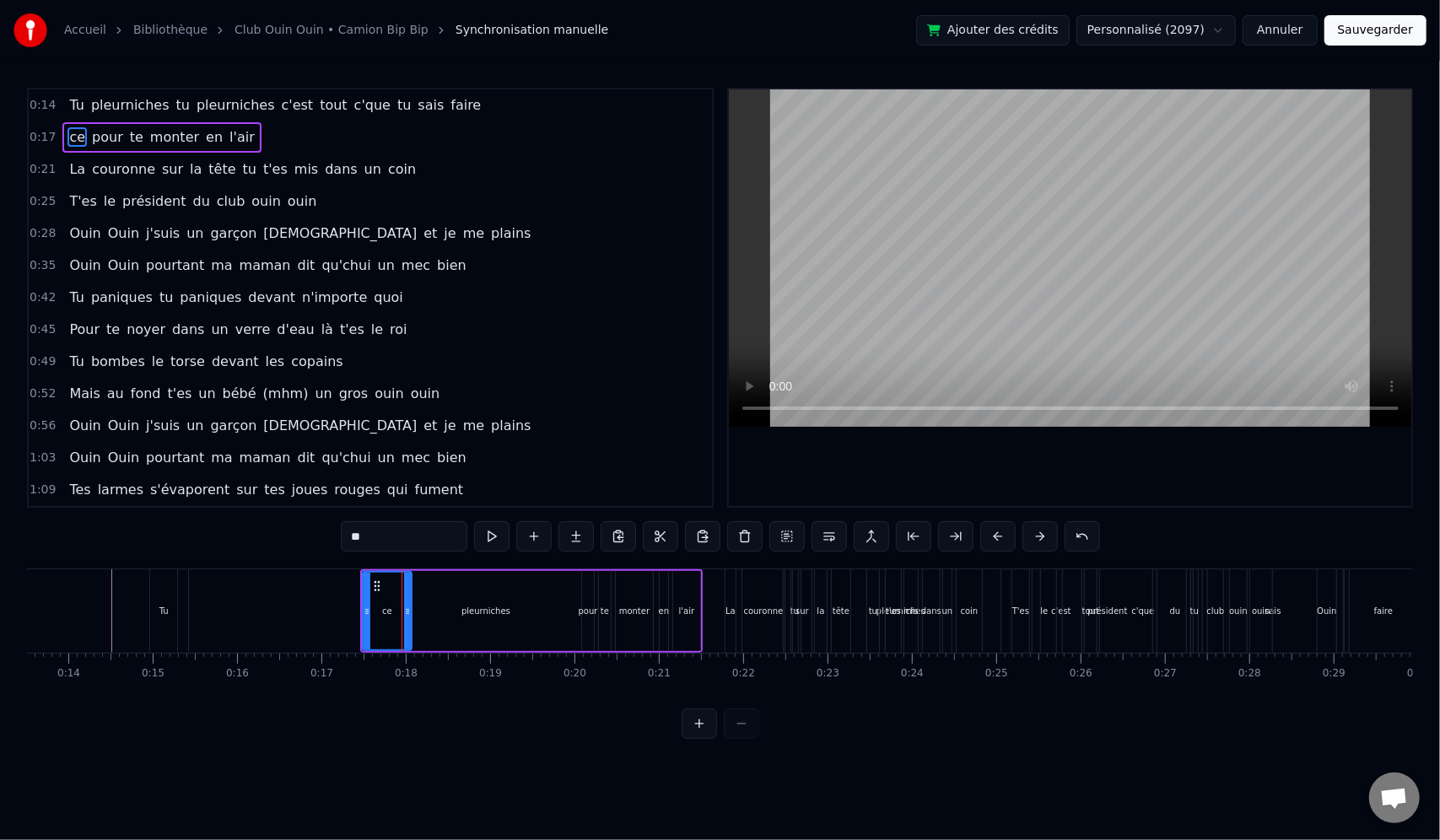
type input "**"
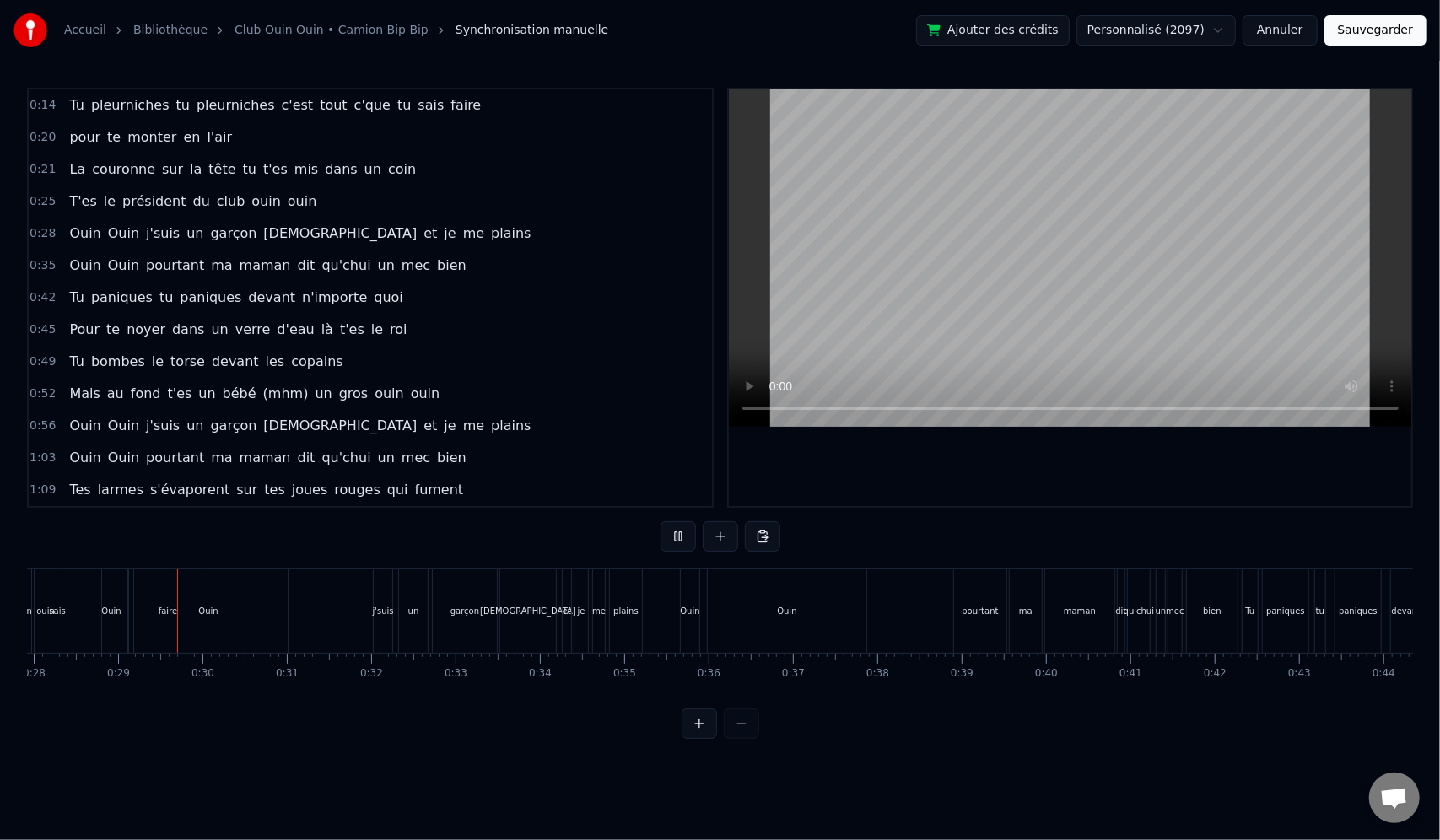
scroll to position [0, 2358]
click at [1400, 30] on button "Sauvegarder" at bounding box center [1375, 30] width 102 height 30
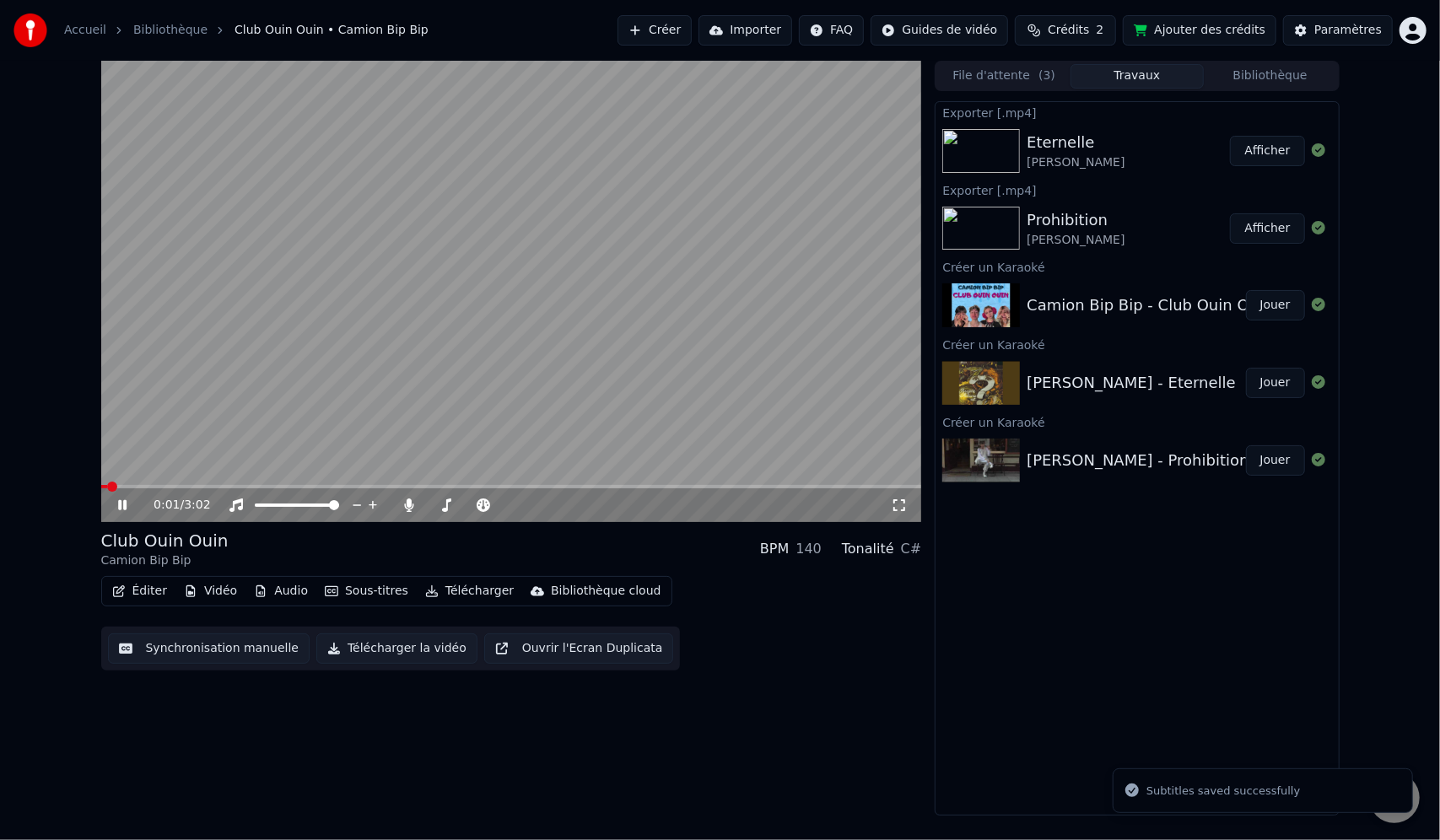
click at [1069, 309] on div "Camion Bip Bip - Club Ouin Ouin" at bounding box center [1149, 305] width 245 height 23
click at [1100, 368] on div "[PERSON_NAME] - [PERSON_NAME]" at bounding box center [1137, 382] width 403 height 57
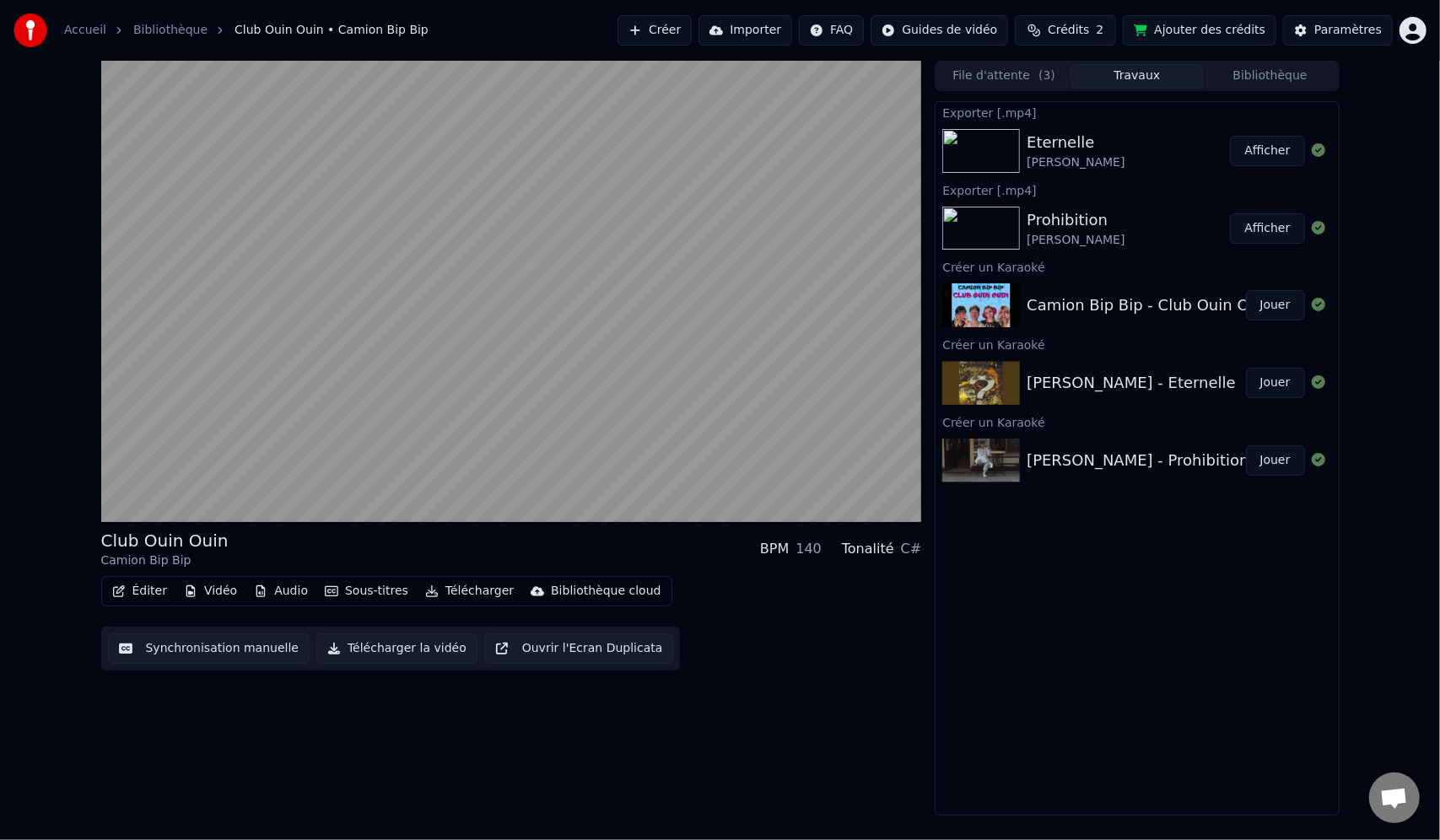
click at [1092, 290] on div "Camion Bip Bip - Club Ouin Ouin Jouer" at bounding box center [1137, 305] width 403 height 57
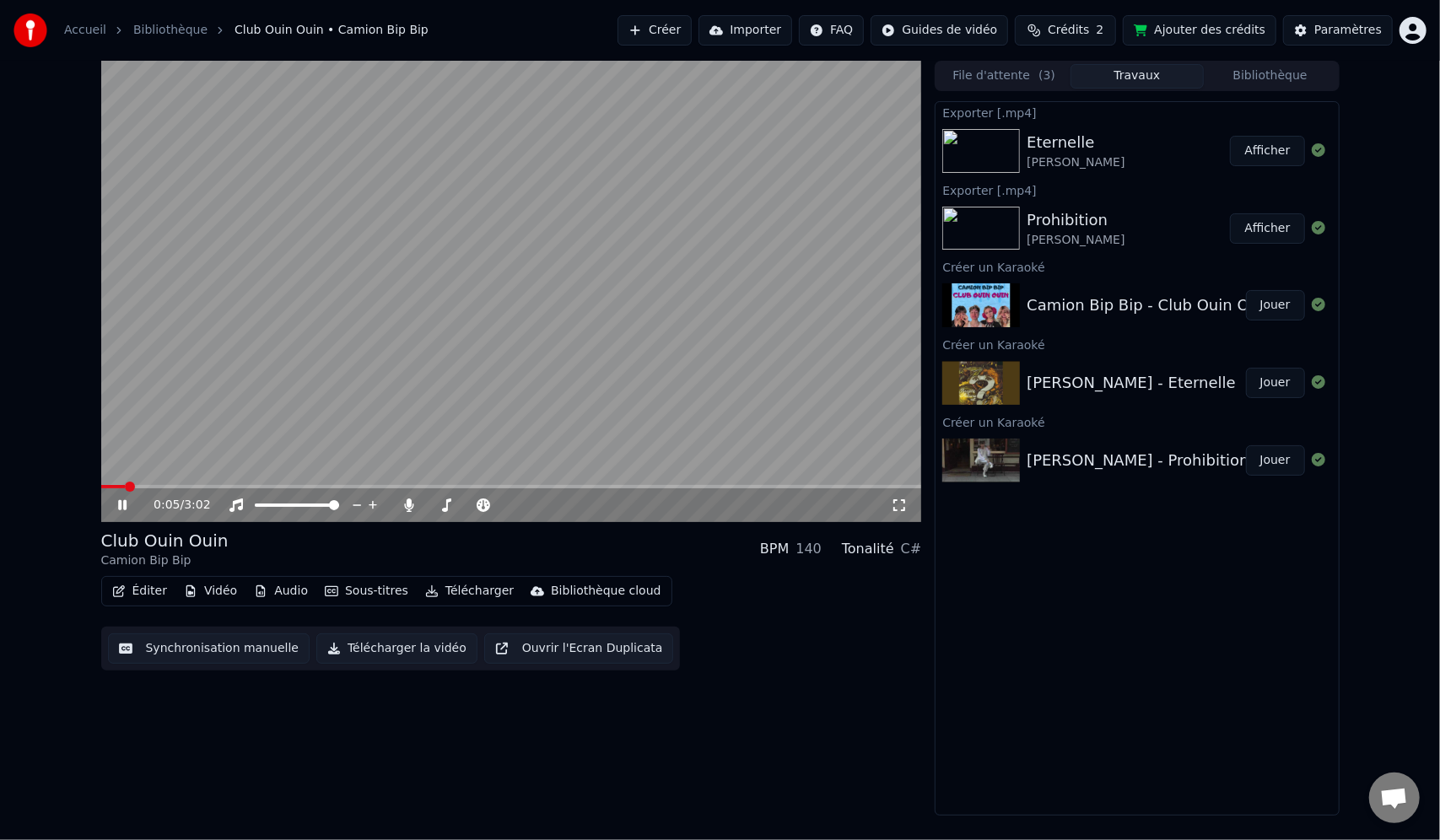
click at [447, 590] on button "Télécharger" at bounding box center [469, 591] width 102 height 23
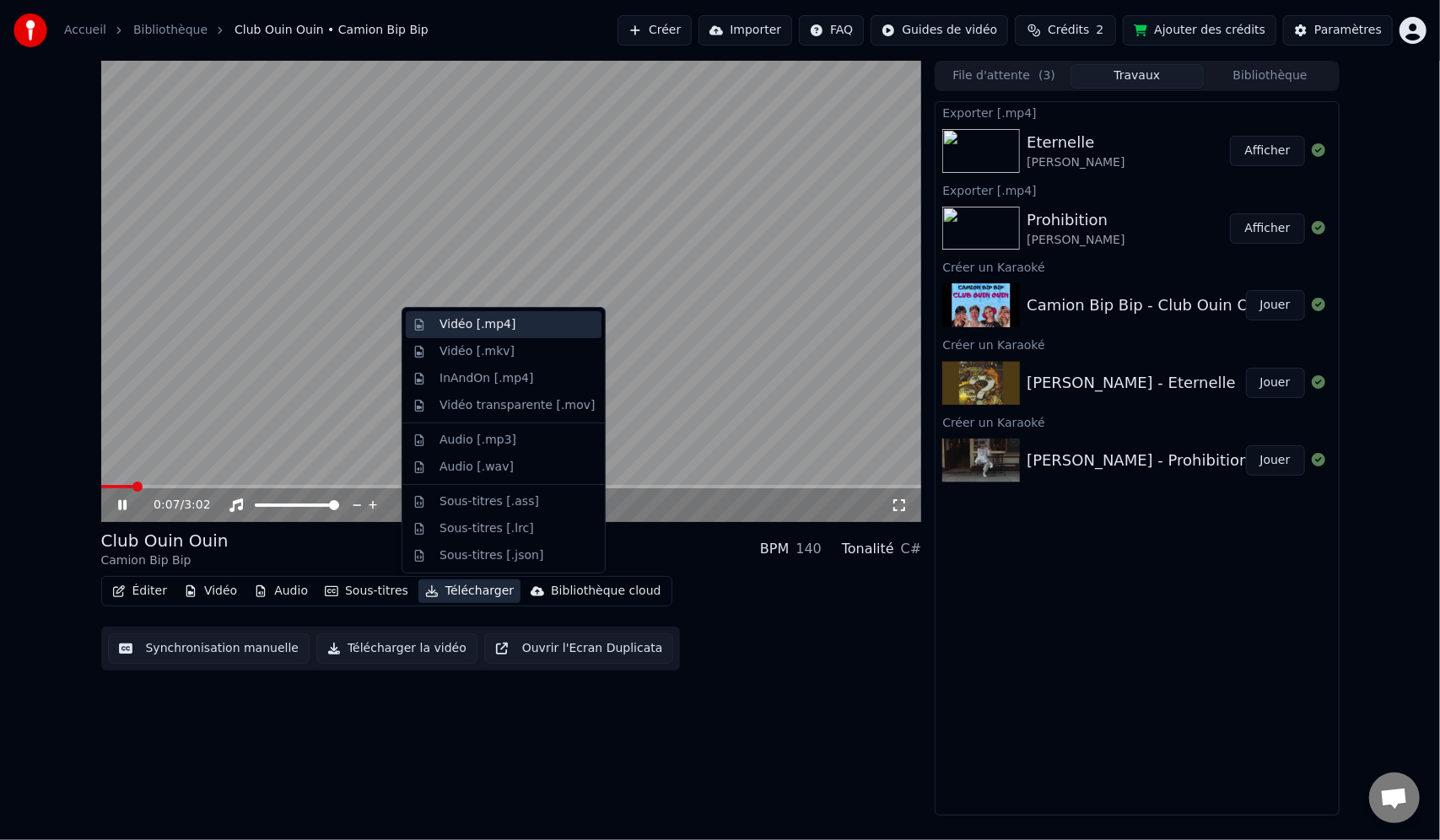
click at [485, 331] on div "Vidéo [.mp4]" at bounding box center [477, 324] width 76 height 17
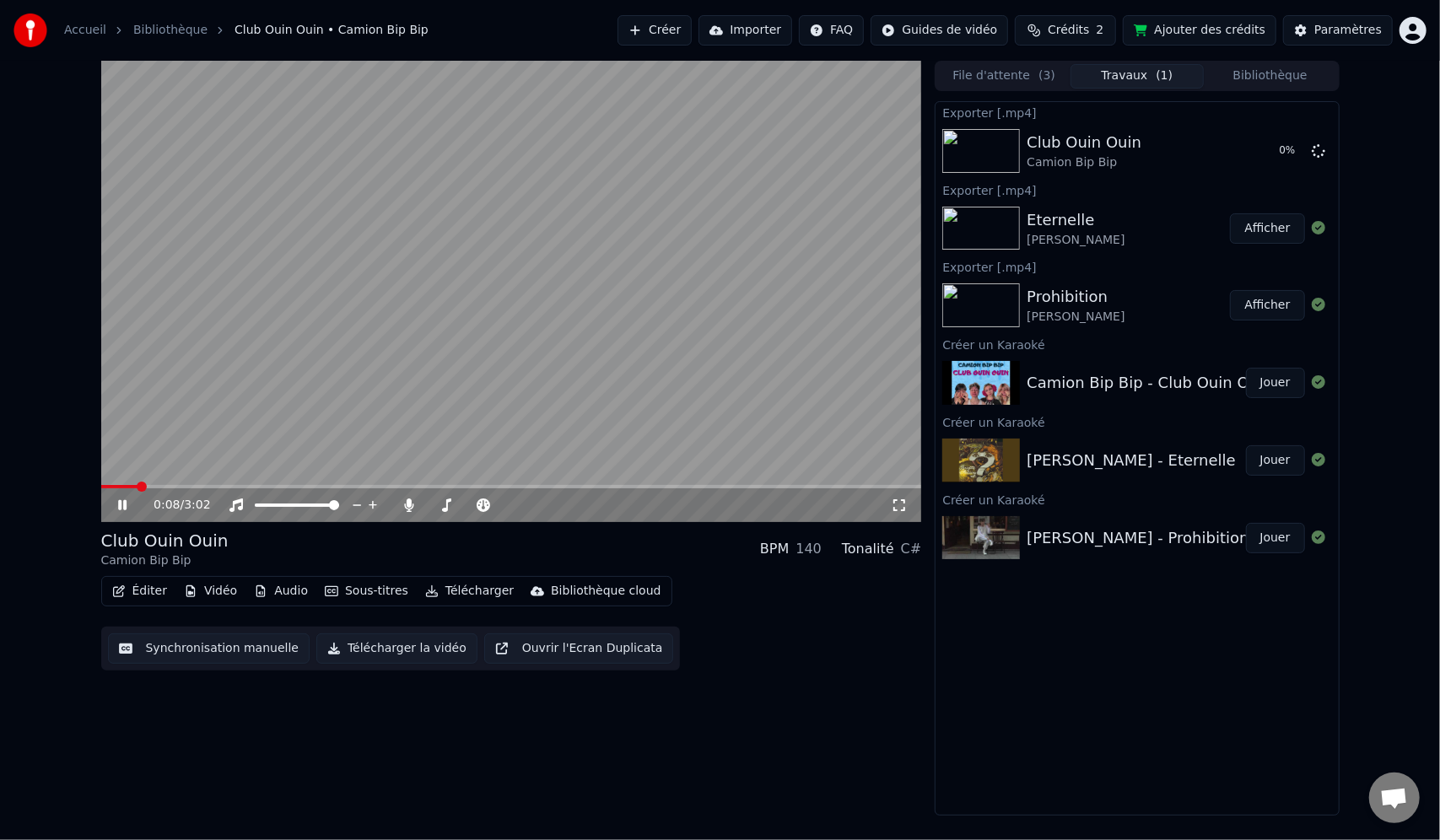
click at [1149, 302] on div "Prohibition [PERSON_NAME]" at bounding box center [1128, 305] width 203 height 41
click at [1264, 303] on button "Afficher" at bounding box center [1267, 304] width 74 height 30
click at [124, 508] on icon at bounding box center [122, 506] width 9 height 10
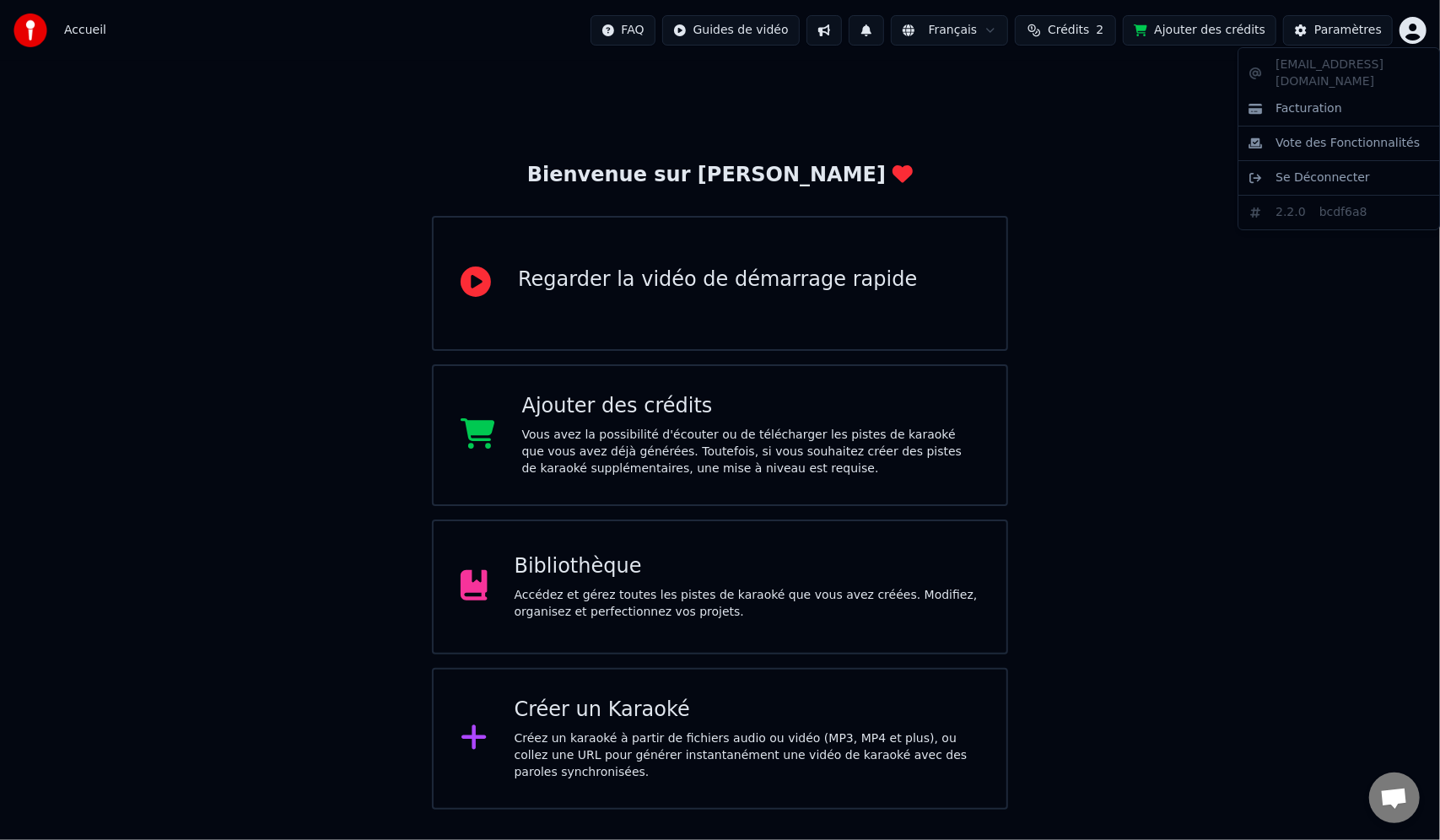
click at [1422, 36] on html "Accueil FAQ Guides de vidéo Français Crédits 2 Ajouter des crédits Paramètres B…" at bounding box center [720, 404] width 1440 height 810
click at [1352, 169] on span "Se Déconnecter" at bounding box center [1322, 177] width 94 height 17
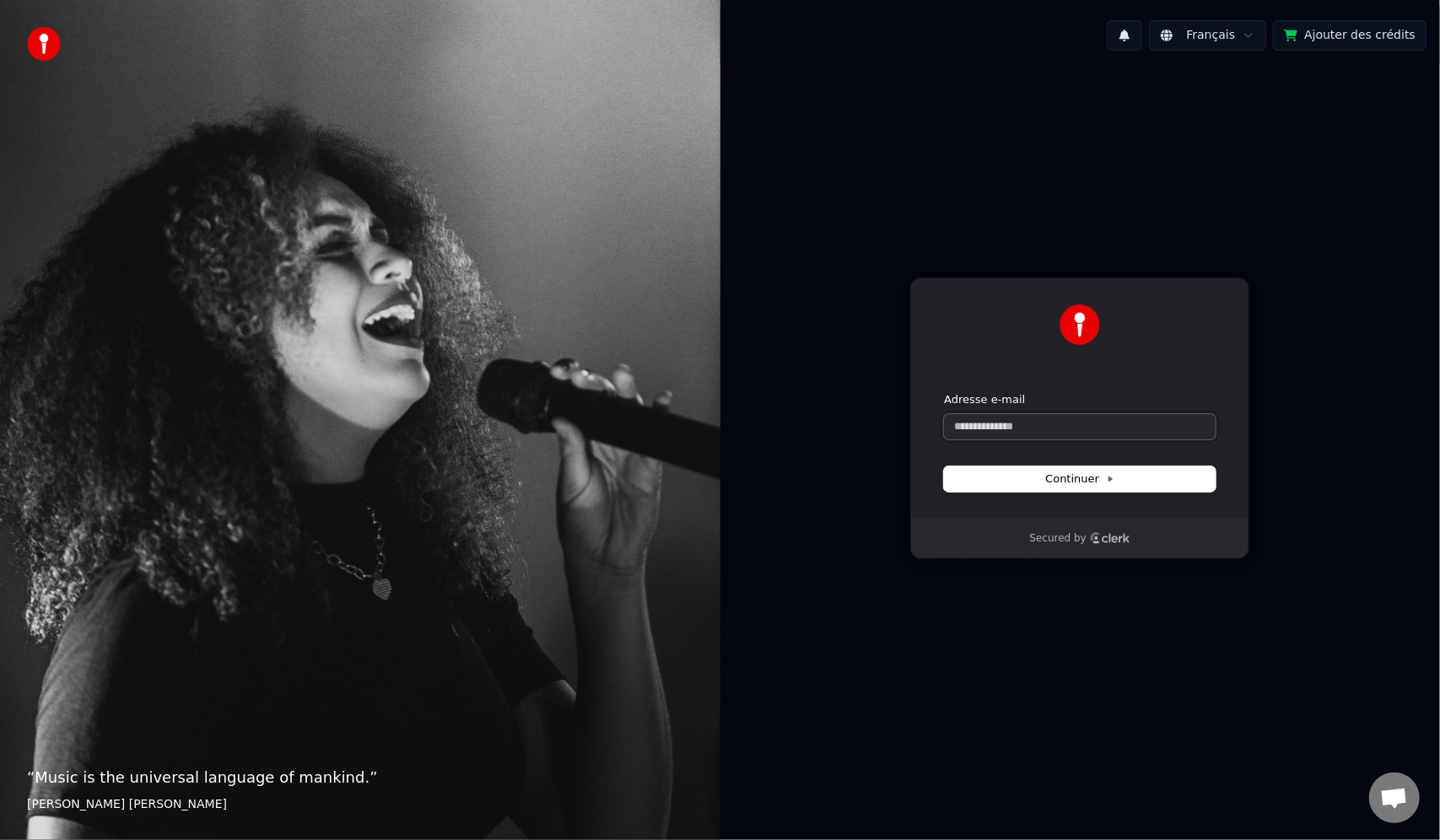
click at [1094, 427] on input "Adresse e-mail" at bounding box center [1079, 427] width 271 height 25
drag, startPoint x: 1002, startPoint y: 427, endPoint x: 898, endPoint y: 433, distance: 104.2
click at [897, 434] on div "Continuer avec Google ou Adresse e-mail ****** Continuer Secured by" at bounding box center [1080, 418] width 720 height 709
click at [944, 392] on button "submit" at bounding box center [944, 392] width 0 height 0
type input "**********"
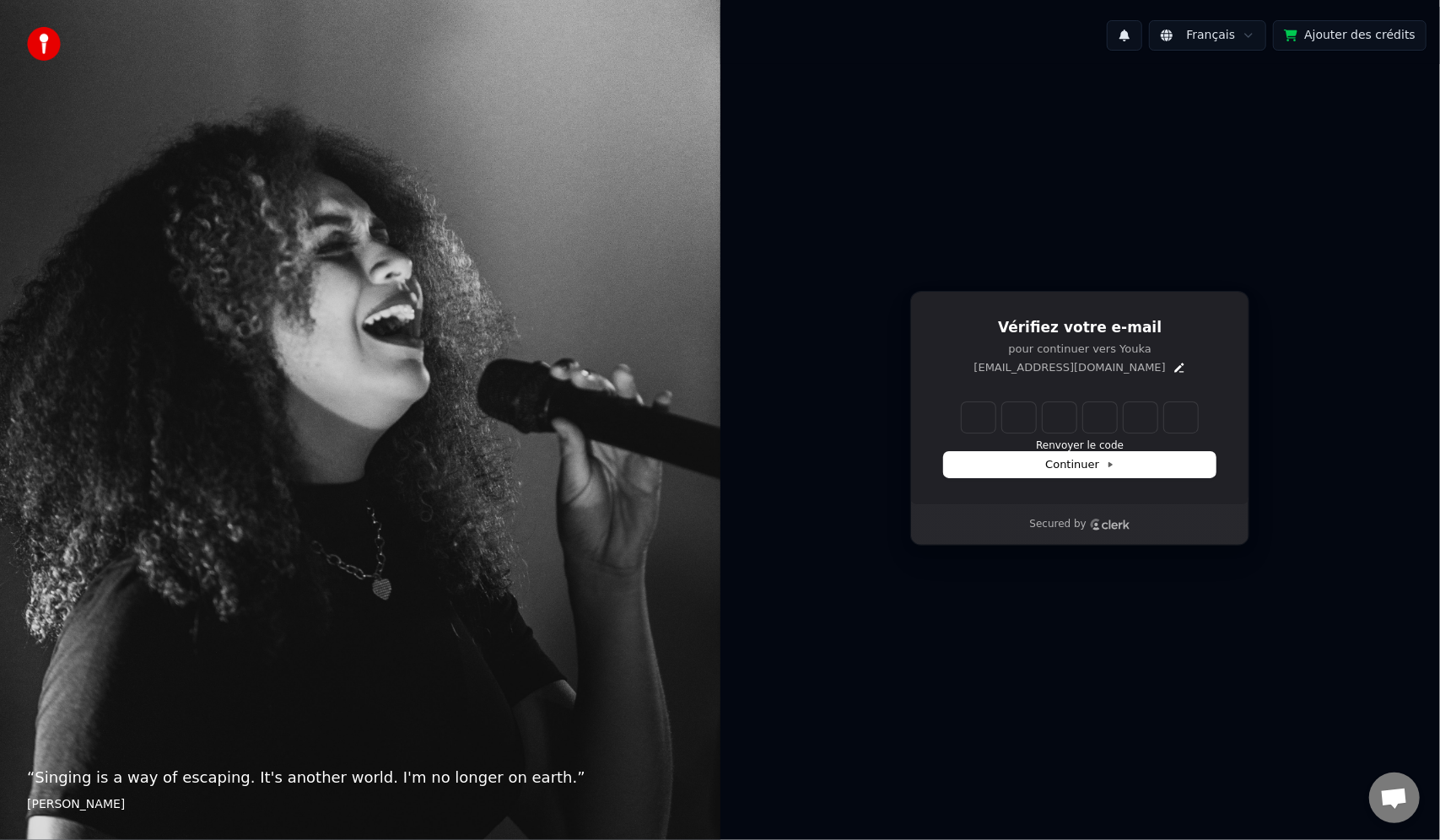
click at [980, 415] on input "Enter verification code" at bounding box center [1079, 417] width 236 height 30
paste input "******"
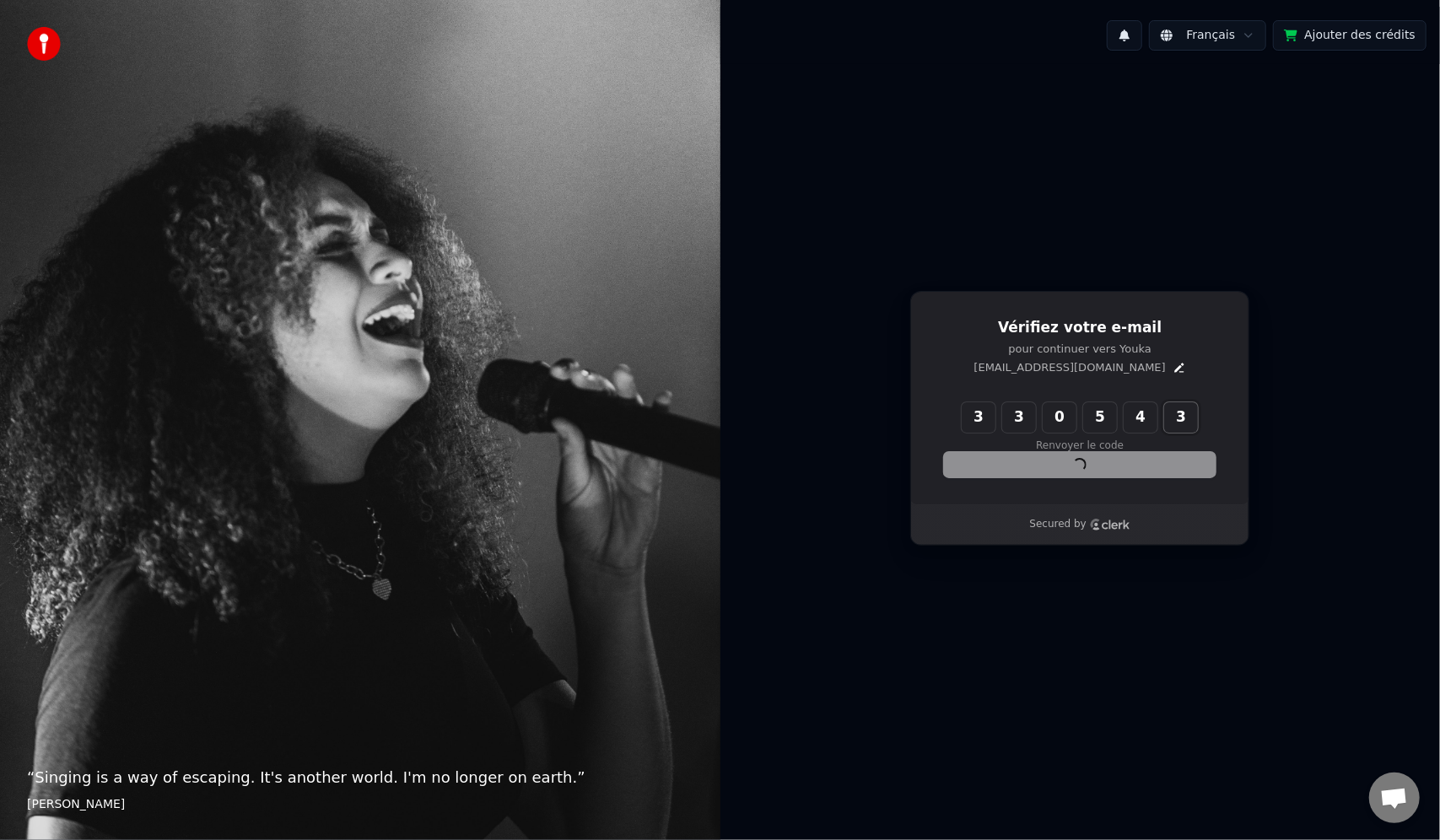
type input "******"
click at [1008, 456] on div "Continuer" at bounding box center [1079, 465] width 271 height 25
